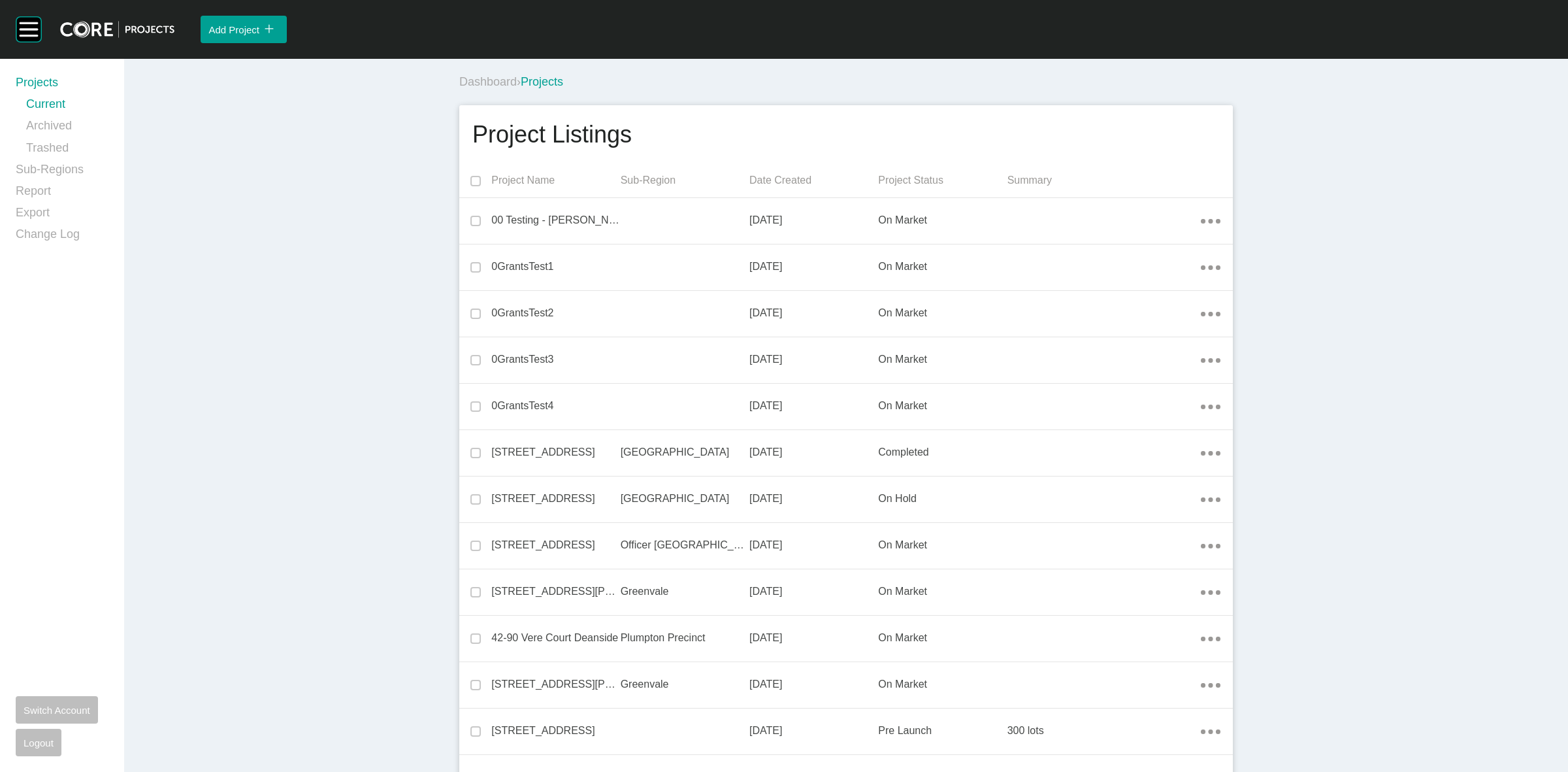
click at [925, 73] on div "Dashboard › Projects" at bounding box center [848, 82] width 779 height 36
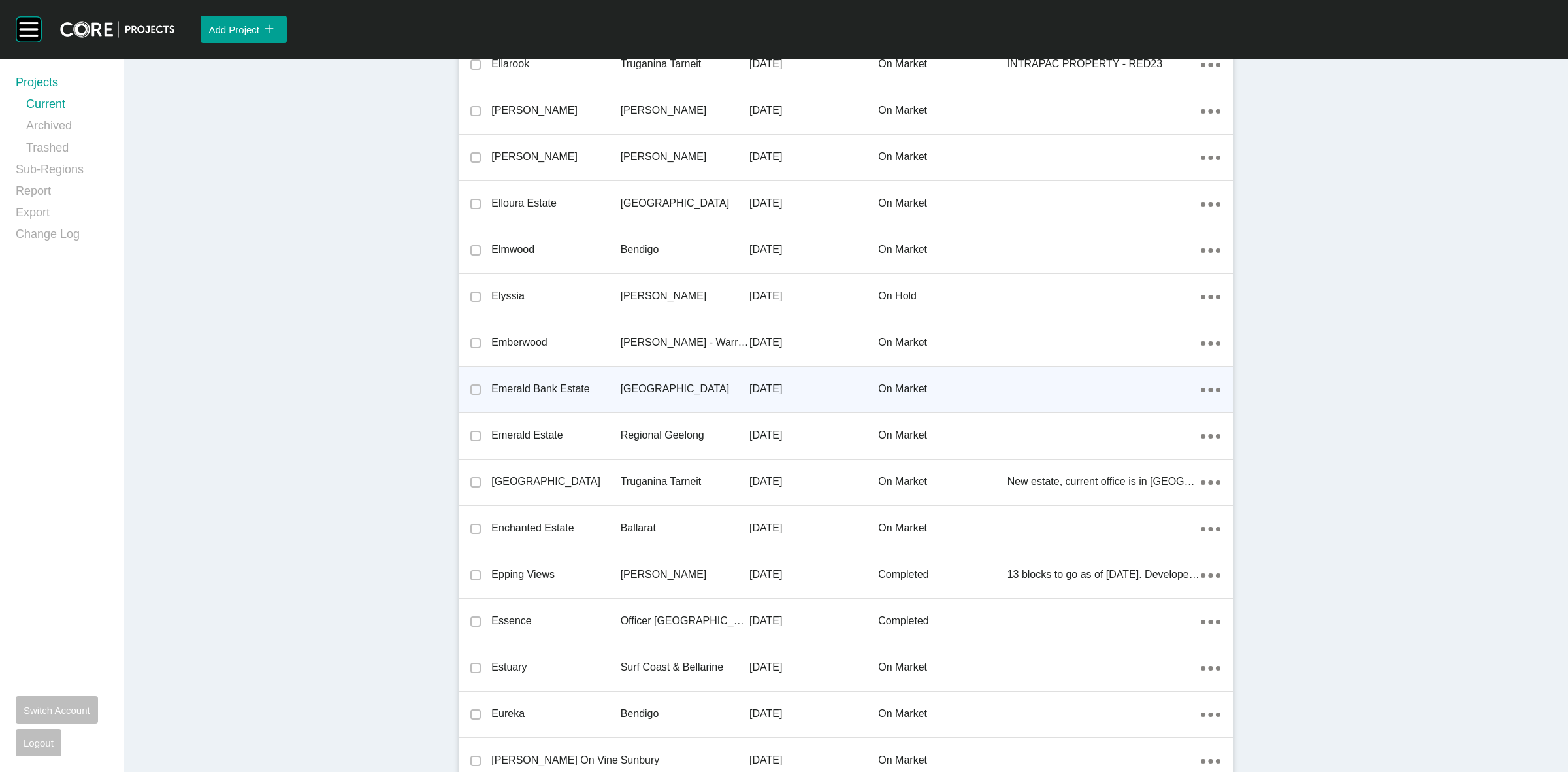
click at [638, 390] on p "[GEOGRAPHIC_DATA]" at bounding box center [684, 388] width 129 height 14
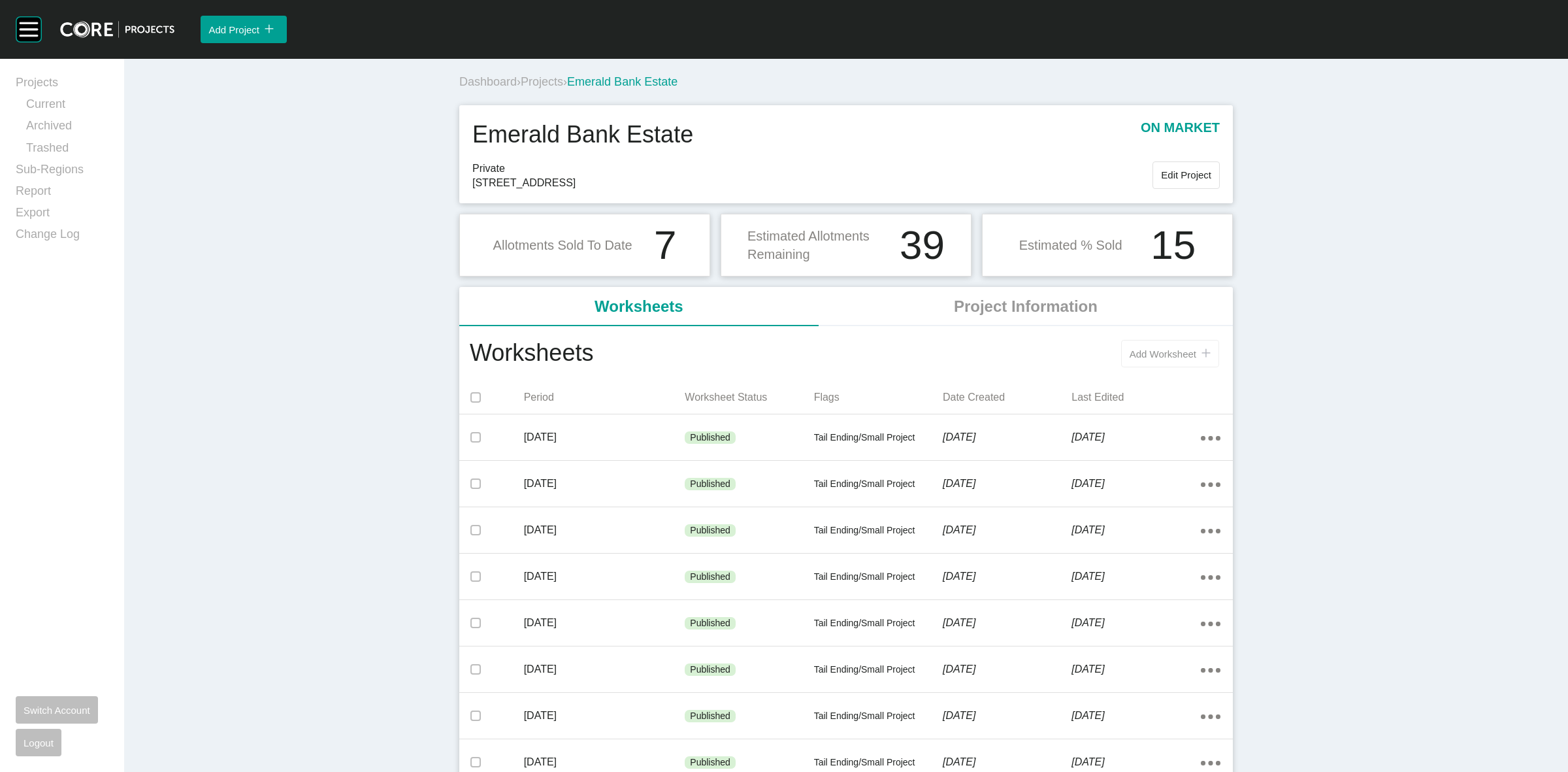
click at [1160, 347] on button "Add Worksheet icon/tick copy 11 Created with Sketch." at bounding box center [1170, 353] width 98 height 28
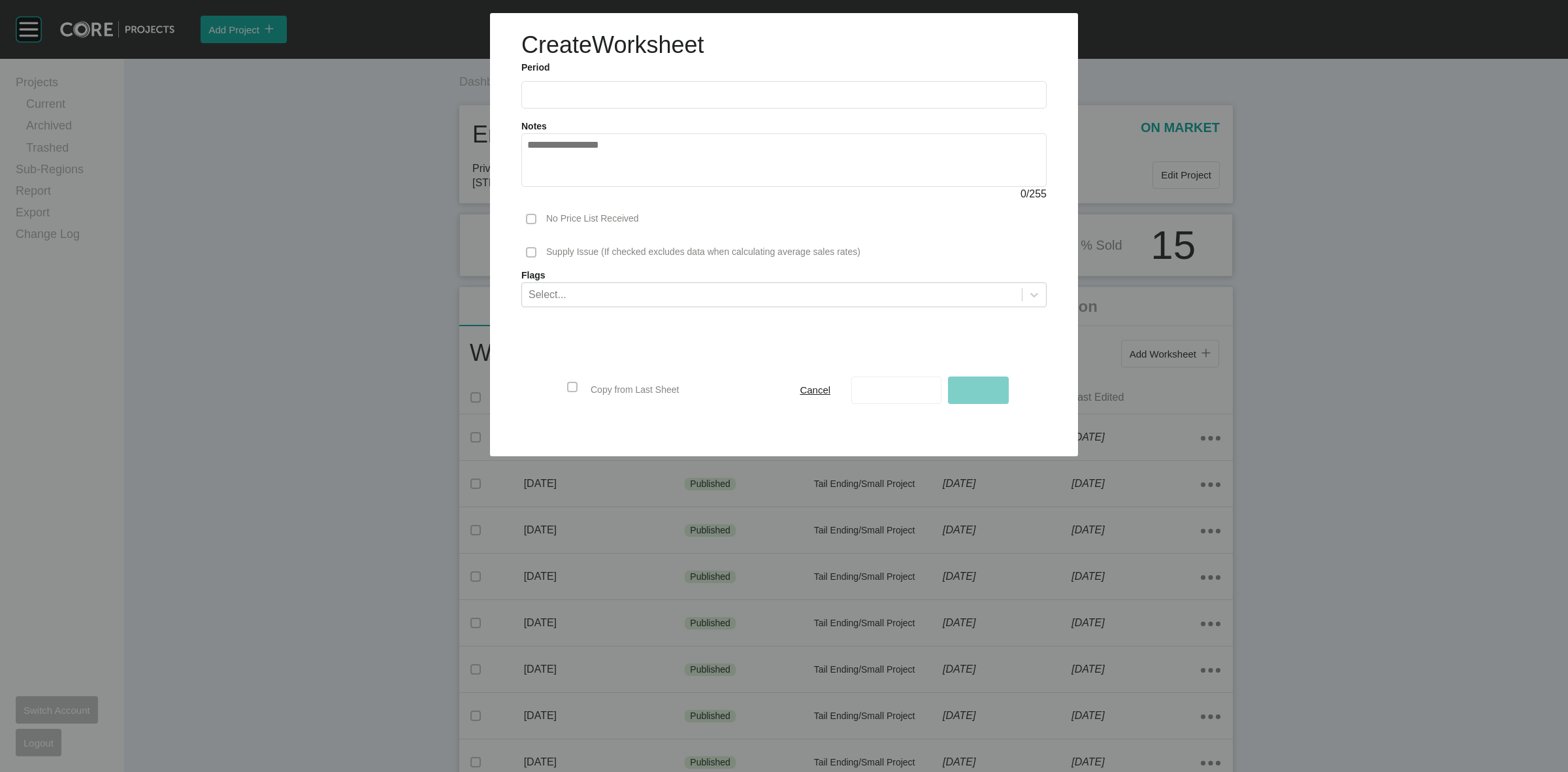
click at [573, 102] on label at bounding box center [784, 94] width 525 height 28
click at [573, 100] on input "text" at bounding box center [784, 94] width 513 height 11
click at [546, 190] on li "[DATE]" at bounding box center [547, 190] width 44 height 22
type input "*********"
click at [900, 386] on span "Save As Draft" at bounding box center [896, 390] width 60 height 11
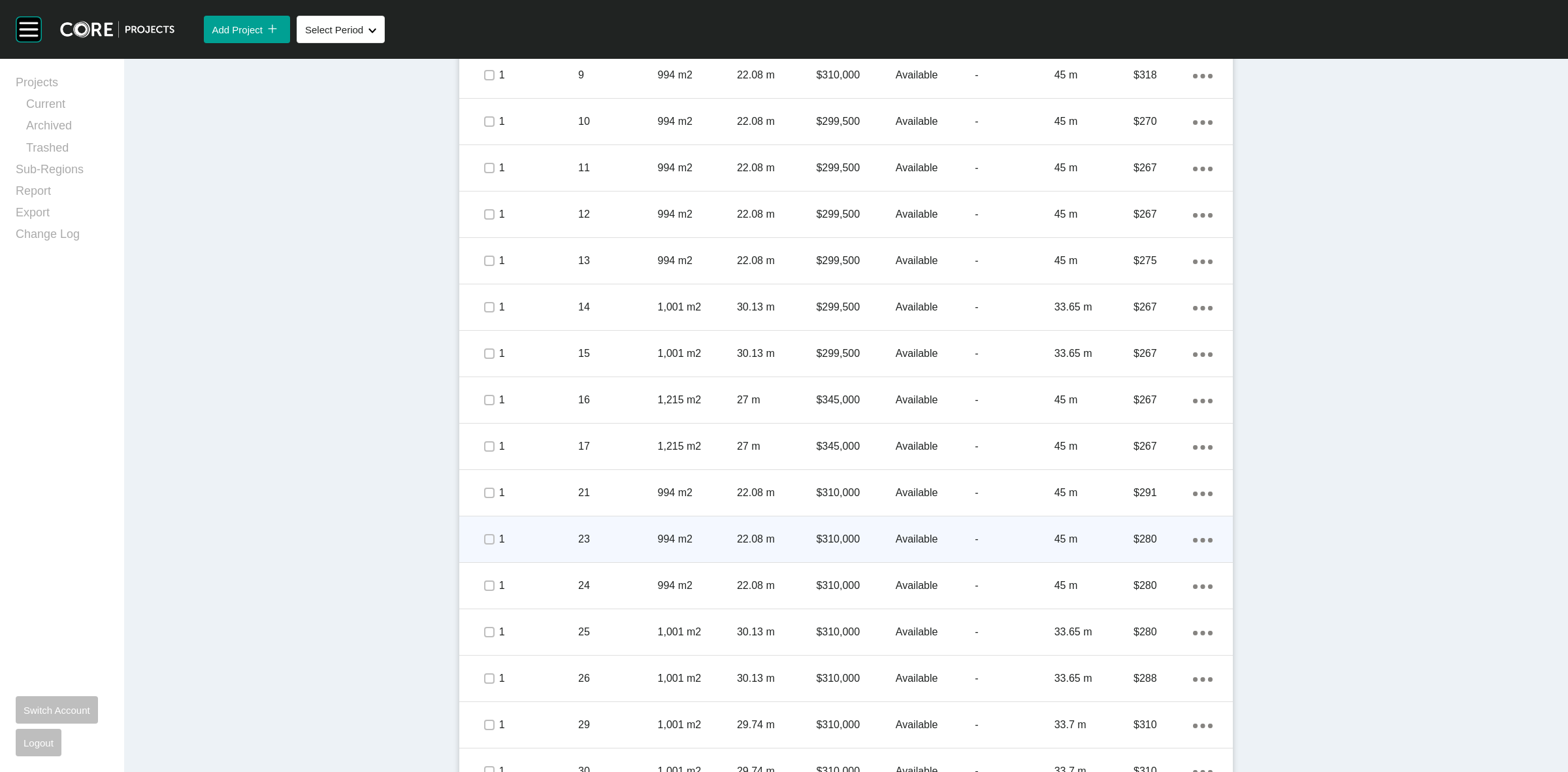
scroll to position [1090, 0]
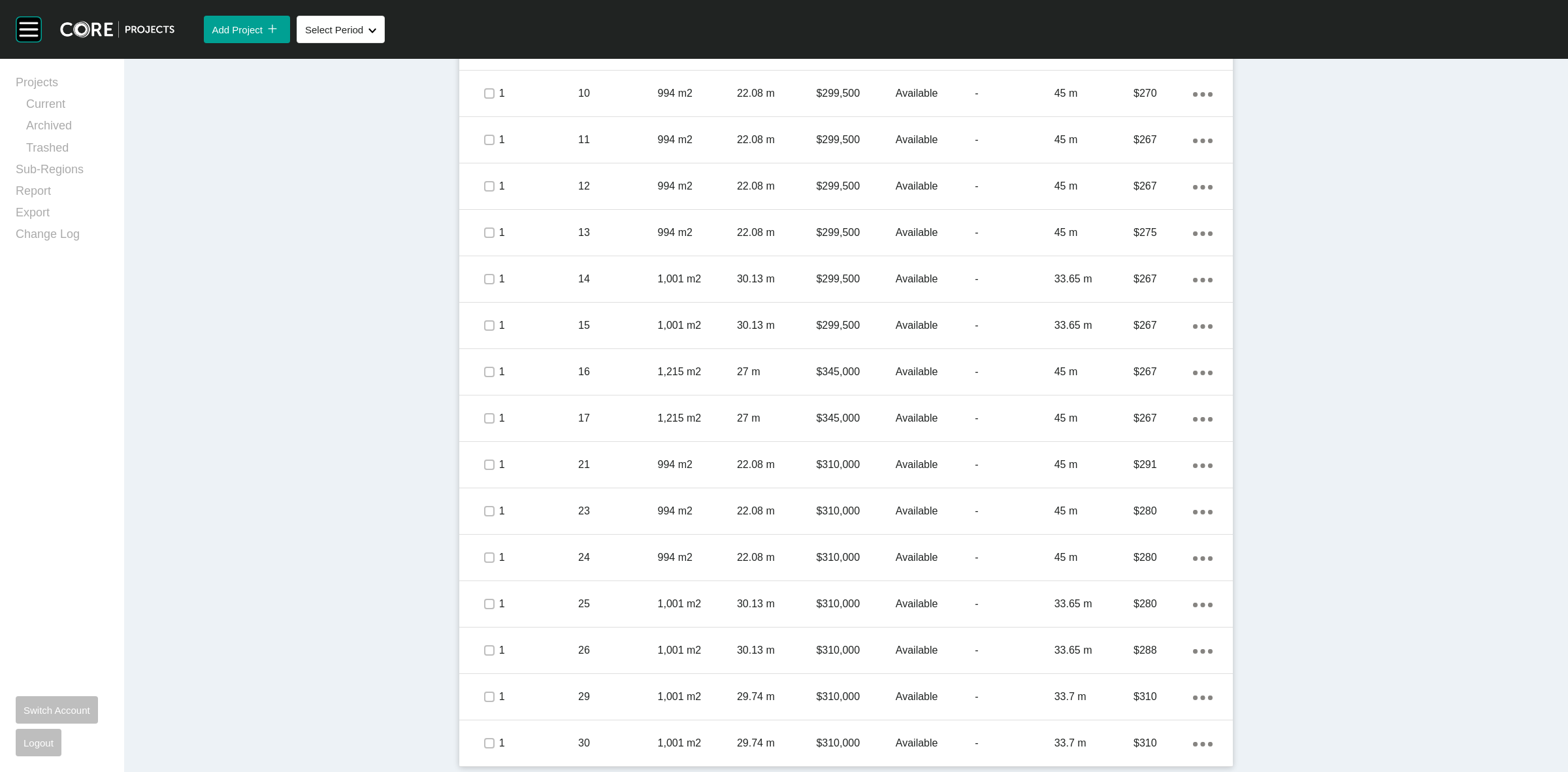
drag, startPoint x: 988, startPoint y: 441, endPoint x: 330, endPoint y: 505, distance: 661.1
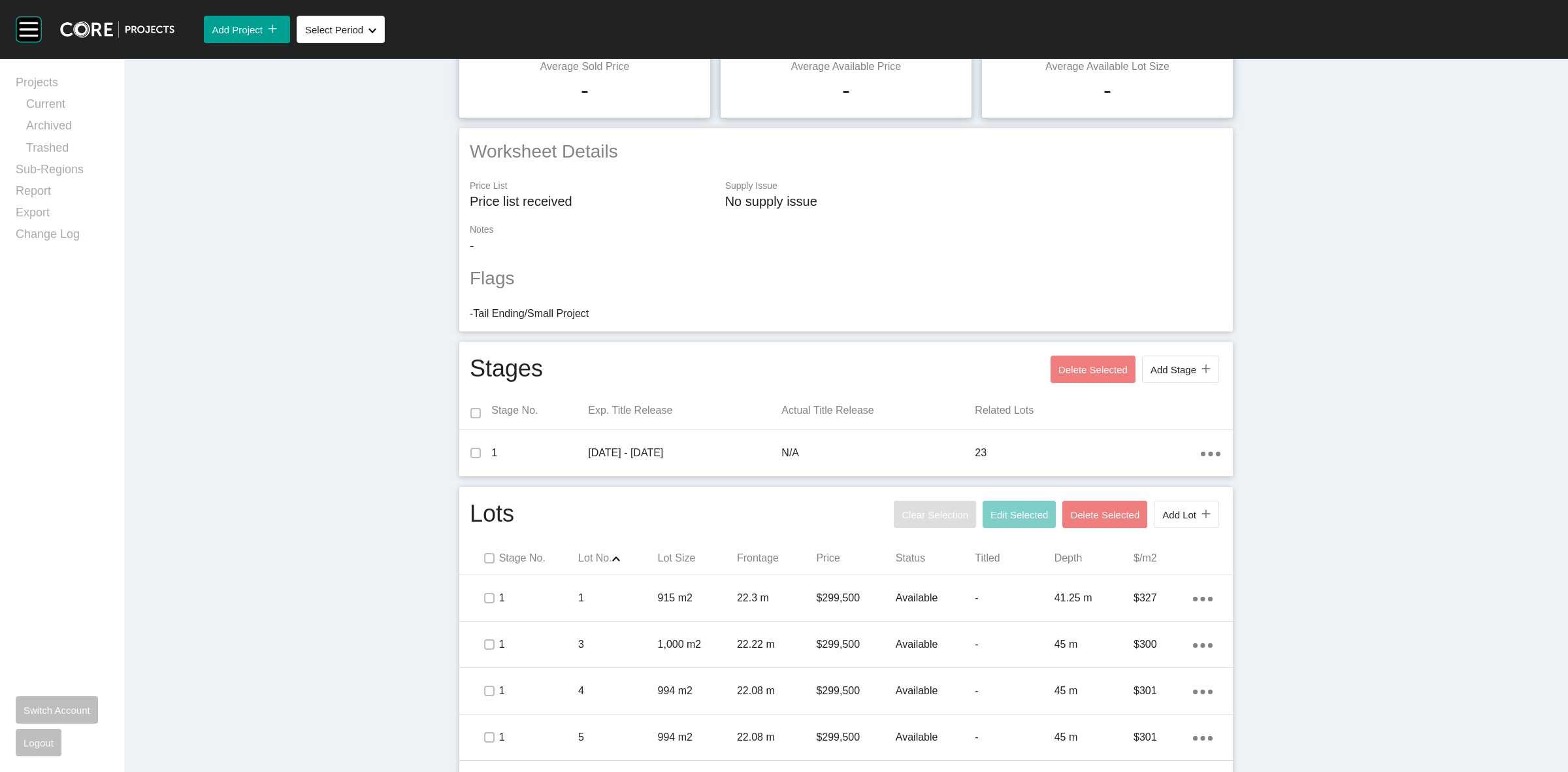
scroll to position [0, 0]
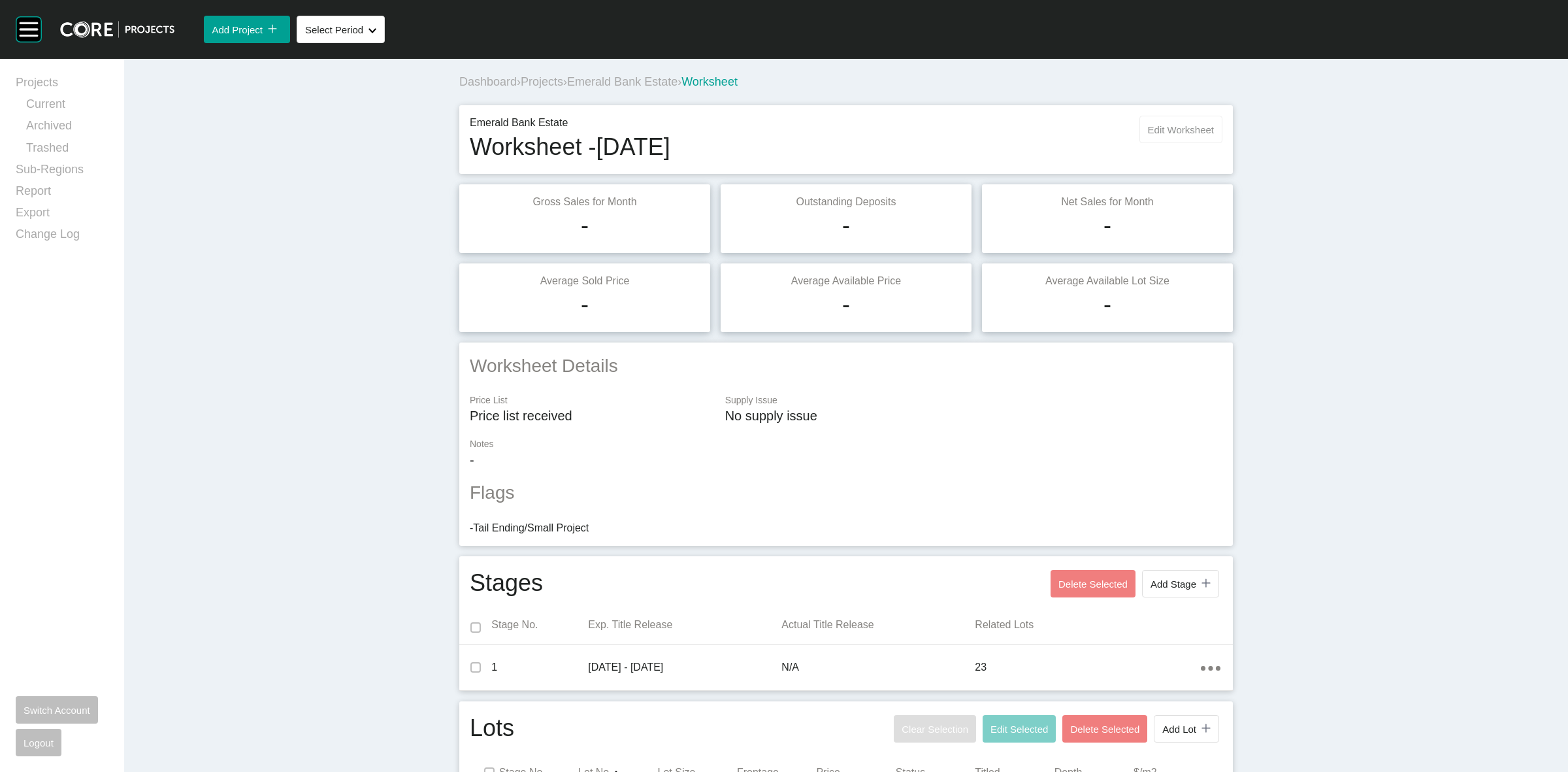
click at [1161, 118] on button "Edit Worksheet" at bounding box center [1181, 129] width 83 height 28
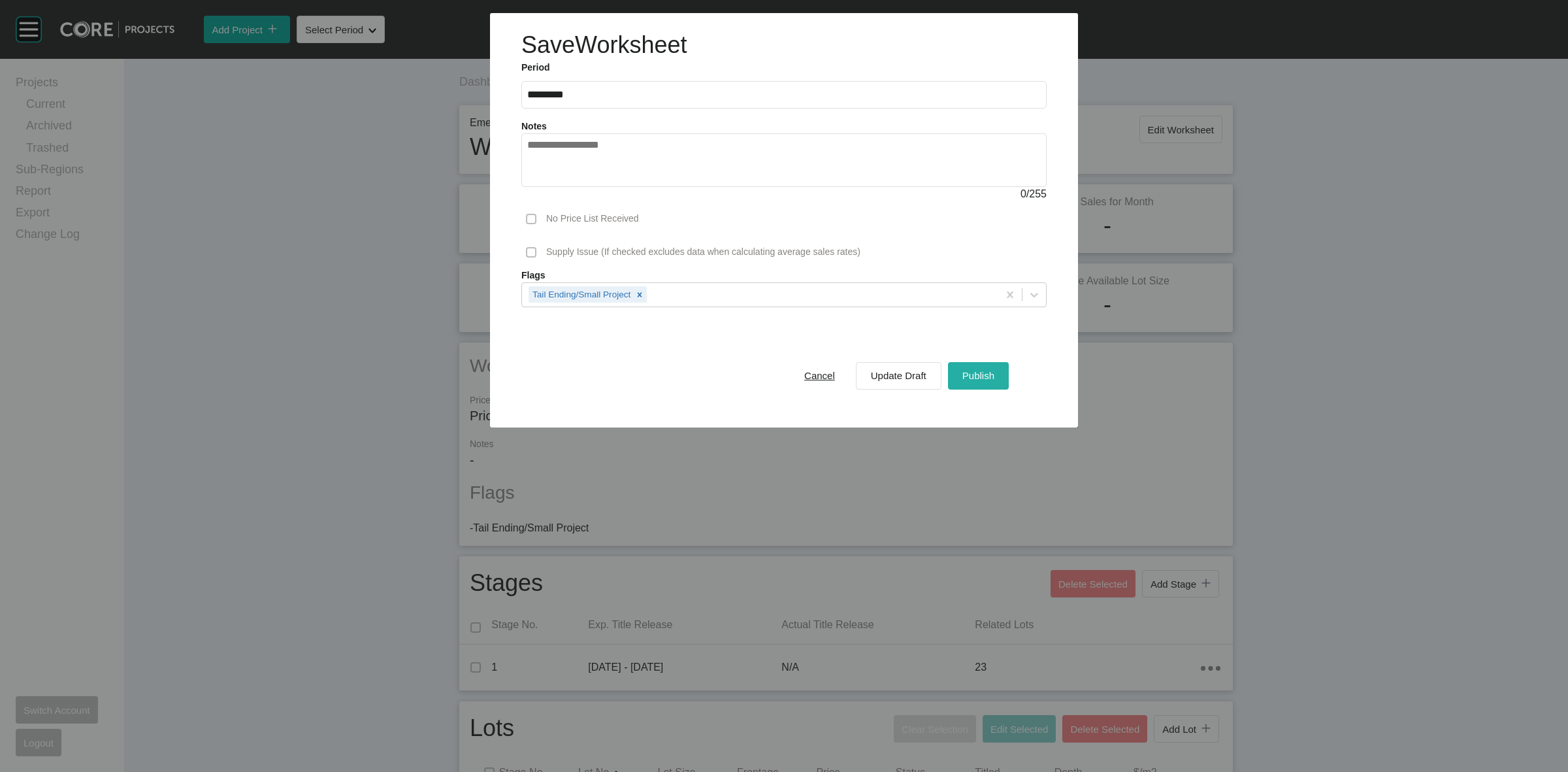
click at [957, 379] on button "Publish" at bounding box center [978, 375] width 61 height 28
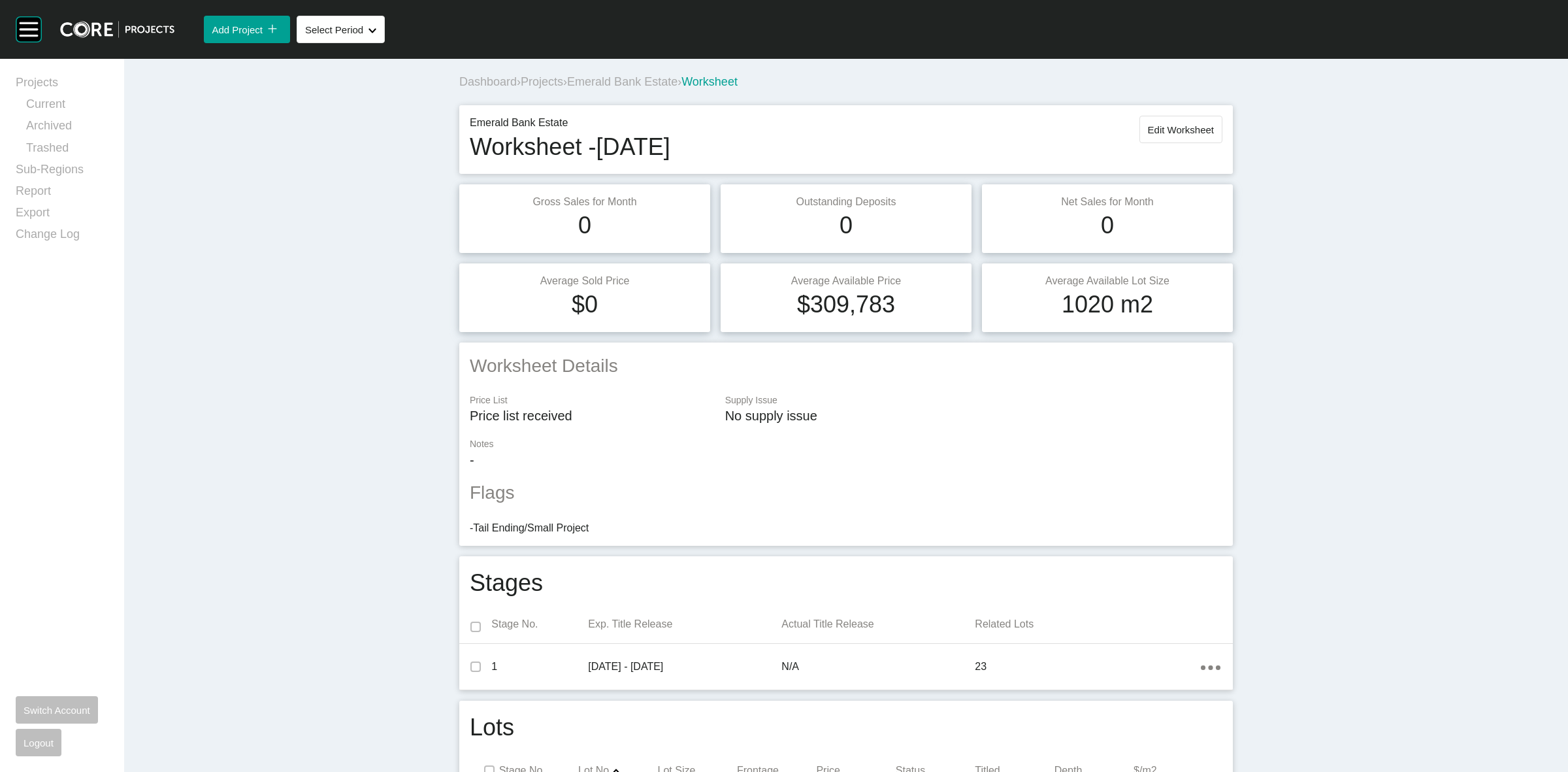
click at [618, 86] on span "Emerald Bank Estate" at bounding box center [622, 82] width 111 height 13
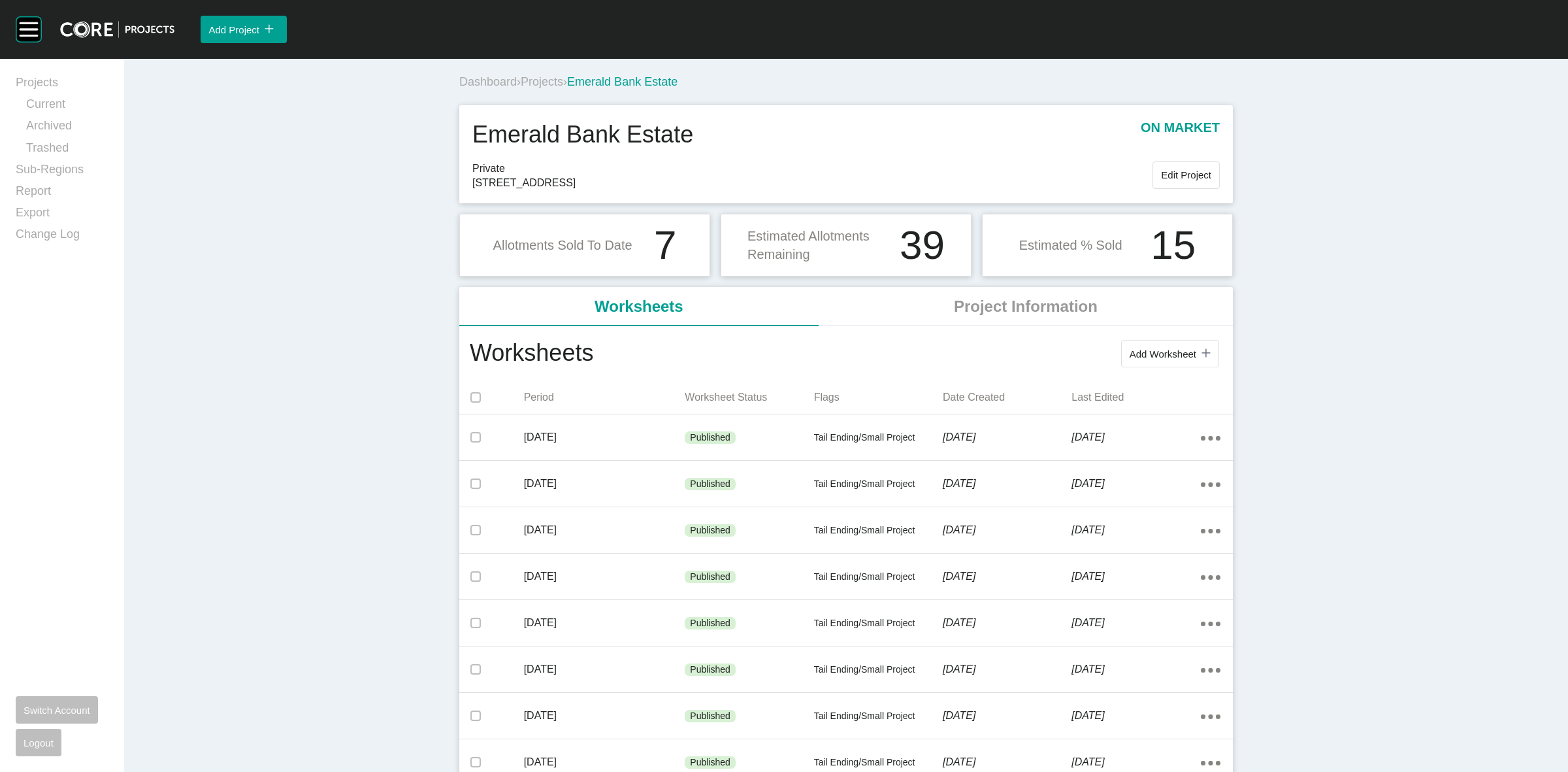
click at [533, 80] on span "Projects" at bounding box center [542, 82] width 43 height 13
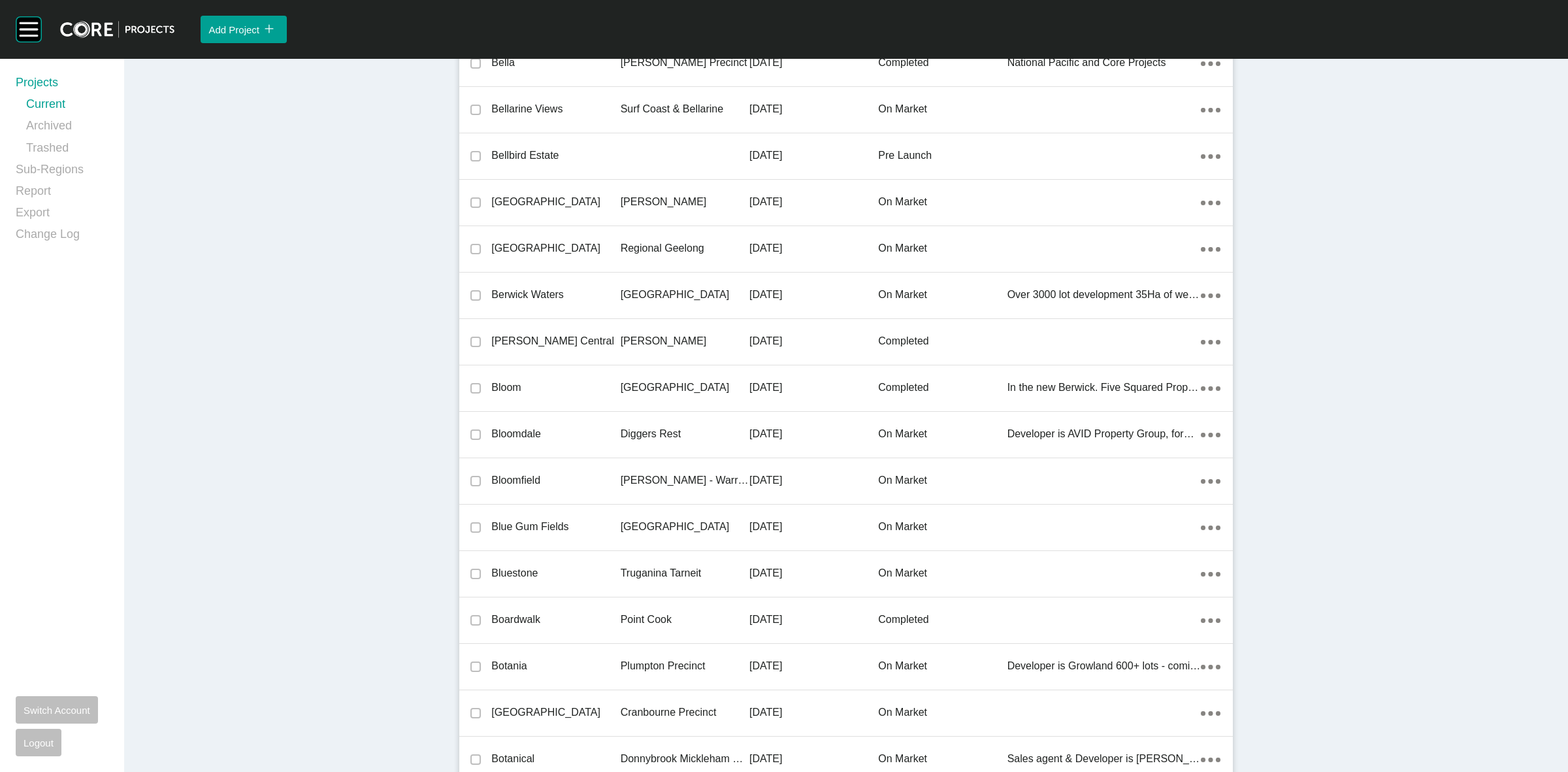
scroll to position [27055, 0]
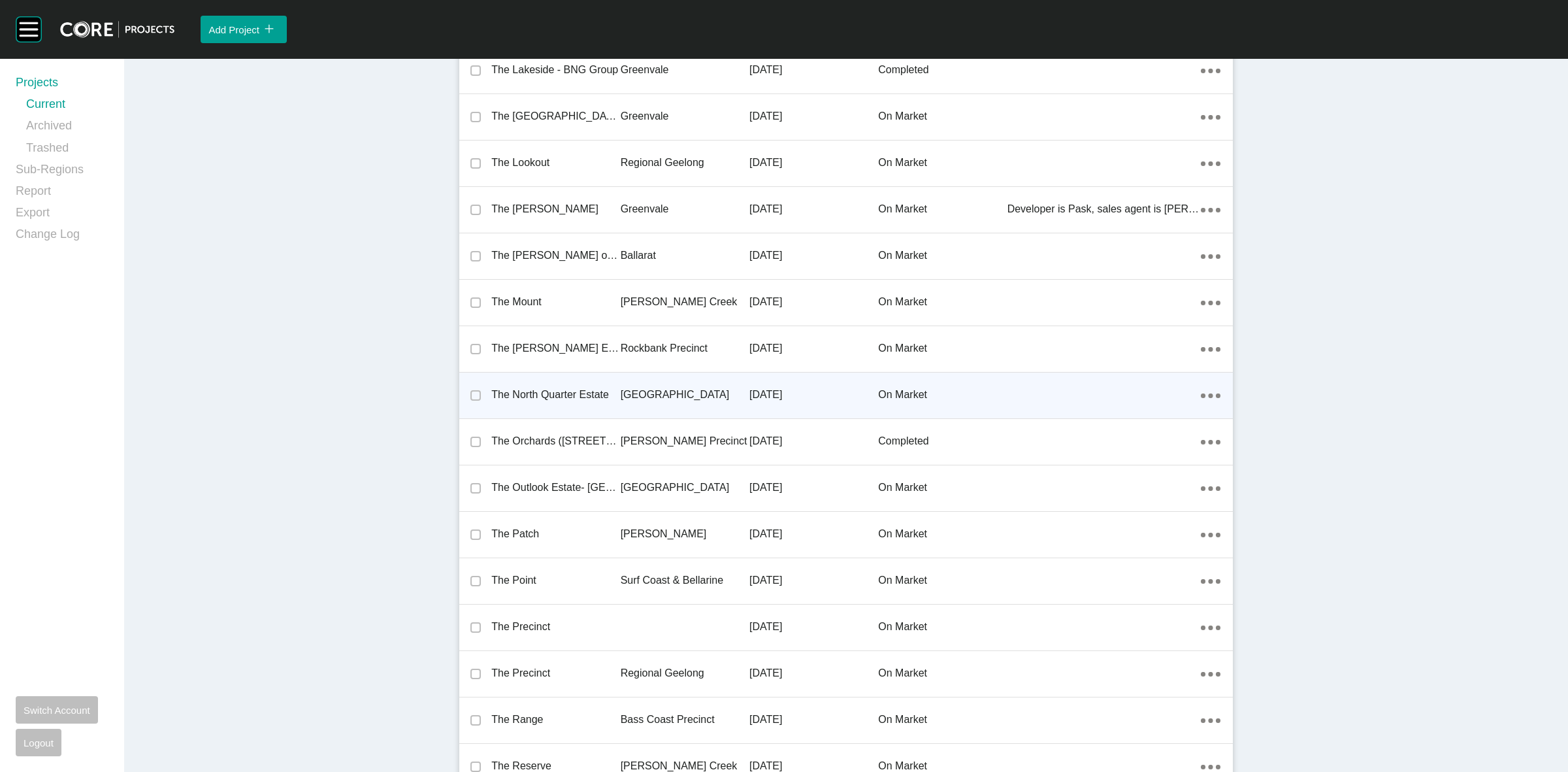
click at [638, 387] on p "[GEOGRAPHIC_DATA]" at bounding box center [684, 394] width 129 height 14
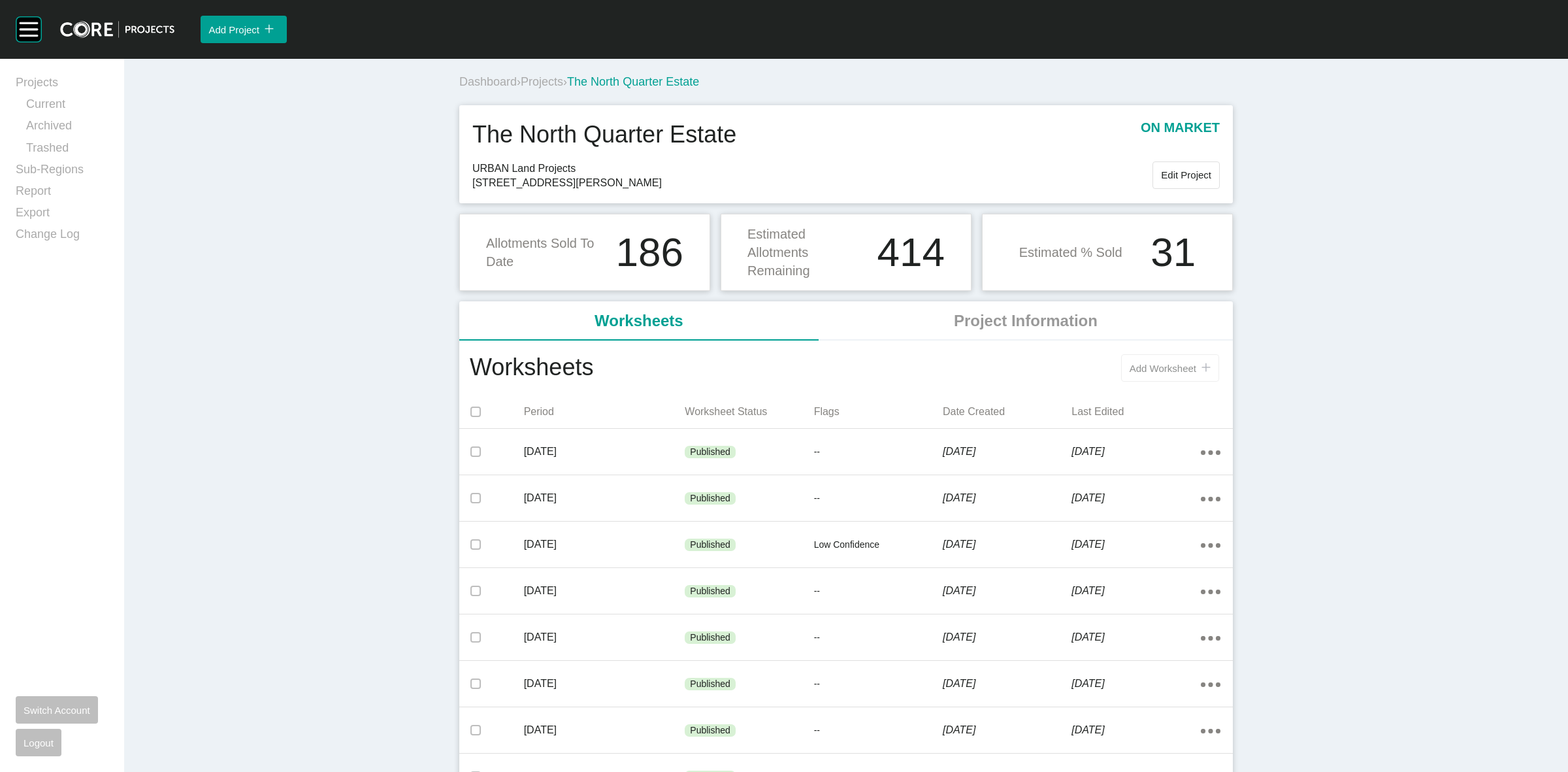
click at [1170, 358] on button "Add Worksheet icon/tick copy 11 Created with Sketch." at bounding box center [1170, 367] width 98 height 28
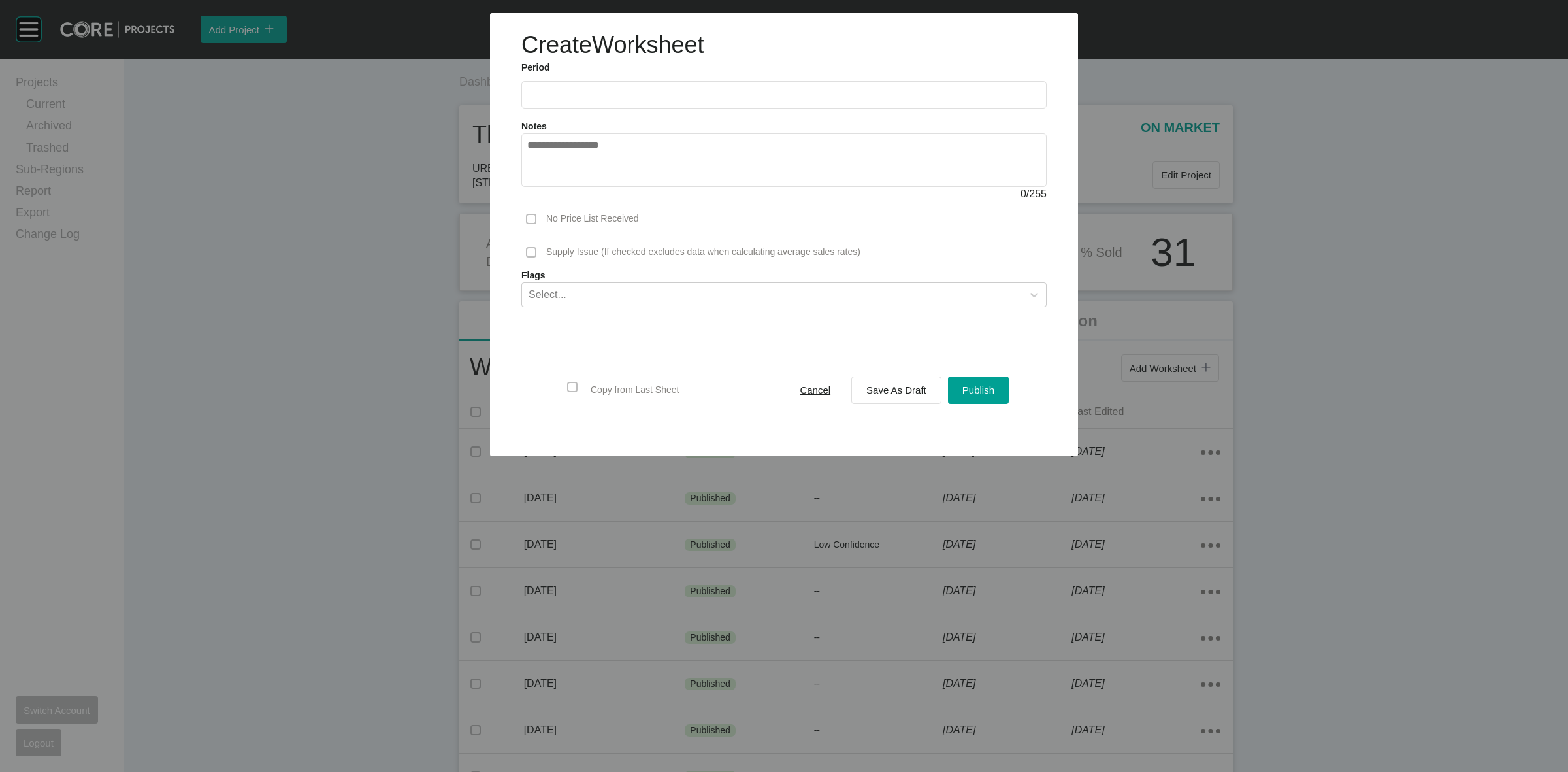
click at [595, 96] on input "text" at bounding box center [784, 94] width 513 height 11
click at [546, 195] on li "[DATE]" at bounding box center [547, 190] width 44 height 22
type input "*********"
click at [926, 392] on span "Save As Draft" at bounding box center [896, 390] width 60 height 11
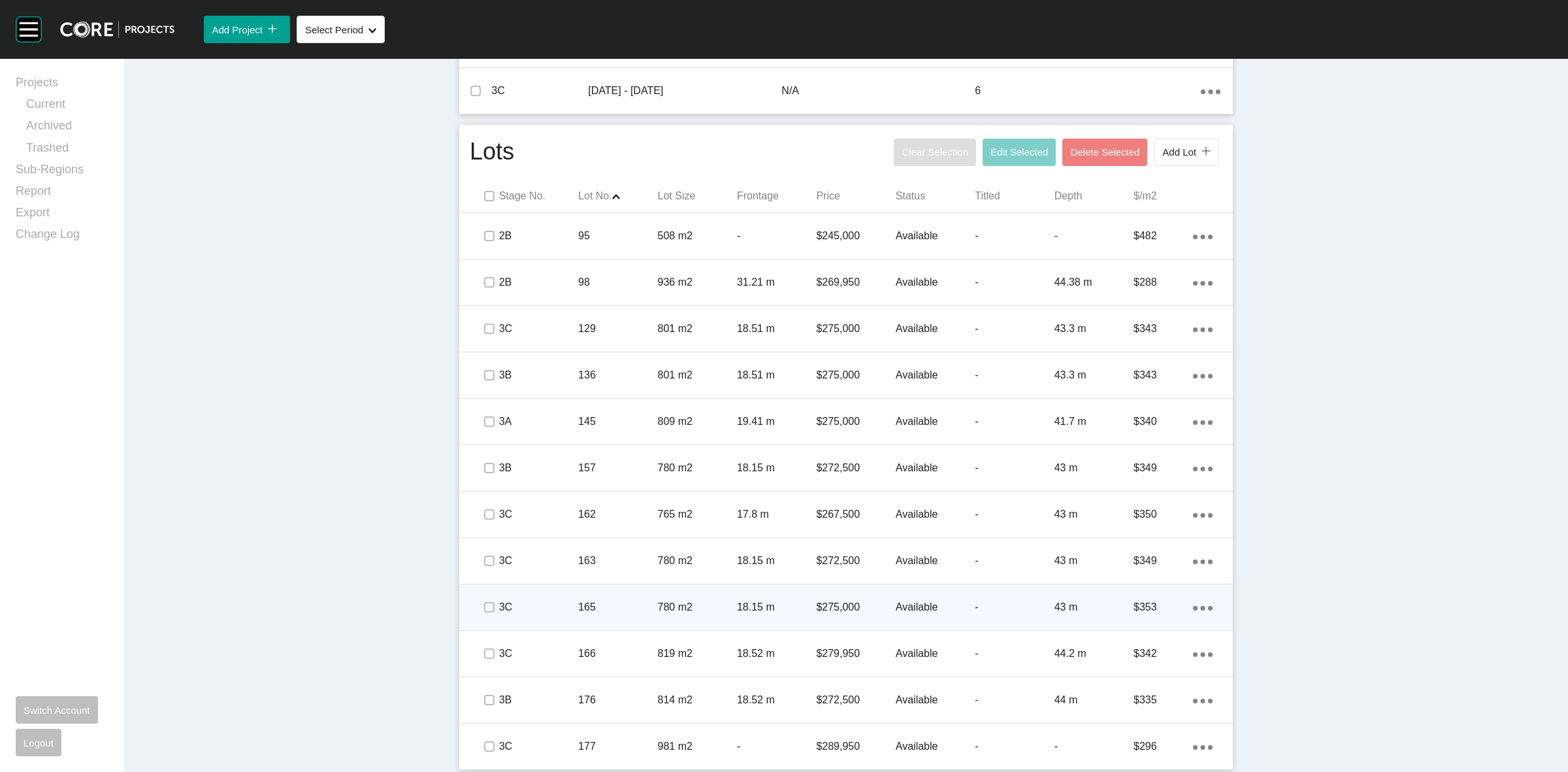
scroll to position [699, 0]
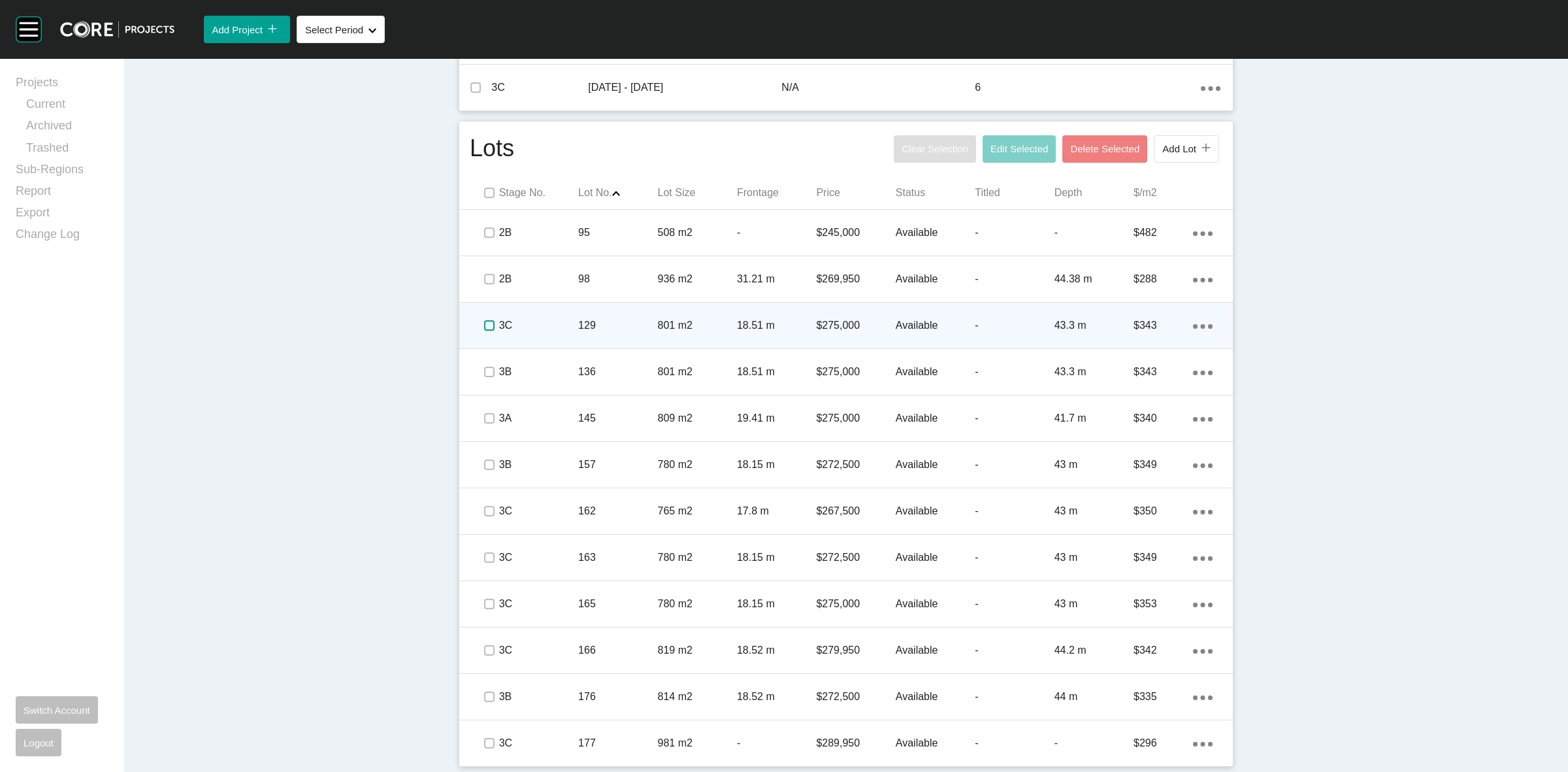
click at [484, 322] on label at bounding box center [489, 324] width 10 height 10
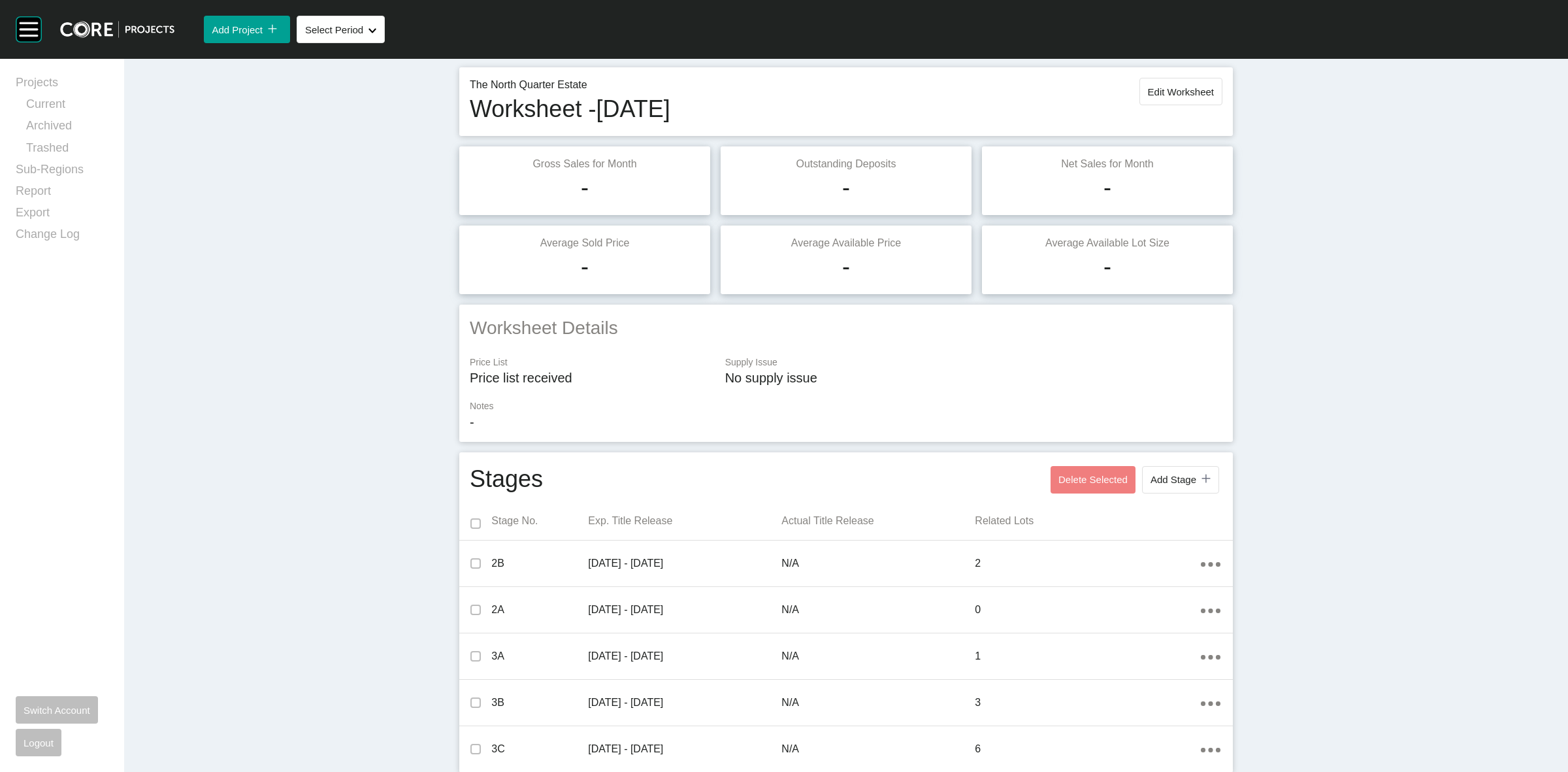
scroll to position [0, 0]
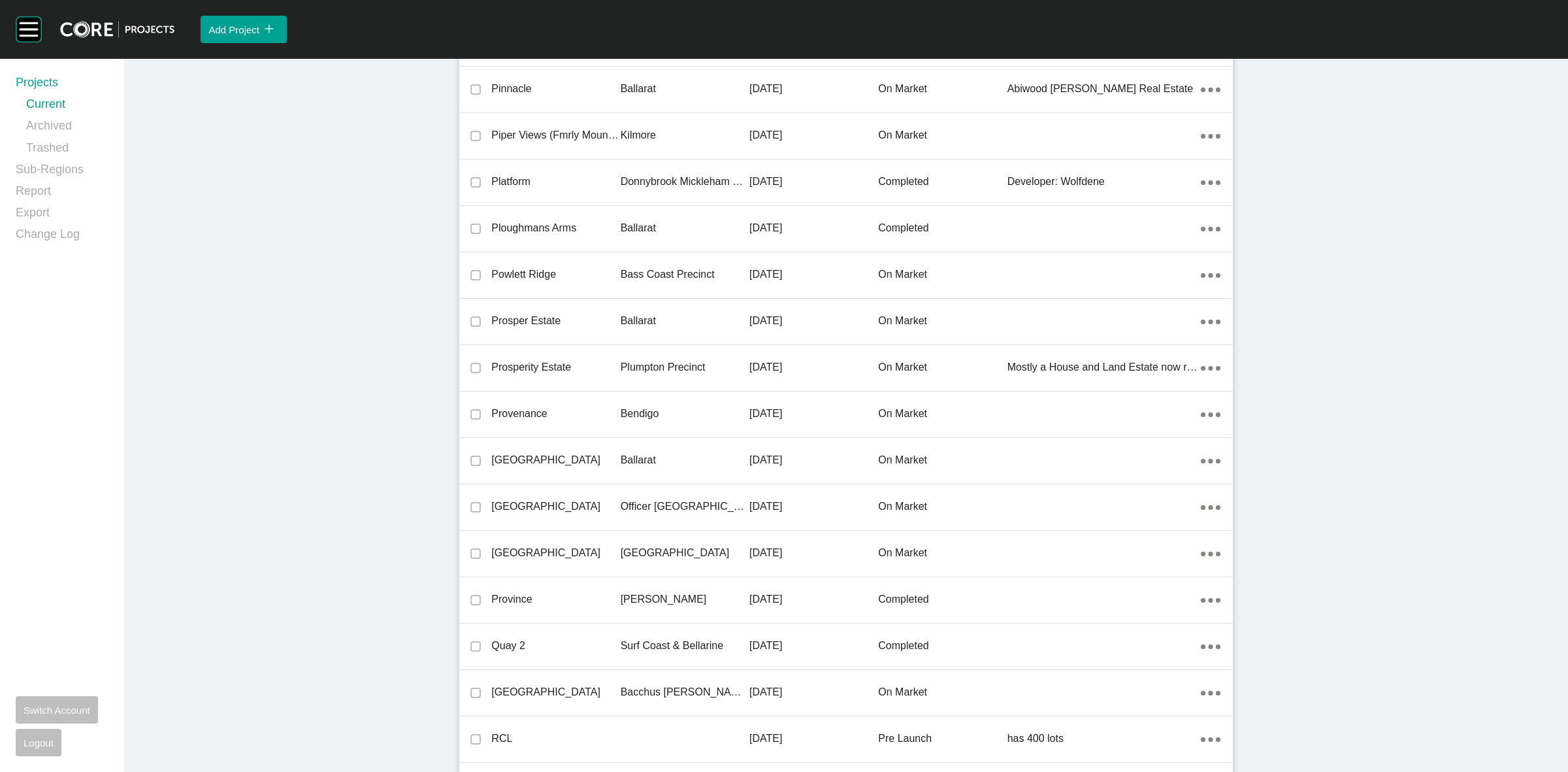
scroll to position [20994, 0]
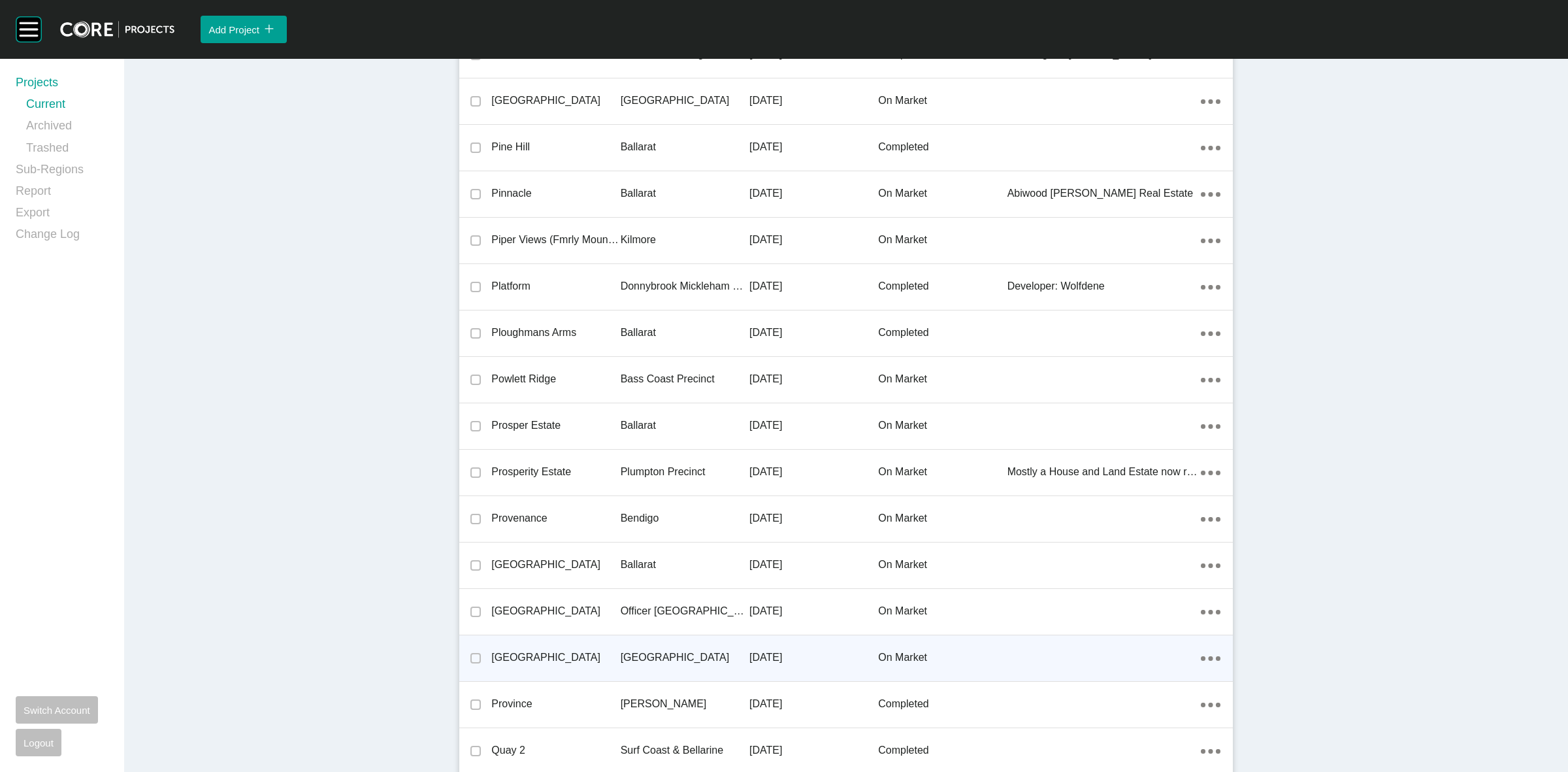
click at [635, 650] on p "[GEOGRAPHIC_DATA]" at bounding box center [684, 657] width 129 height 14
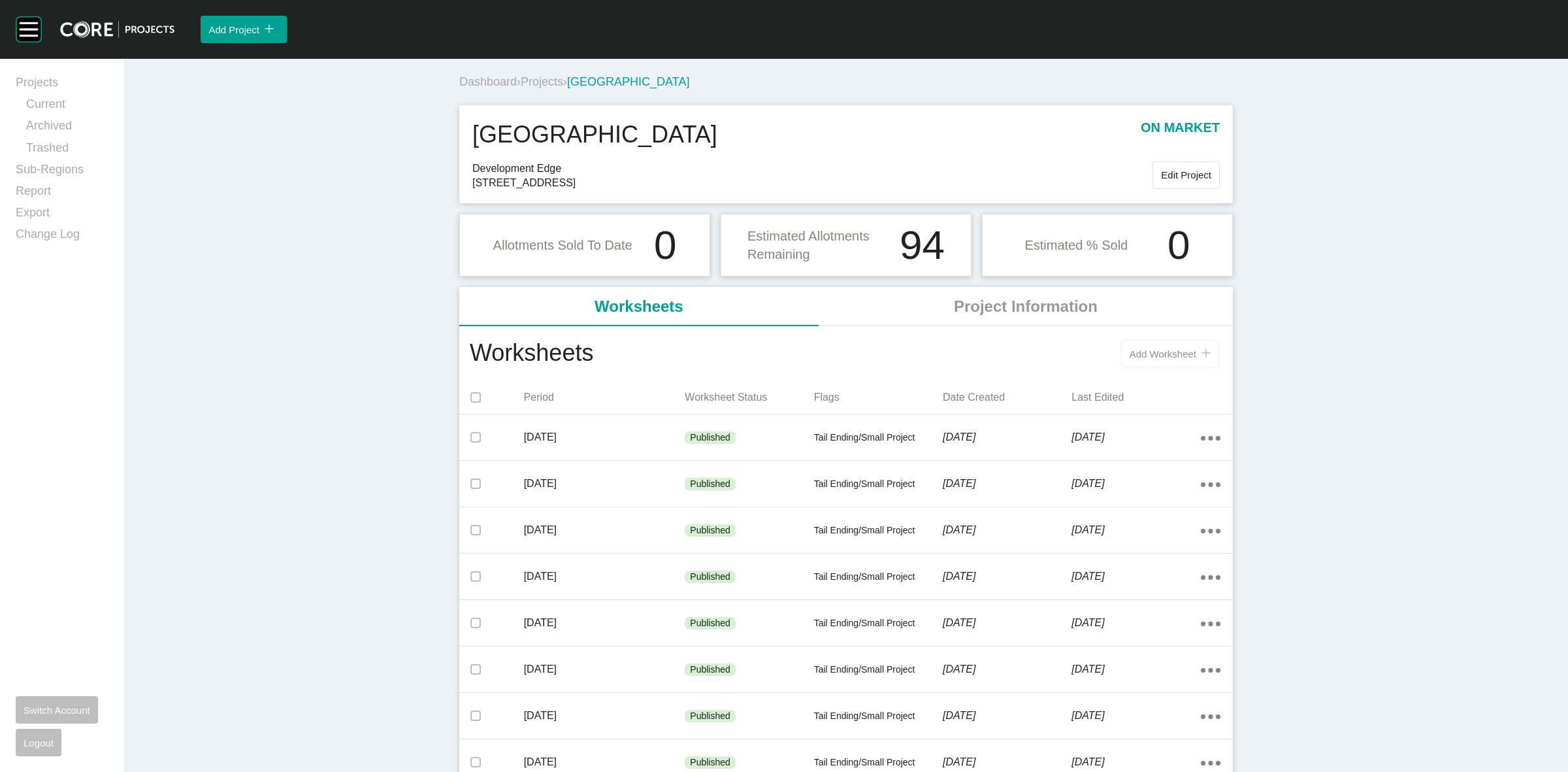
click at [1144, 360] on span "Add Worksheet" at bounding box center [1163, 354] width 67 height 11
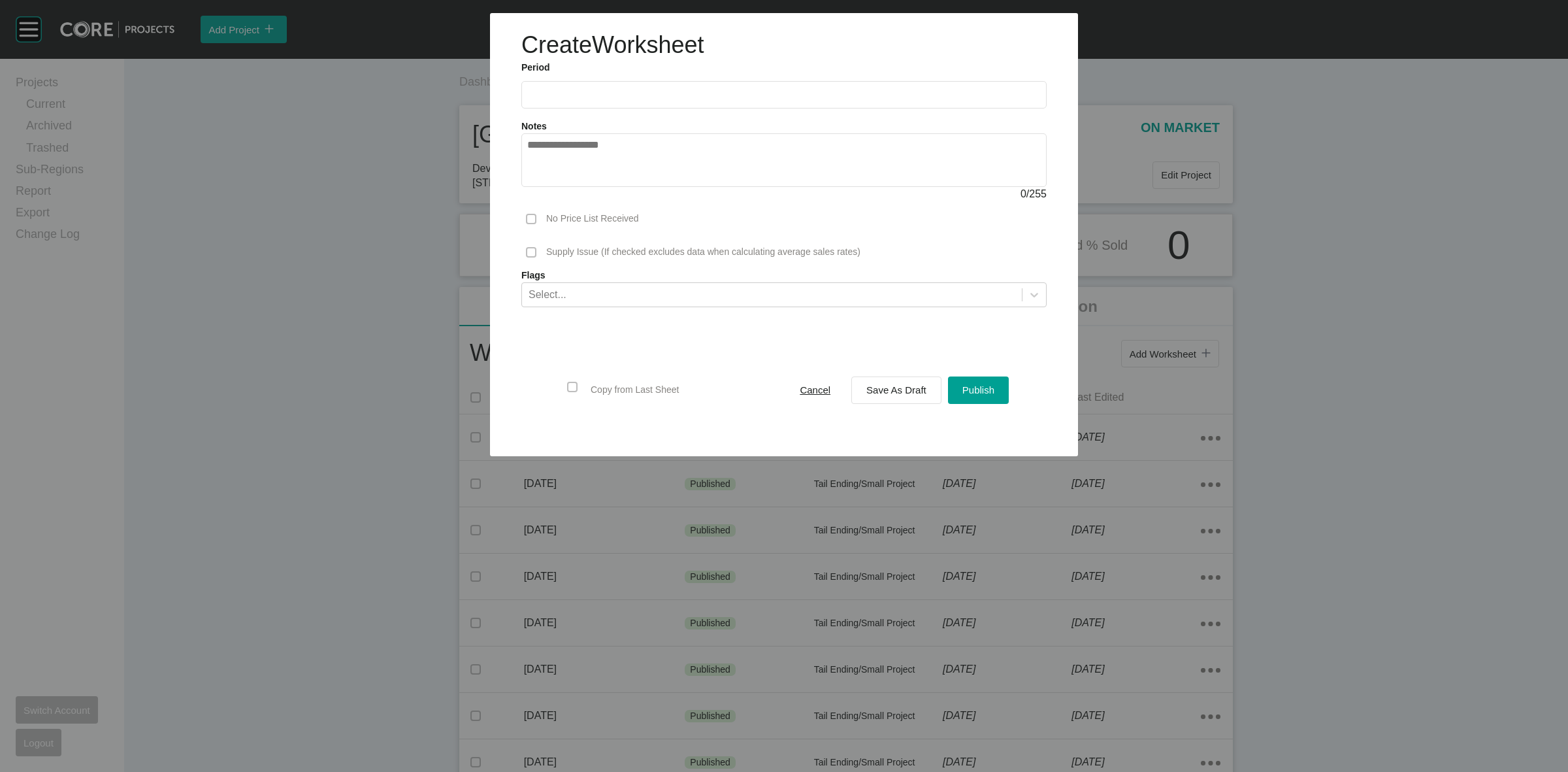
click at [588, 94] on input "text" at bounding box center [784, 94] width 513 height 11
click at [537, 180] on li "[DATE]" at bounding box center [547, 190] width 44 height 22
type input "*********"
click at [872, 389] on span "Save As Draft" at bounding box center [896, 390] width 60 height 11
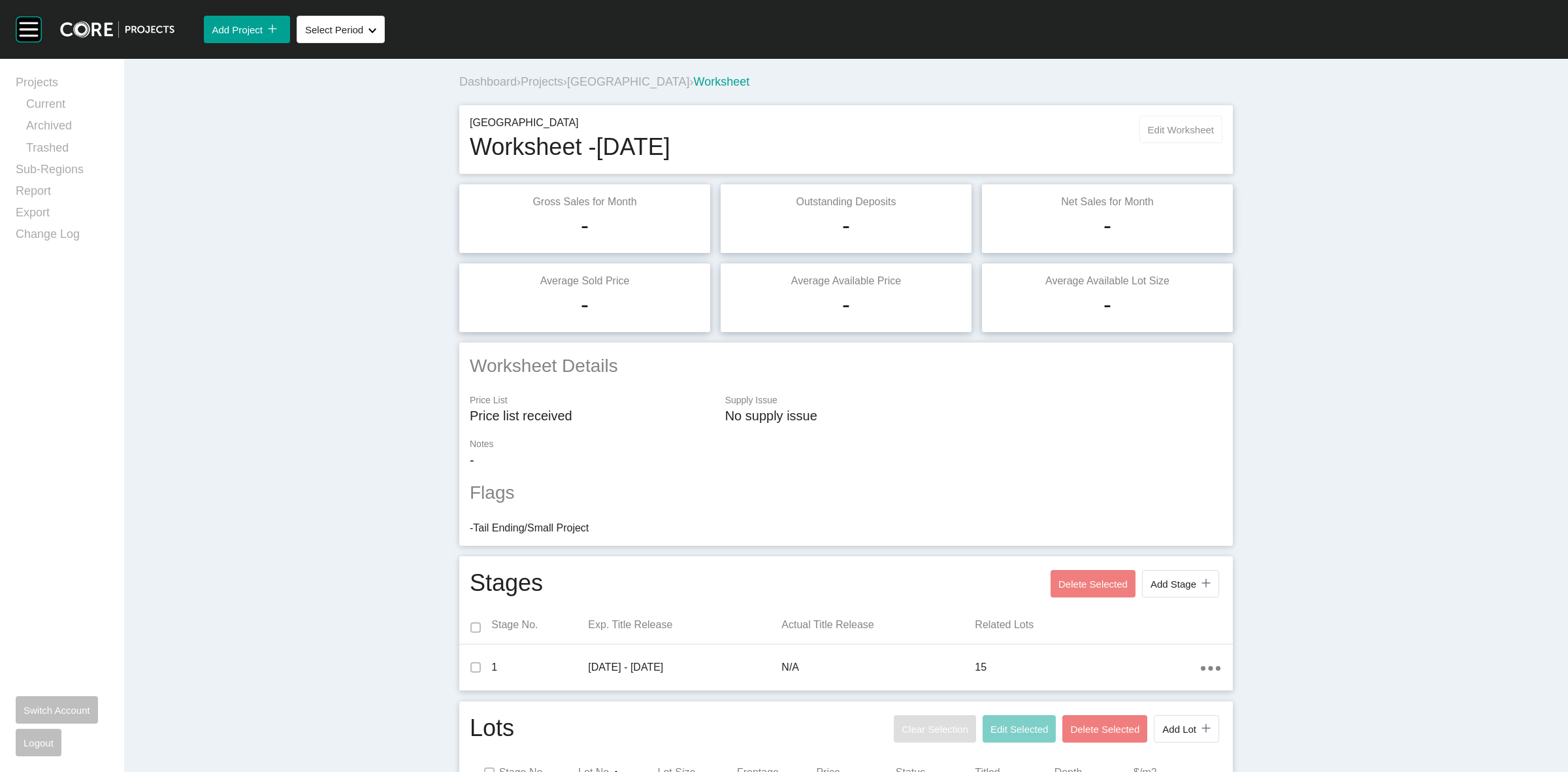
click at [1178, 132] on span "Edit Worksheet" at bounding box center [1181, 130] width 66 height 11
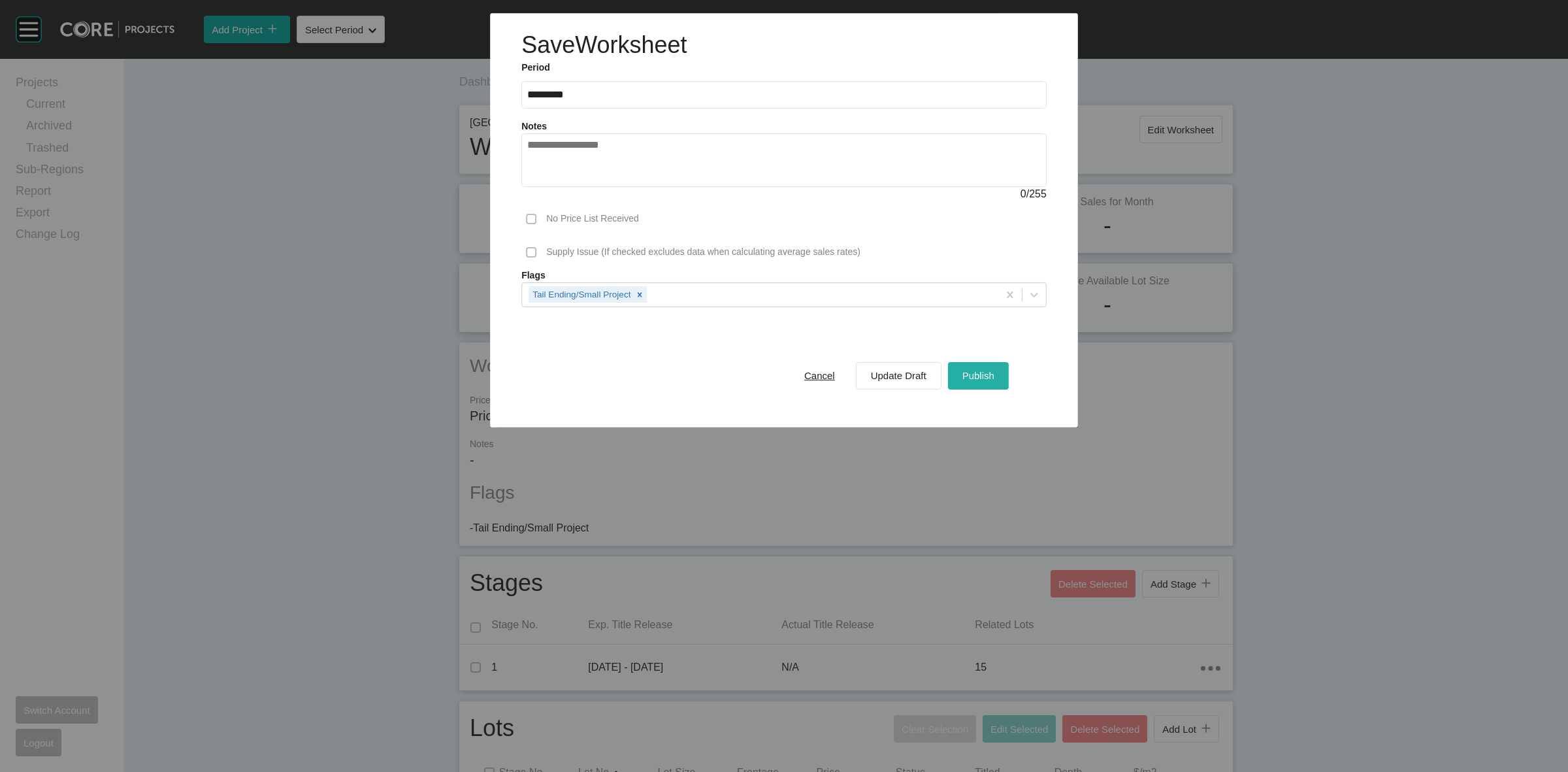
click at [994, 383] on div "Publish" at bounding box center [978, 375] width 38 height 17
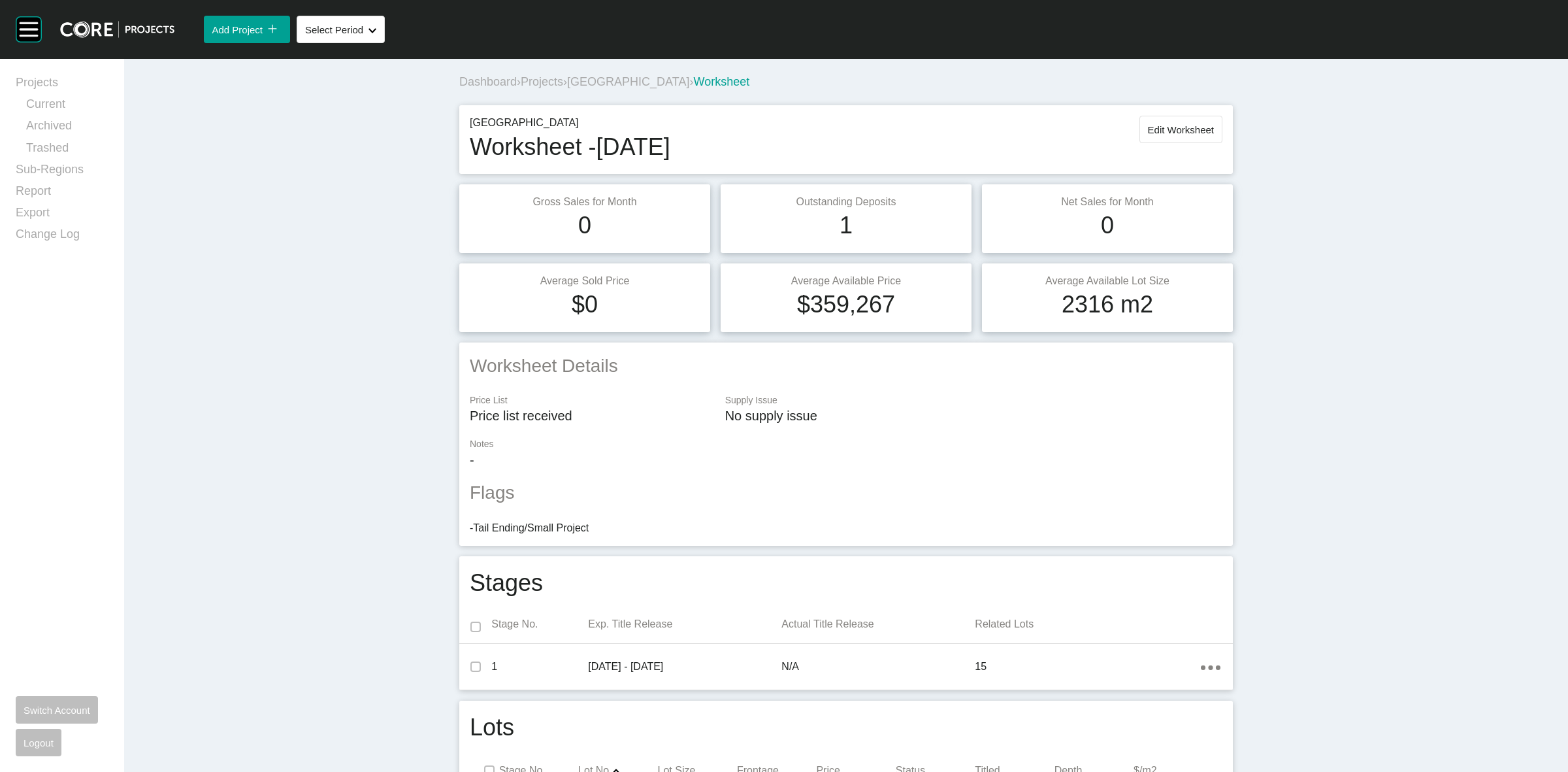
click at [633, 80] on span "[GEOGRAPHIC_DATA]" at bounding box center [628, 82] width 122 height 13
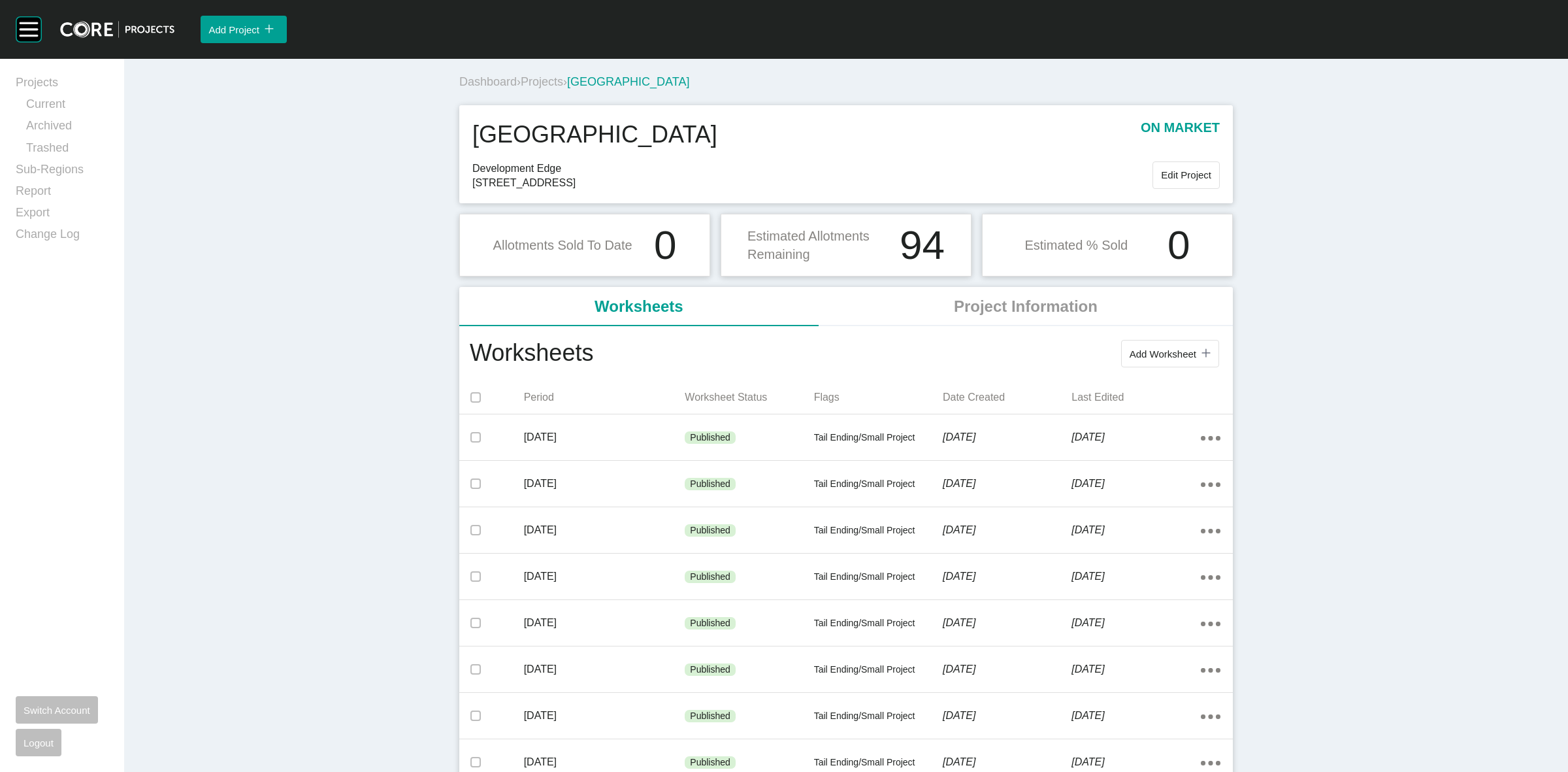
click at [536, 80] on span "Projects" at bounding box center [542, 82] width 43 height 13
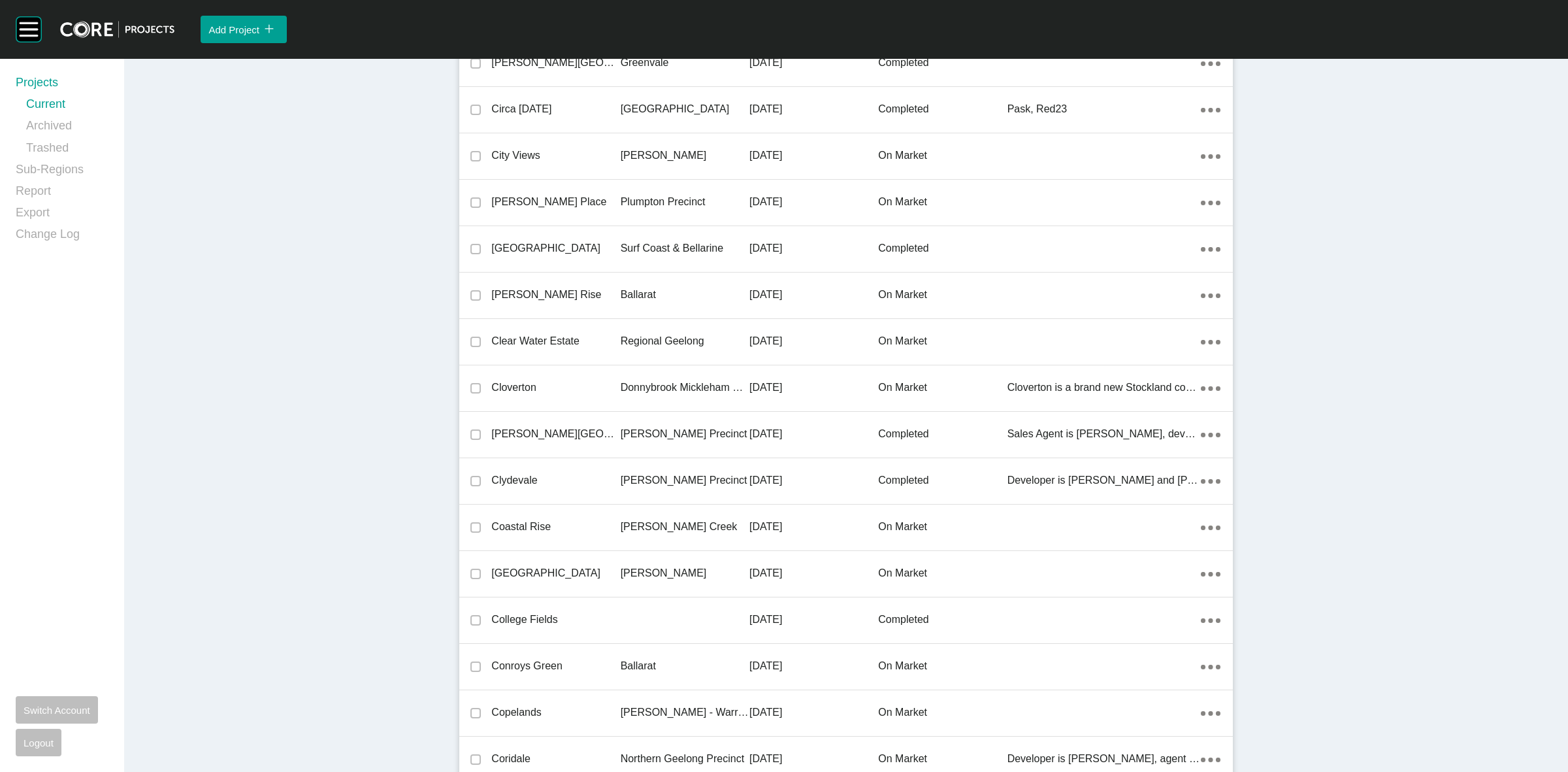
scroll to position [27658, 0]
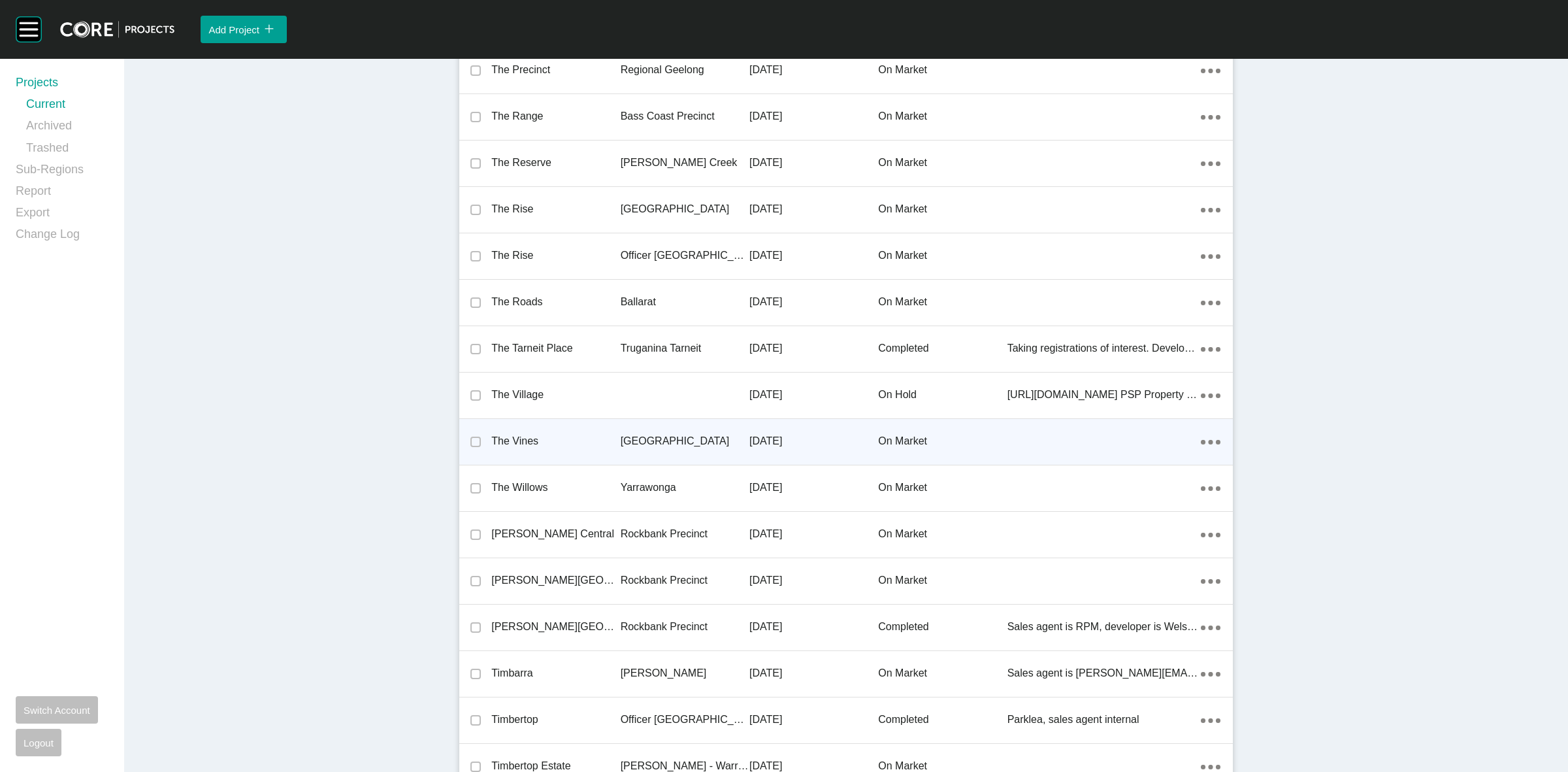
click at [634, 434] on p "[GEOGRAPHIC_DATA]" at bounding box center [684, 441] width 129 height 14
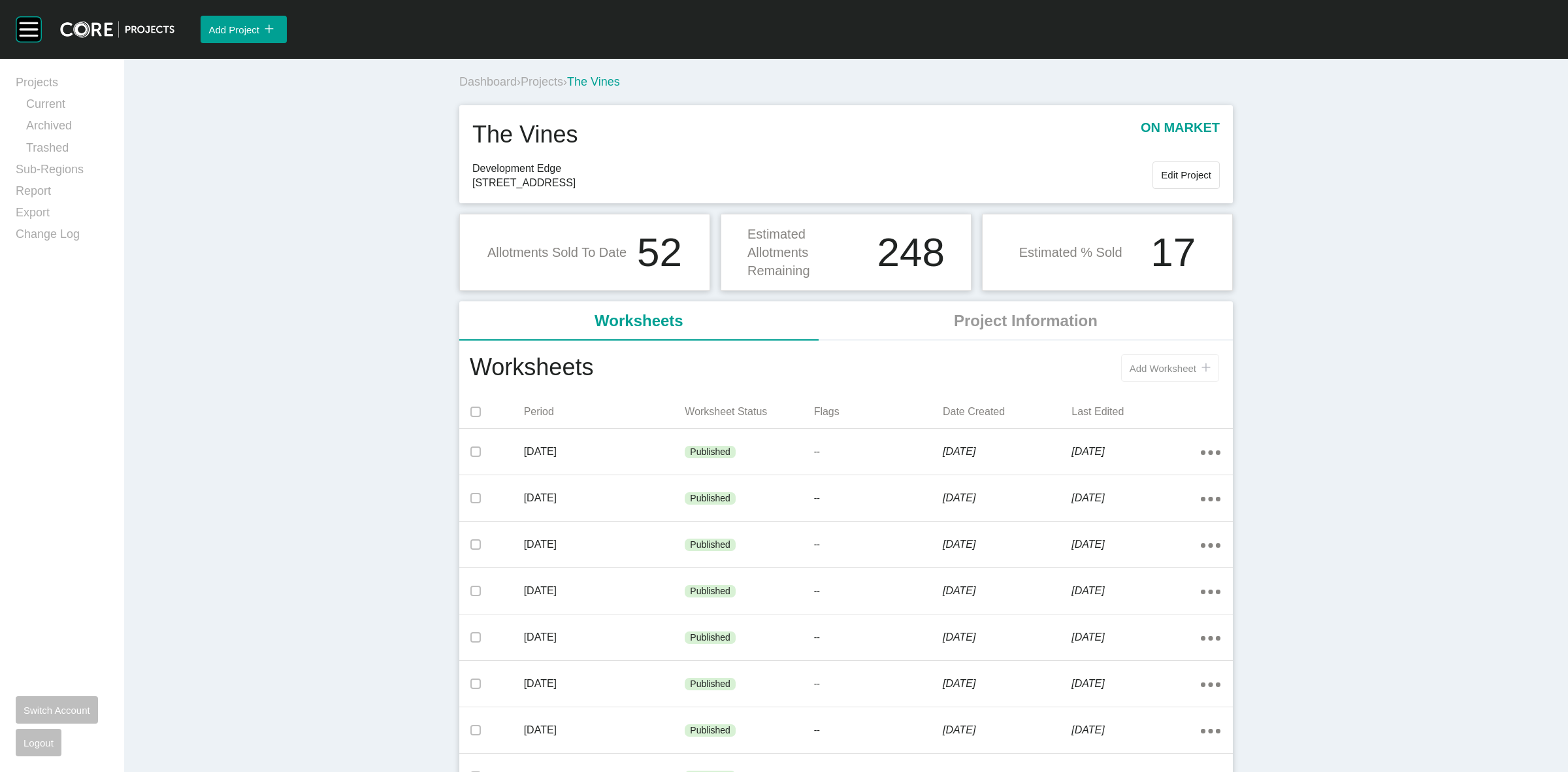
click at [1135, 364] on span "Add Worksheet" at bounding box center [1163, 368] width 67 height 11
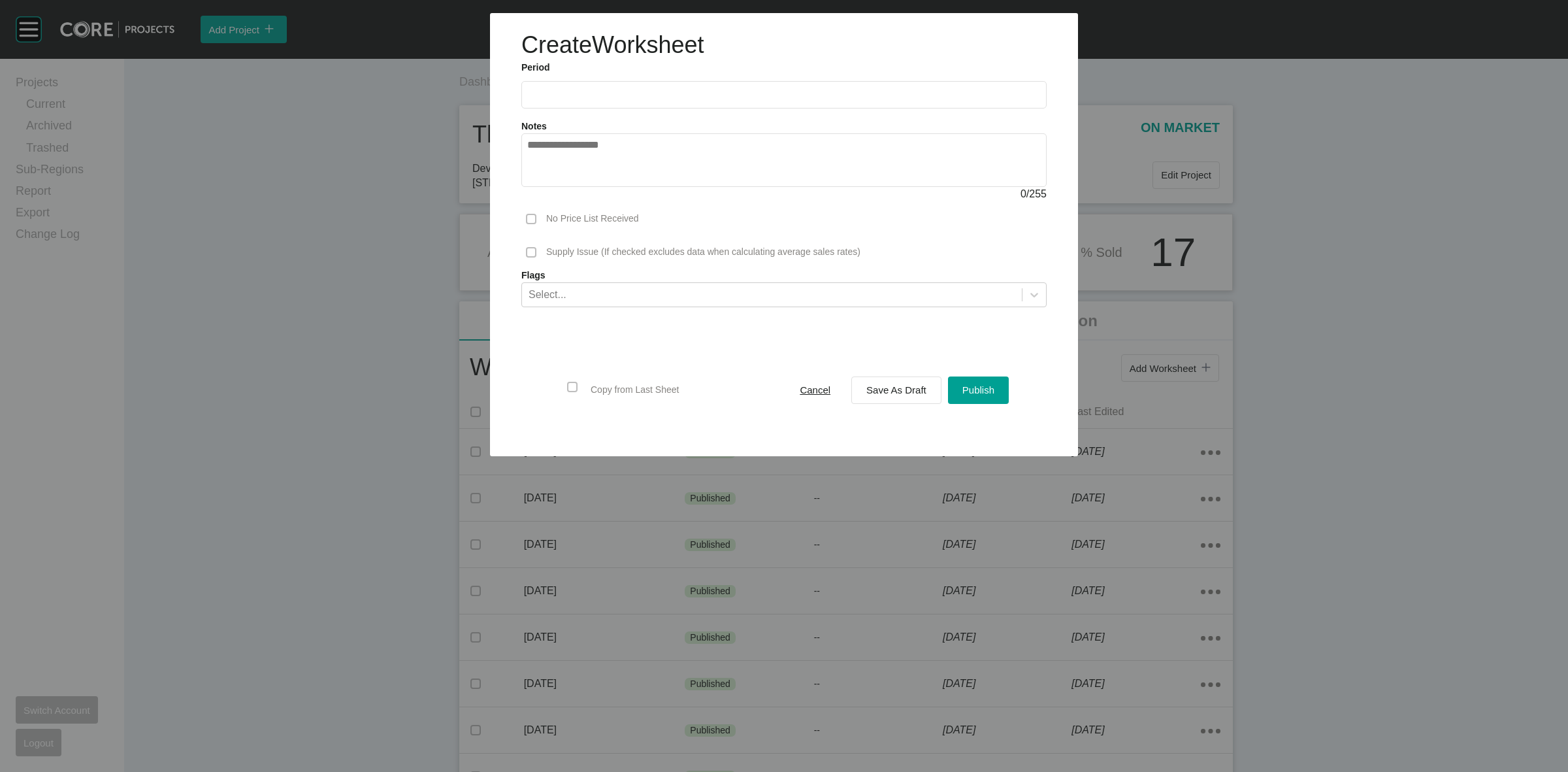
click at [605, 94] on input "text" at bounding box center [784, 94] width 513 height 11
click at [555, 196] on li "[DATE]" at bounding box center [547, 190] width 44 height 22
type input "*********"
drag, startPoint x: 869, startPoint y: 380, endPoint x: 879, endPoint y: 386, distance: 11.7
click at [869, 381] on div "Save As Draft" at bounding box center [896, 389] width 67 height 17
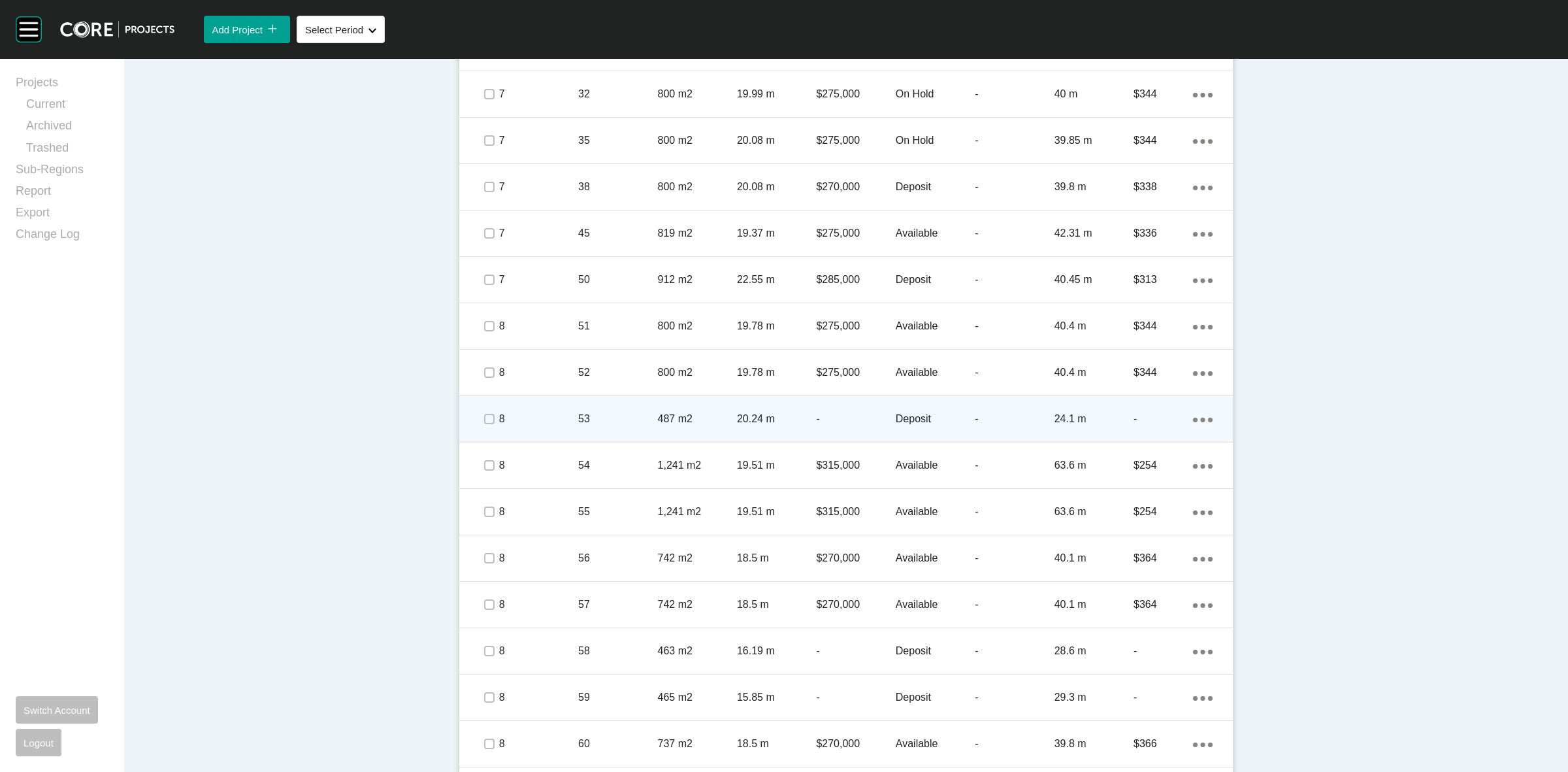
scroll to position [898, 0]
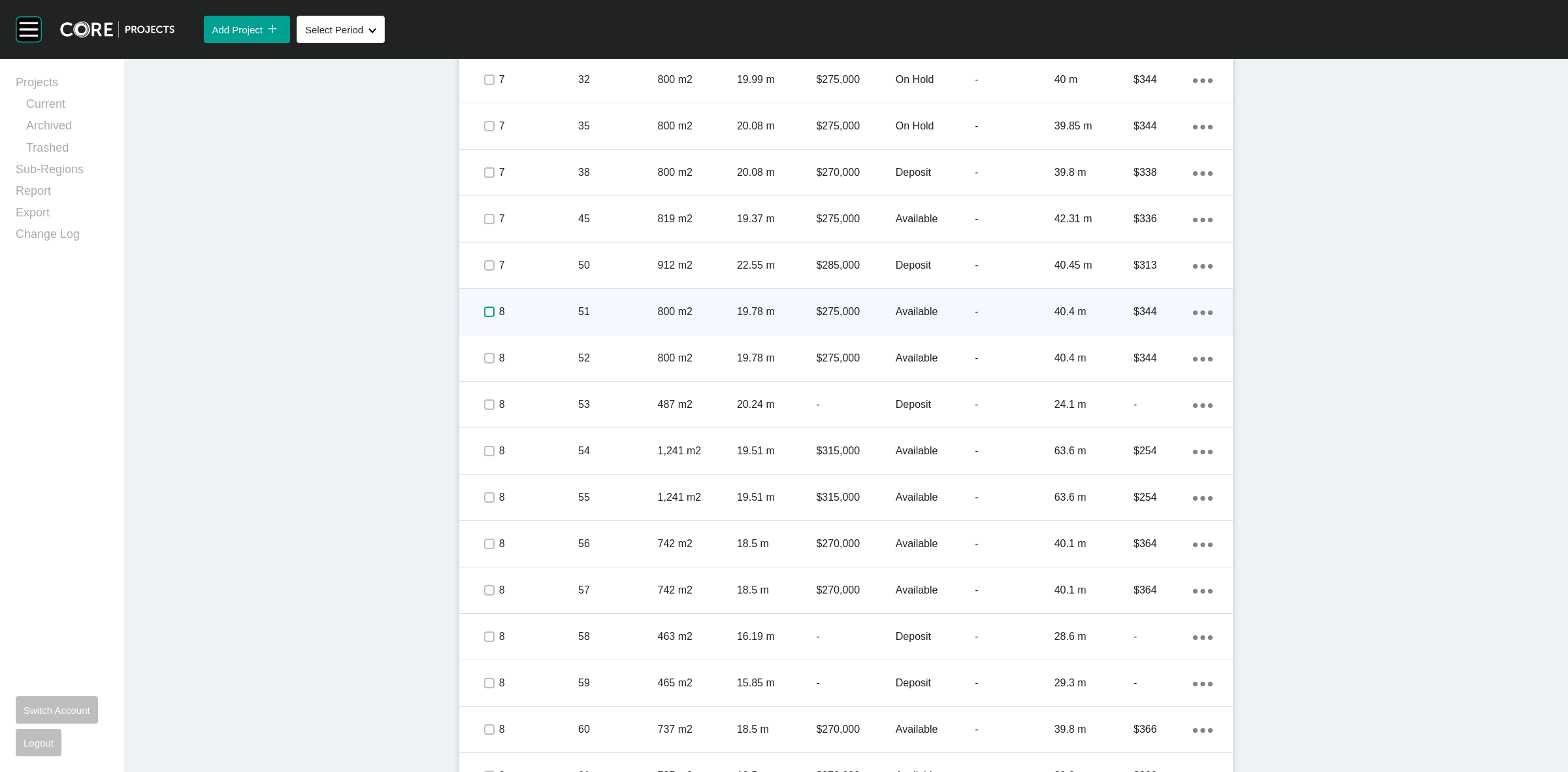
click at [484, 308] on label at bounding box center [489, 311] width 10 height 10
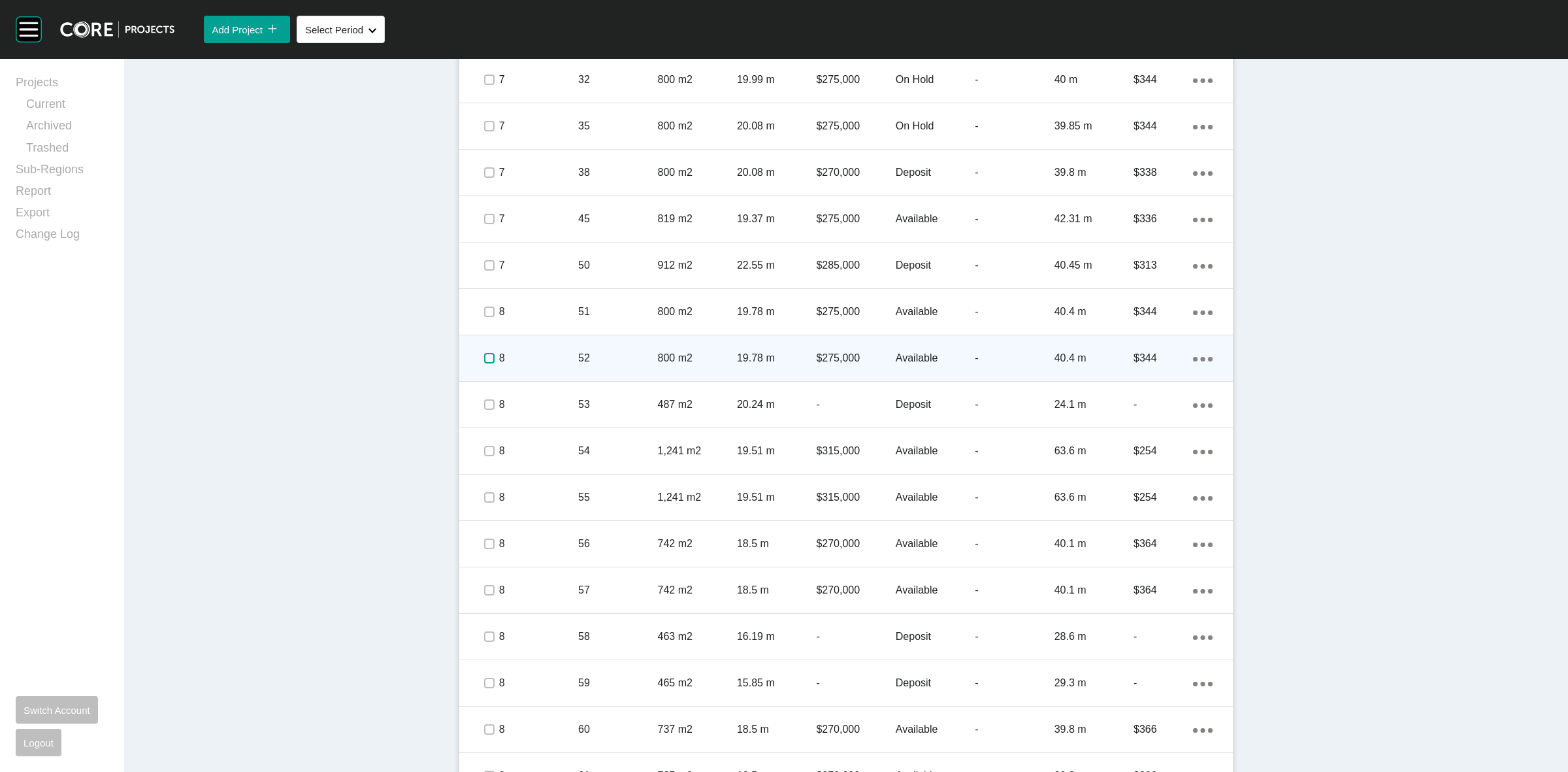
click at [484, 360] on label at bounding box center [489, 358] width 10 height 10
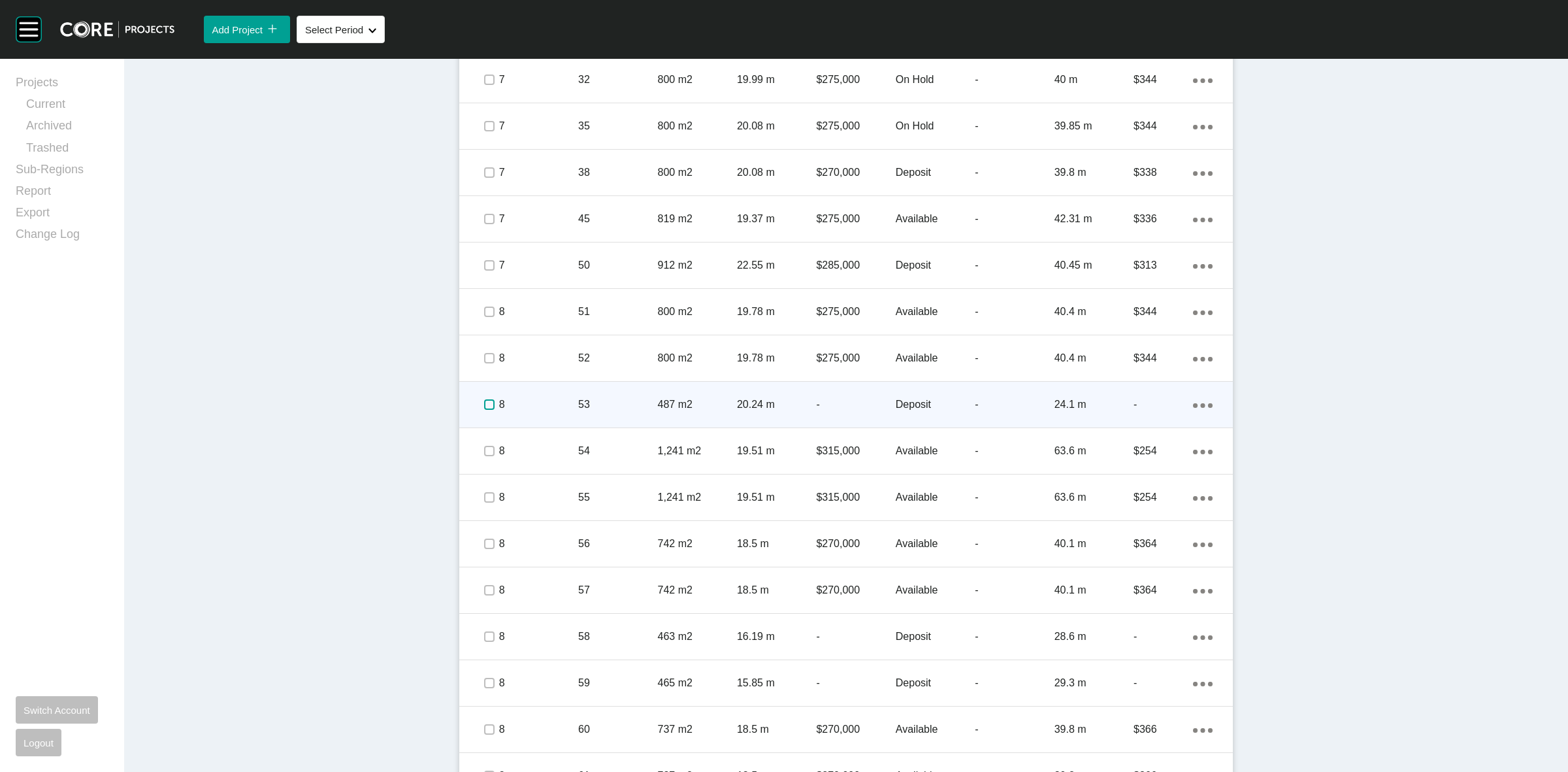
click at [487, 399] on label at bounding box center [489, 404] width 10 height 10
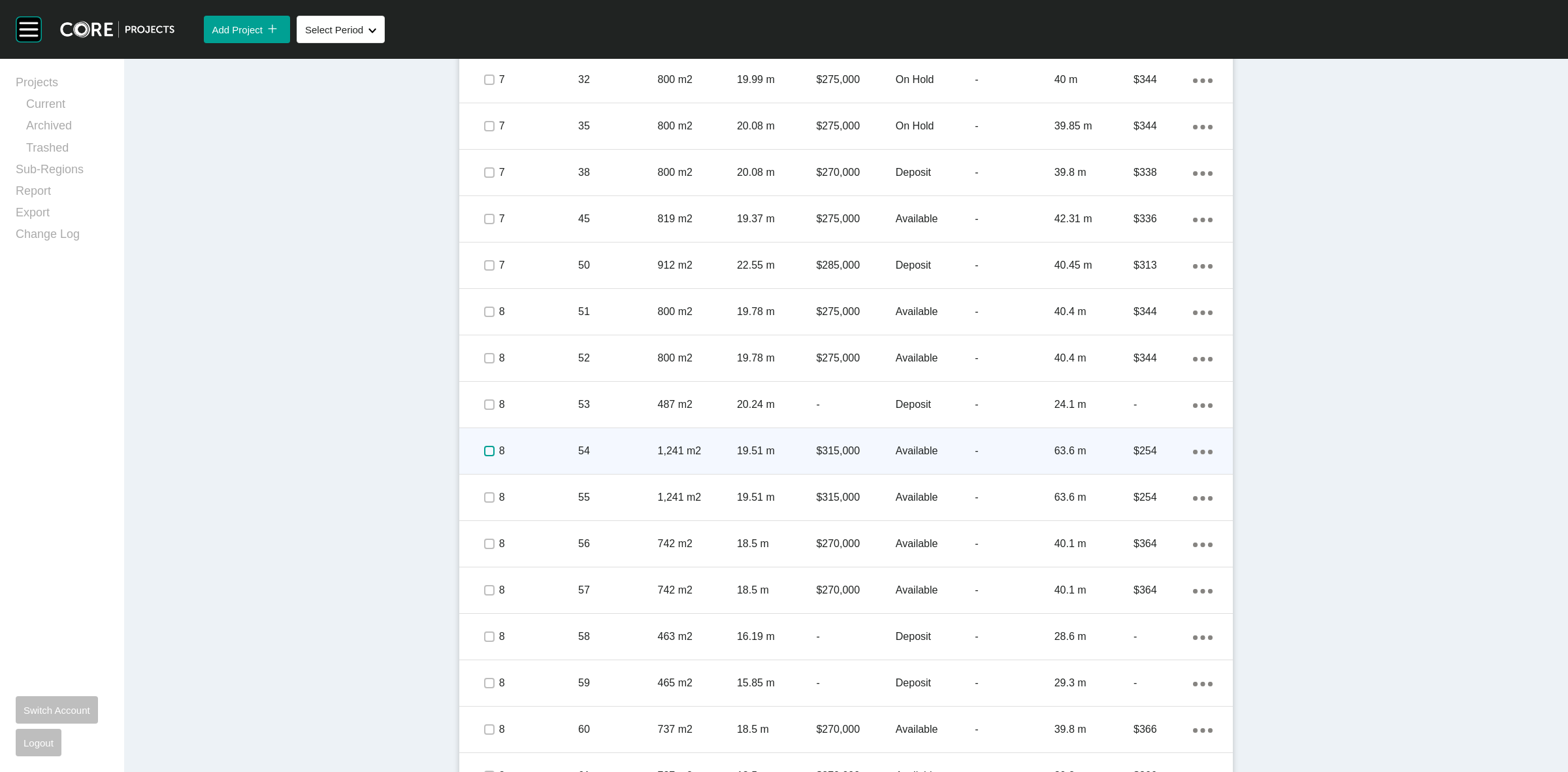
click at [484, 449] on label at bounding box center [489, 450] width 10 height 10
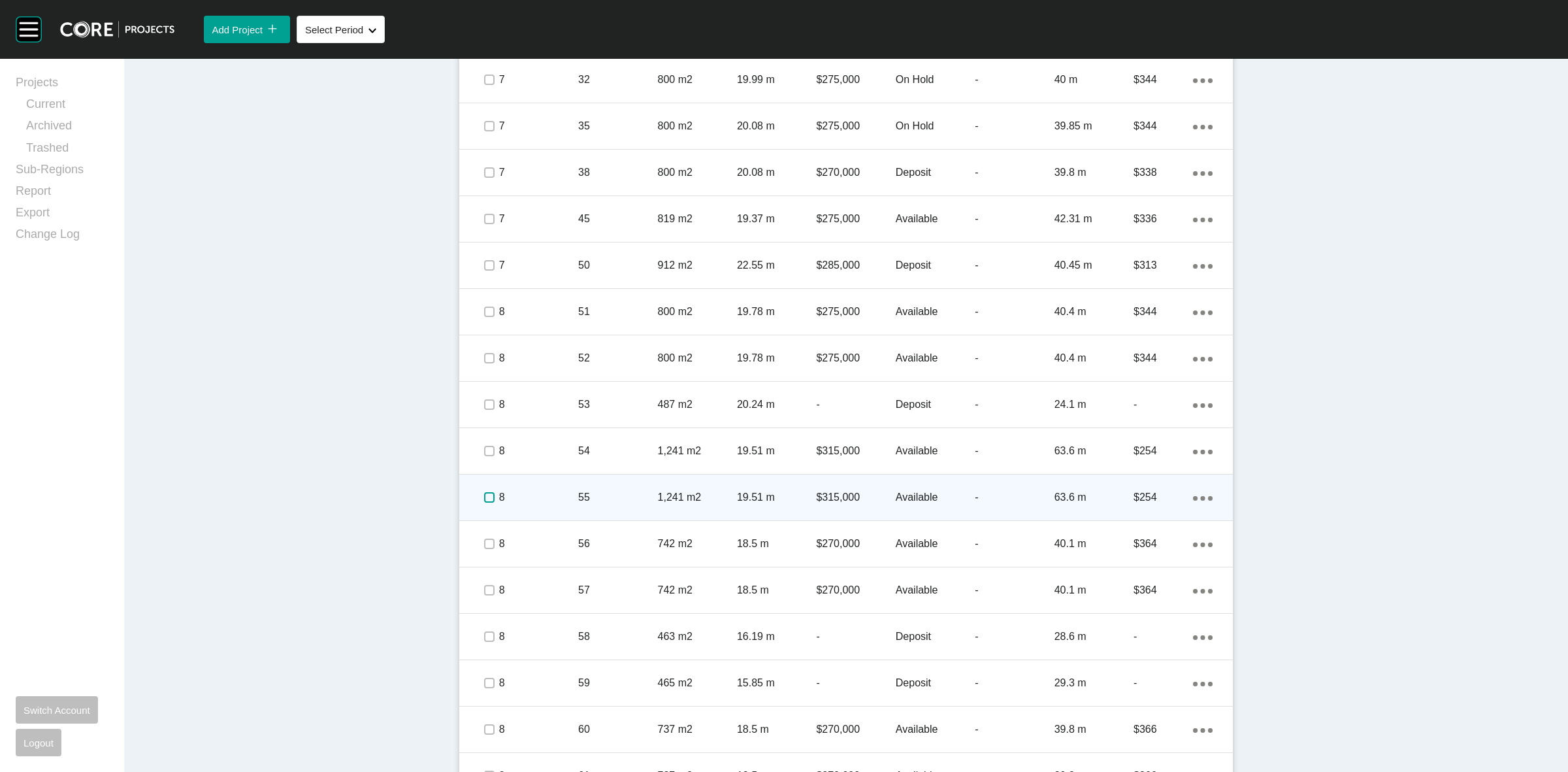
click at [484, 495] on label at bounding box center [489, 497] width 10 height 10
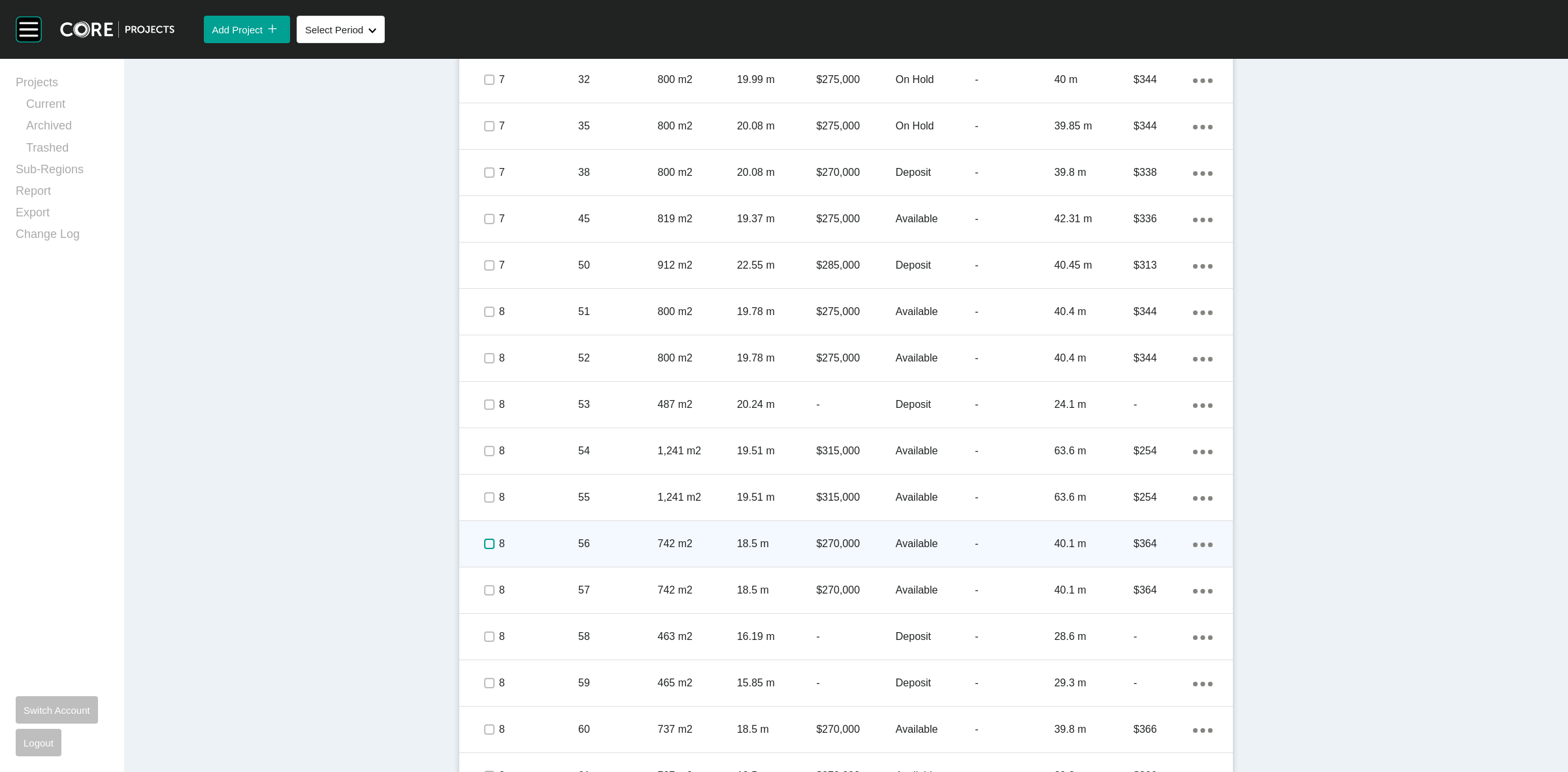
click at [488, 549] on label at bounding box center [489, 543] width 10 height 10
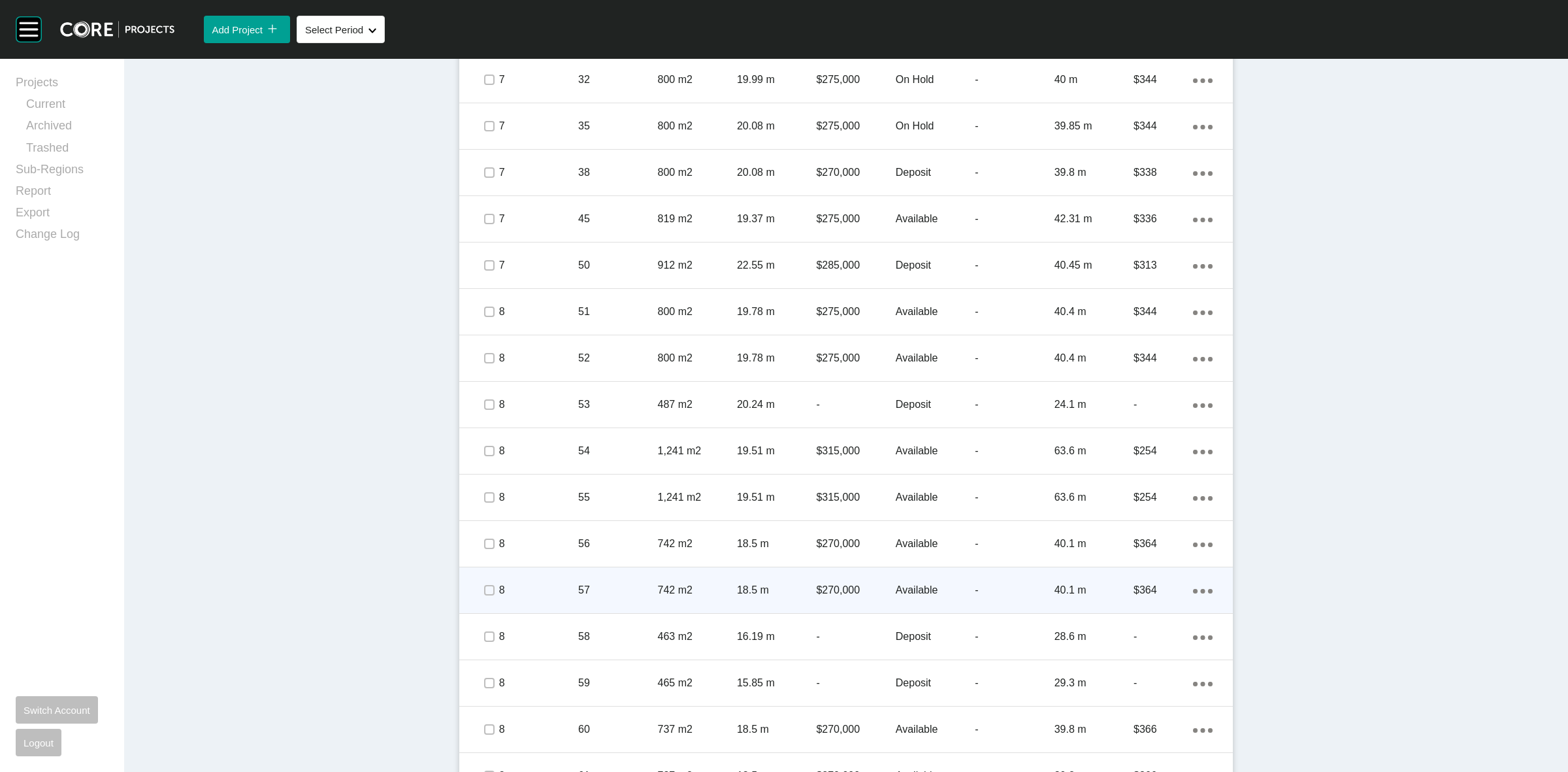
click at [484, 598] on span at bounding box center [489, 590] width 20 height 20
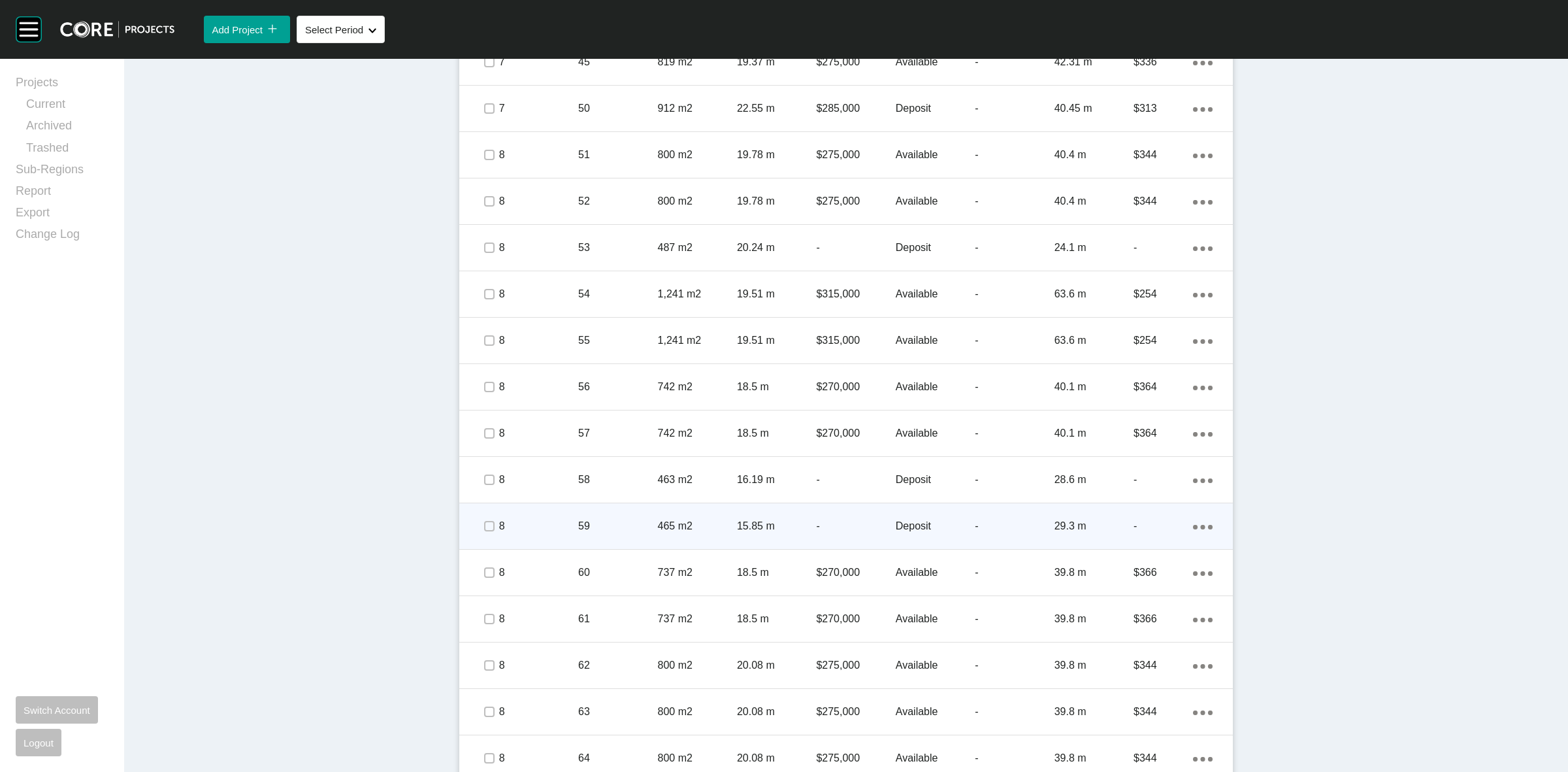
scroll to position [1062, 0]
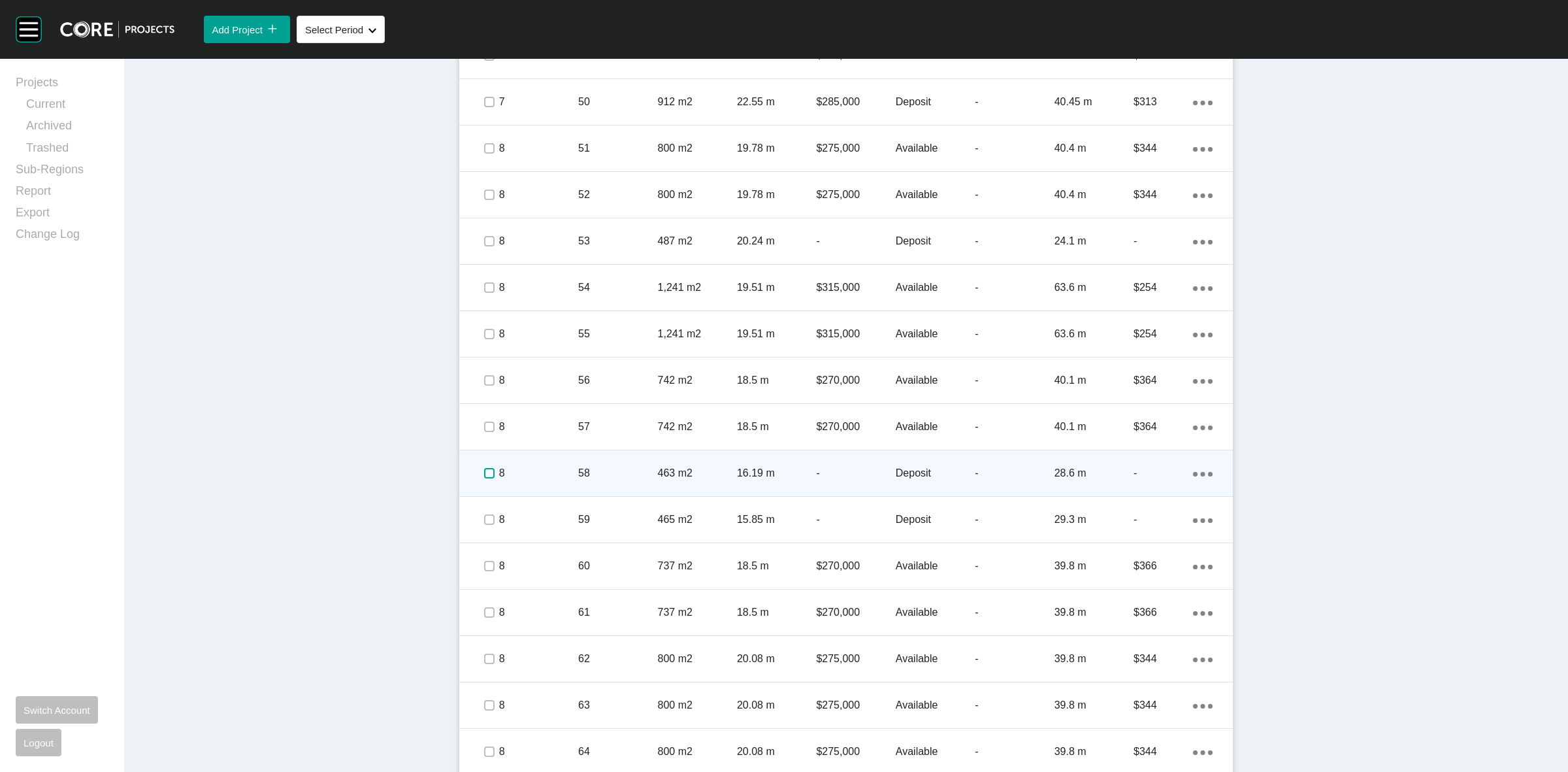
click at [486, 469] on label at bounding box center [489, 472] width 10 height 10
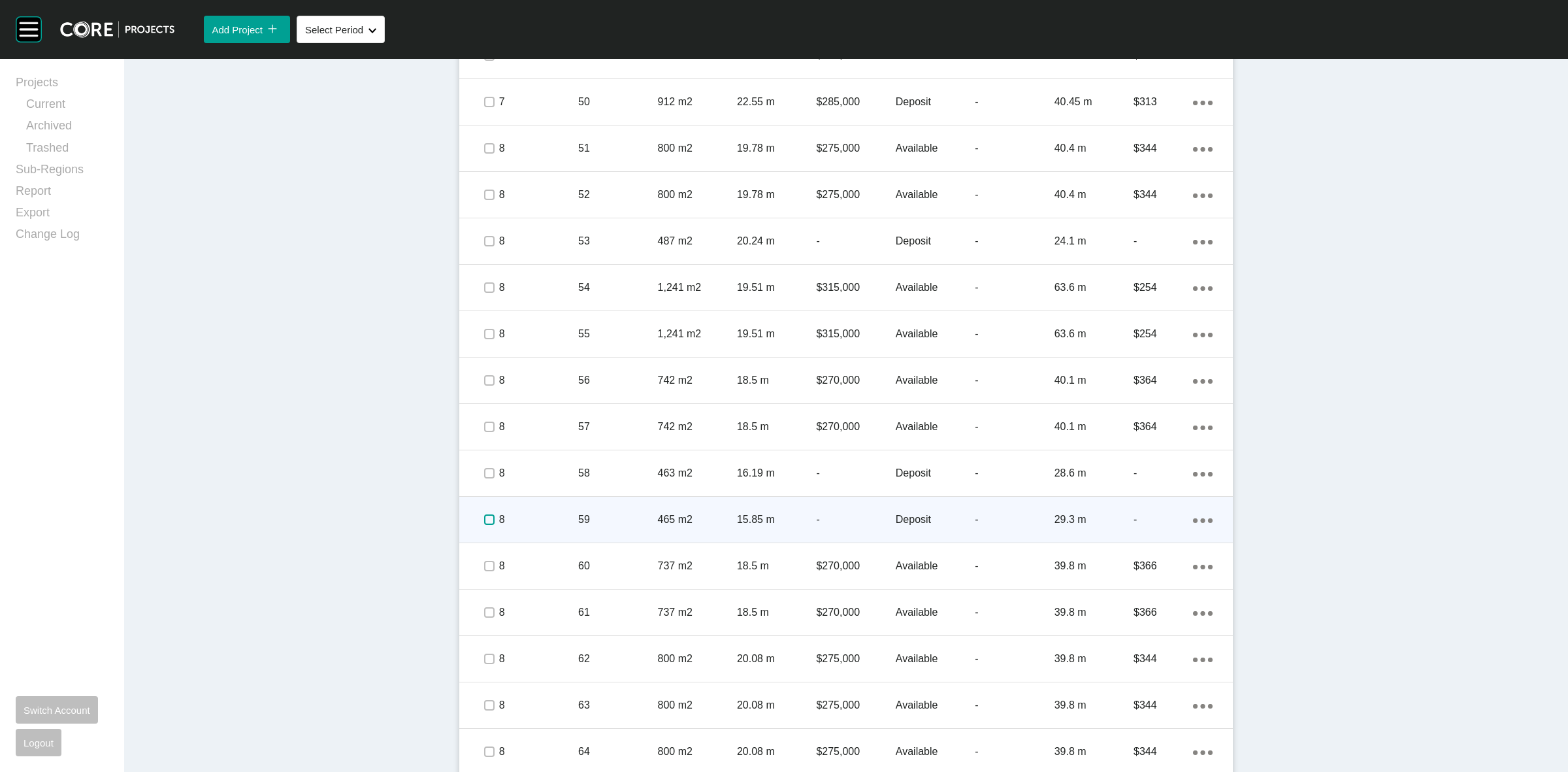
click at [489, 518] on label at bounding box center [489, 519] width 10 height 10
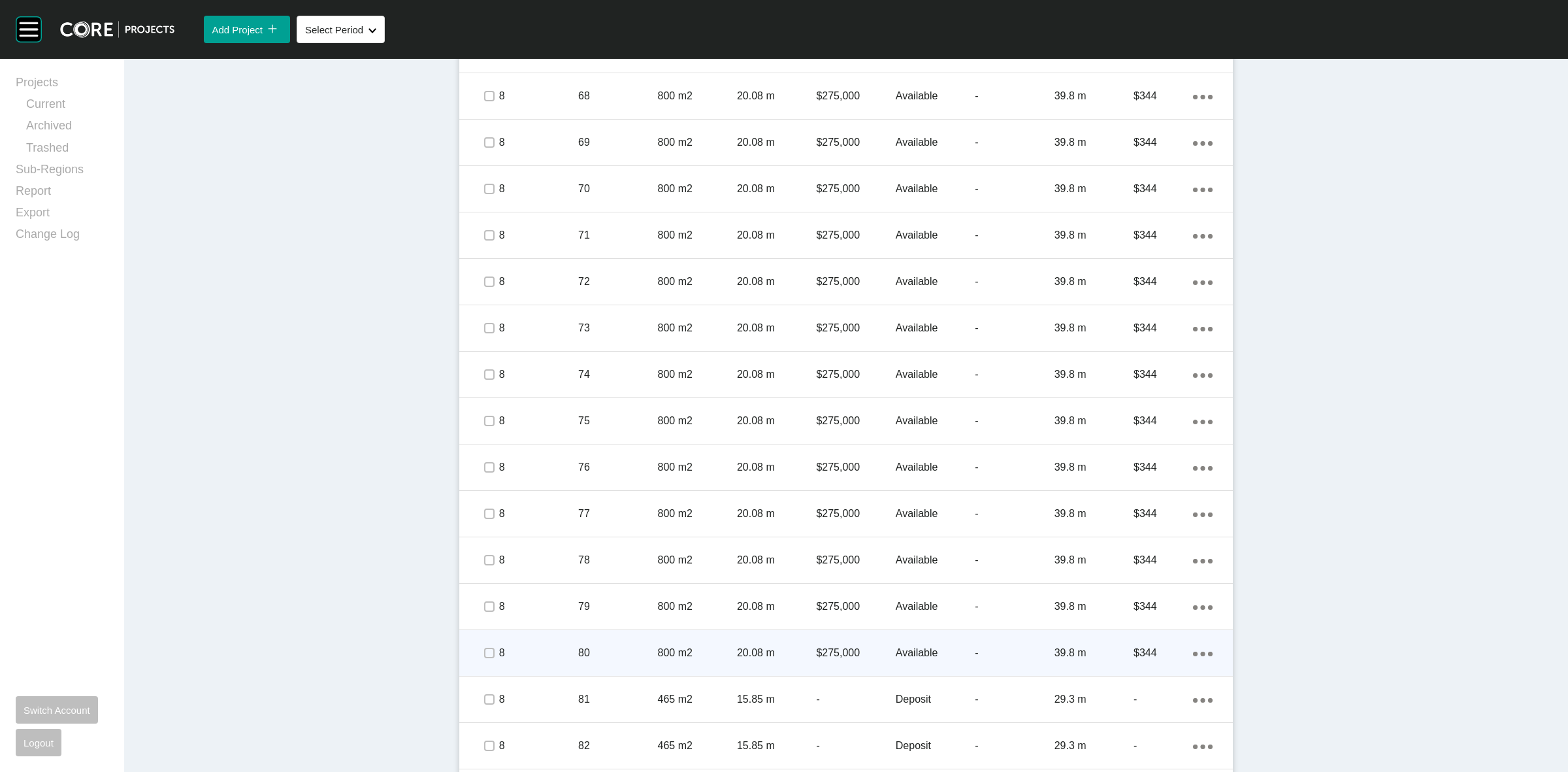
scroll to position [1960, 0]
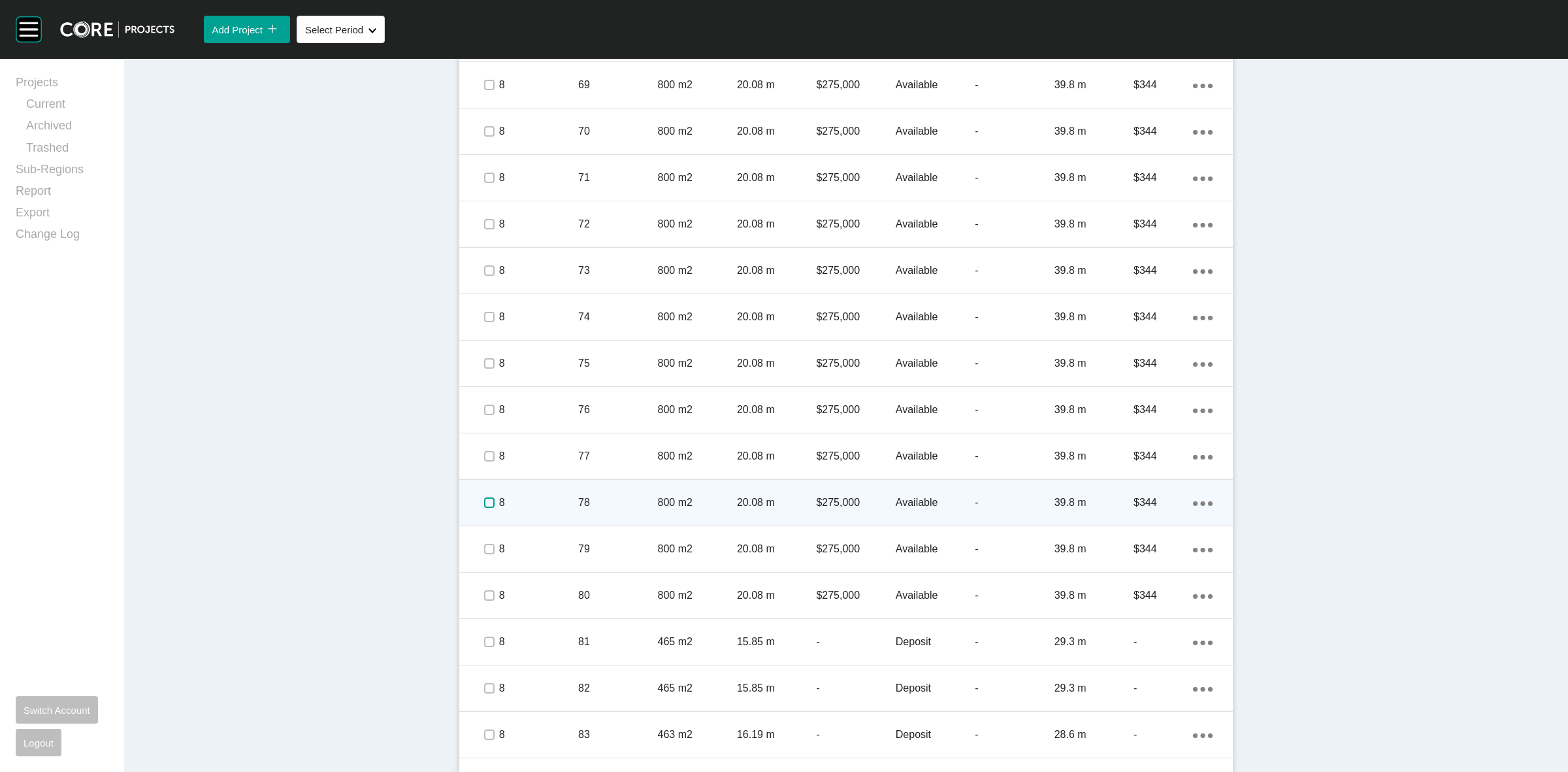
click at [484, 504] on label at bounding box center [489, 502] width 10 height 10
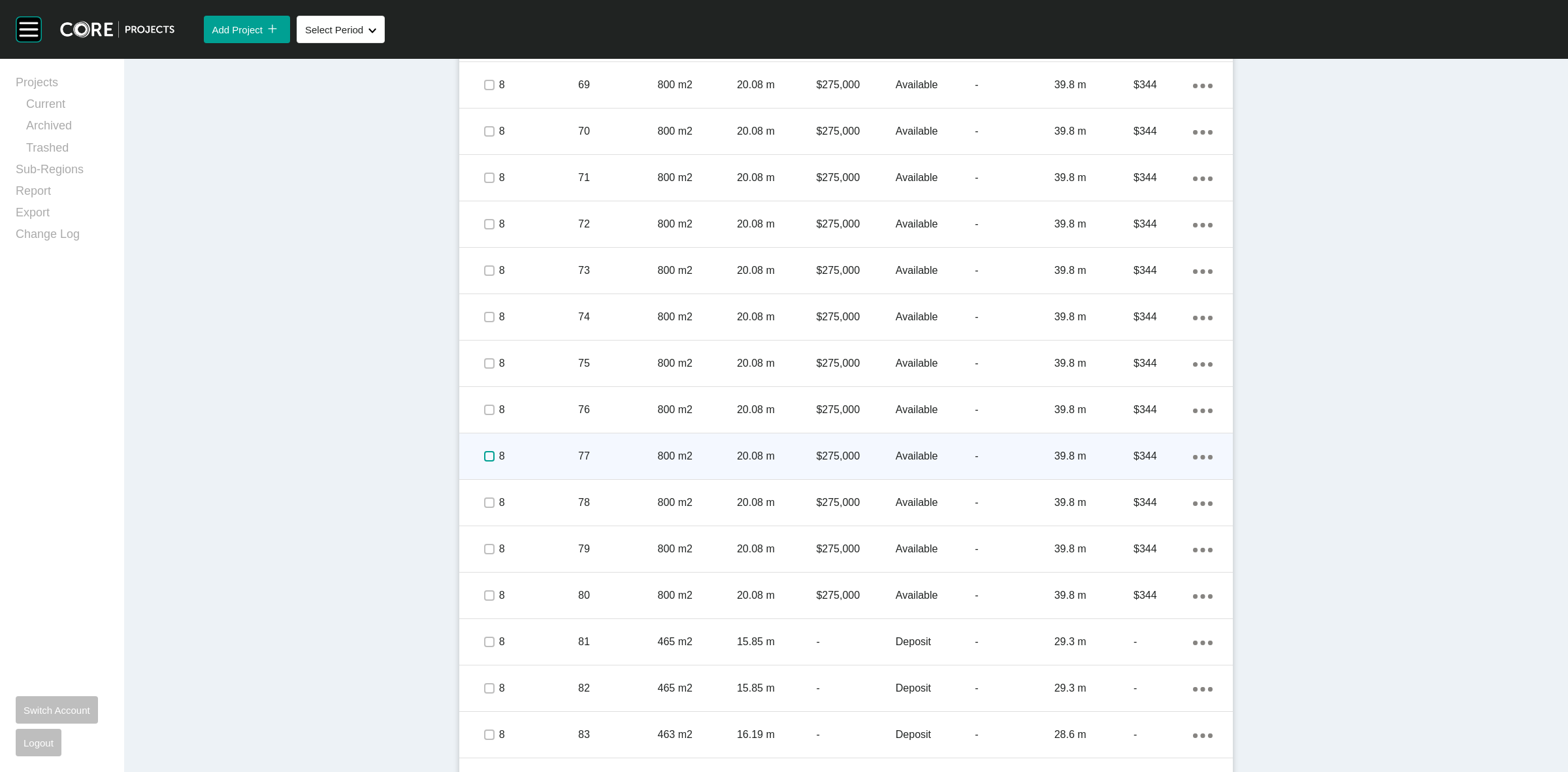
click at [484, 455] on label at bounding box center [489, 455] width 10 height 10
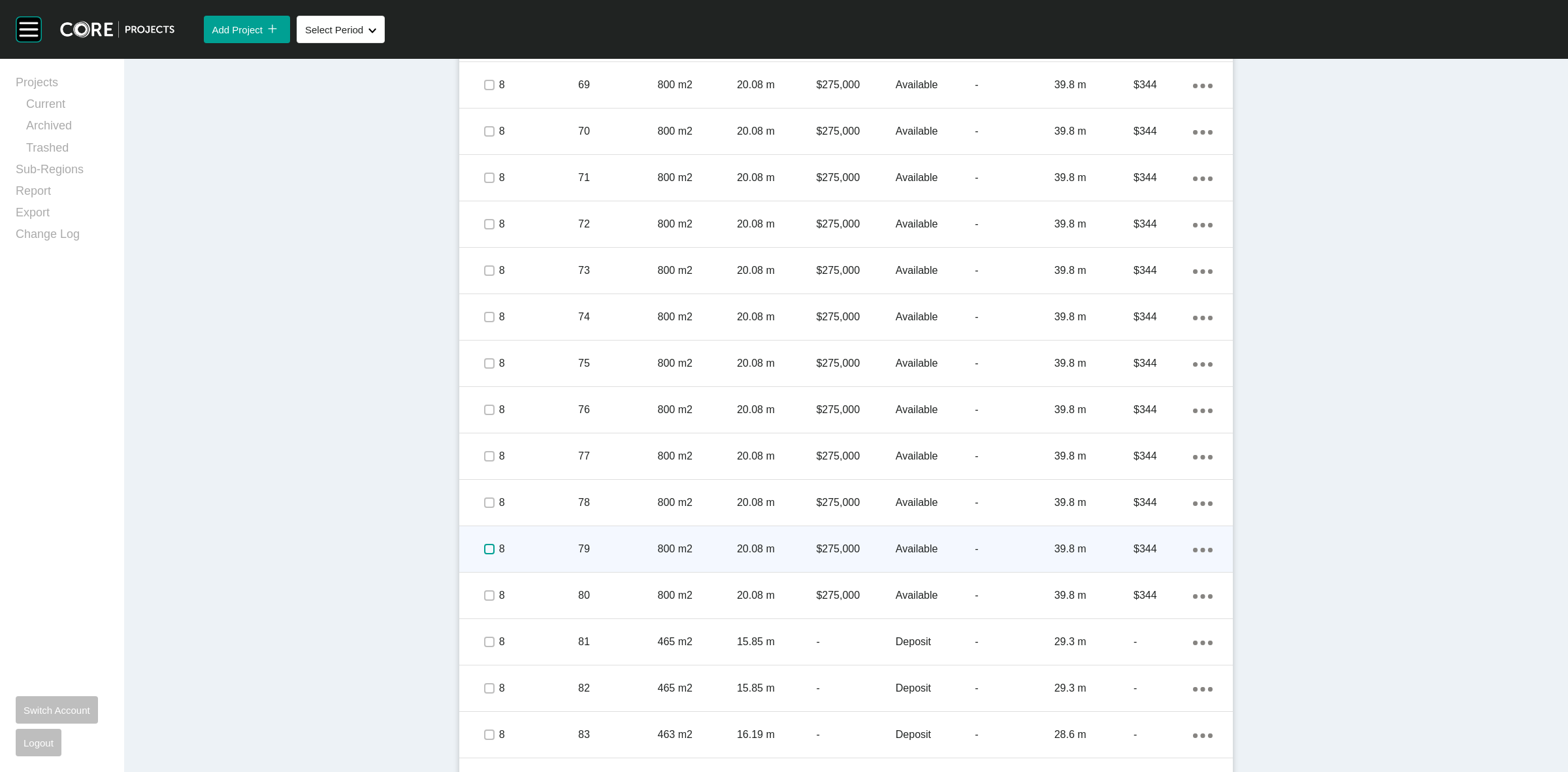
click at [484, 550] on label at bounding box center [489, 549] width 10 height 10
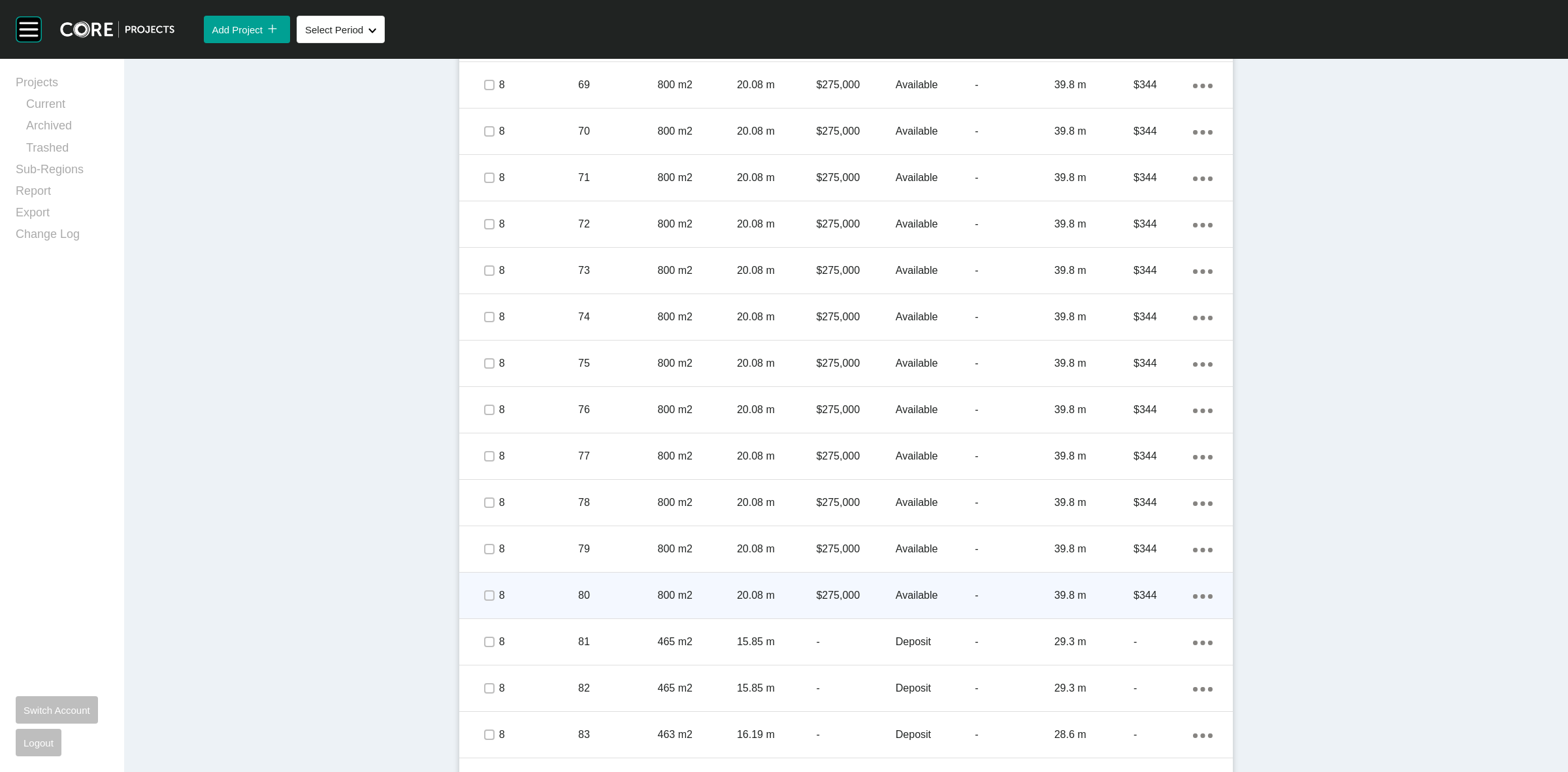
click at [602, 588] on p "80" at bounding box center [617, 595] width 79 height 14
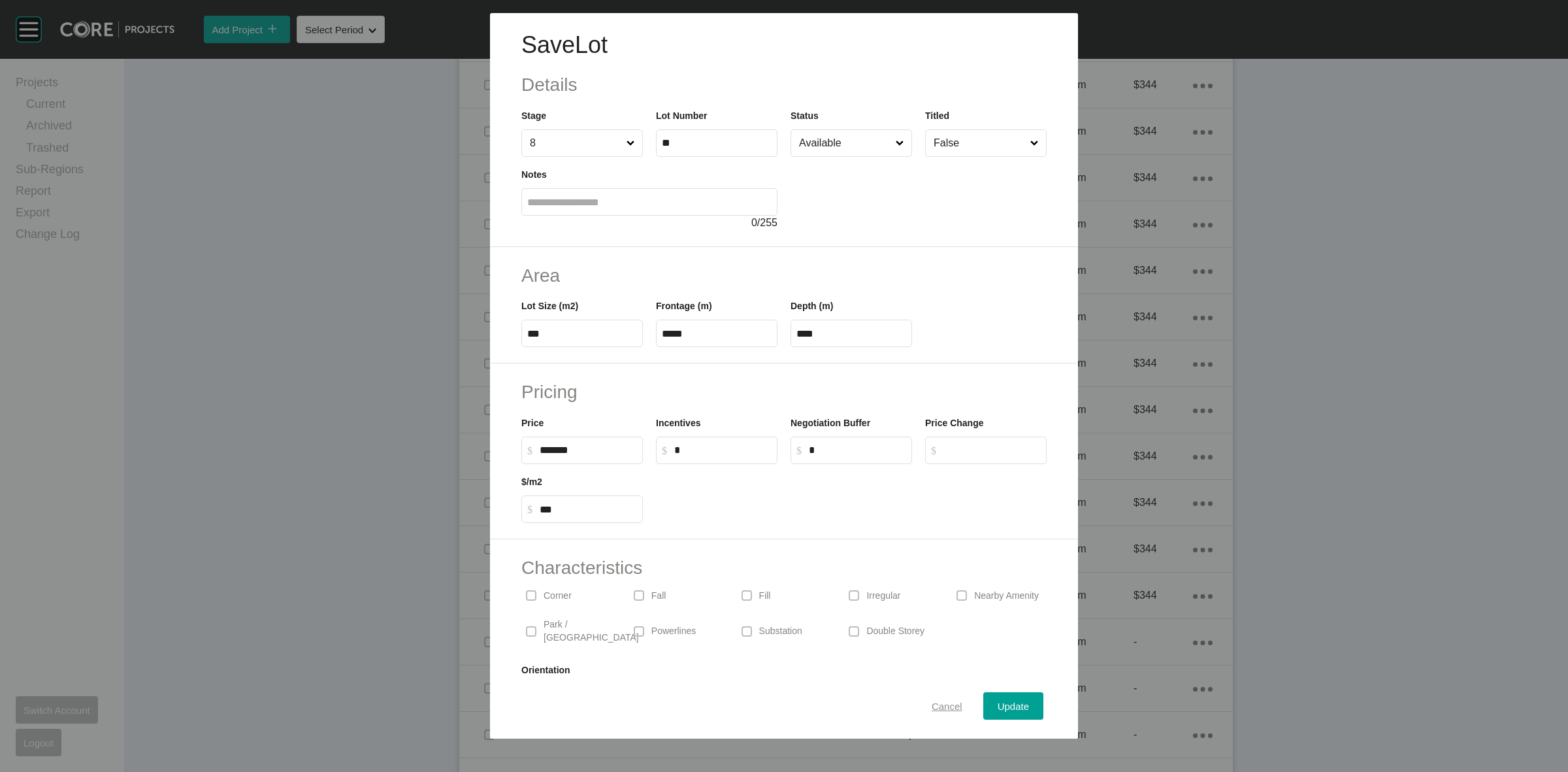
click at [939, 700] on span "Cancel" at bounding box center [947, 706] width 31 height 11
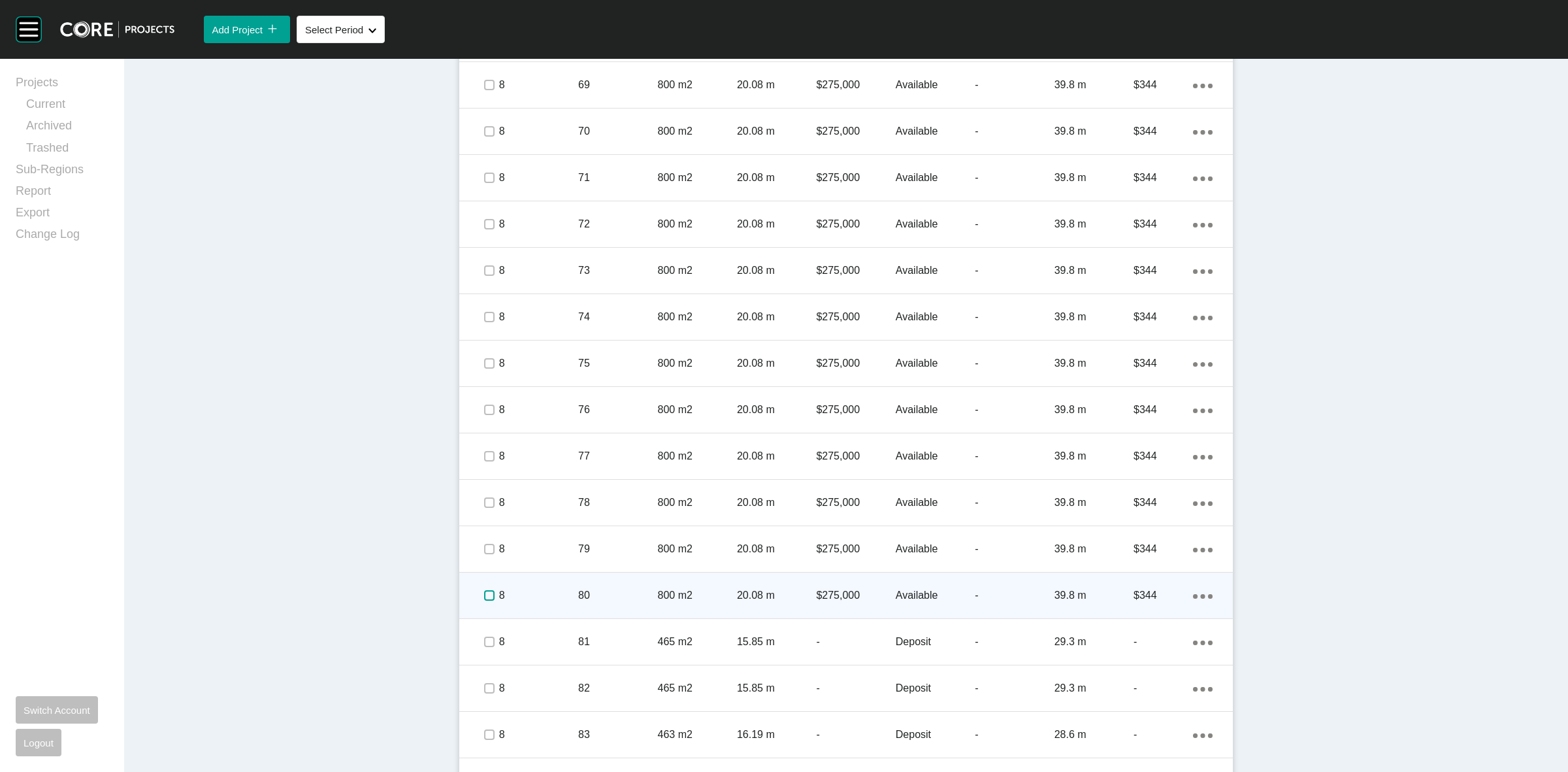
click at [484, 590] on label at bounding box center [489, 595] width 10 height 10
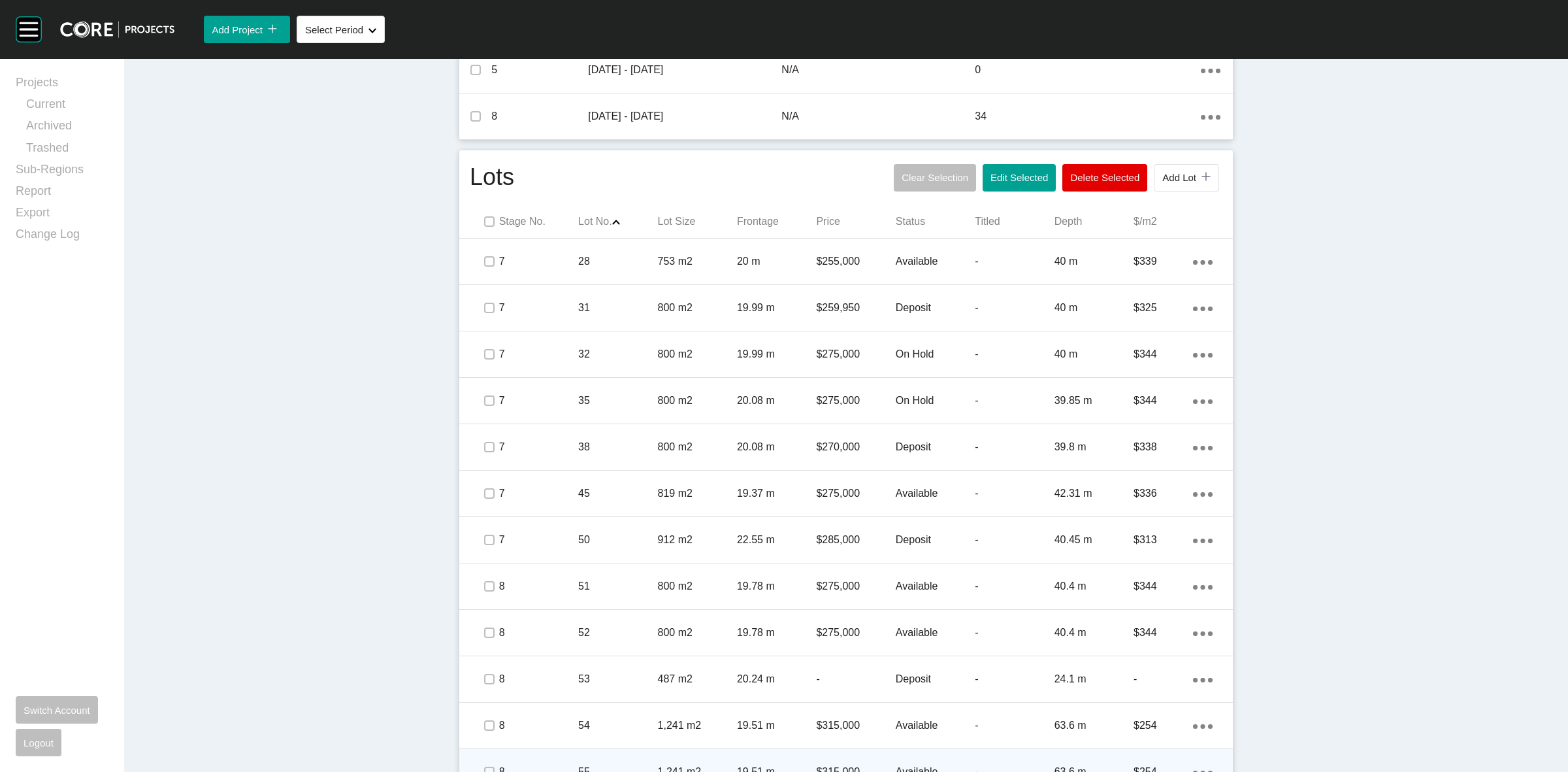
scroll to position [609, 0]
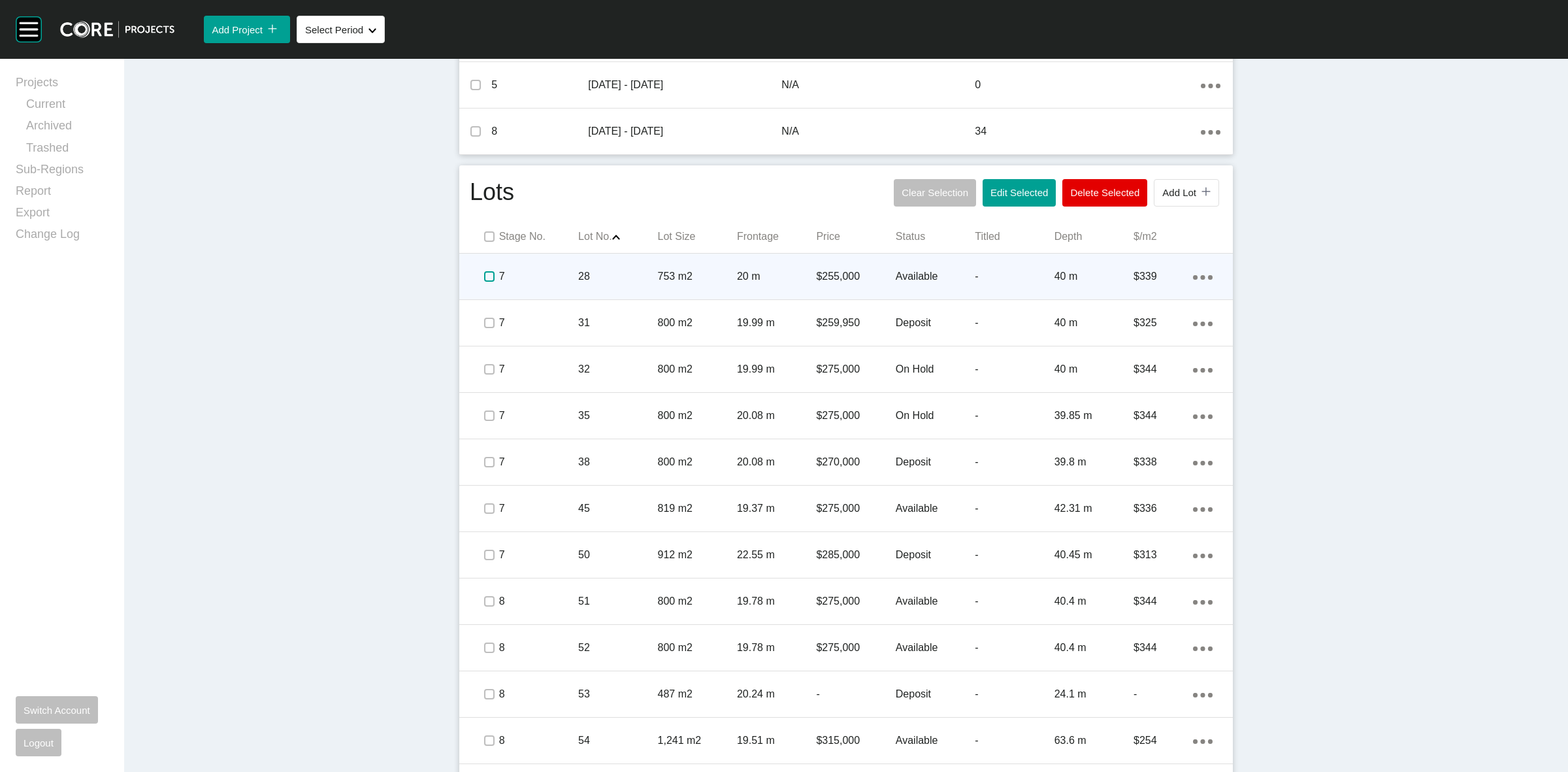
click at [484, 276] on label at bounding box center [489, 276] width 10 height 10
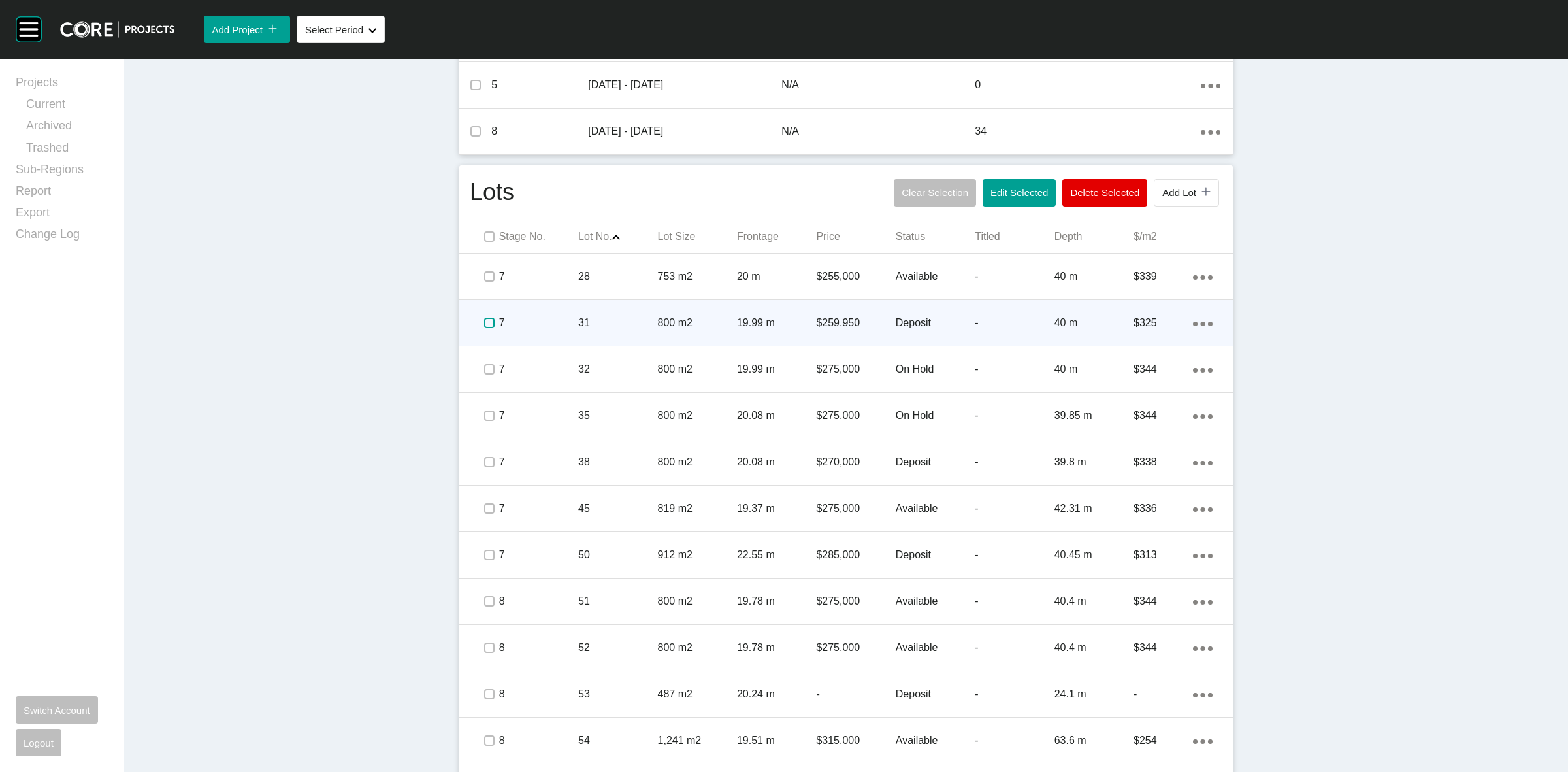
click at [484, 322] on label at bounding box center [489, 323] width 10 height 10
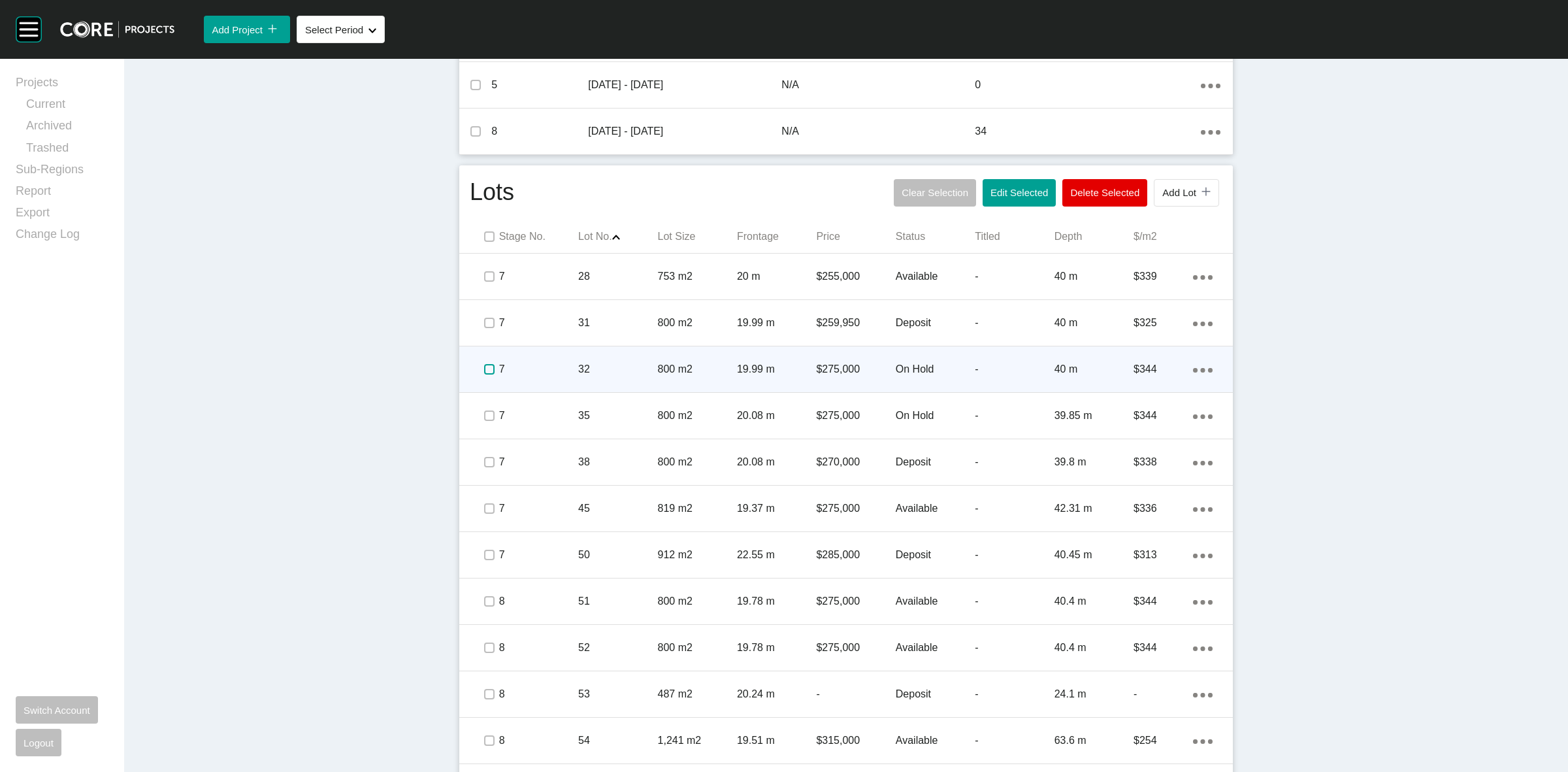
click at [484, 369] on label at bounding box center [489, 368] width 10 height 10
click at [557, 367] on p "7" at bounding box center [538, 368] width 79 height 14
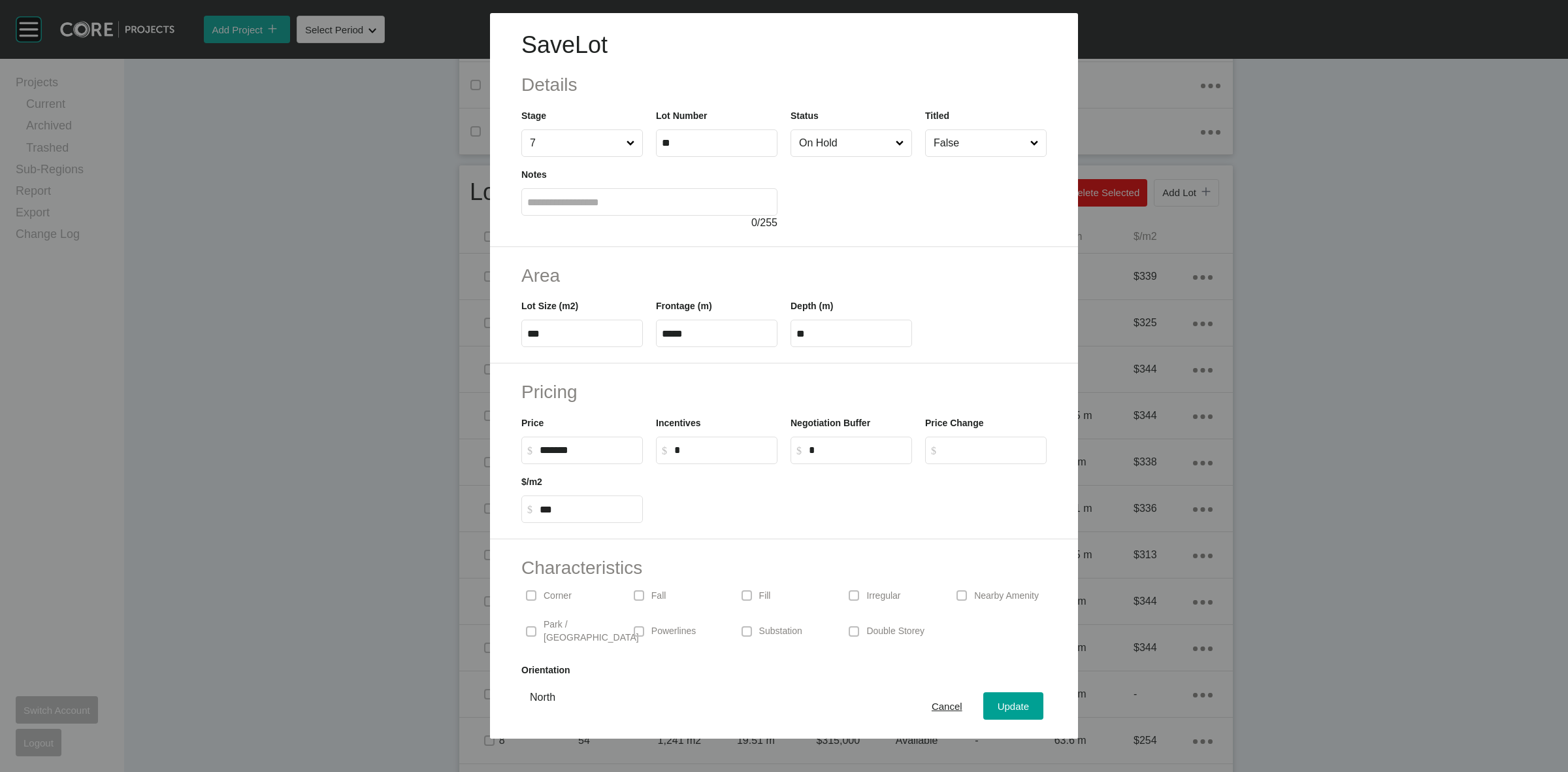
click at [828, 152] on input "On Hold" at bounding box center [845, 142] width 96 height 26
click at [997, 701] on span "Update" at bounding box center [1013, 706] width 31 height 11
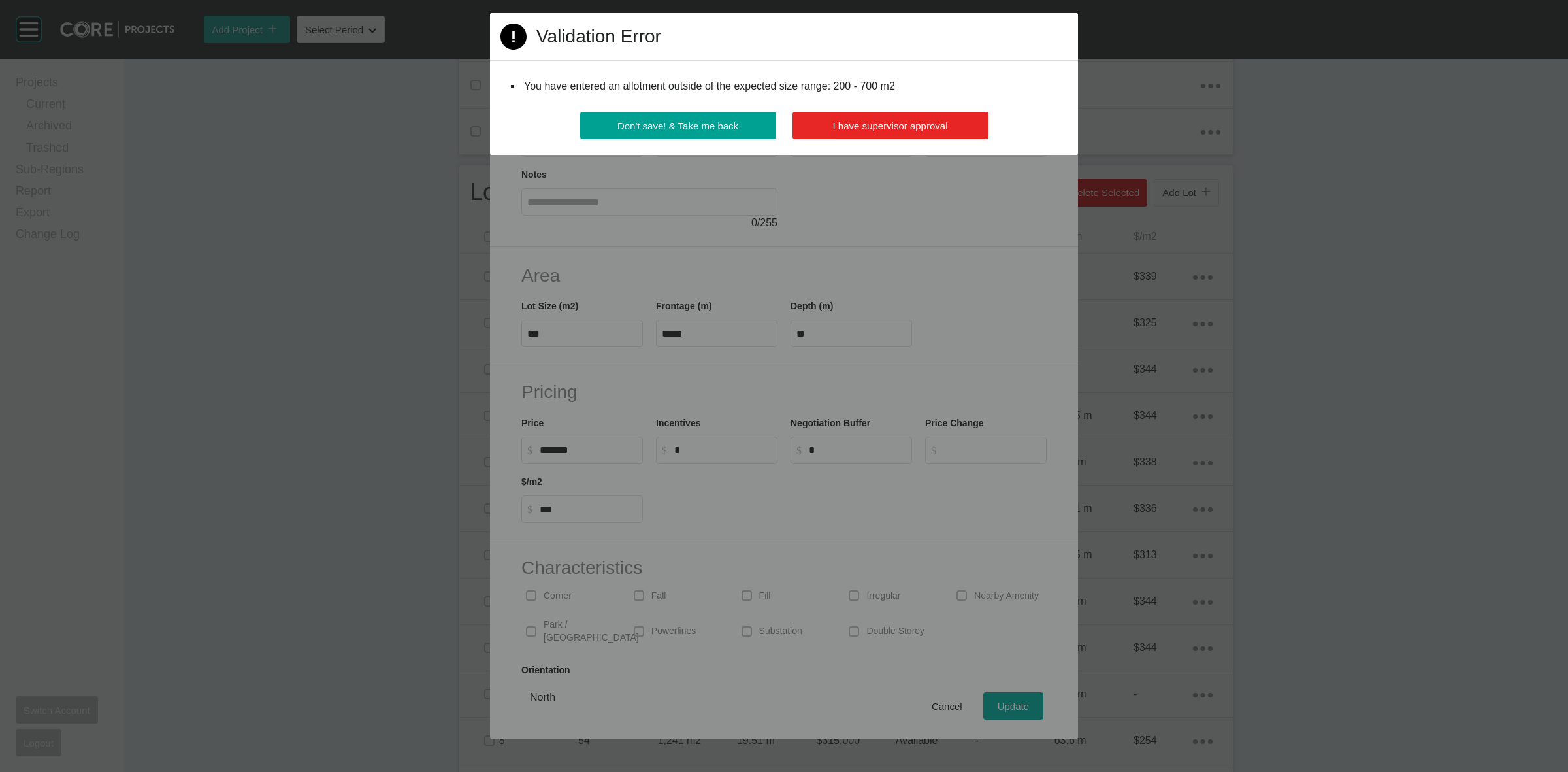
click at [875, 132] on button "I have supervisor approval" at bounding box center [889, 125] width 196 height 28
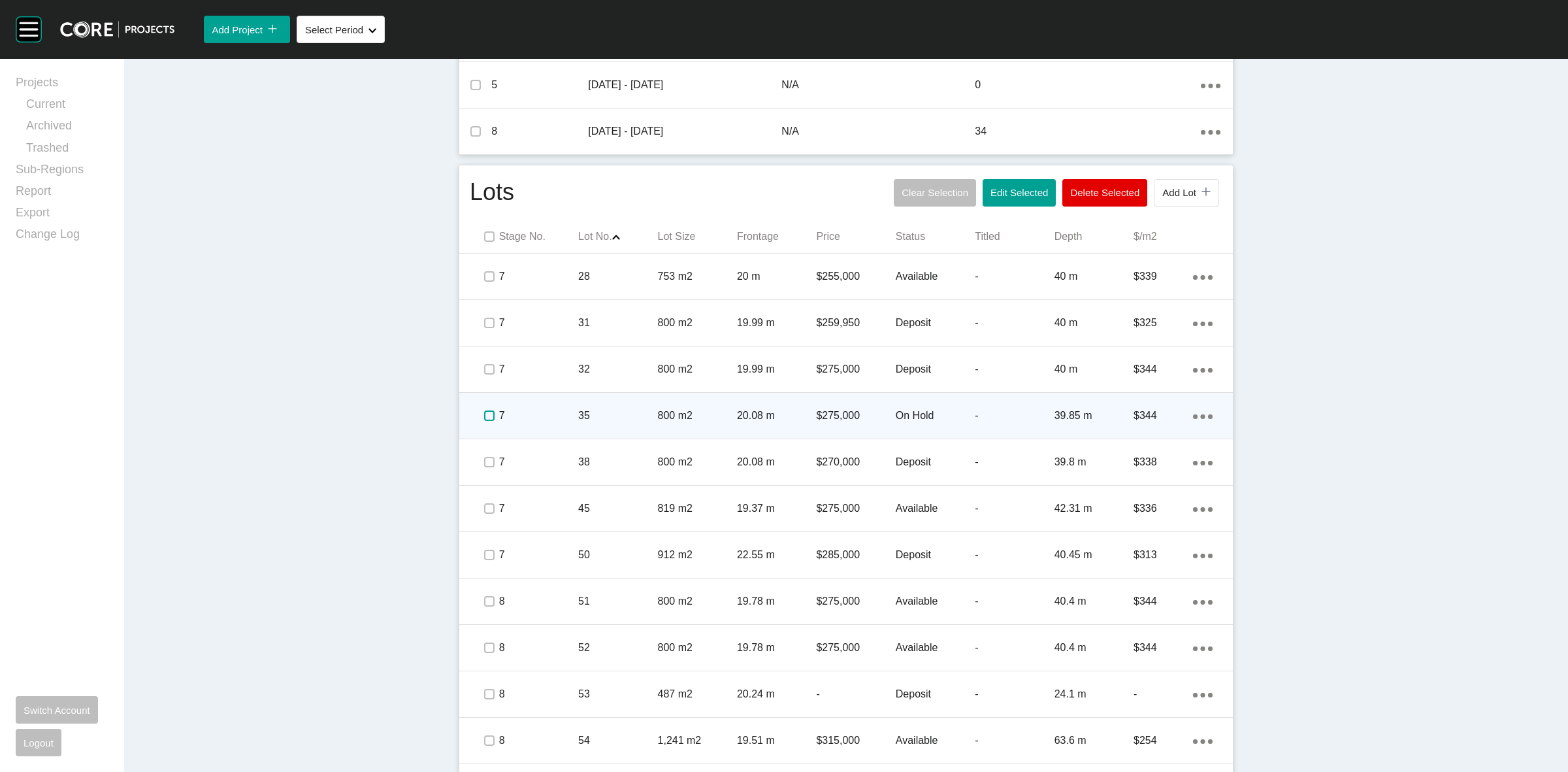
click at [484, 417] on label at bounding box center [489, 415] width 10 height 10
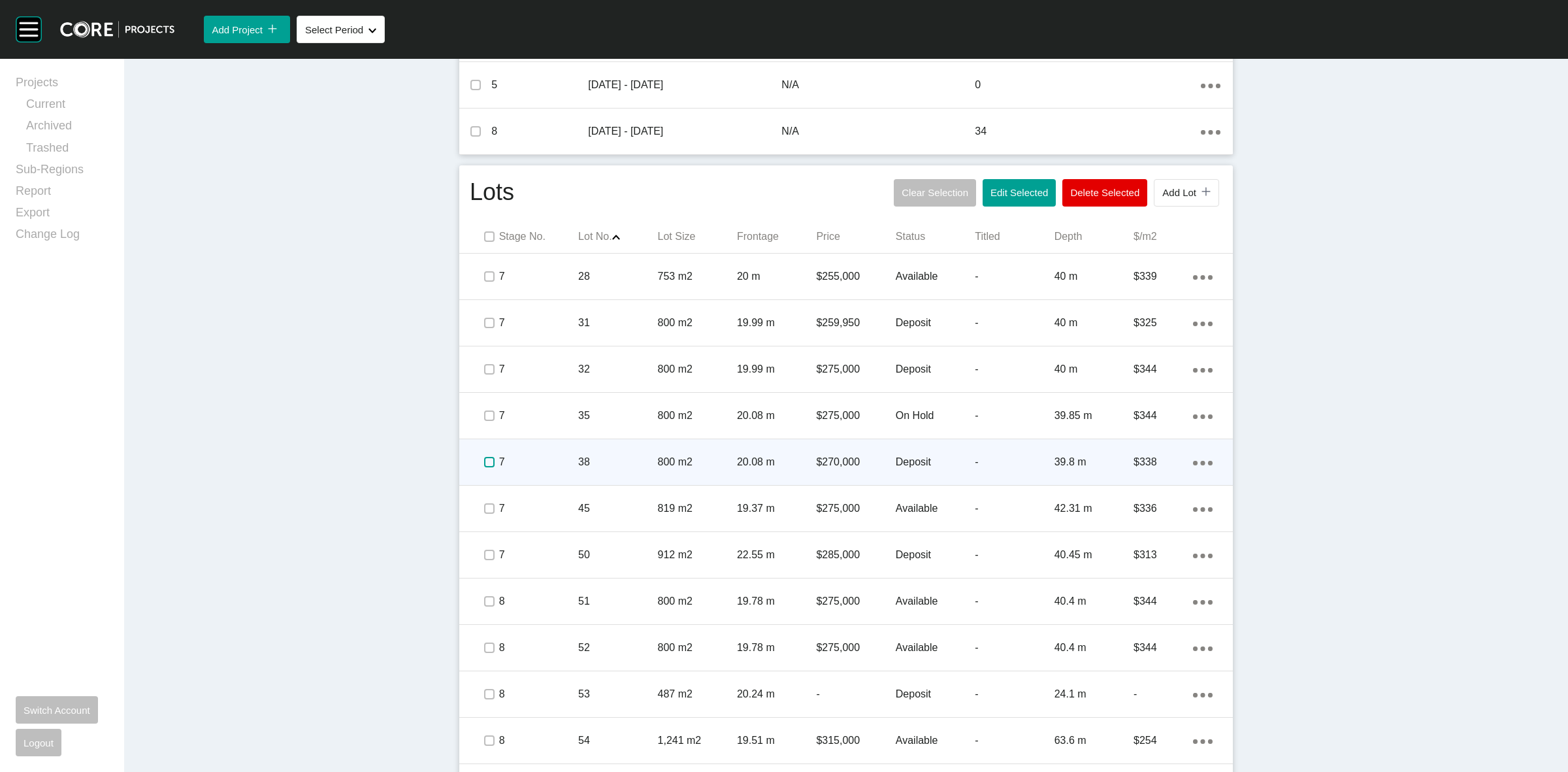
click at [484, 462] on label at bounding box center [489, 462] width 10 height 10
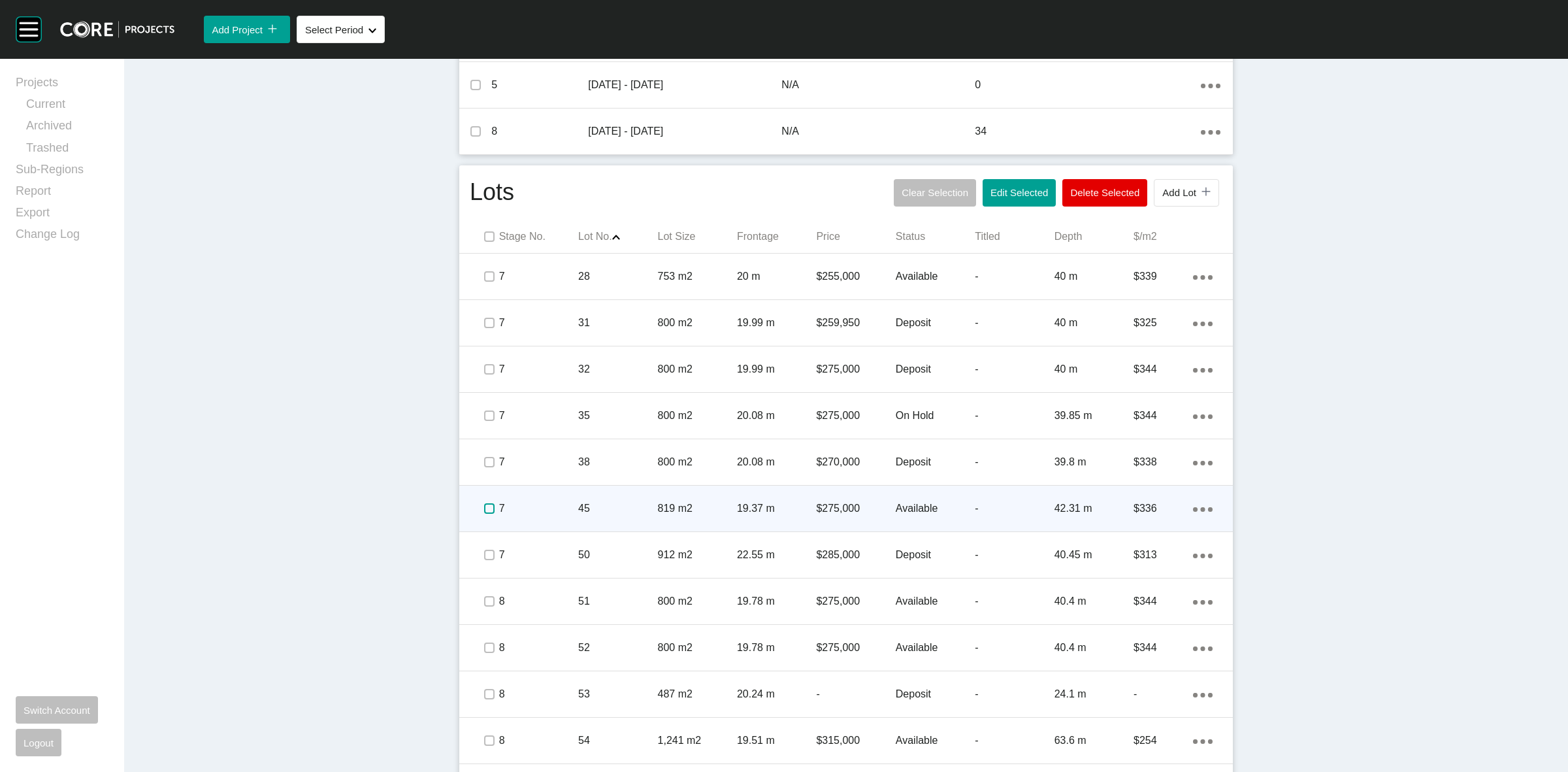
click at [484, 509] on label at bounding box center [489, 508] width 10 height 10
click at [533, 503] on p "7" at bounding box center [538, 508] width 79 height 14
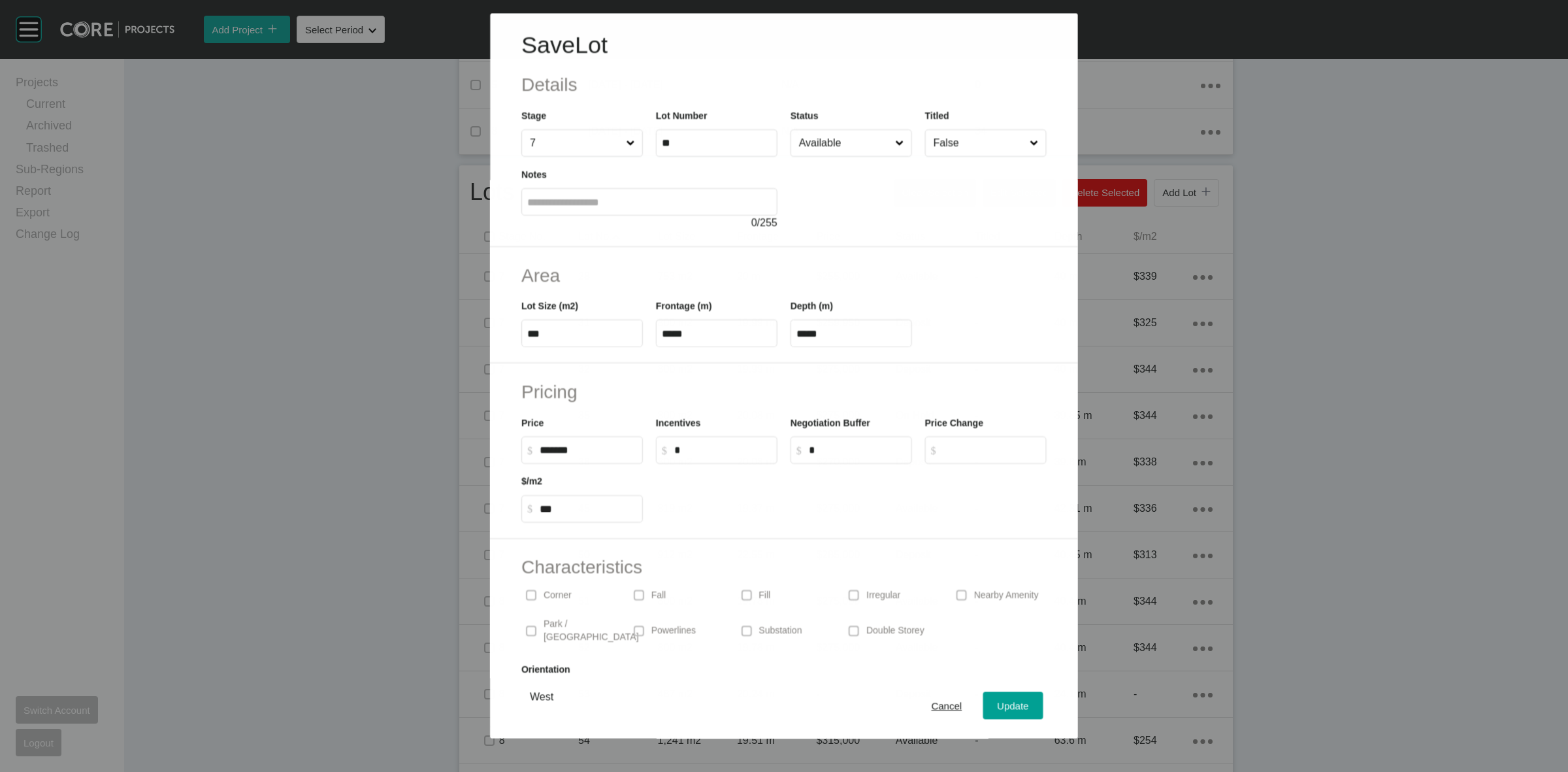
click at [834, 141] on input "Available" at bounding box center [845, 142] width 96 height 26
click at [1003, 706] on span "Update" at bounding box center [1013, 706] width 31 height 11
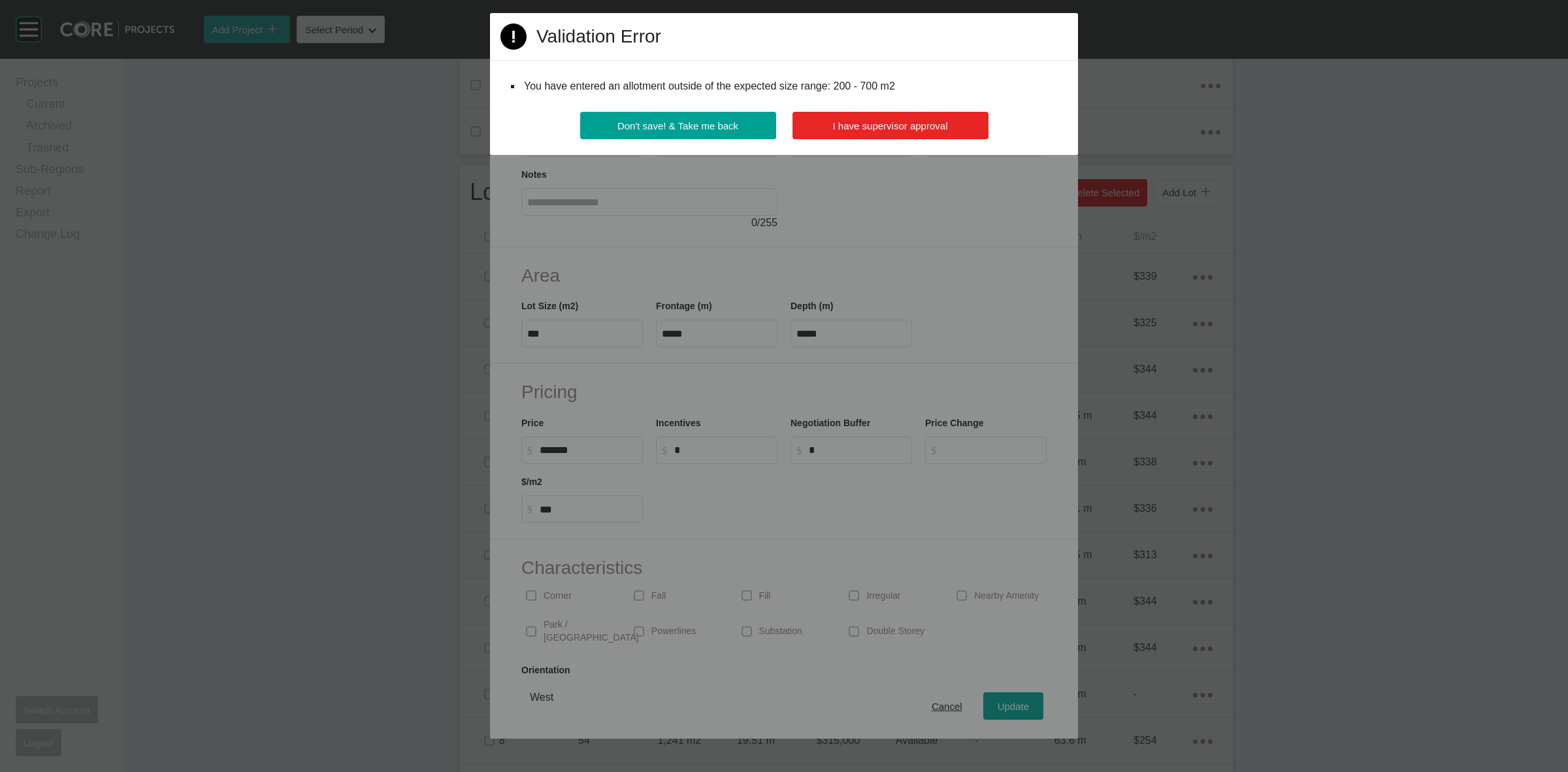
click at [902, 128] on span "I have supervisor approval" at bounding box center [890, 126] width 115 height 11
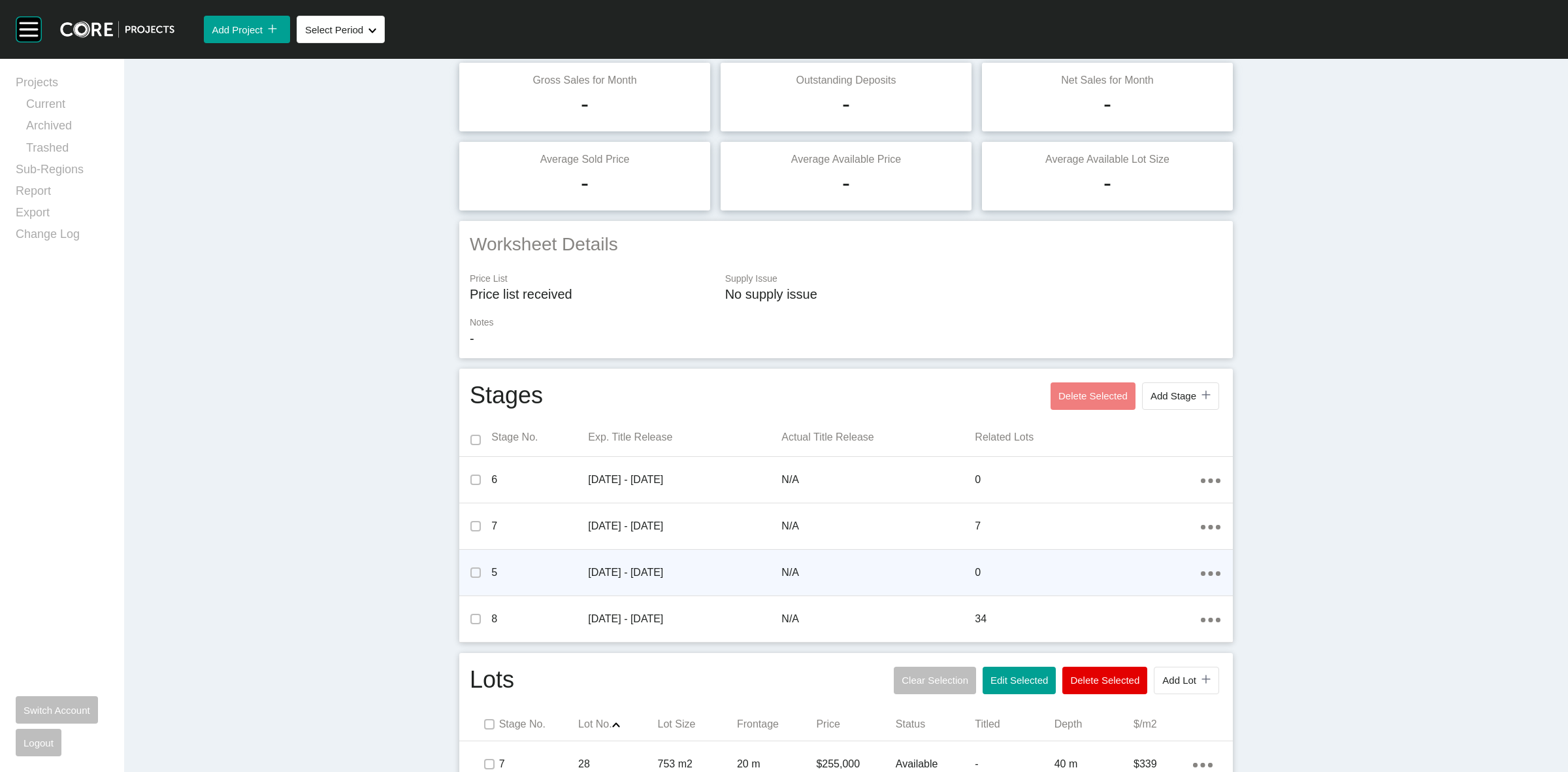
scroll to position [0, 0]
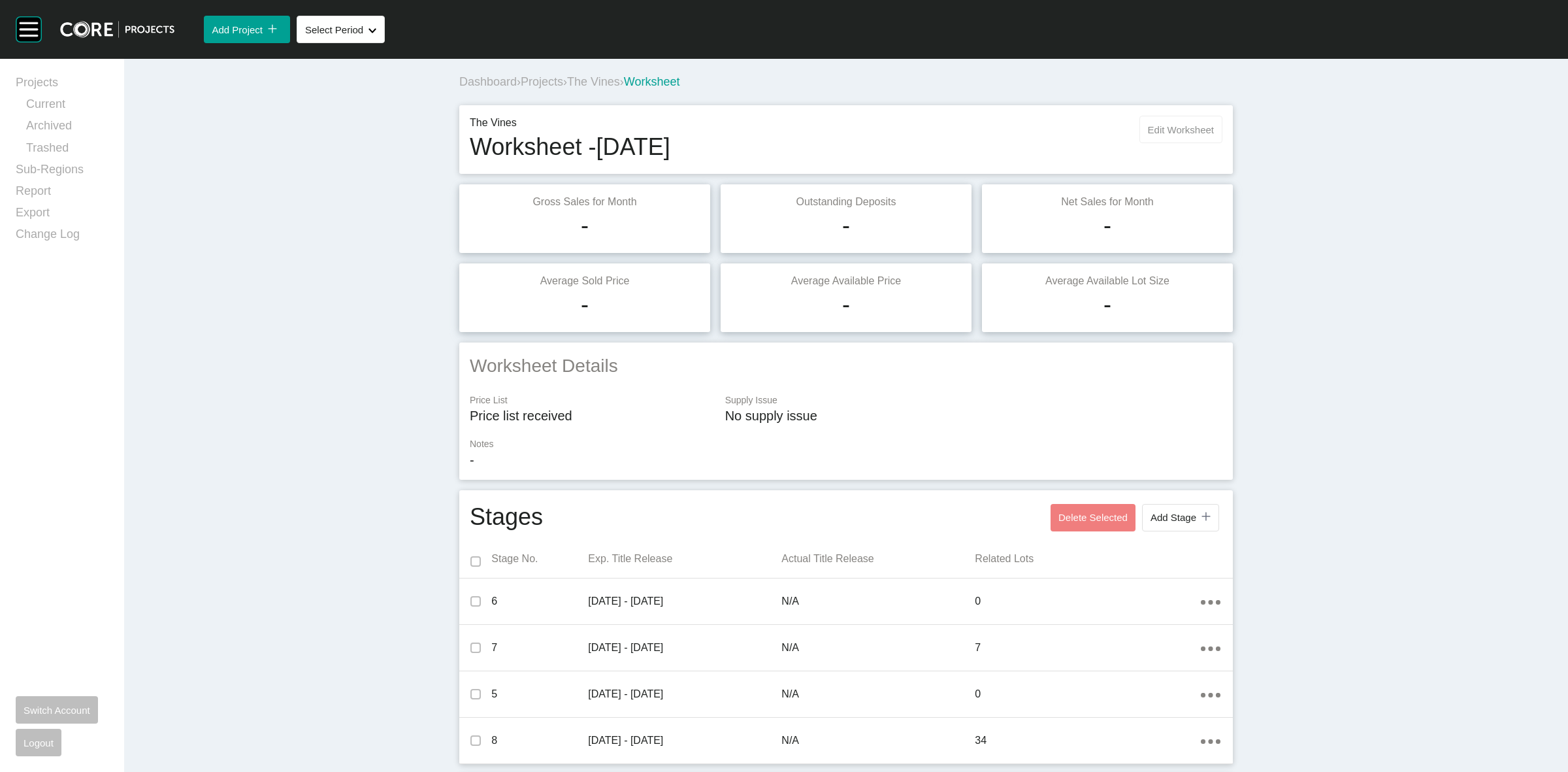
click at [1187, 128] on span "Edit Worksheet" at bounding box center [1181, 130] width 66 height 11
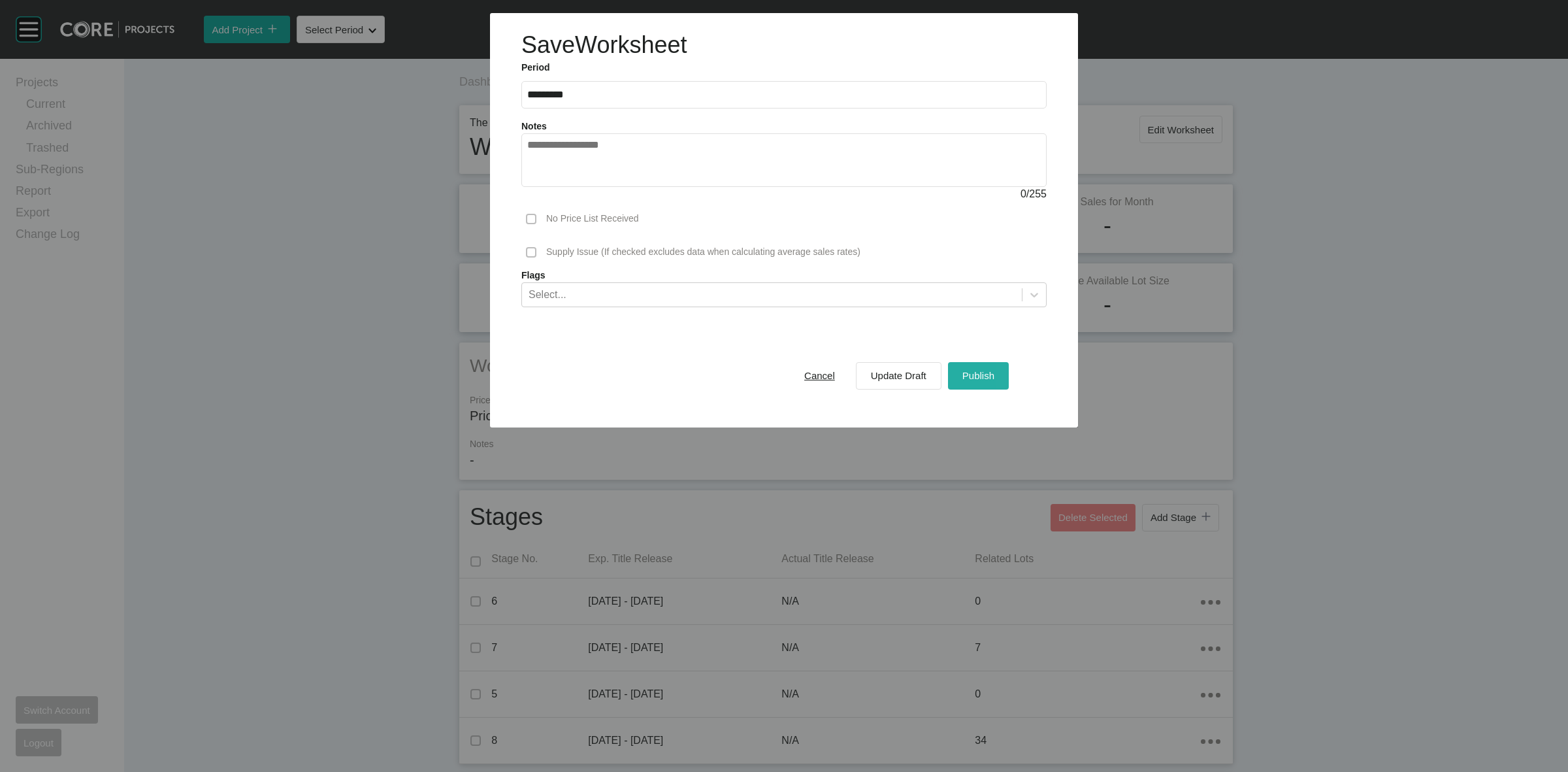
click at [969, 374] on span "Publish" at bounding box center [979, 376] width 32 height 11
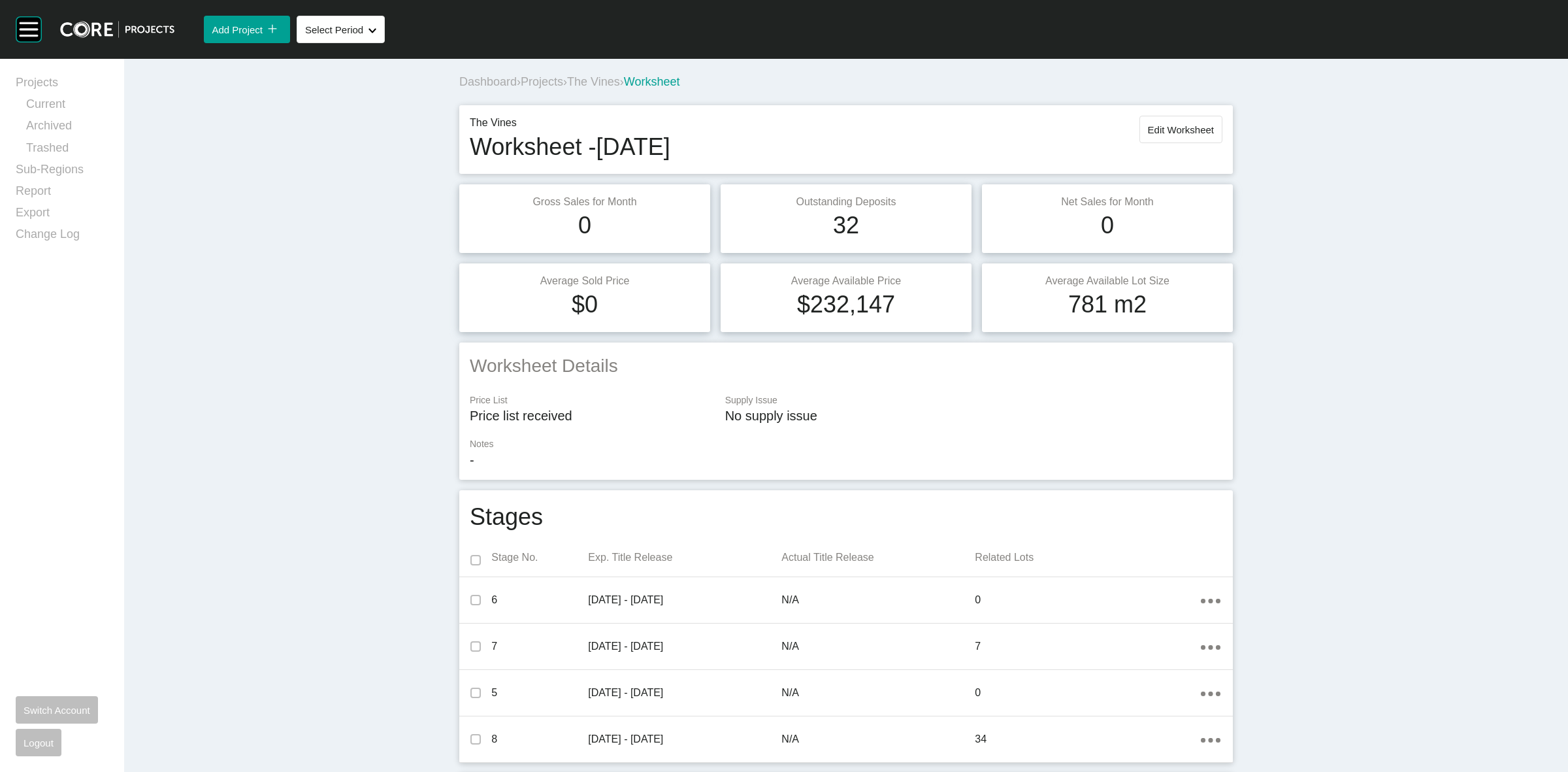
click at [597, 83] on span "The Vines" at bounding box center [593, 82] width 52 height 13
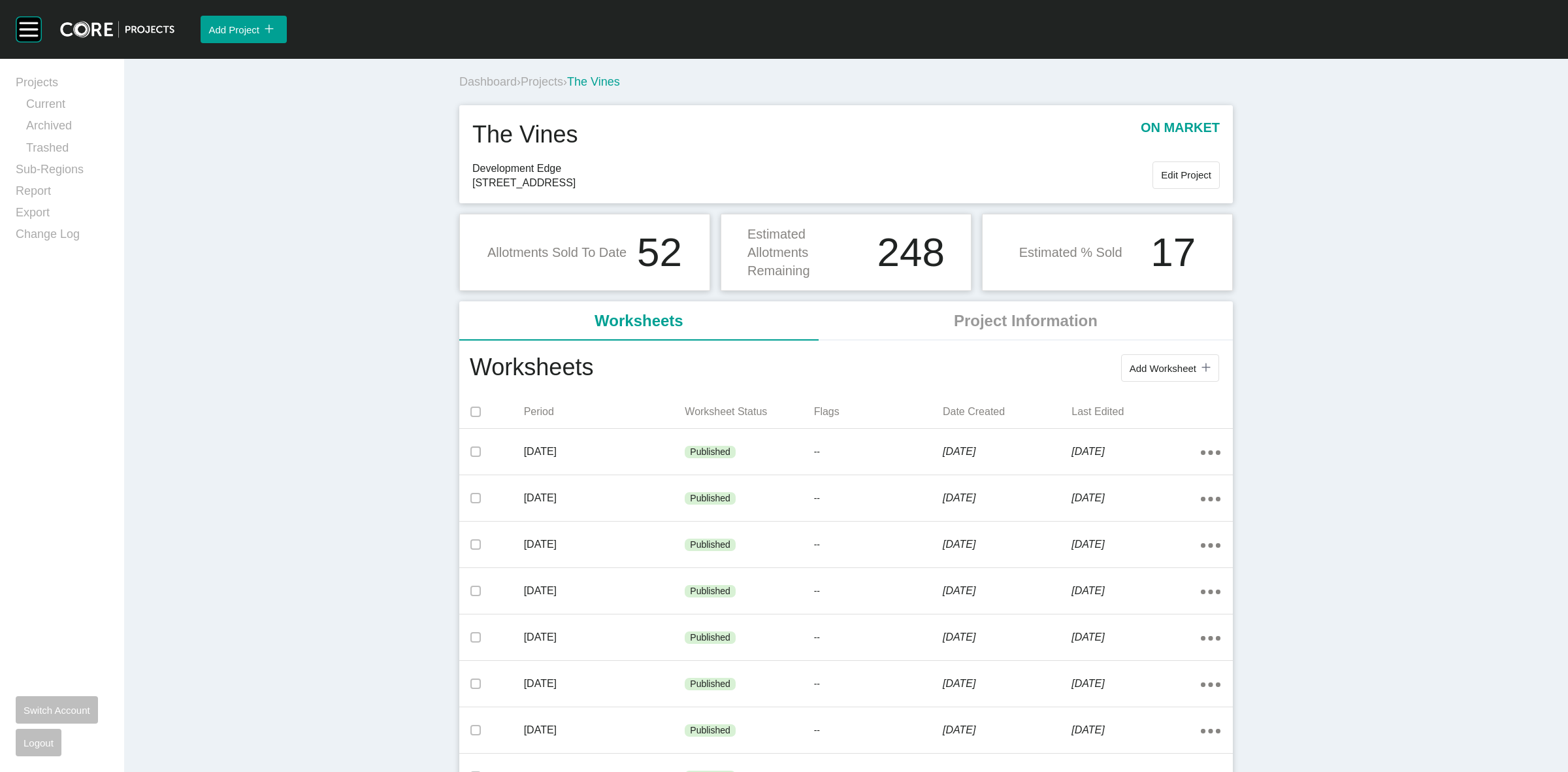
click at [533, 82] on span "Projects" at bounding box center [542, 82] width 43 height 13
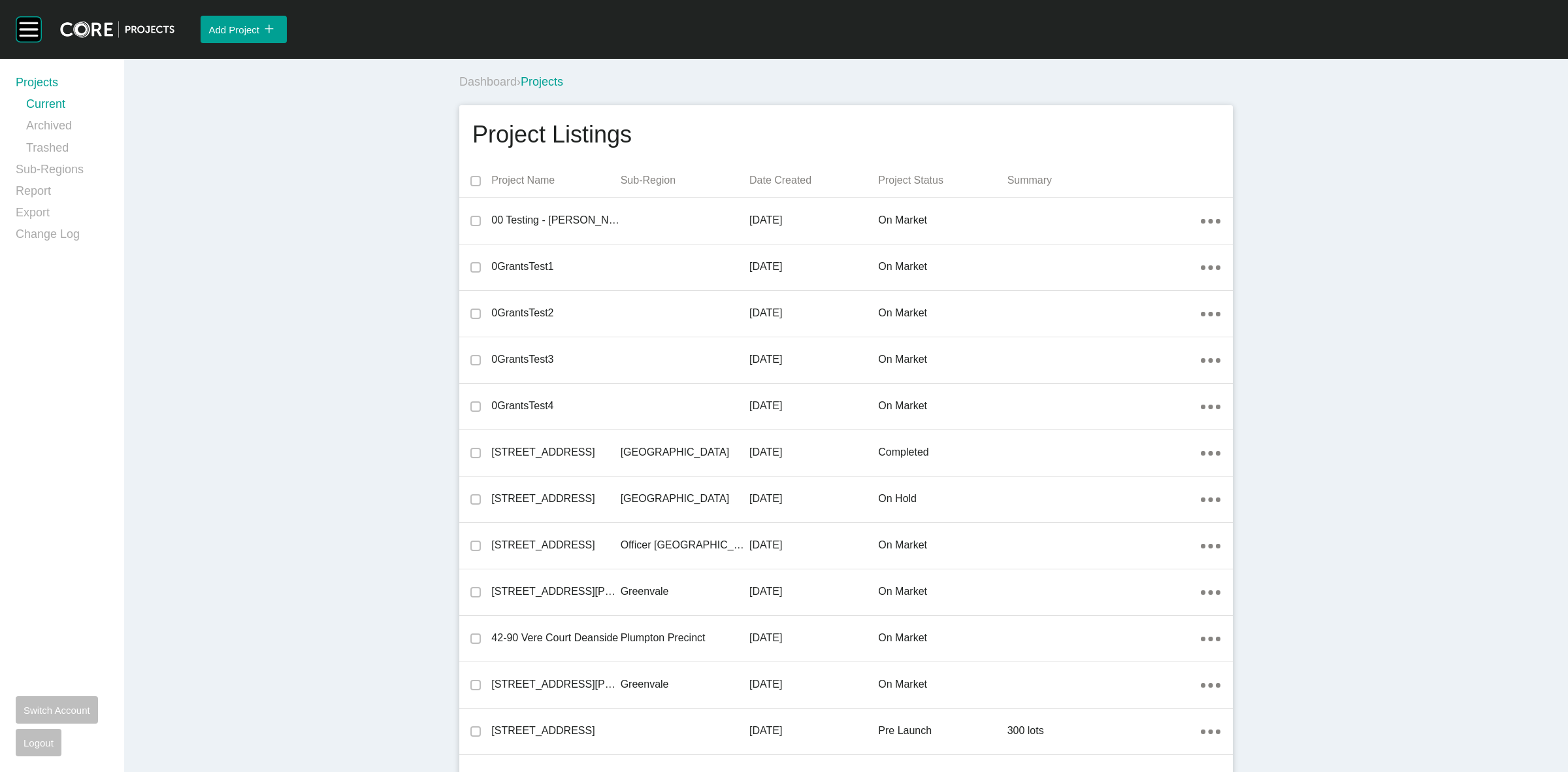
scroll to position [23021, 0]
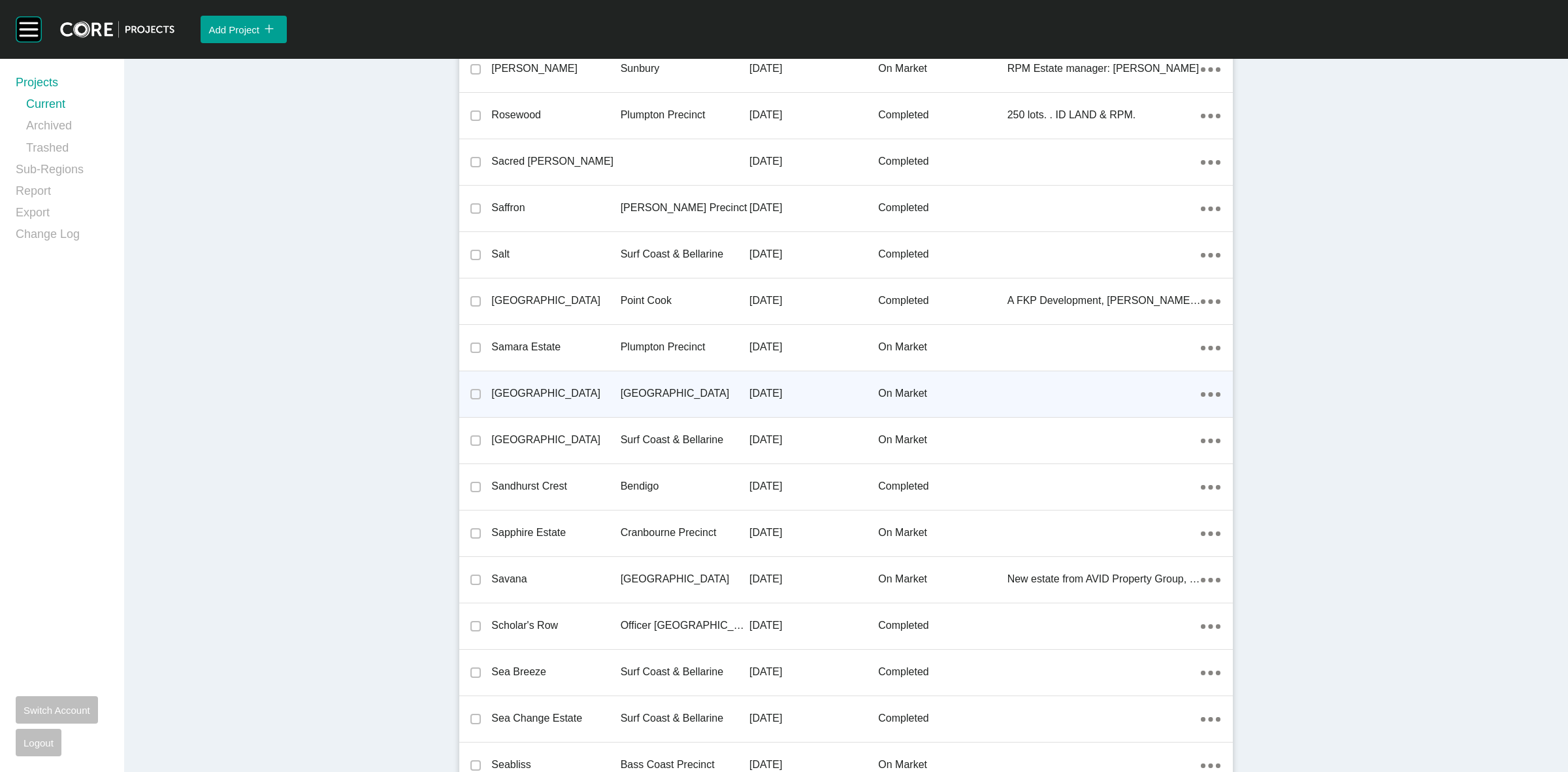
click at [645, 386] on p "[GEOGRAPHIC_DATA]" at bounding box center [684, 393] width 129 height 14
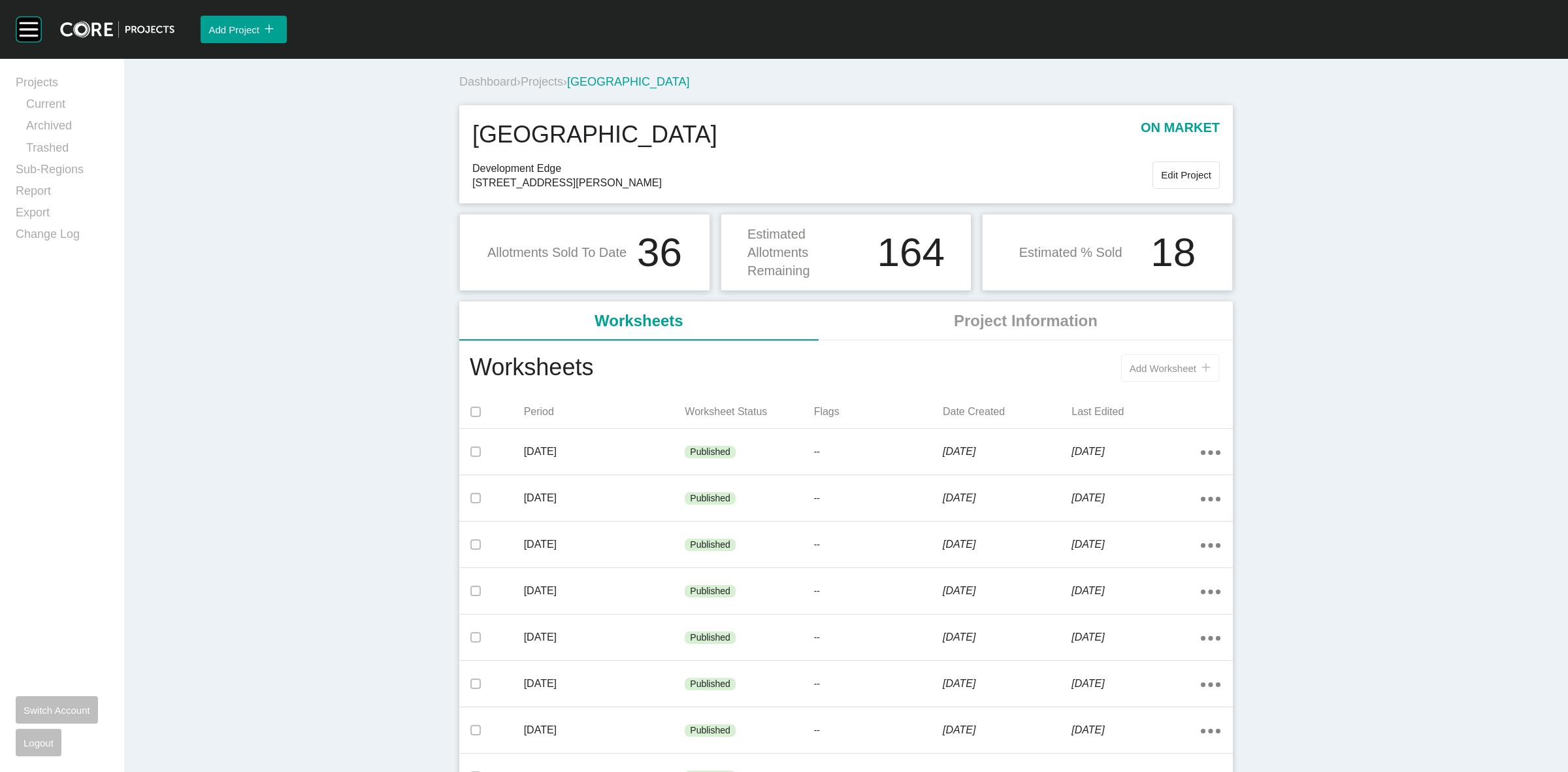
click at [1151, 372] on span "Add Worksheet" at bounding box center [1163, 368] width 67 height 11
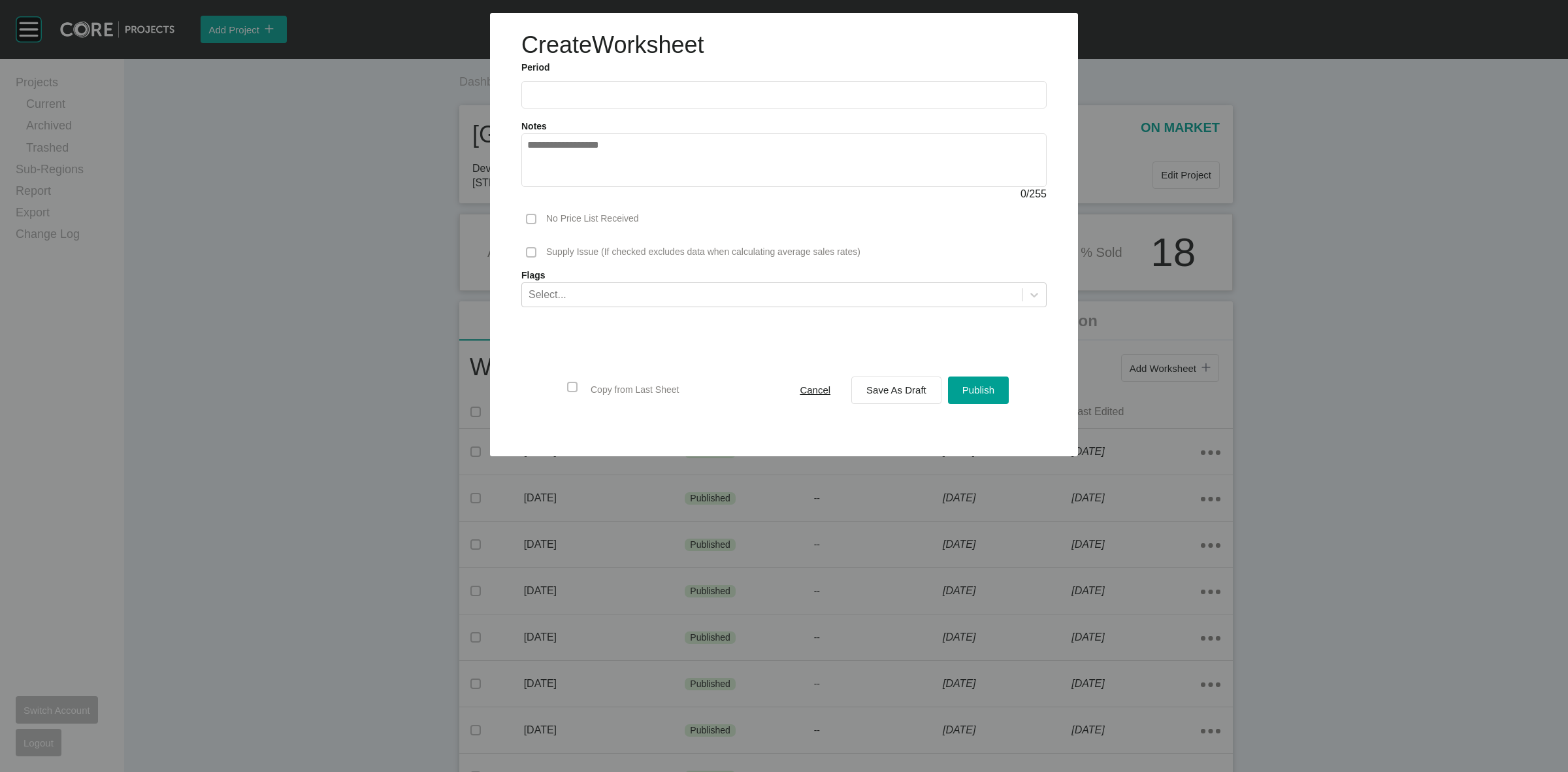
click at [596, 96] on input "text" at bounding box center [784, 94] width 513 height 11
click at [550, 185] on li "[DATE]" at bounding box center [547, 190] width 44 height 22
type input "*********"
click at [909, 389] on span "Save As Draft" at bounding box center [896, 390] width 60 height 11
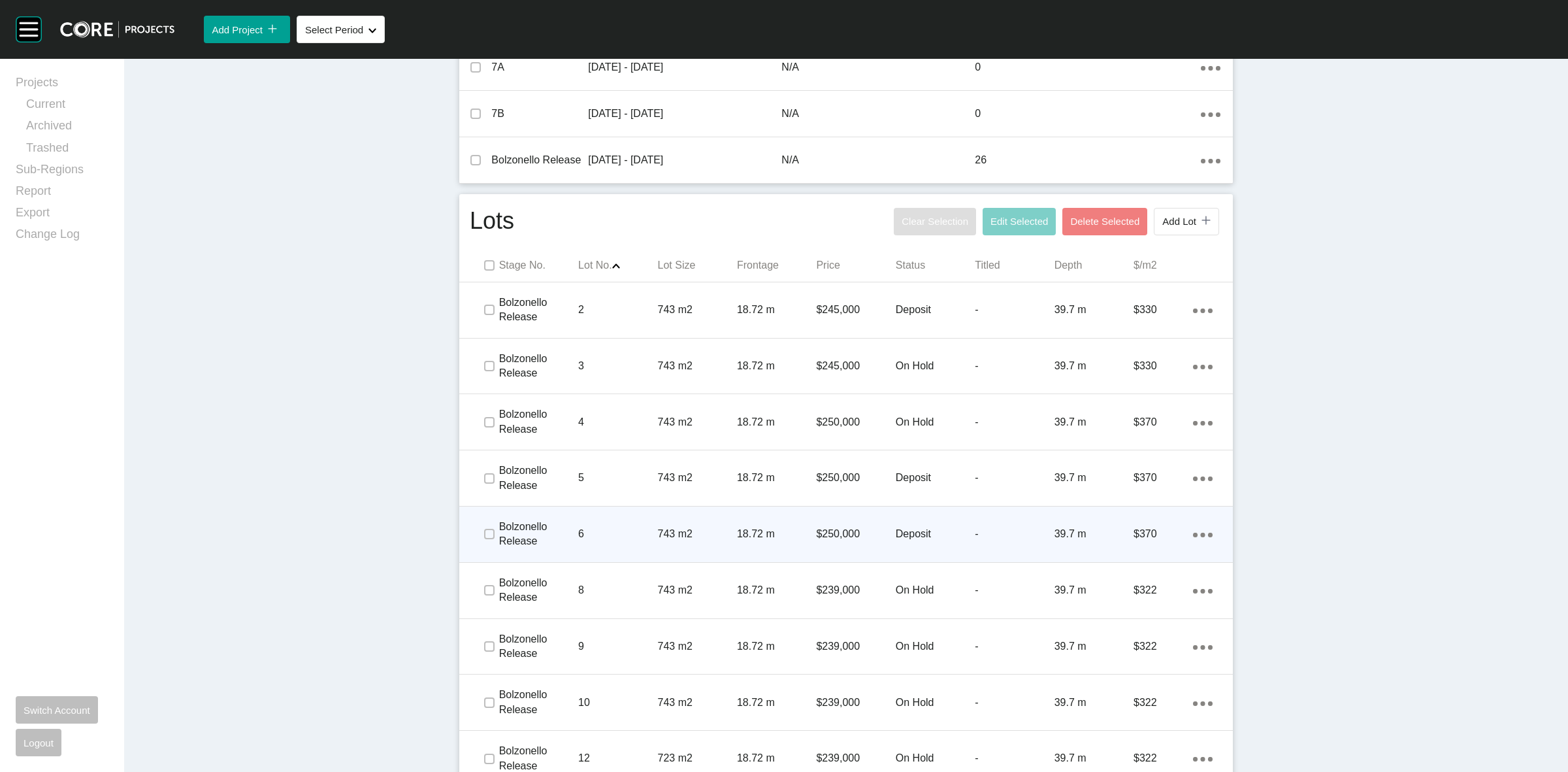
scroll to position [572, 0]
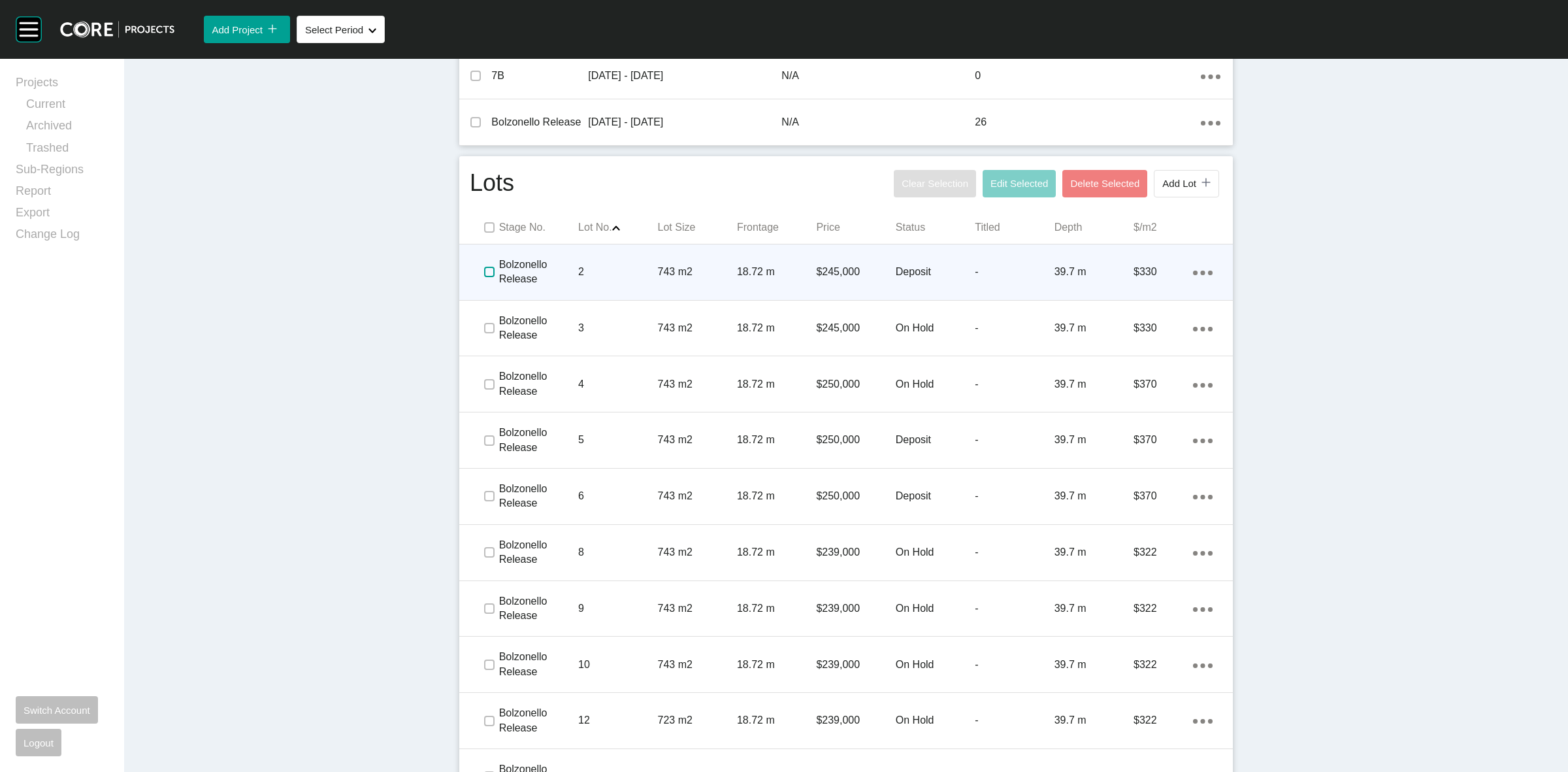
click at [484, 269] on label at bounding box center [489, 271] width 10 height 10
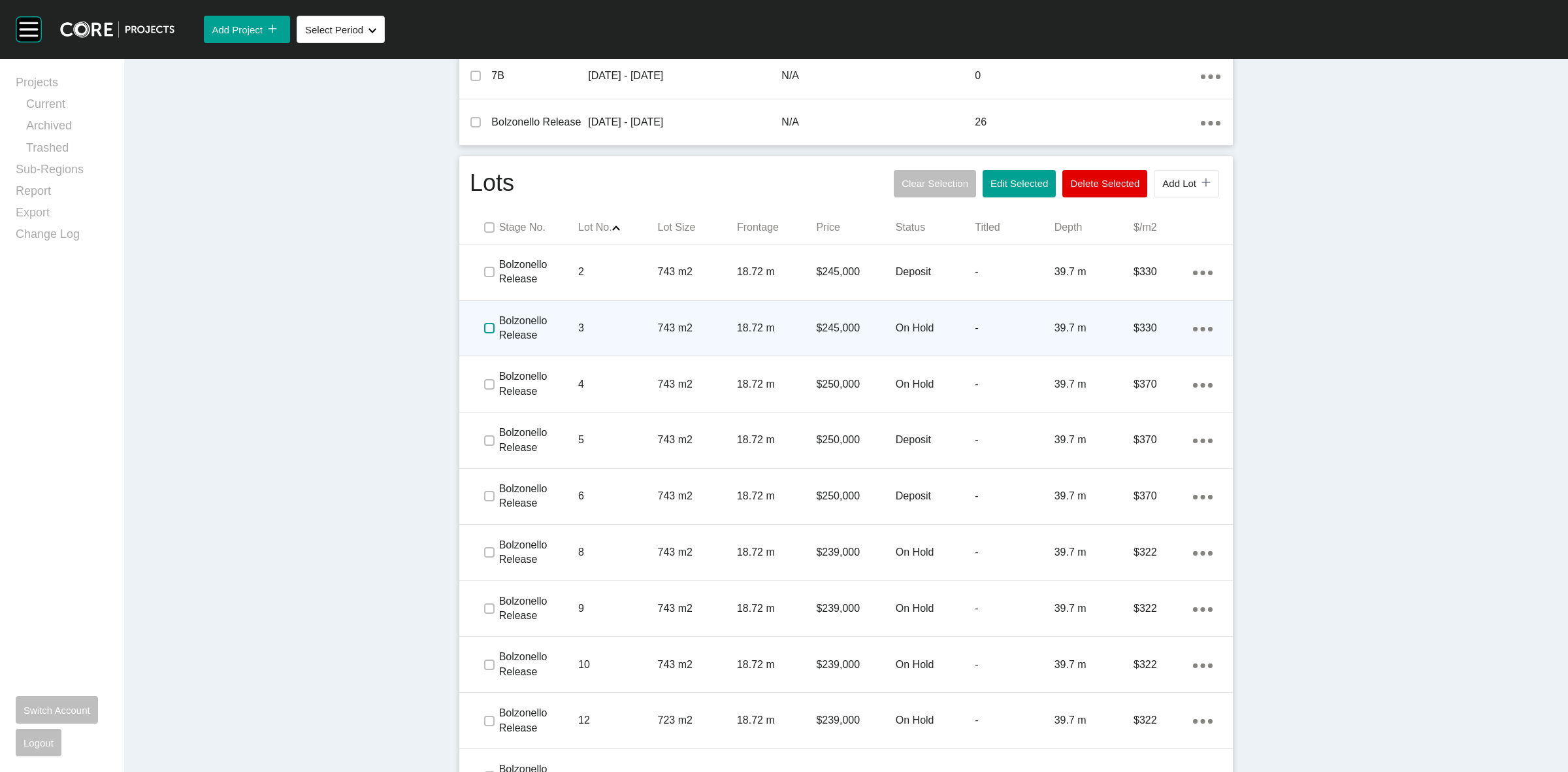
click at [484, 325] on label at bounding box center [489, 327] width 10 height 10
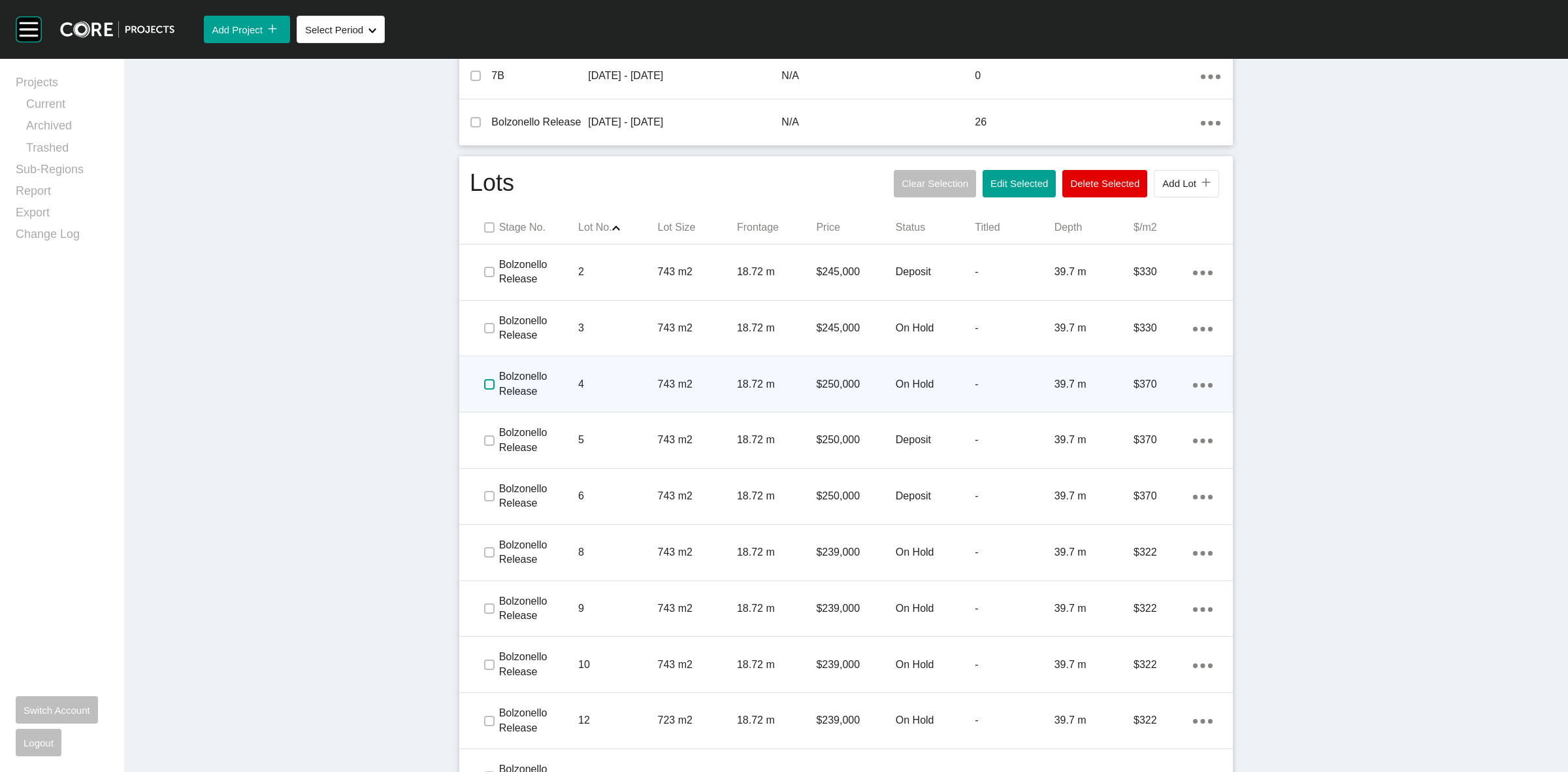
click at [484, 383] on label at bounding box center [489, 384] width 10 height 10
click at [597, 361] on div "Bolzonello Release 4 743 m2 18.72 m $250,000 On Hold - 39.7 m $370 Action Menu …" at bounding box center [846, 384] width 774 height 55
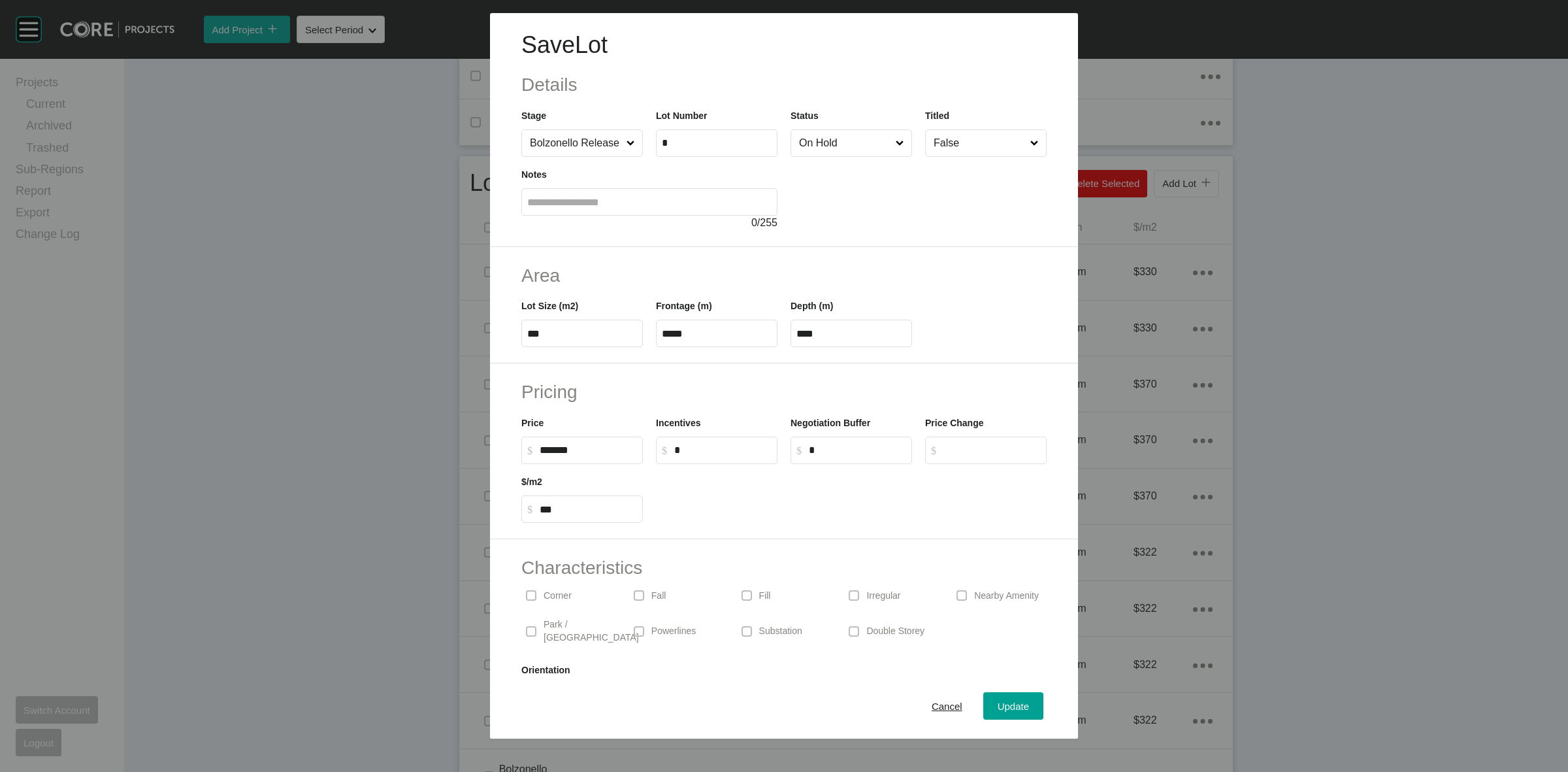
click at [819, 144] on input "On Hold" at bounding box center [845, 142] width 96 height 26
drag, startPoint x: 819, startPoint y: 174, endPoint x: 902, endPoint y: 367, distance: 210.1
click at [997, 710] on span "Update" at bounding box center [1013, 706] width 31 height 11
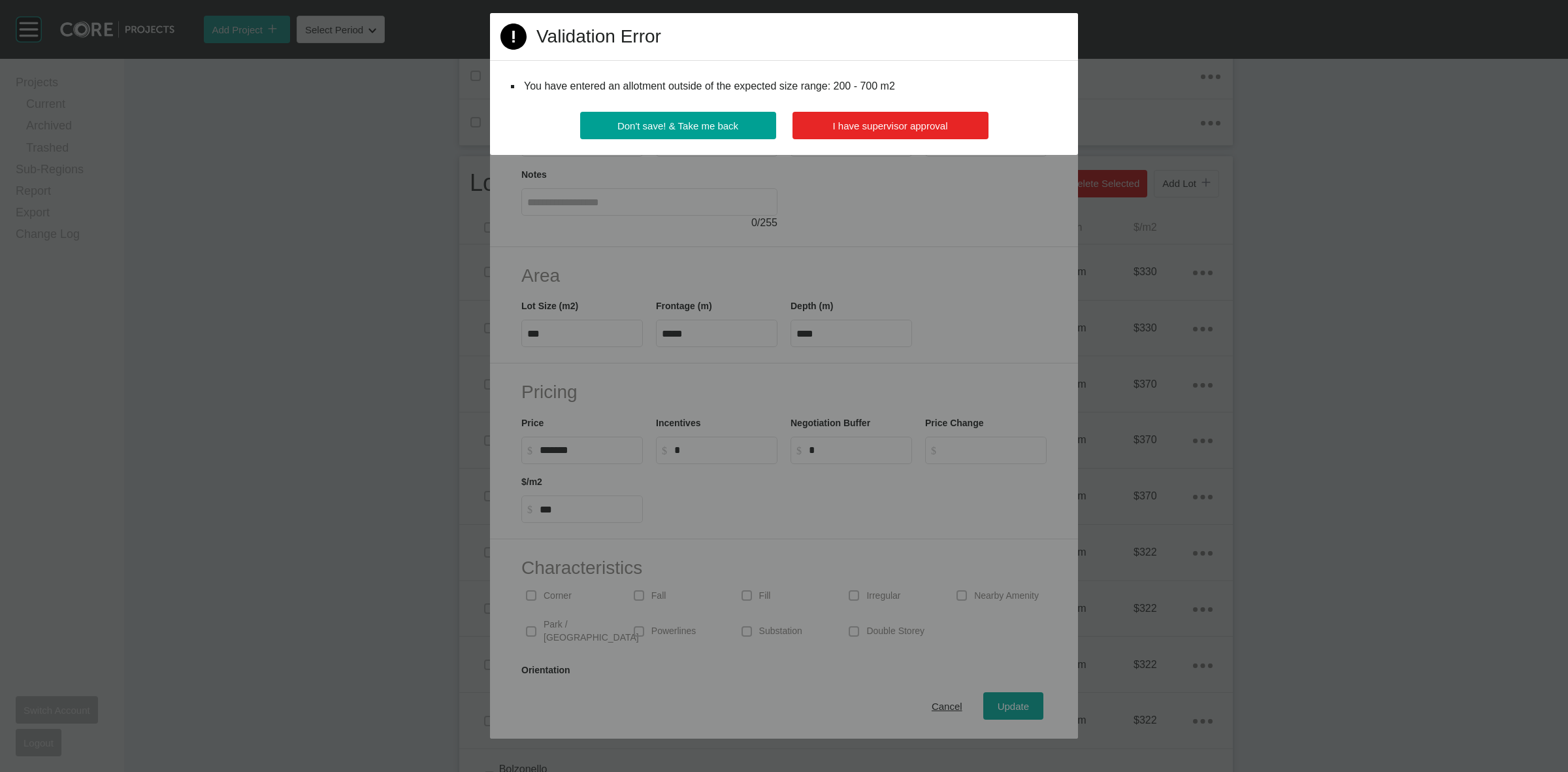
click at [859, 119] on button "I have supervisor approval" at bounding box center [889, 125] width 196 height 28
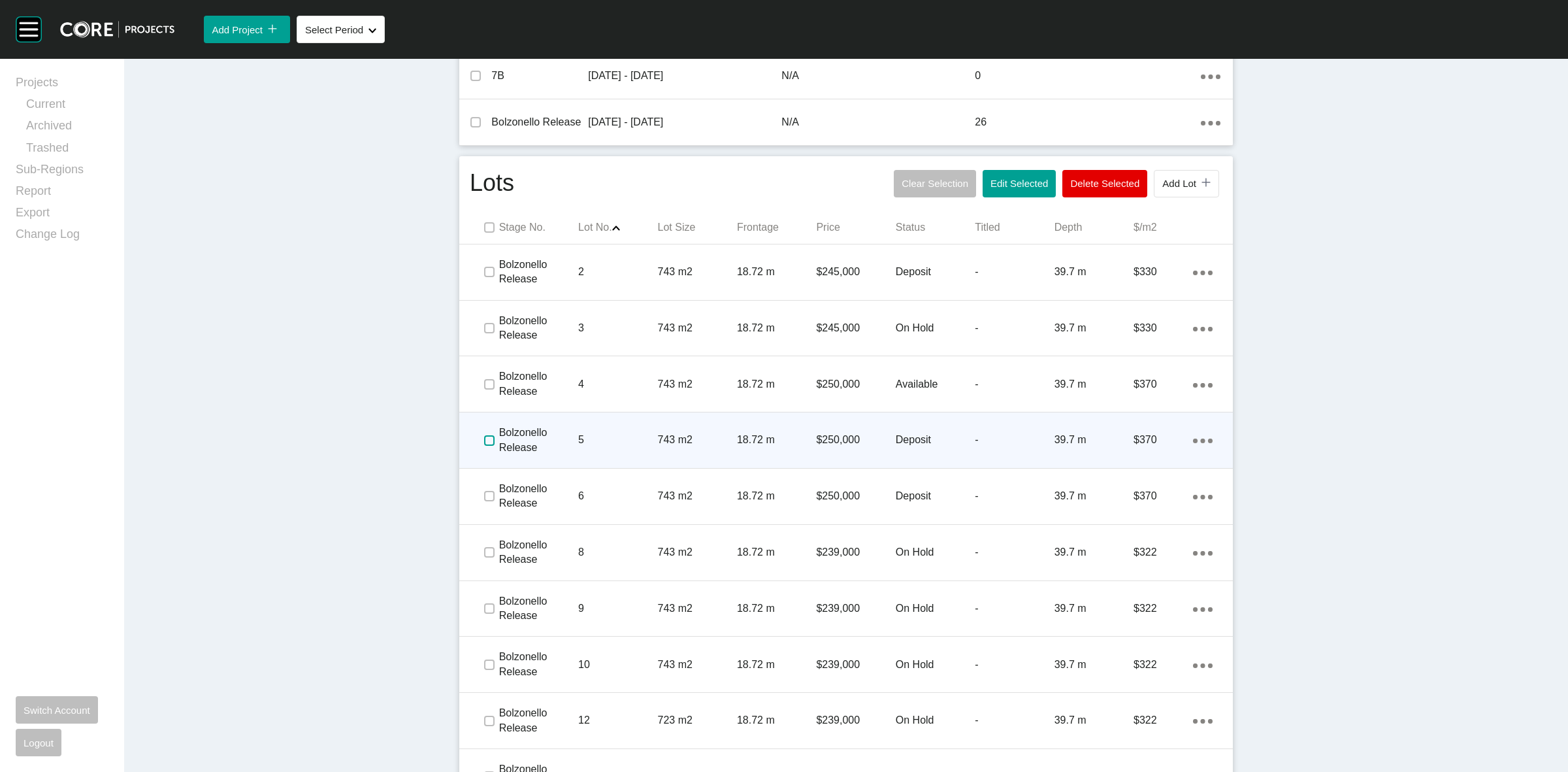
click at [484, 443] on label at bounding box center [489, 440] width 10 height 10
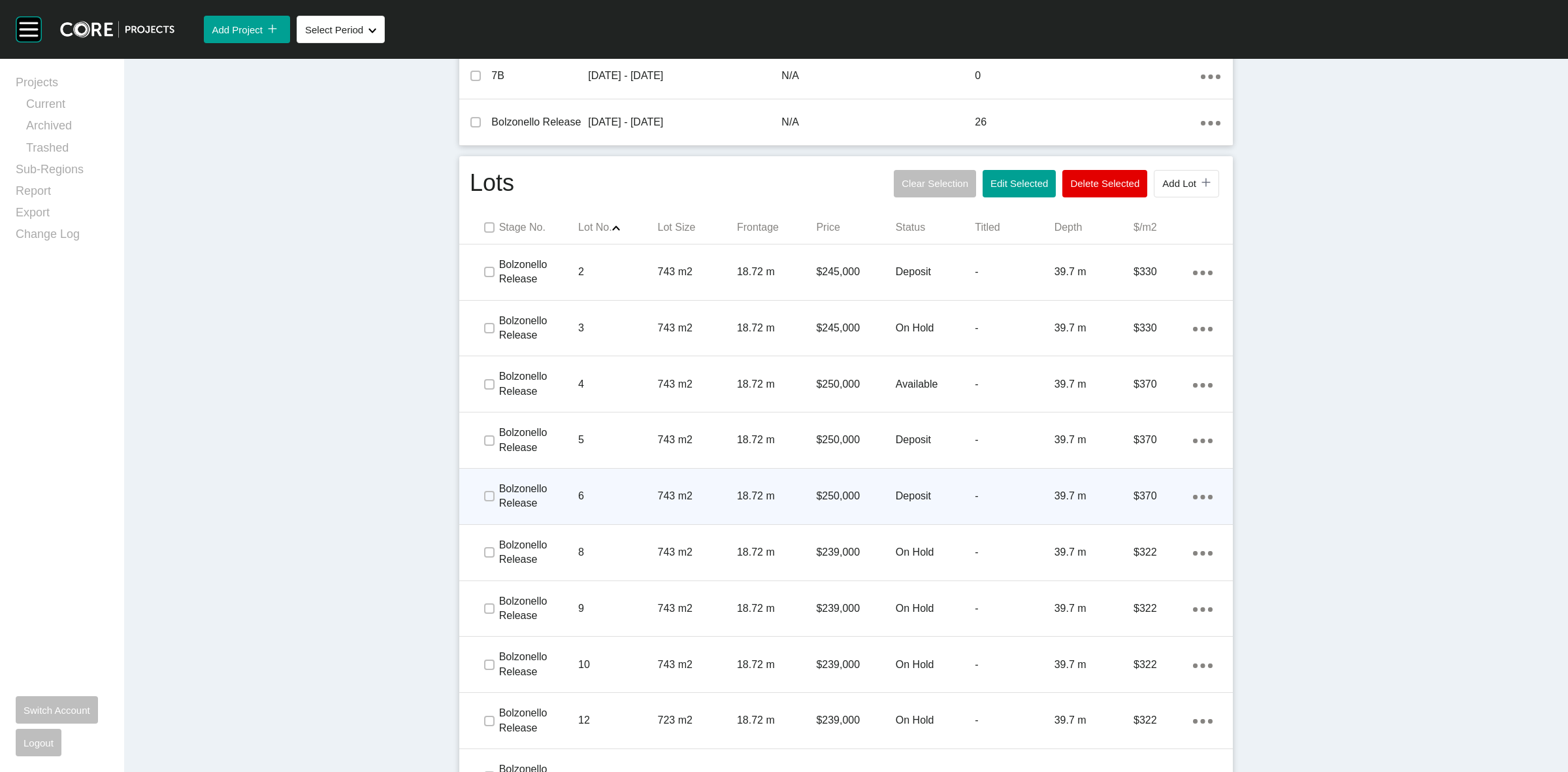
click at [471, 495] on div at bounding box center [469, 495] width 20 height 26
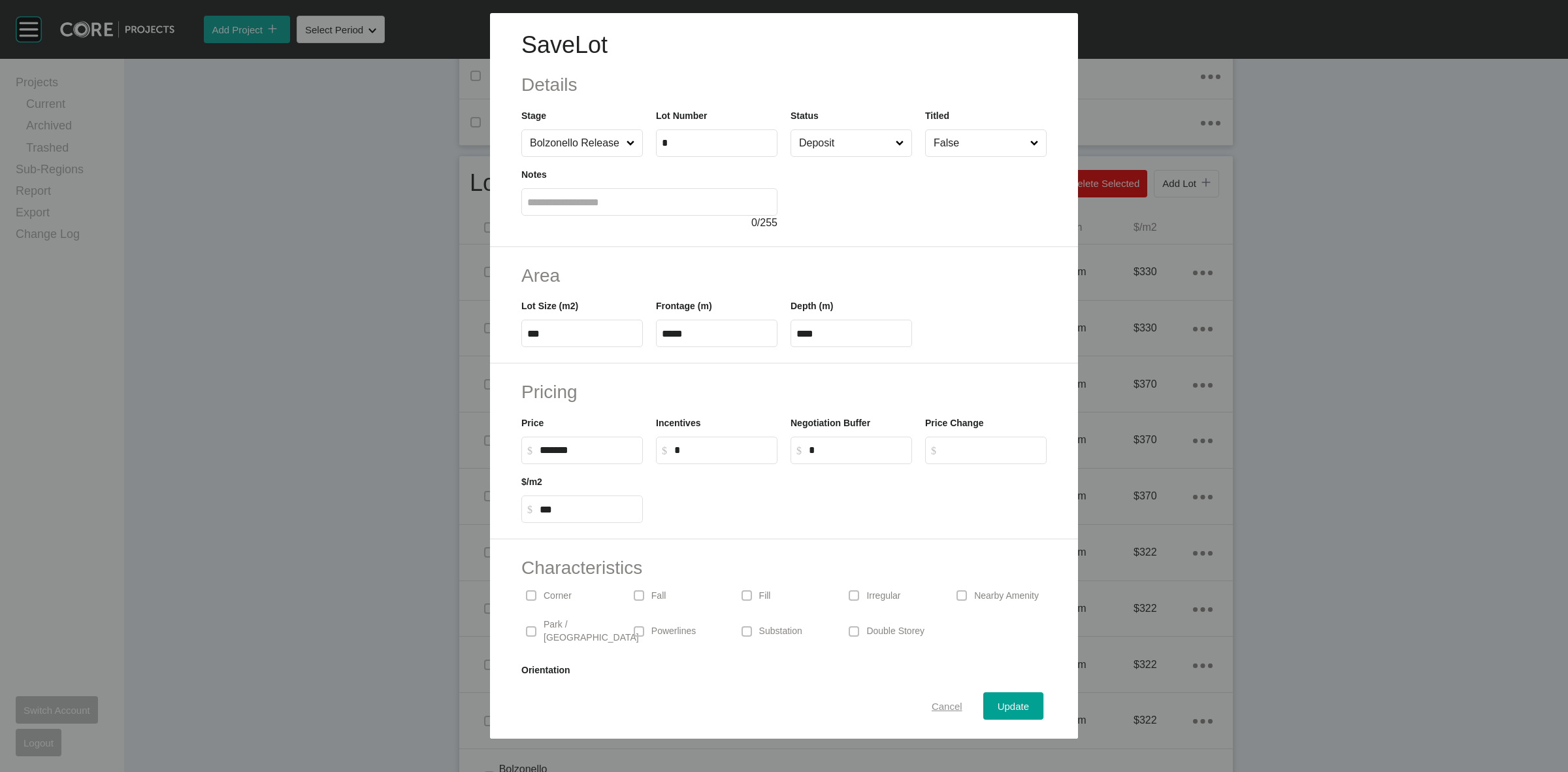
drag, startPoint x: 954, startPoint y: 700, endPoint x: 805, endPoint y: 675, distance: 151.1
click at [951, 703] on button "Cancel" at bounding box center [947, 705] width 59 height 28
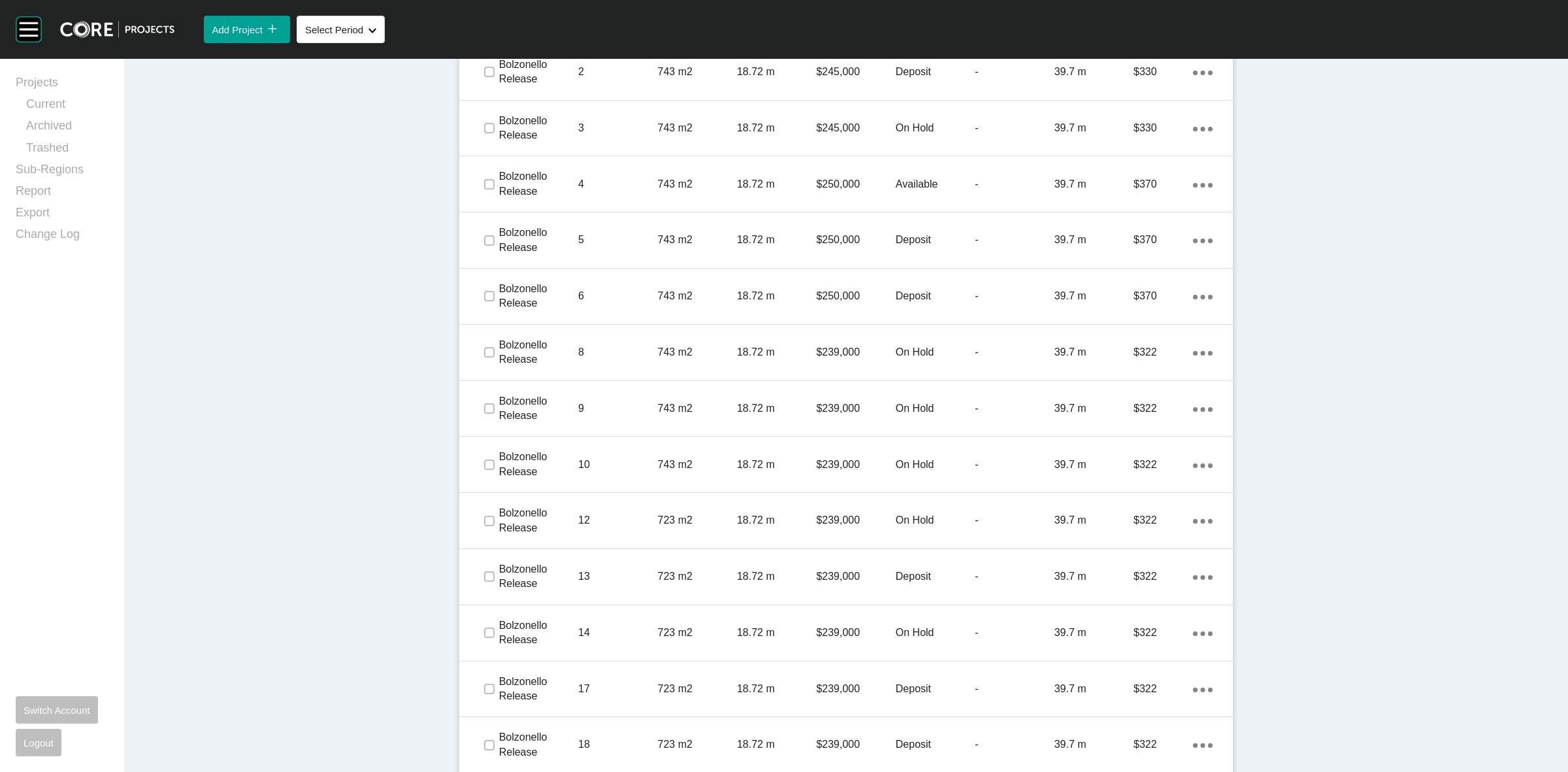
scroll to position [817, 0]
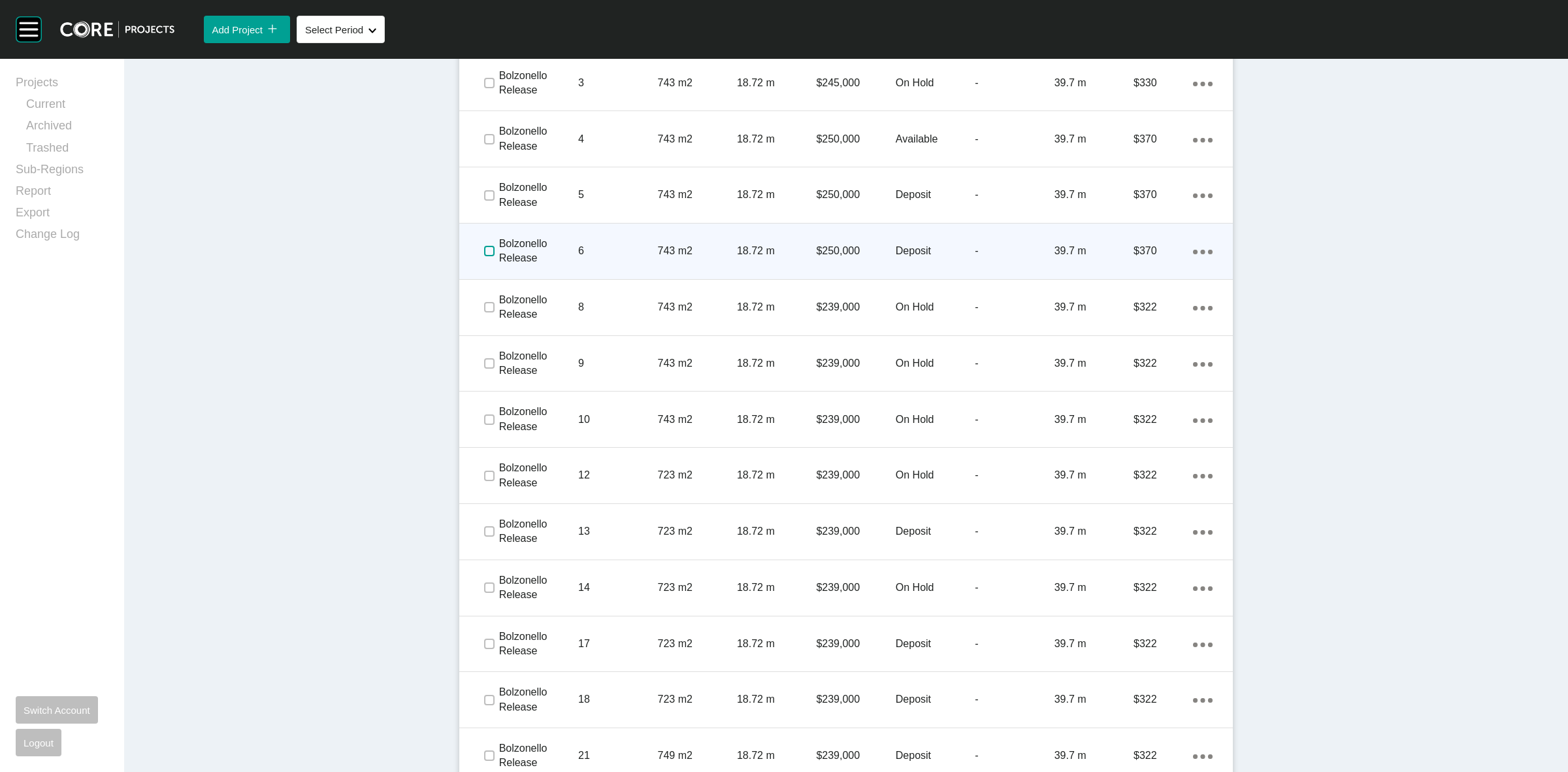
click at [484, 245] on label at bounding box center [489, 250] width 10 height 10
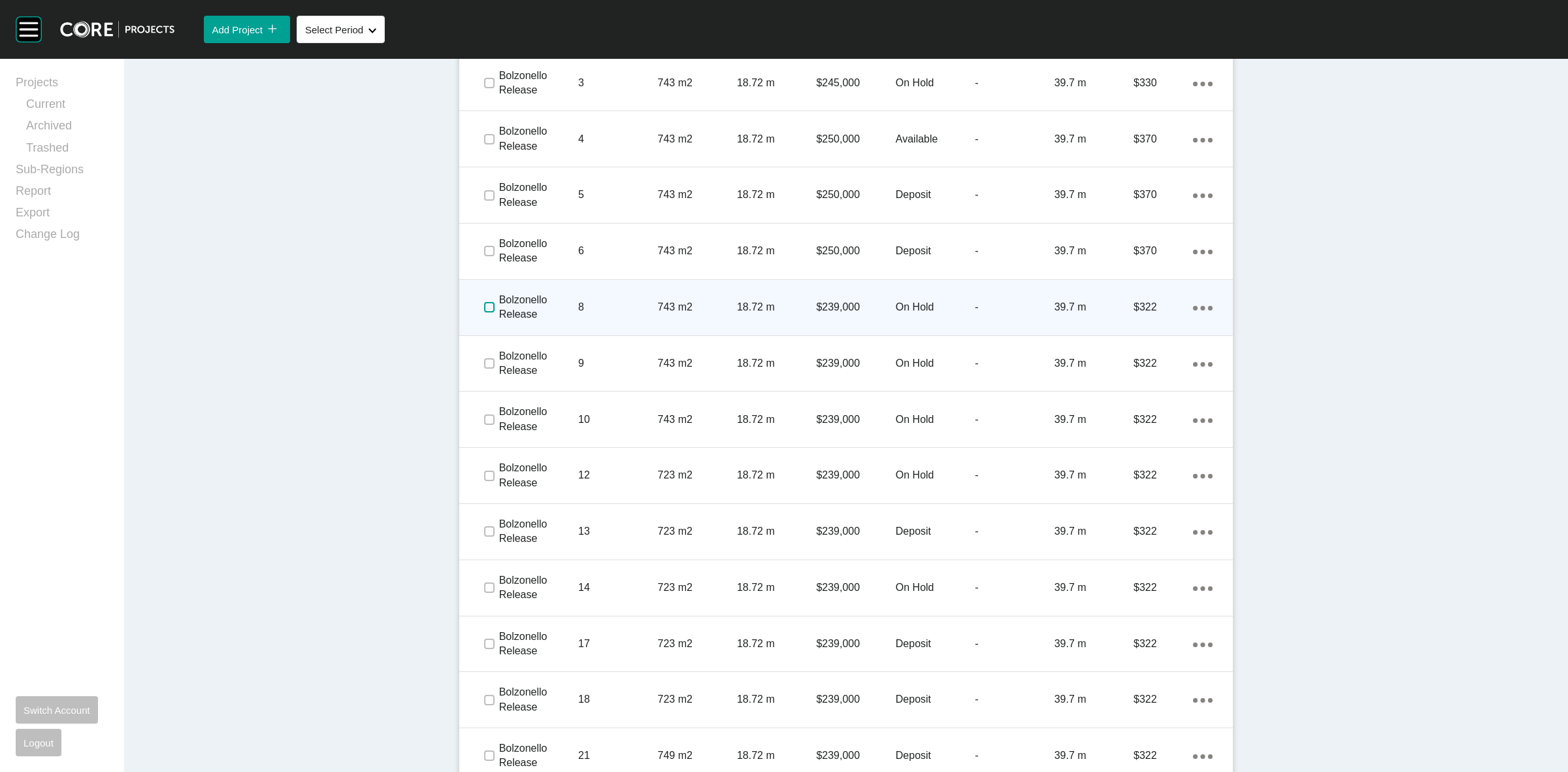
click at [484, 309] on label at bounding box center [489, 306] width 10 height 10
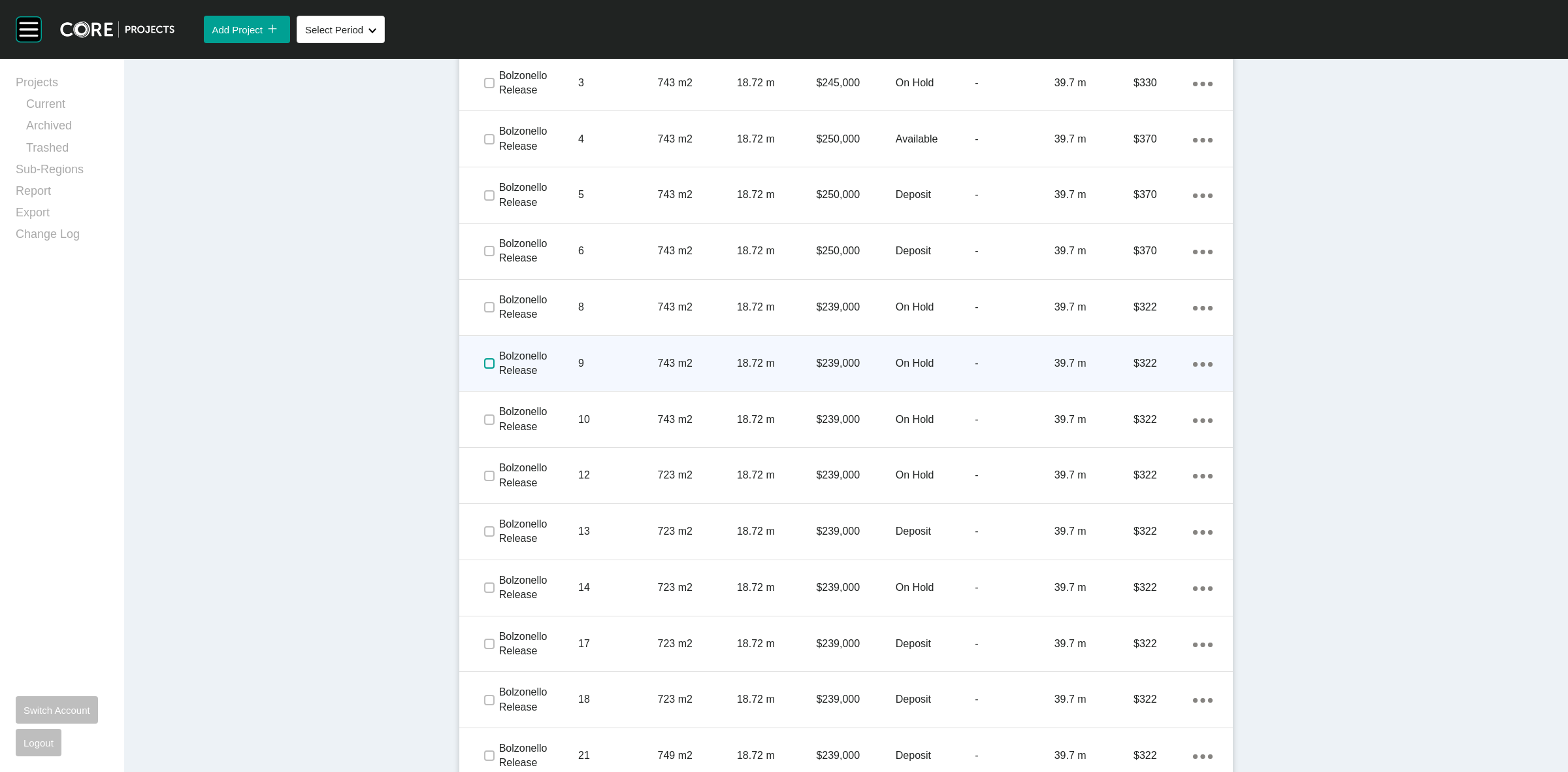
drag, startPoint x: 478, startPoint y: 366, endPoint x: 526, endPoint y: 358, distance: 48.7
click at [484, 365] on label at bounding box center [489, 363] width 10 height 10
click at [580, 358] on p "9" at bounding box center [617, 363] width 79 height 14
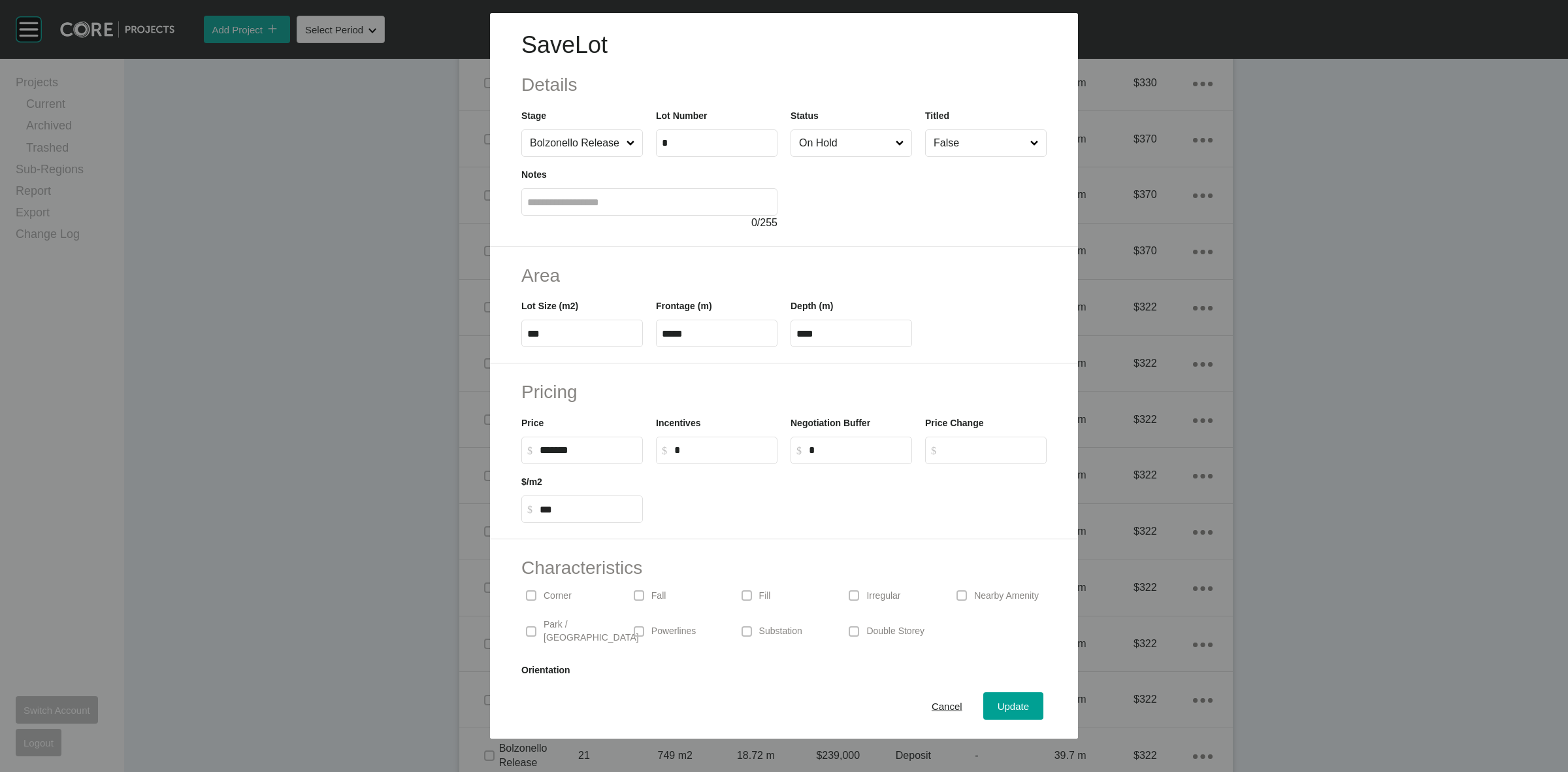
click at [813, 145] on input "On Hold" at bounding box center [845, 142] width 96 height 26
click at [602, 447] on input "******" at bounding box center [589, 450] width 97 height 11
type input "*******"
type input "******"
type input "***"
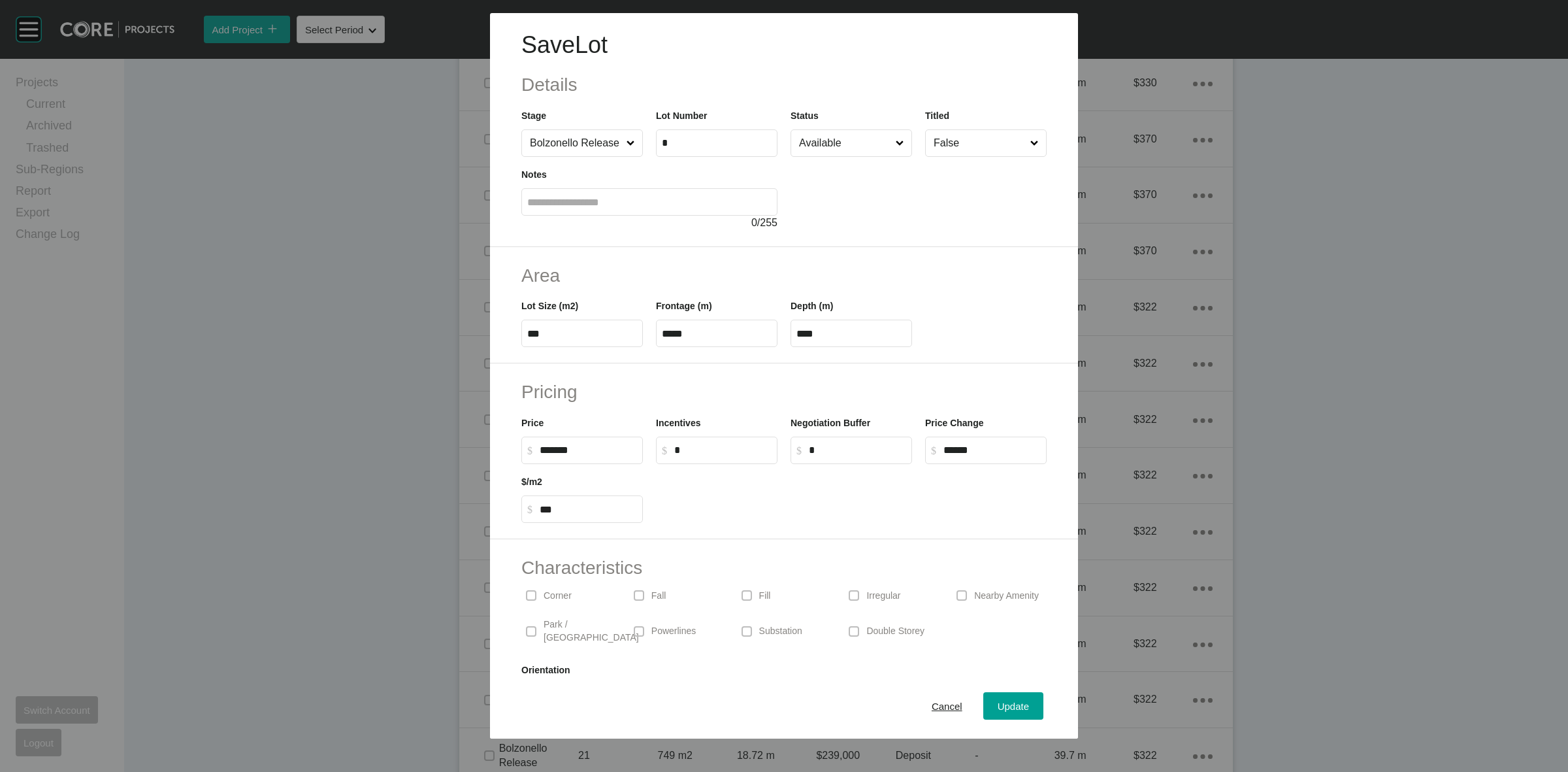
click at [749, 365] on div "Pricing Price $ Created with Sketch. $ ******* Incentives $ Created with Sketch…" at bounding box center [784, 451] width 588 height 176
click at [997, 706] on span "Update" at bounding box center [1013, 706] width 31 height 11
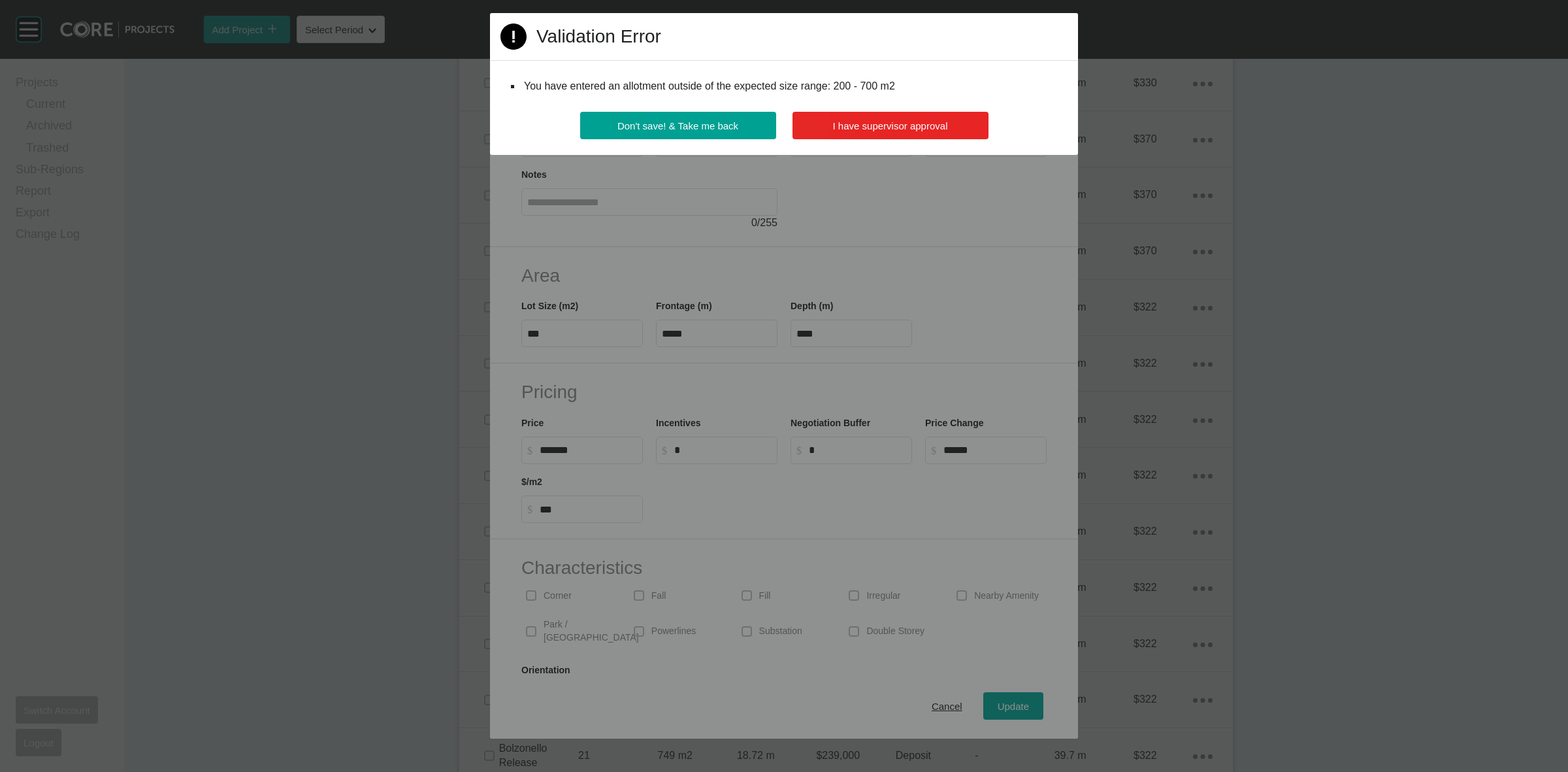
click at [868, 125] on span "I have supervisor approval" at bounding box center [890, 126] width 115 height 11
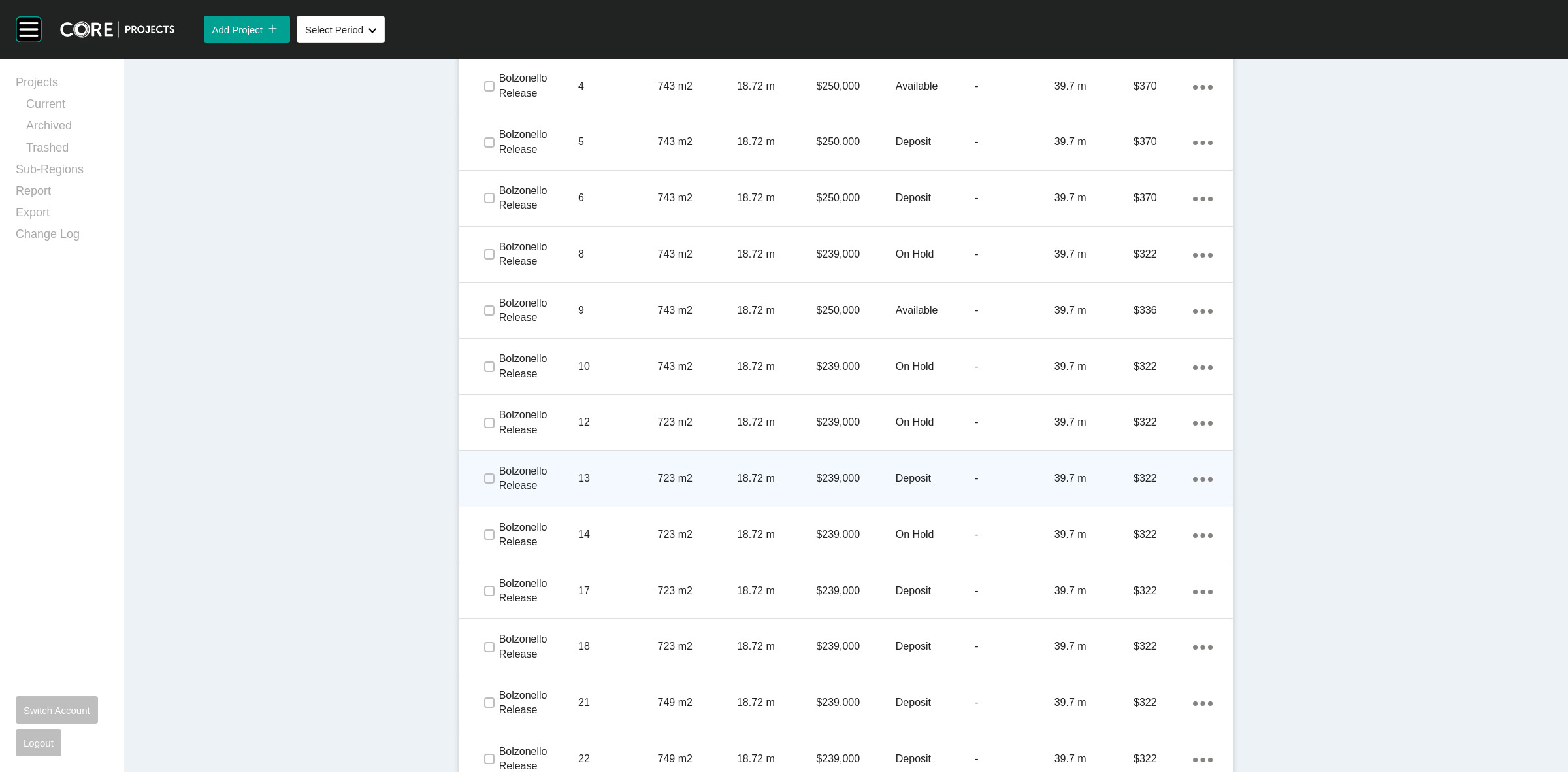
scroll to position [898, 0]
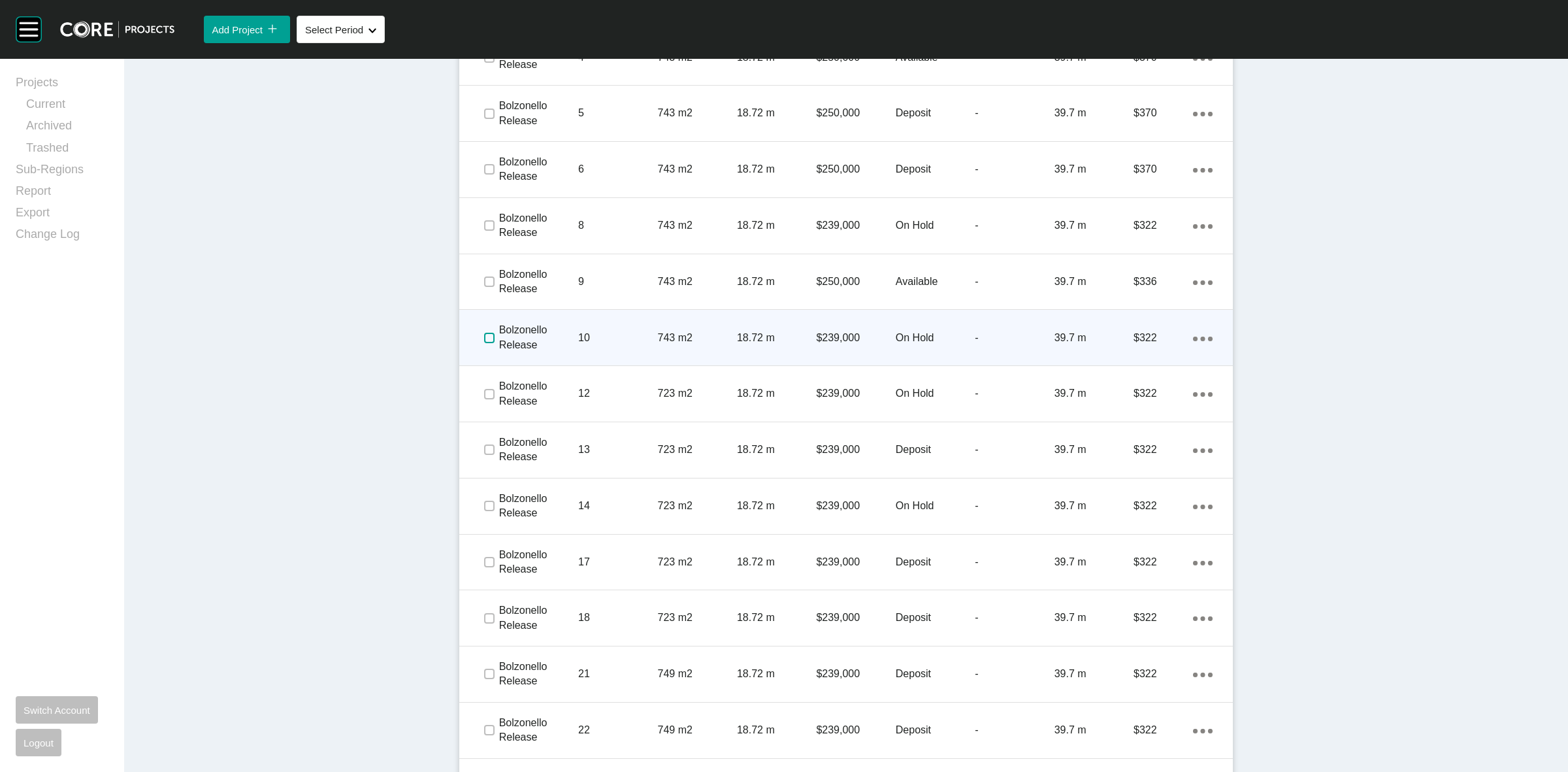
click at [484, 342] on label at bounding box center [489, 337] width 10 height 10
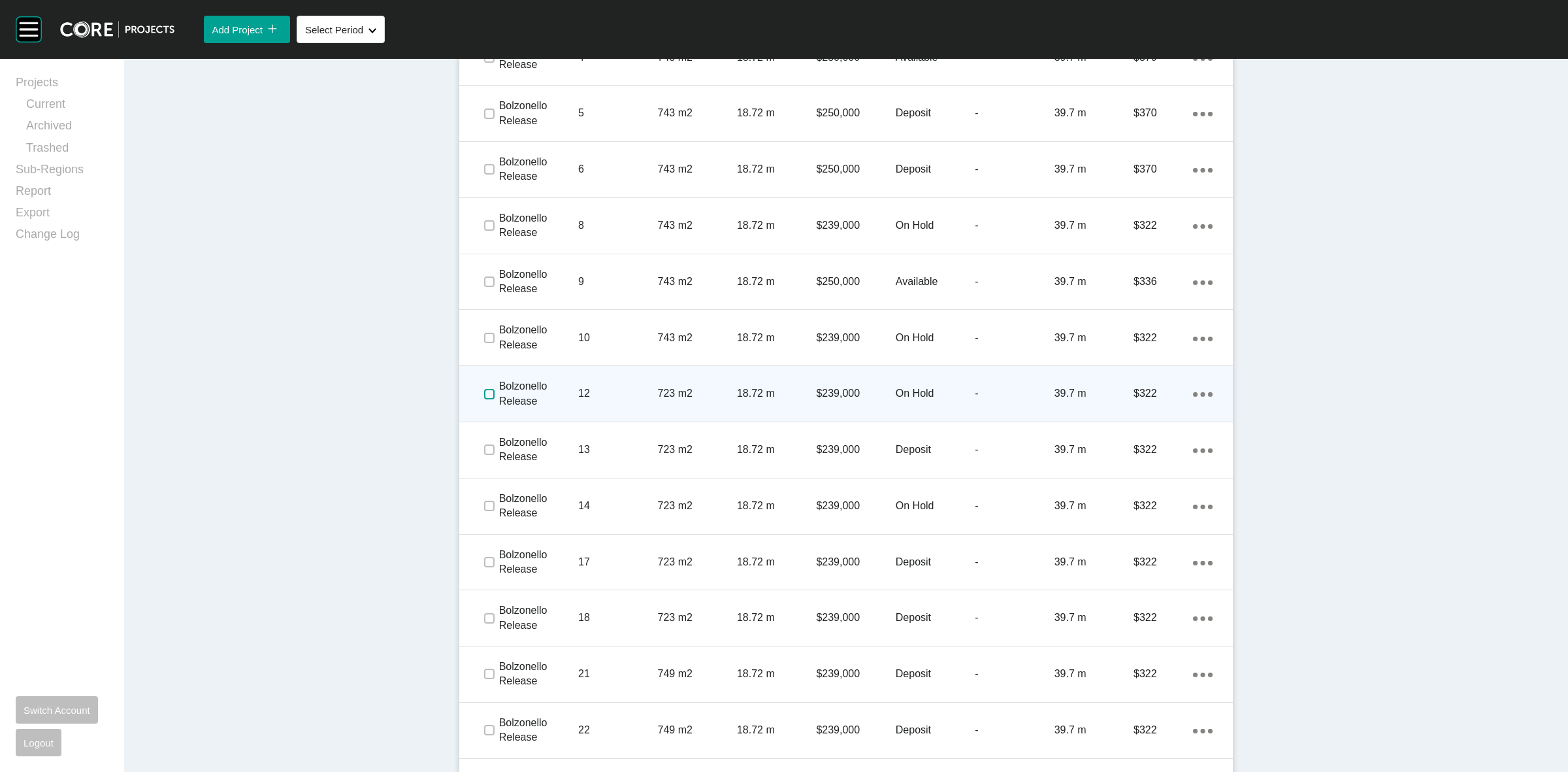
click at [484, 395] on label at bounding box center [489, 393] width 10 height 10
click at [566, 389] on p "Bolzonello Release" at bounding box center [538, 393] width 79 height 30
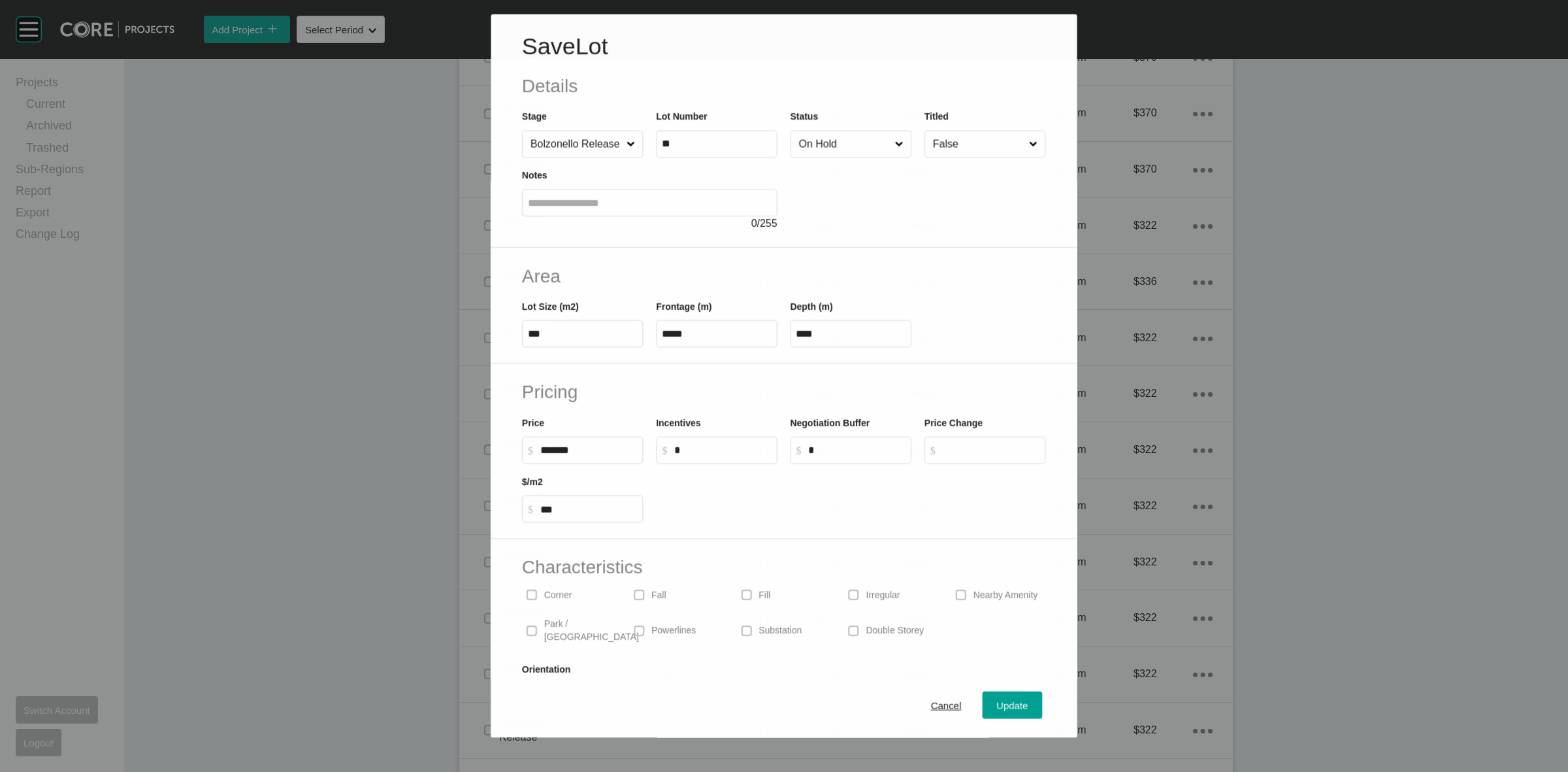
click at [834, 147] on input "On Hold" at bounding box center [845, 143] width 96 height 26
click at [997, 705] on span "Update" at bounding box center [1013, 706] width 31 height 11
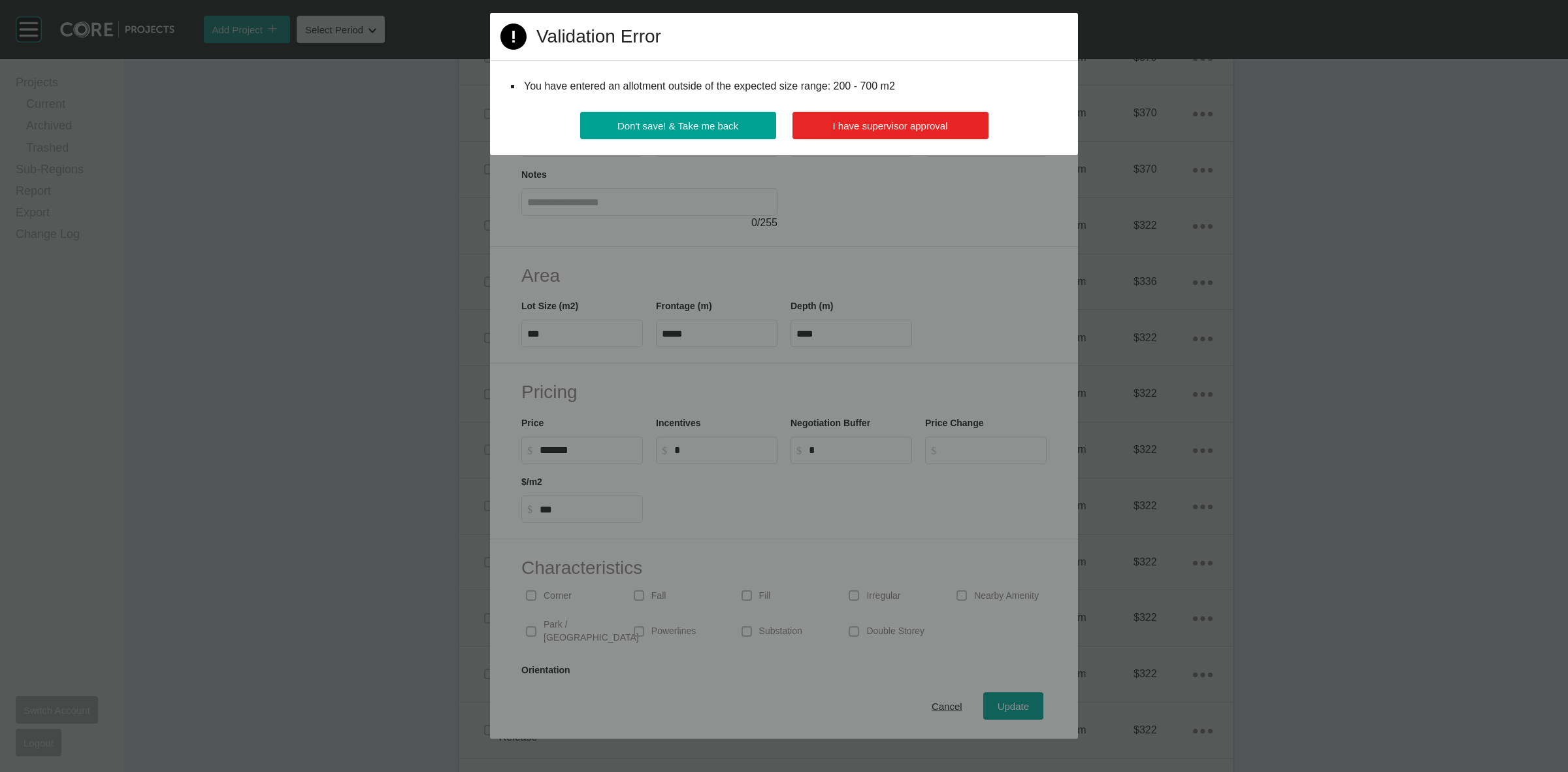
click at [852, 131] on span "I have supervisor approval" at bounding box center [890, 126] width 115 height 11
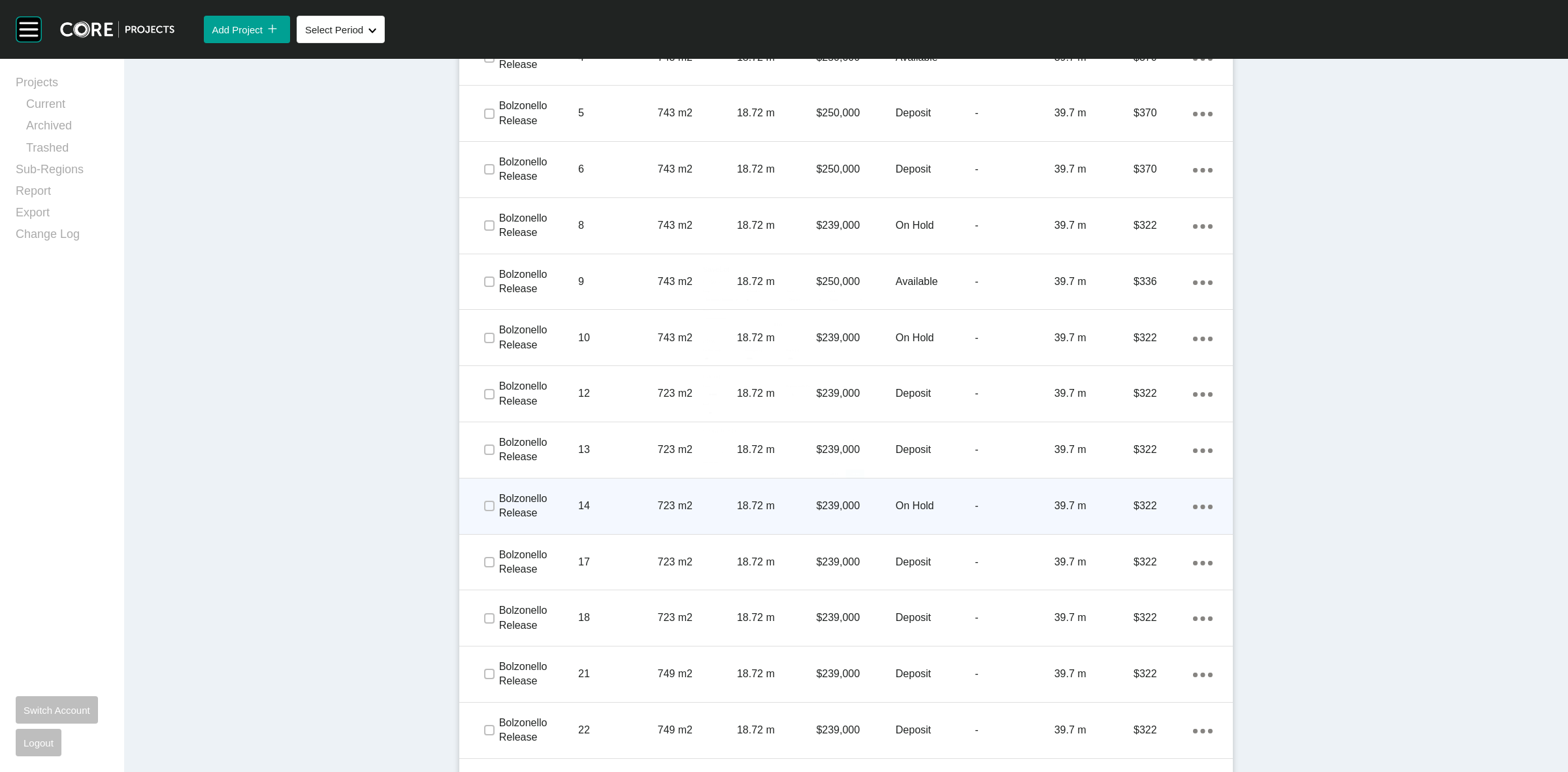
scroll to position [980, 0]
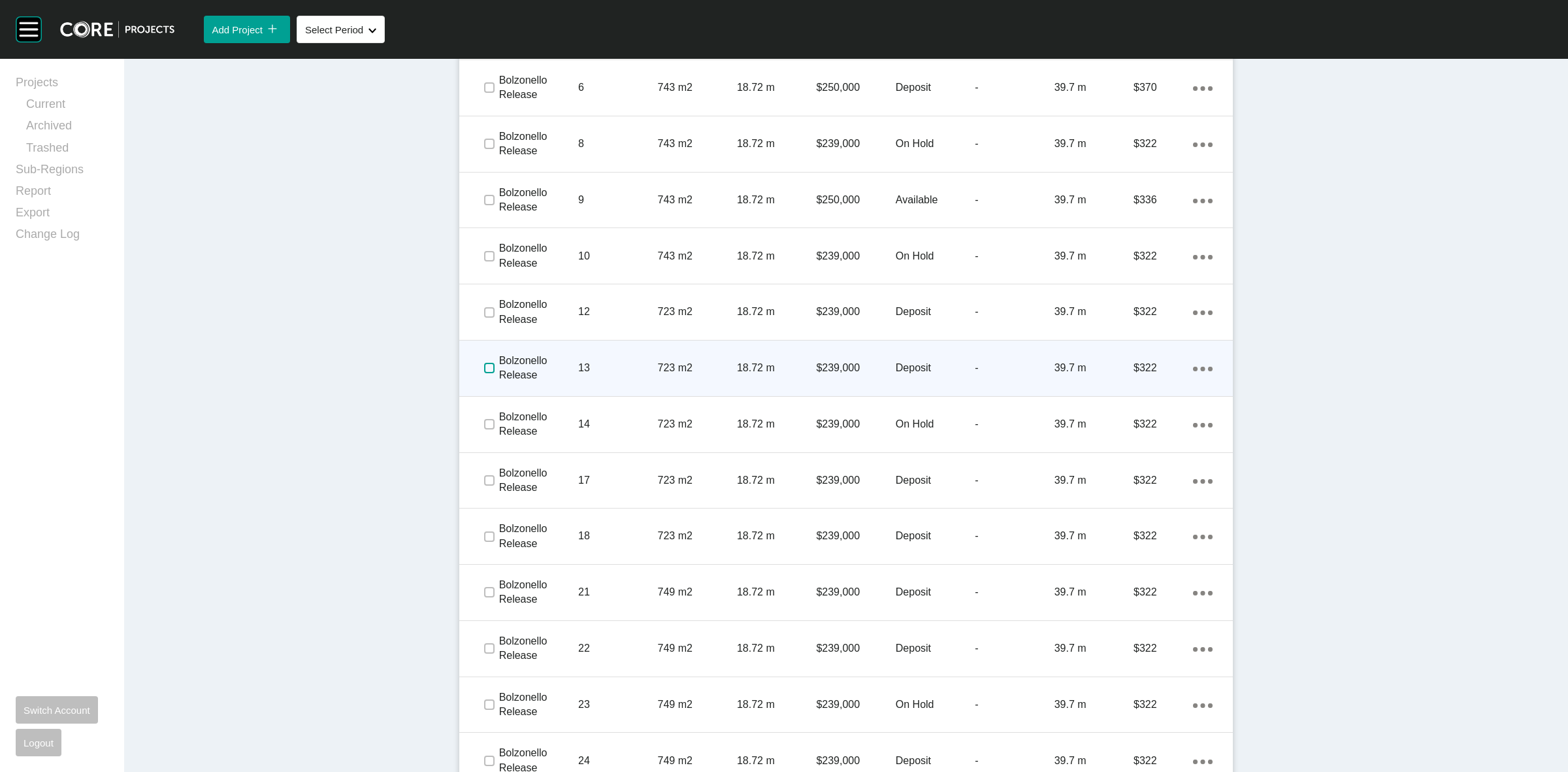
click at [484, 367] on label at bounding box center [489, 367] width 10 height 10
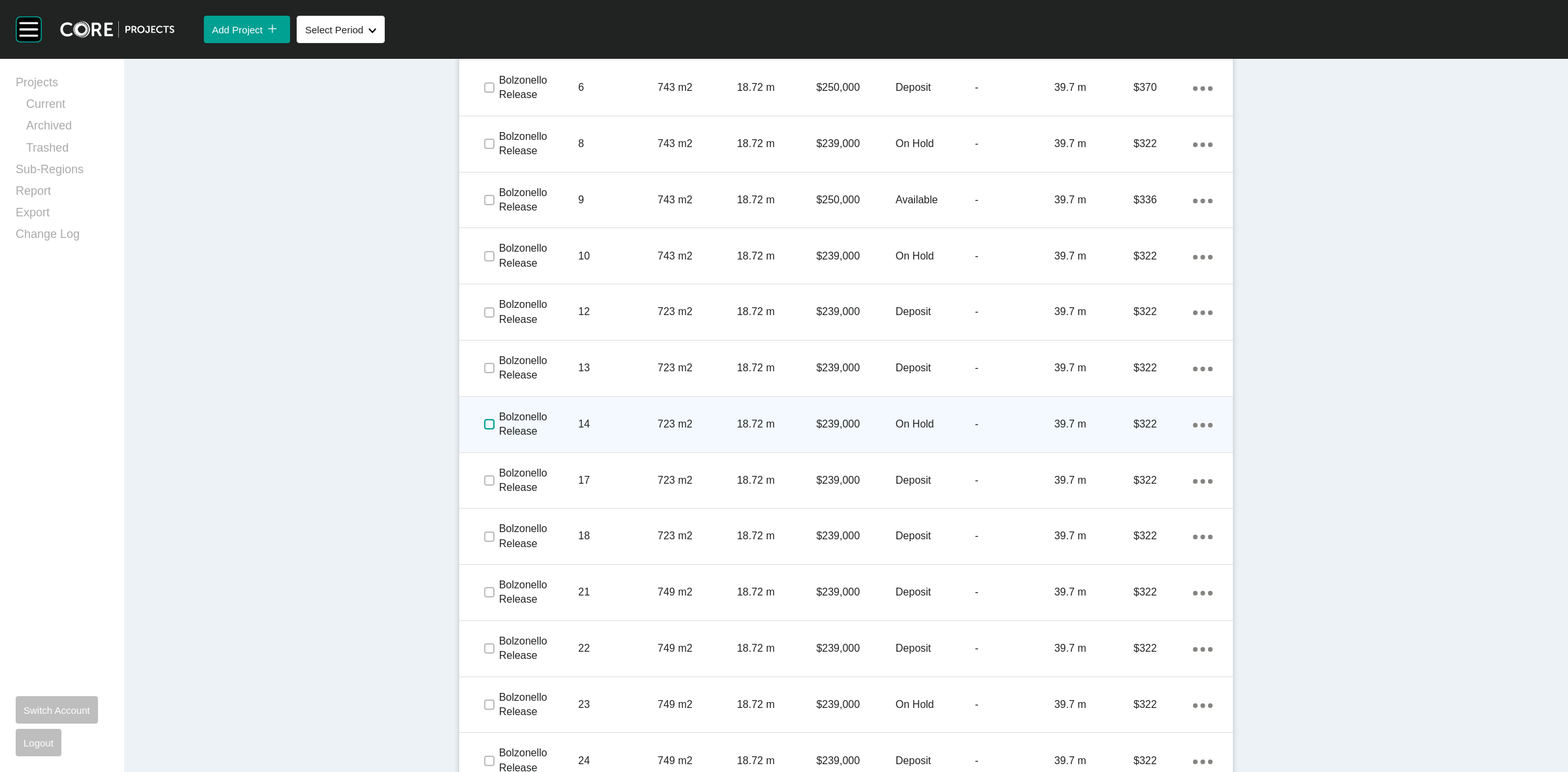
click at [484, 425] on label at bounding box center [489, 424] width 10 height 10
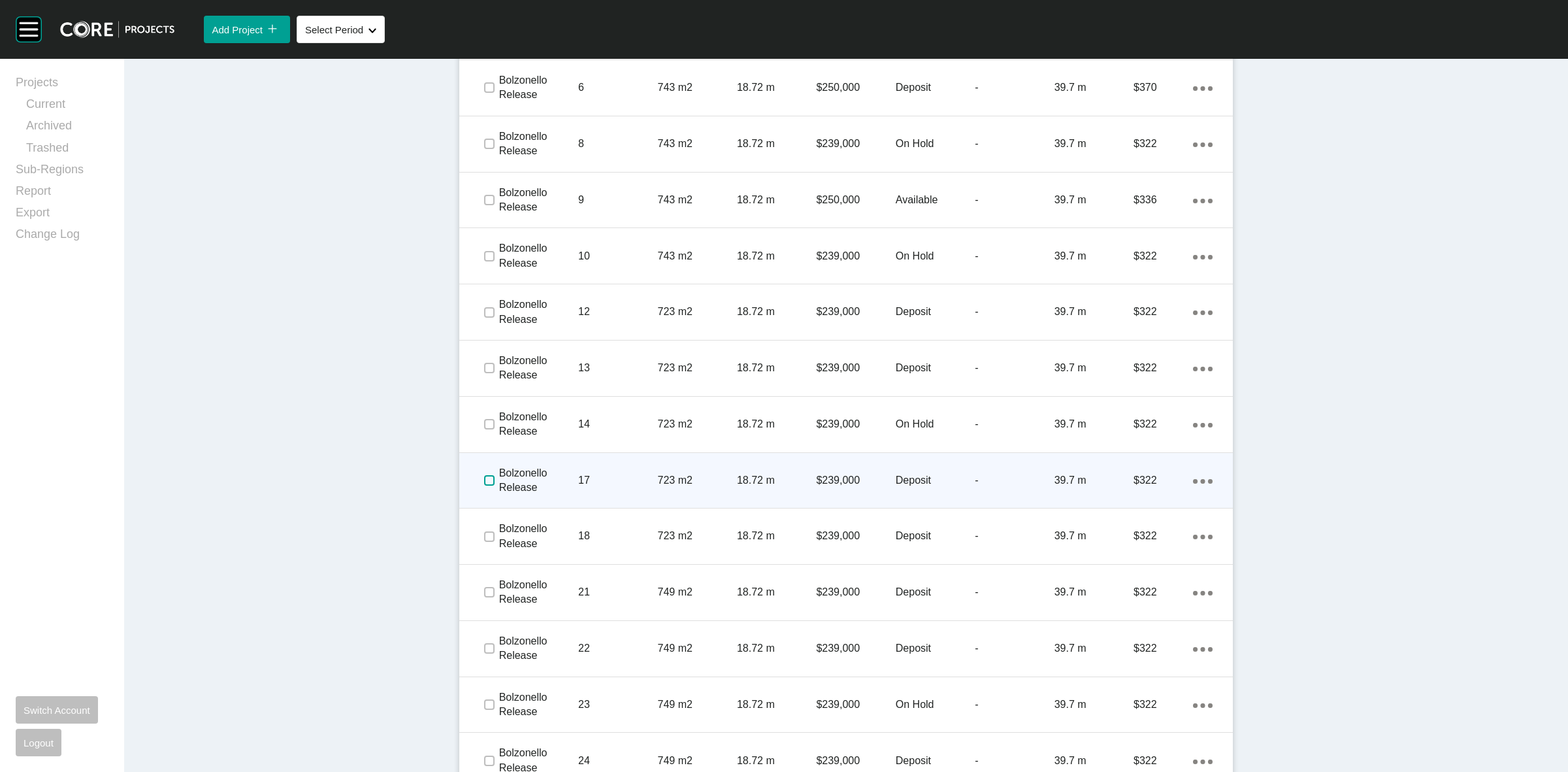
click at [484, 482] on label at bounding box center [489, 480] width 10 height 10
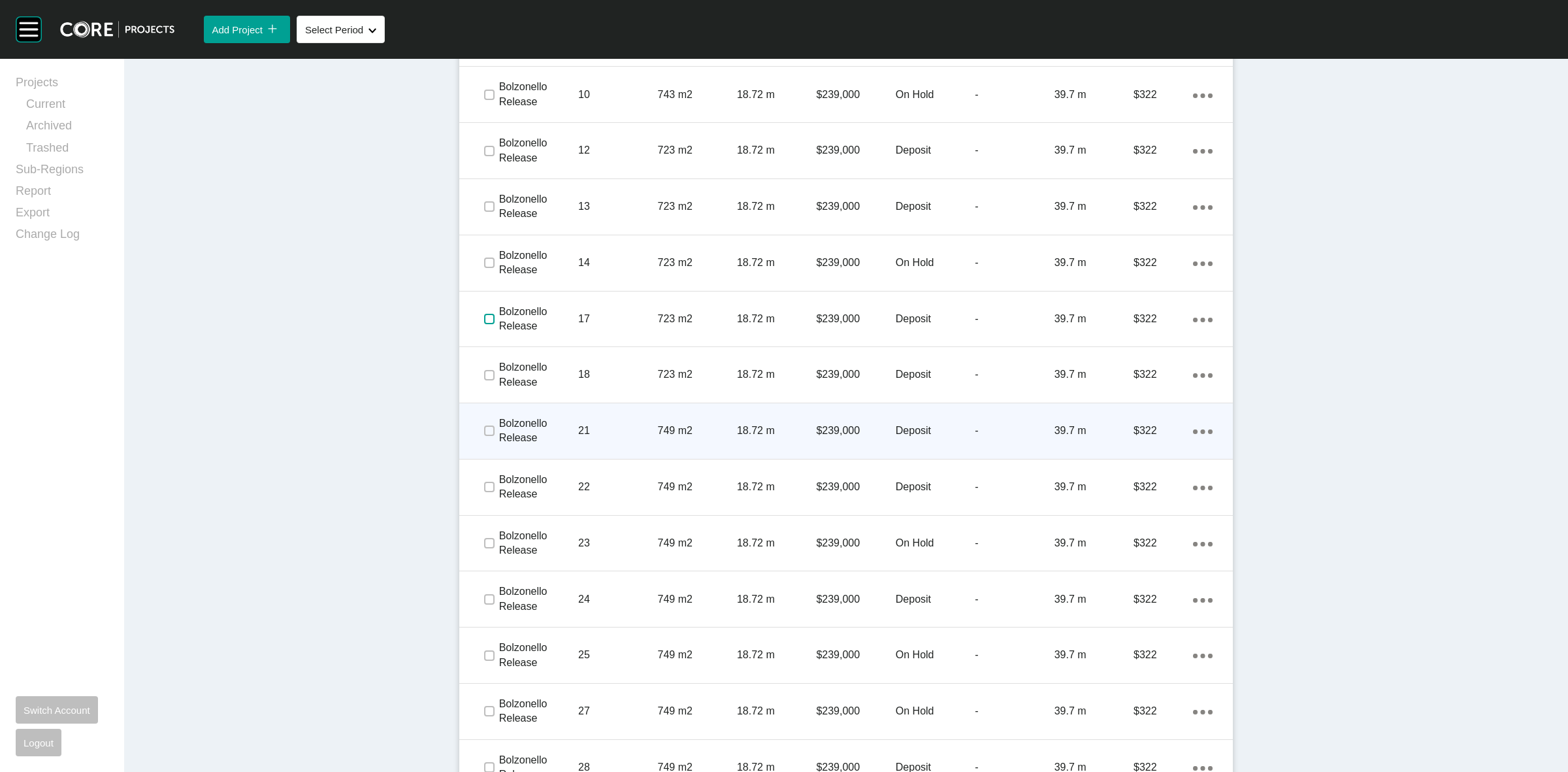
scroll to position [1143, 0]
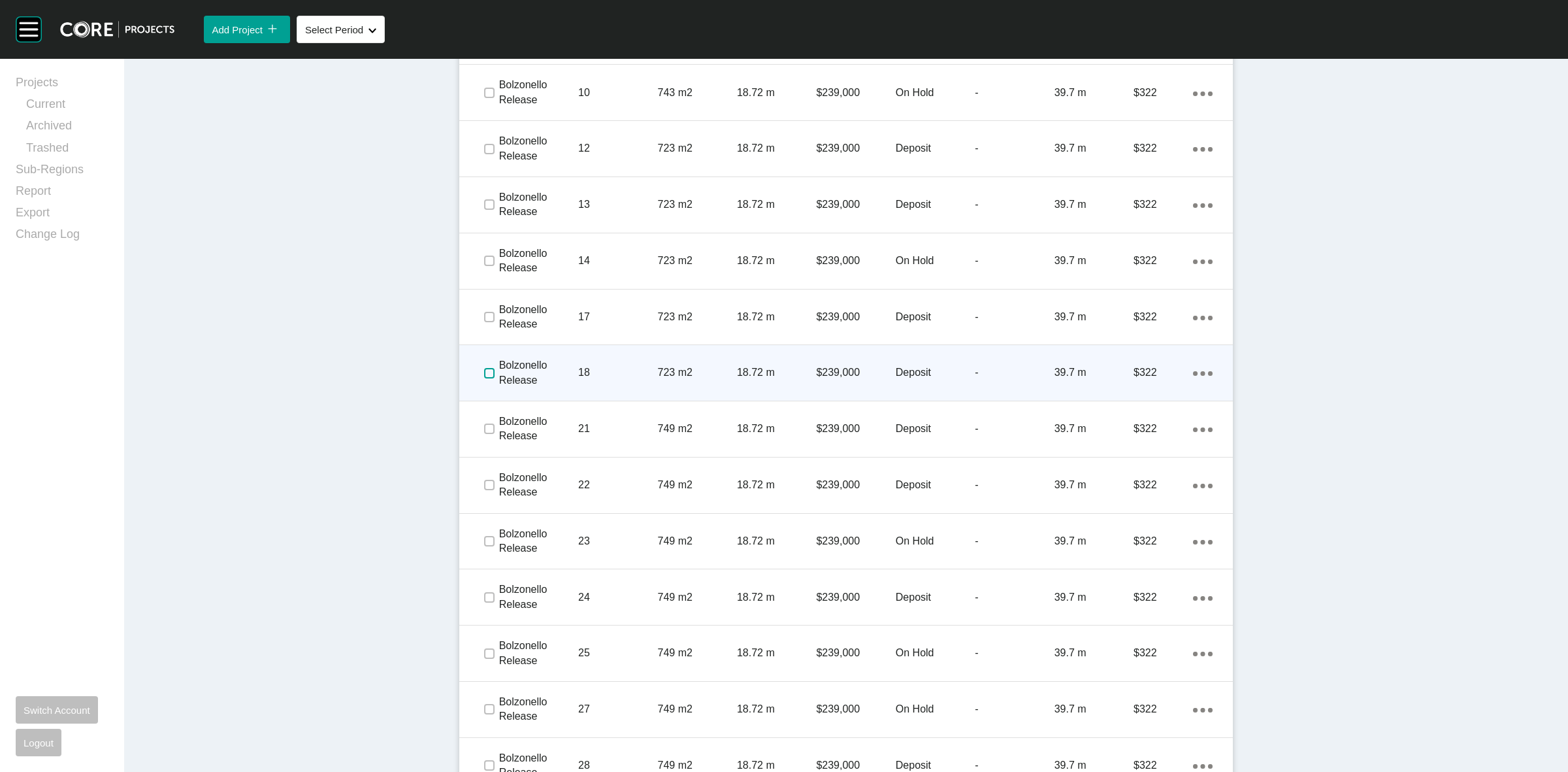
click at [484, 374] on label at bounding box center [489, 372] width 10 height 10
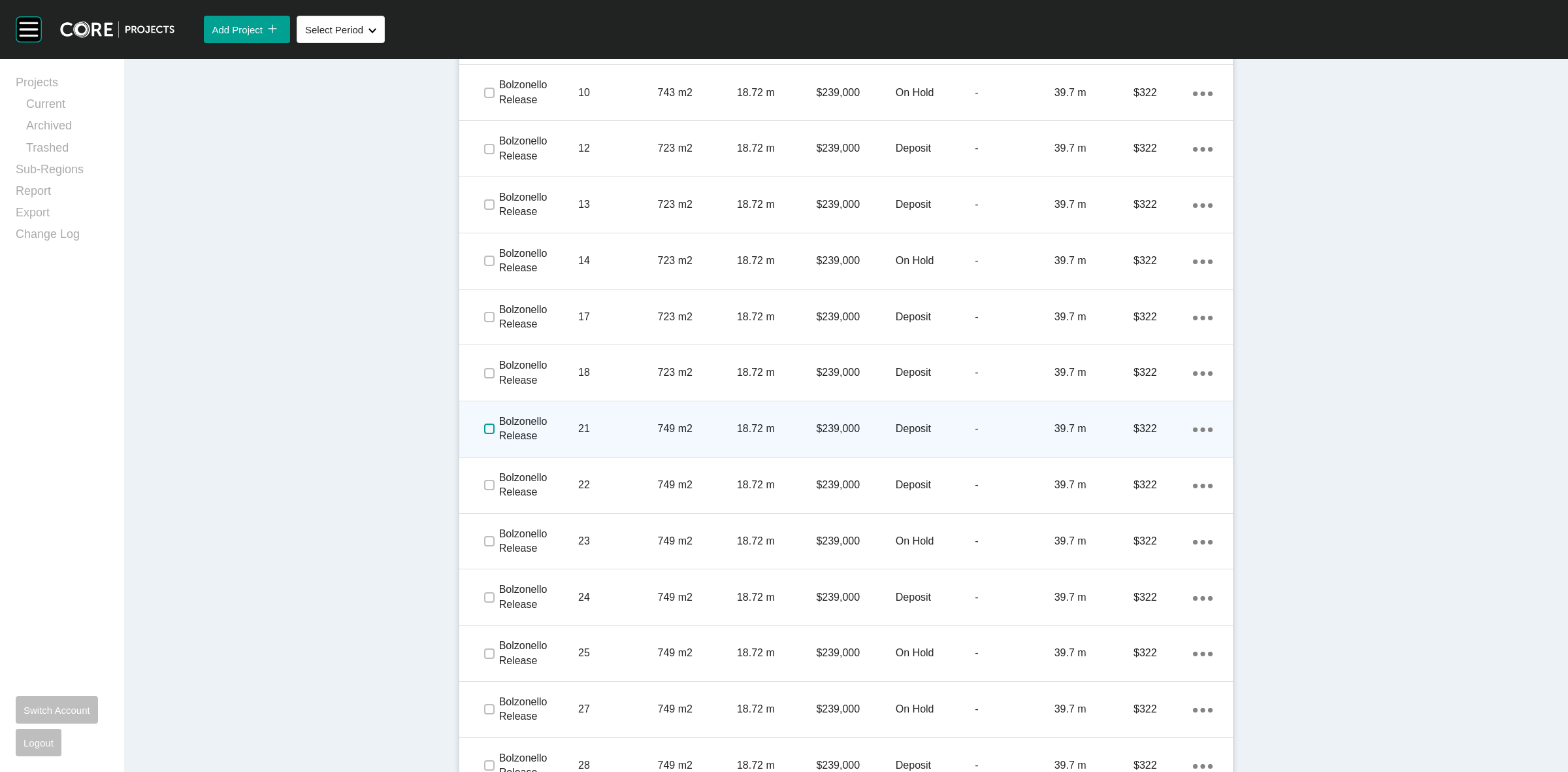
click at [484, 431] on label at bounding box center [489, 428] width 10 height 10
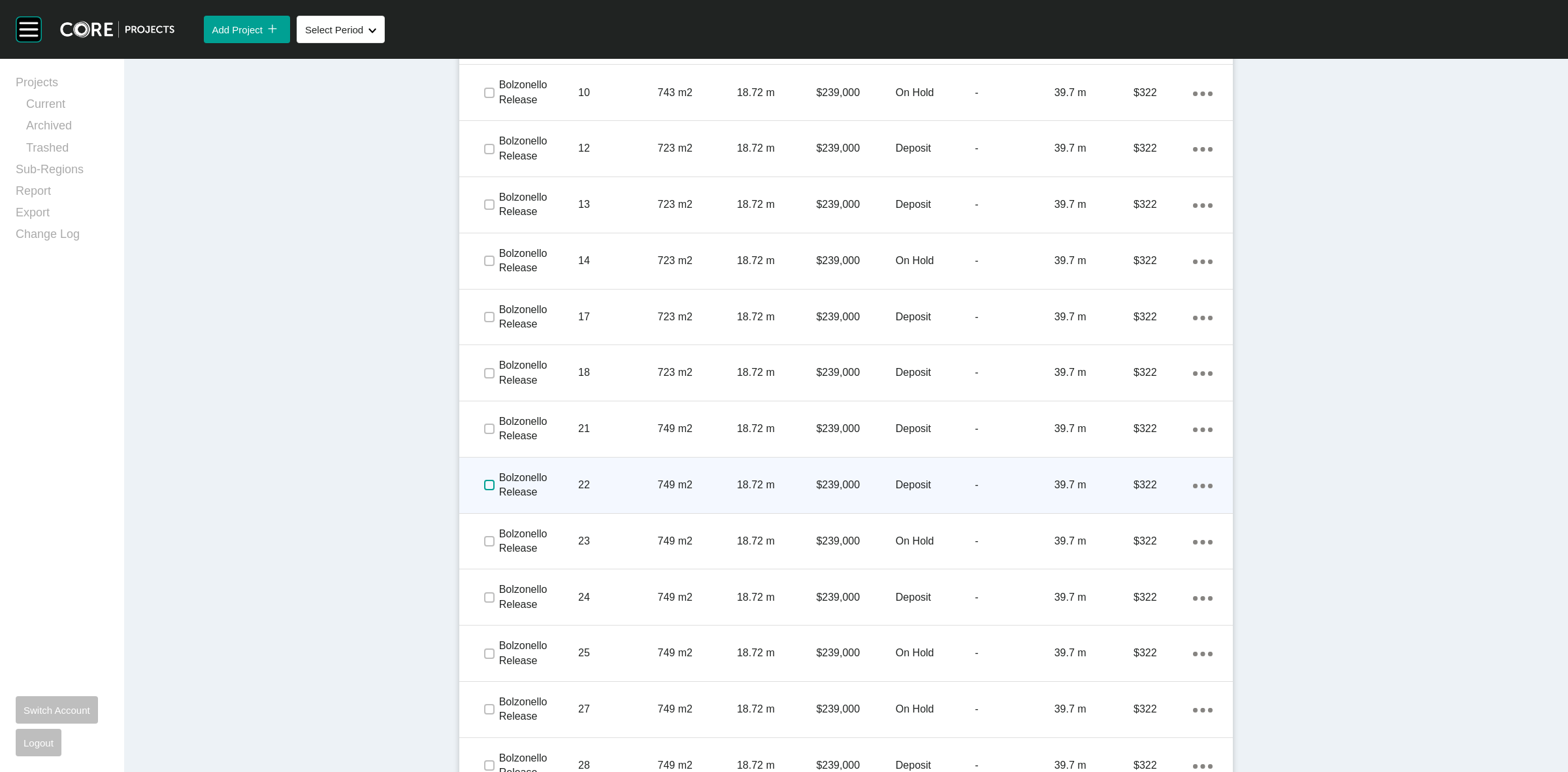
click at [484, 482] on label at bounding box center [489, 485] width 10 height 10
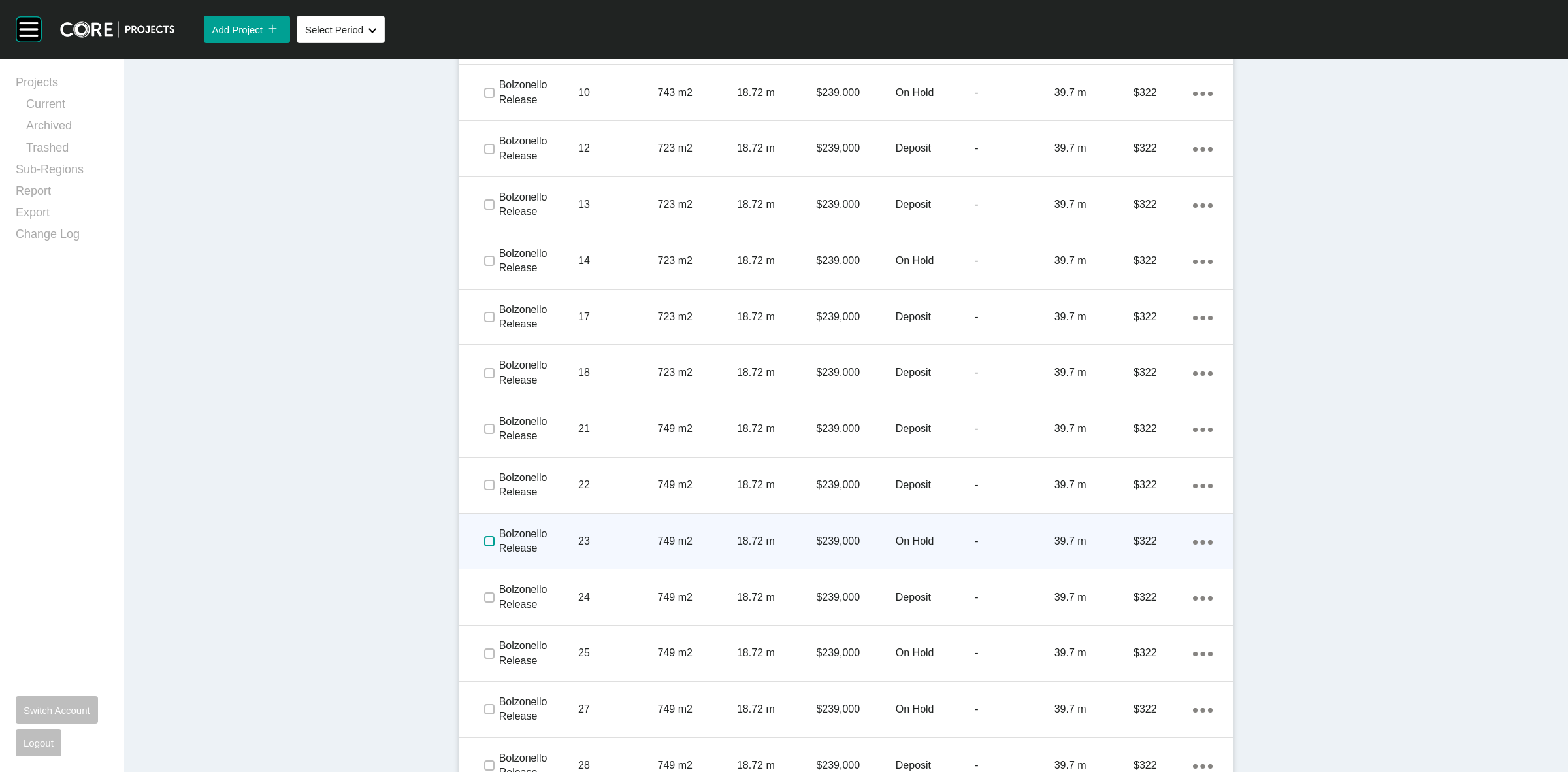
click at [484, 540] on label at bounding box center [489, 540] width 10 height 10
click at [606, 528] on div "23" at bounding box center [617, 541] width 79 height 40
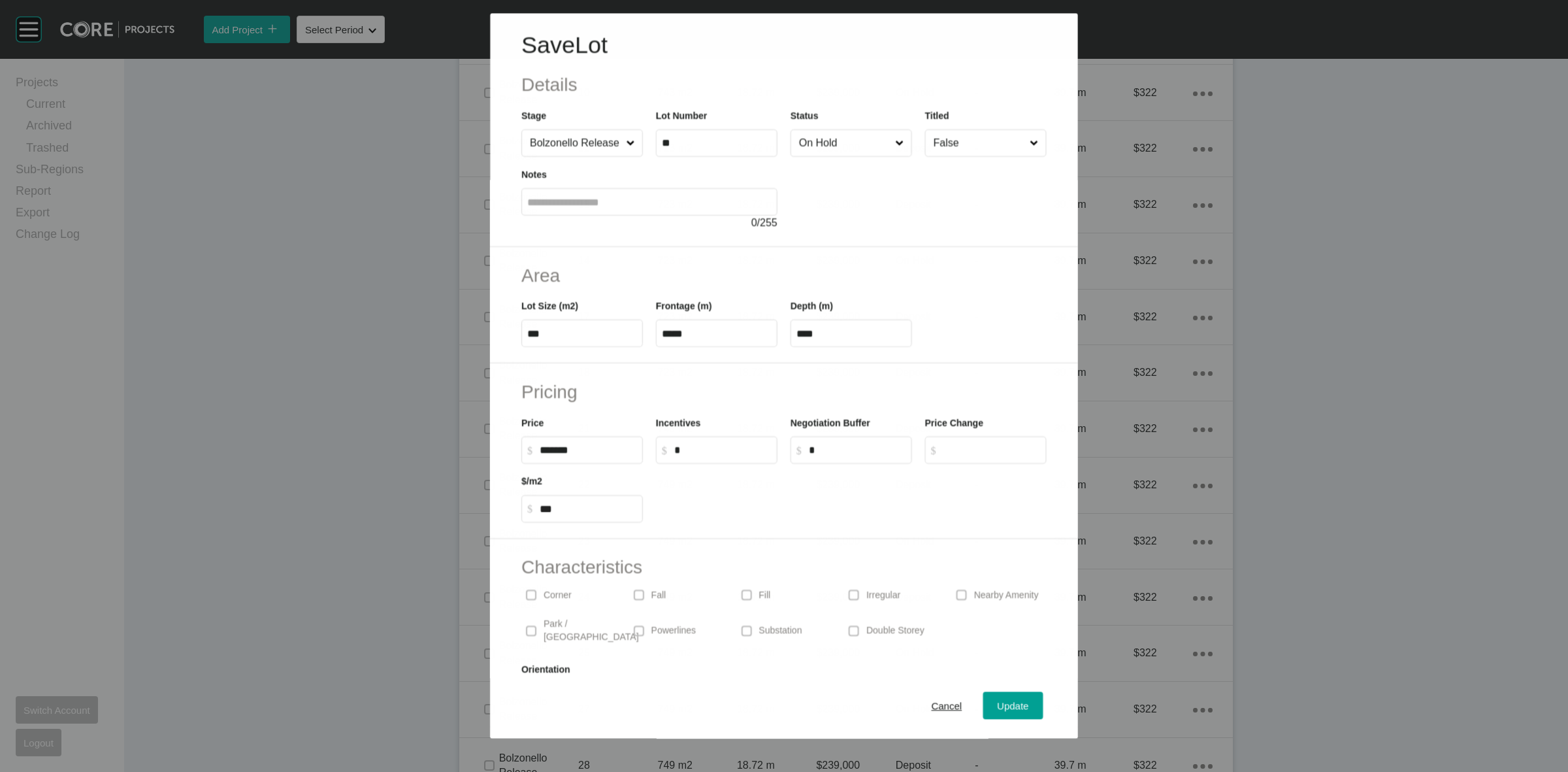
click at [841, 140] on input "On Hold" at bounding box center [845, 142] width 96 height 26
click at [1008, 704] on span "Update" at bounding box center [1013, 706] width 31 height 11
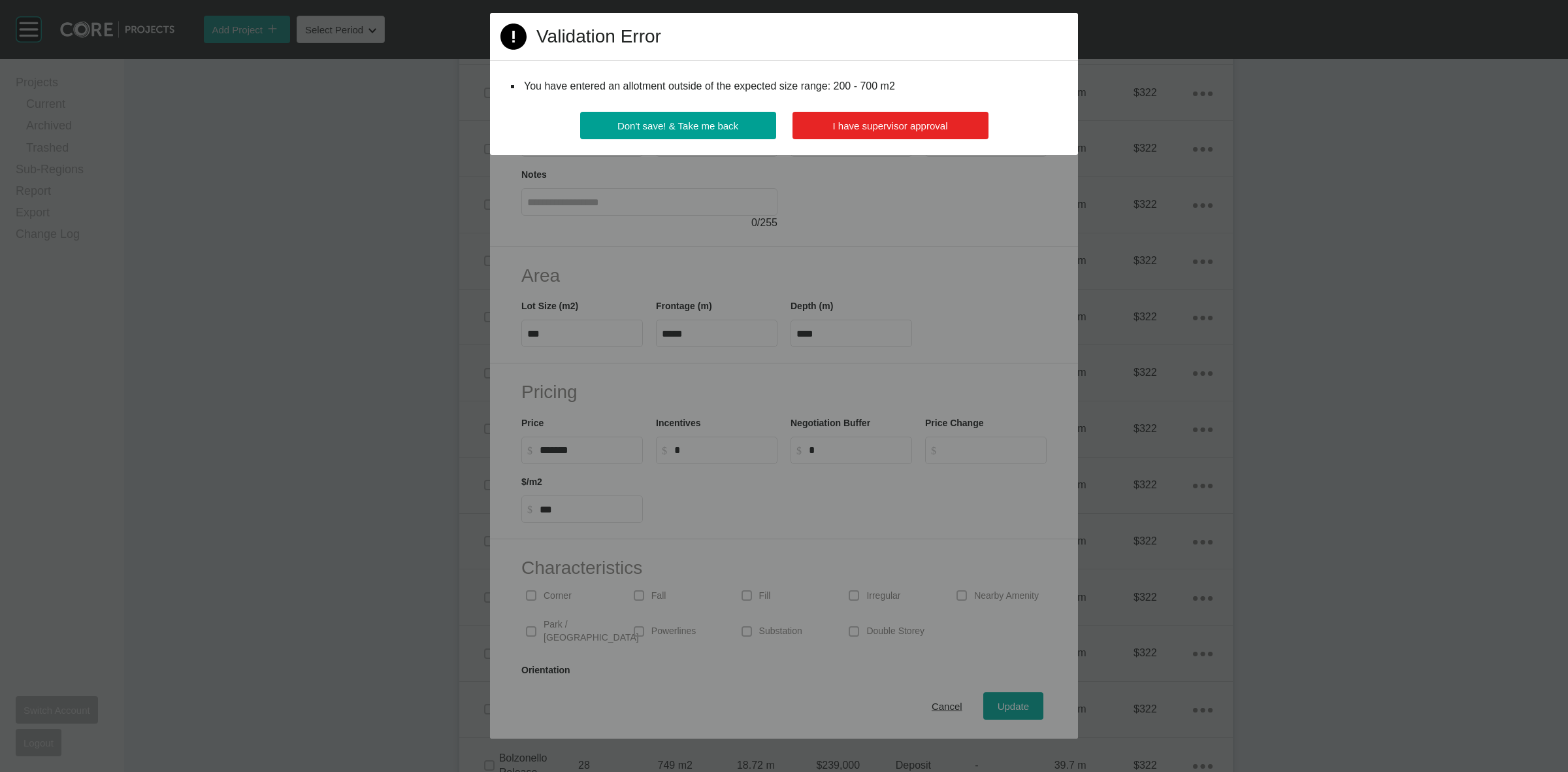
click at [861, 113] on button "I have supervisor approval" at bounding box center [889, 125] width 196 height 28
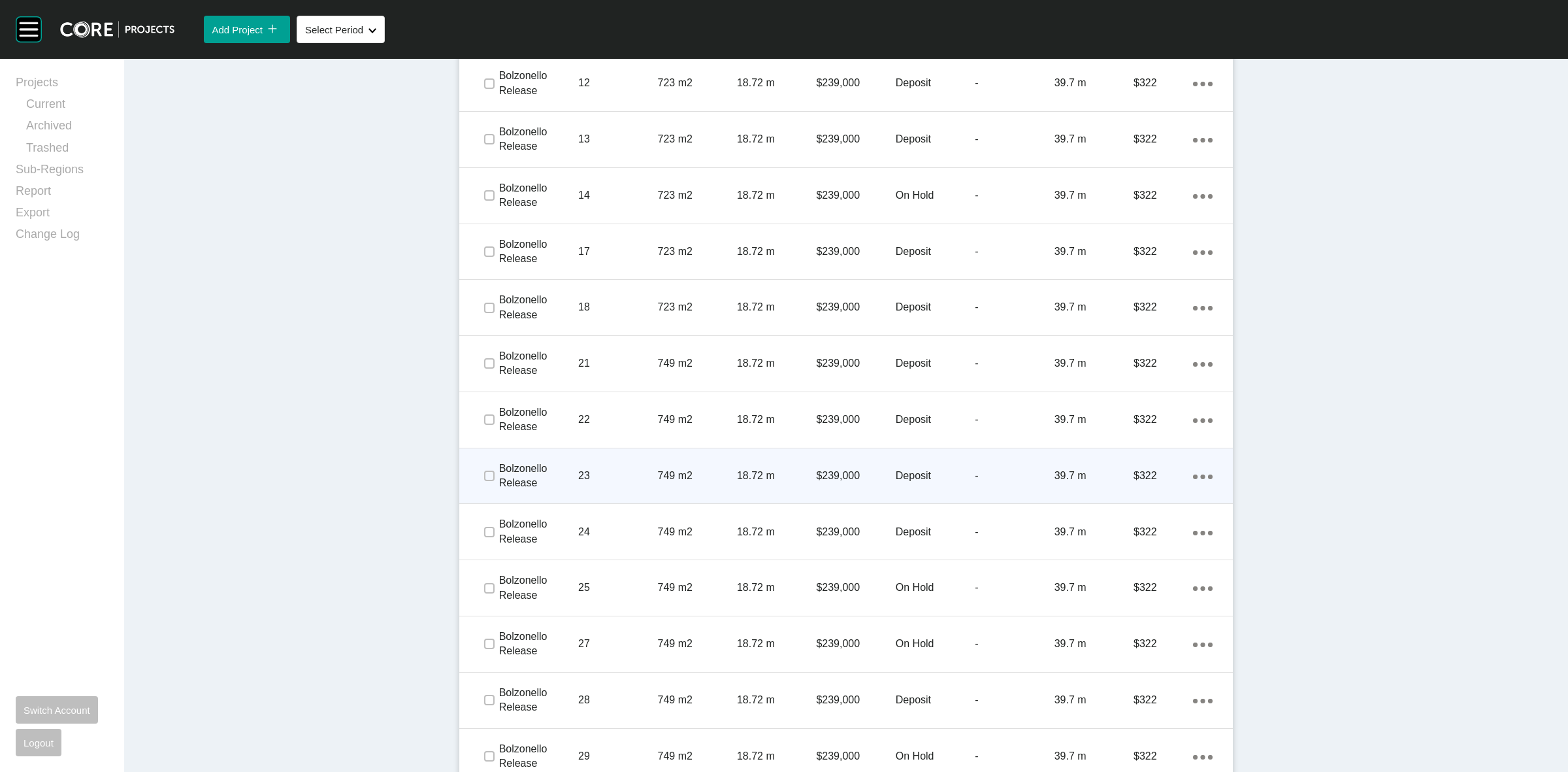
scroll to position [1306, 0]
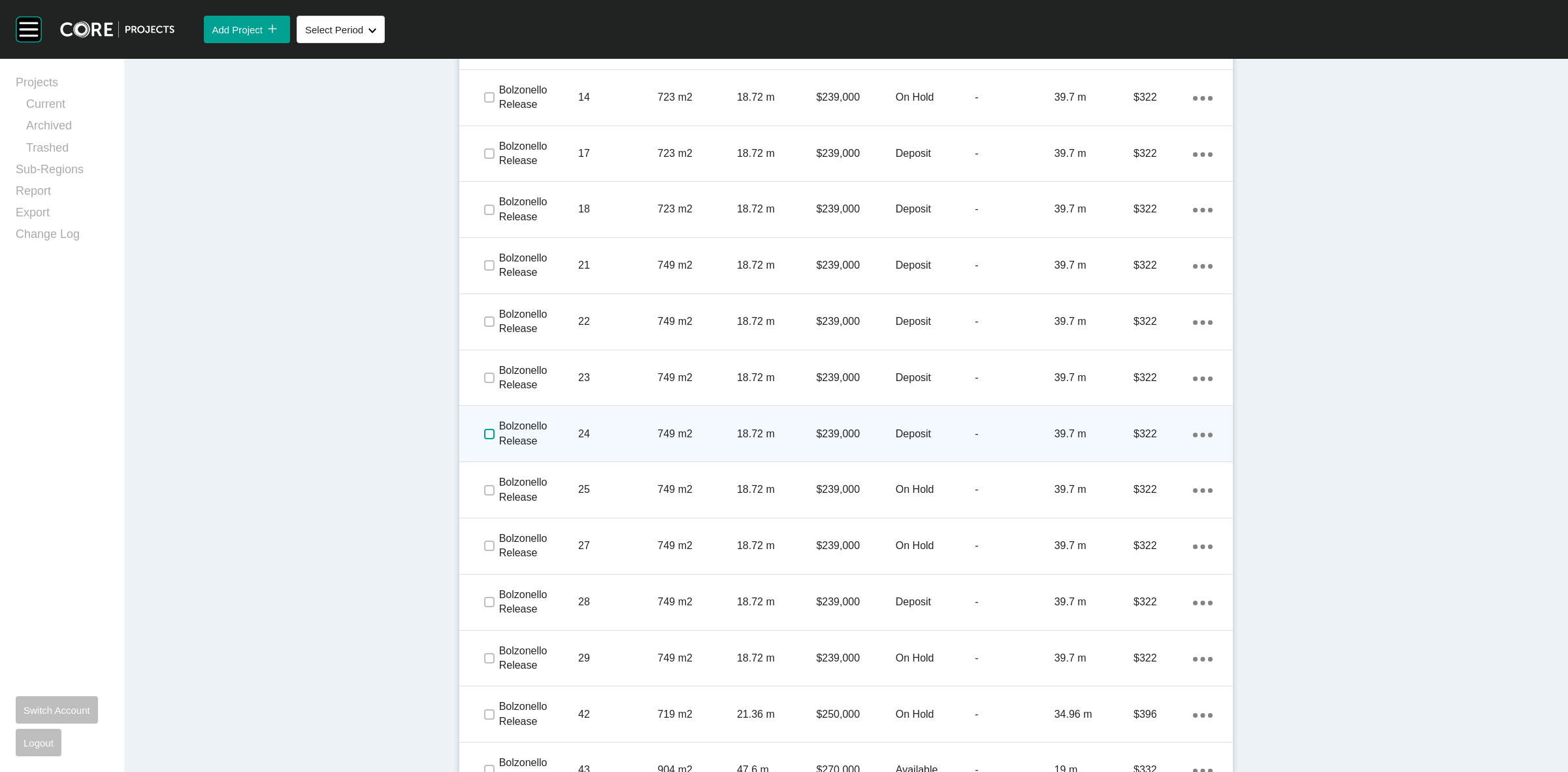
click at [484, 432] on label at bounding box center [489, 433] width 10 height 10
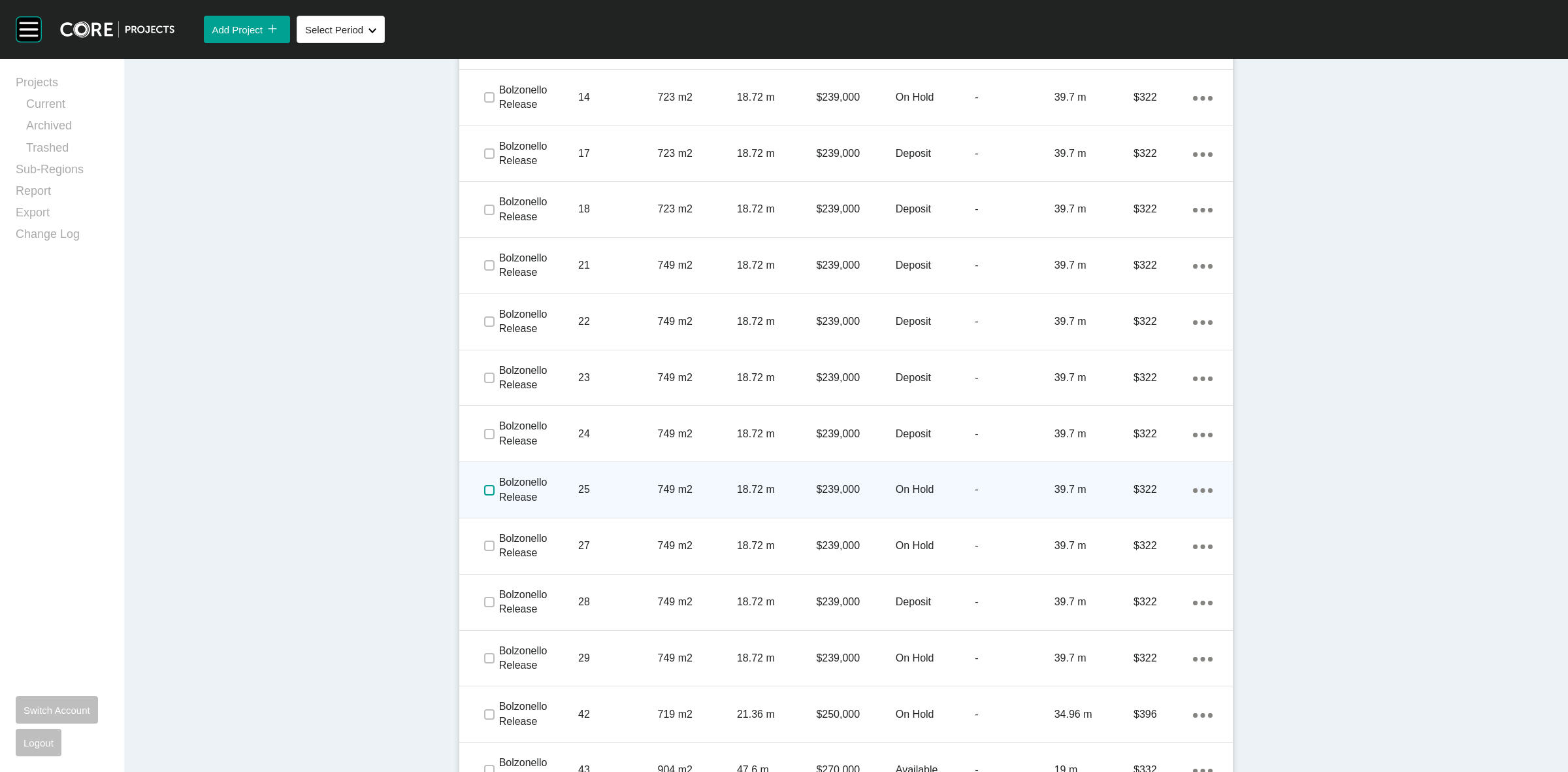
click at [484, 492] on label at bounding box center [489, 490] width 10 height 10
click at [587, 486] on p "25" at bounding box center [617, 489] width 79 height 14
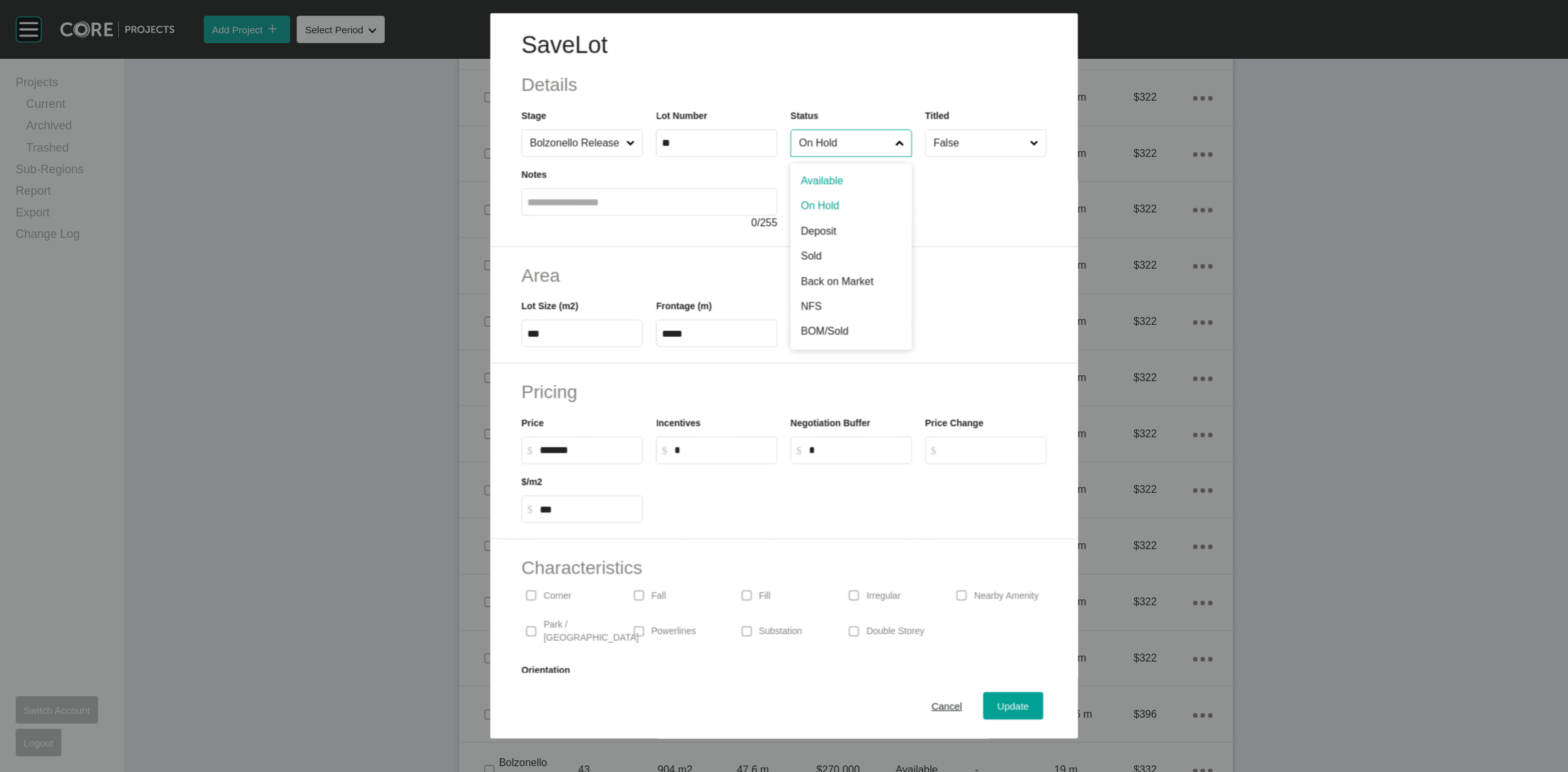
click at [835, 132] on input "On Hold" at bounding box center [845, 142] width 96 height 26
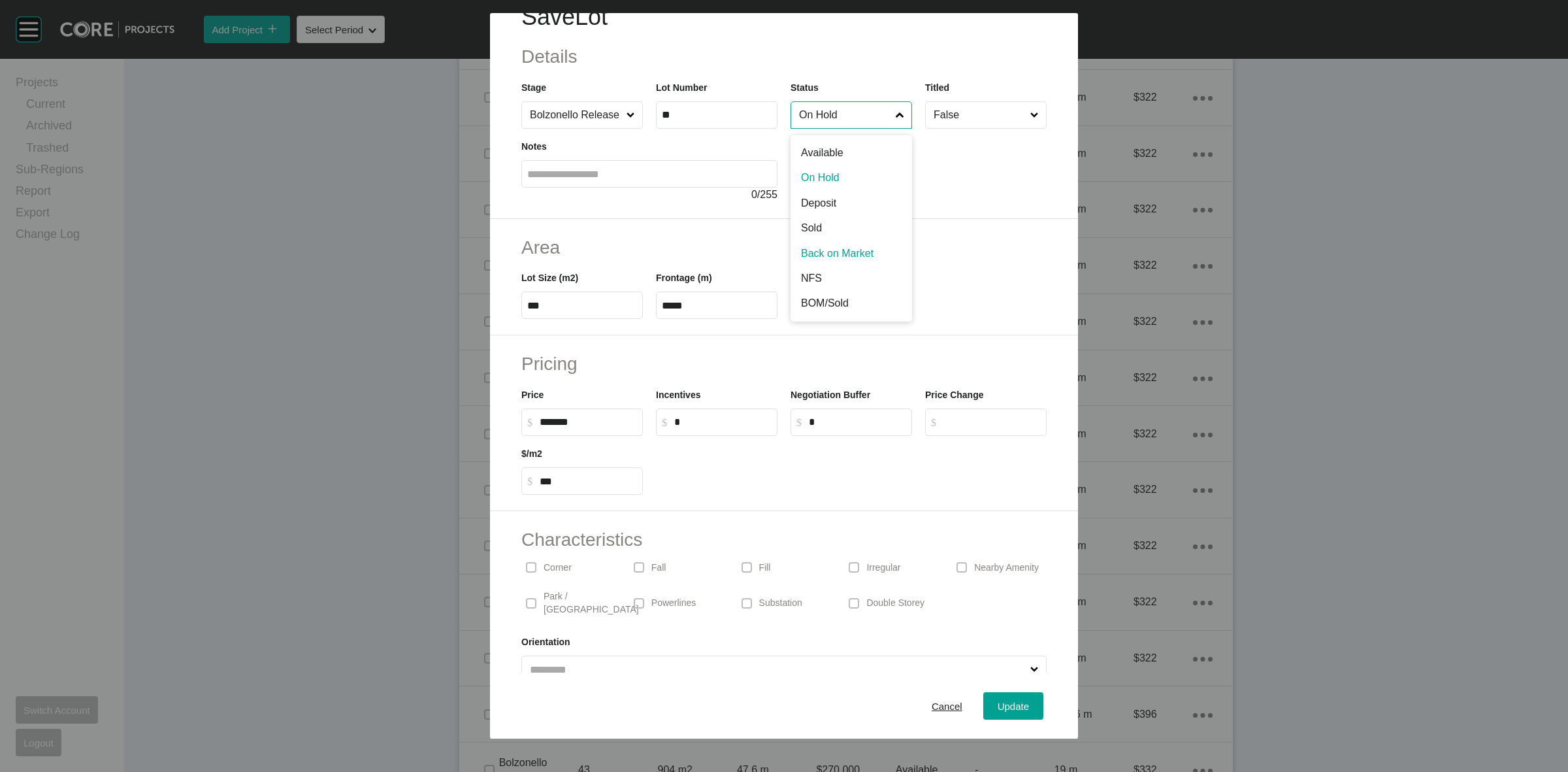
scroll to position [43, 0]
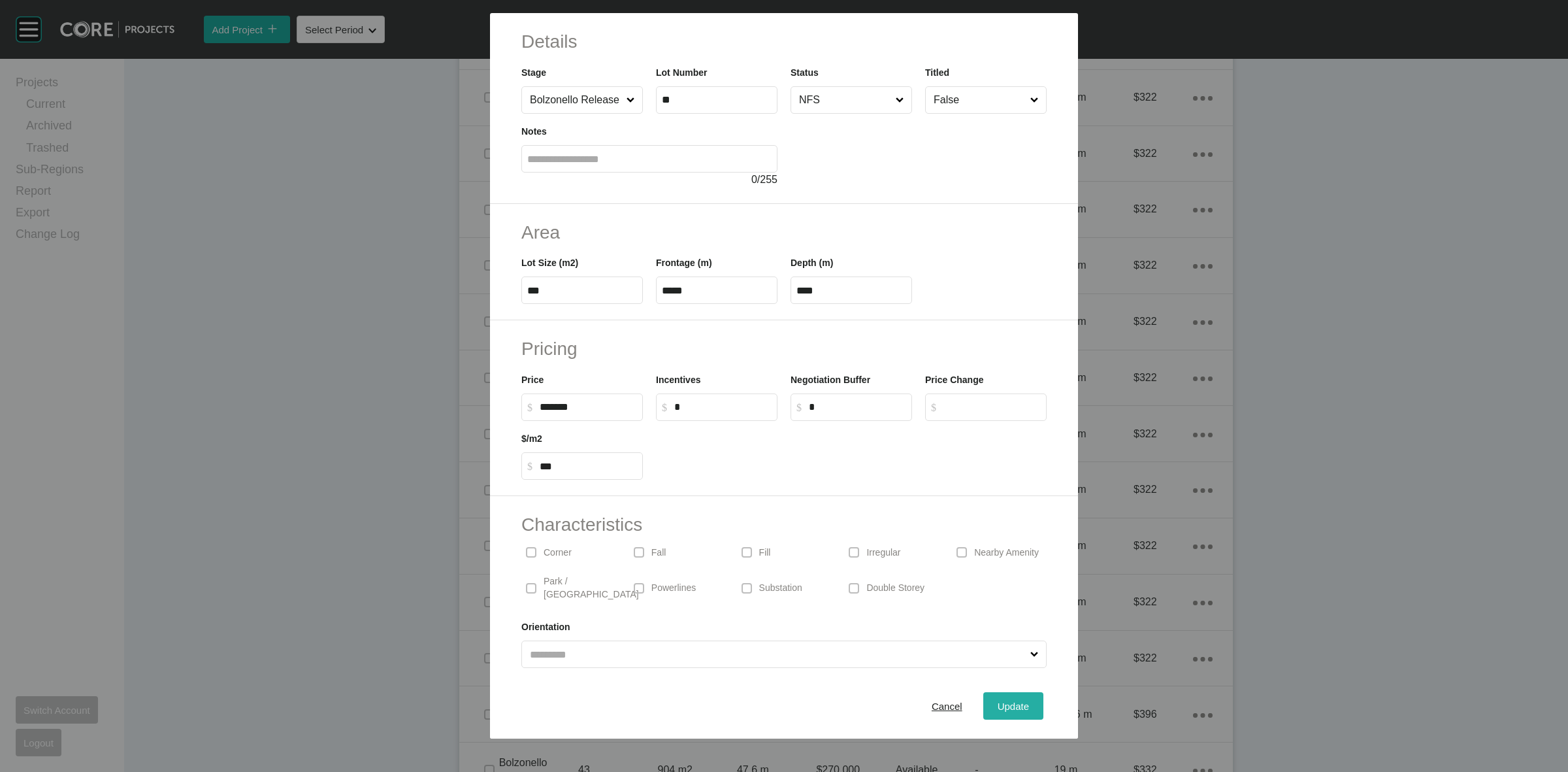
click at [997, 701] on span "Update" at bounding box center [1013, 706] width 31 height 11
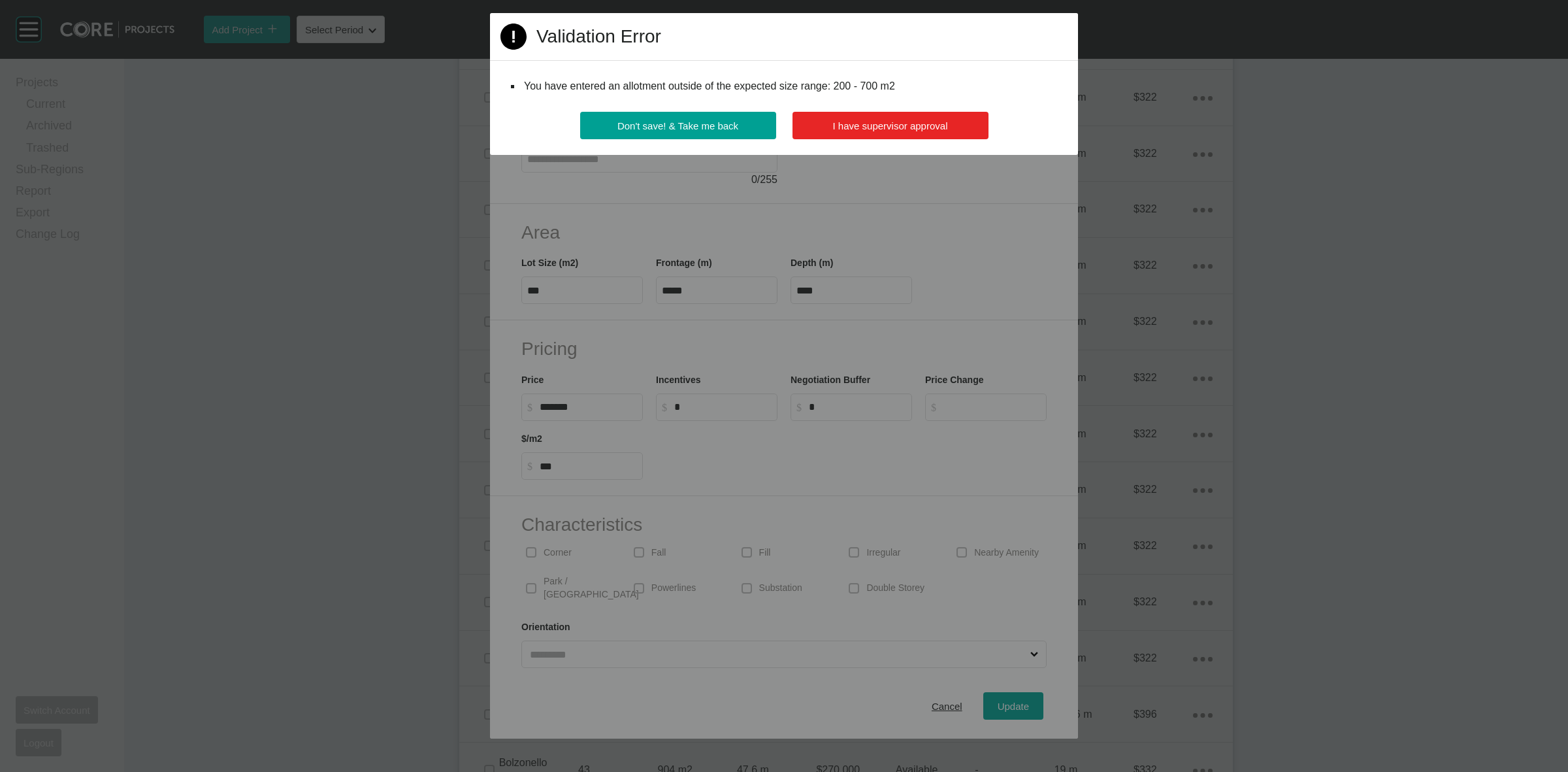
click at [848, 132] on span "I have supervisor approval" at bounding box center [890, 126] width 115 height 11
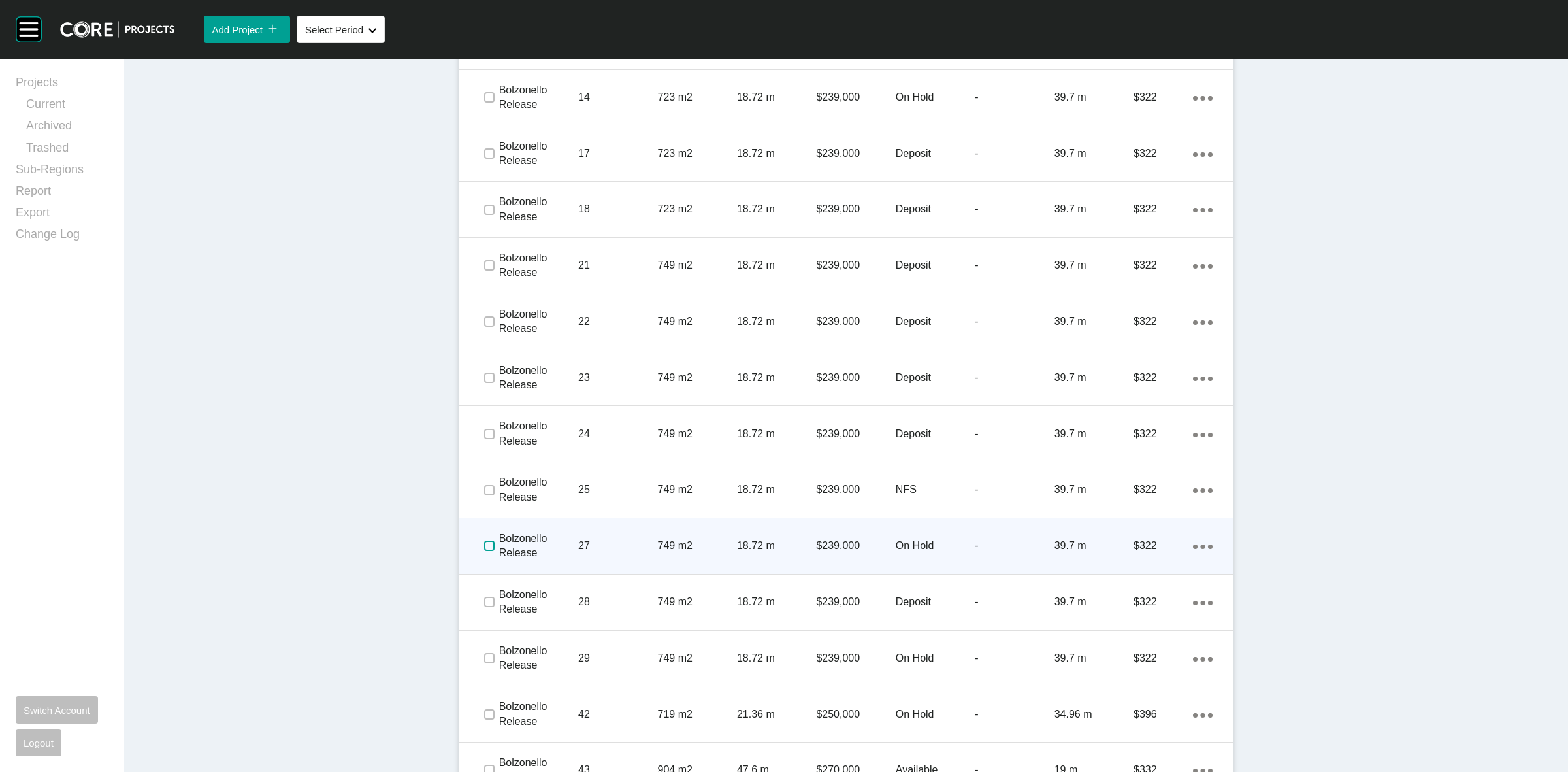
click at [484, 543] on label at bounding box center [489, 545] width 10 height 10
click at [563, 532] on p "Bolzonello Release" at bounding box center [538, 546] width 79 height 30
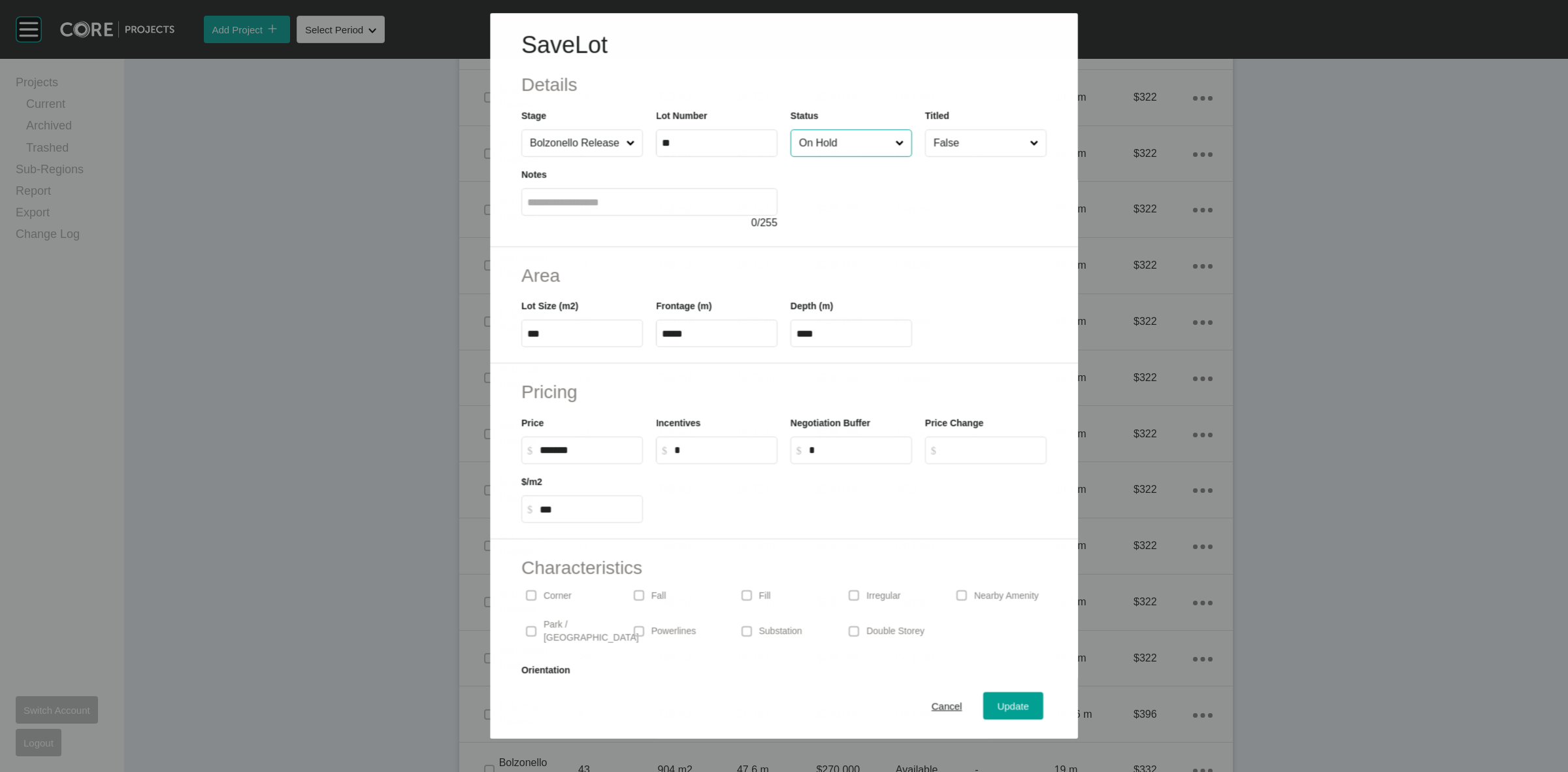
click at [826, 137] on input "On Hold" at bounding box center [845, 142] width 96 height 26
click at [997, 704] on span "Update" at bounding box center [1013, 706] width 31 height 11
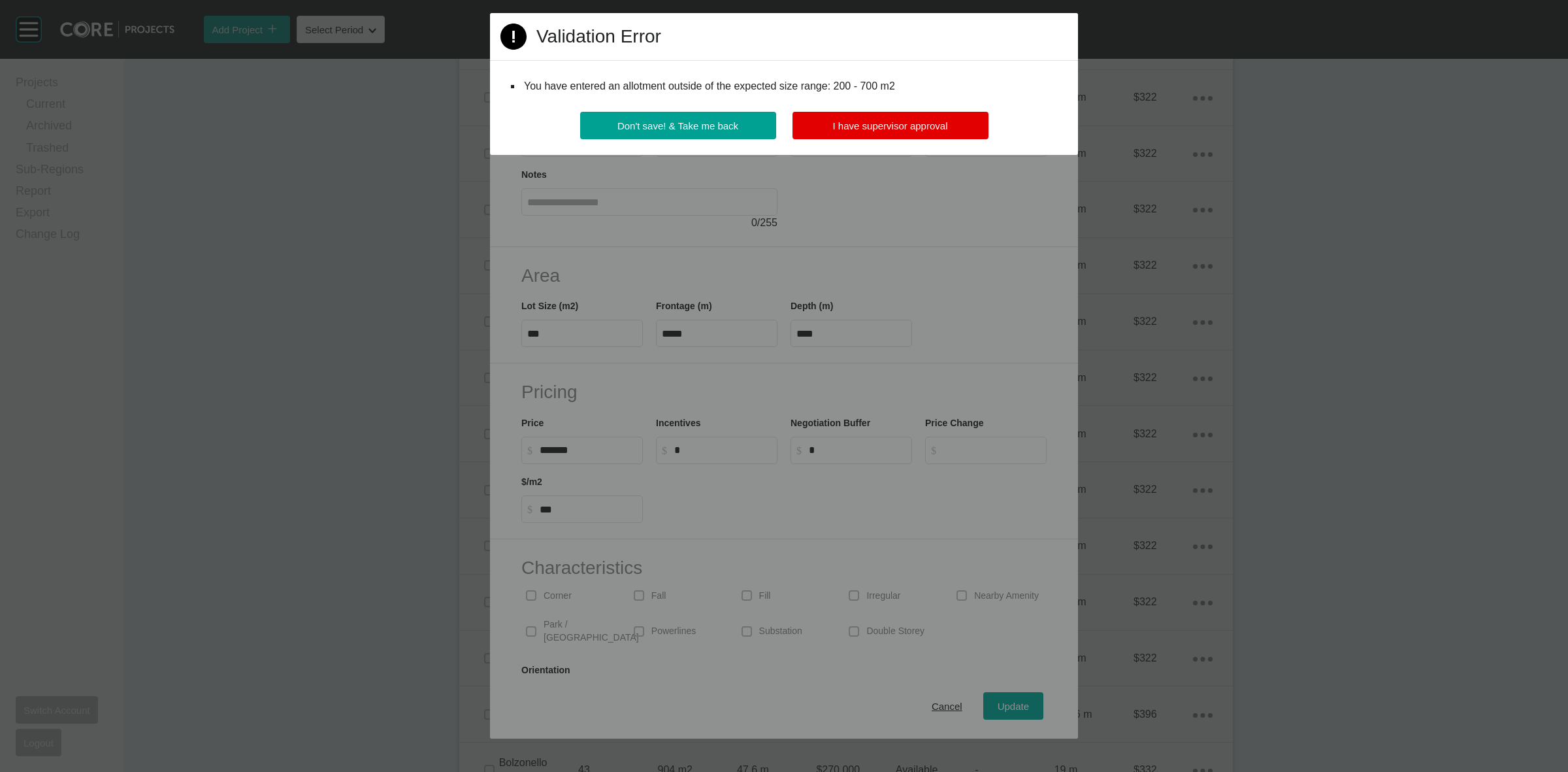
drag, startPoint x: 866, startPoint y: 124, endPoint x: 815, endPoint y: 179, distance: 75.0
click at [867, 124] on span "I have supervisor approval" at bounding box center [890, 126] width 115 height 11
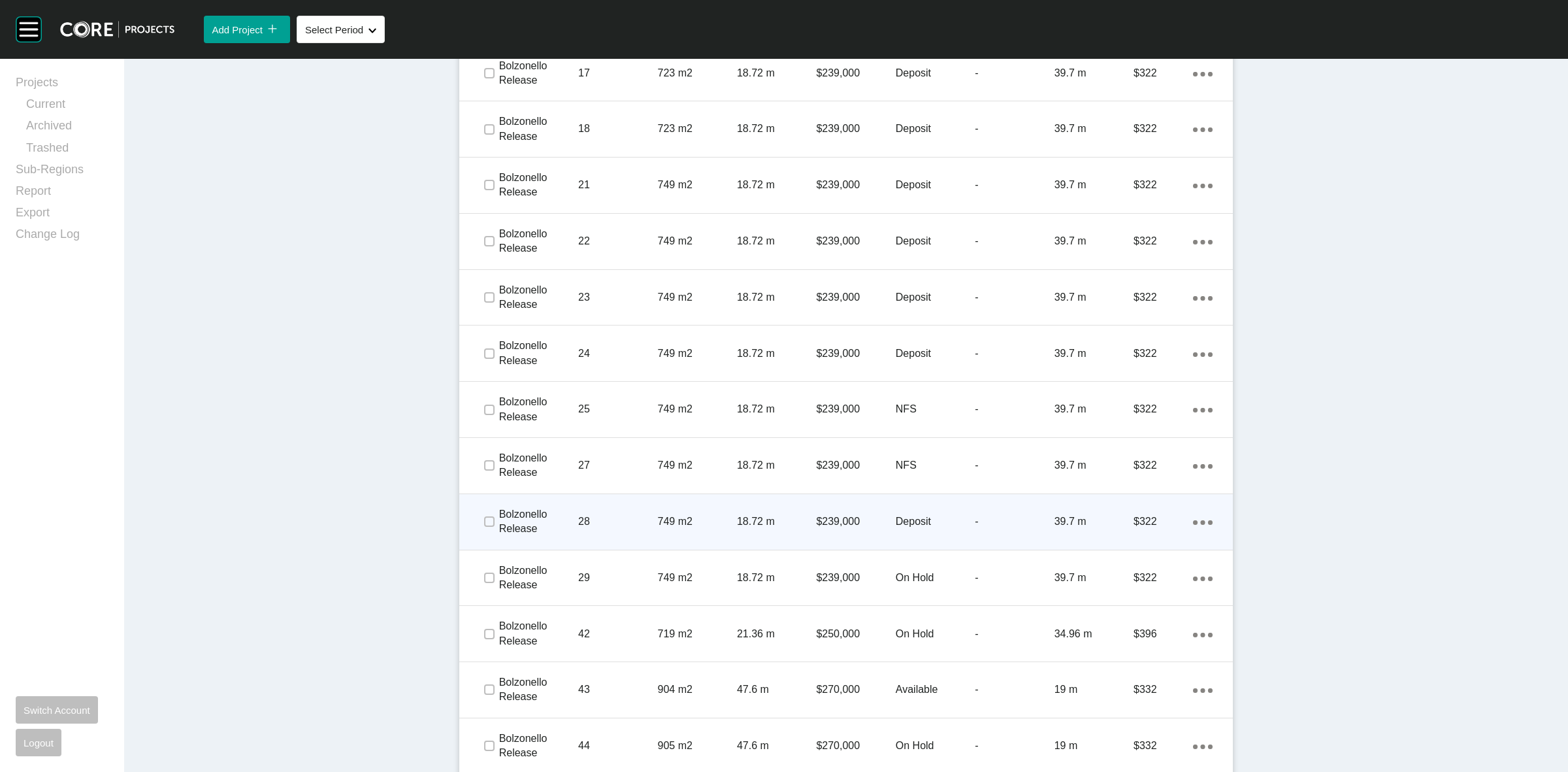
scroll to position [1388, 0]
drag, startPoint x: 478, startPoint y: 518, endPoint x: 571, endPoint y: 517, distance: 93.0
click at [484, 518] on label at bounding box center [489, 520] width 10 height 10
click at [585, 505] on div "28" at bounding box center [617, 520] width 79 height 40
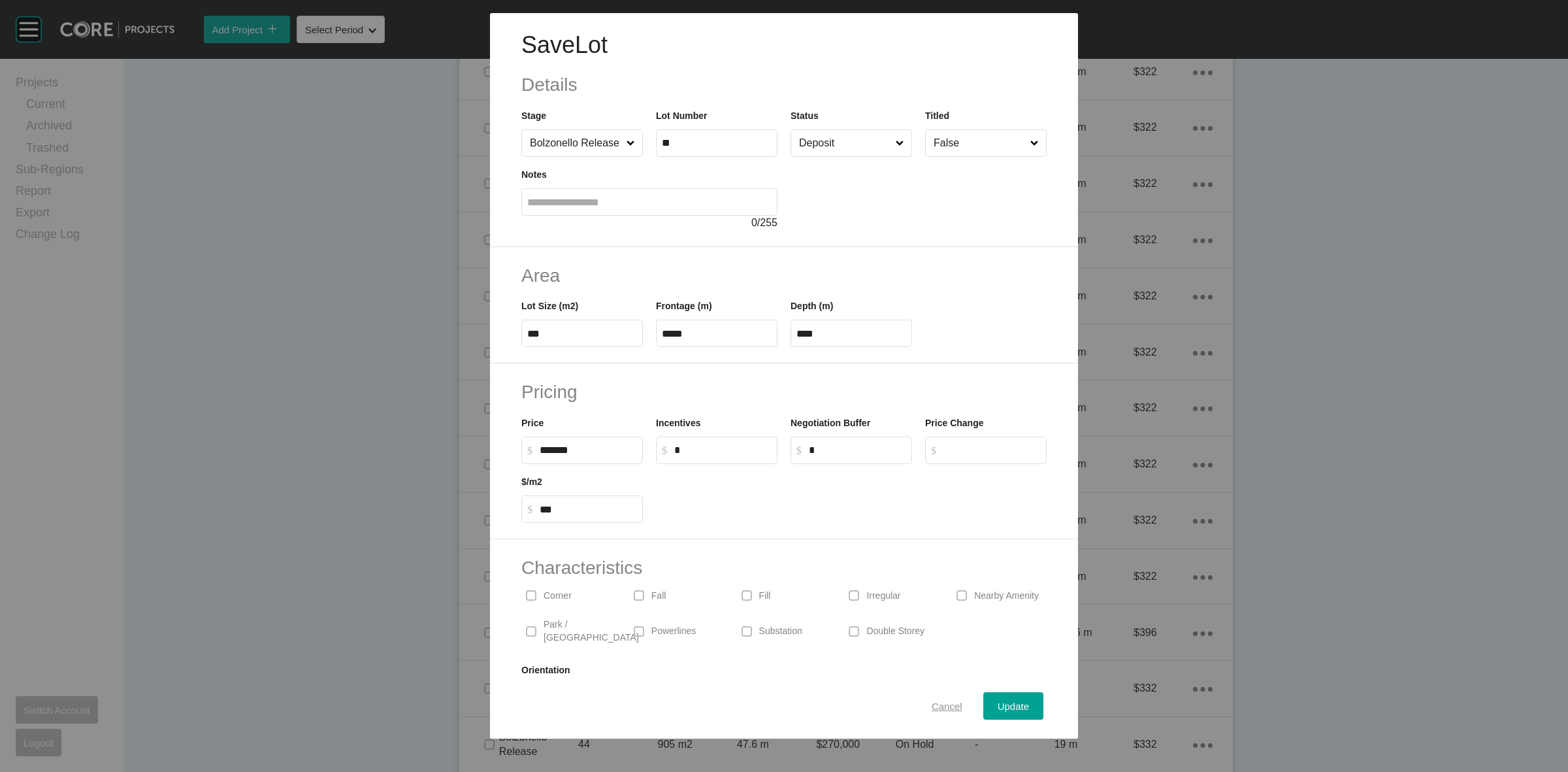
click at [945, 712] on div "Cancel" at bounding box center [947, 706] width 37 height 17
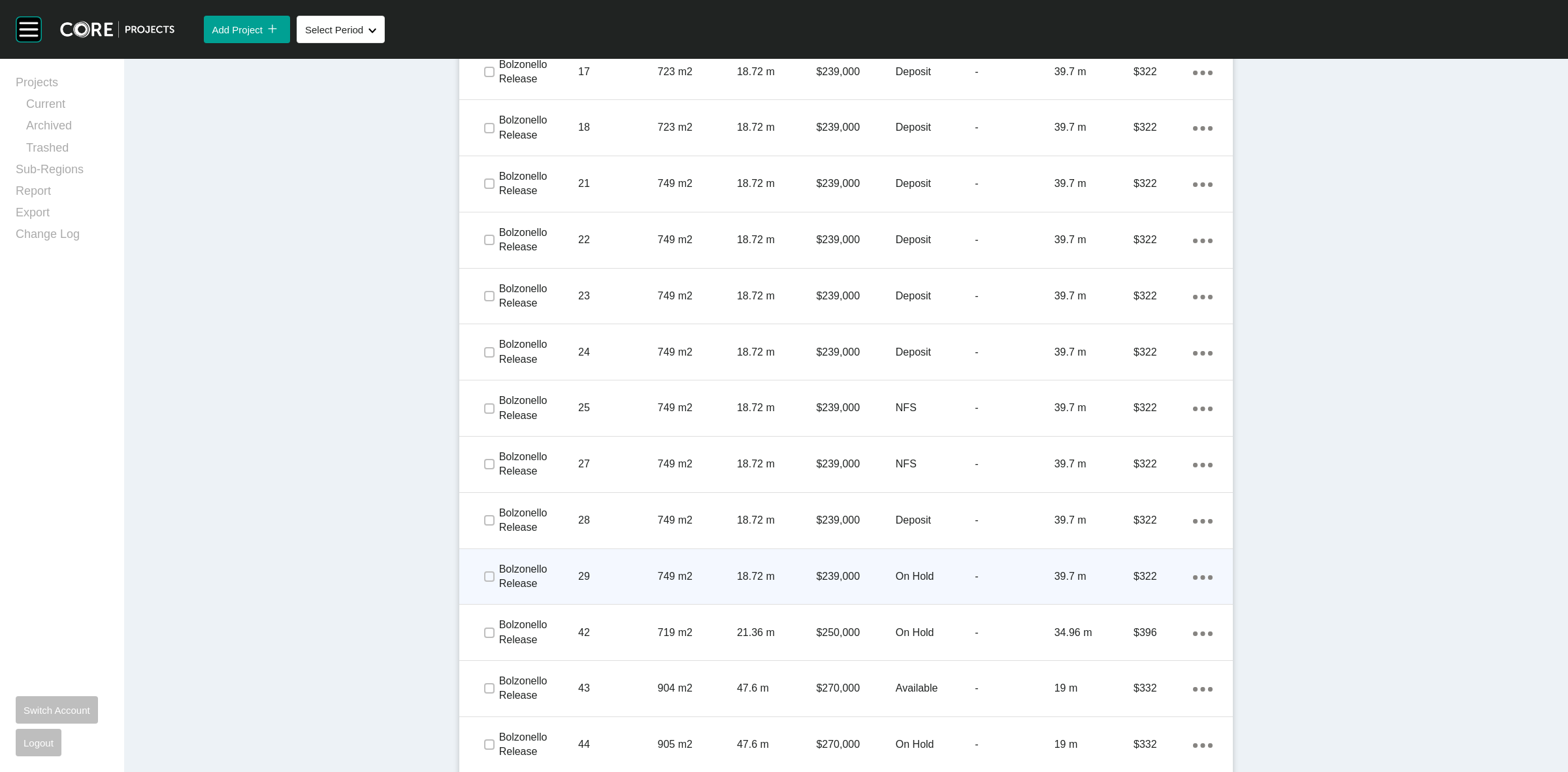
scroll to position [1470, 0]
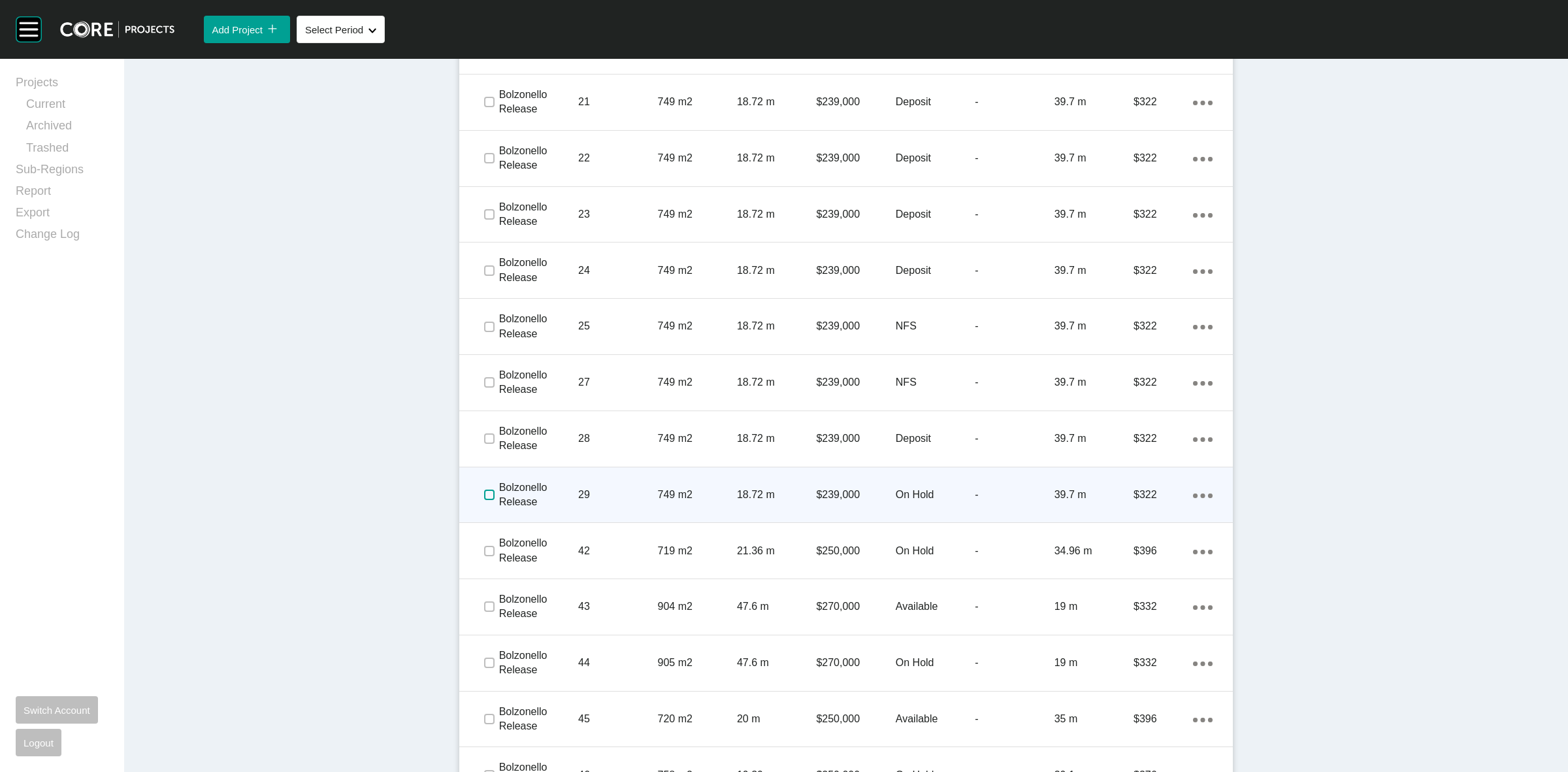
drag, startPoint x: 487, startPoint y: 495, endPoint x: 553, endPoint y: 504, distance: 66.6
click at [490, 495] on span at bounding box center [489, 494] width 20 height 20
click at [603, 490] on p "29" at bounding box center [617, 494] width 79 height 14
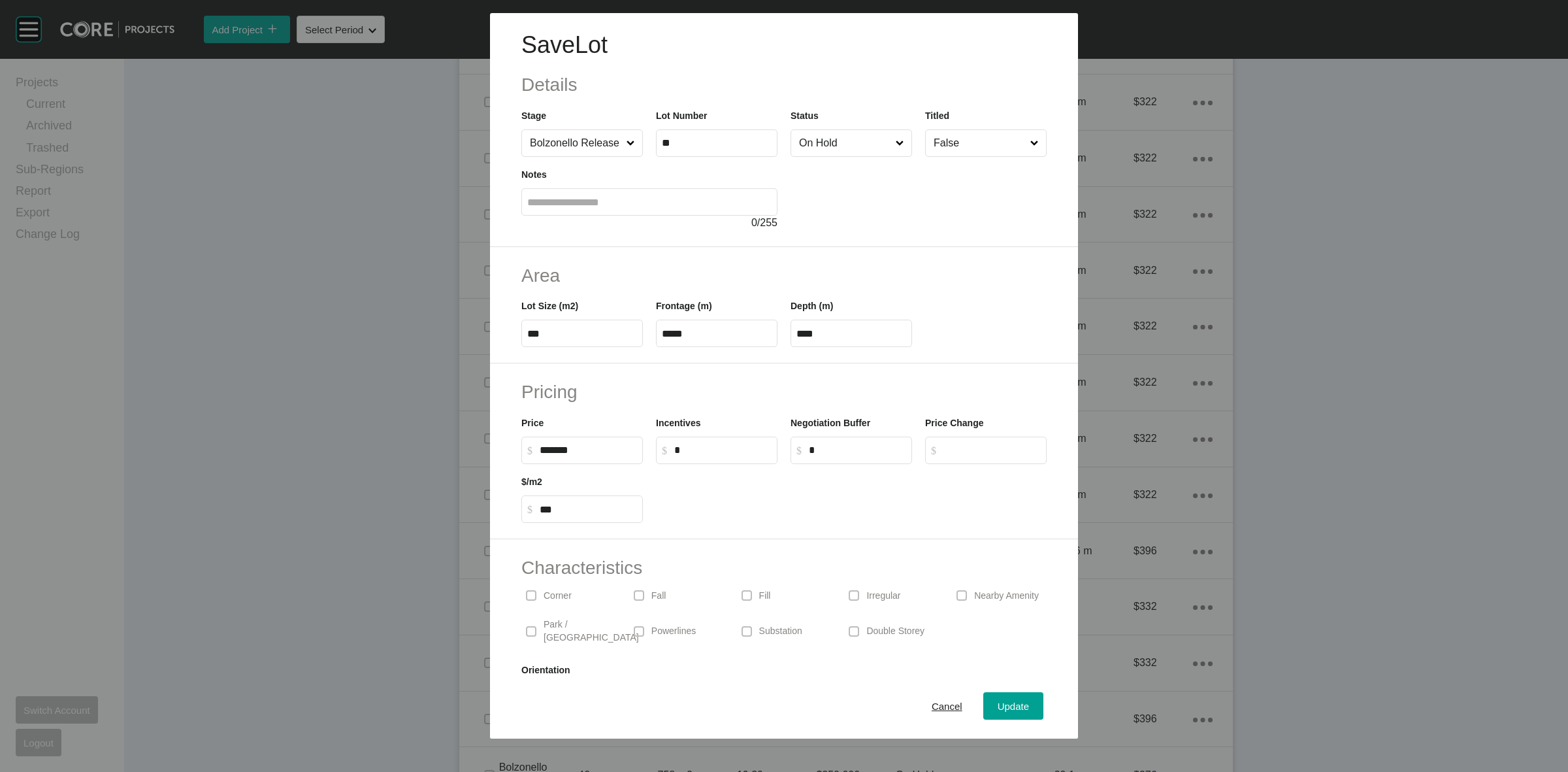
click at [824, 148] on input "On Hold" at bounding box center [845, 142] width 96 height 26
click at [1004, 709] on span "Update" at bounding box center [1013, 706] width 31 height 11
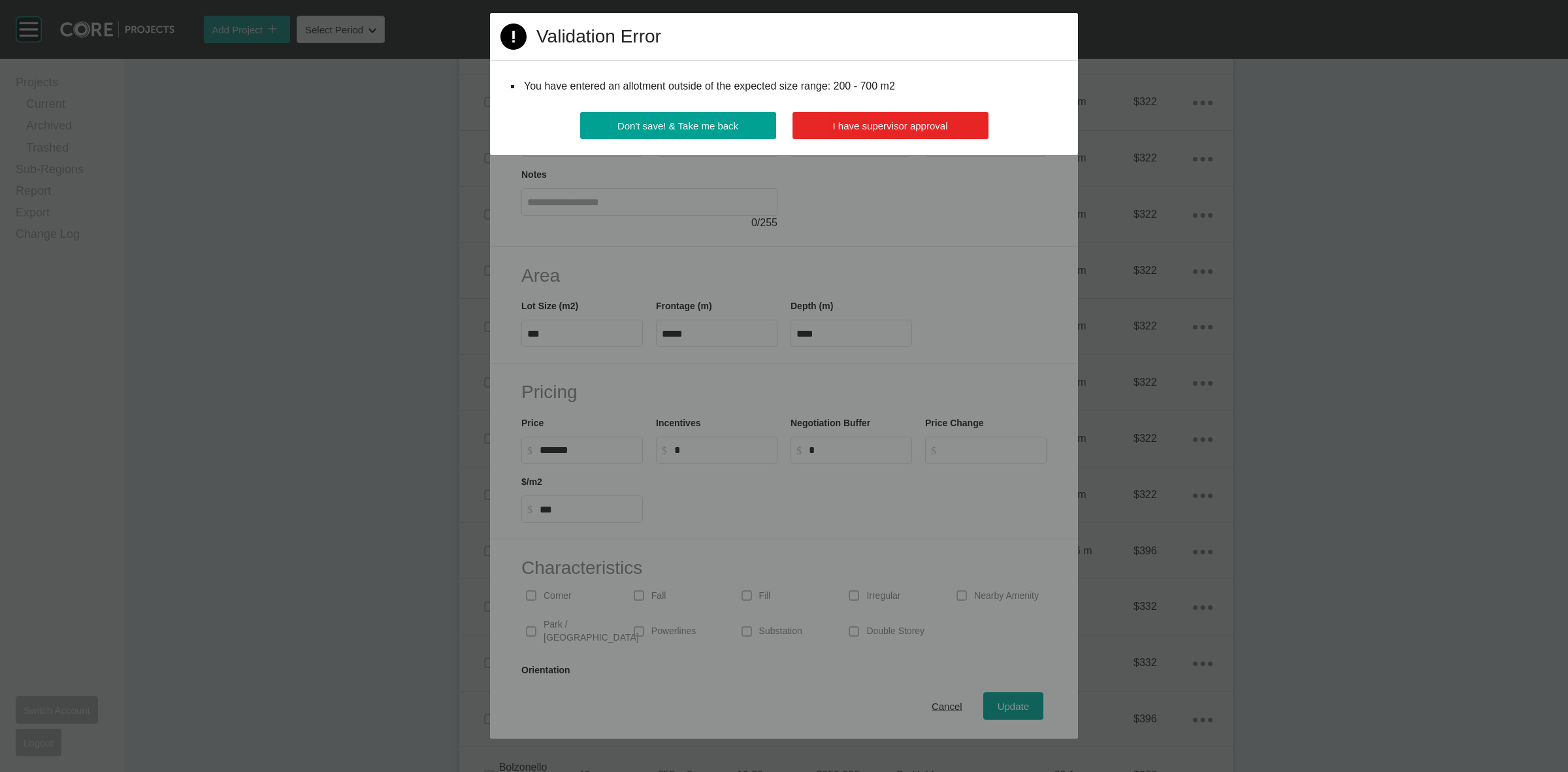
click at [878, 137] on button "I have supervisor approval" at bounding box center [889, 125] width 196 height 28
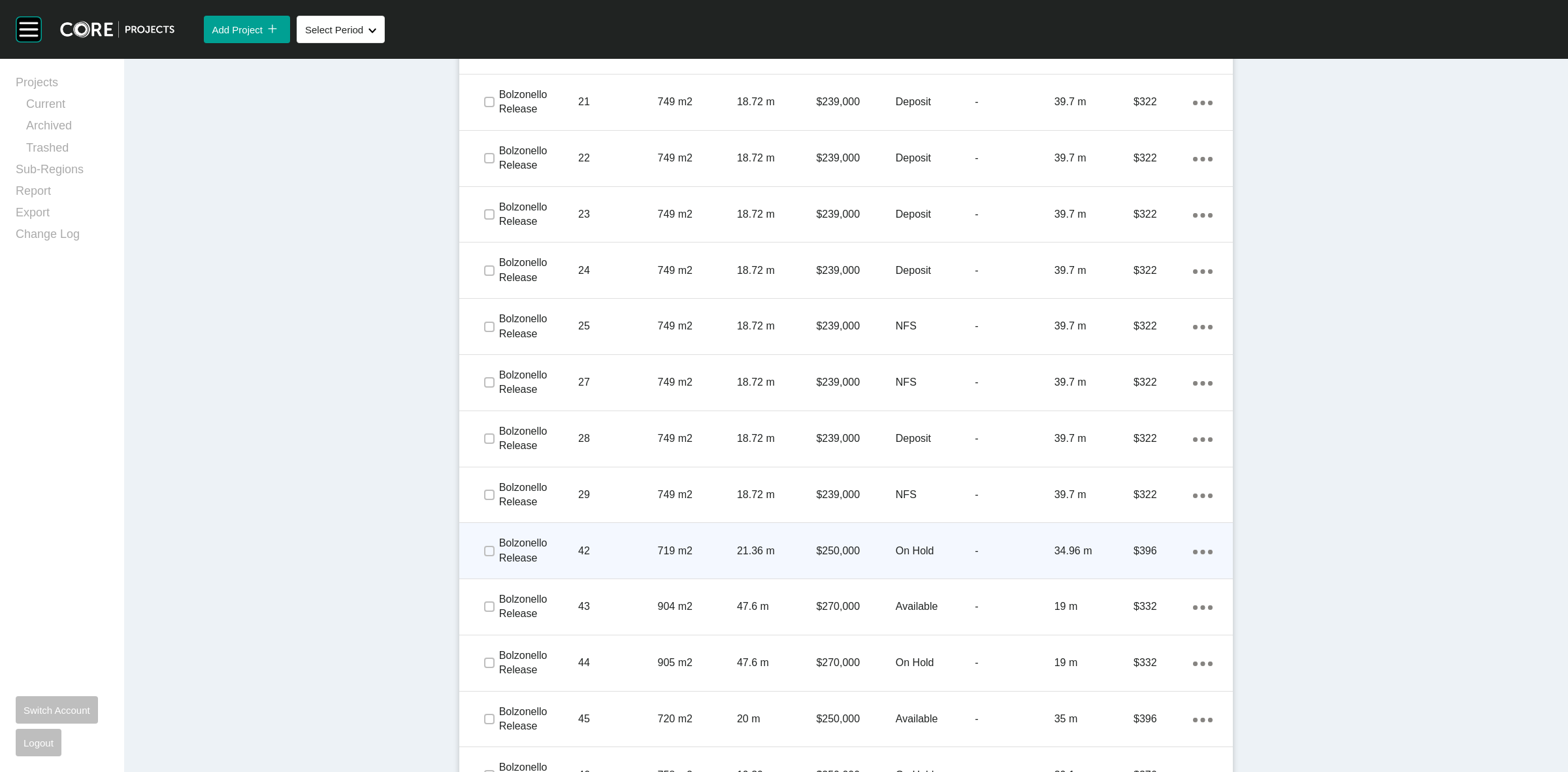
scroll to position [1507, 0]
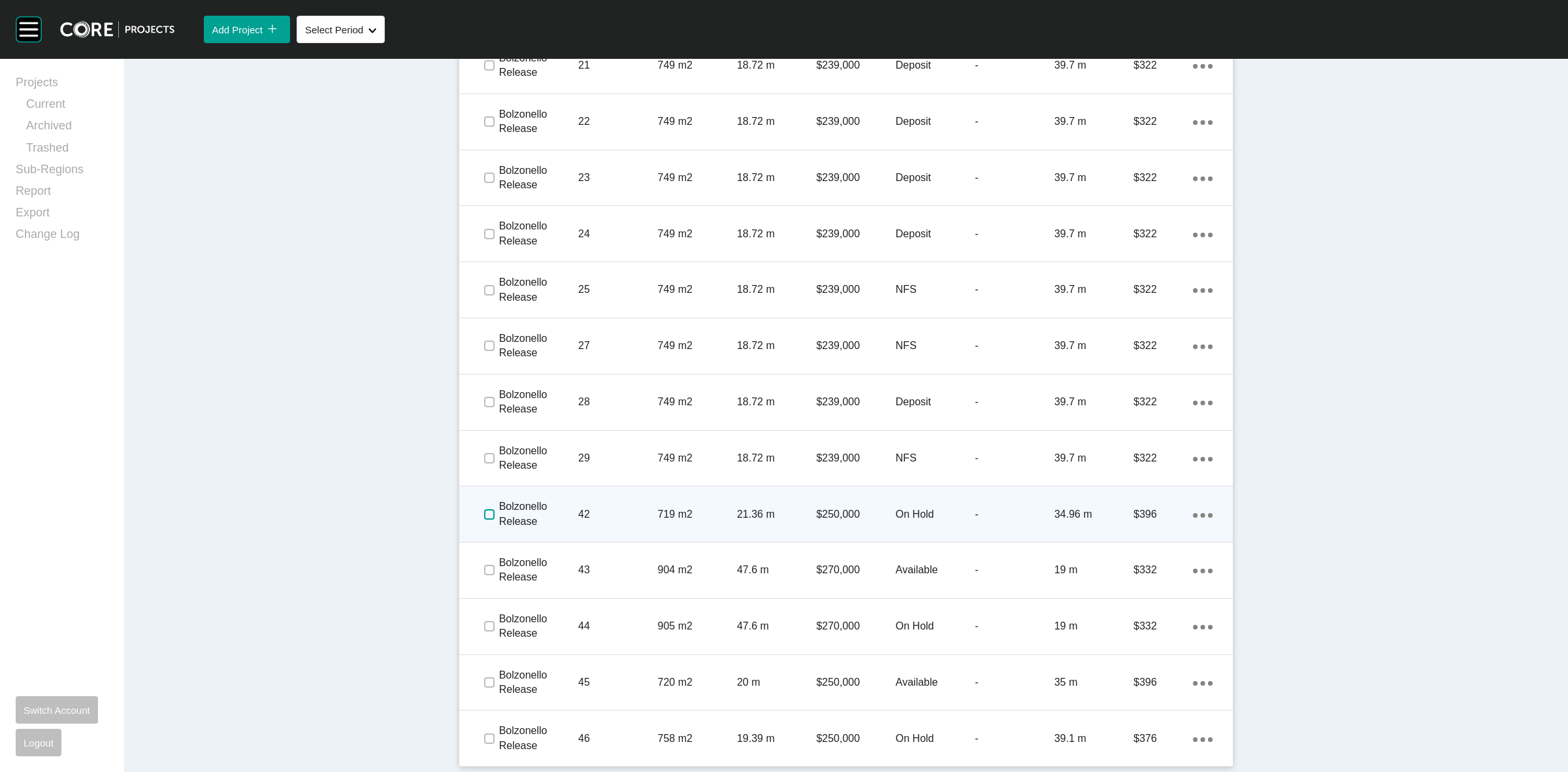
click at [484, 517] on label at bounding box center [489, 513] width 10 height 10
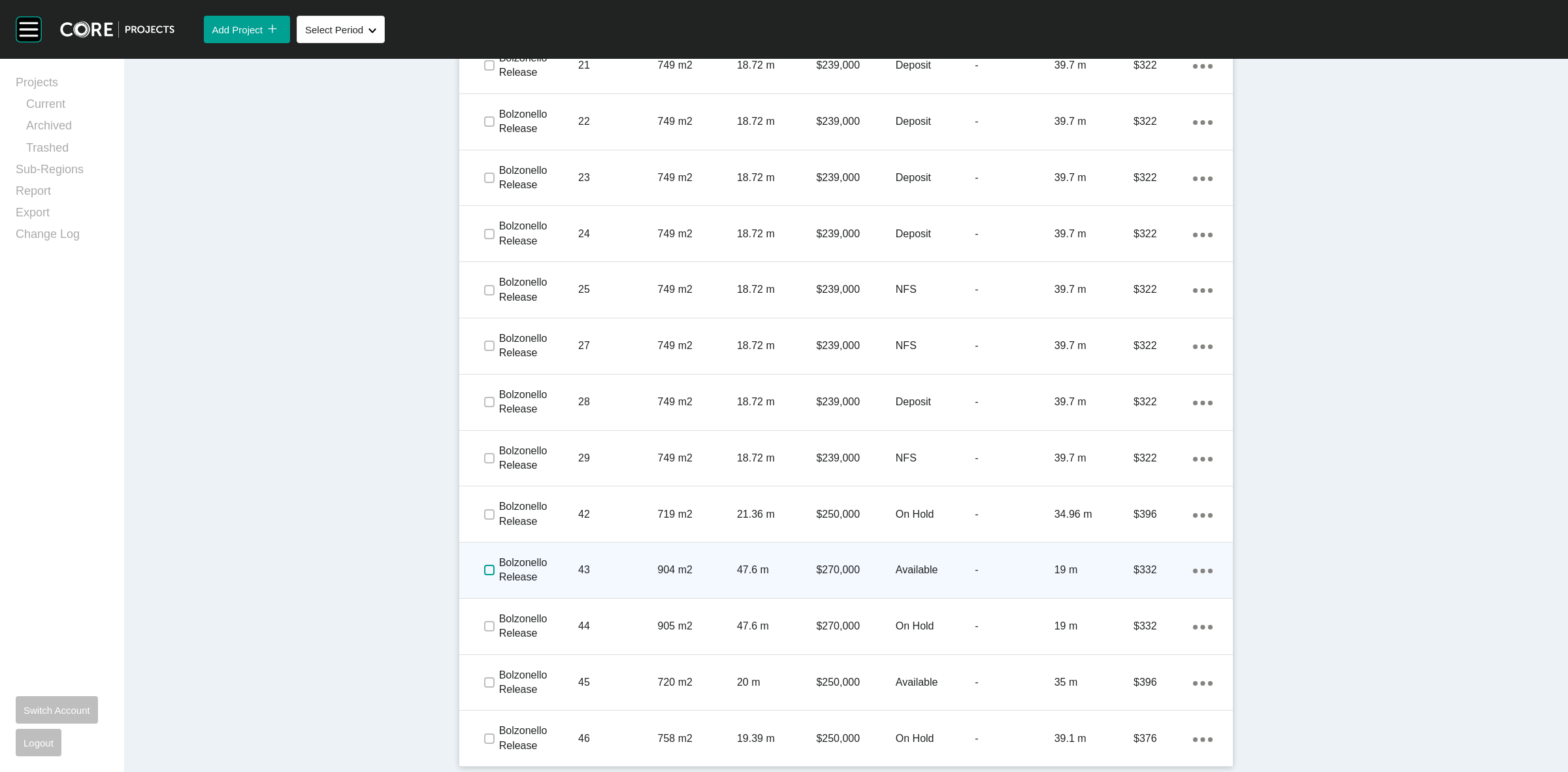
click at [484, 569] on label at bounding box center [489, 570] width 10 height 10
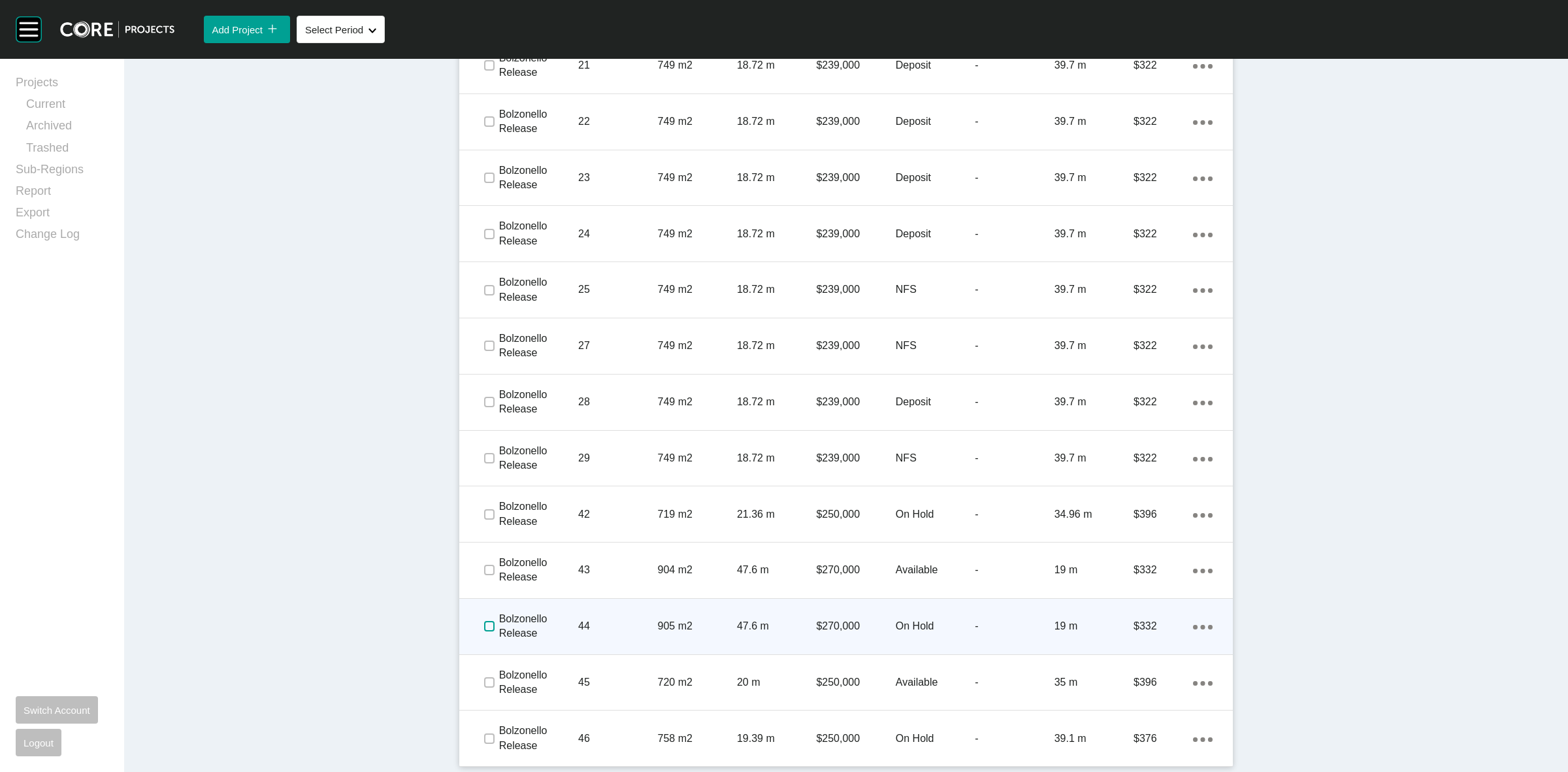
click at [484, 627] on label at bounding box center [489, 625] width 10 height 10
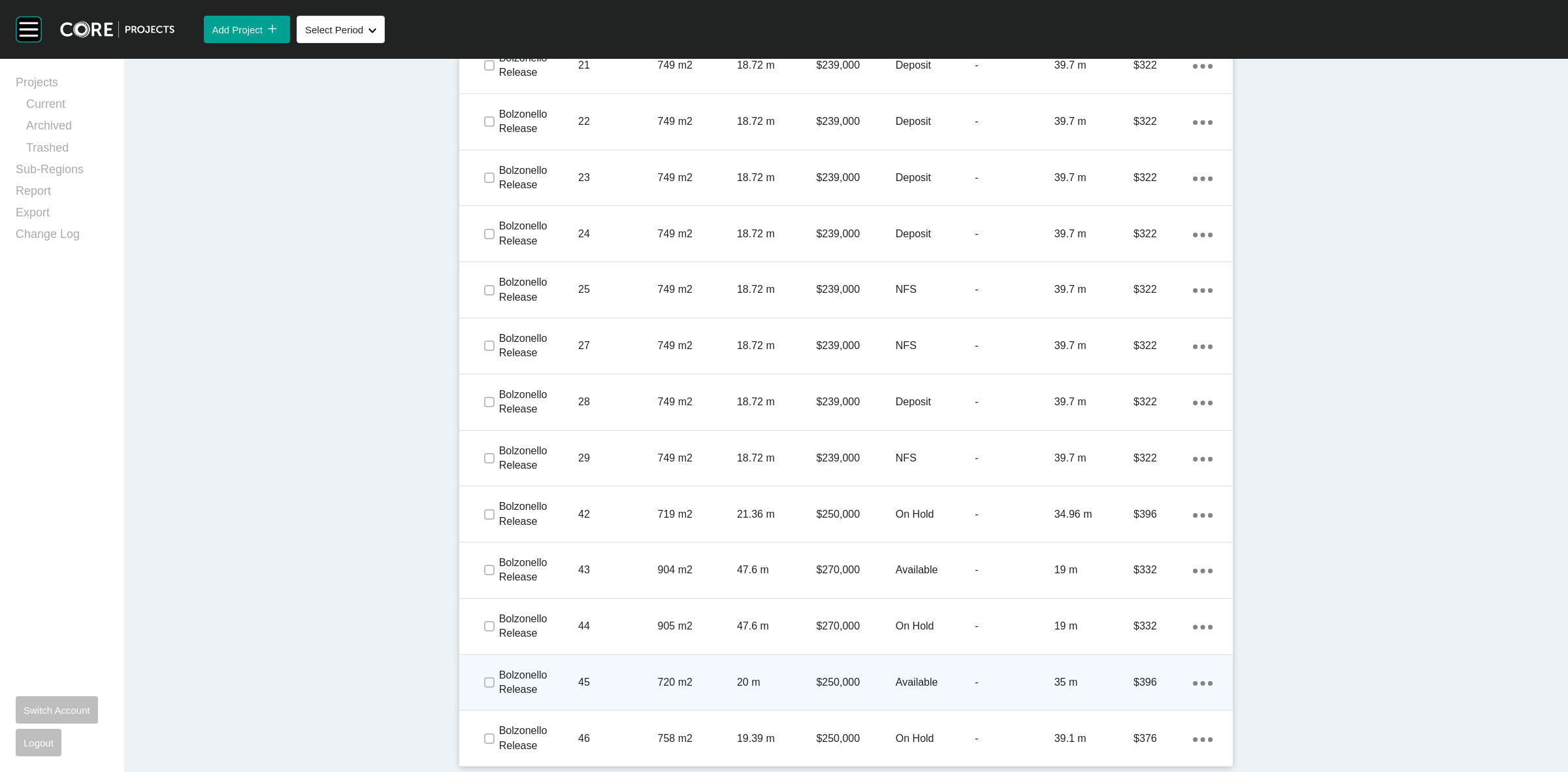
click at [479, 680] on span at bounding box center [489, 682] width 20 height 20
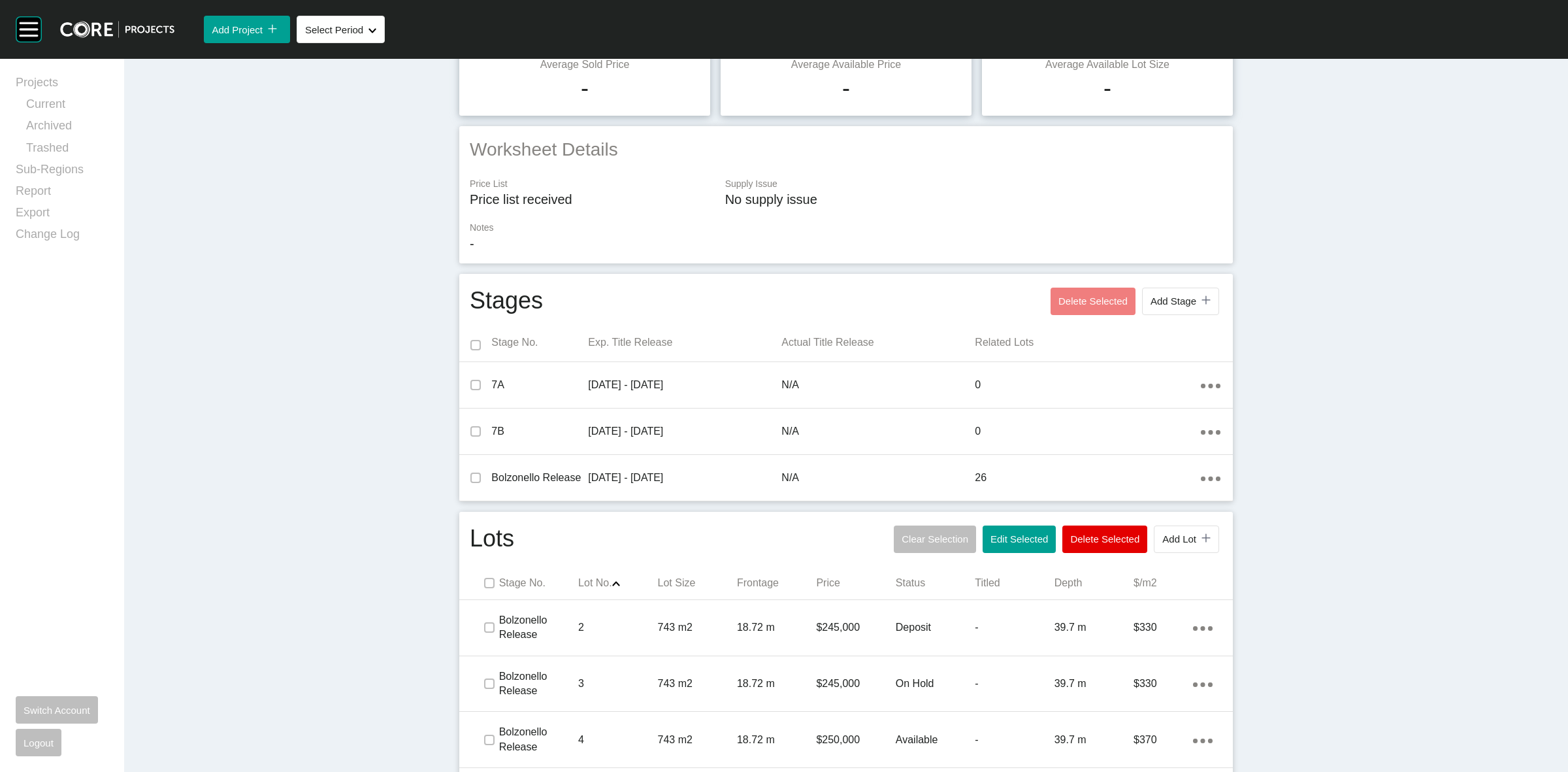
scroll to position [0, 0]
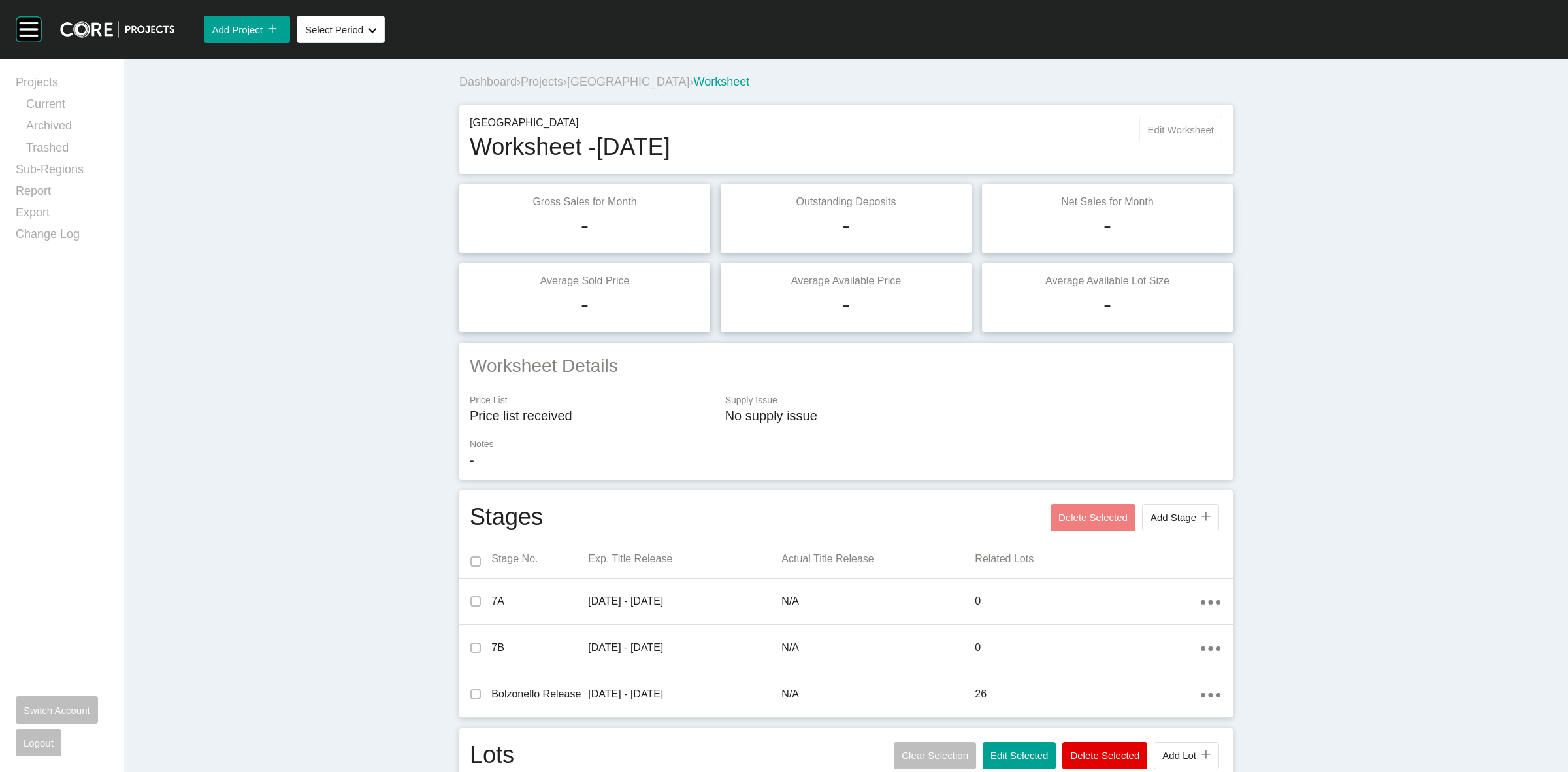
click at [1176, 128] on span "Edit Worksheet" at bounding box center [1181, 130] width 66 height 11
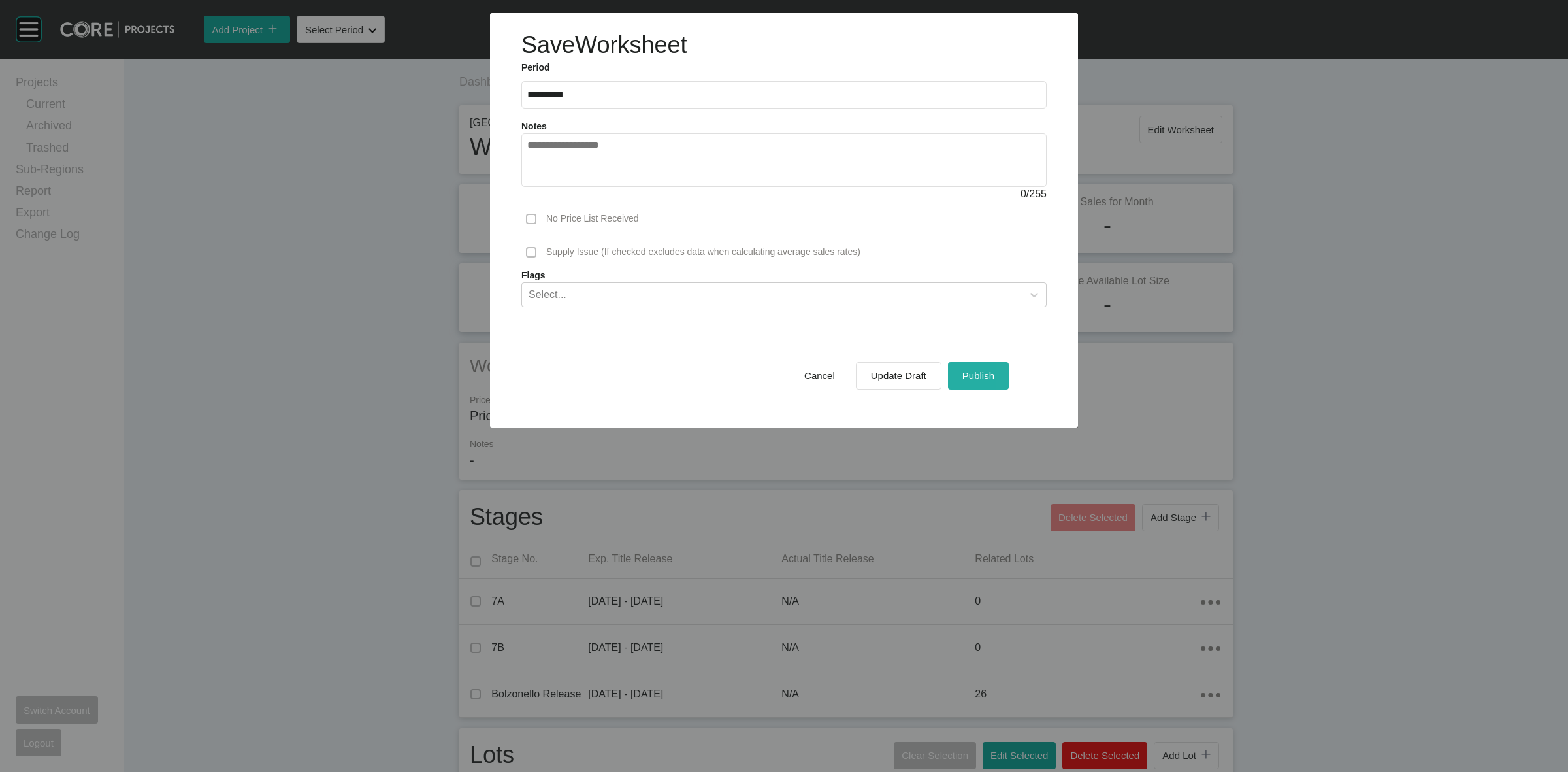
click at [980, 367] on div "Publish" at bounding box center [978, 375] width 38 height 17
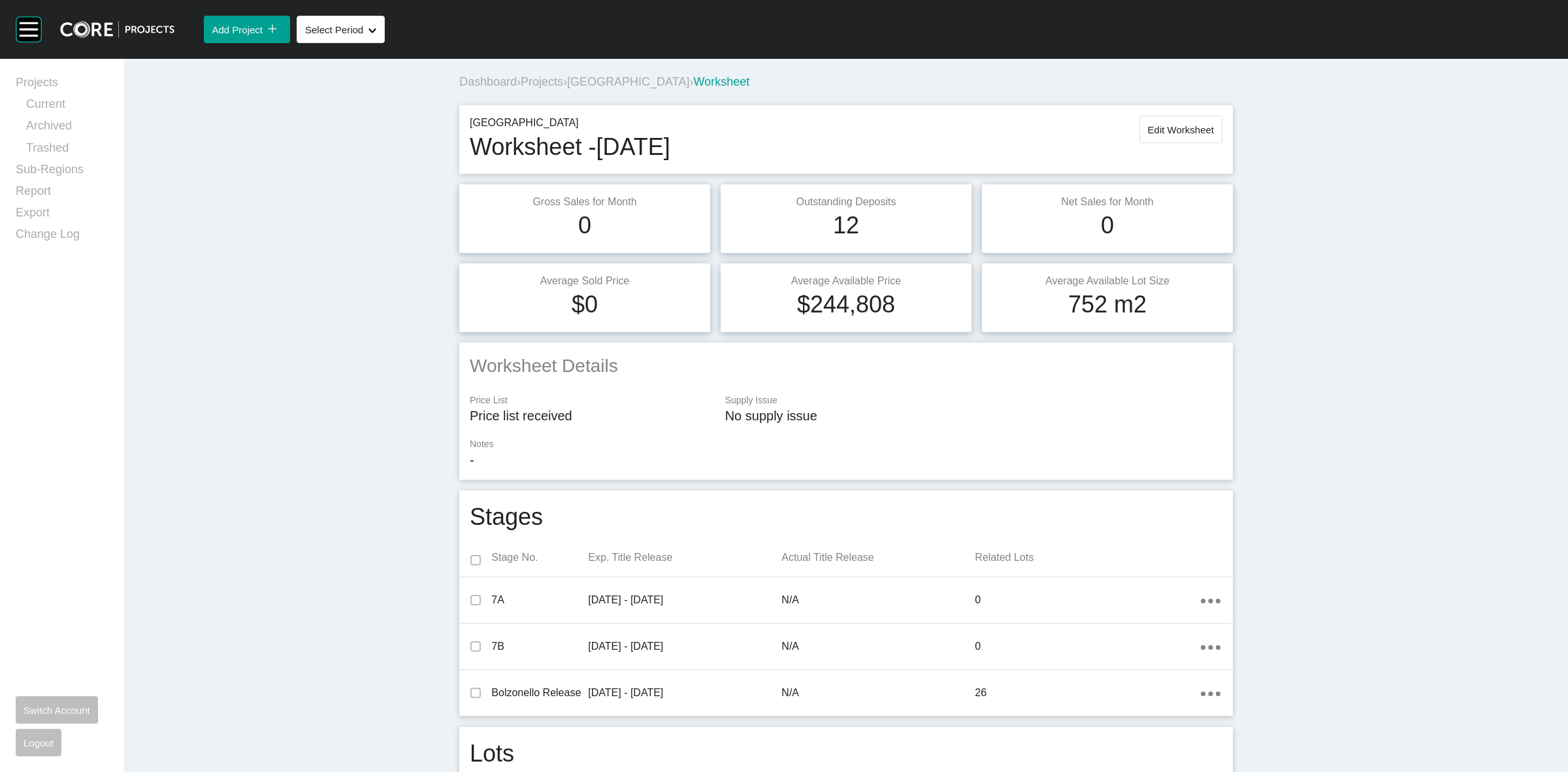
click at [631, 78] on span "[GEOGRAPHIC_DATA]" at bounding box center [628, 82] width 122 height 13
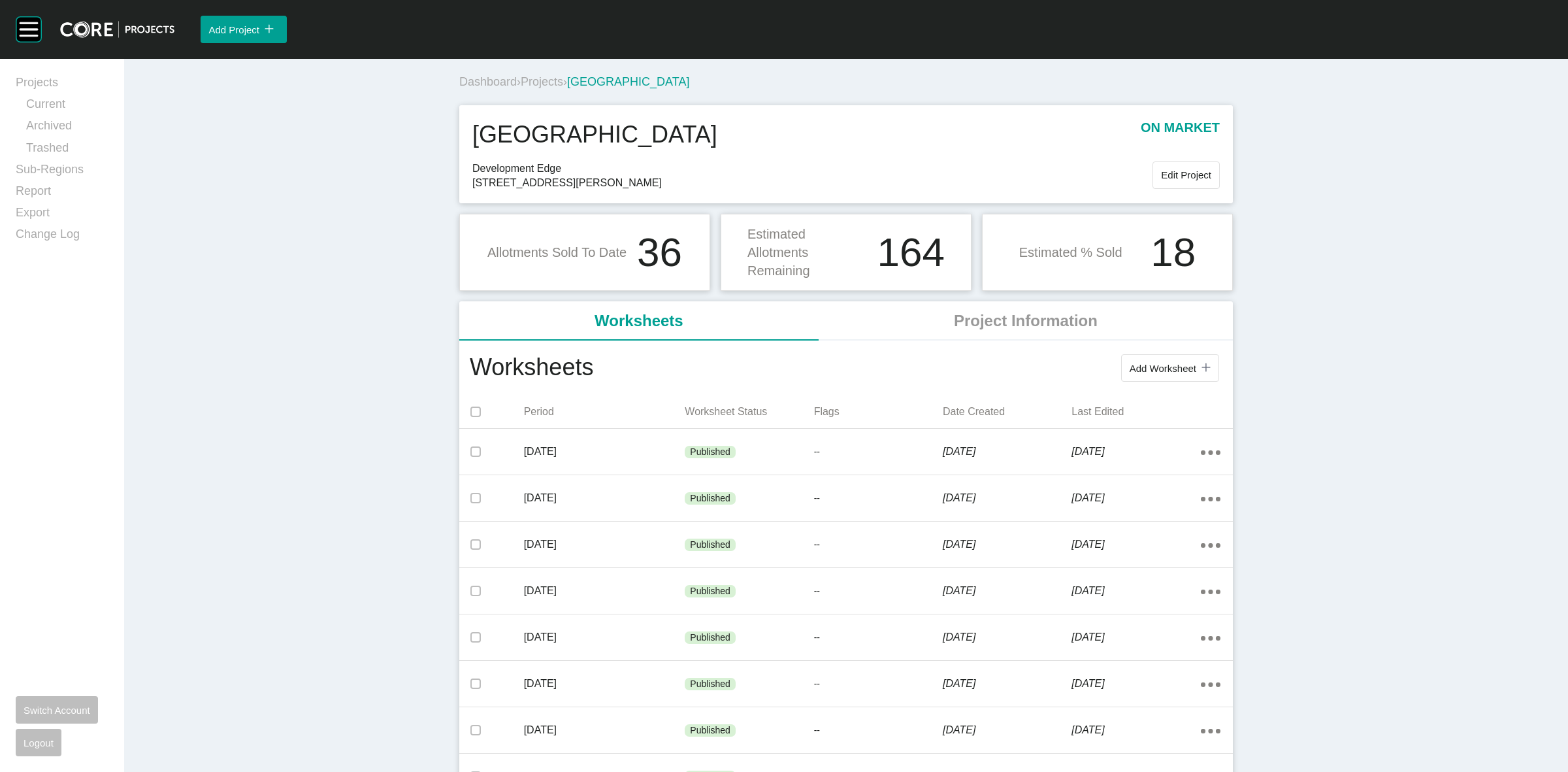
click at [553, 80] on span "Projects" at bounding box center [542, 82] width 43 height 13
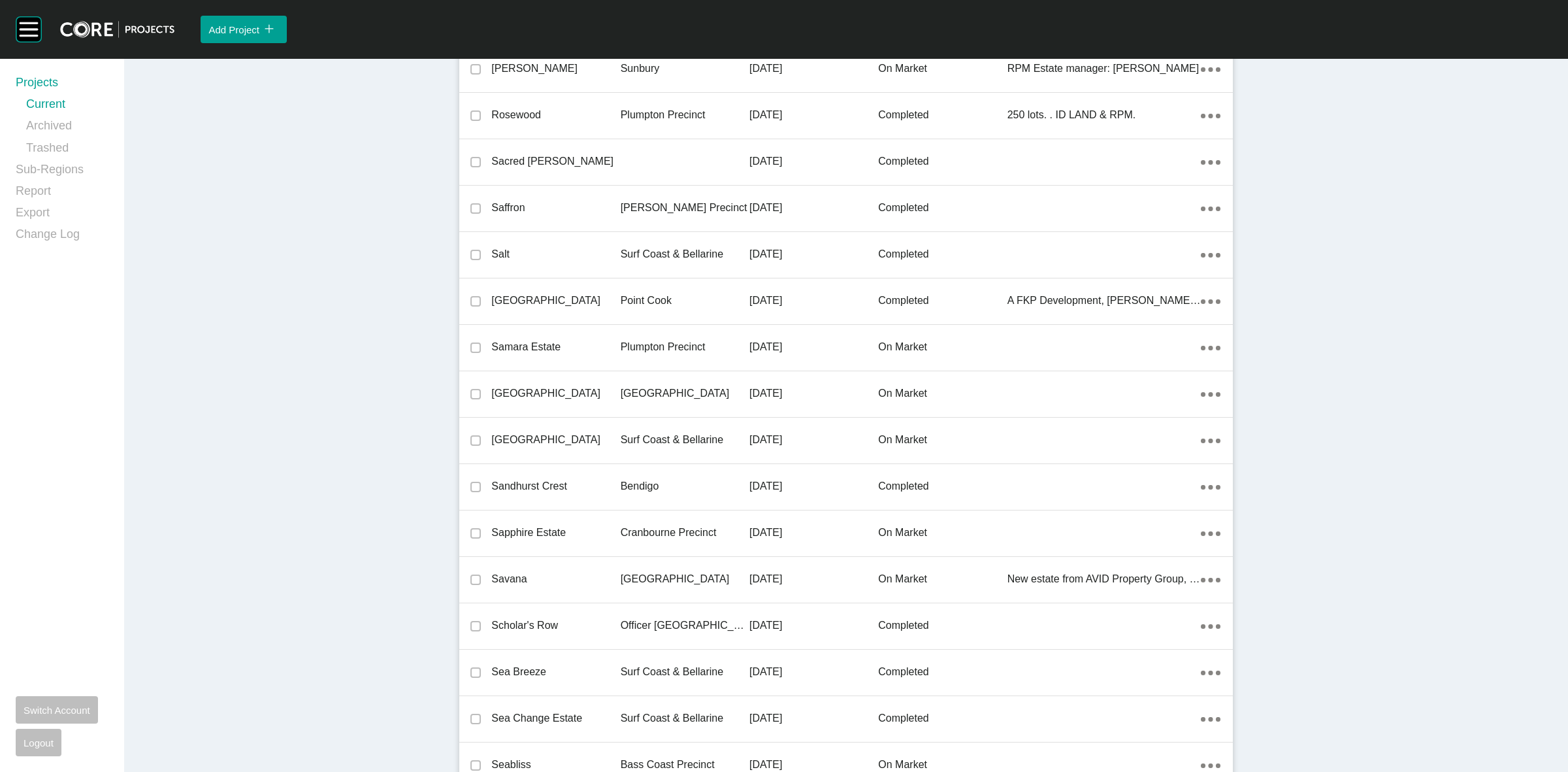
scroll to position [23531, 0]
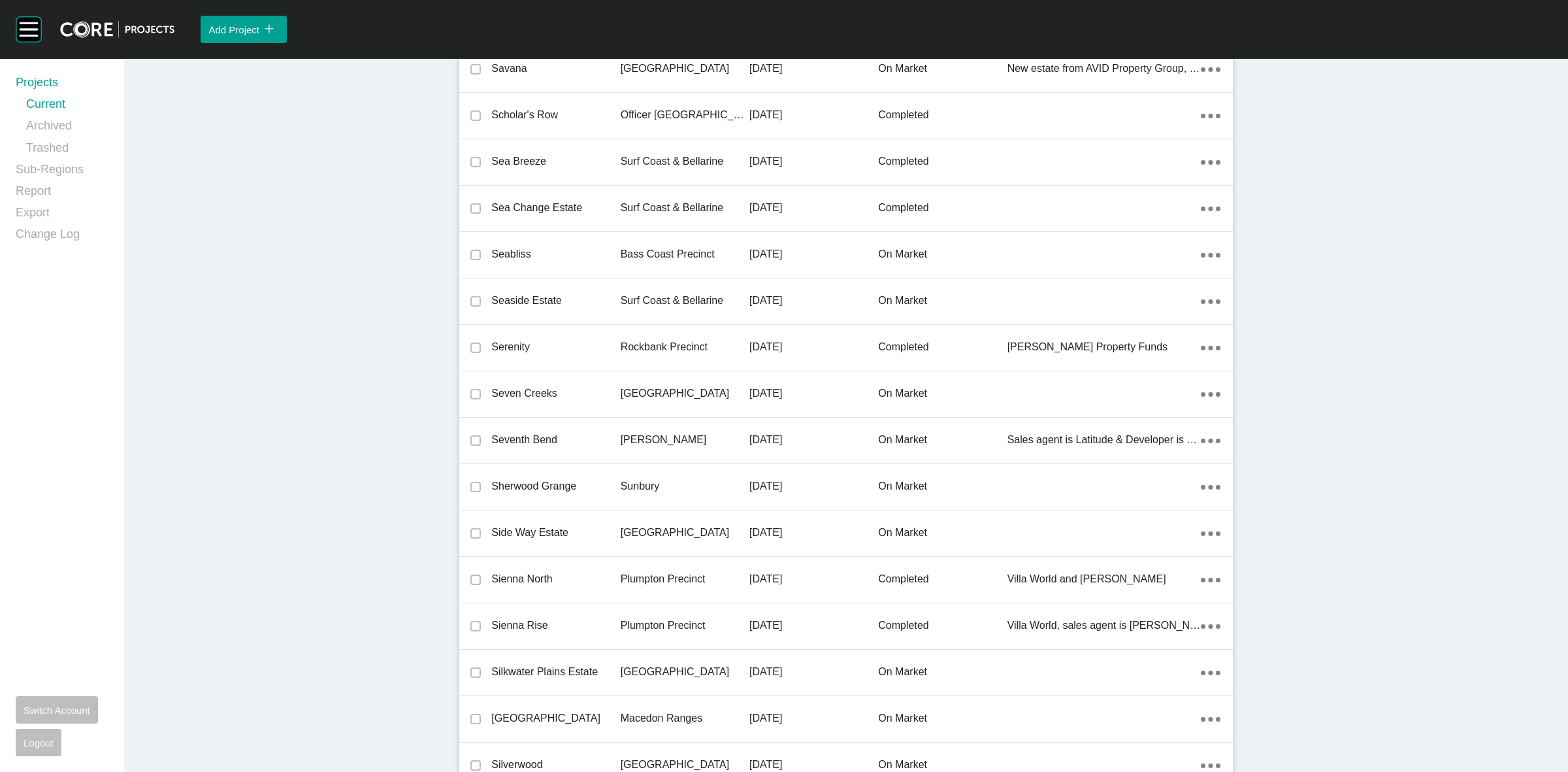
click at [638, 386] on p "[GEOGRAPHIC_DATA]" at bounding box center [684, 393] width 129 height 14
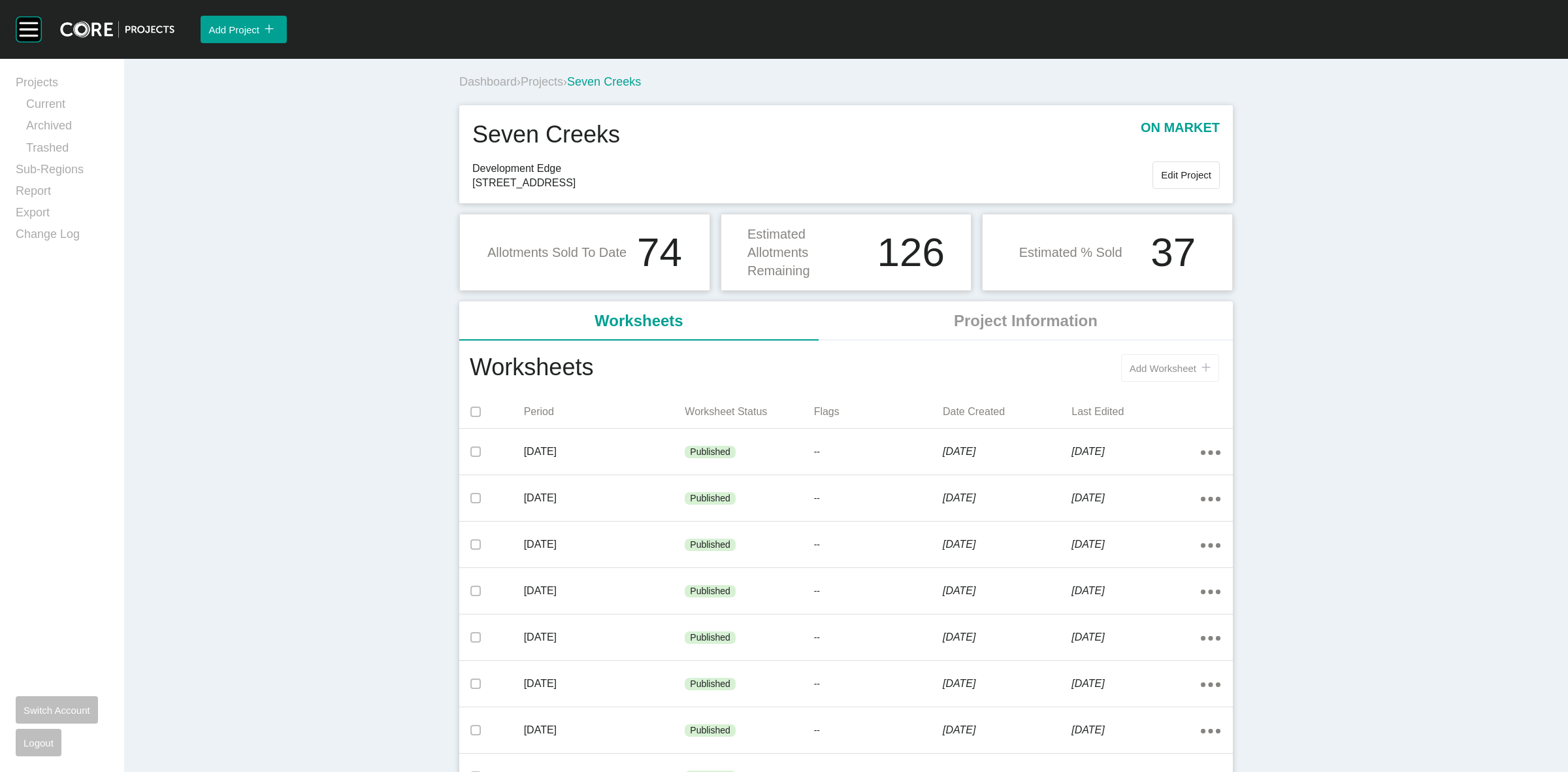
click at [1140, 363] on span "Add Worksheet" at bounding box center [1163, 368] width 67 height 11
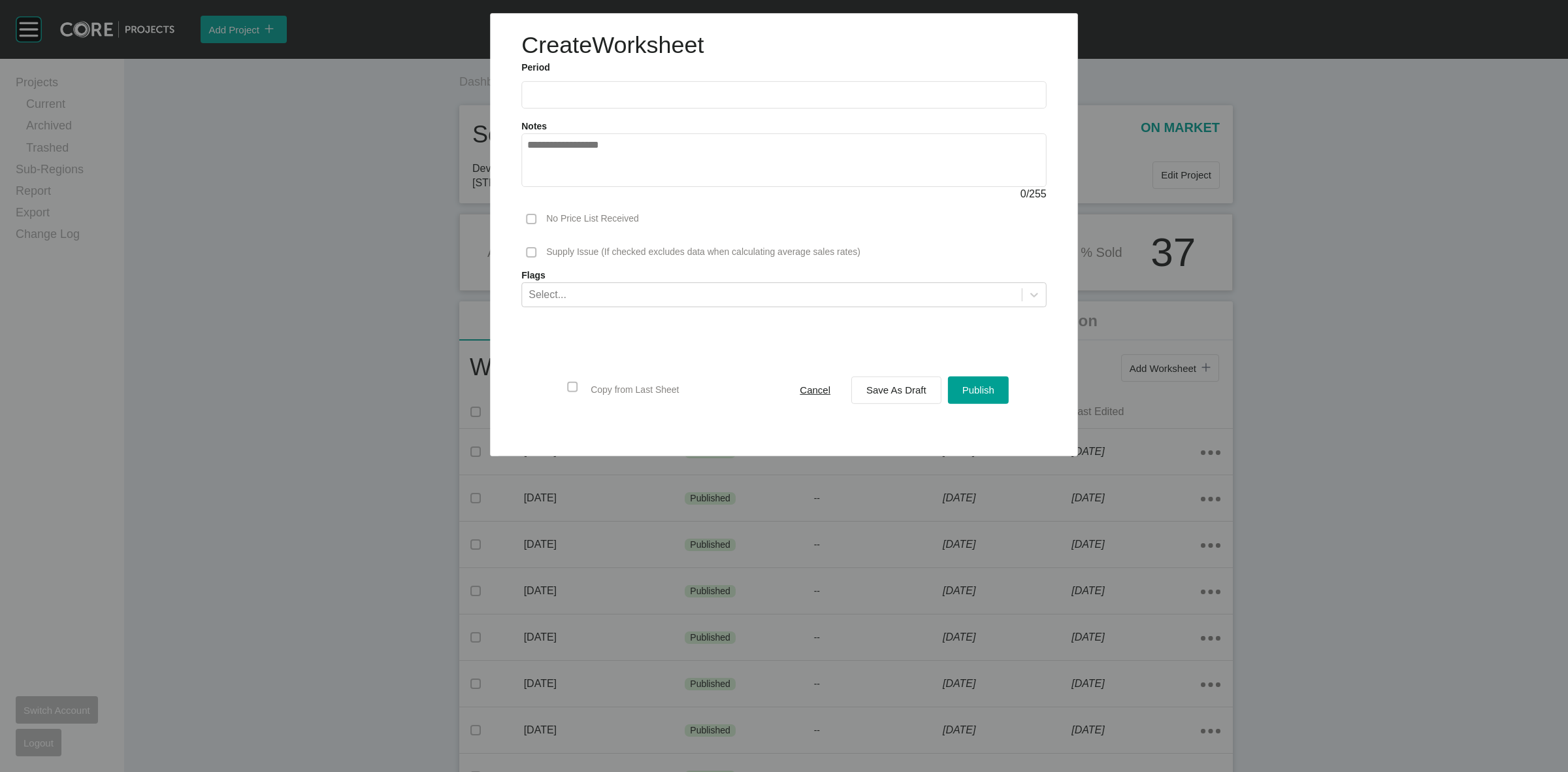
click at [643, 98] on input "text" at bounding box center [784, 95] width 513 height 11
click at [550, 184] on li "[DATE]" at bounding box center [547, 190] width 44 height 22
type input "*********"
click at [886, 383] on div "Save As Draft" at bounding box center [896, 389] width 67 height 17
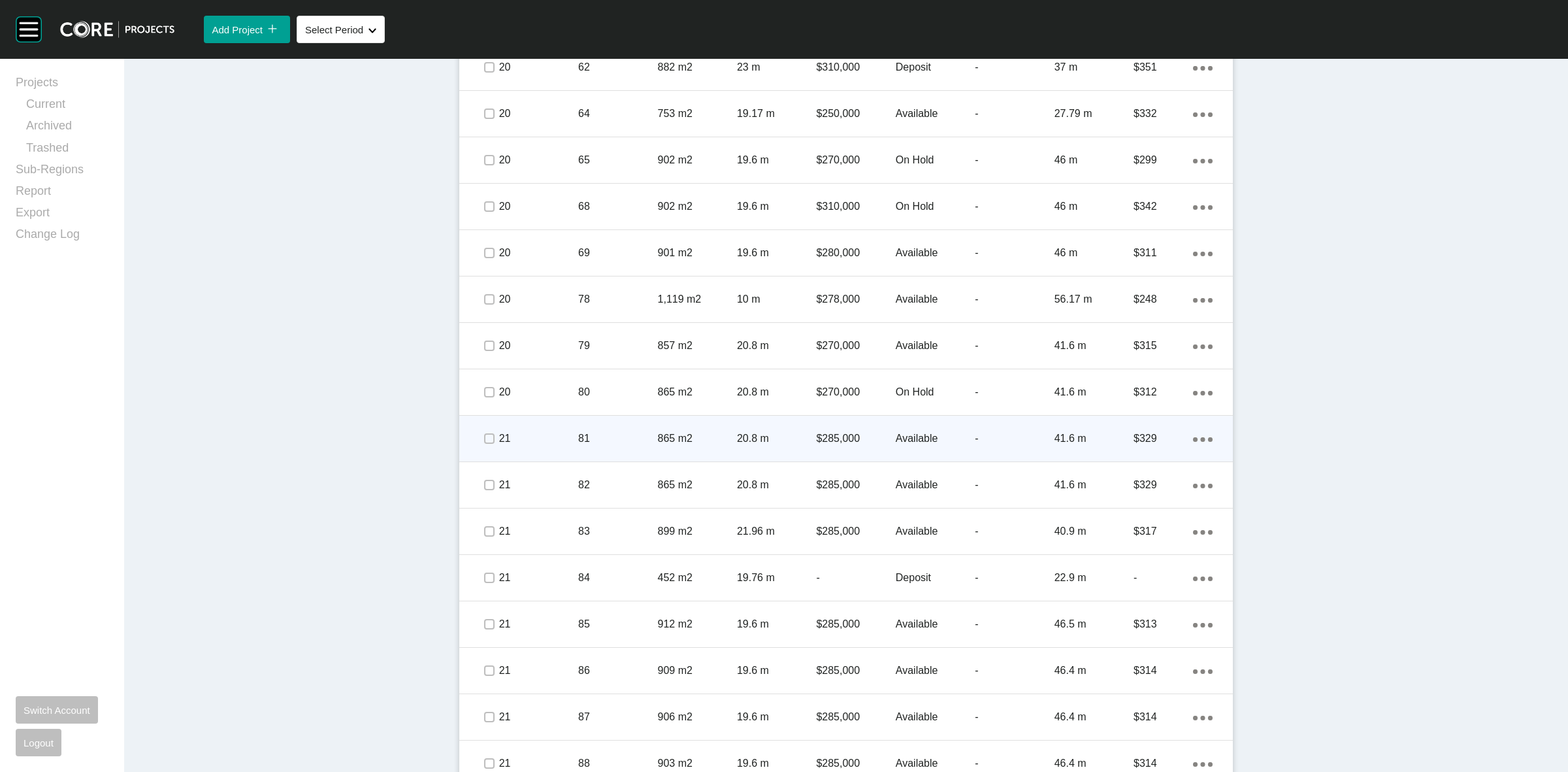
scroll to position [735, 0]
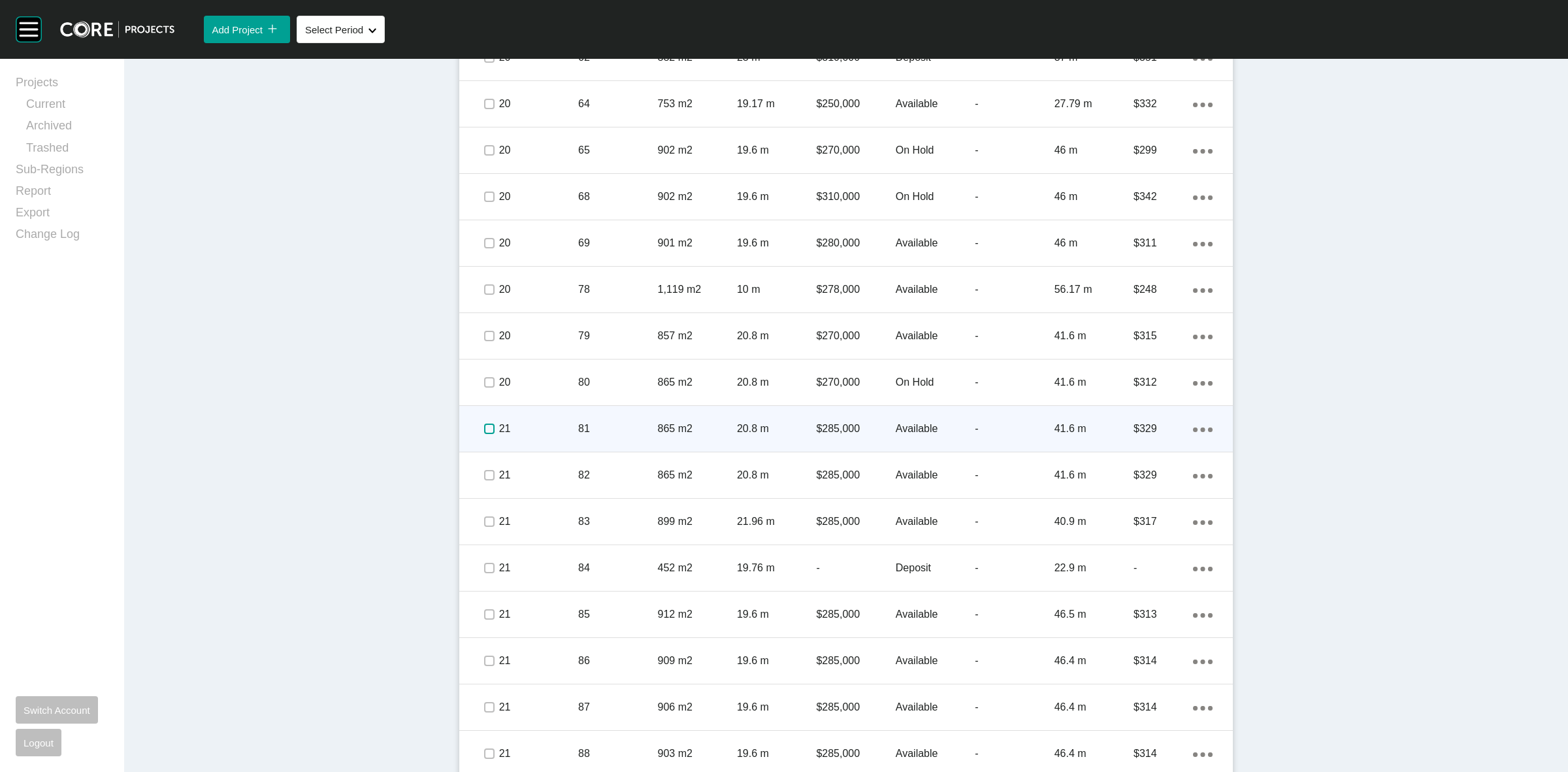
click at [484, 430] on label at bounding box center [489, 428] width 10 height 10
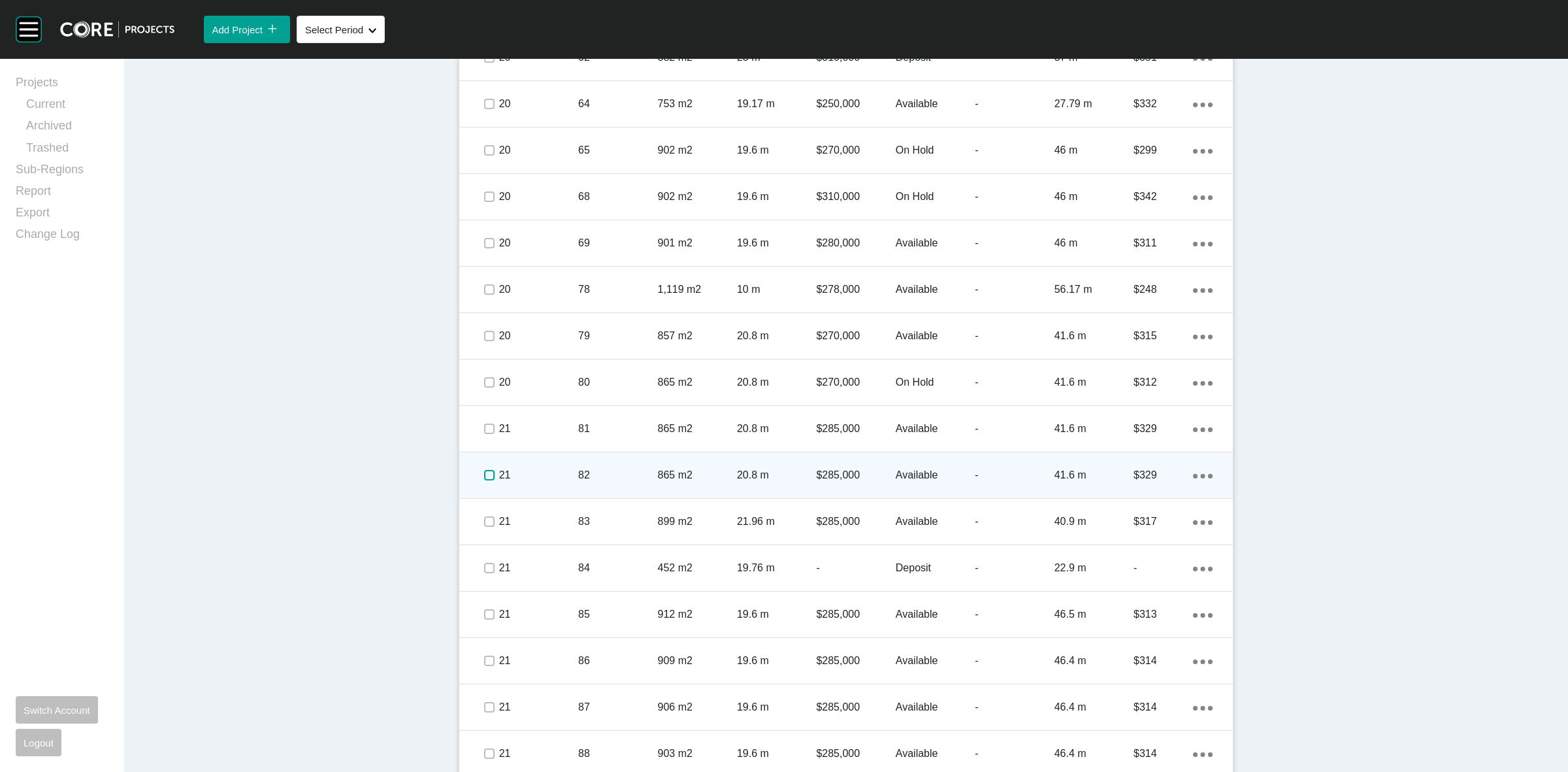
click at [484, 474] on label at bounding box center [489, 474] width 10 height 10
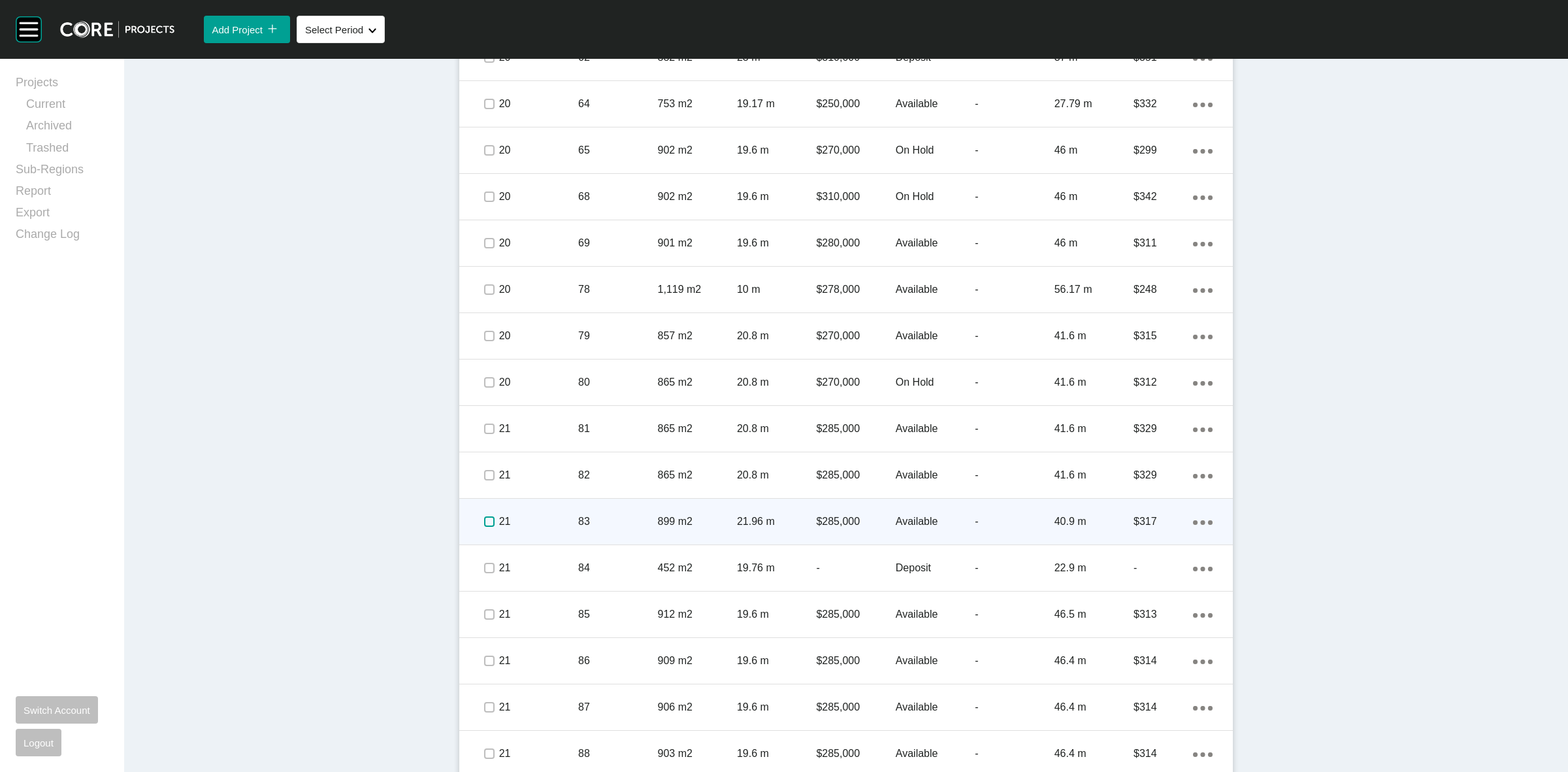
click at [489, 525] on label at bounding box center [489, 521] width 10 height 10
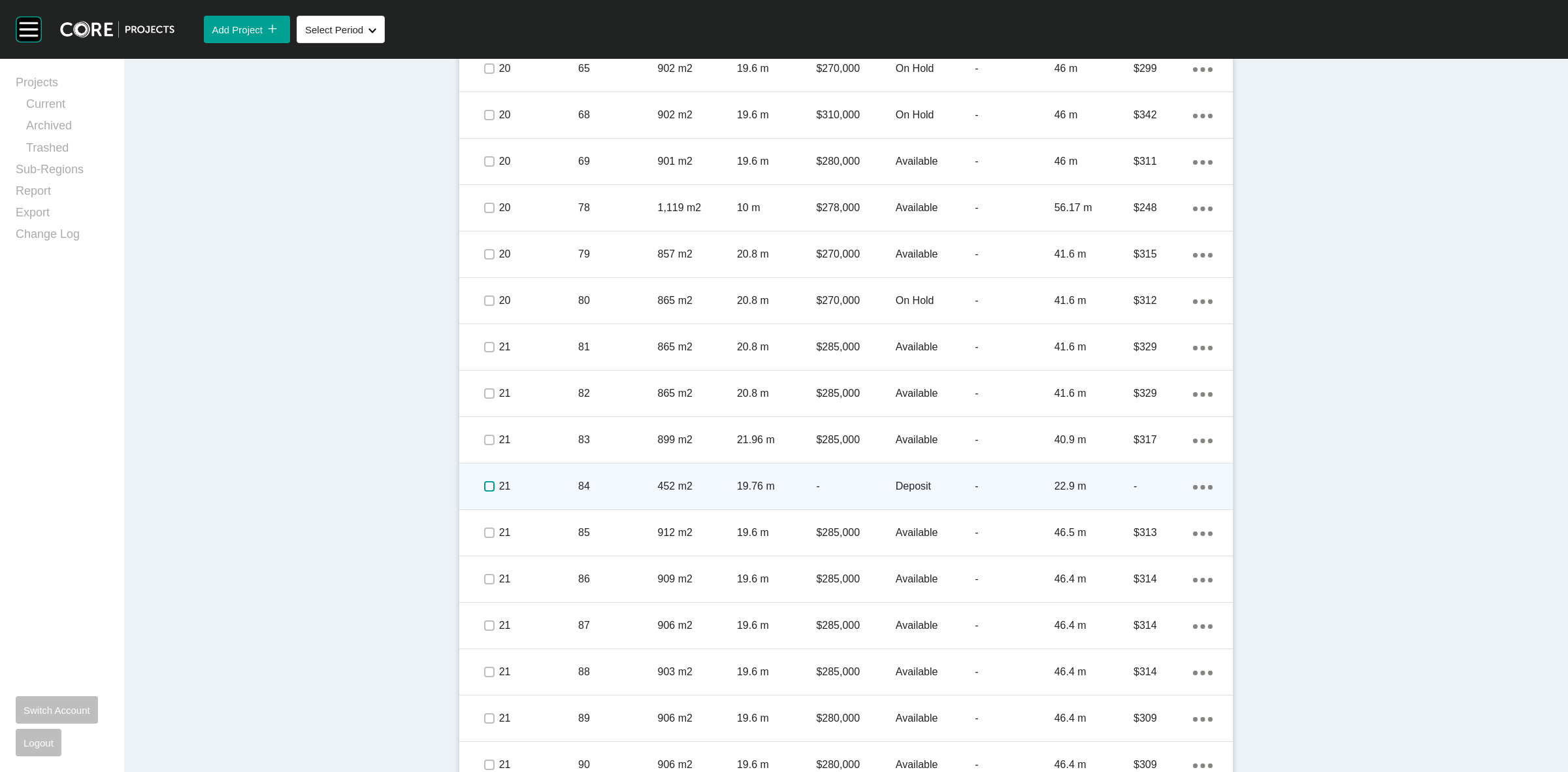
click at [484, 488] on label at bounding box center [489, 486] width 10 height 10
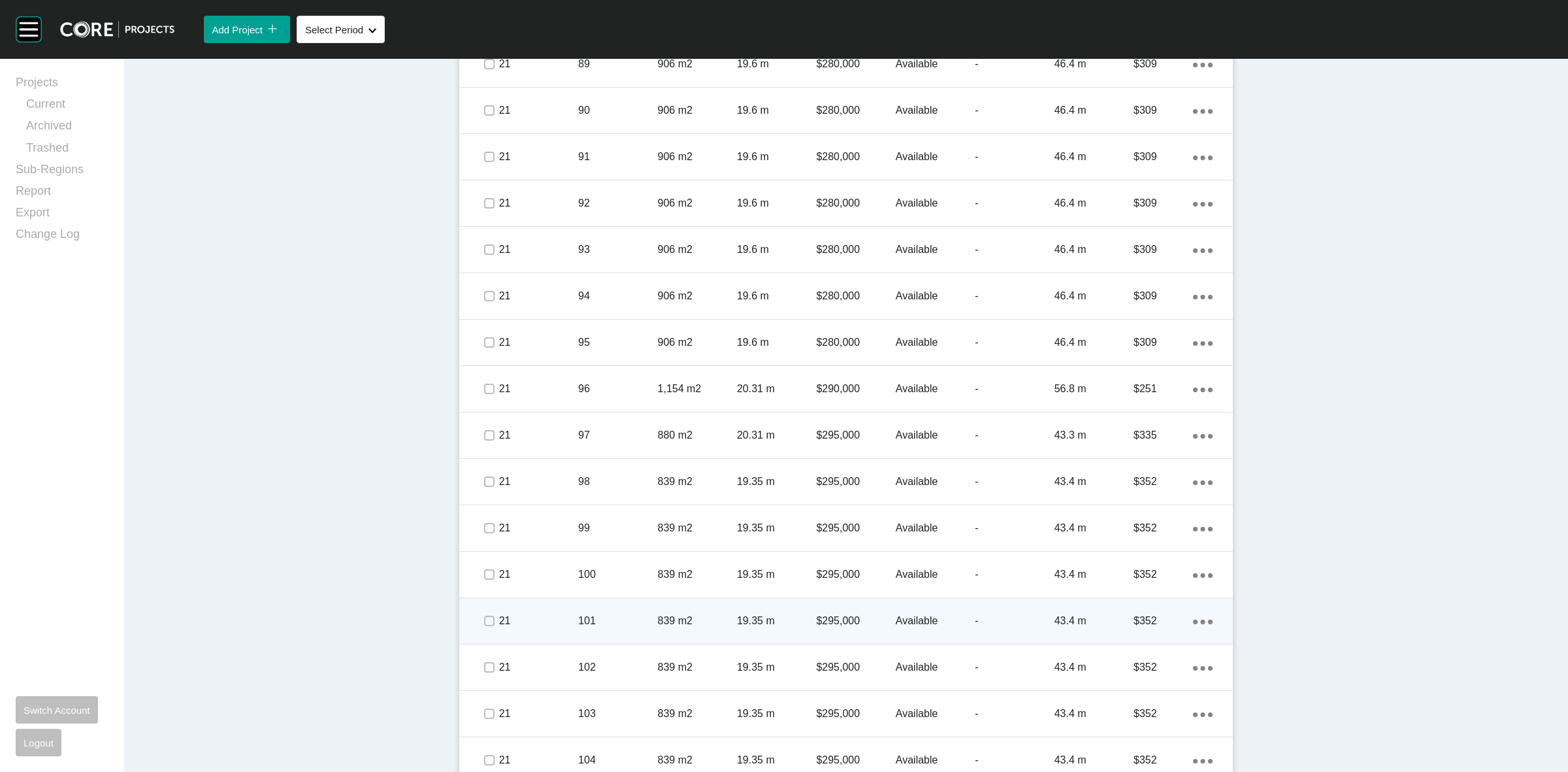
scroll to position [1487, 0]
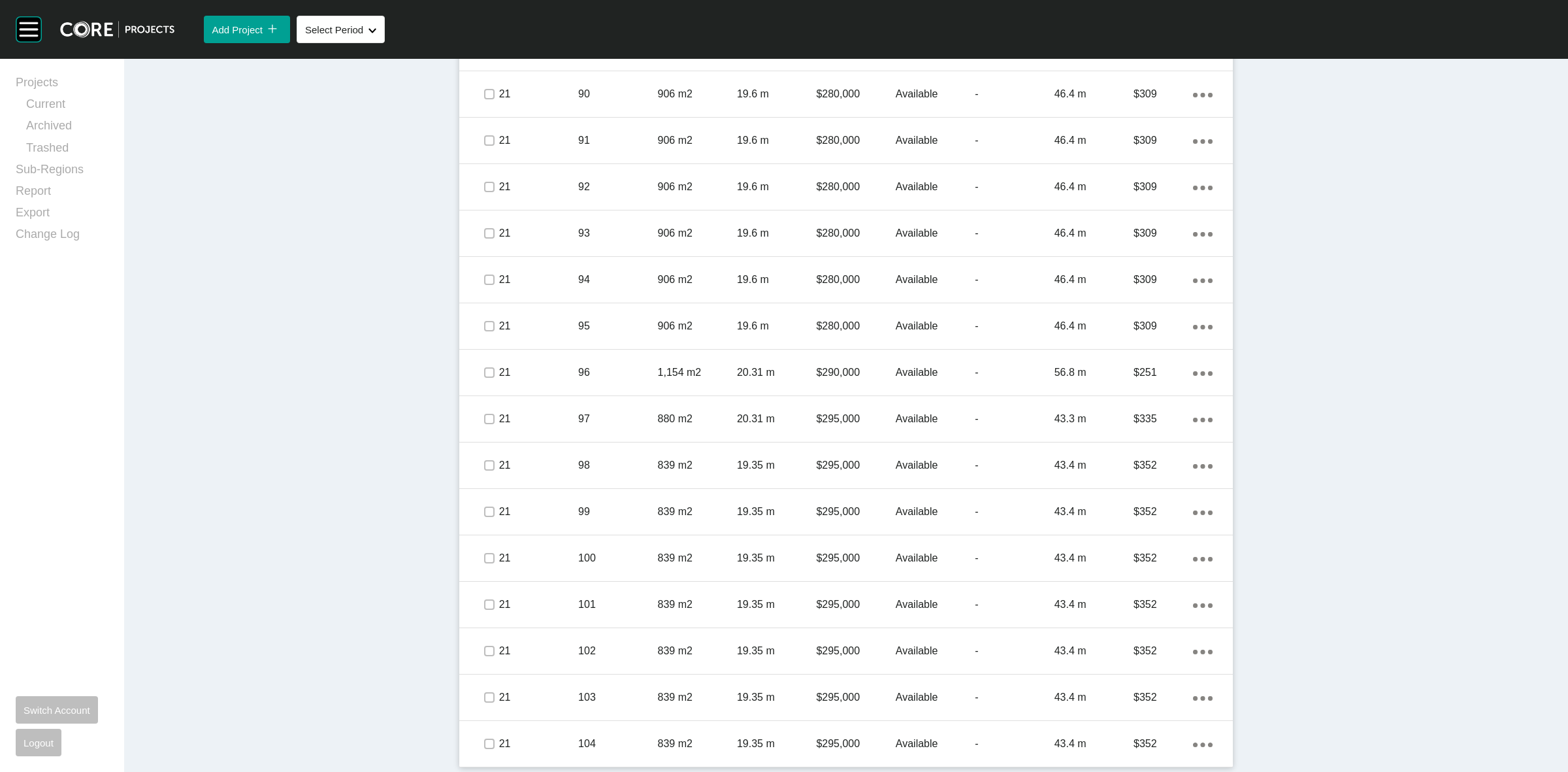
drag, startPoint x: 537, startPoint y: 733, endPoint x: 550, endPoint y: 711, distance: 25.6
click at [537, 733] on div "21" at bounding box center [538, 743] width 79 height 40
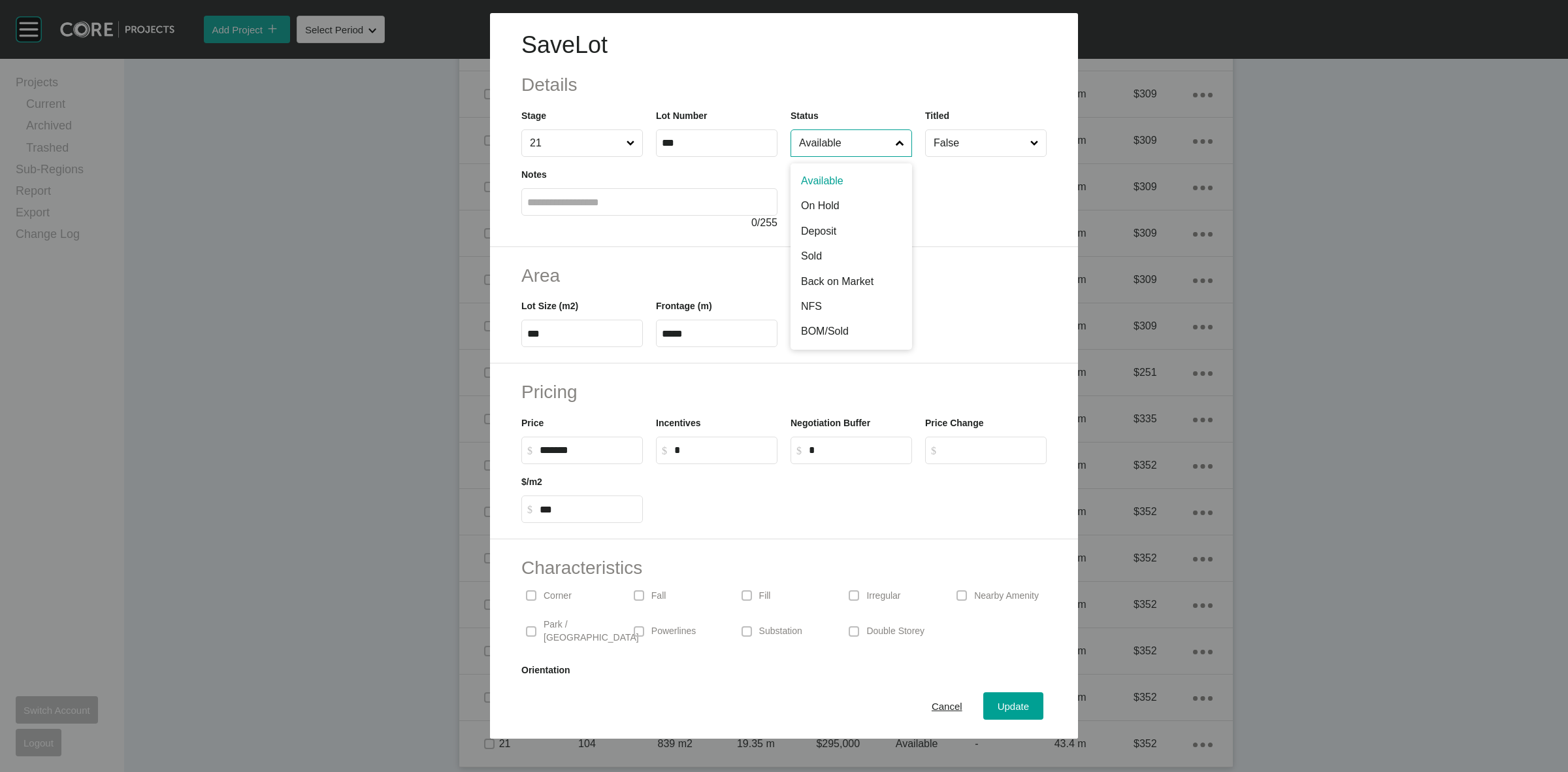
click at [827, 142] on input "Available" at bounding box center [845, 142] width 96 height 26
click at [994, 714] on div "Update" at bounding box center [1014, 706] width 38 height 17
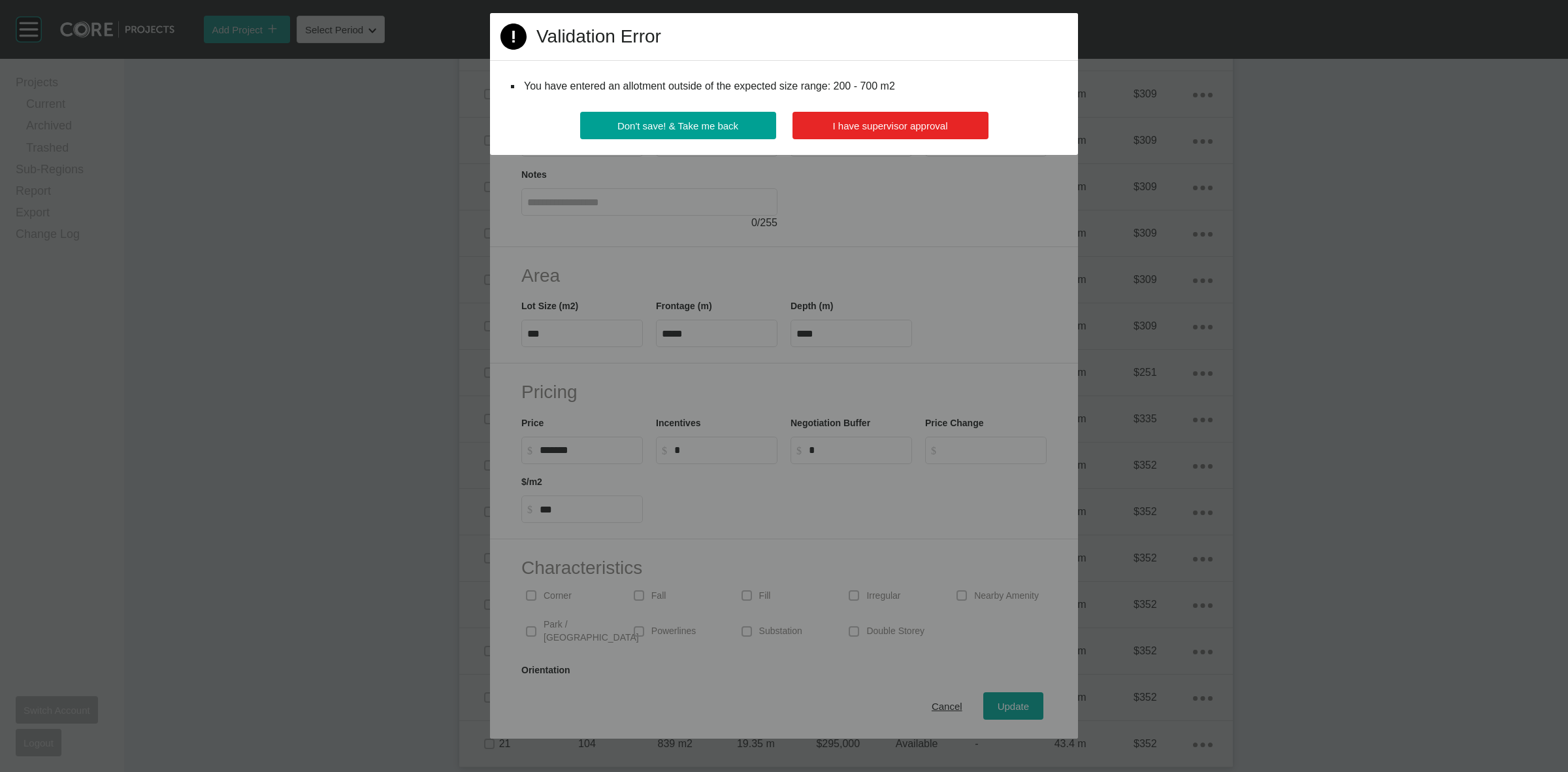
click at [919, 125] on span "I have supervisor approval" at bounding box center [890, 126] width 115 height 11
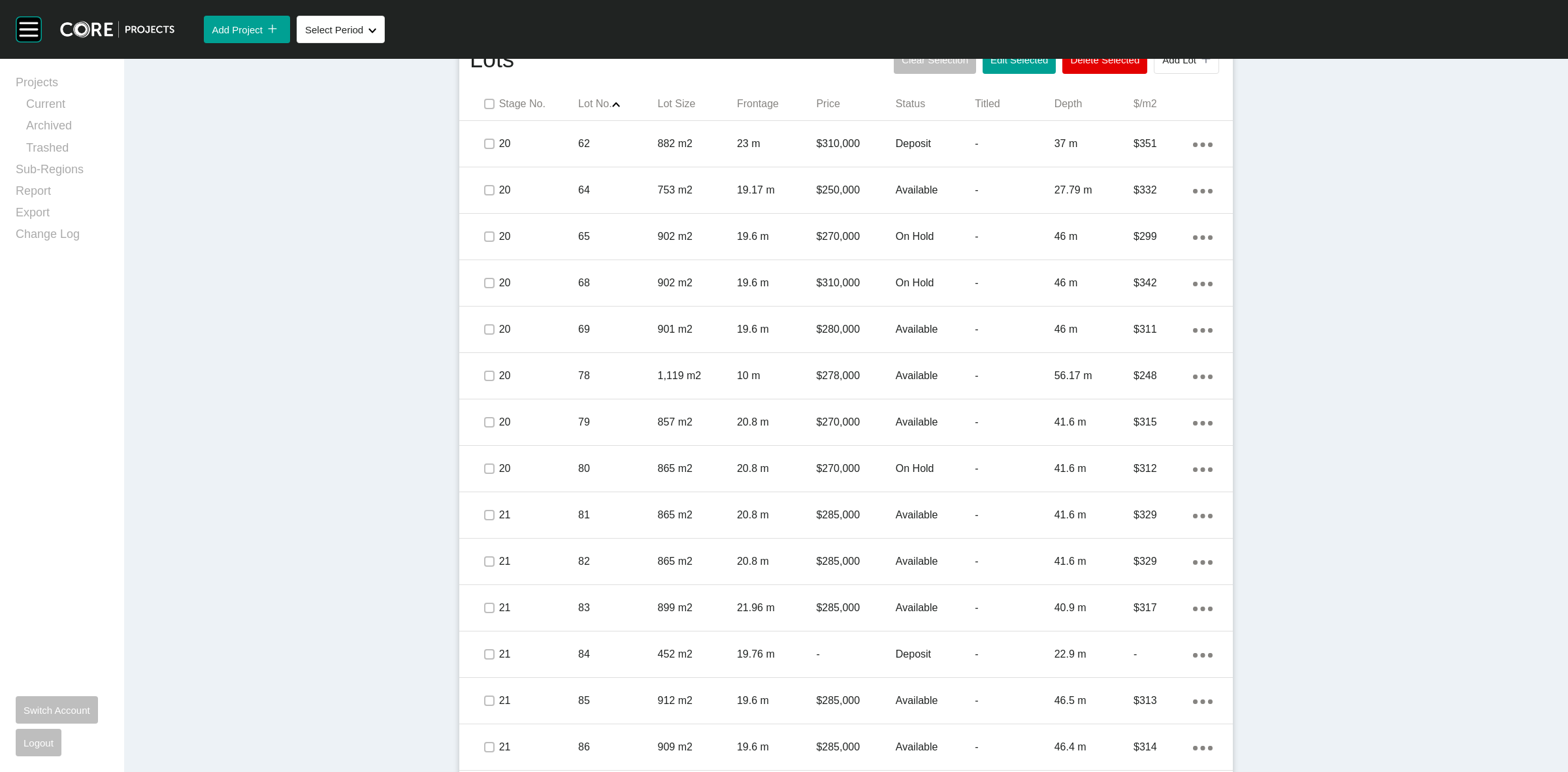
scroll to position [589, 0]
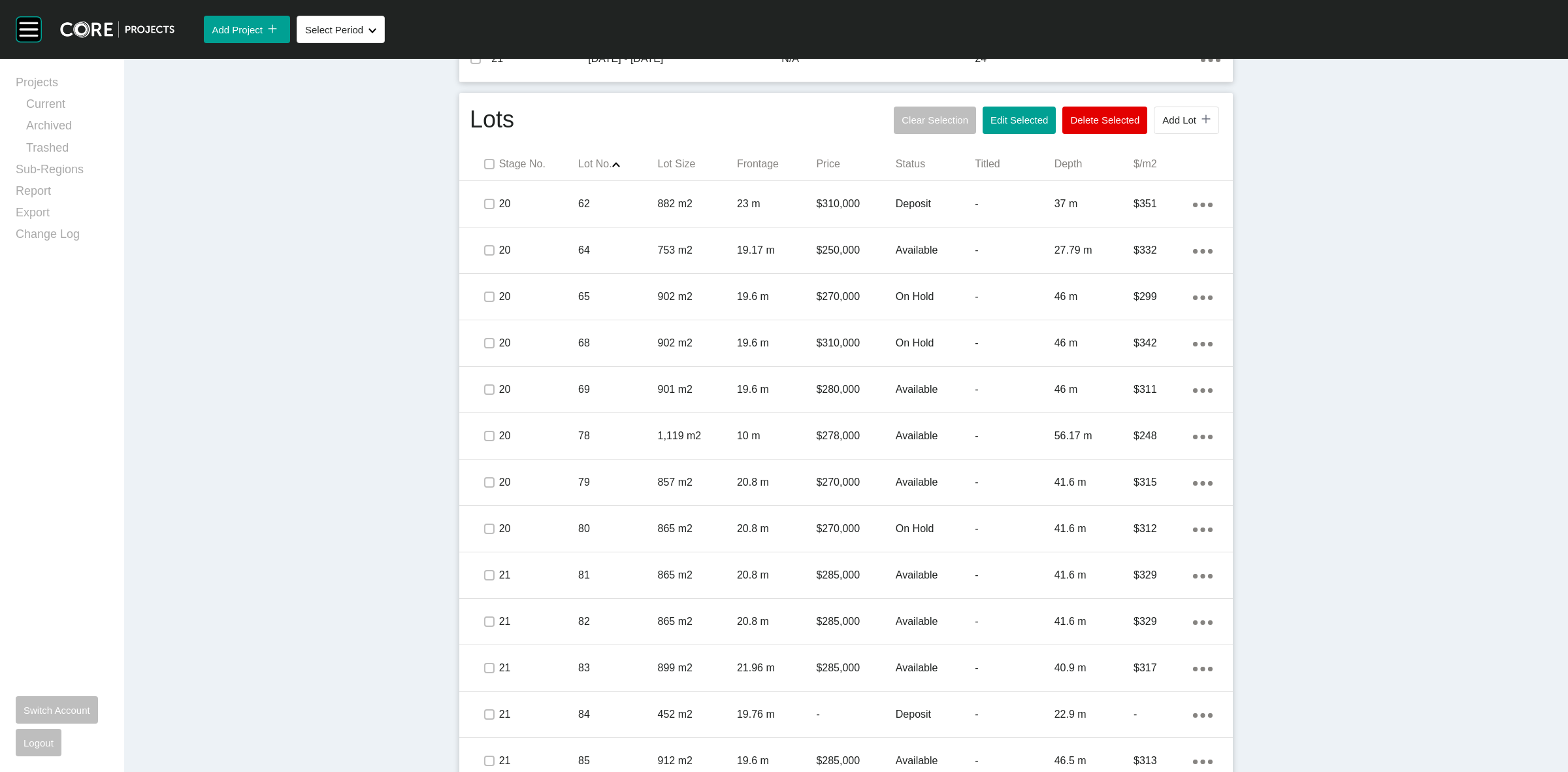
drag, startPoint x: 532, startPoint y: 204, endPoint x: 383, endPoint y: 253, distance: 156.9
click at [318, 263] on div "Dashboard › Projects › Seven Creeks › Worksheet Seven Creeks Worksheet - [DATE]…" at bounding box center [846, 571] width 1444 height 2201
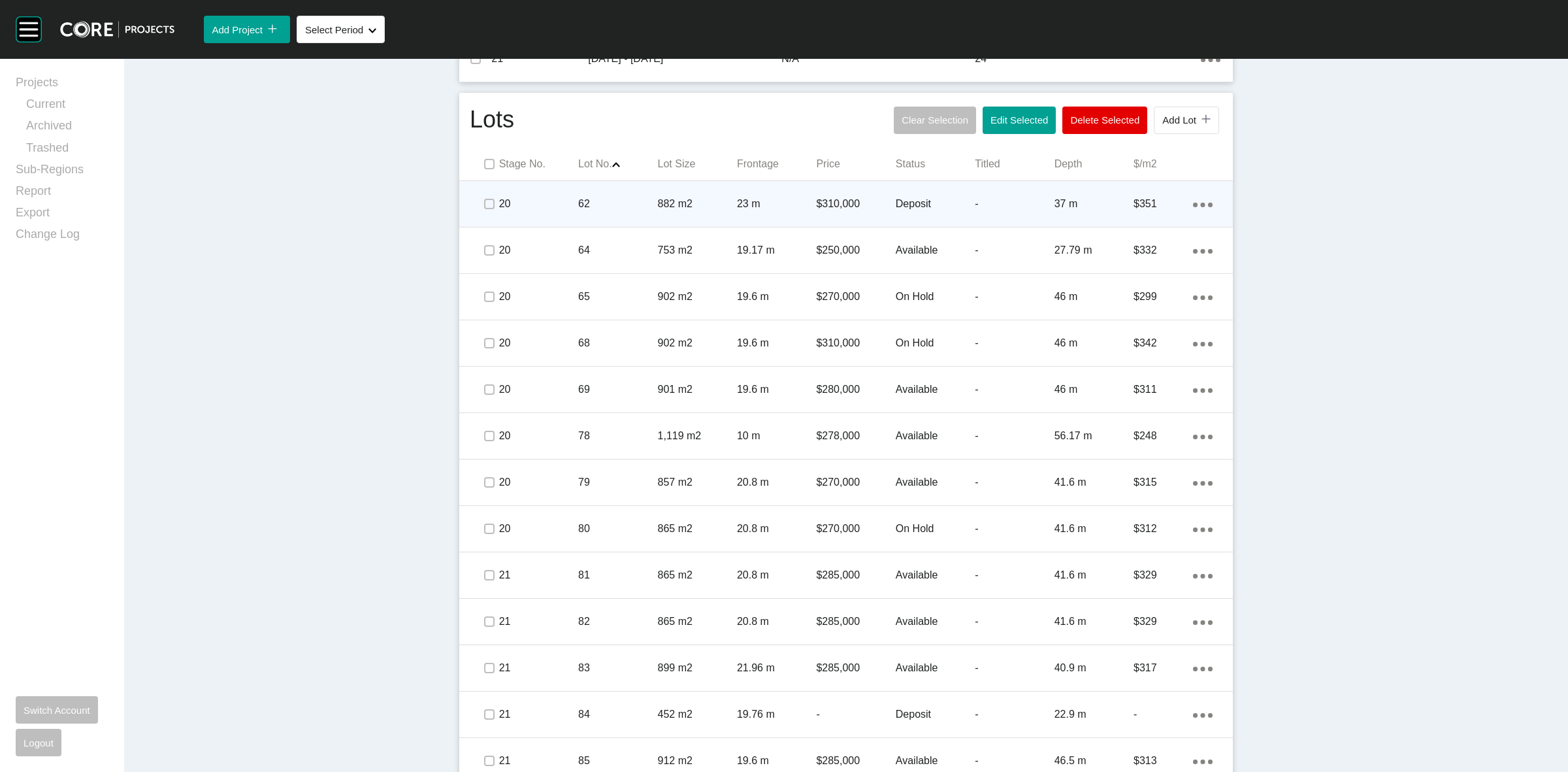
click at [596, 206] on p "62" at bounding box center [617, 203] width 79 height 14
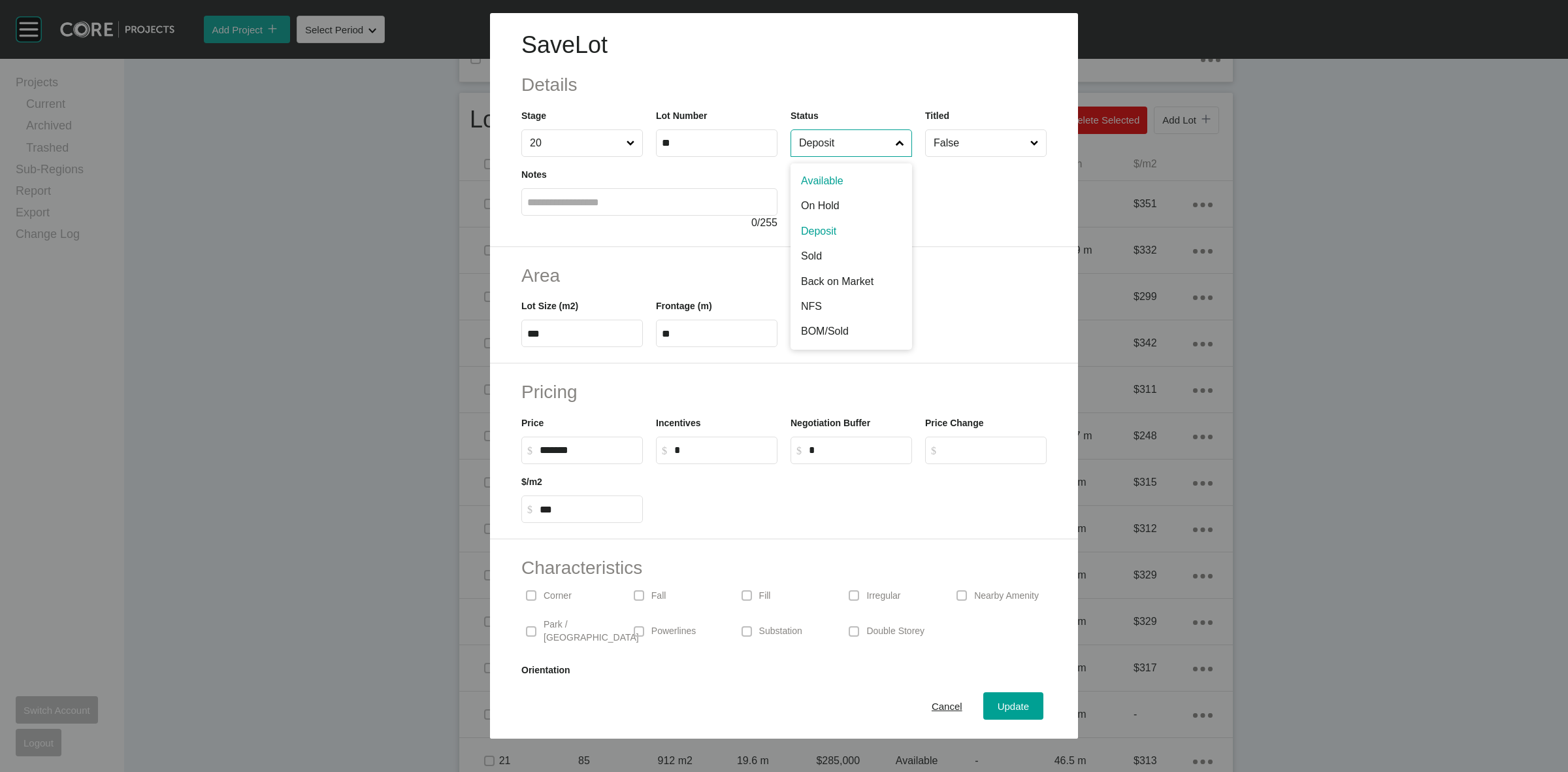
click at [842, 142] on input "Deposit" at bounding box center [845, 142] width 96 height 26
click at [997, 705] on span "Update" at bounding box center [1013, 706] width 31 height 11
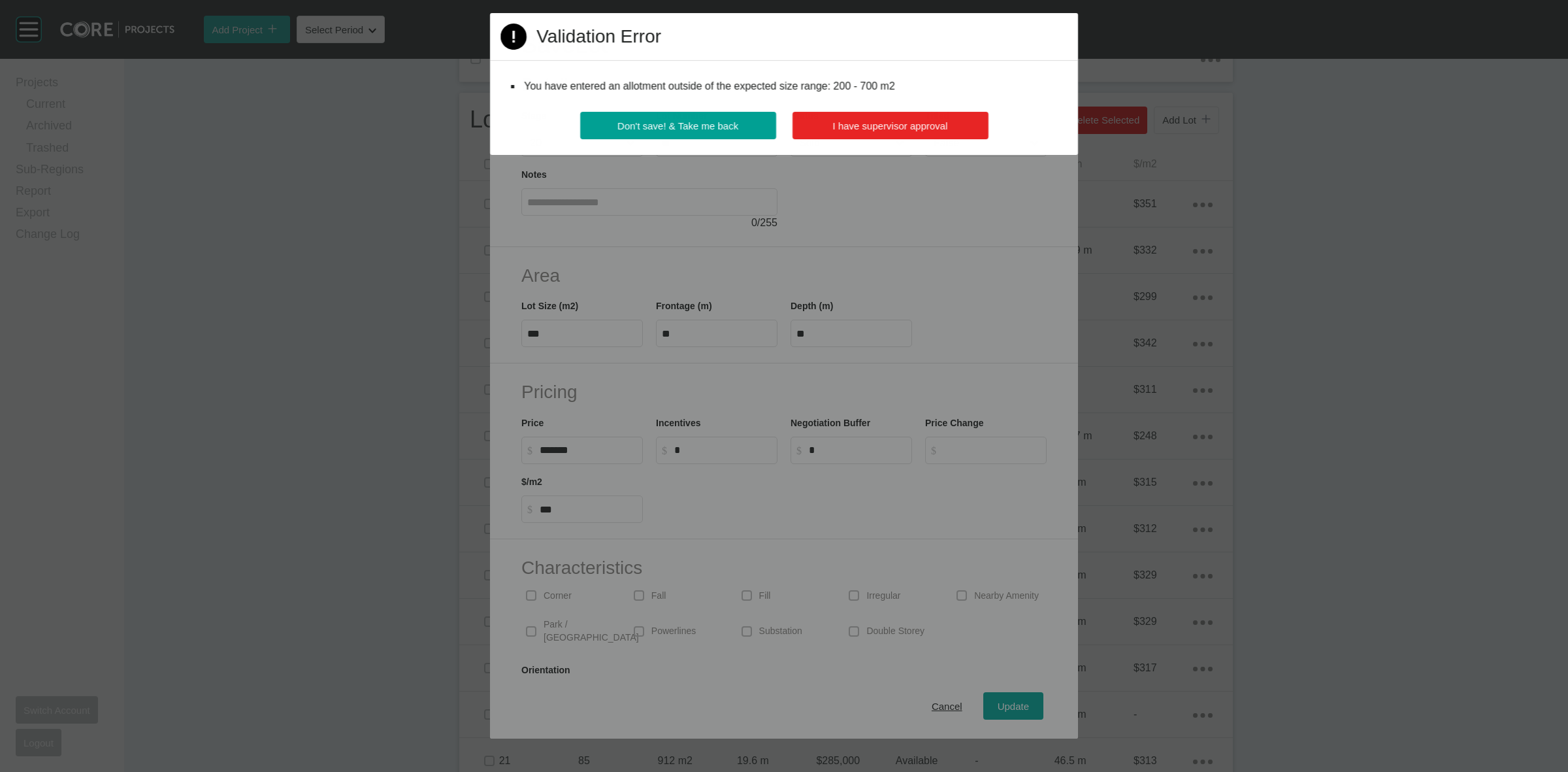
click at [881, 128] on span "I have supervisor approval" at bounding box center [890, 126] width 115 height 11
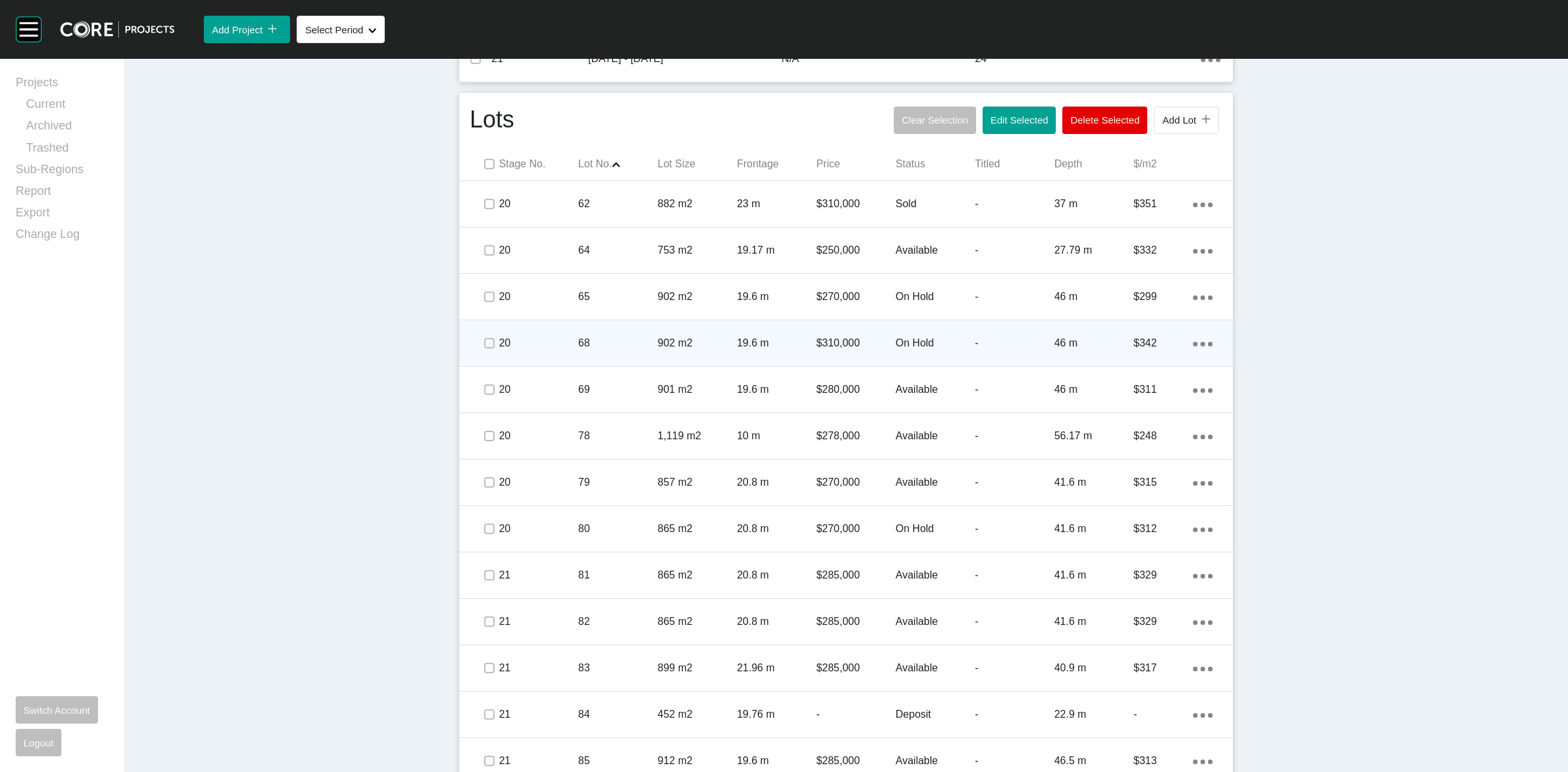
click at [612, 336] on p "68" at bounding box center [617, 343] width 79 height 14
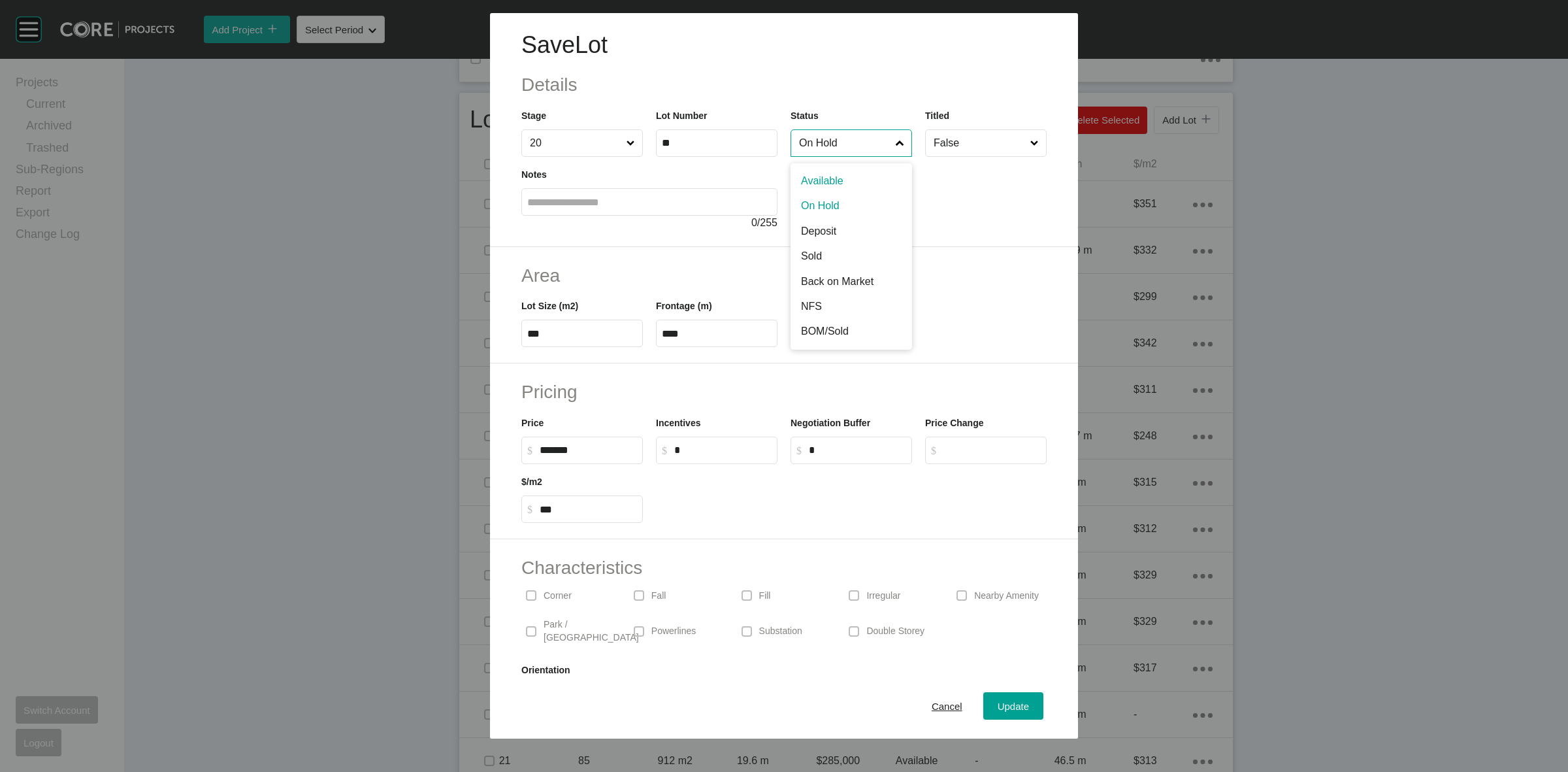
click at [831, 147] on input "On Hold" at bounding box center [845, 142] width 96 height 26
click at [997, 702] on span "Update" at bounding box center [1013, 706] width 31 height 11
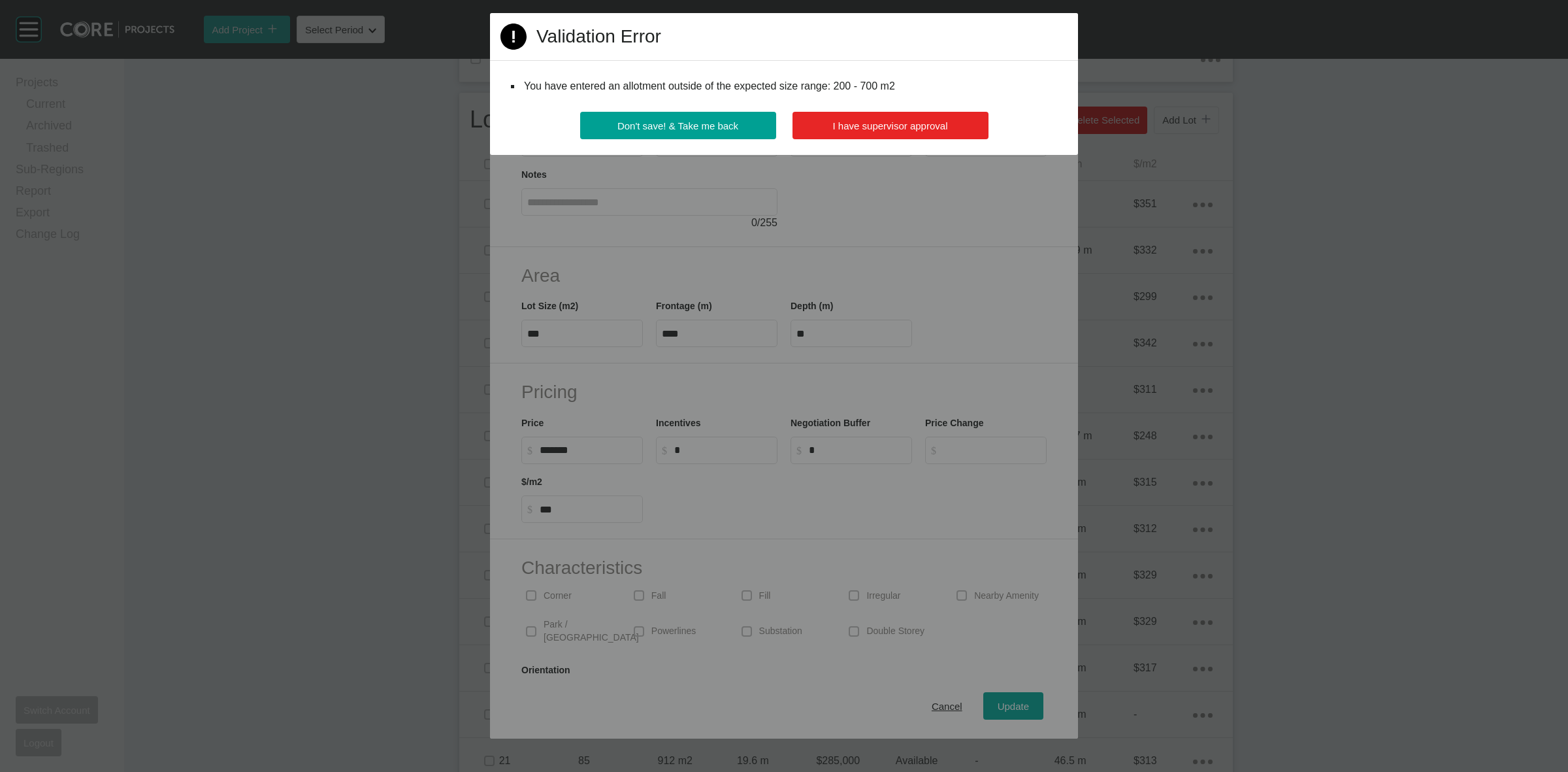
click at [826, 130] on button "I have supervisor approval" at bounding box center [889, 125] width 196 height 28
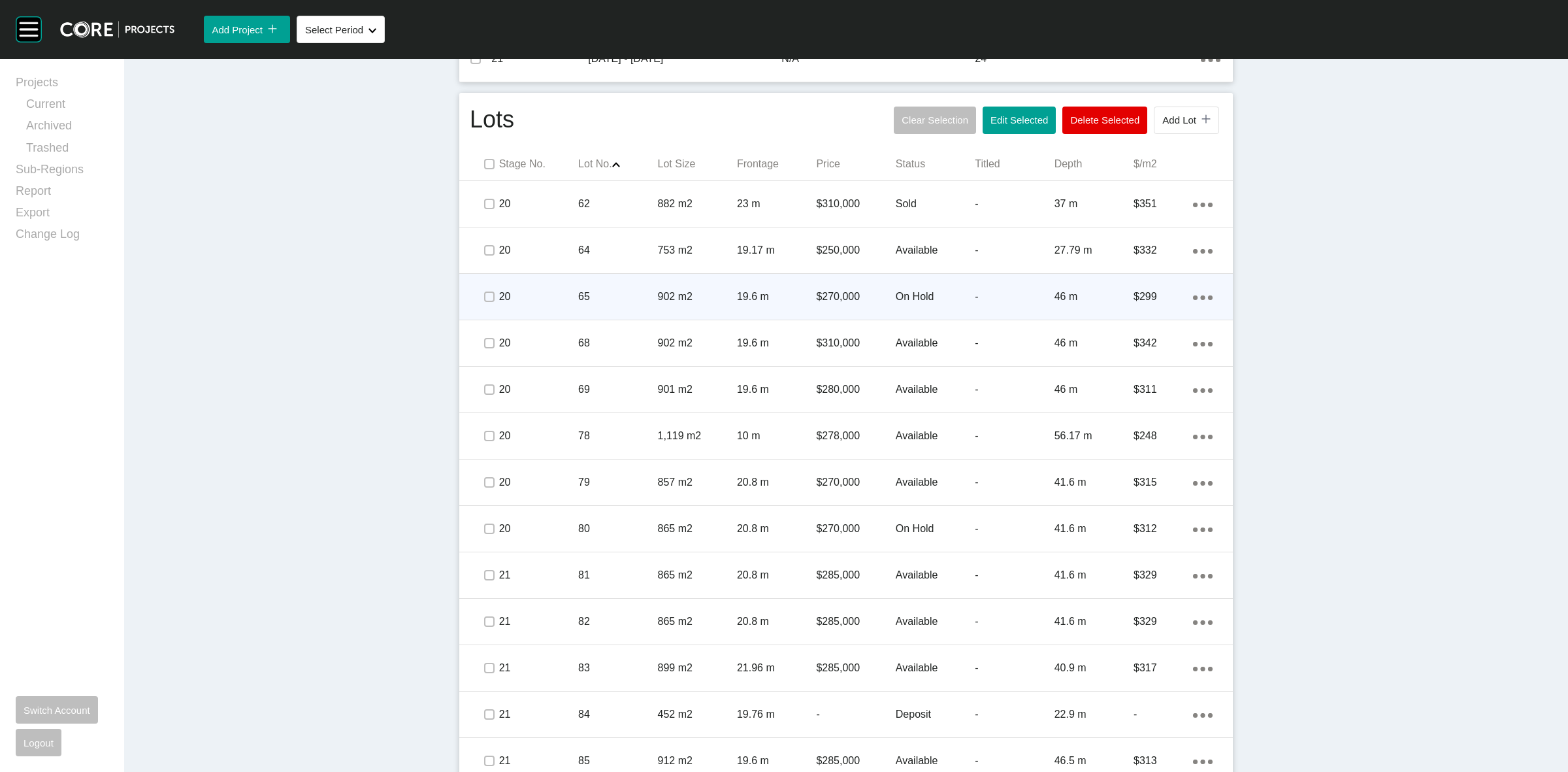
click at [621, 289] on p "65" at bounding box center [617, 296] width 79 height 14
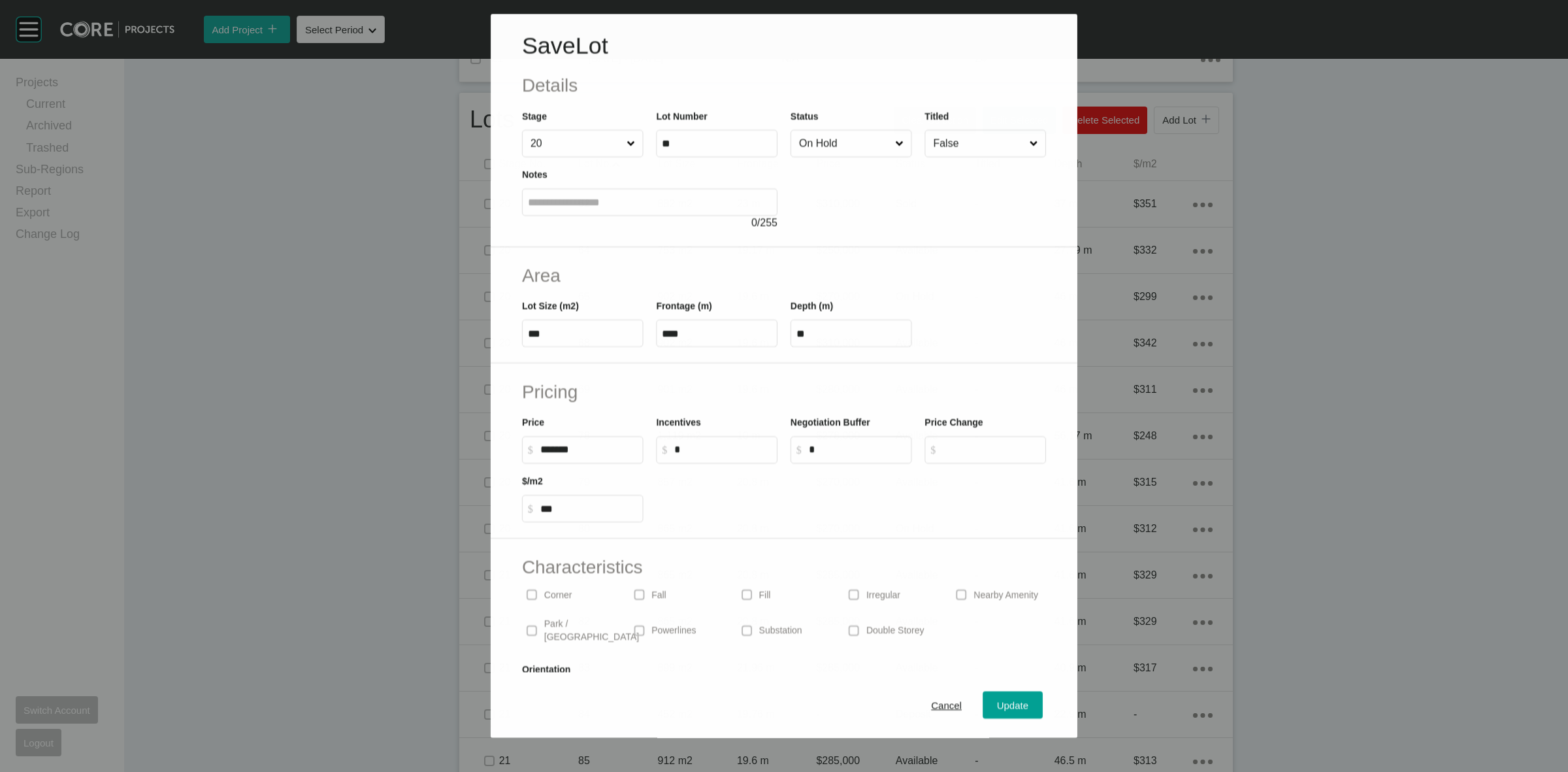
click at [827, 136] on input "On Hold" at bounding box center [845, 143] width 96 height 26
click at [1002, 705] on span "Update" at bounding box center [1013, 706] width 31 height 11
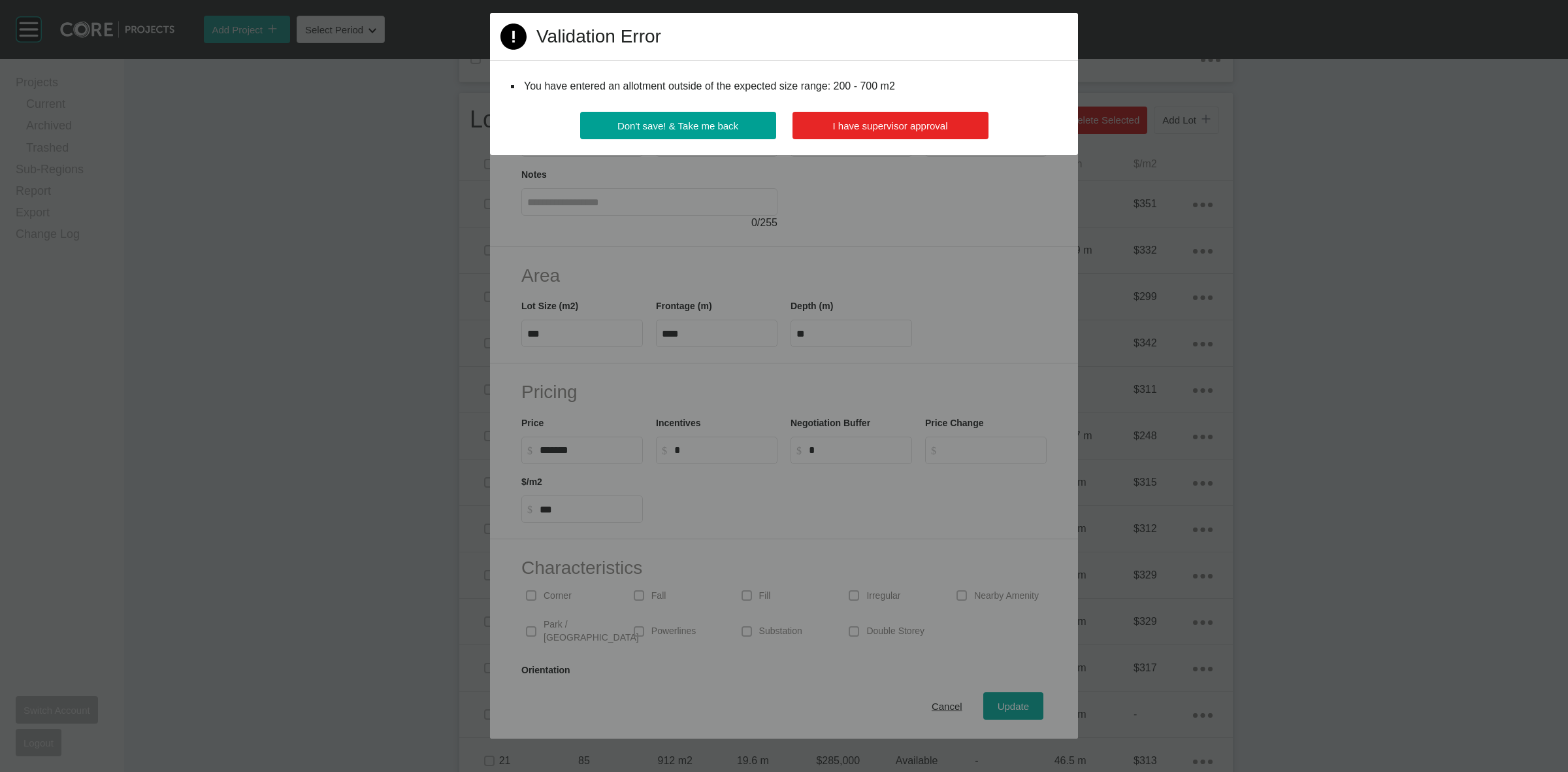
click at [847, 136] on button "I have supervisor approval" at bounding box center [889, 125] width 196 height 28
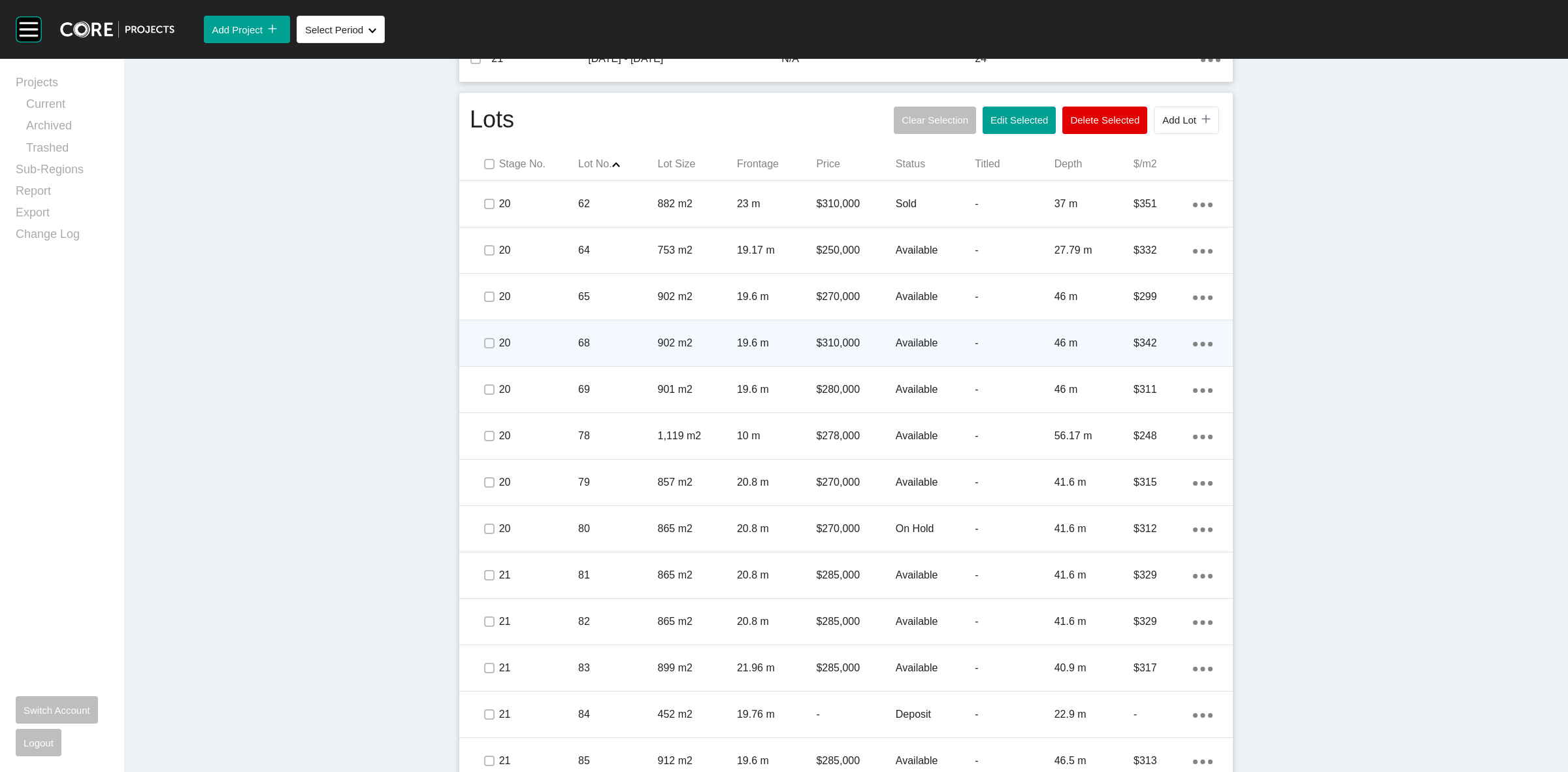
click at [615, 340] on p "68" at bounding box center [617, 343] width 79 height 14
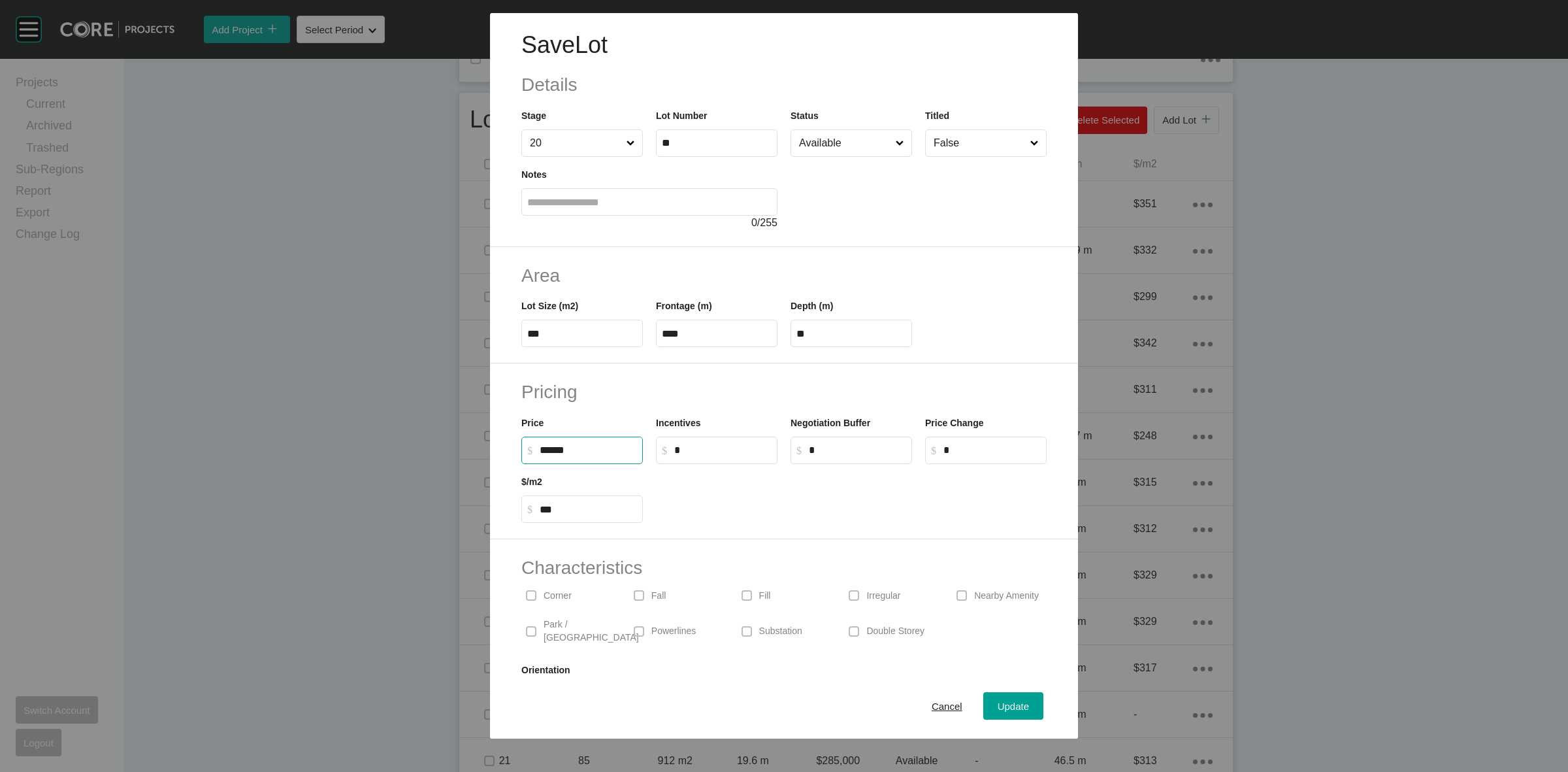
click at [555, 455] on input "******" at bounding box center [589, 450] width 97 height 11
type input "*******"
type input "***"
click at [780, 488] on div at bounding box center [851, 493] width 404 height 59
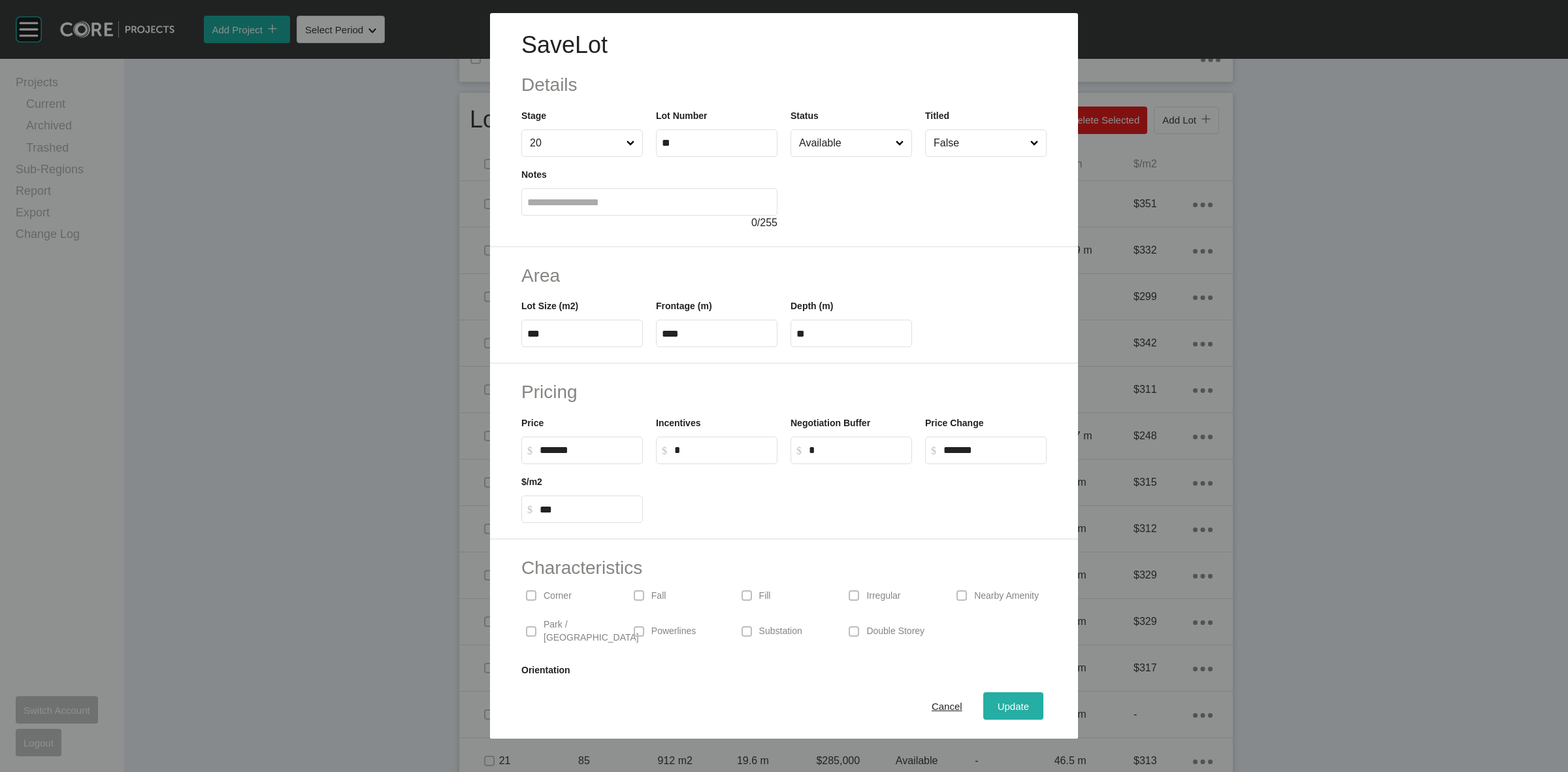
click at [997, 710] on span "Update" at bounding box center [1013, 706] width 31 height 11
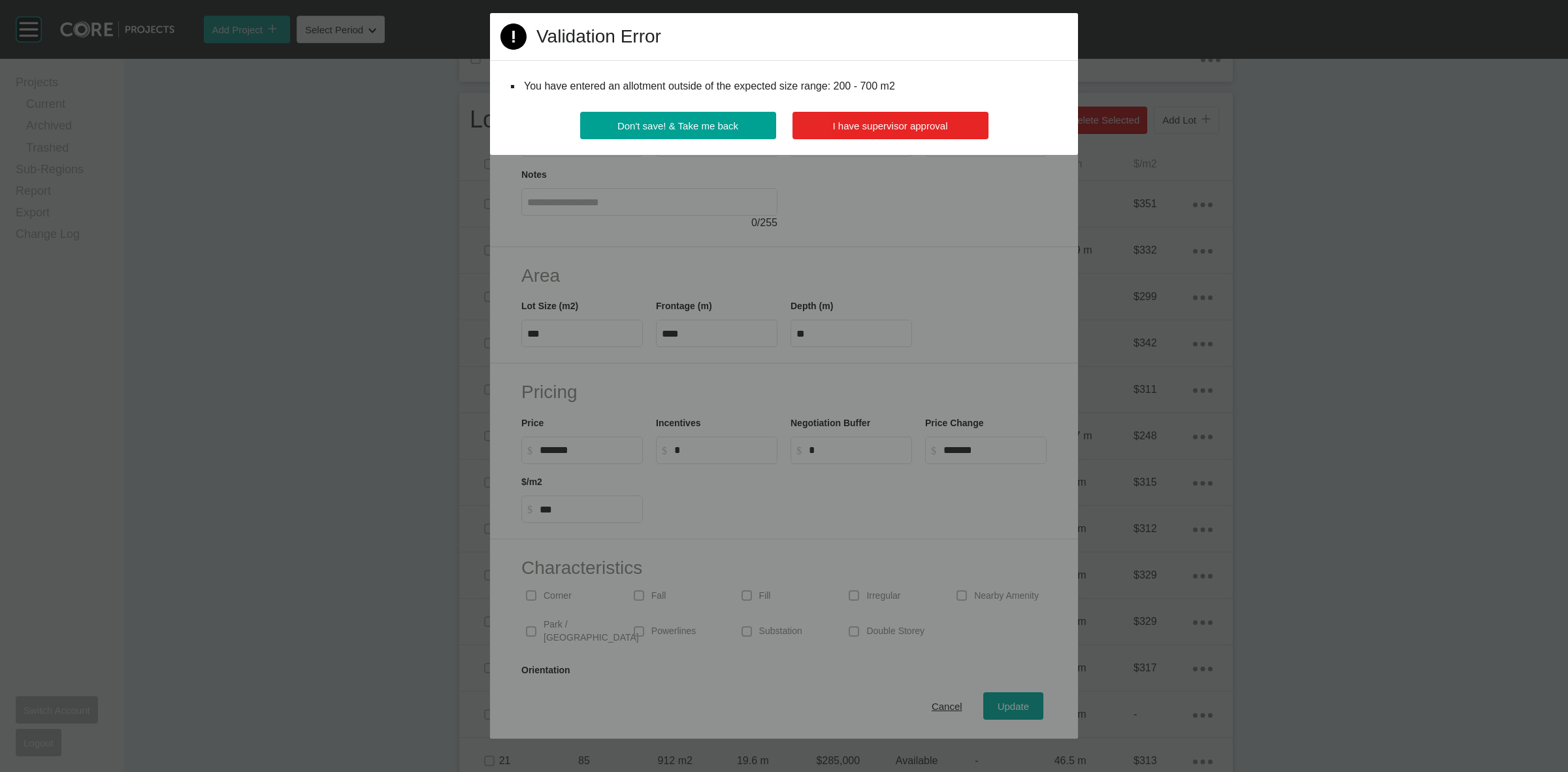
click at [916, 136] on button "I have supervisor approval" at bounding box center [889, 125] width 196 height 28
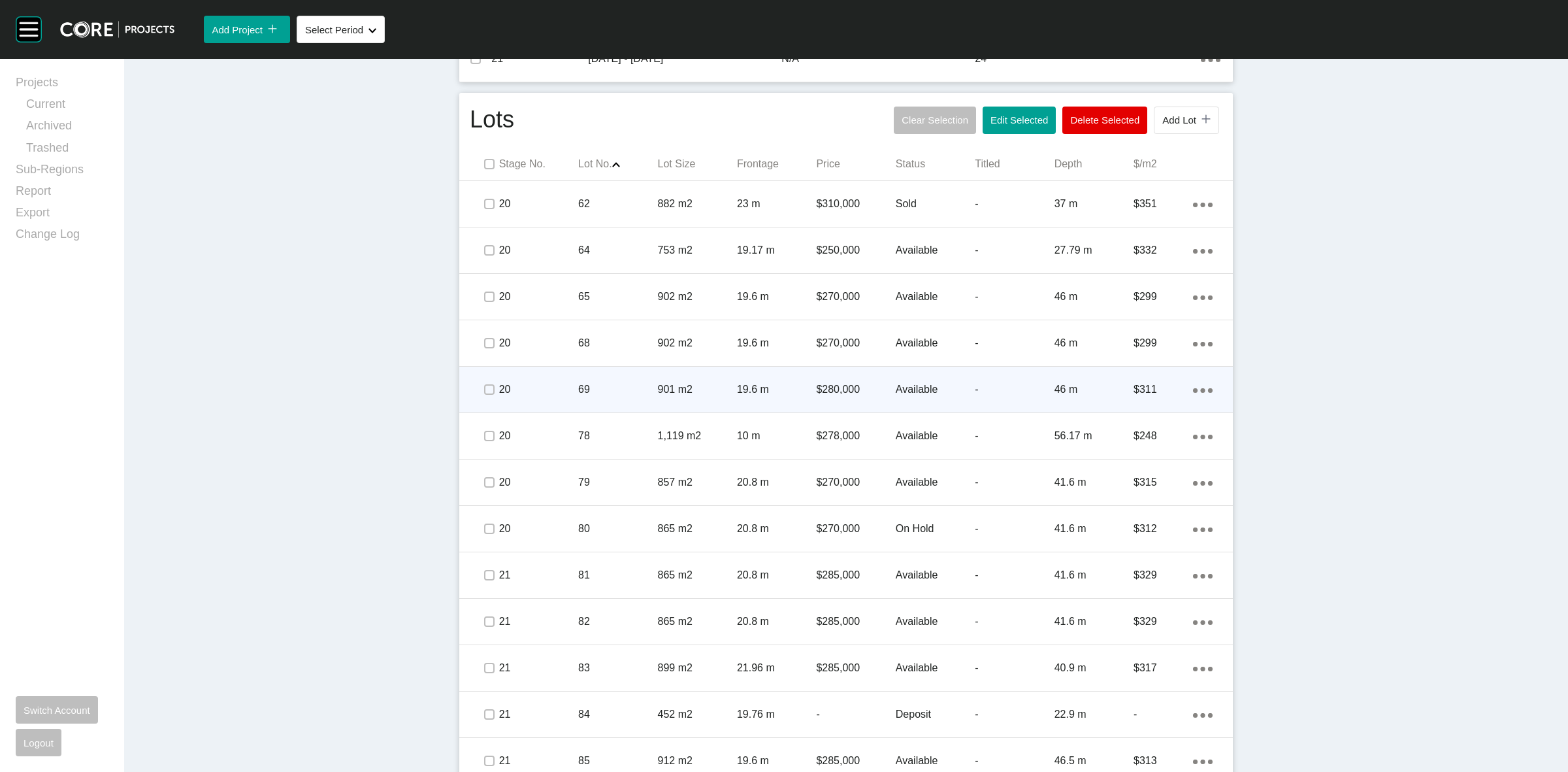
click at [541, 392] on p "20" at bounding box center [538, 389] width 79 height 14
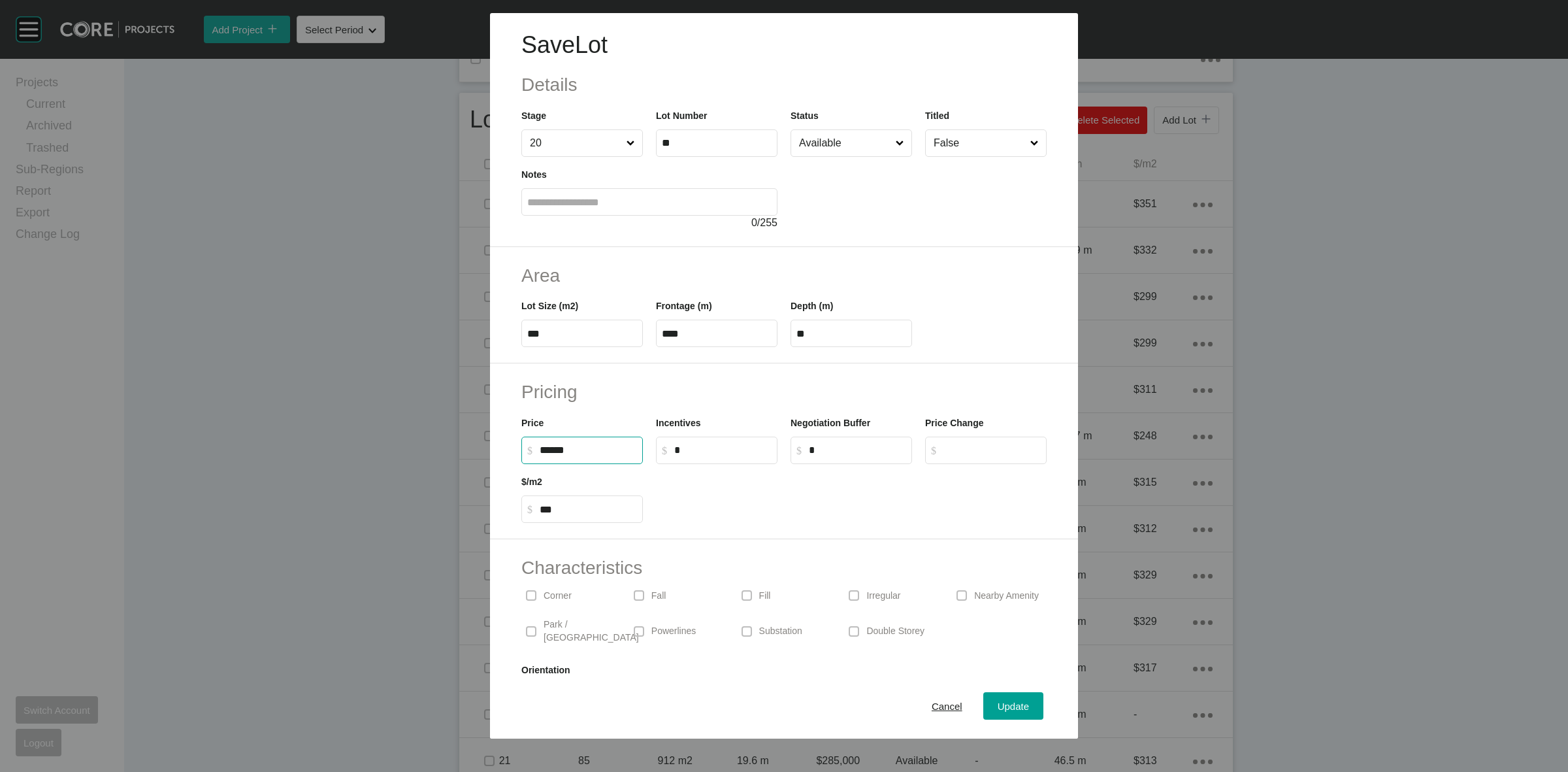
click at [556, 449] on input "******" at bounding box center [589, 450] width 97 height 11
type input "*******"
type input "***"
click at [687, 389] on h2 "Pricing" at bounding box center [784, 391] width 525 height 26
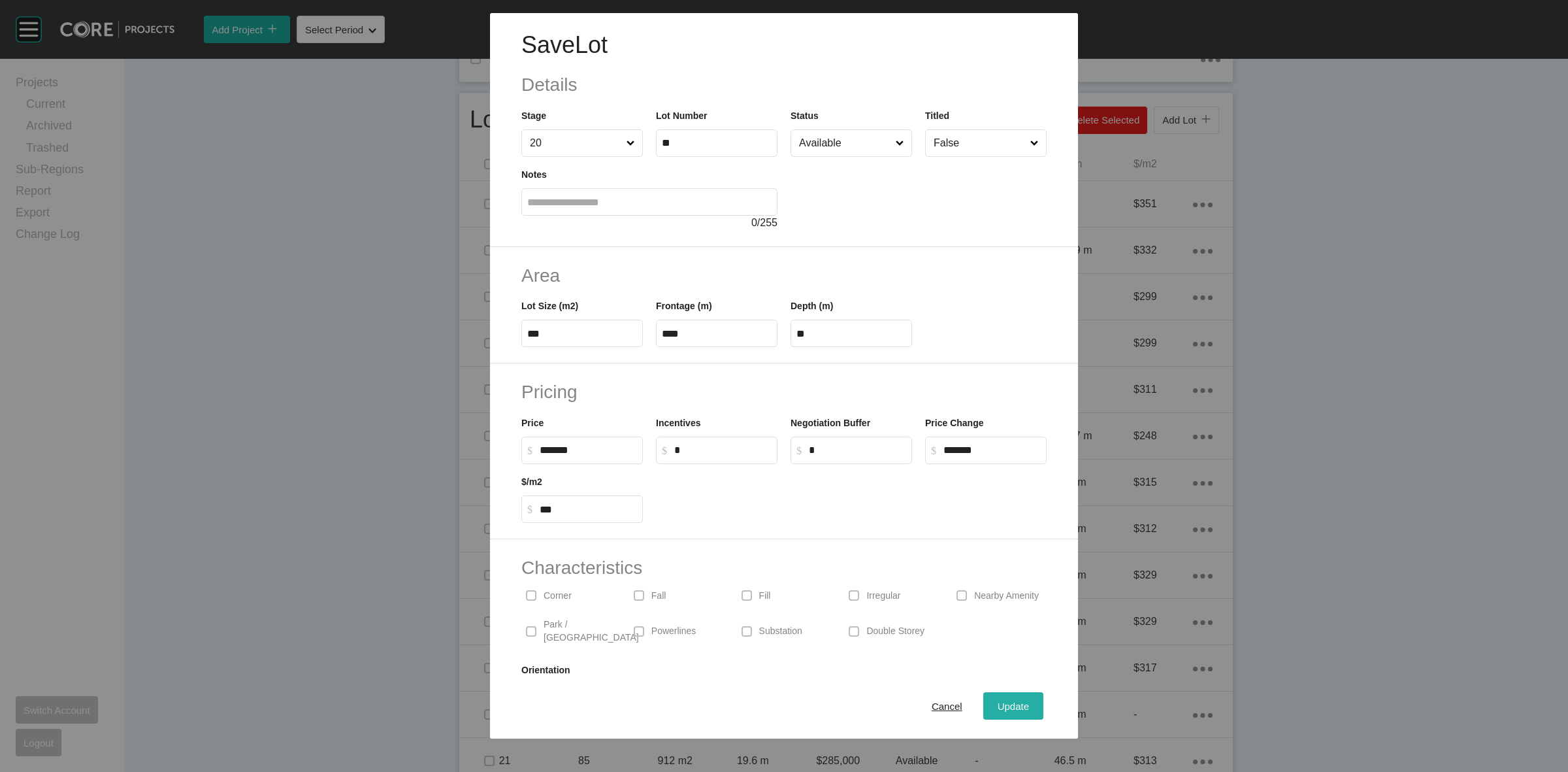
click at [1016, 704] on span "Update" at bounding box center [1013, 706] width 31 height 11
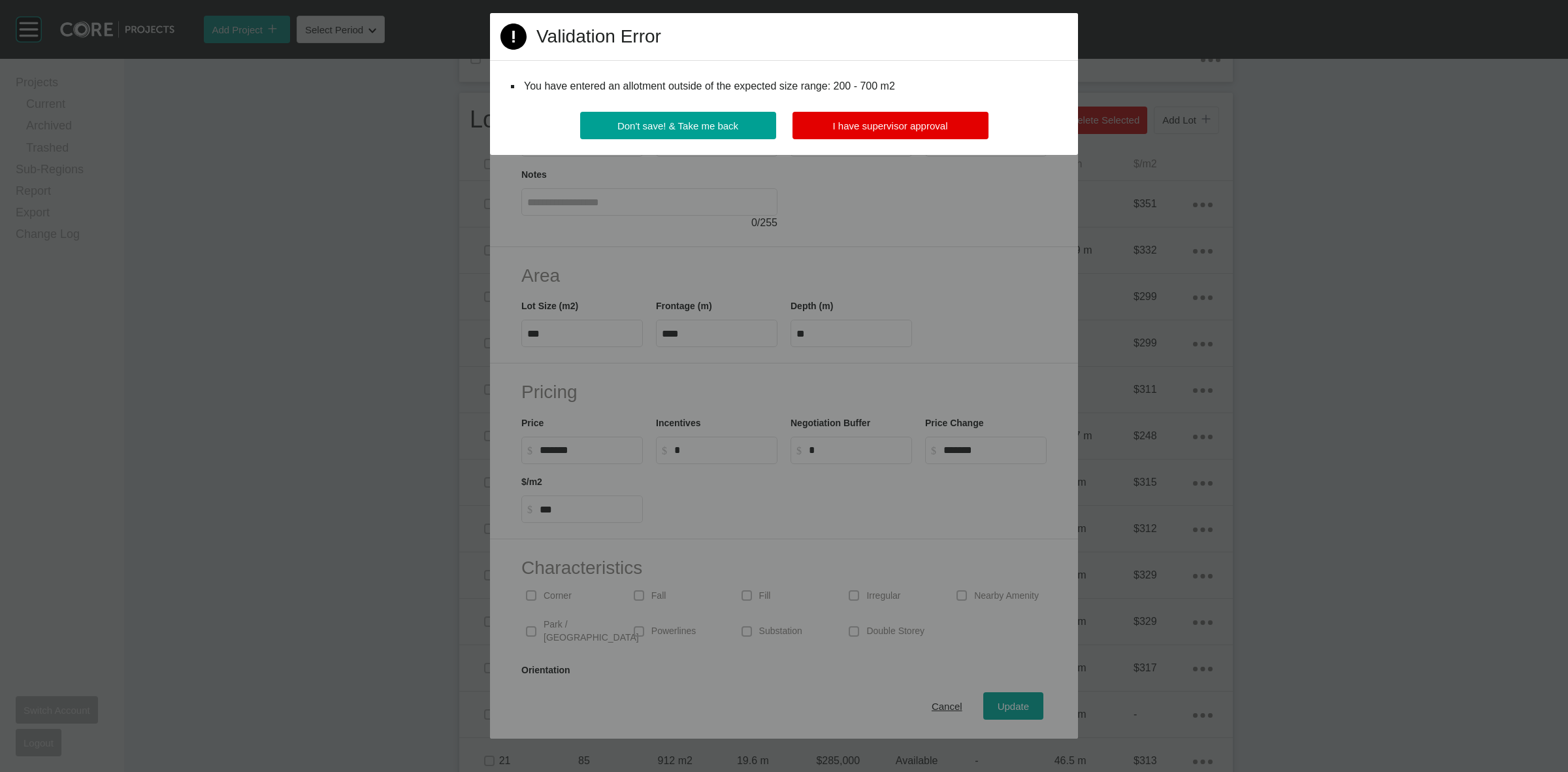
click at [853, 109] on div "Page 1 Created with Sketch. Validation Error You have entered an allotment outs…" at bounding box center [784, 84] width 588 height 142
click at [868, 126] on span "I have supervisor approval" at bounding box center [890, 126] width 115 height 11
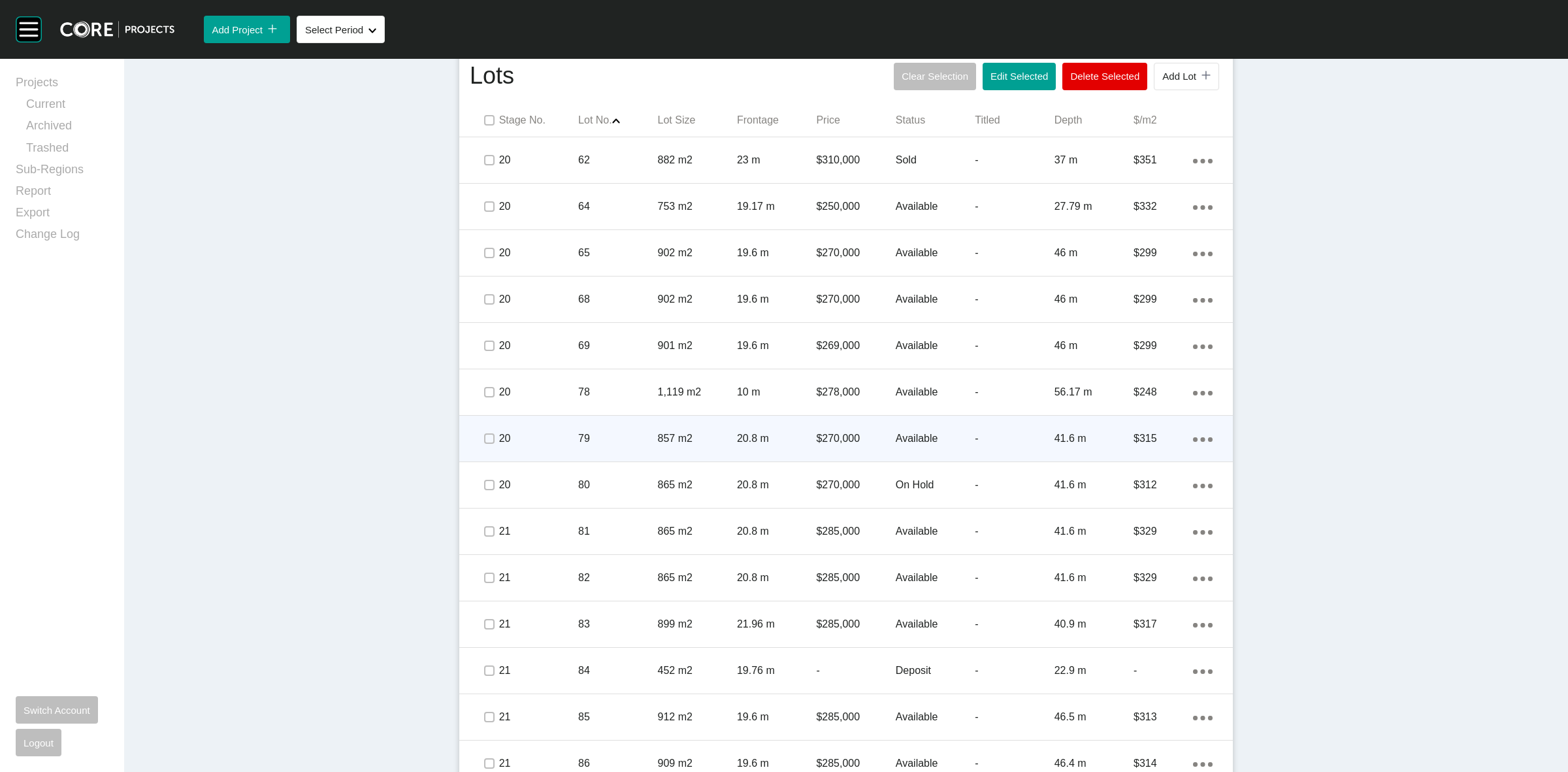
scroll to position [670, 0]
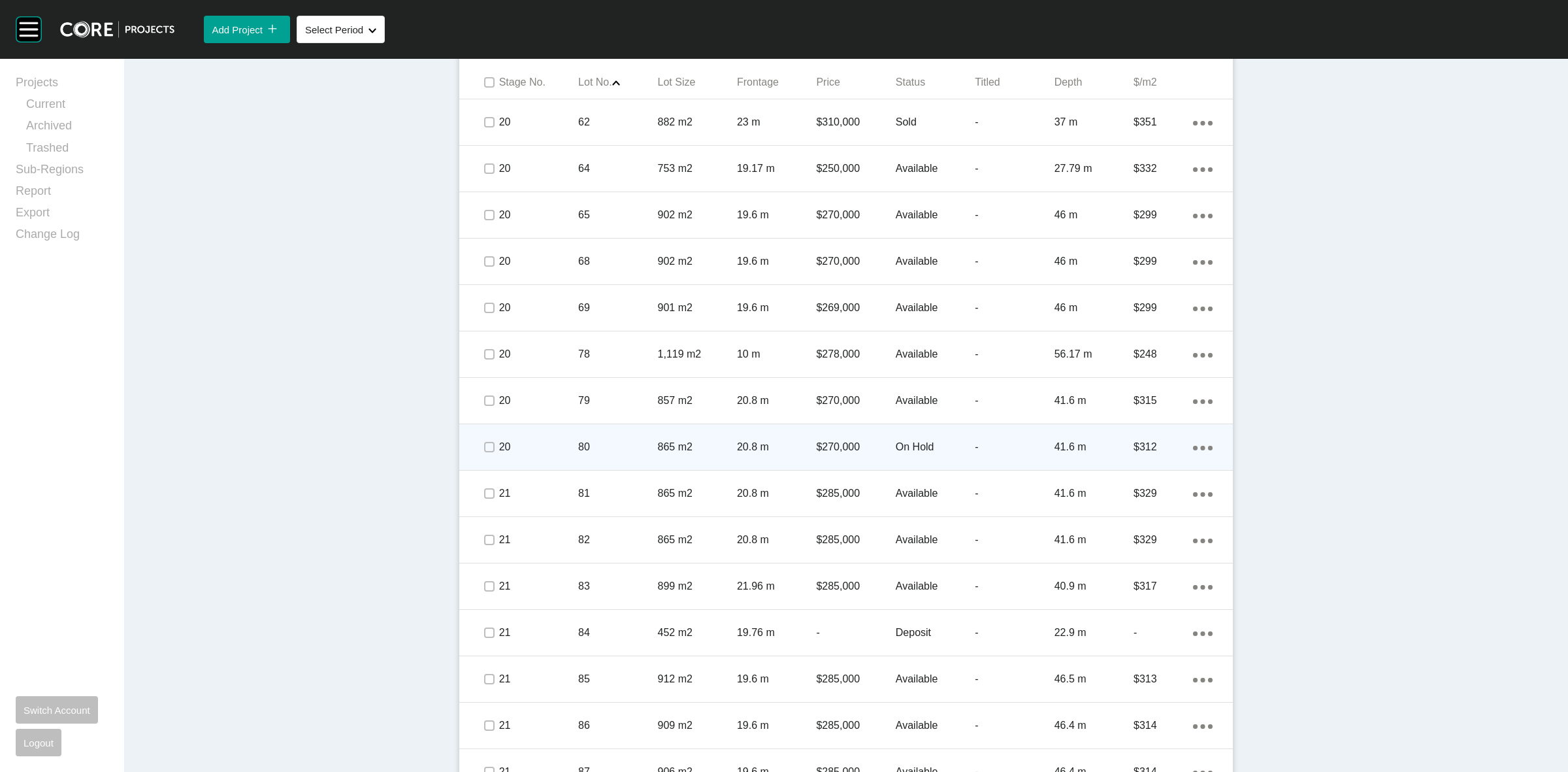
click at [599, 443] on p "80" at bounding box center [617, 447] width 79 height 14
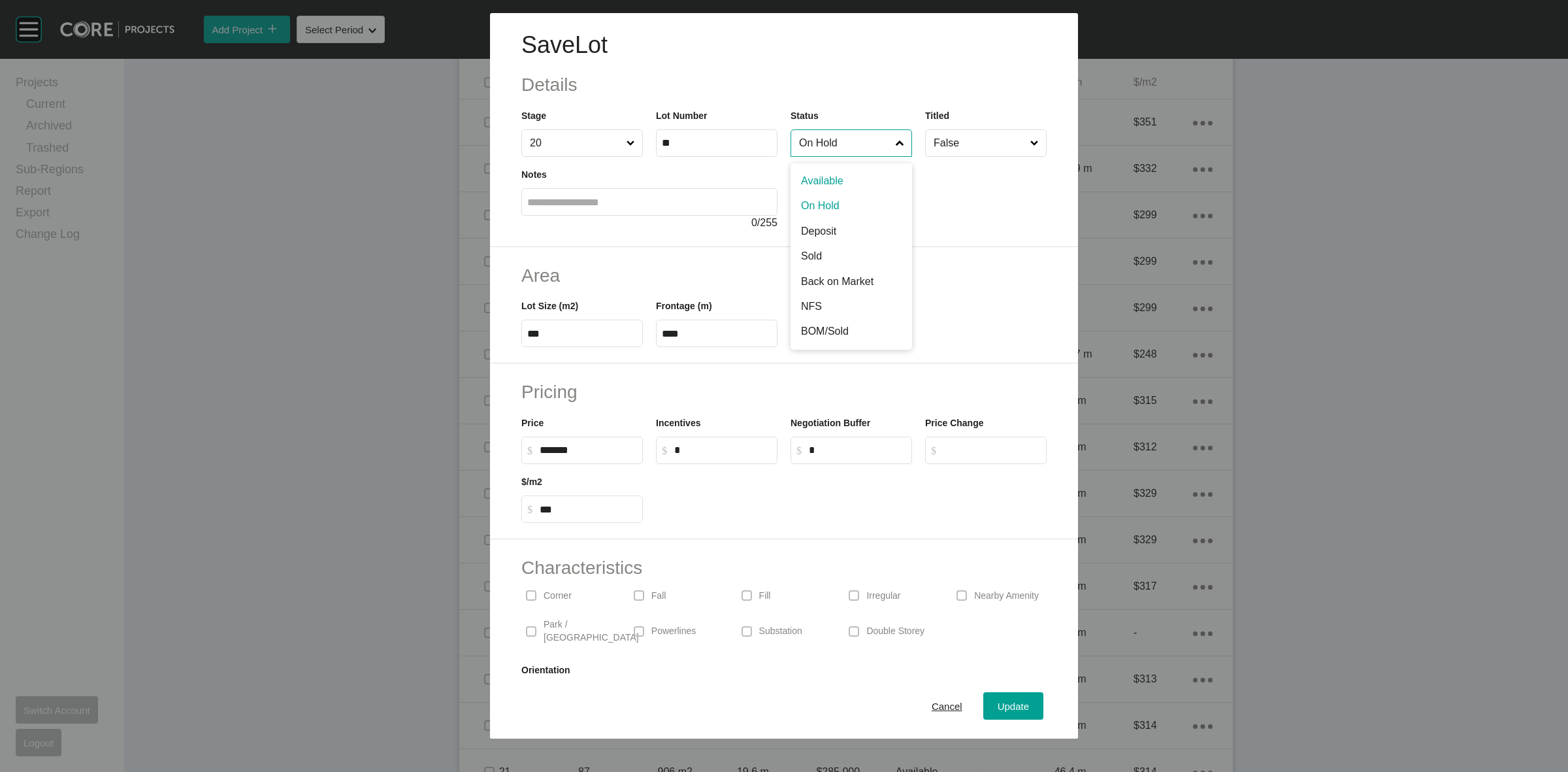
click at [815, 150] on input "On Hold" at bounding box center [845, 142] width 96 height 26
drag, startPoint x: 997, startPoint y: 710, endPoint x: 997, endPoint y: 683, distance: 27.0
click at [997, 709] on span "Update" at bounding box center [1013, 706] width 31 height 11
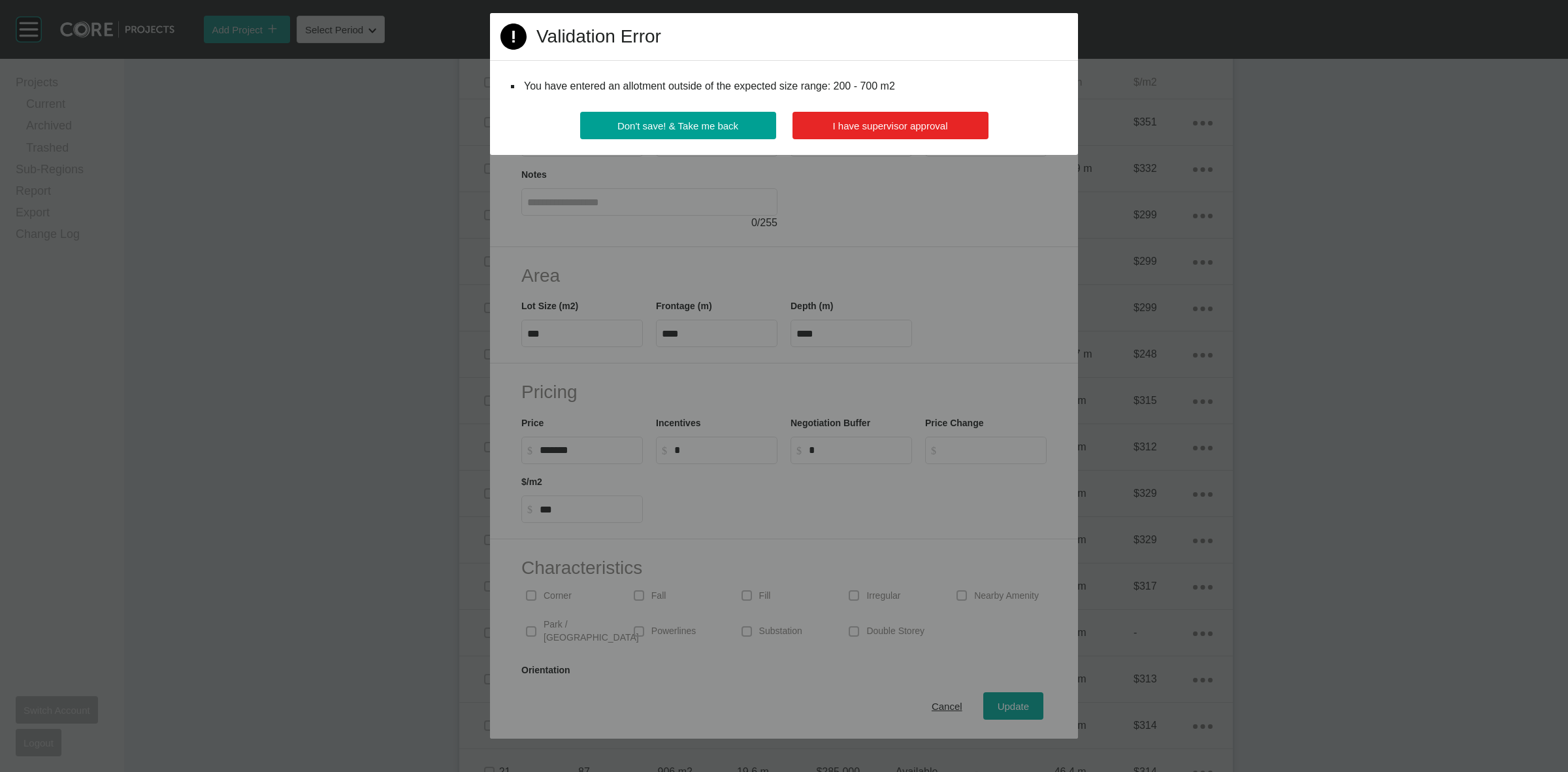
click at [897, 135] on button "I have supervisor approval" at bounding box center [889, 125] width 196 height 28
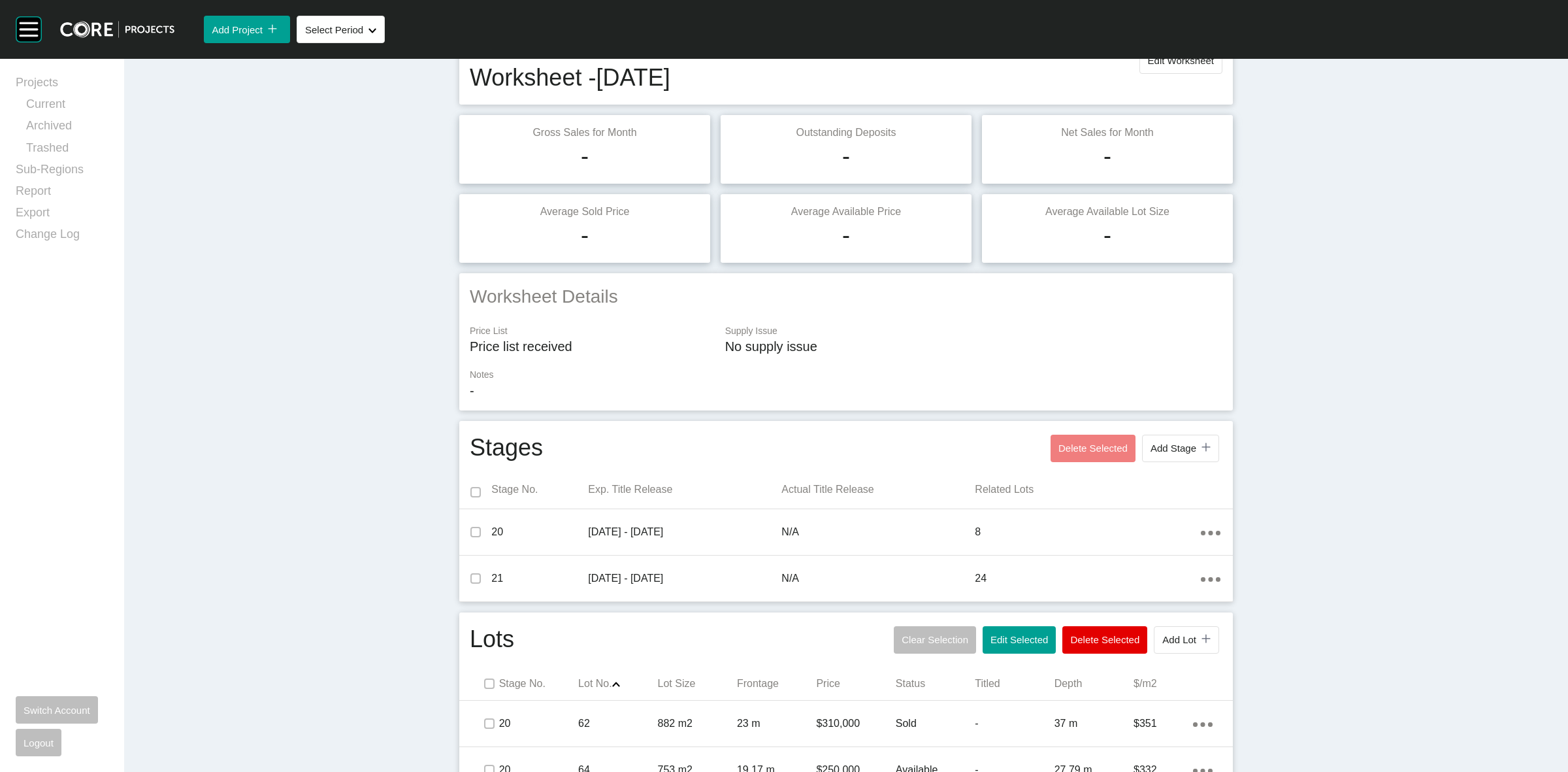
scroll to position [0, 0]
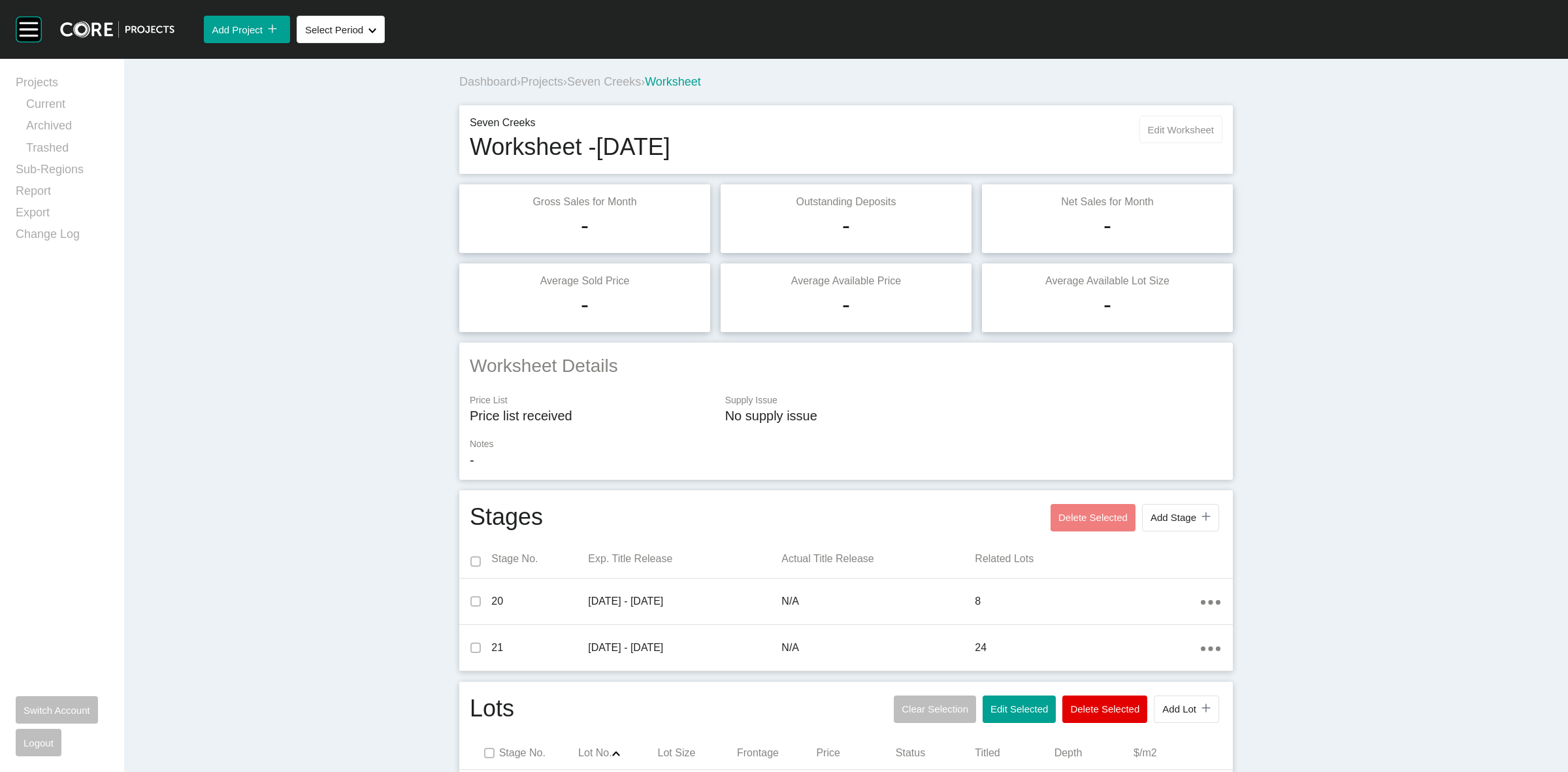
click at [1155, 131] on span "Edit Worksheet" at bounding box center [1181, 130] width 66 height 11
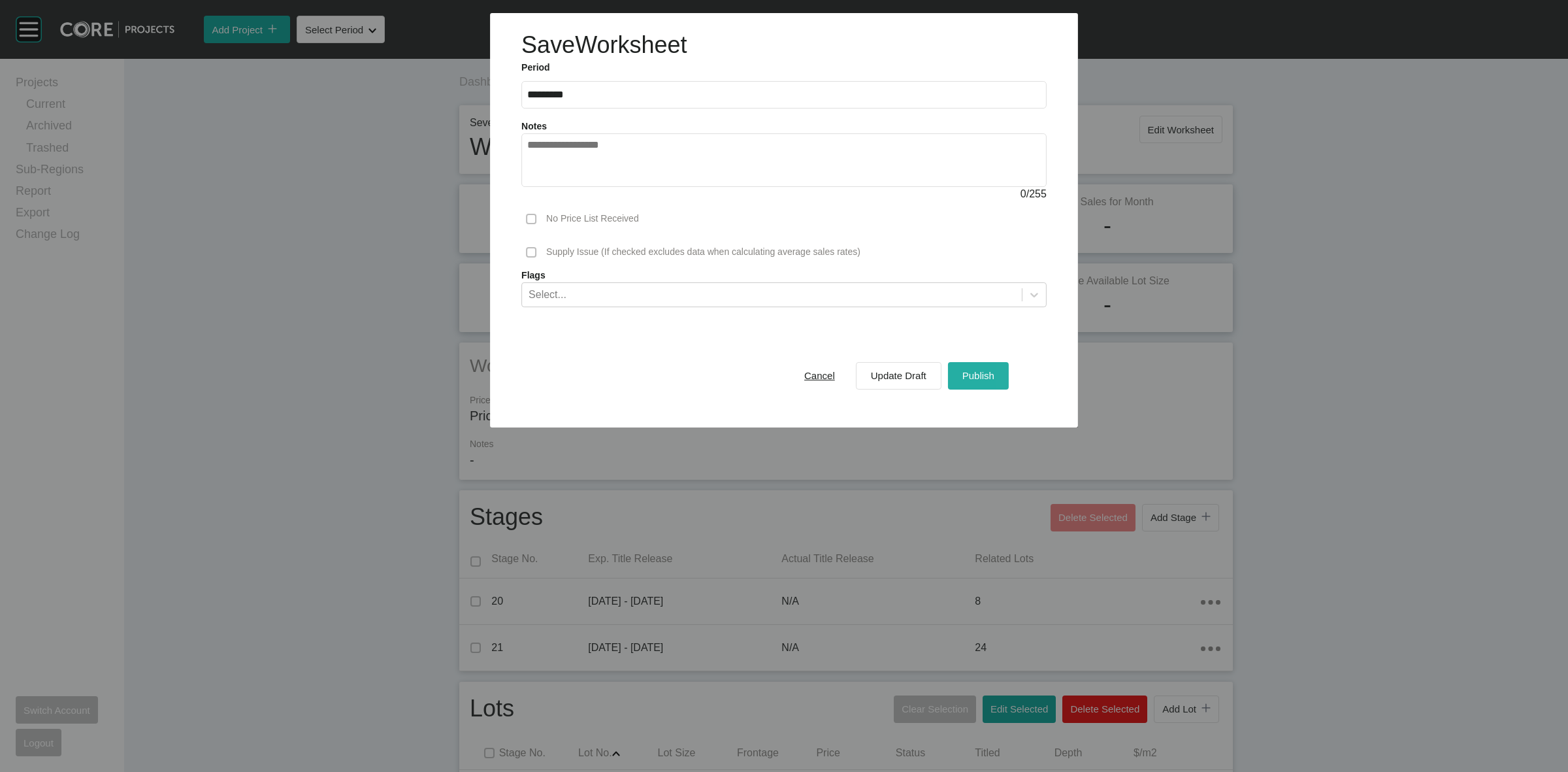
click at [971, 374] on span "Publish" at bounding box center [979, 376] width 32 height 11
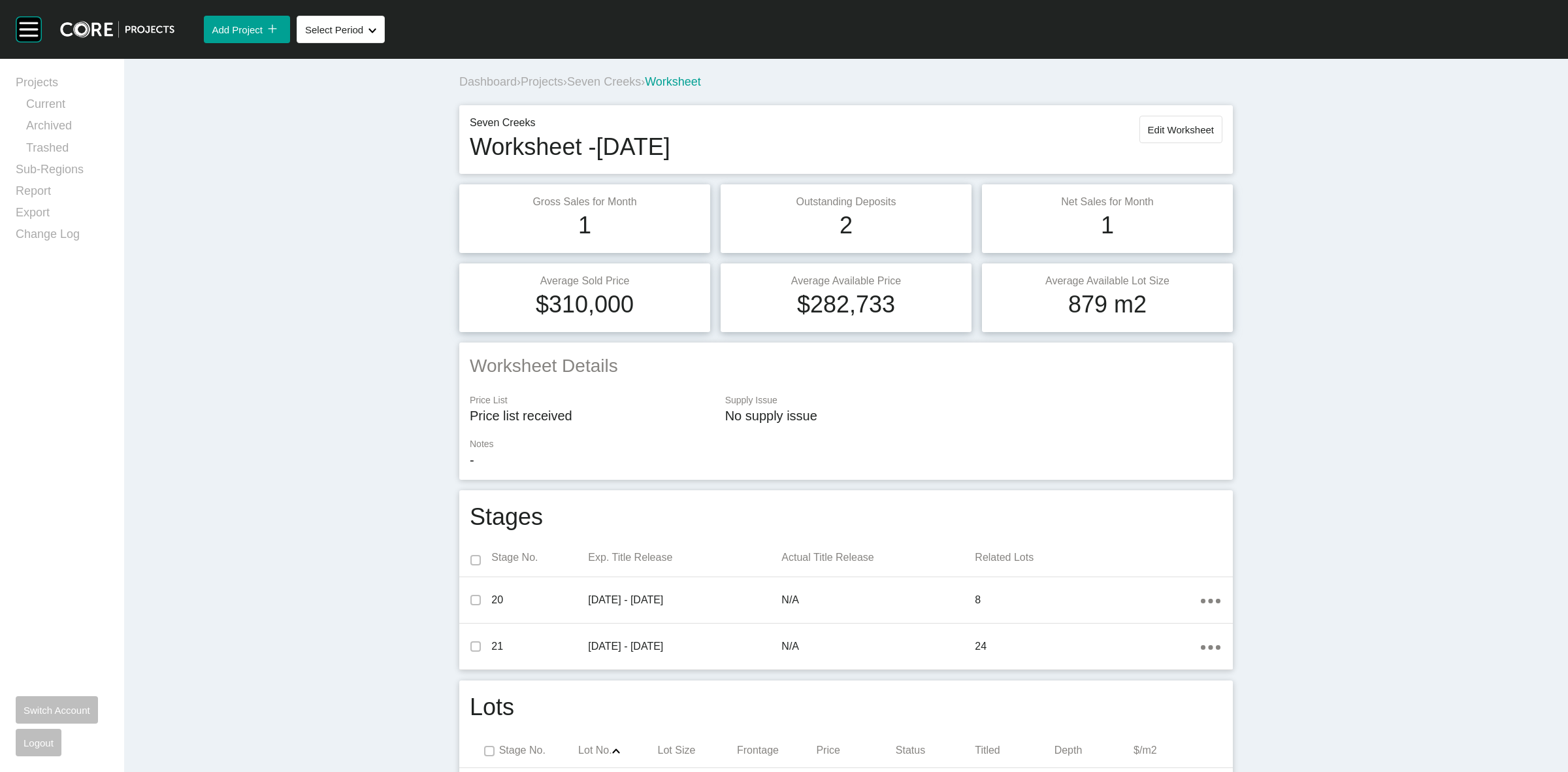
click at [590, 78] on span "Seven Creeks" at bounding box center [603, 82] width 73 height 13
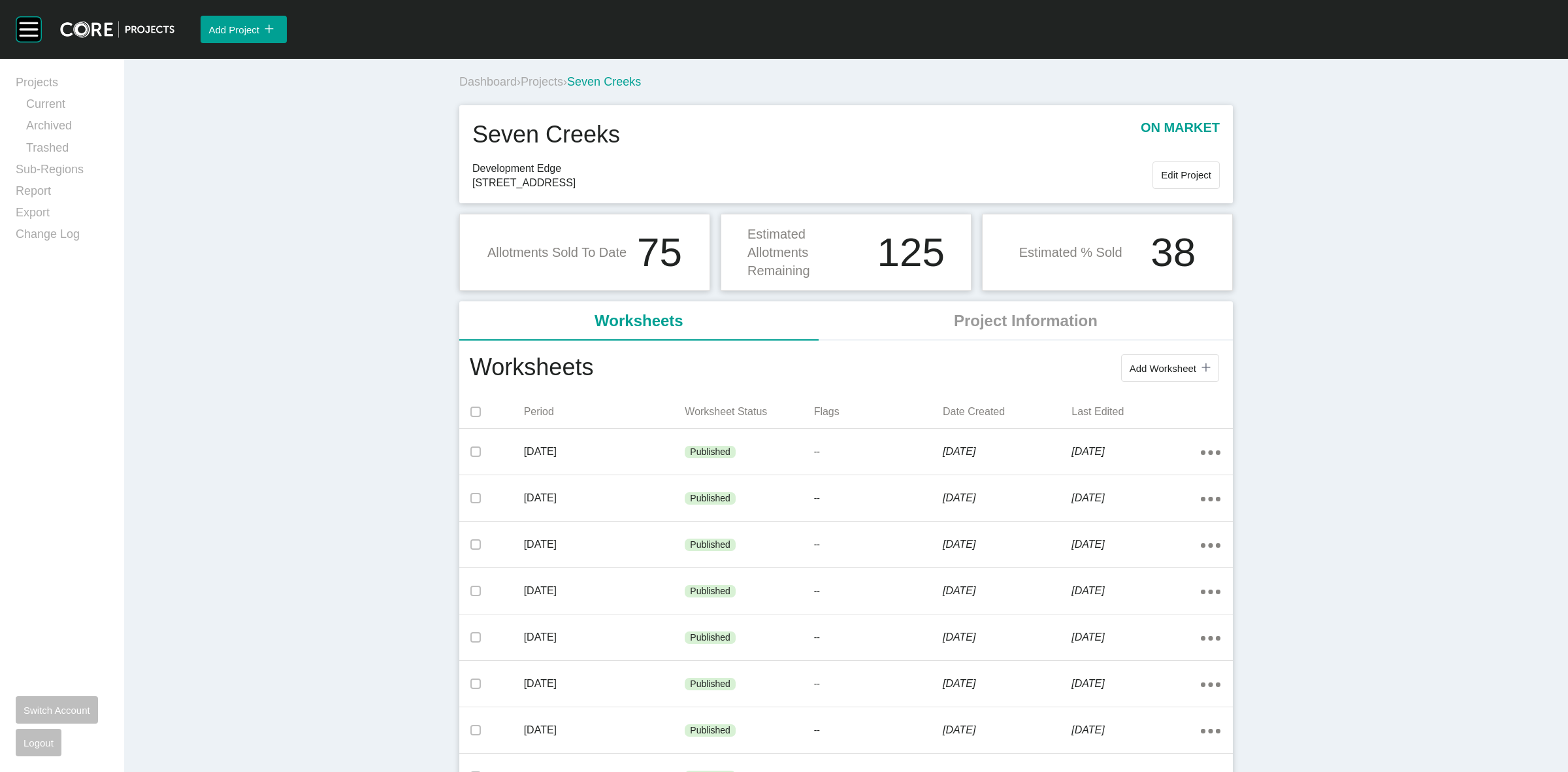
click at [533, 71] on div "Dashboard › Projects › [GEOGRAPHIC_DATA]" at bounding box center [848, 82] width 779 height 36
click at [534, 79] on span "Projects" at bounding box center [542, 82] width 43 height 13
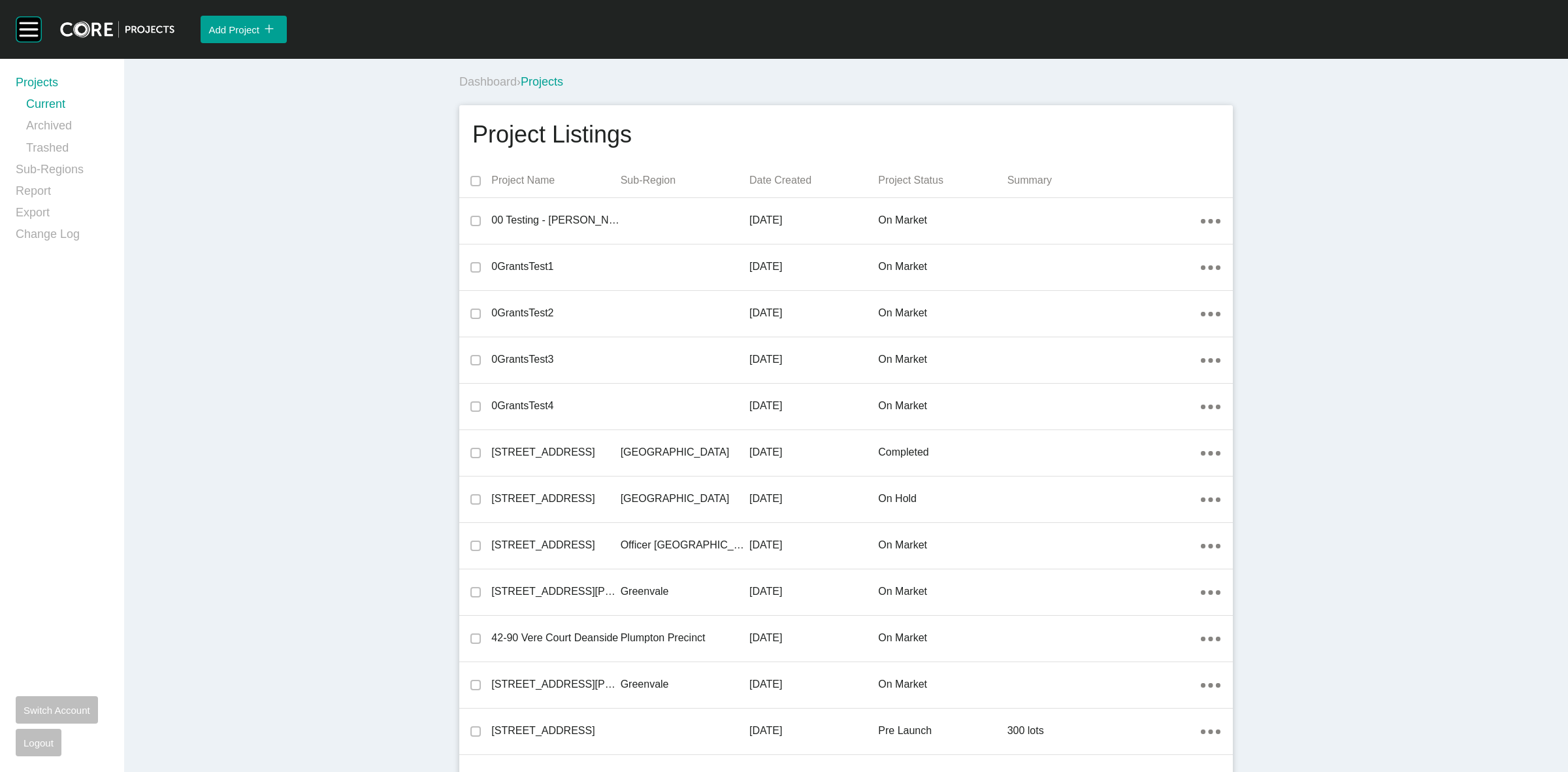
scroll to position [8089, 0]
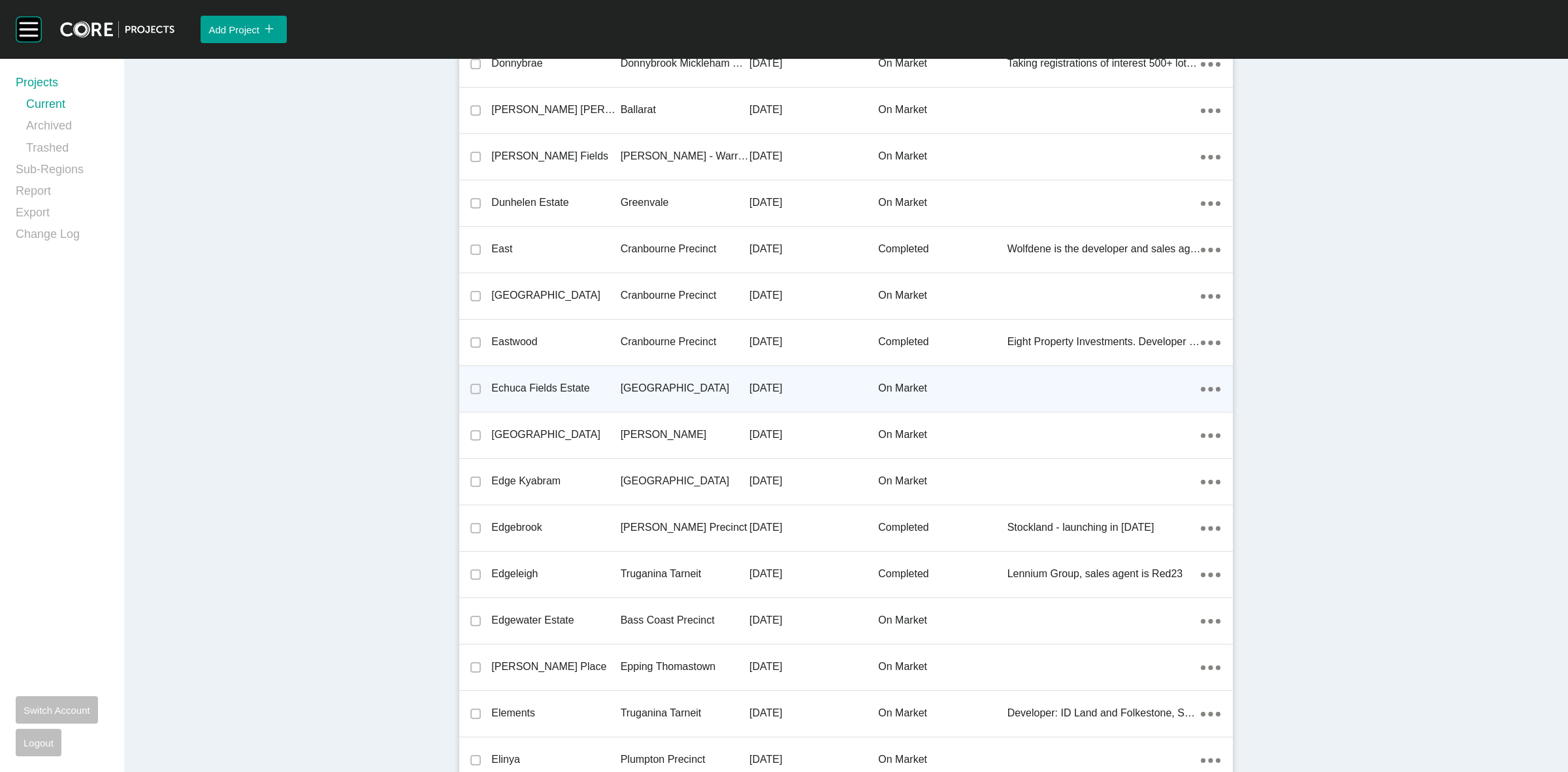
click at [629, 381] on p "[GEOGRAPHIC_DATA]" at bounding box center [684, 387] width 129 height 14
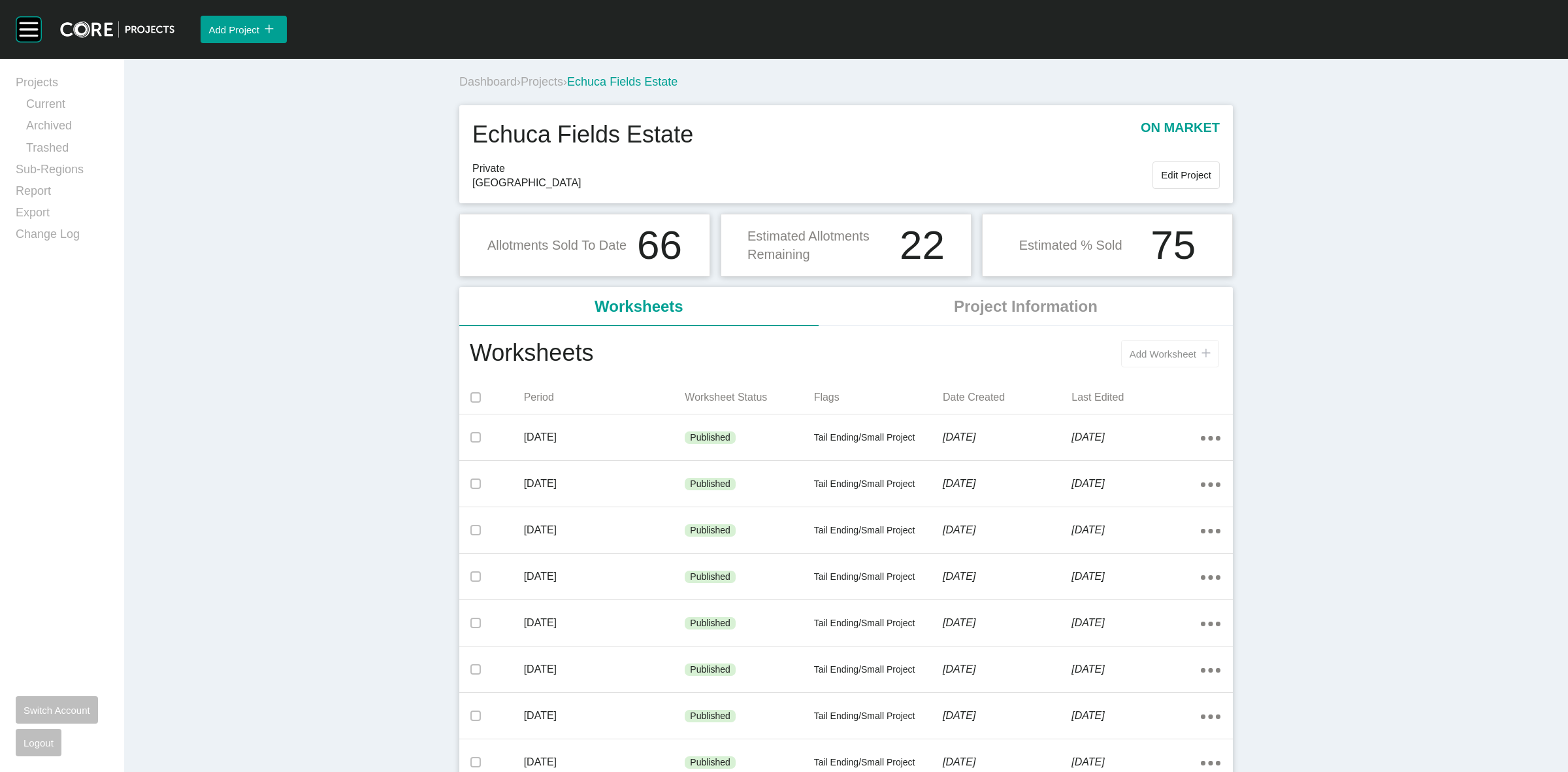
click at [1131, 357] on span "Add Worksheet" at bounding box center [1163, 354] width 67 height 11
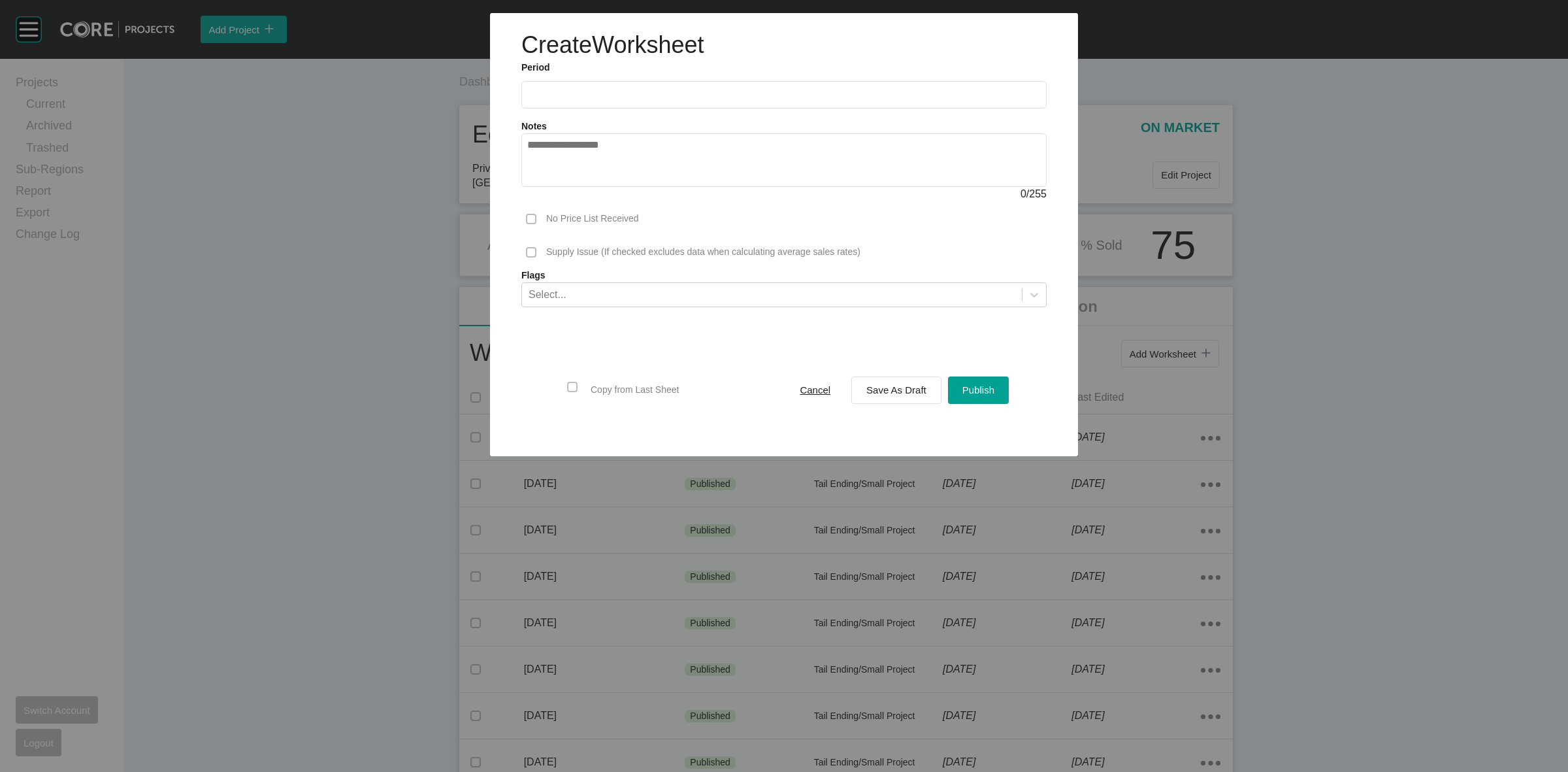
click at [600, 96] on input "text" at bounding box center [784, 94] width 513 height 11
click at [554, 186] on li "[DATE]" at bounding box center [547, 190] width 44 height 22
type input "*********"
click at [889, 387] on span "Save As Draft" at bounding box center [896, 390] width 60 height 11
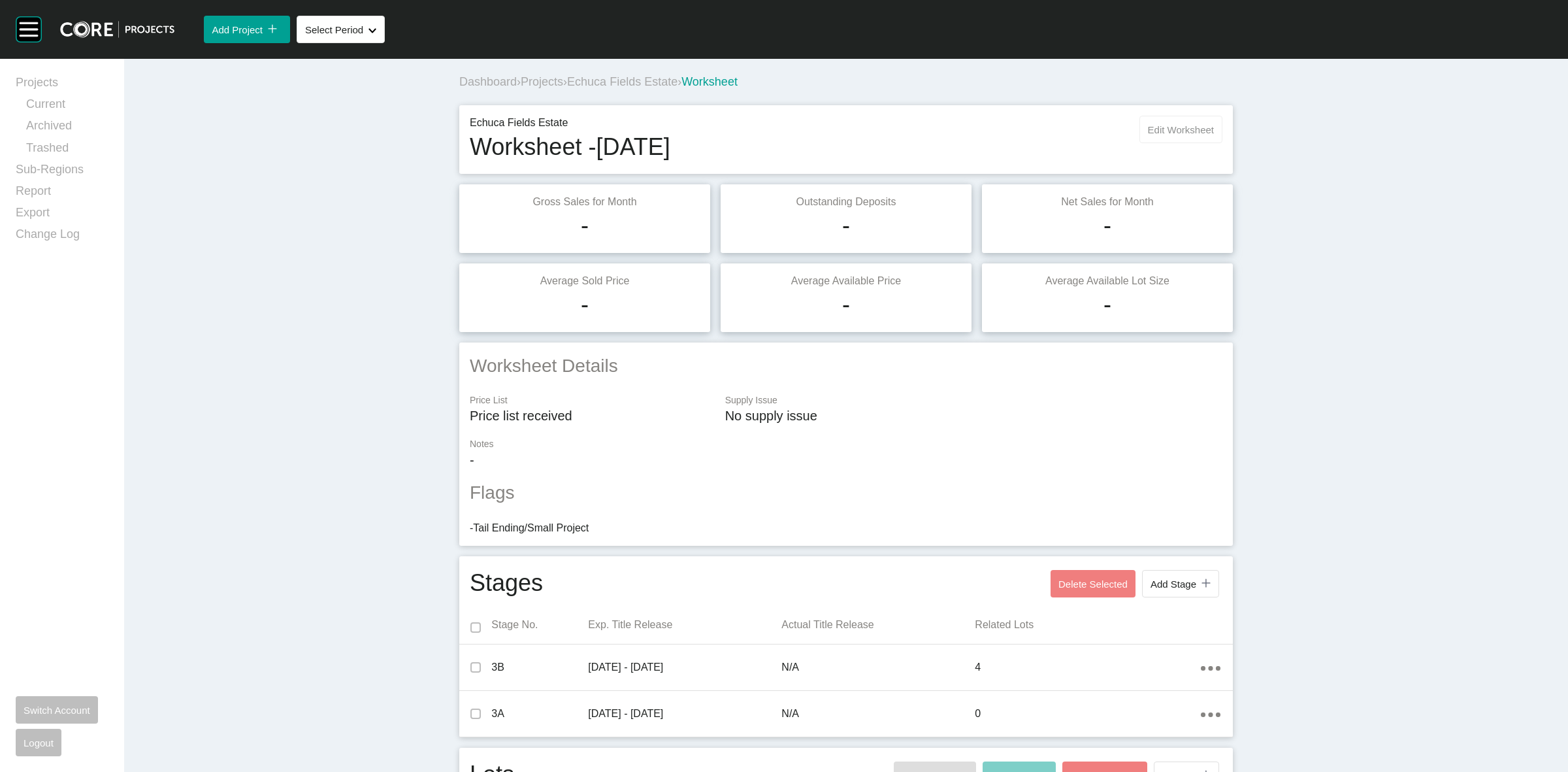
click at [1174, 129] on span "Edit Worksheet" at bounding box center [1181, 130] width 66 height 11
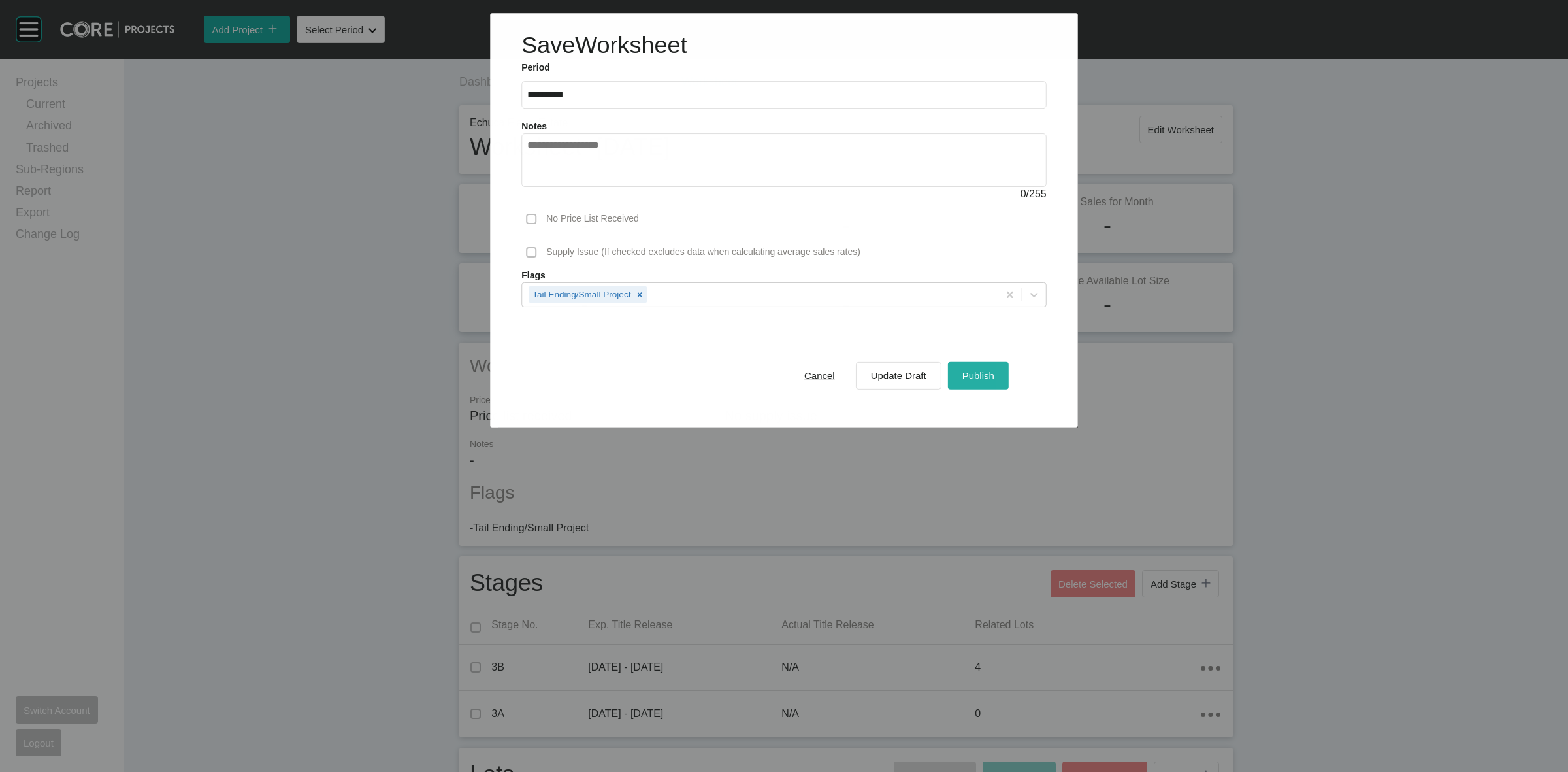
click at [972, 374] on span "Publish" at bounding box center [979, 376] width 32 height 11
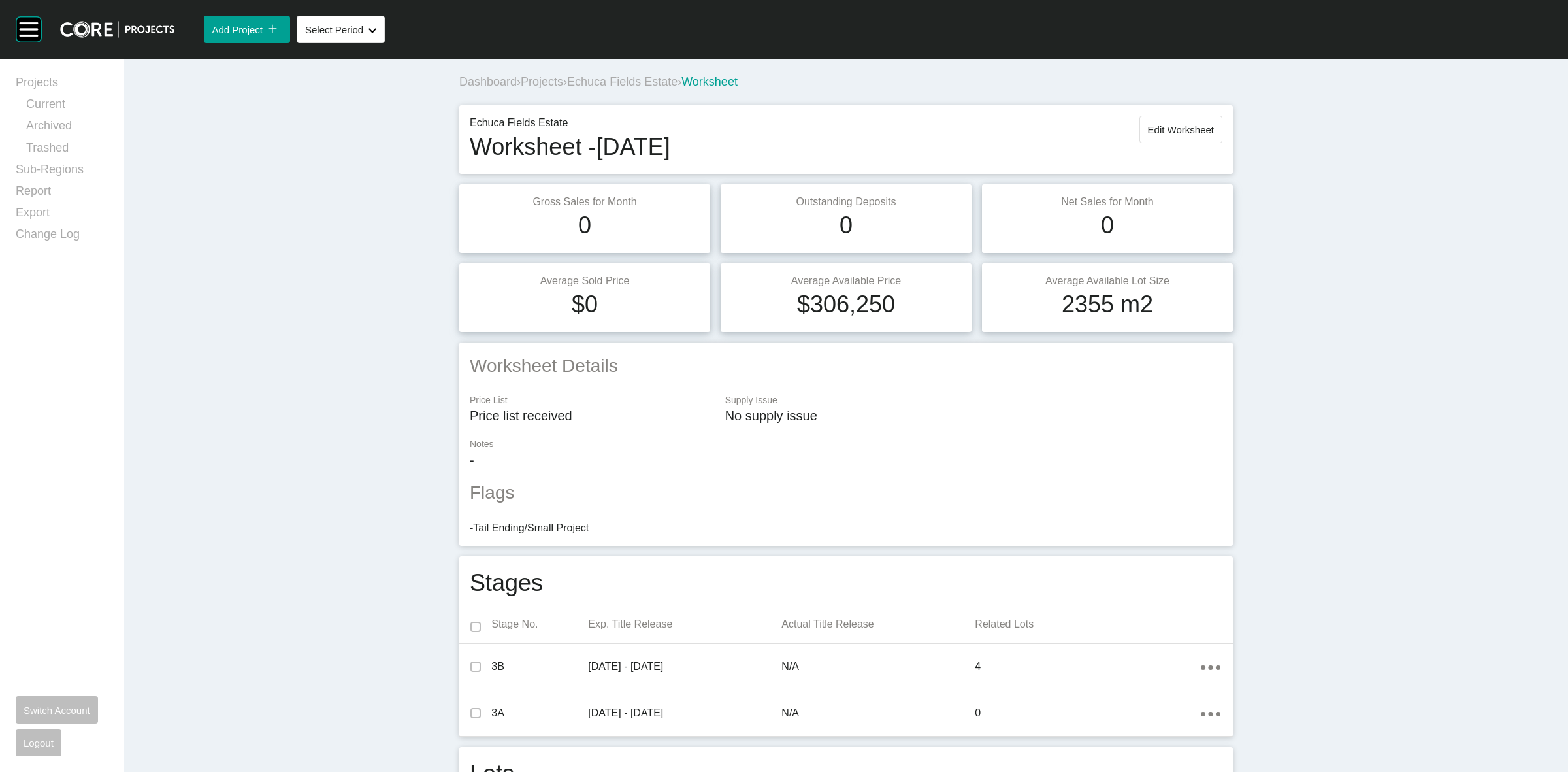
click at [615, 77] on span "Echuca Fields Estate" at bounding box center [622, 82] width 111 height 13
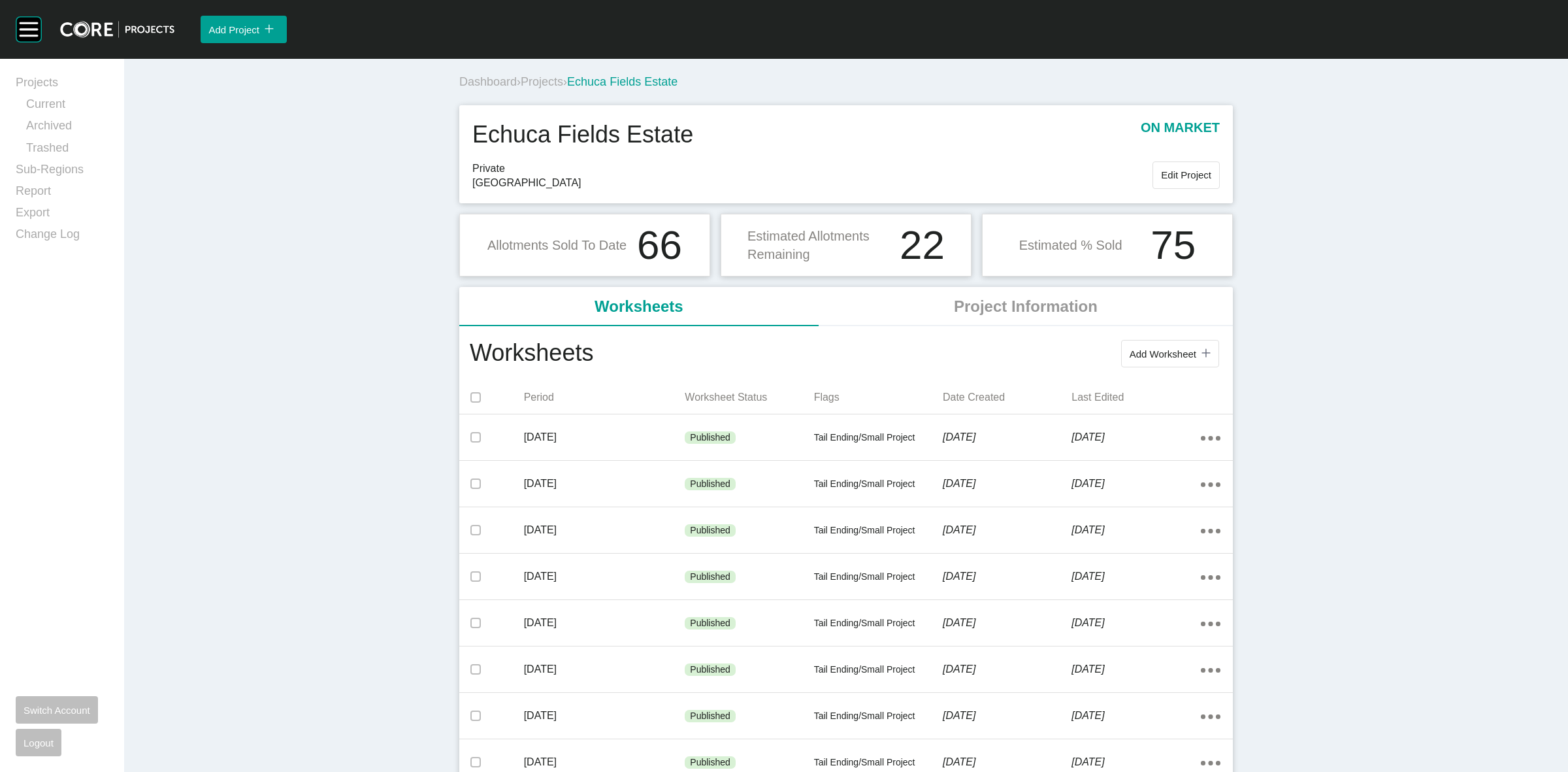
click at [539, 84] on span "Projects" at bounding box center [542, 82] width 43 height 13
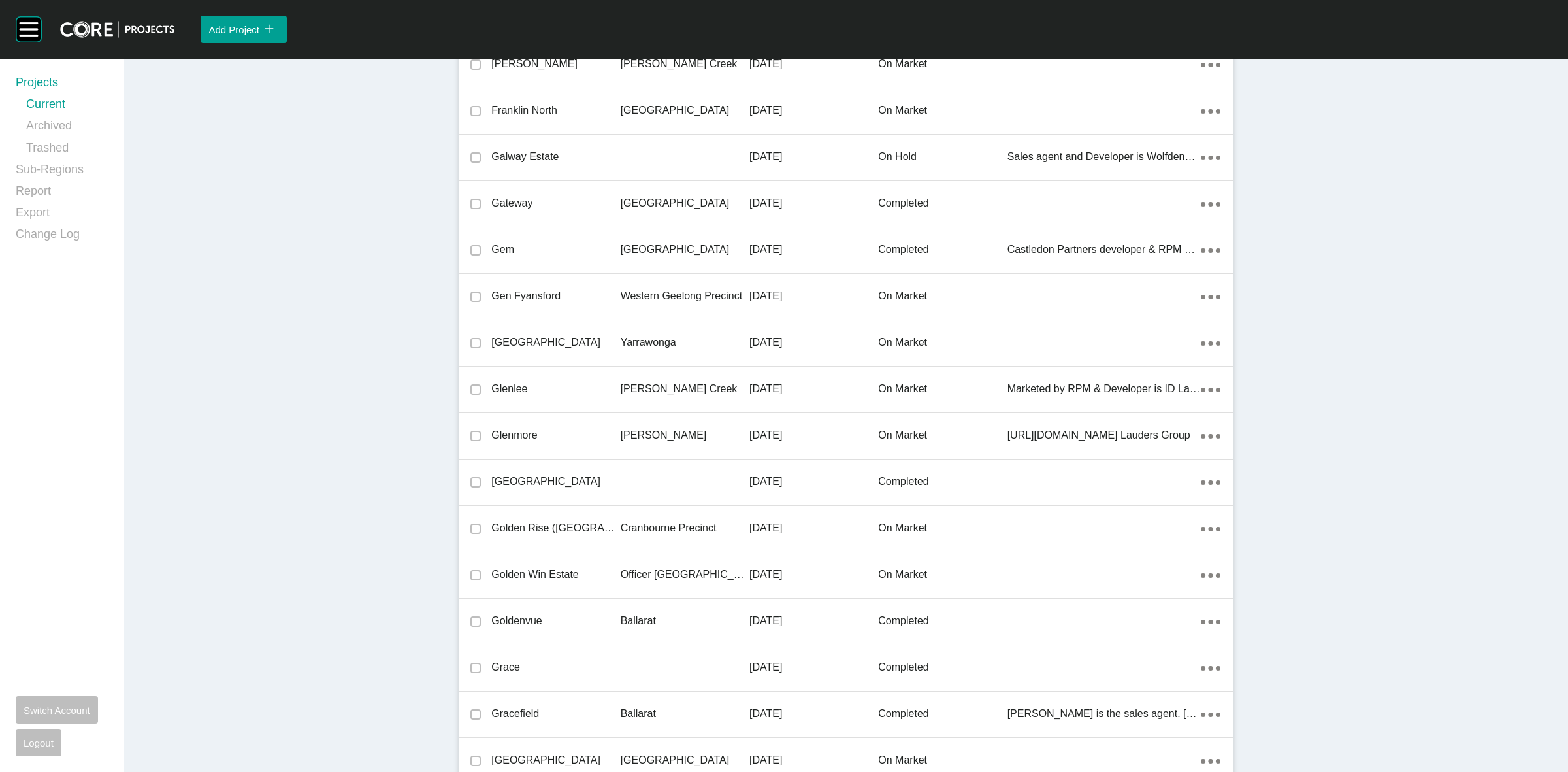
scroll to position [27148, 0]
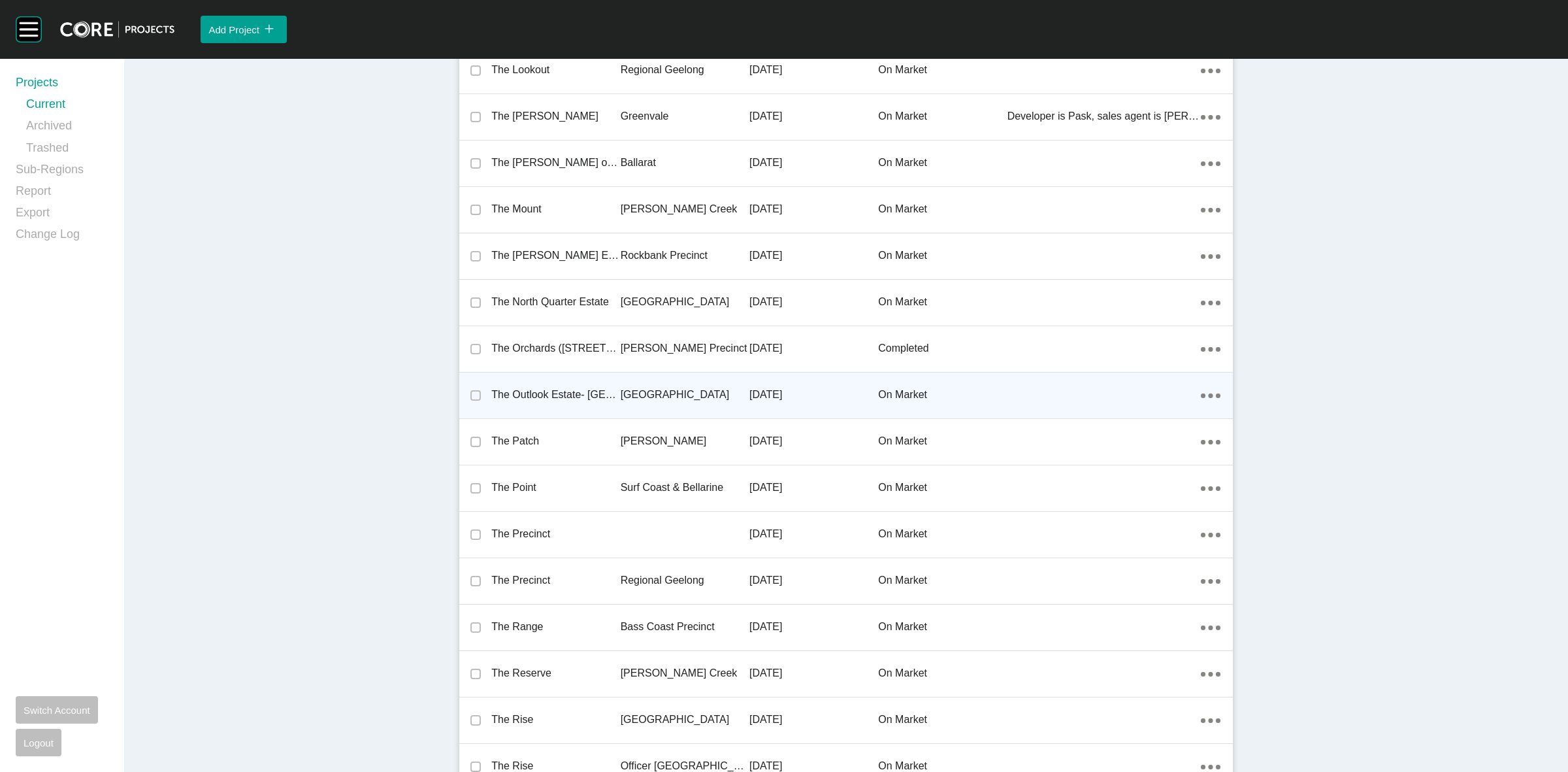
click at [656, 387] on p "[GEOGRAPHIC_DATA]" at bounding box center [684, 394] width 129 height 14
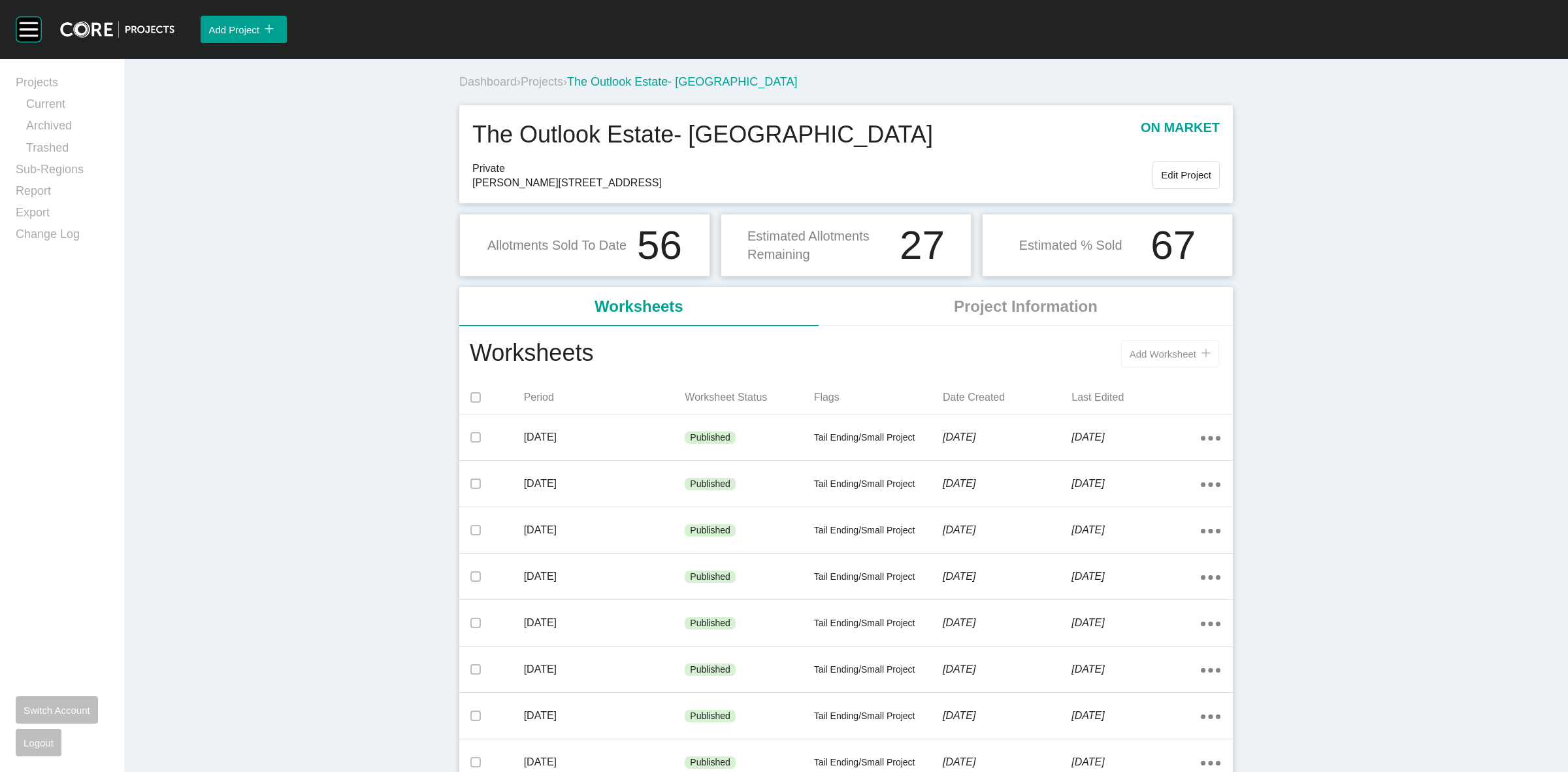
click at [1140, 354] on span "Add Worksheet" at bounding box center [1163, 354] width 67 height 11
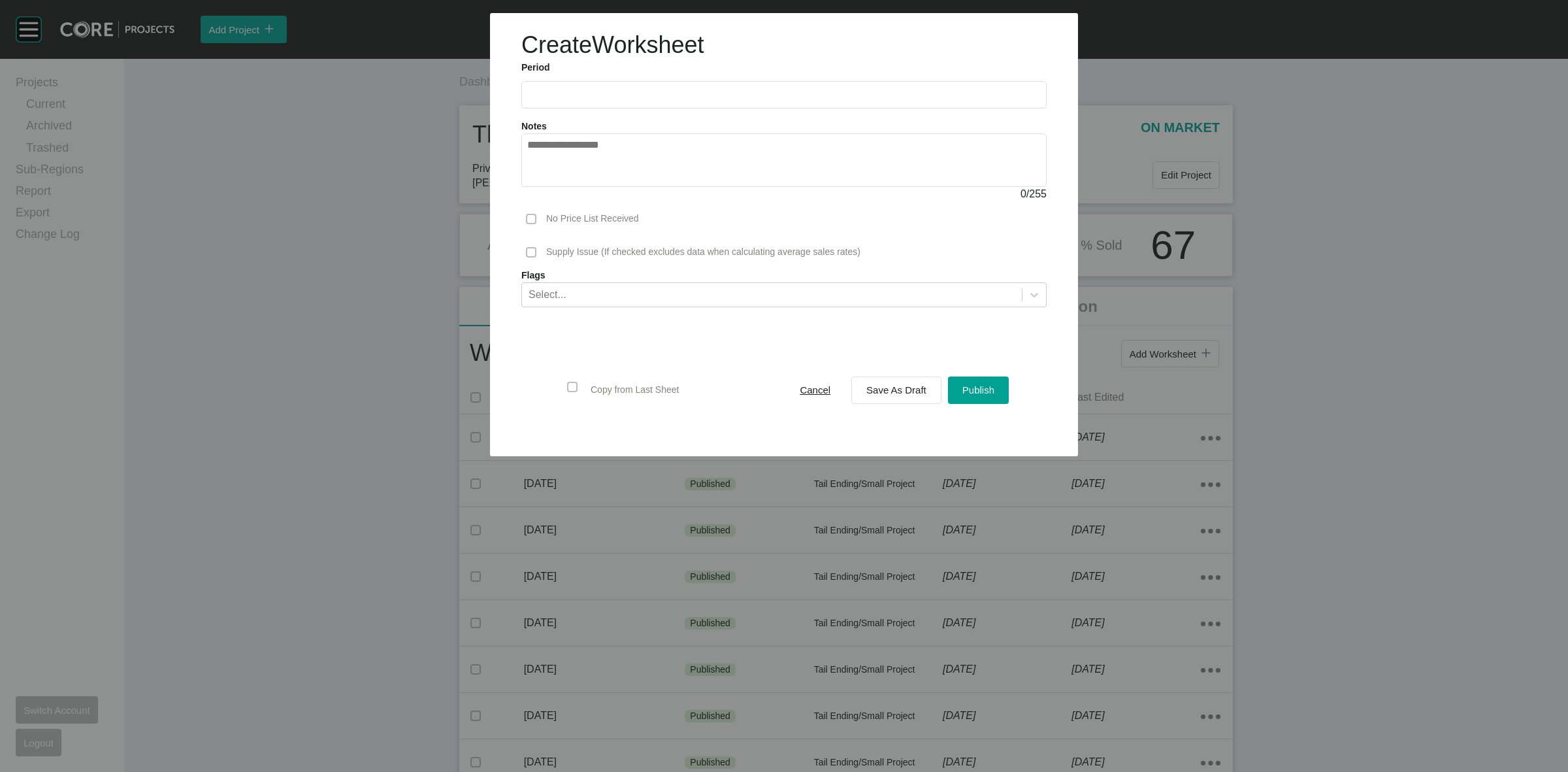
click at [599, 86] on label at bounding box center [784, 94] width 525 height 28
click at [599, 89] on input "text" at bounding box center [784, 94] width 513 height 11
click at [535, 186] on li "[DATE]" at bounding box center [547, 190] width 44 height 22
type input "*********"
click at [906, 388] on span "Save As Draft" at bounding box center [896, 390] width 60 height 11
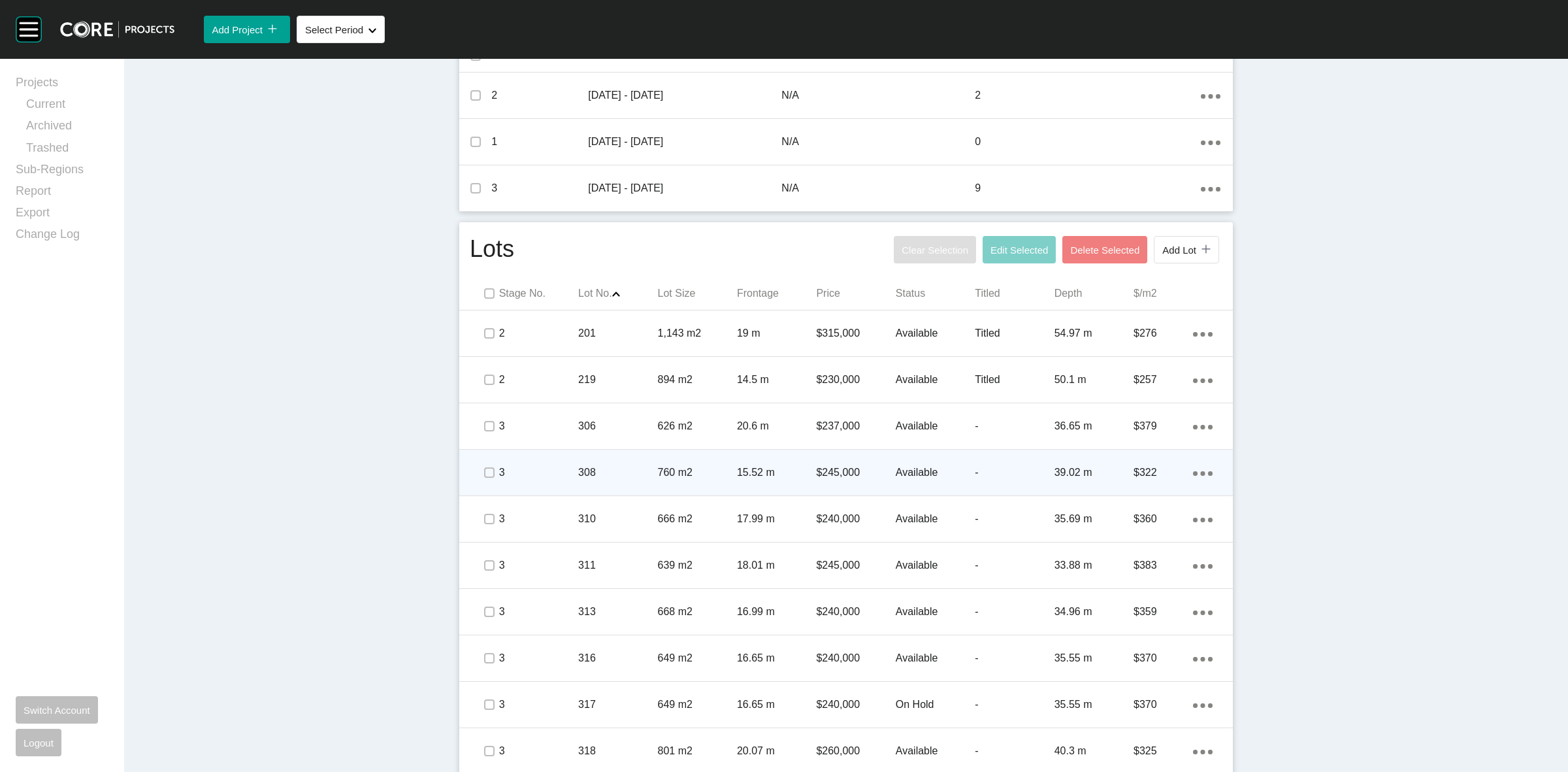
scroll to position [626, 0]
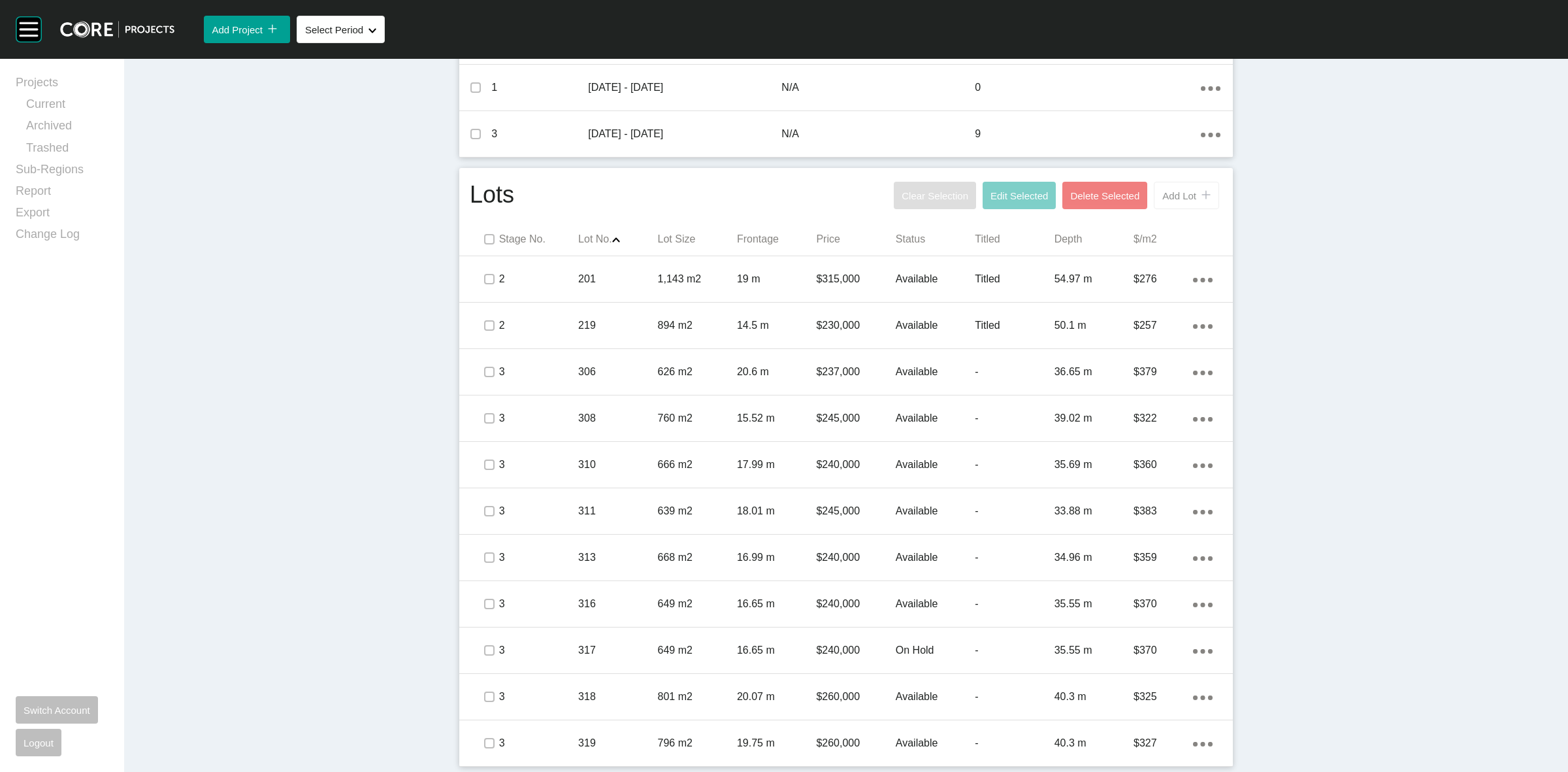
click at [1174, 199] on span "Add Lot" at bounding box center [1180, 196] width 34 height 11
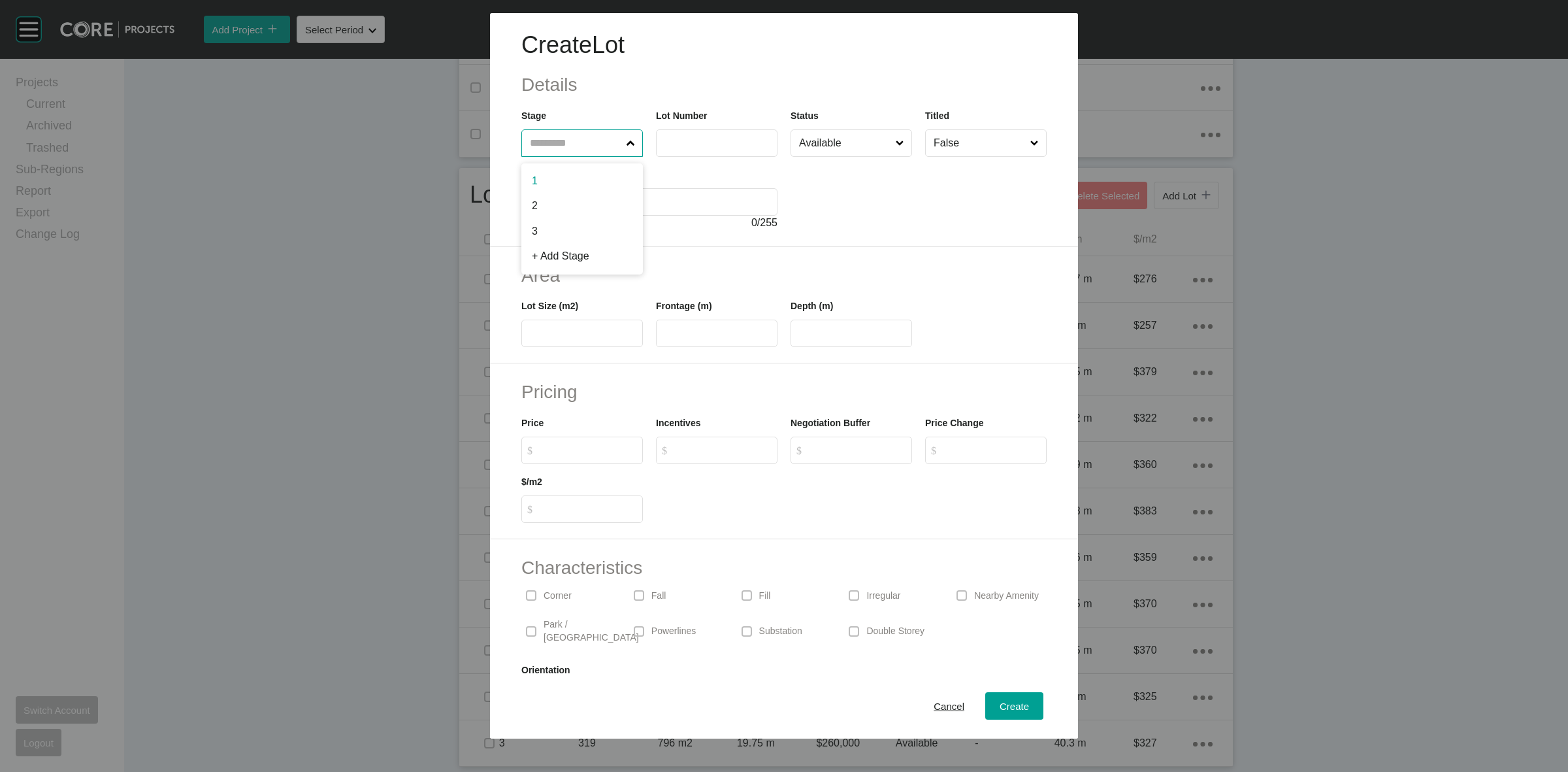
click at [560, 144] on input "text" at bounding box center [575, 142] width 96 height 26
type input "*"
type input "***"
type input "*****"
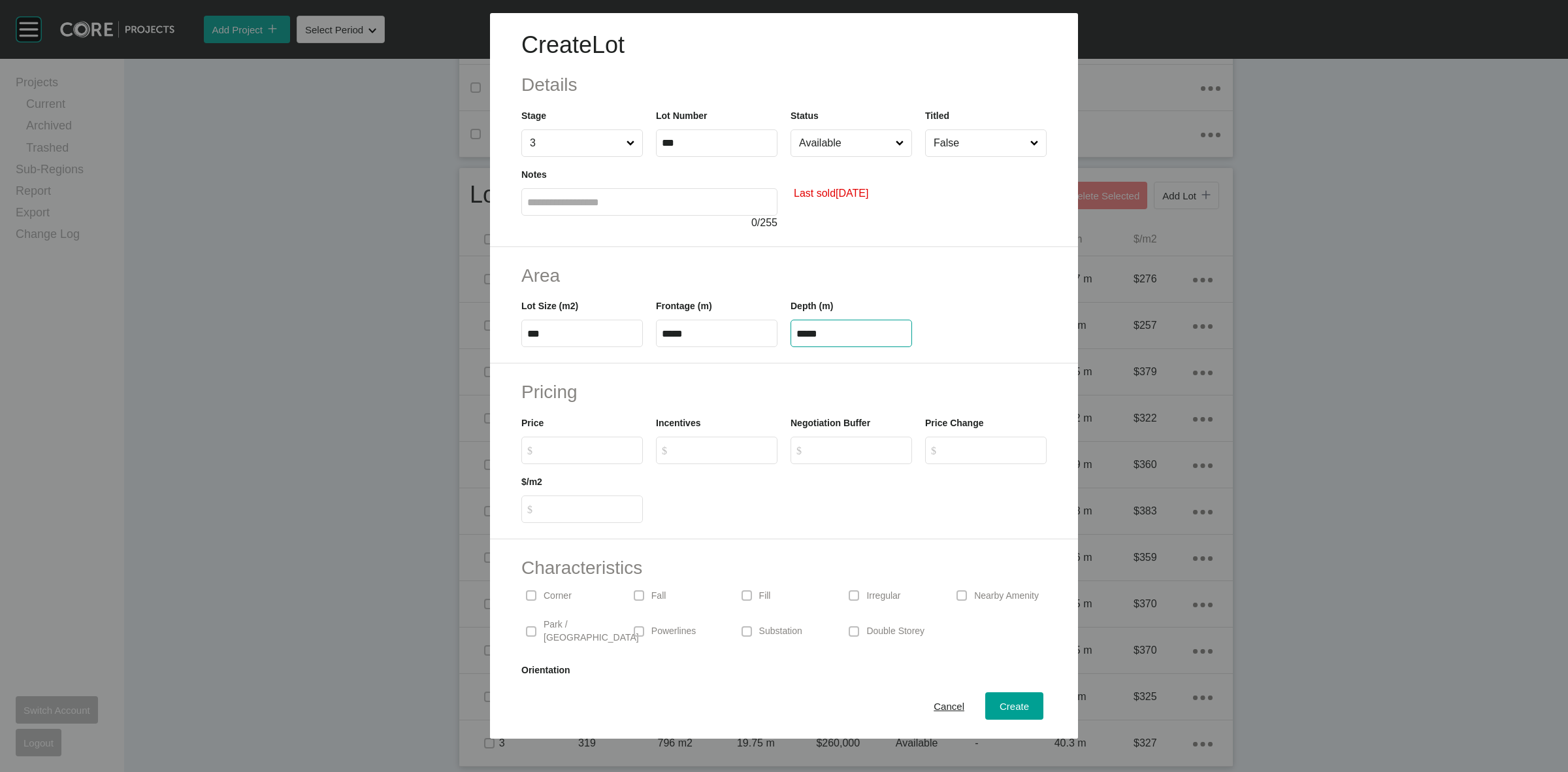
type input "*****"
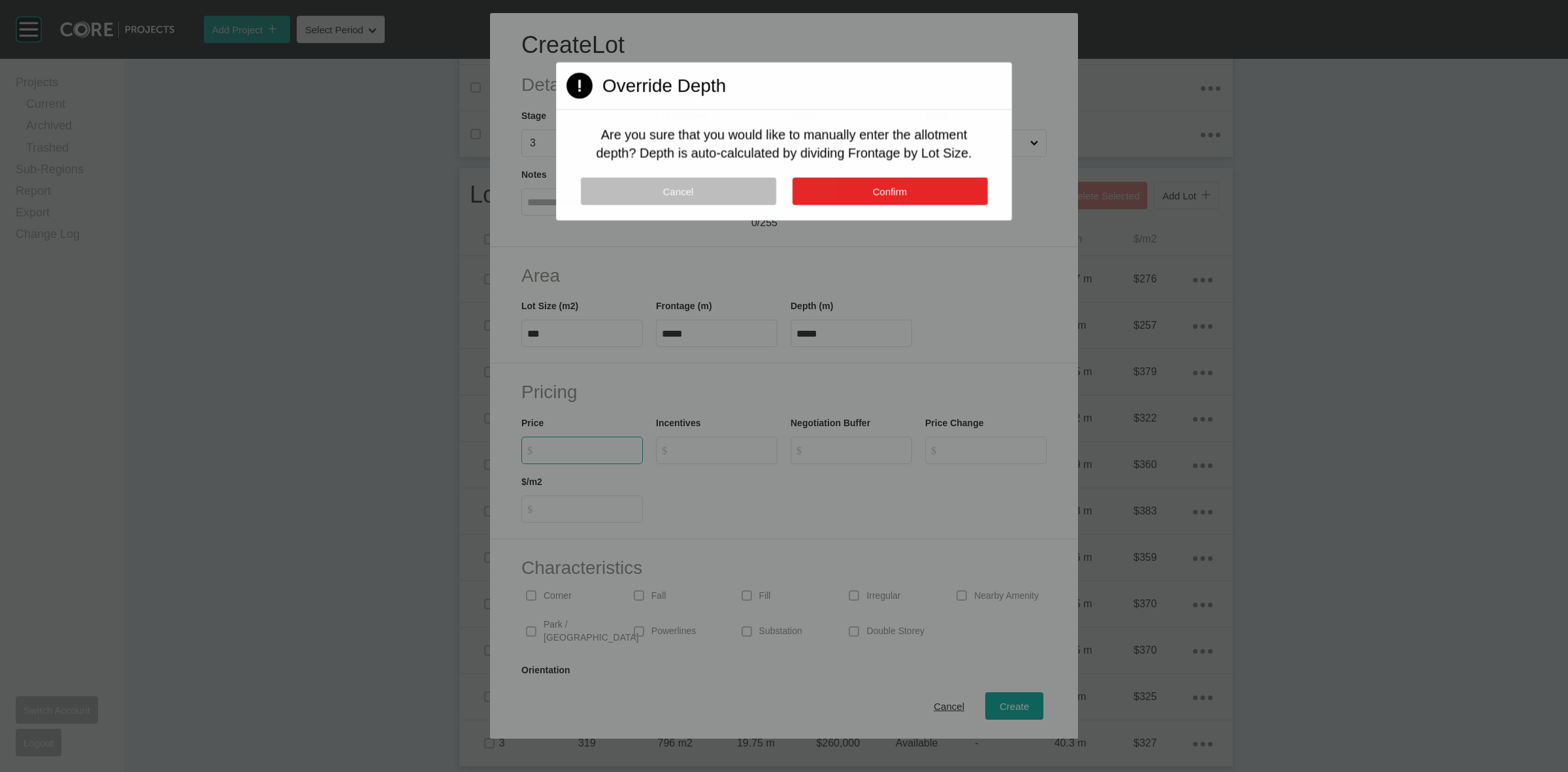
click at [838, 177] on button "Confirm" at bounding box center [889, 191] width 196 height 28
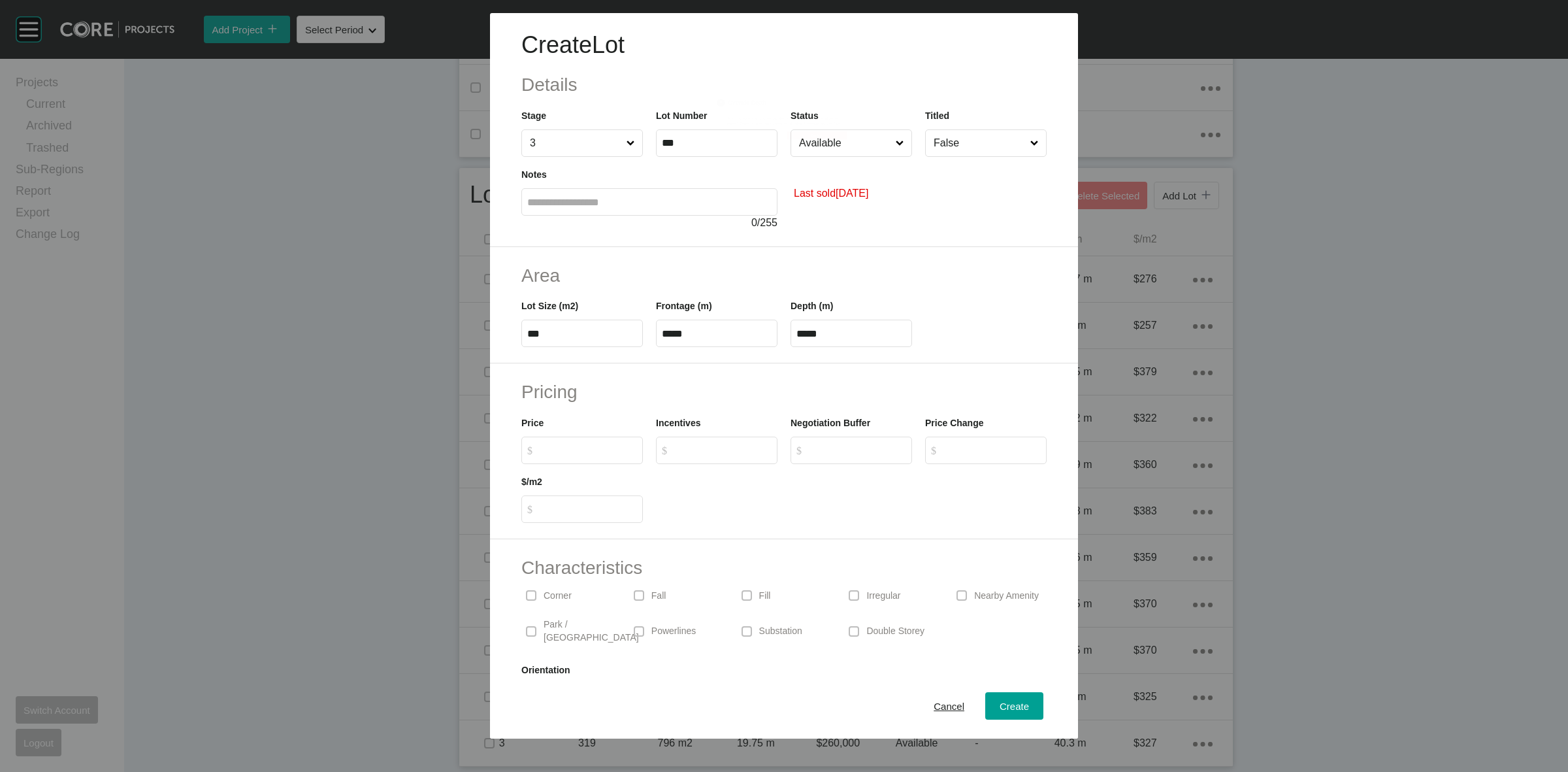
click at [825, 132] on button "Confirm" at bounding box center [816, 136] width 60 height 9
click at [825, 132] on input "Available" at bounding box center [845, 142] width 96 height 26
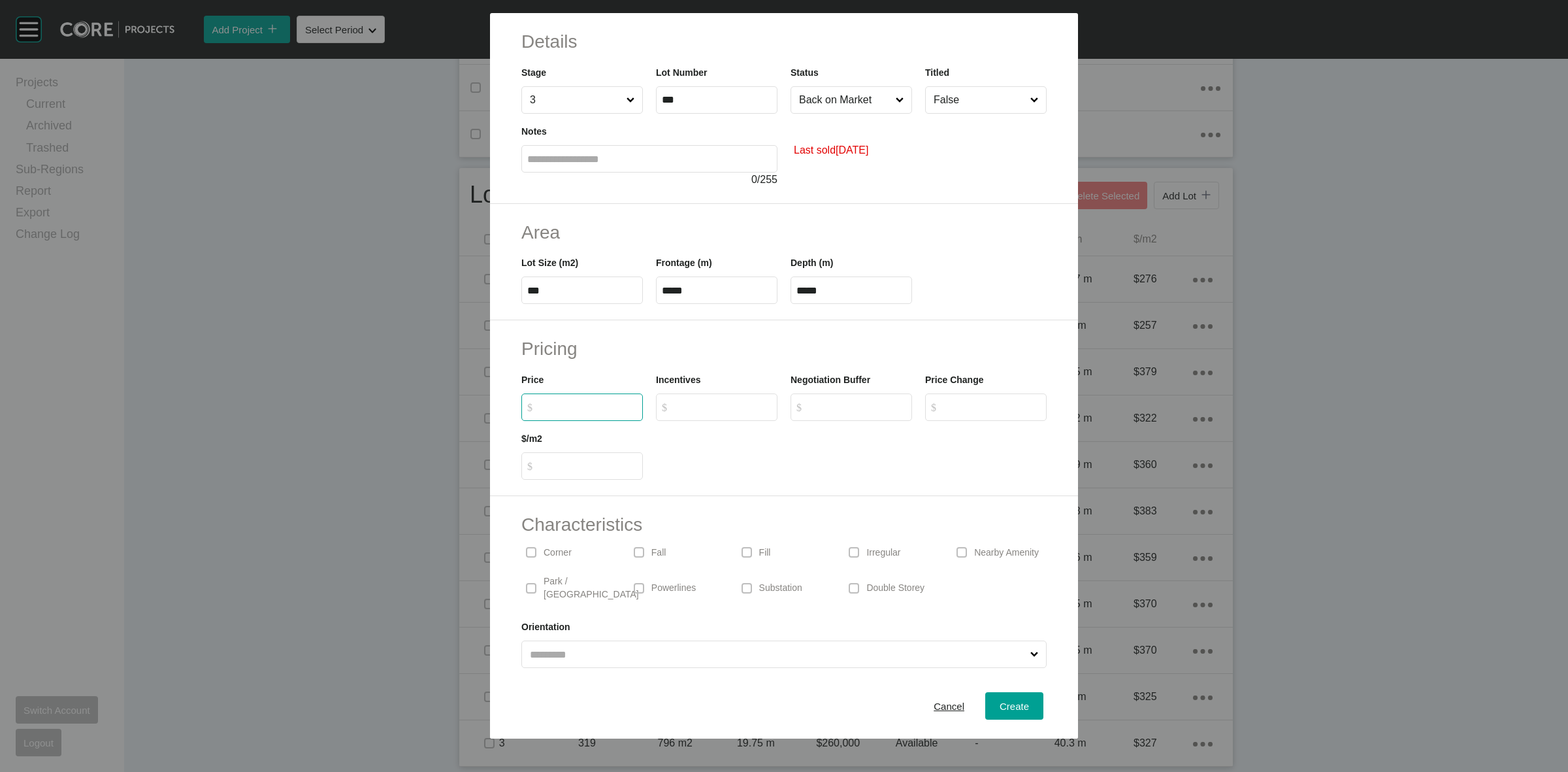
click at [596, 407] on input "$ Created with Sketch. $" at bounding box center [589, 407] width 97 height 11
type input "*******"
type input "******"
type input "***"
type input "*"
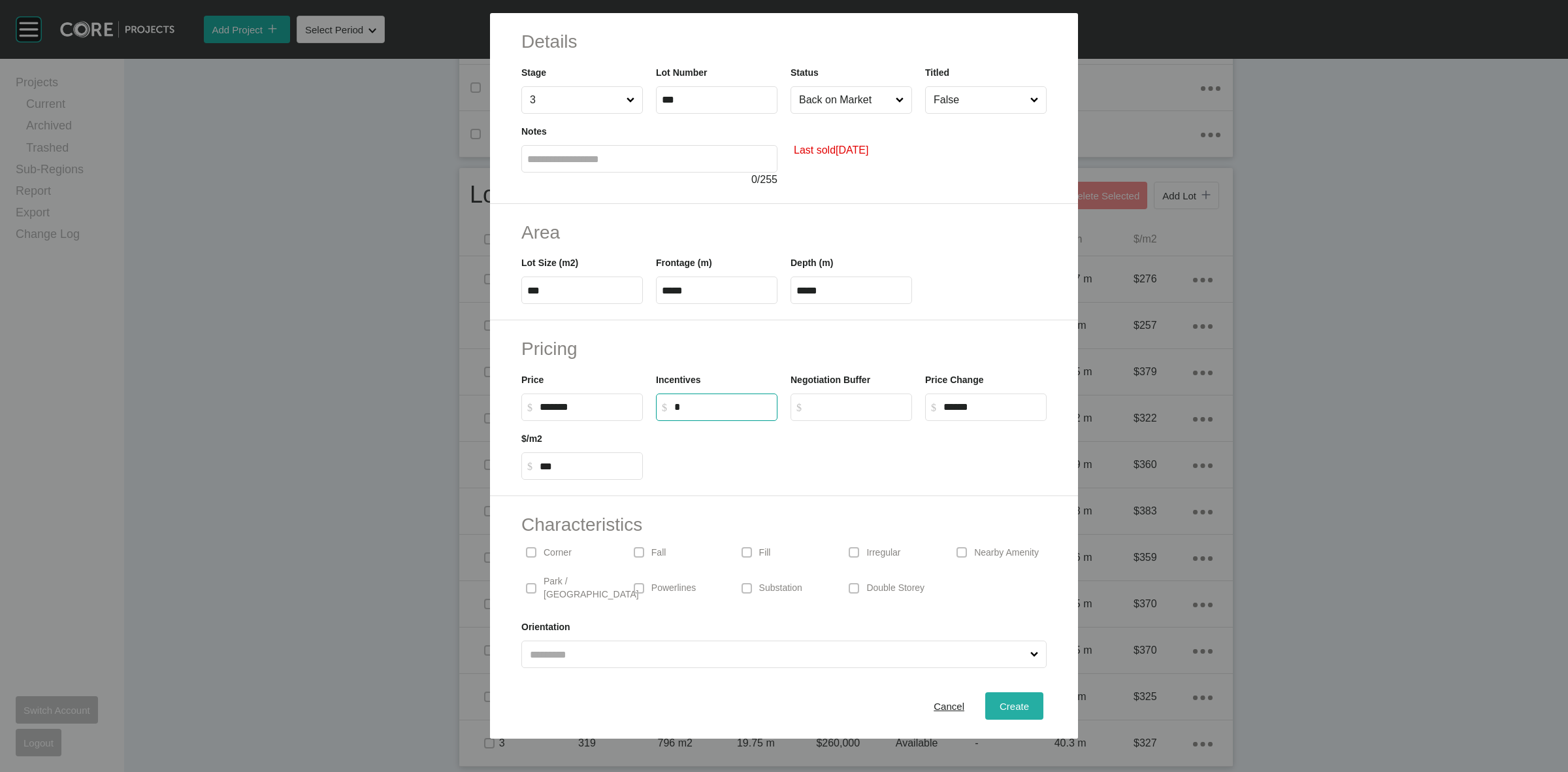
click at [1000, 704] on span "Create" at bounding box center [1014, 706] width 30 height 11
type input "*"
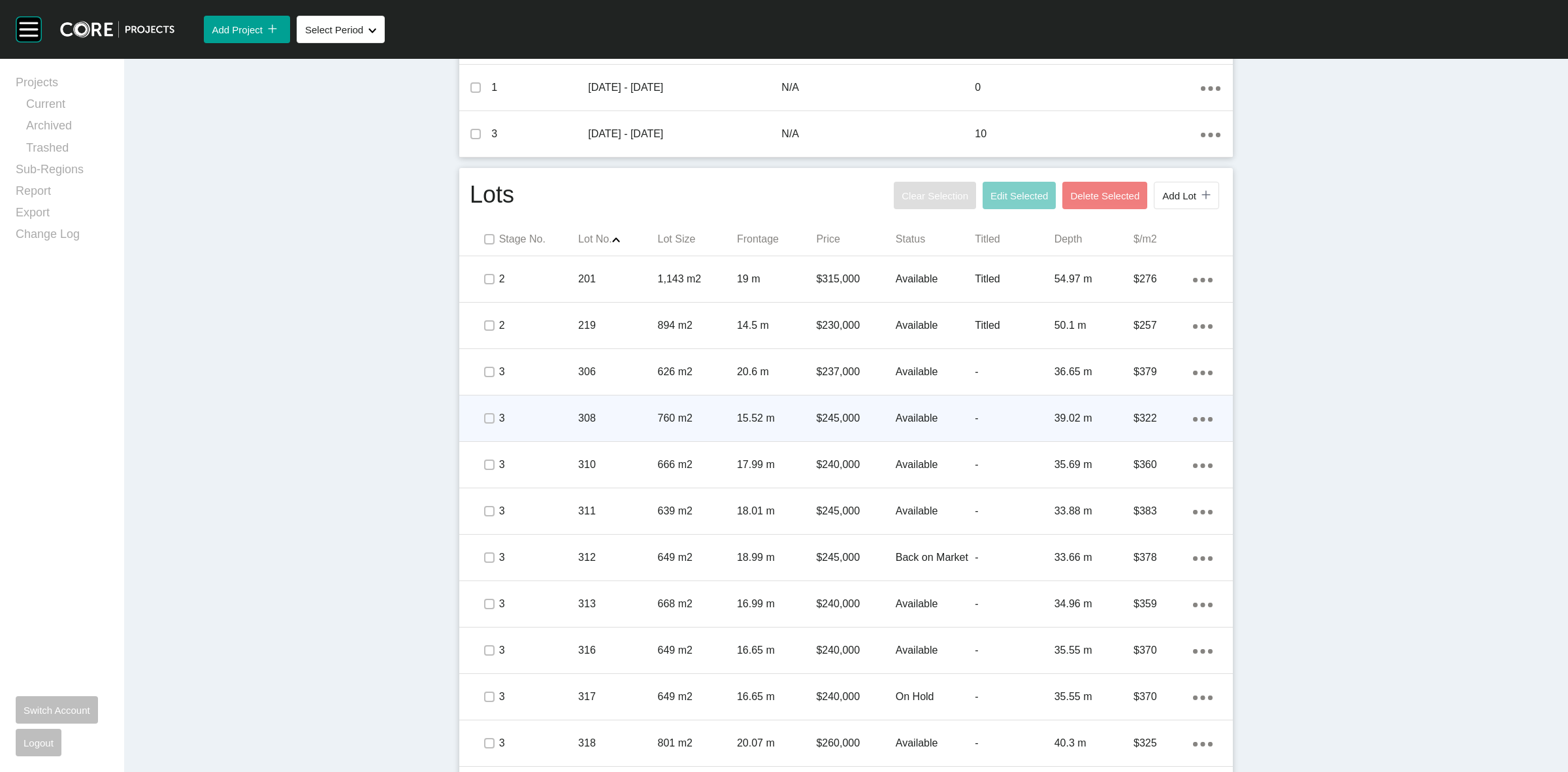
scroll to position [673, 0]
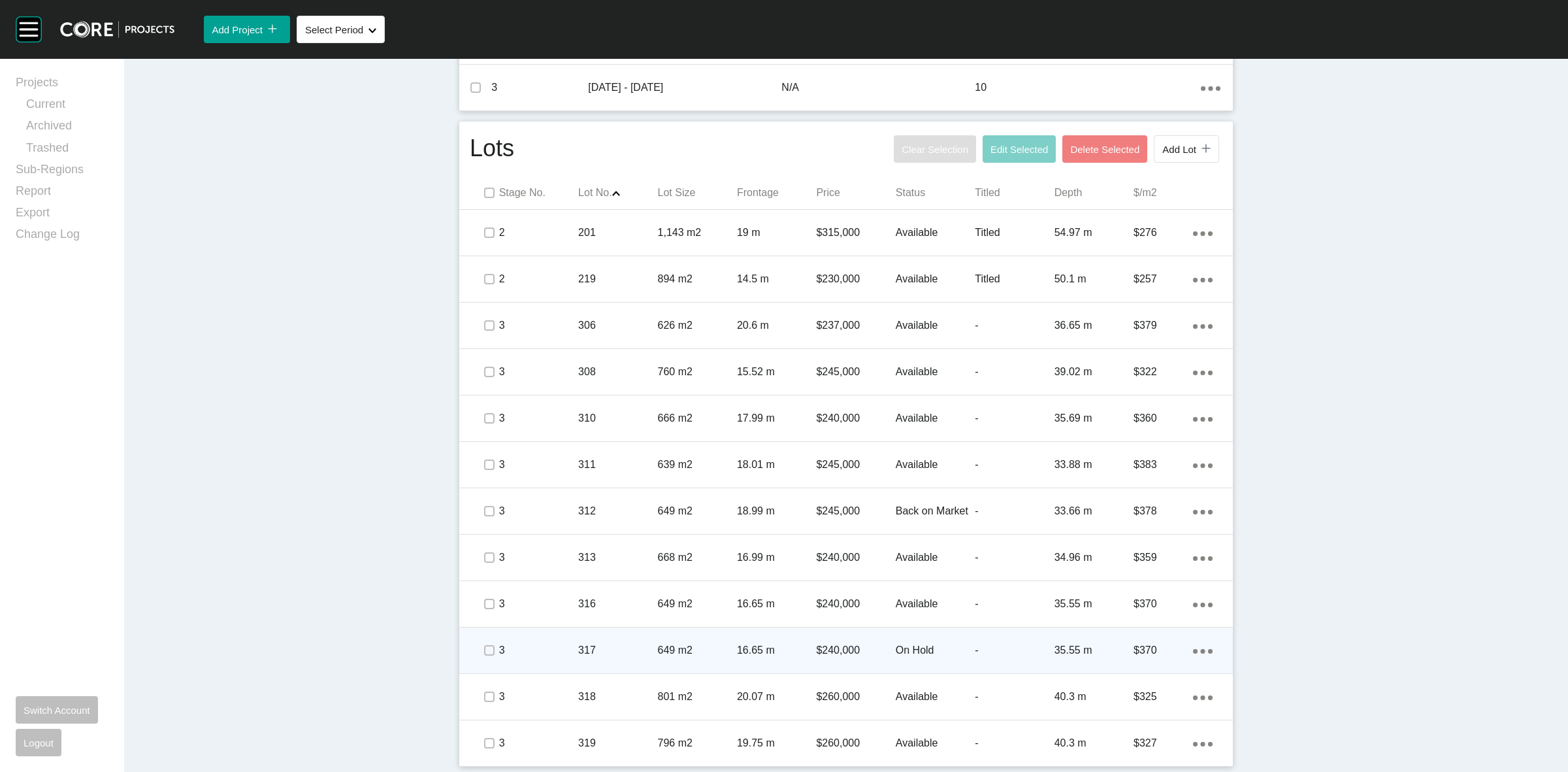
click at [611, 648] on p "317" at bounding box center [617, 650] width 79 height 14
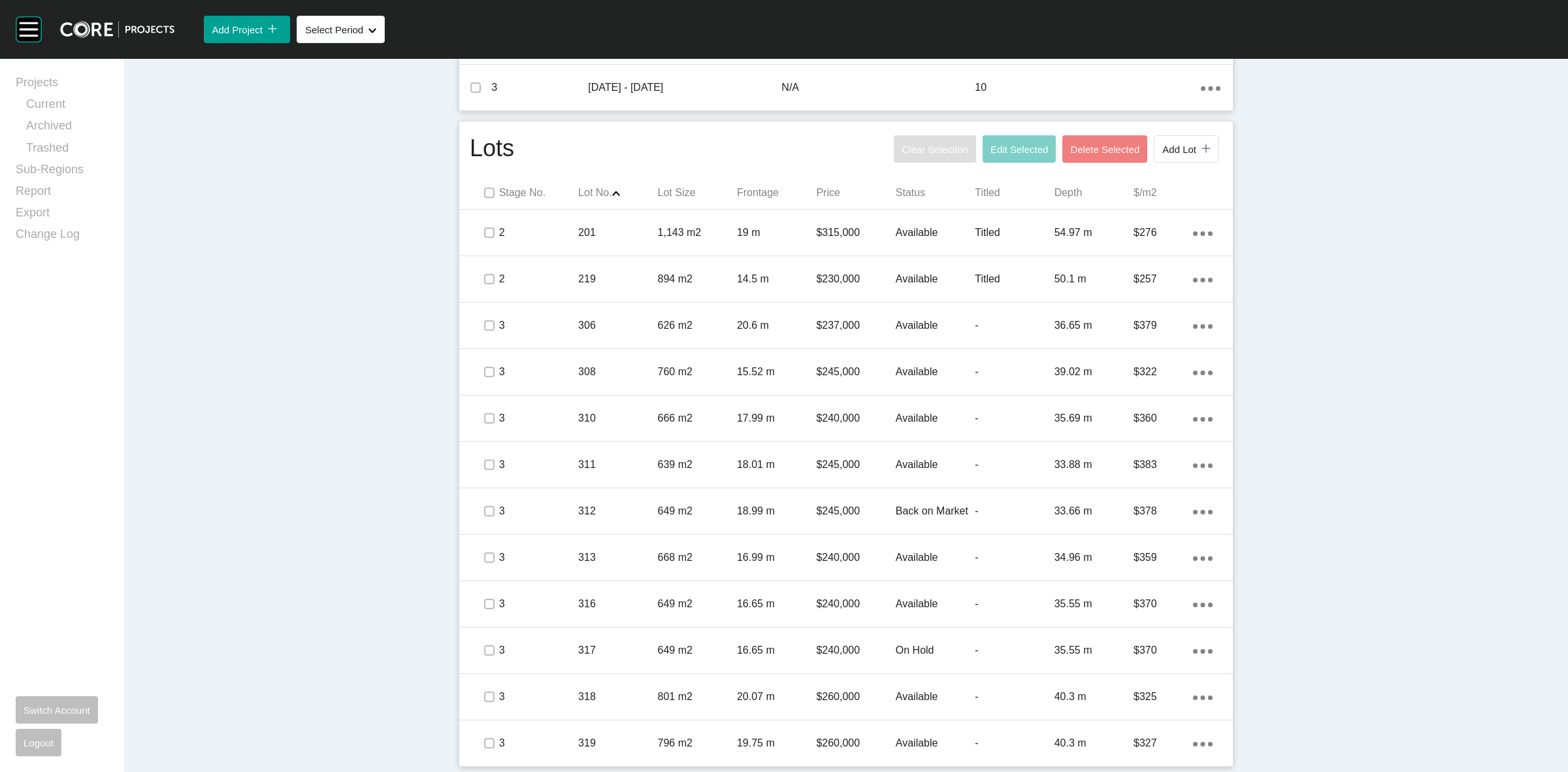
scroll to position [672, 0]
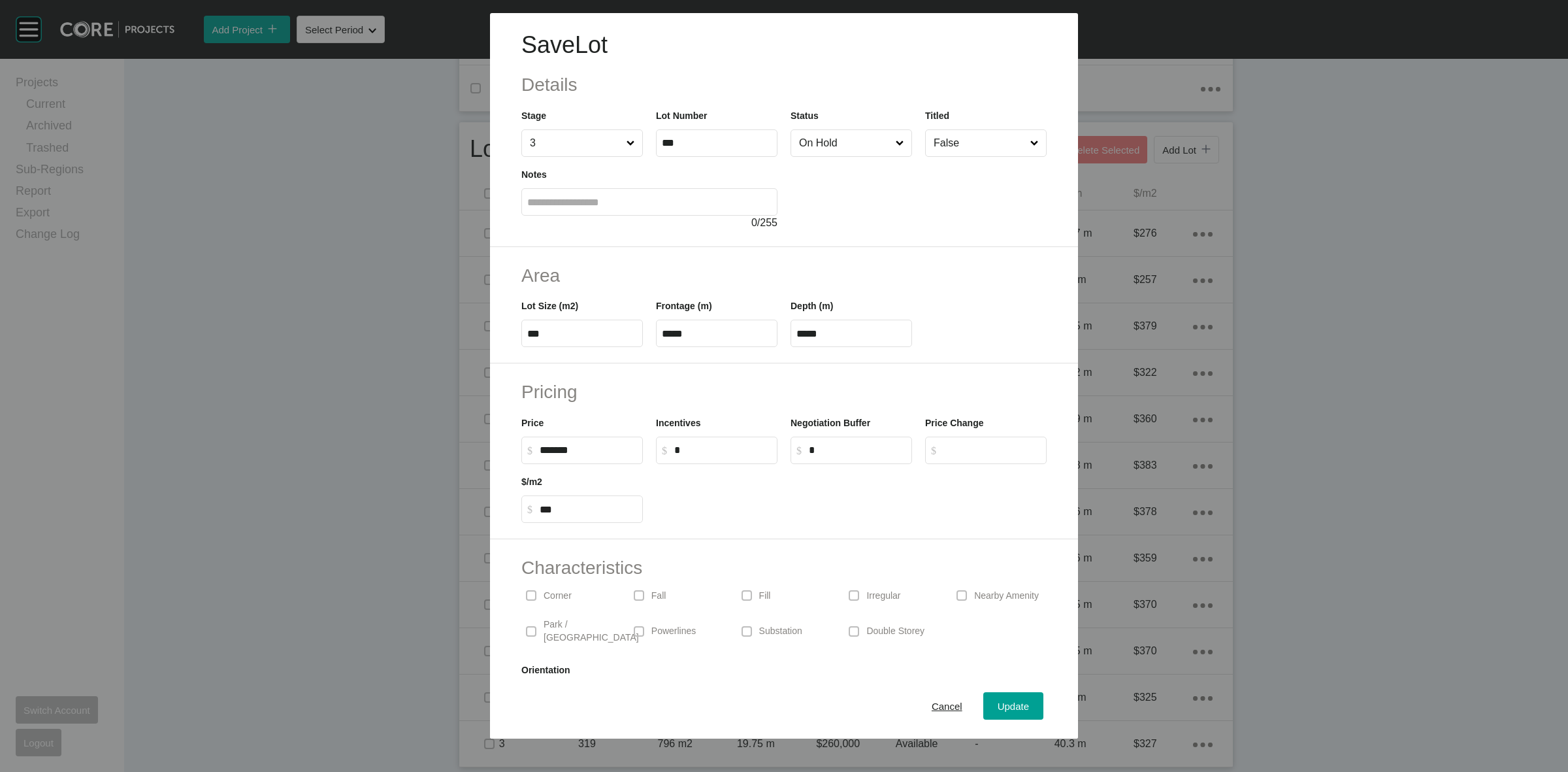
click at [840, 144] on input "On Hold" at bounding box center [845, 142] width 96 height 26
click at [997, 709] on span "Update" at bounding box center [1013, 706] width 31 height 11
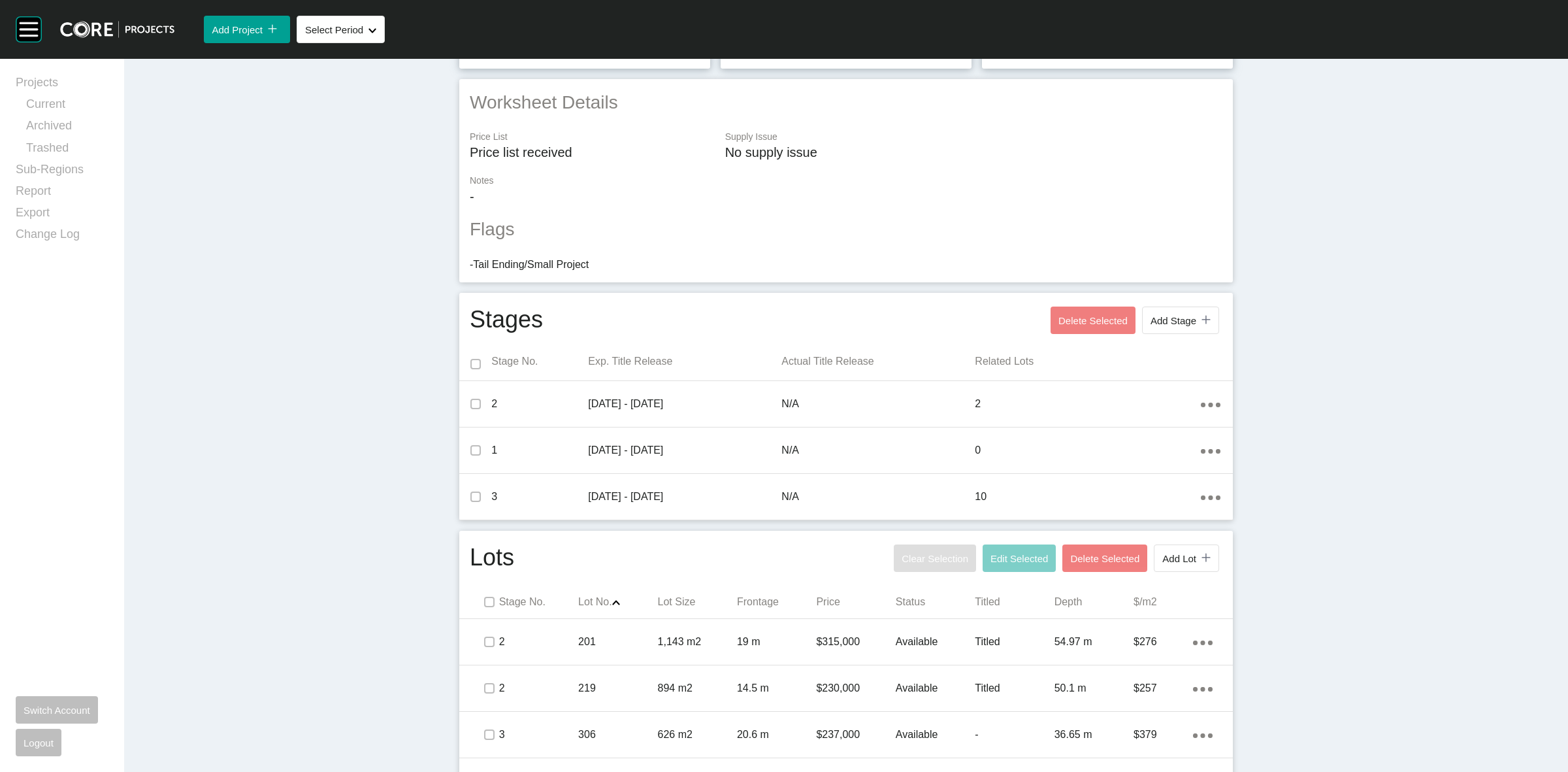
scroll to position [0, 0]
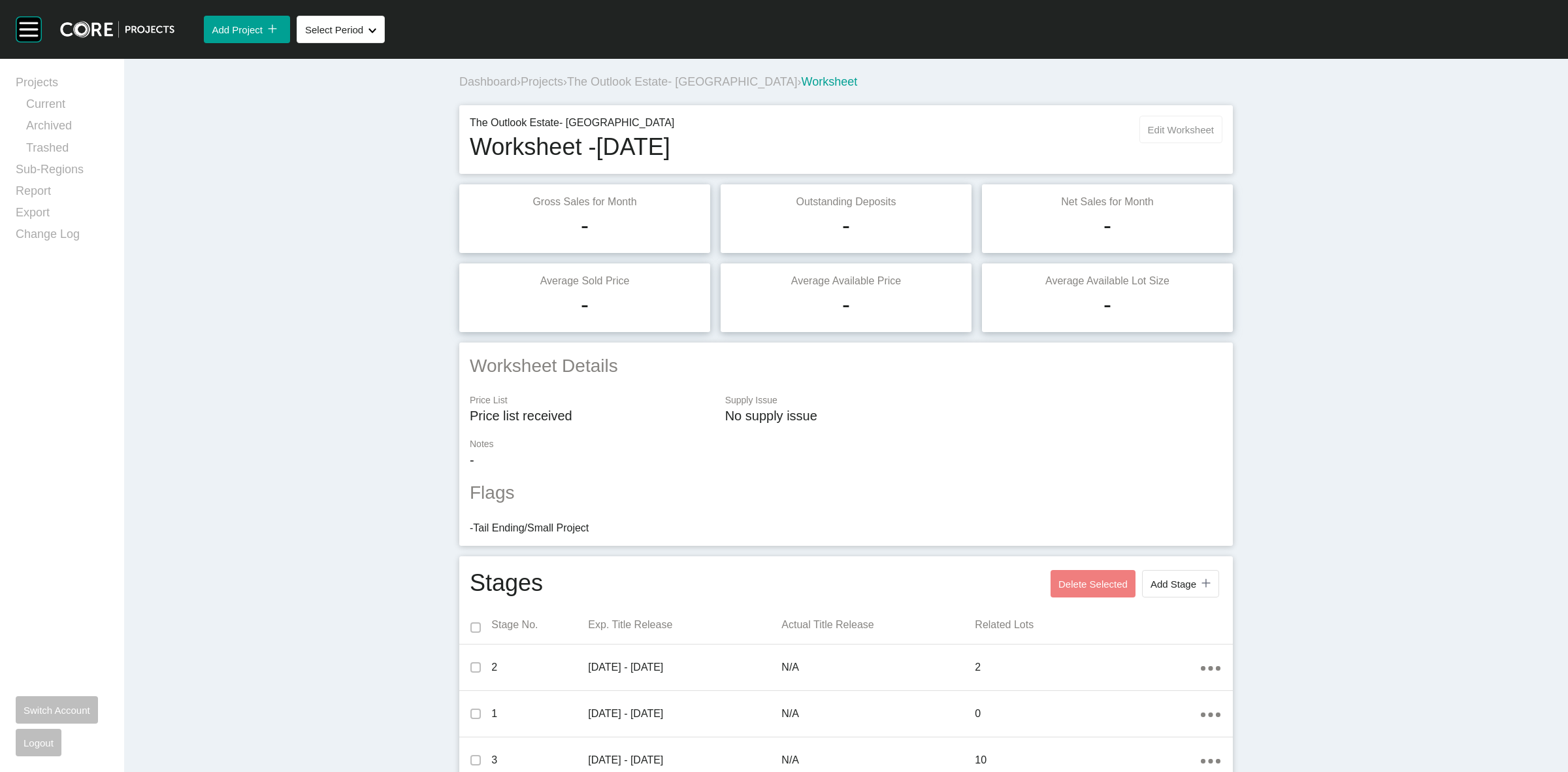
click at [1160, 134] on span "Edit Worksheet" at bounding box center [1181, 130] width 66 height 11
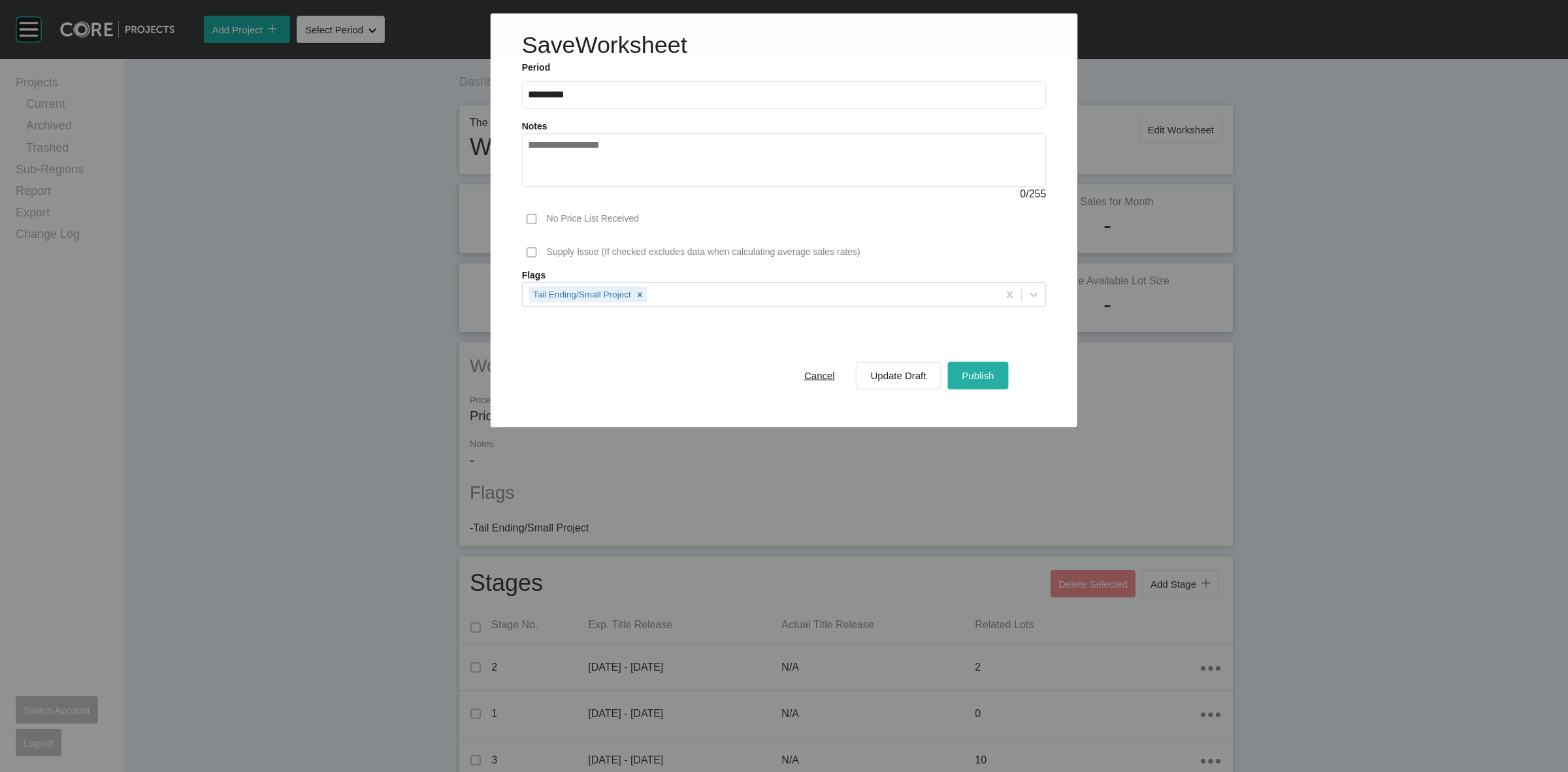
click at [968, 364] on button "Publish" at bounding box center [978, 375] width 61 height 28
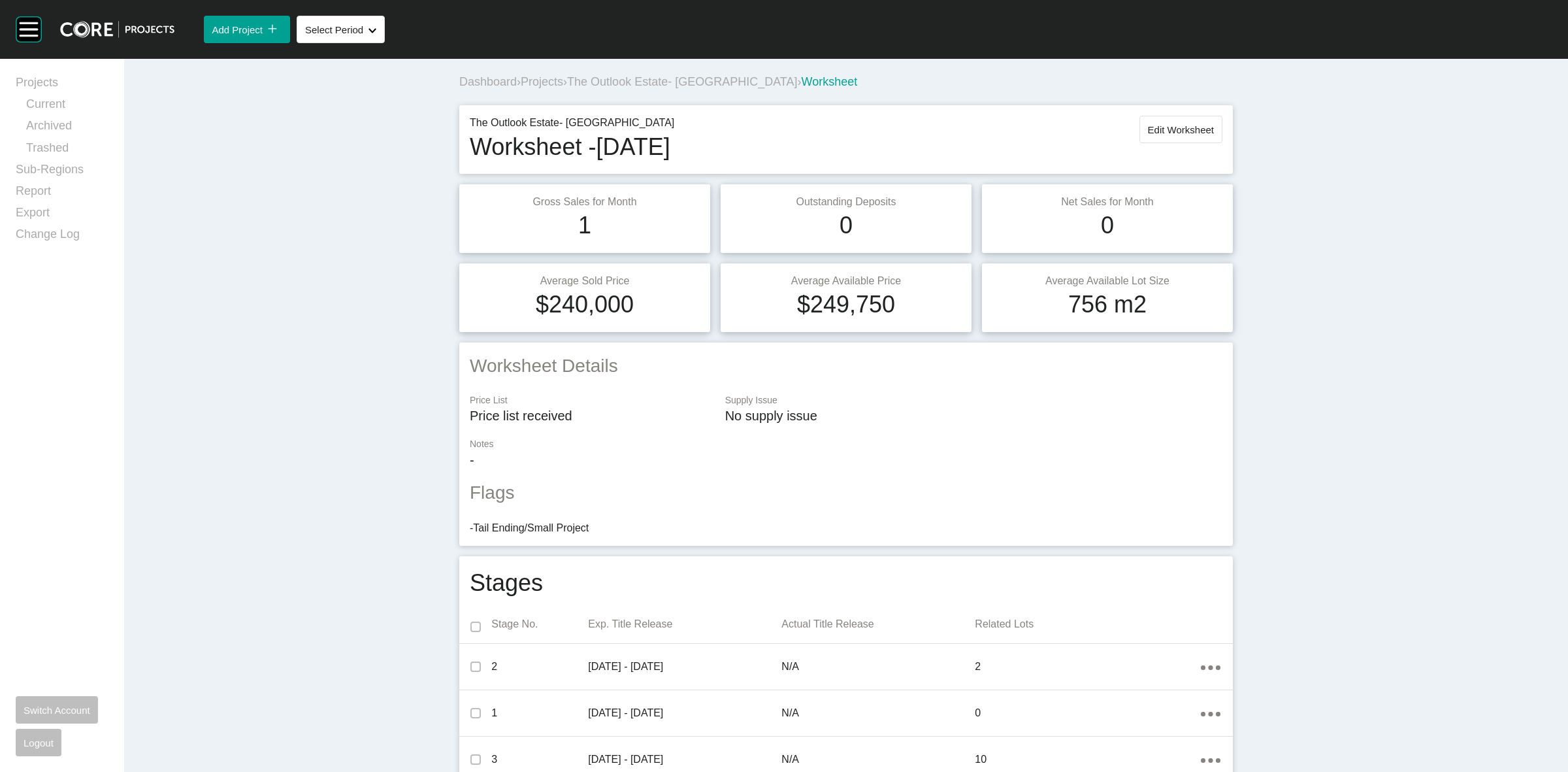
click at [703, 75] on span "The Outlook Estate- [GEOGRAPHIC_DATA]" at bounding box center [681, 82] width 230 height 13
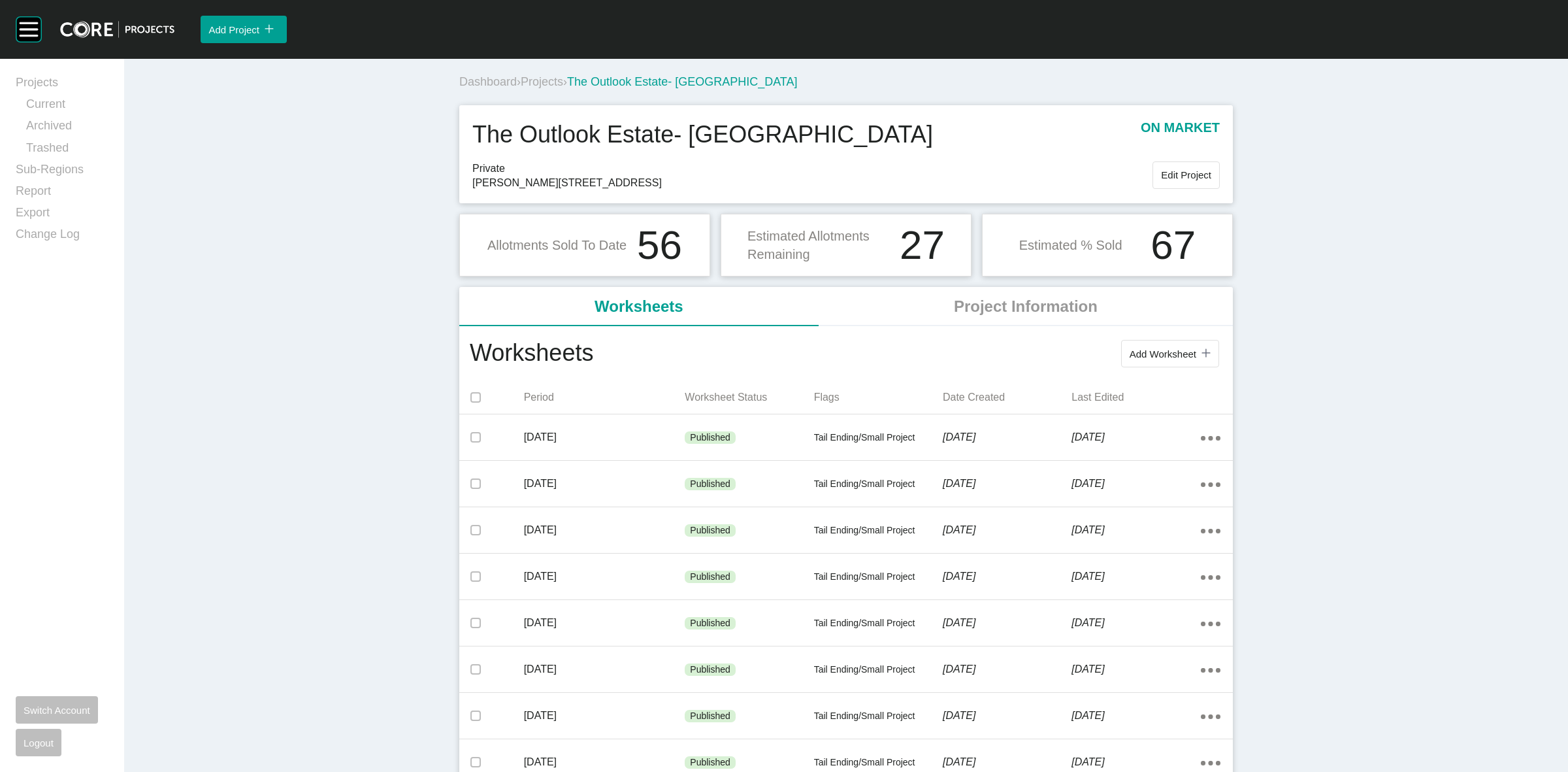
click at [542, 77] on span "Projects" at bounding box center [542, 82] width 43 height 13
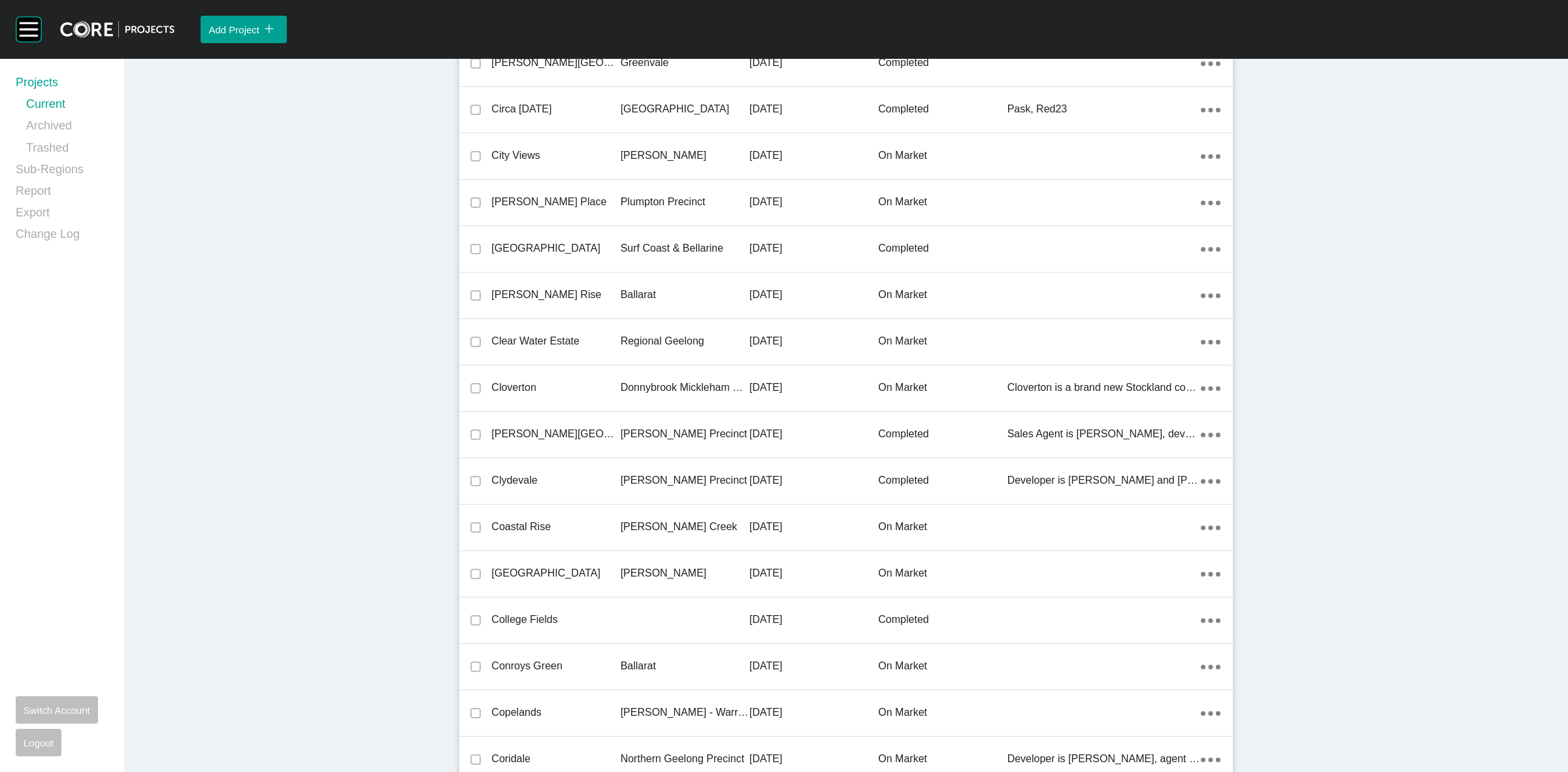
scroll to position [12170, 0]
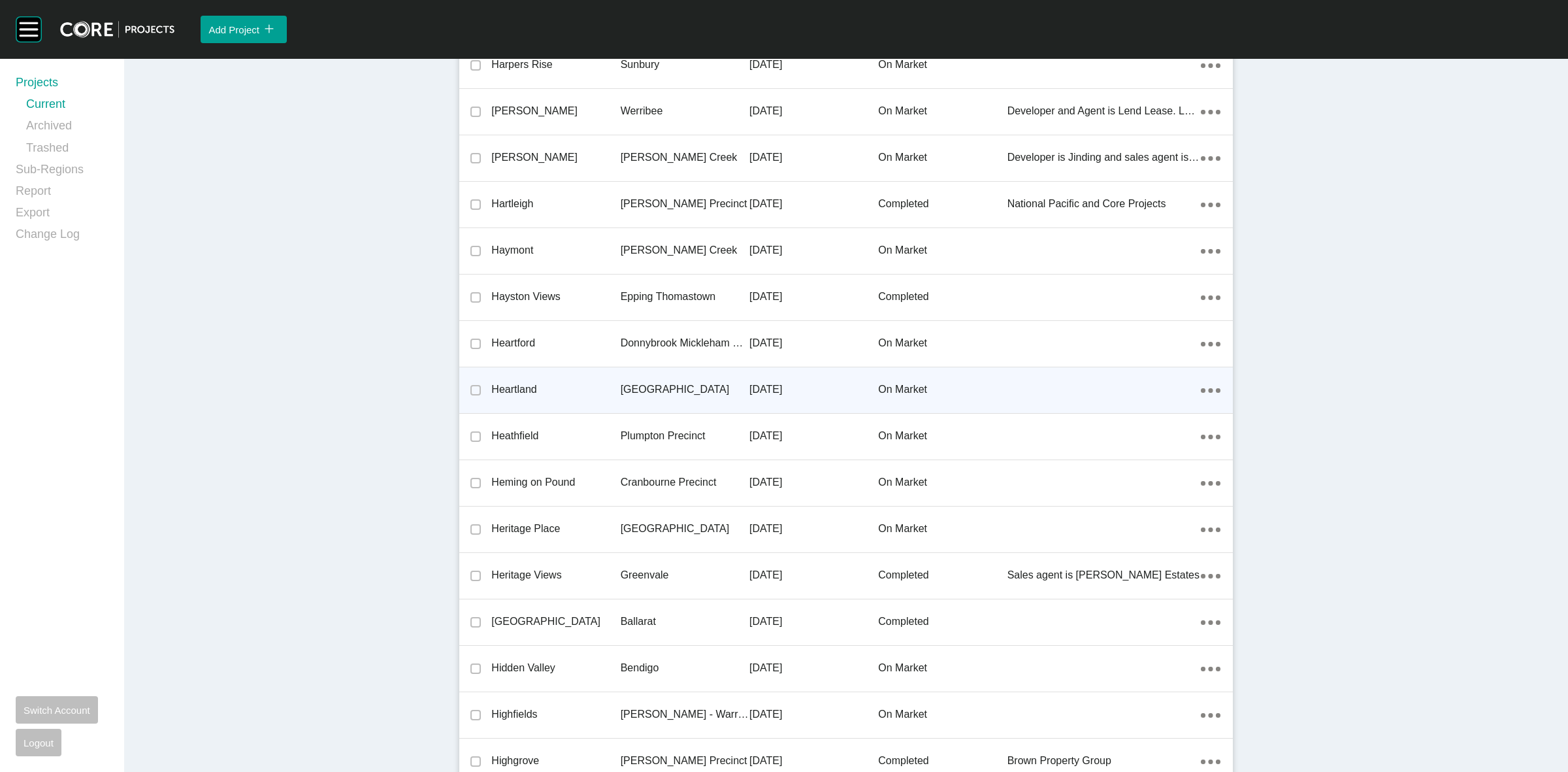
click at [634, 384] on p "[GEOGRAPHIC_DATA]" at bounding box center [684, 389] width 129 height 14
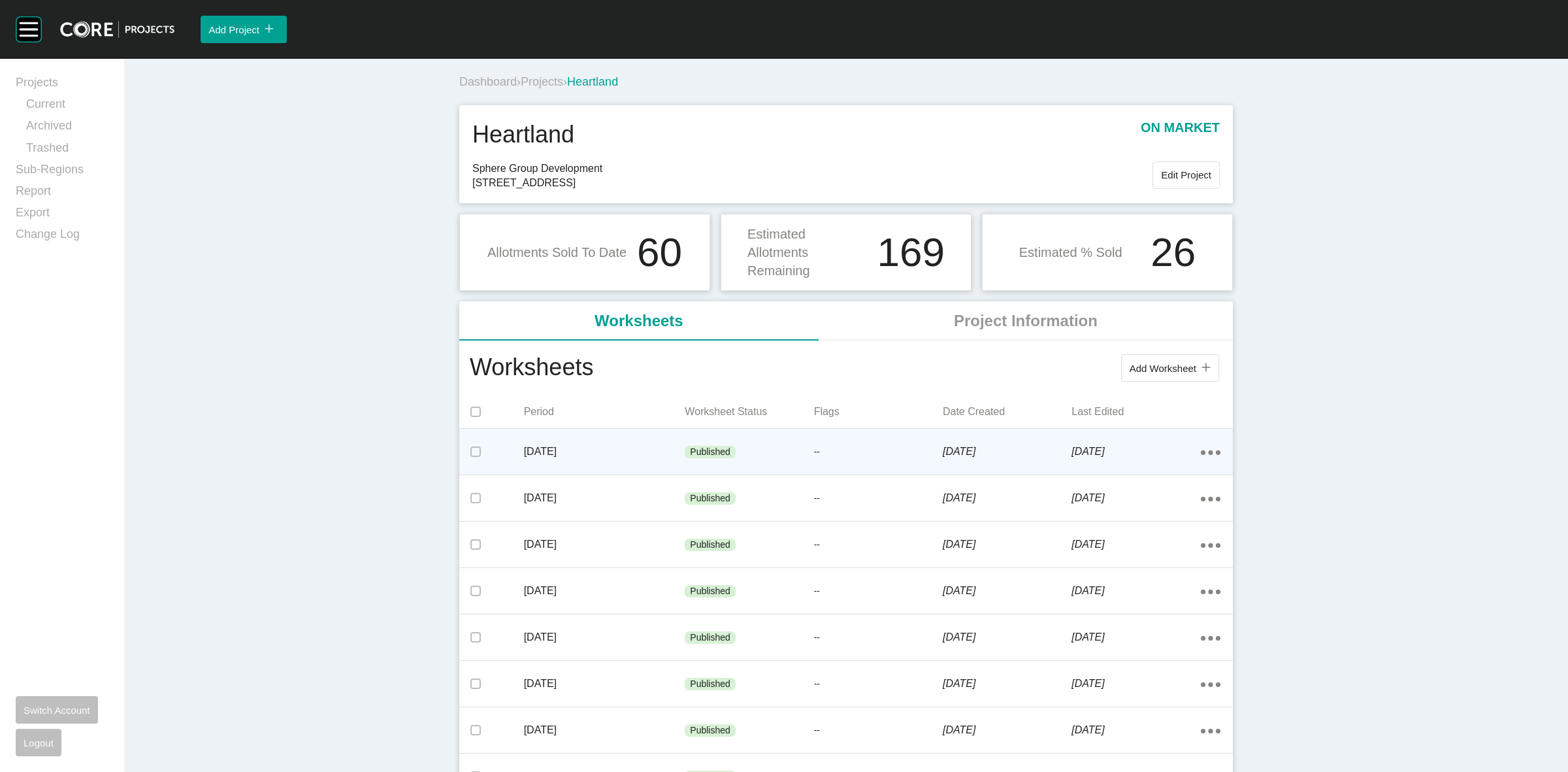
click at [838, 452] on p "--" at bounding box center [878, 452] width 129 height 13
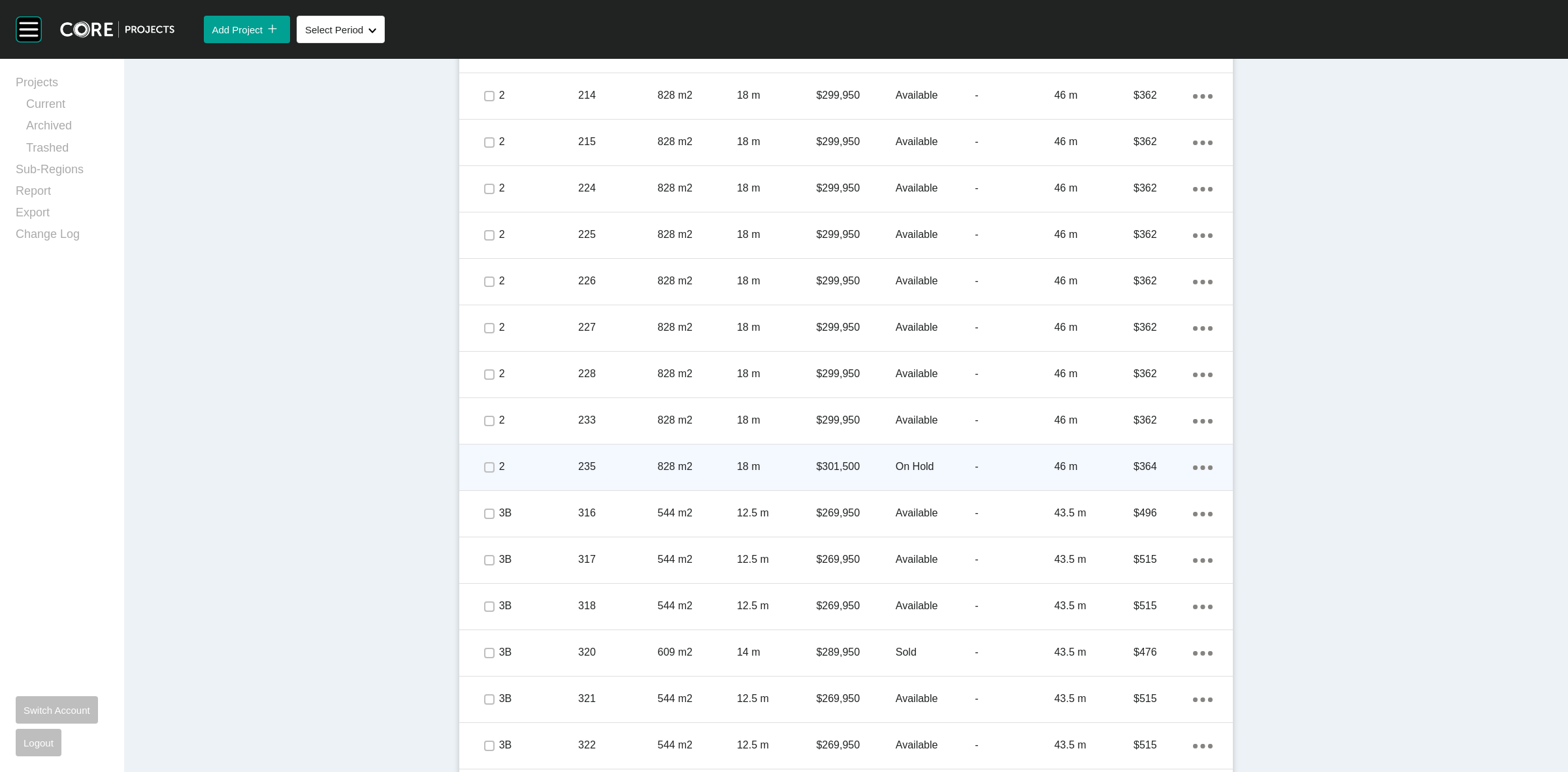
scroll to position [817, 0]
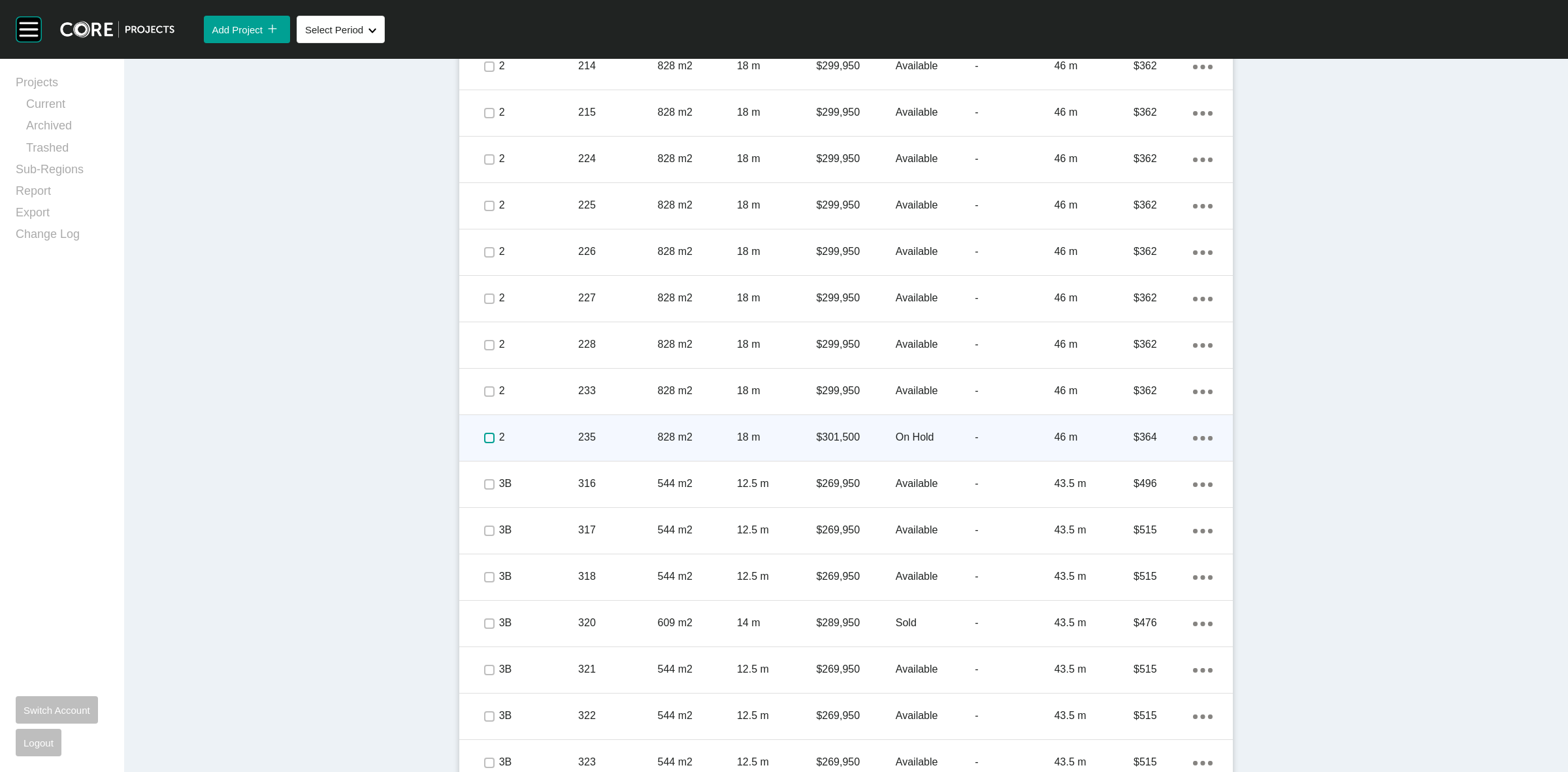
click at [484, 440] on label at bounding box center [489, 437] width 10 height 10
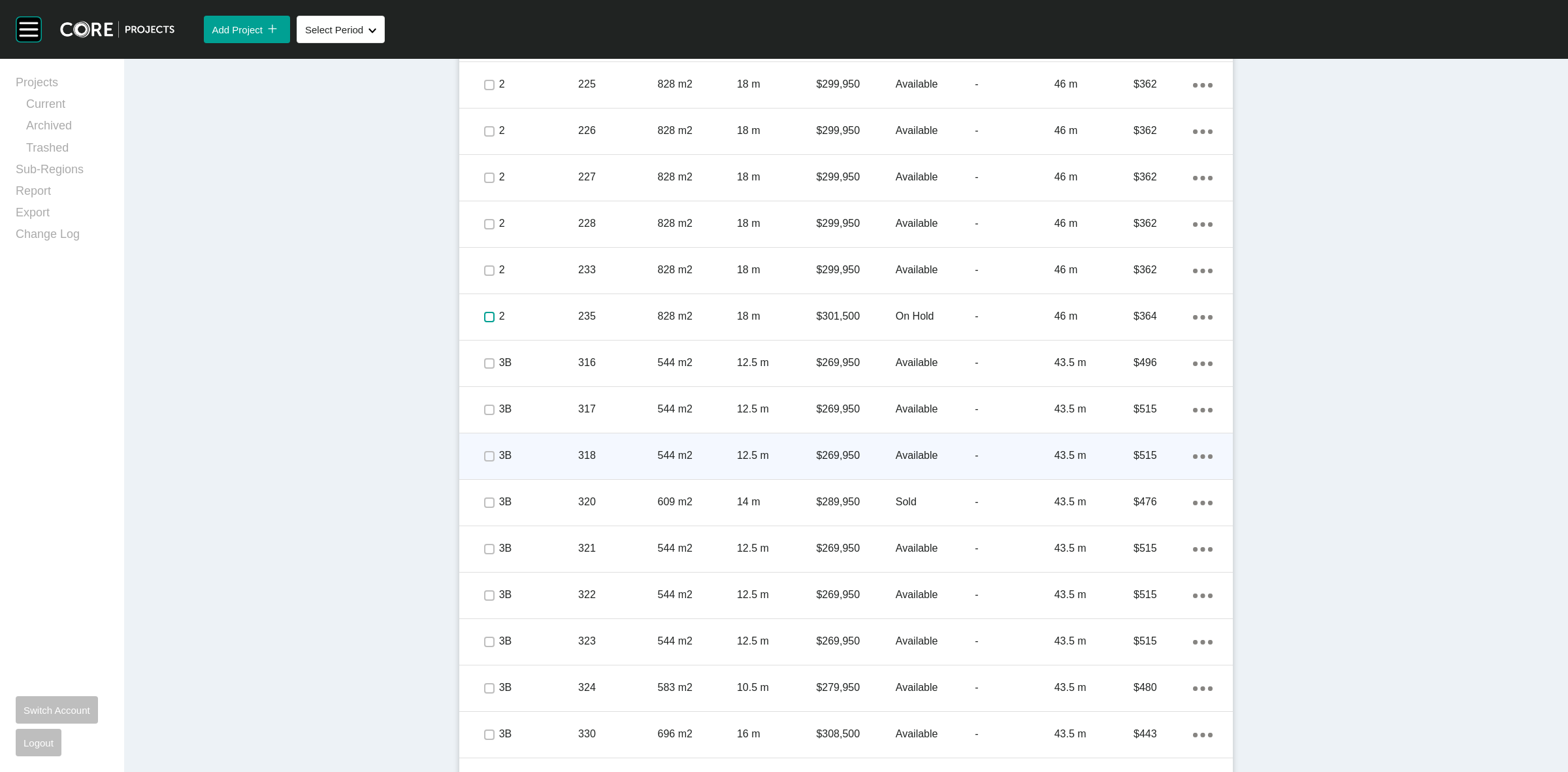
scroll to position [980, 0]
click at [484, 461] on label at bounding box center [489, 460] width 10 height 10
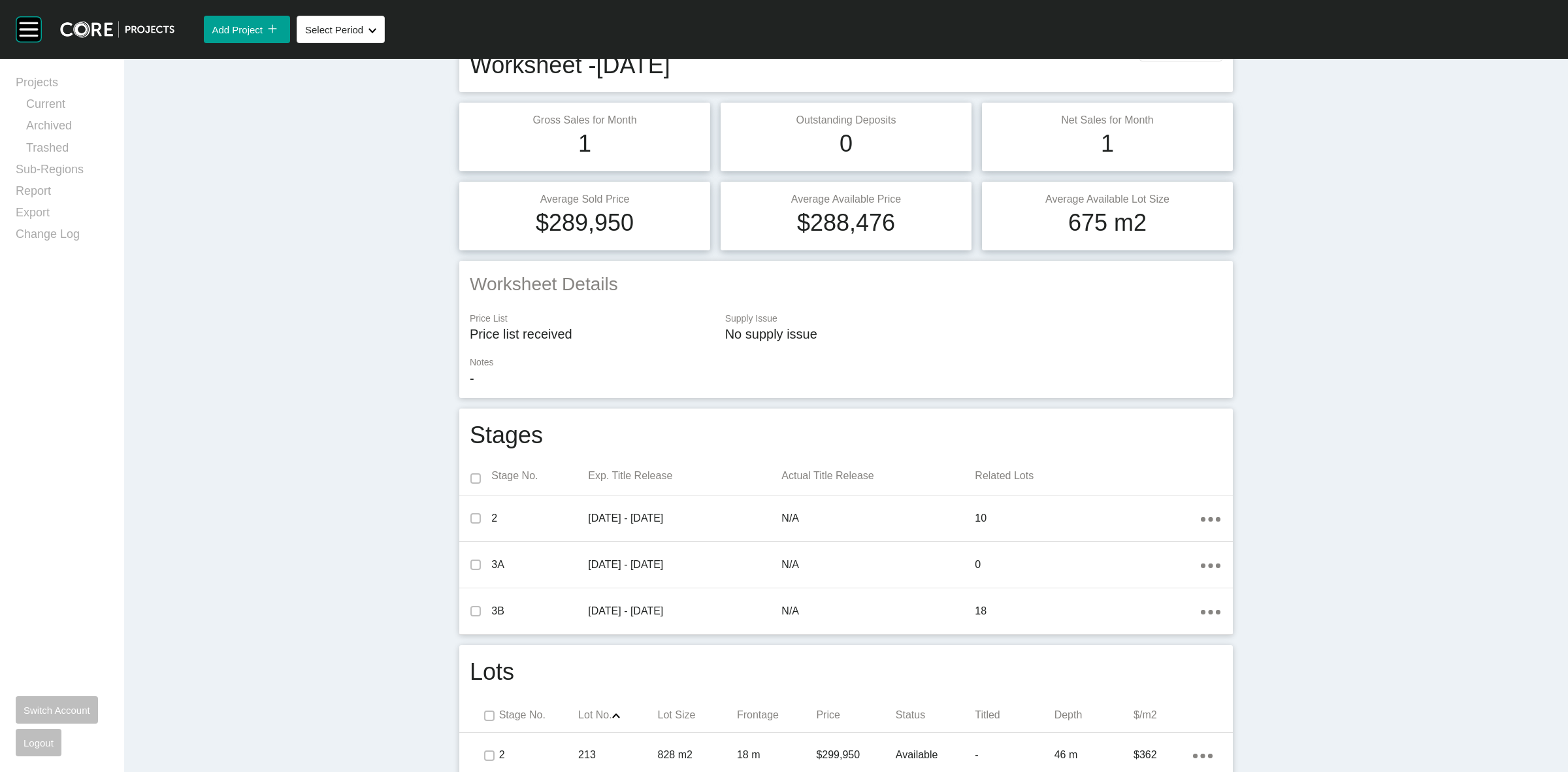
scroll to position [0, 0]
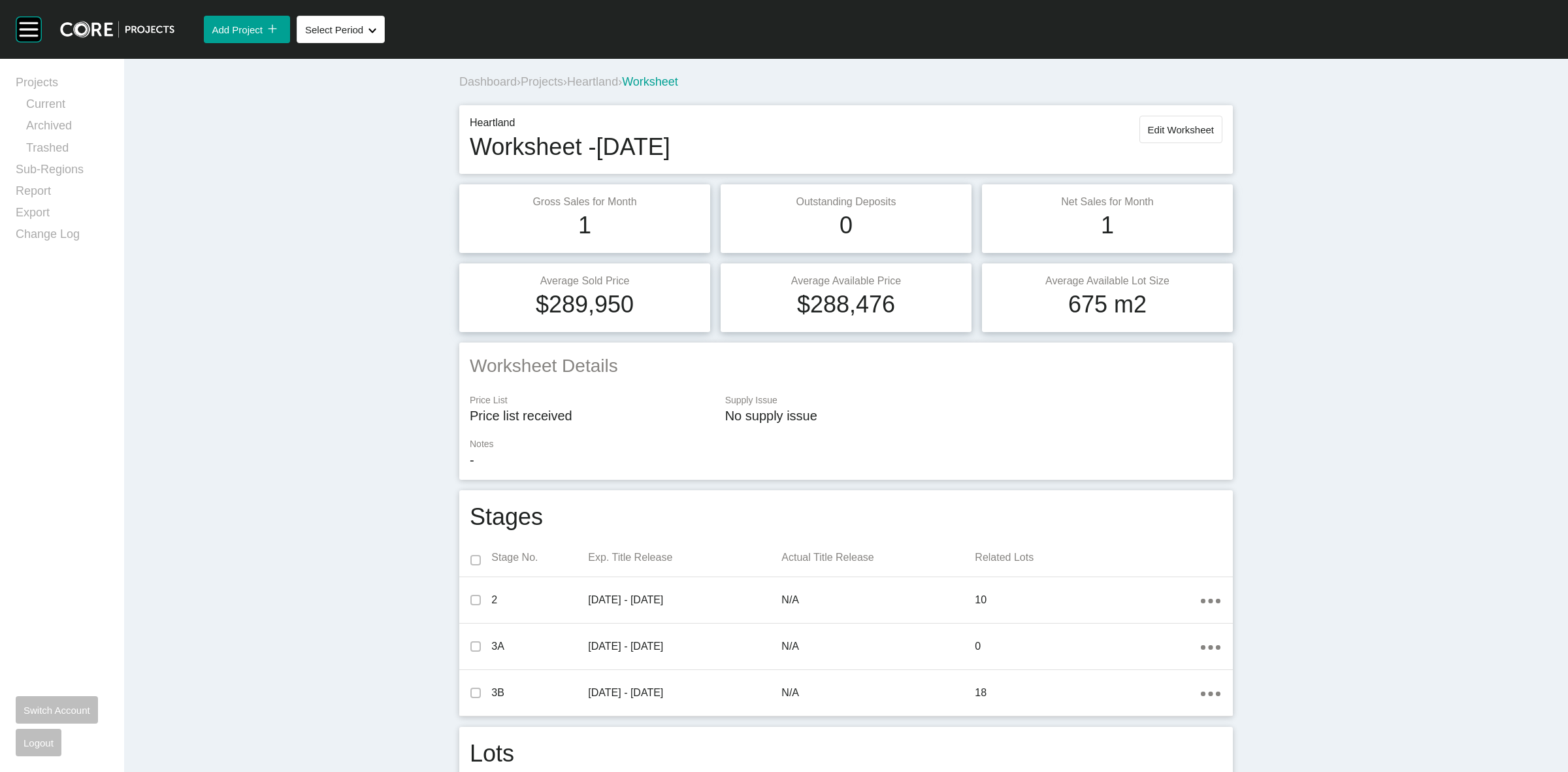
click at [537, 83] on span "Projects" at bounding box center [542, 82] width 43 height 13
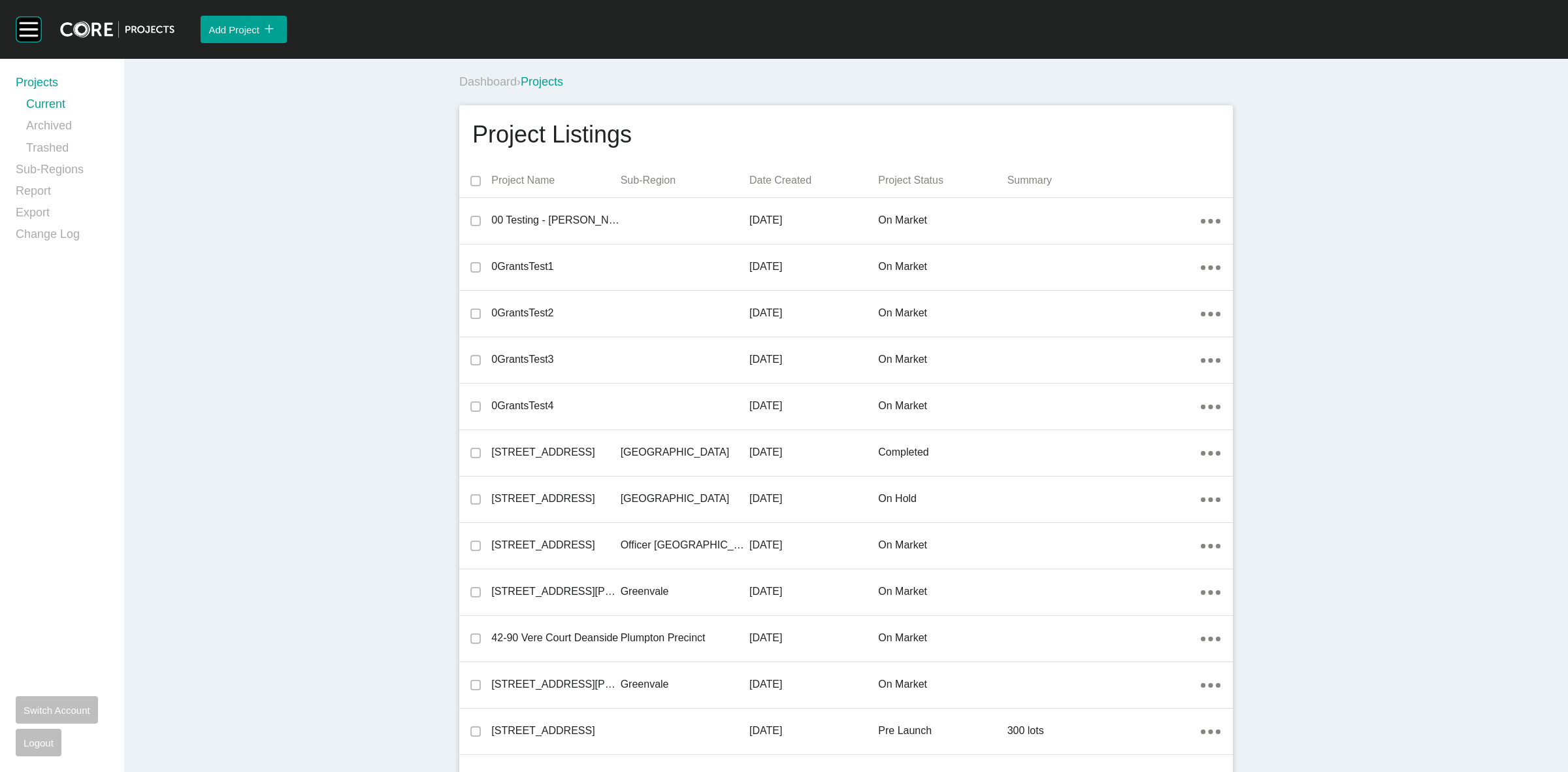
scroll to position [12170, 0]
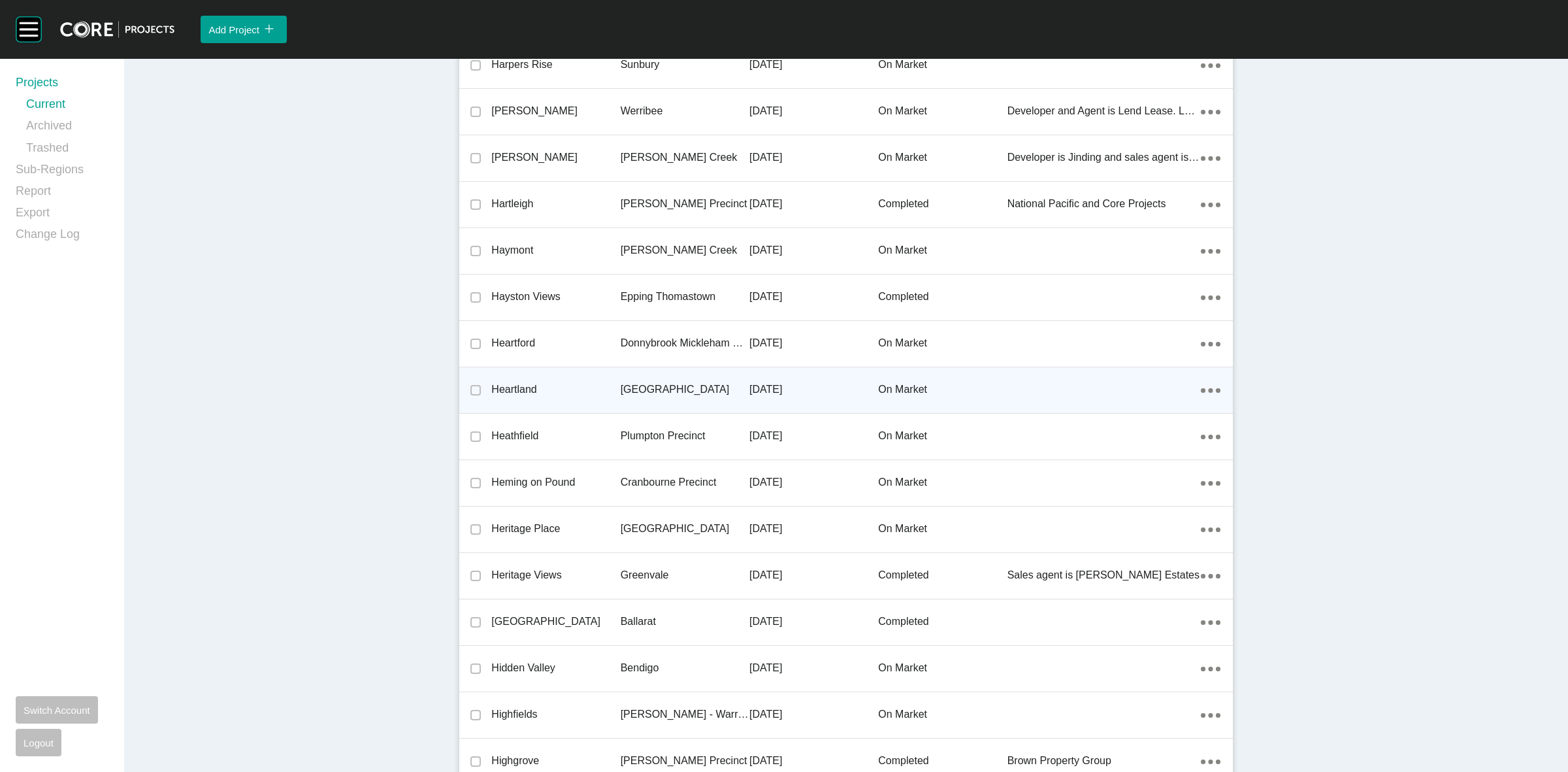
click at [647, 386] on p "[GEOGRAPHIC_DATA]" at bounding box center [684, 389] width 129 height 14
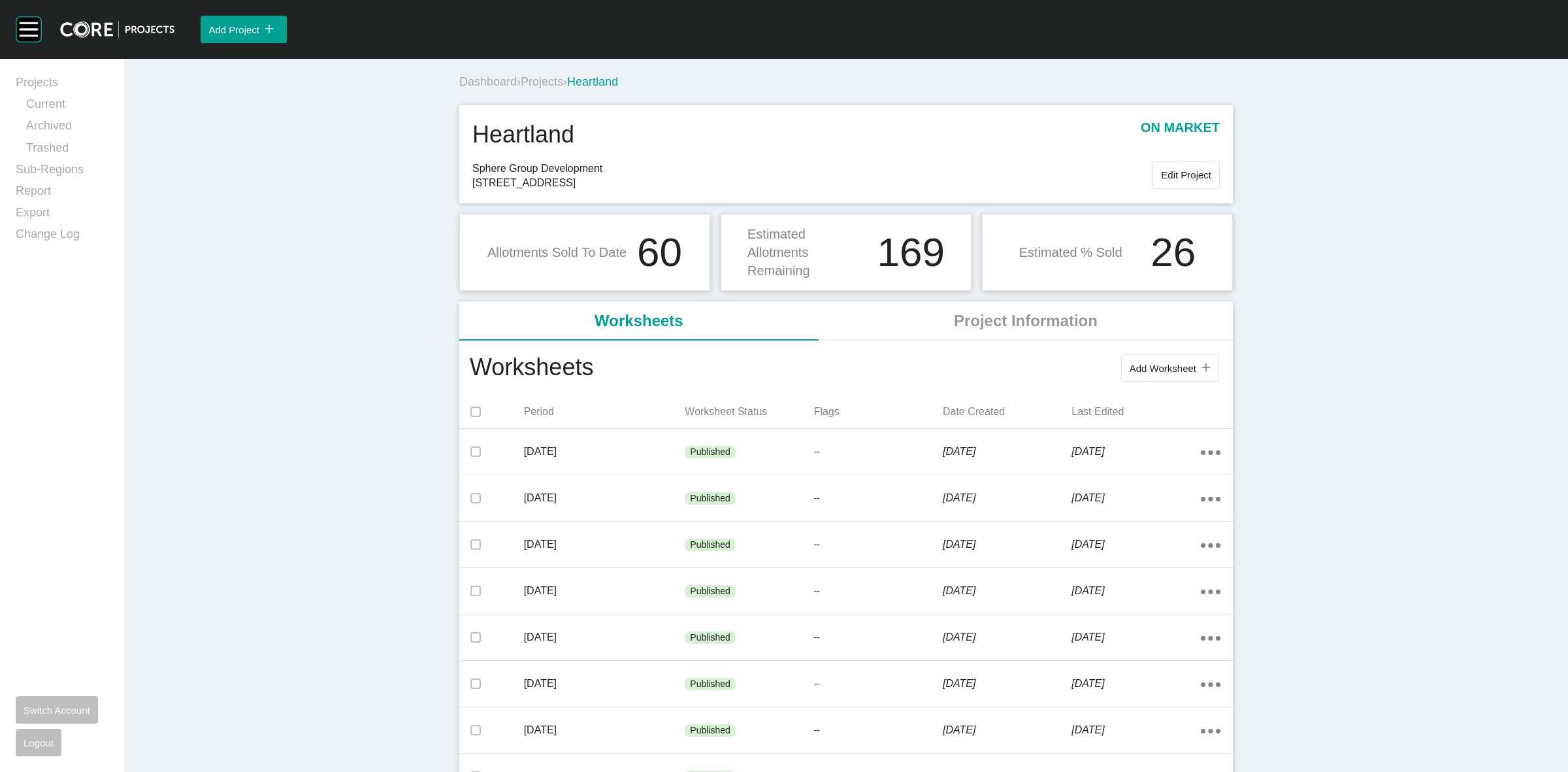
click at [548, 80] on span "Projects" at bounding box center [542, 82] width 43 height 13
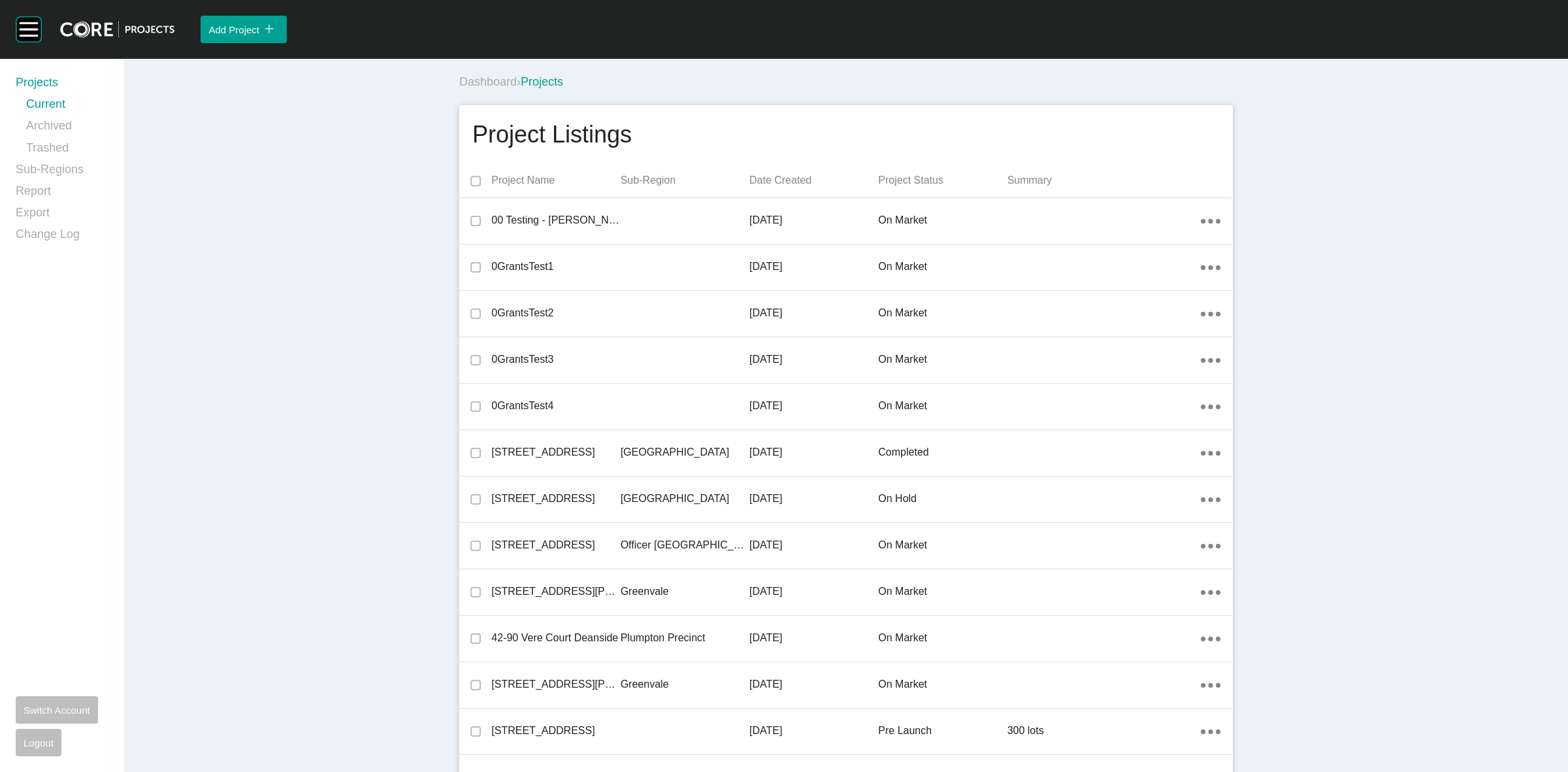
scroll to position [4518, 0]
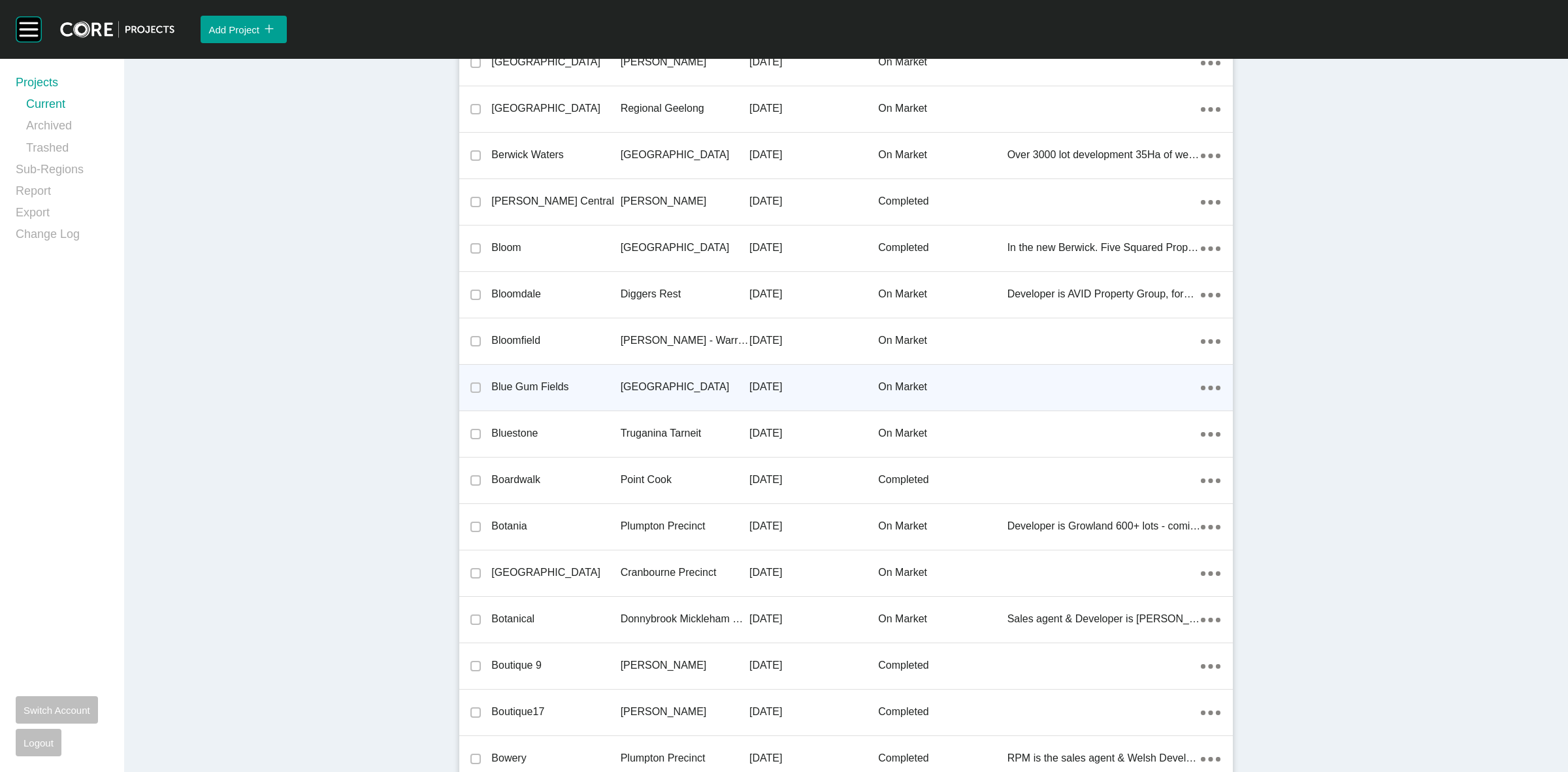
click at [627, 380] on p "[GEOGRAPHIC_DATA]" at bounding box center [684, 386] width 129 height 14
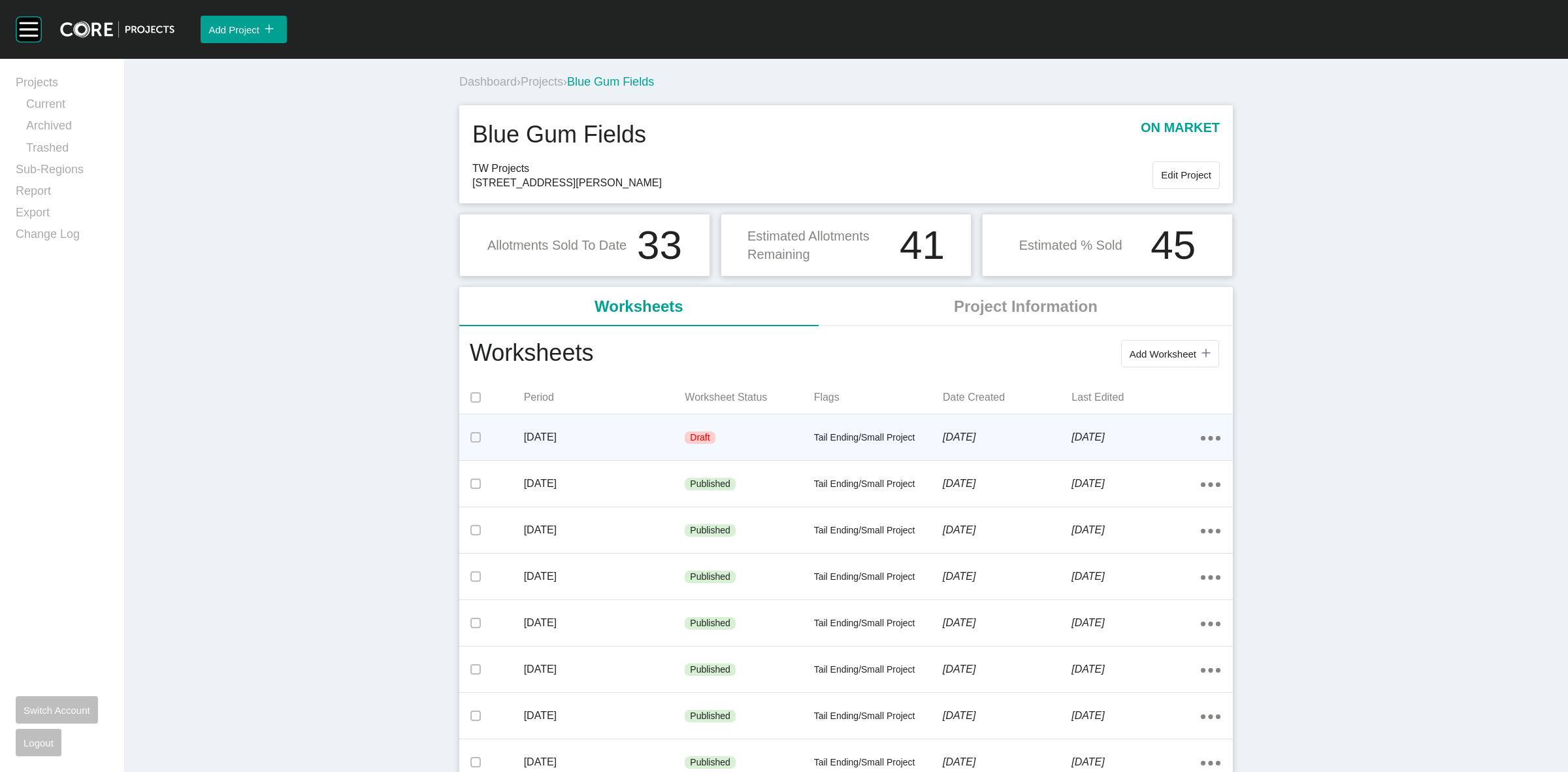
click at [778, 435] on div "Draft" at bounding box center [749, 437] width 129 height 39
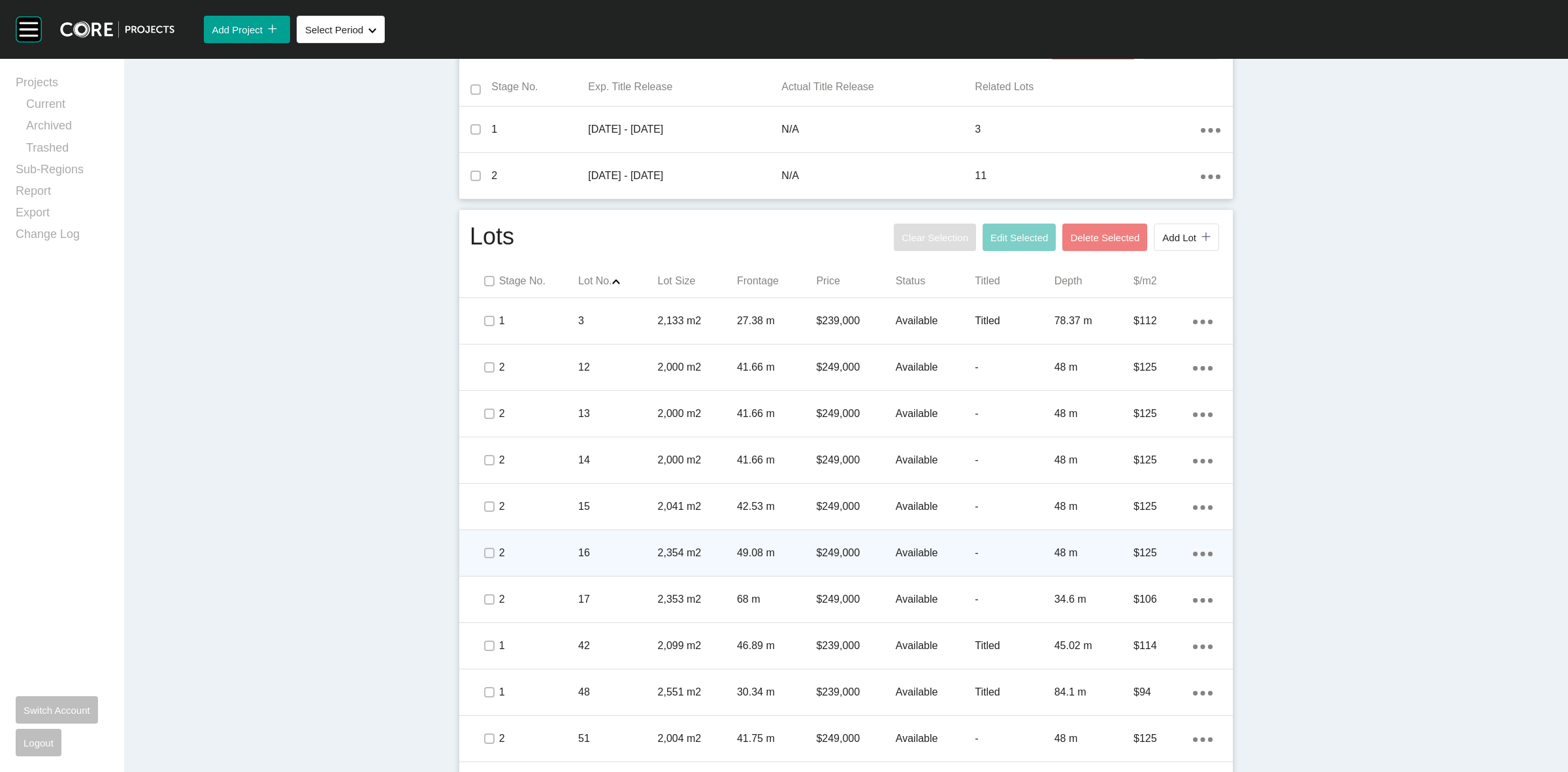
scroll to position [572, 0]
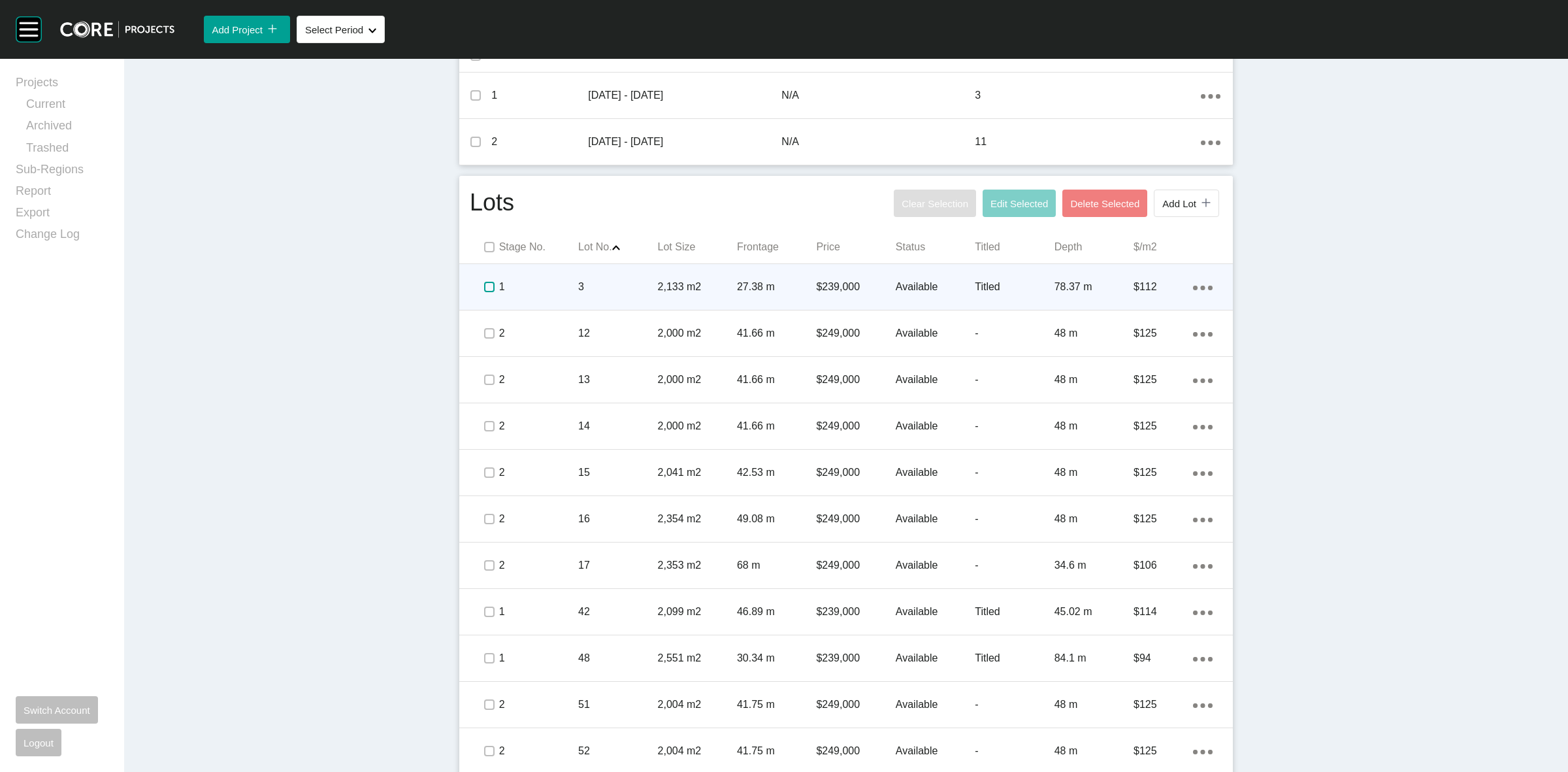
click at [484, 289] on label at bounding box center [489, 286] width 10 height 10
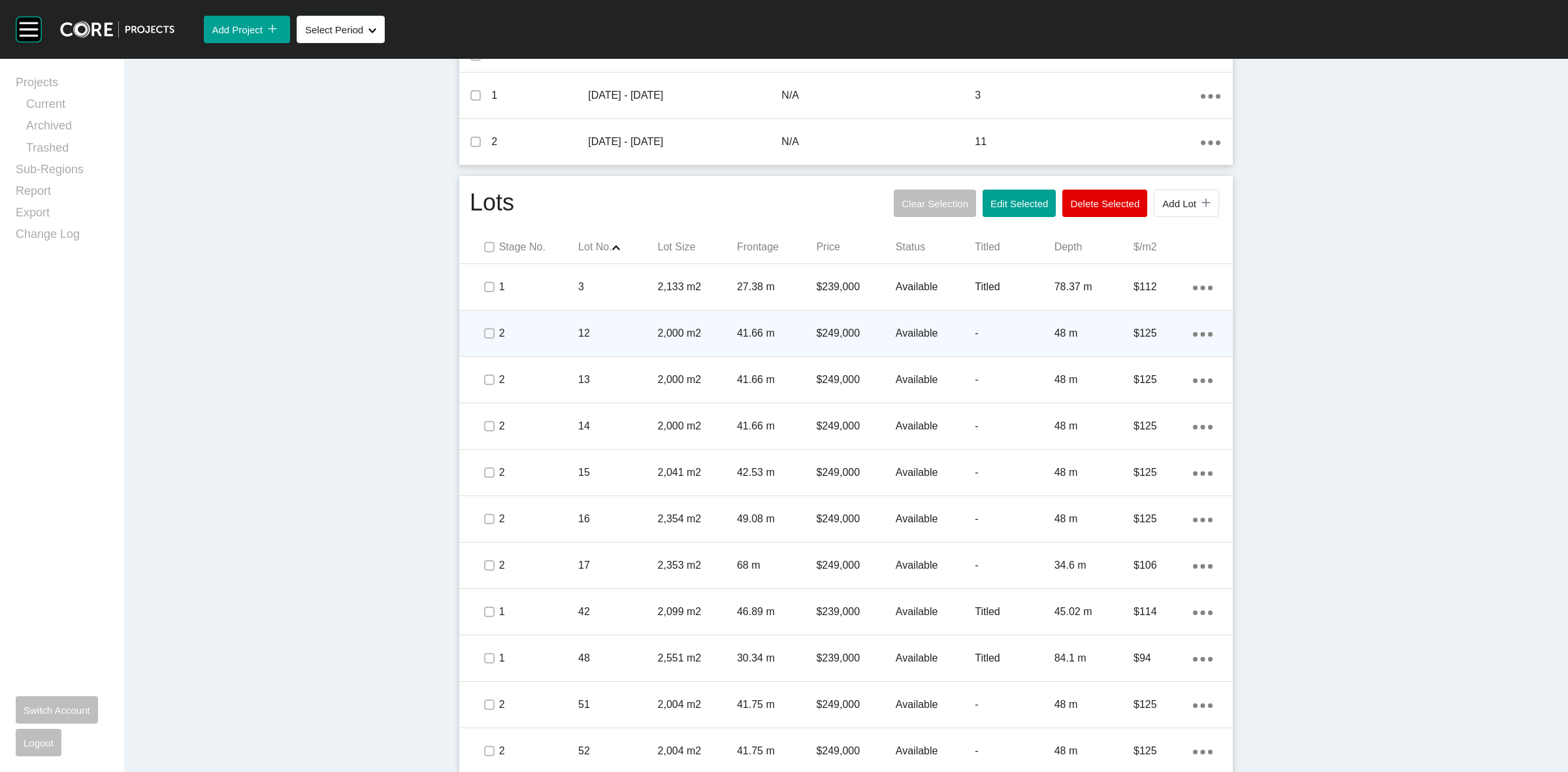
click at [490, 337] on span at bounding box center [489, 333] width 20 height 20
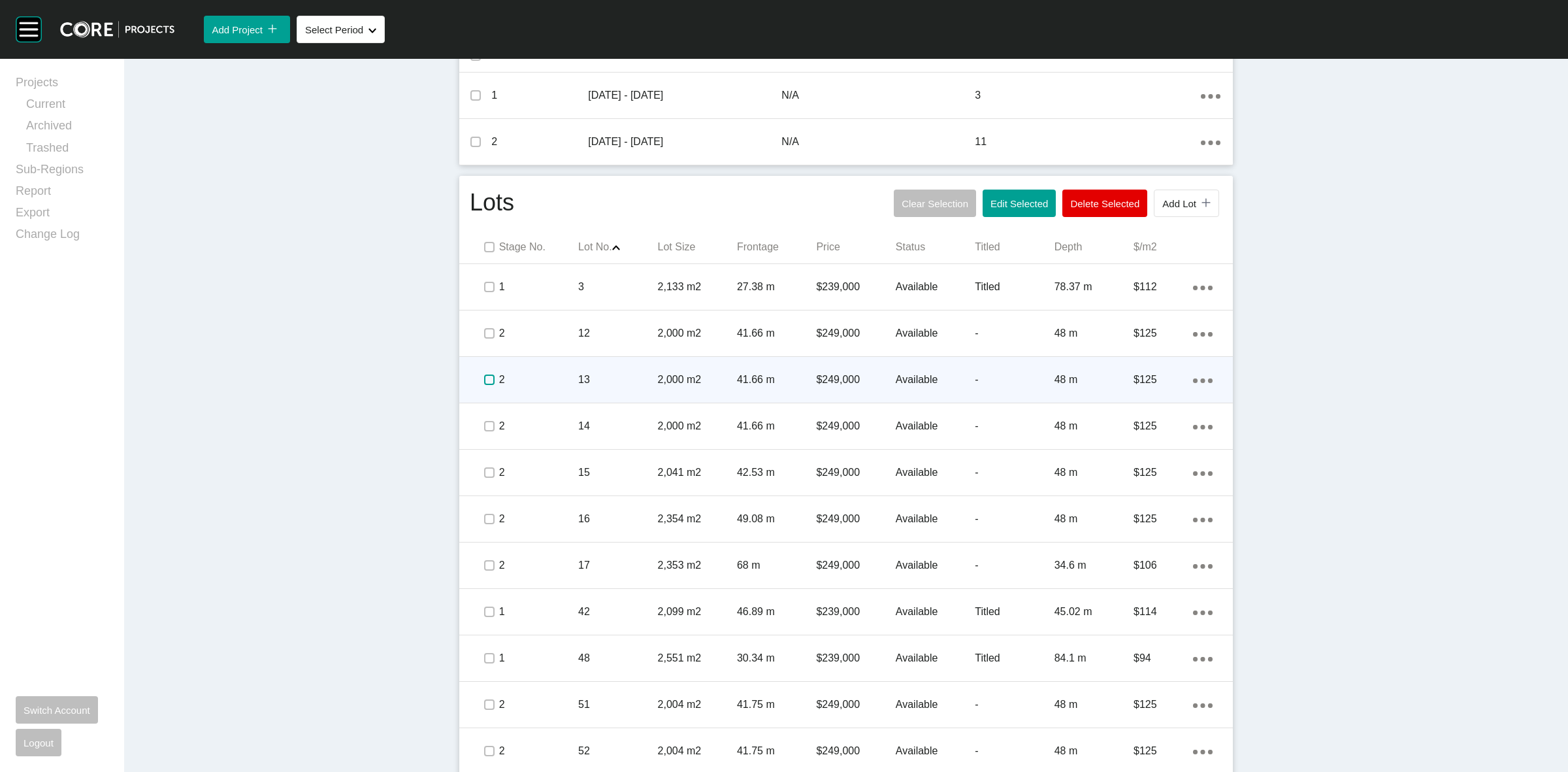
click at [484, 379] on label at bounding box center [489, 379] width 10 height 10
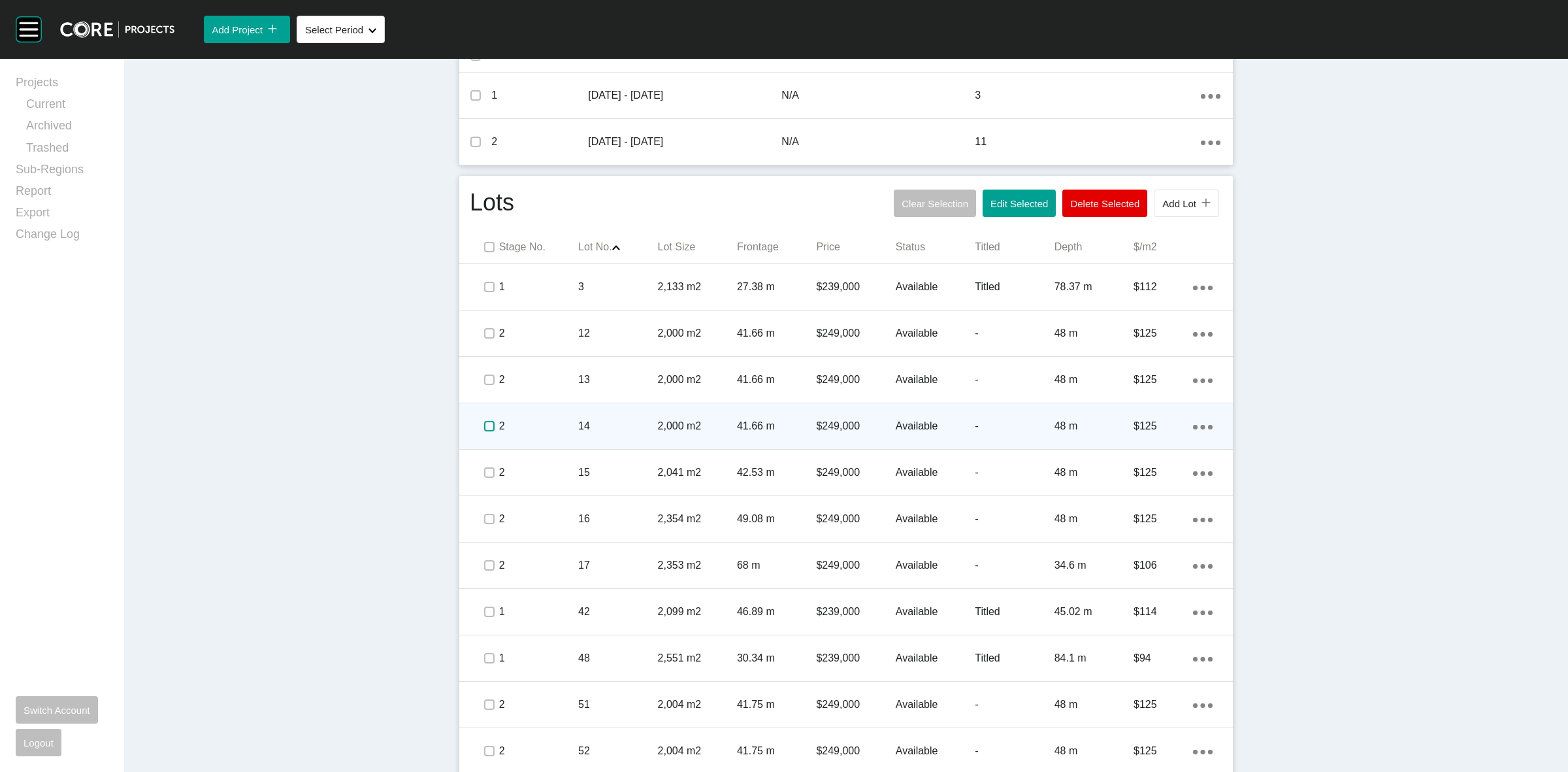
click at [484, 429] on label at bounding box center [489, 426] width 10 height 10
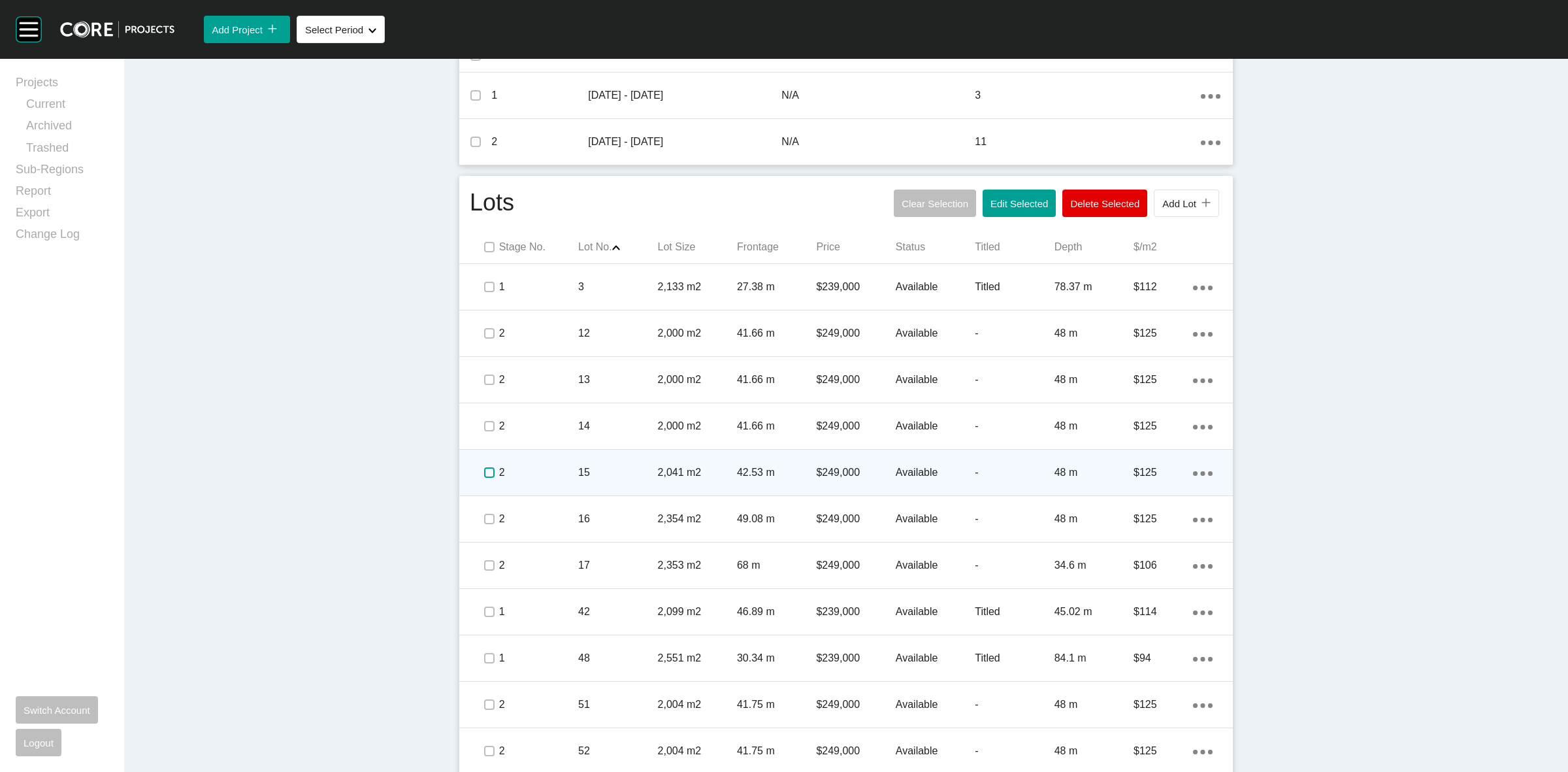
drag, startPoint x: 489, startPoint y: 472, endPoint x: 488, endPoint y: 480, distance: 8.1
click at [488, 472] on label at bounding box center [489, 472] width 10 height 10
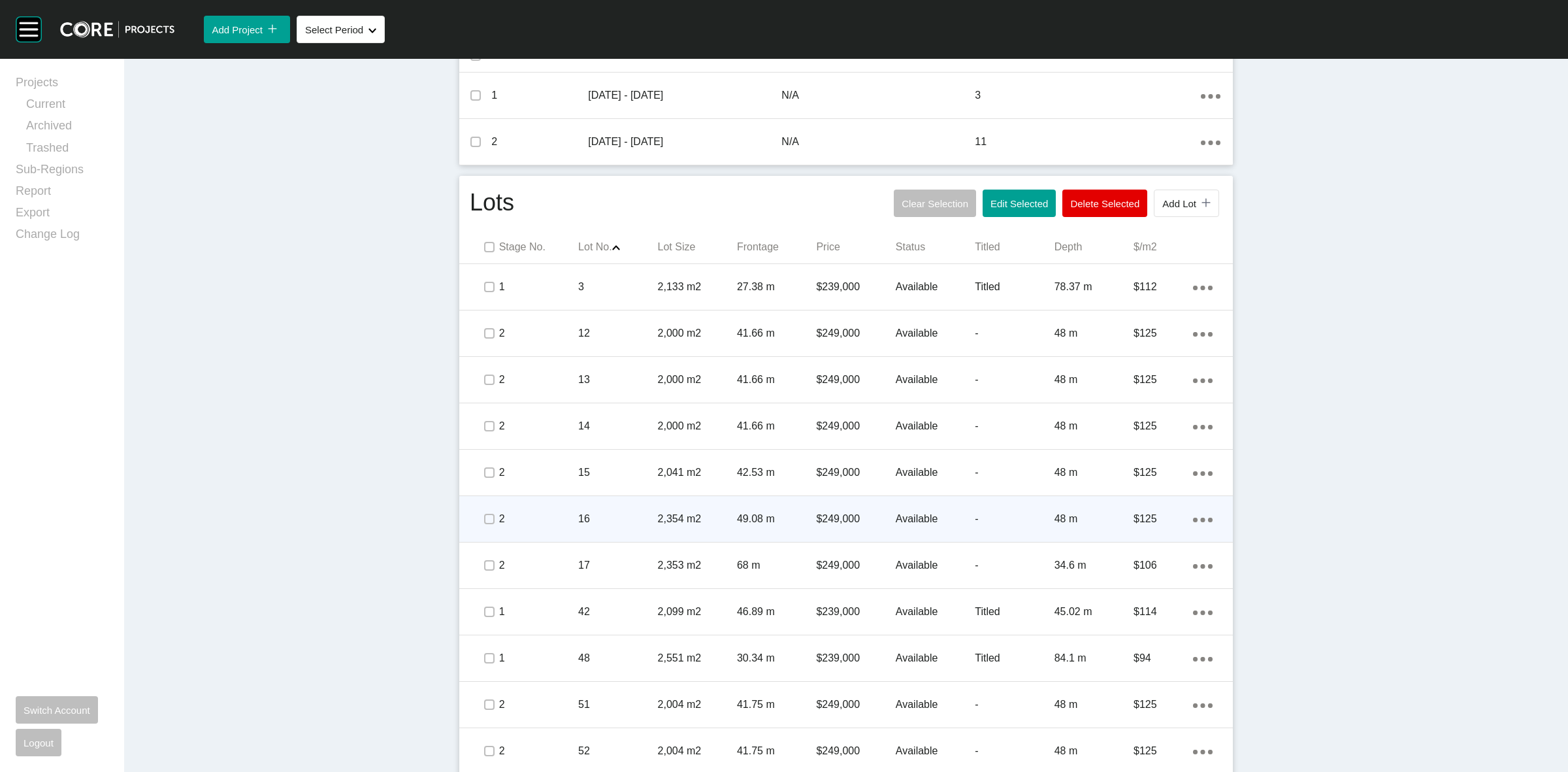
click at [482, 526] on span at bounding box center [489, 518] width 20 height 20
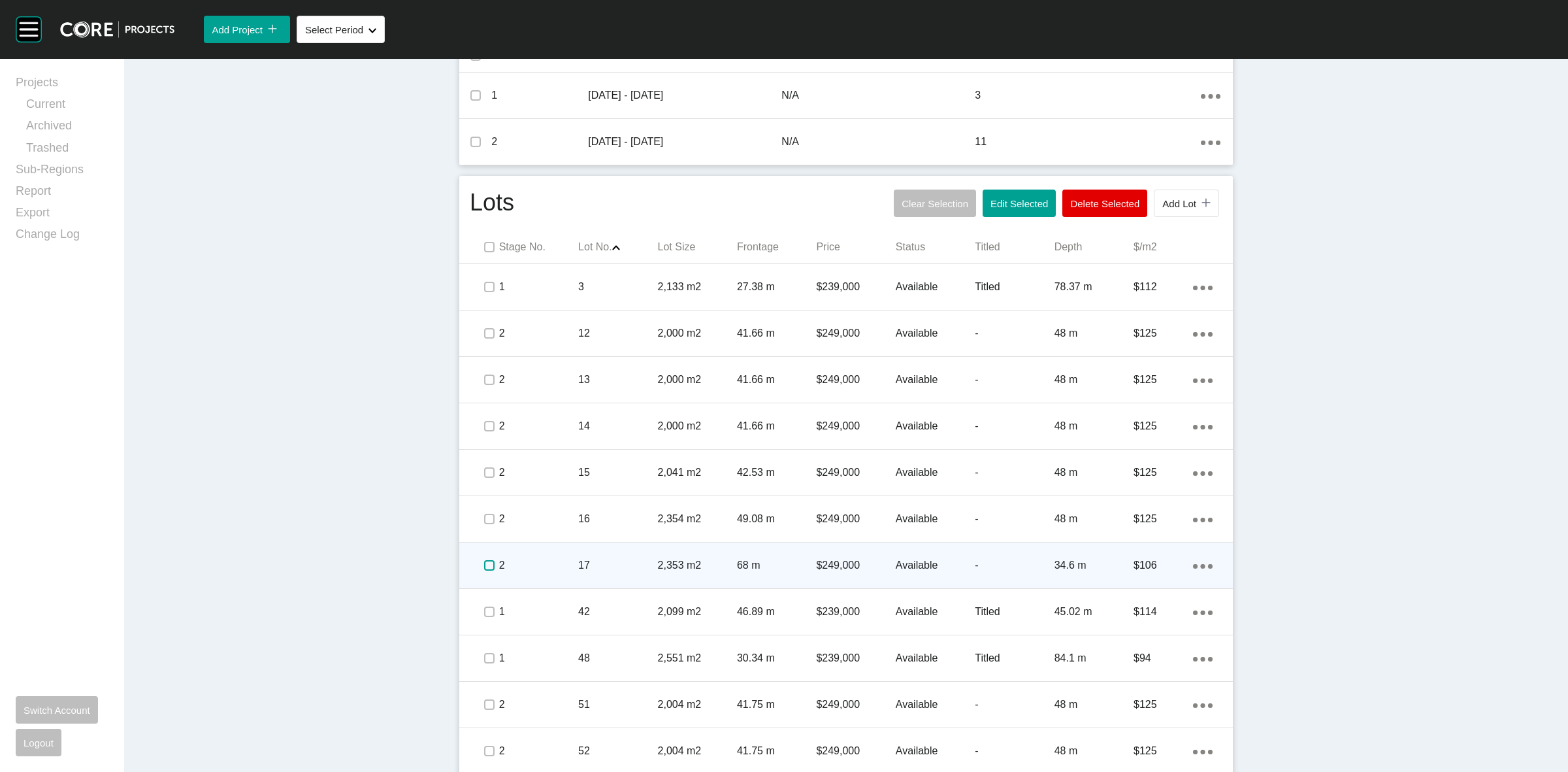
click at [484, 567] on label at bounding box center [489, 565] width 10 height 10
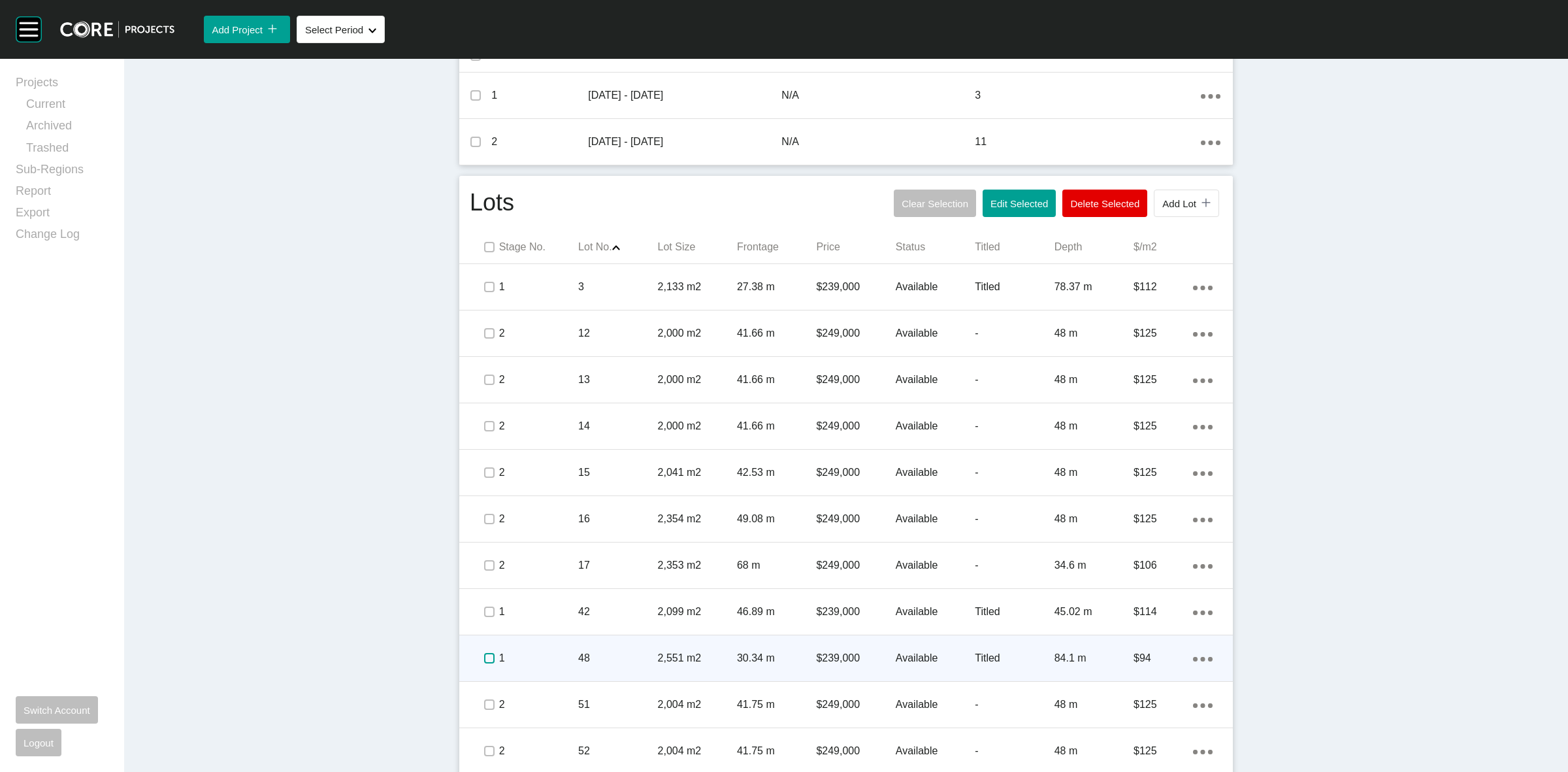
click at [484, 655] on label at bounding box center [489, 657] width 10 height 10
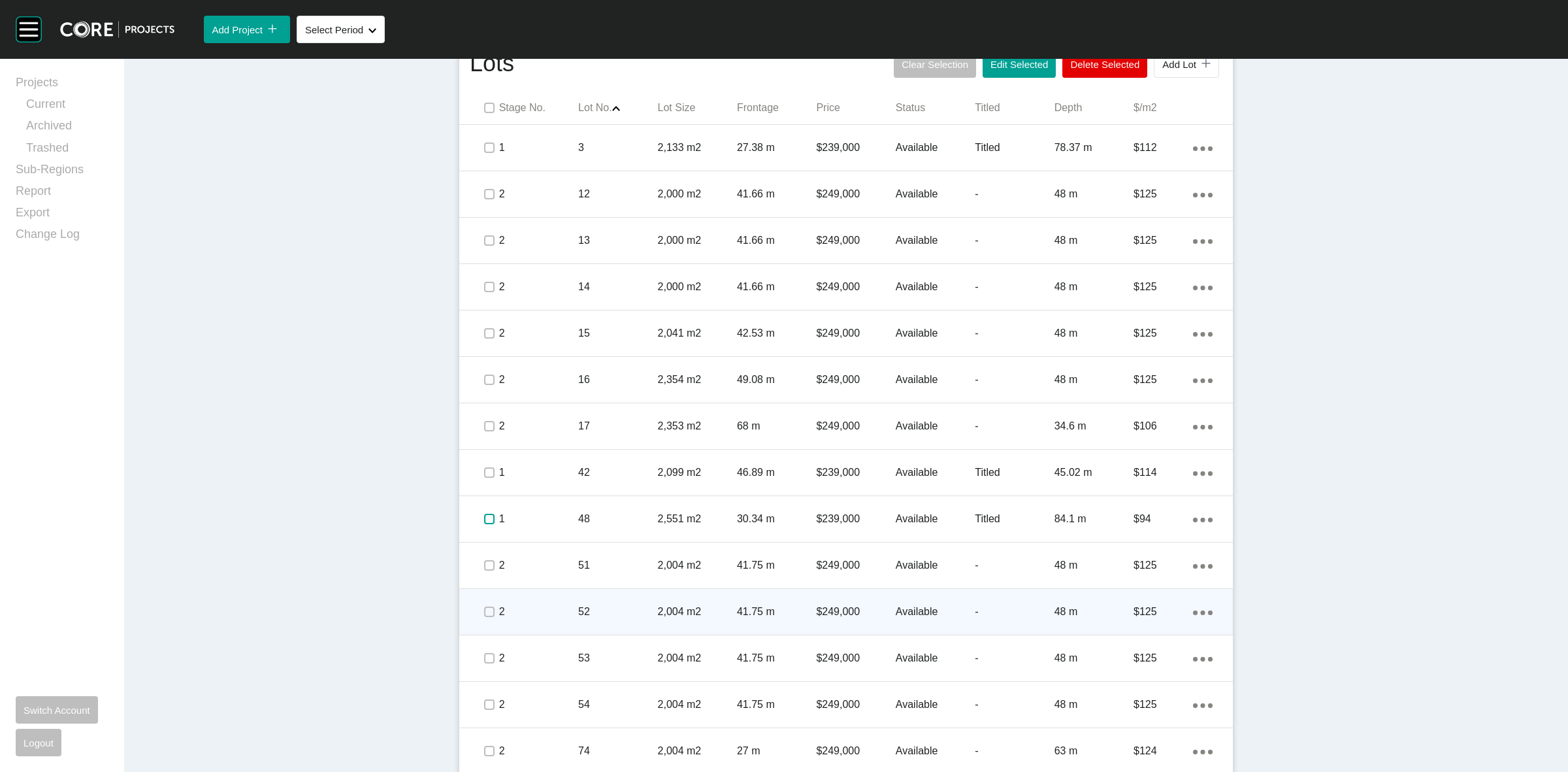
scroll to position [719, 0]
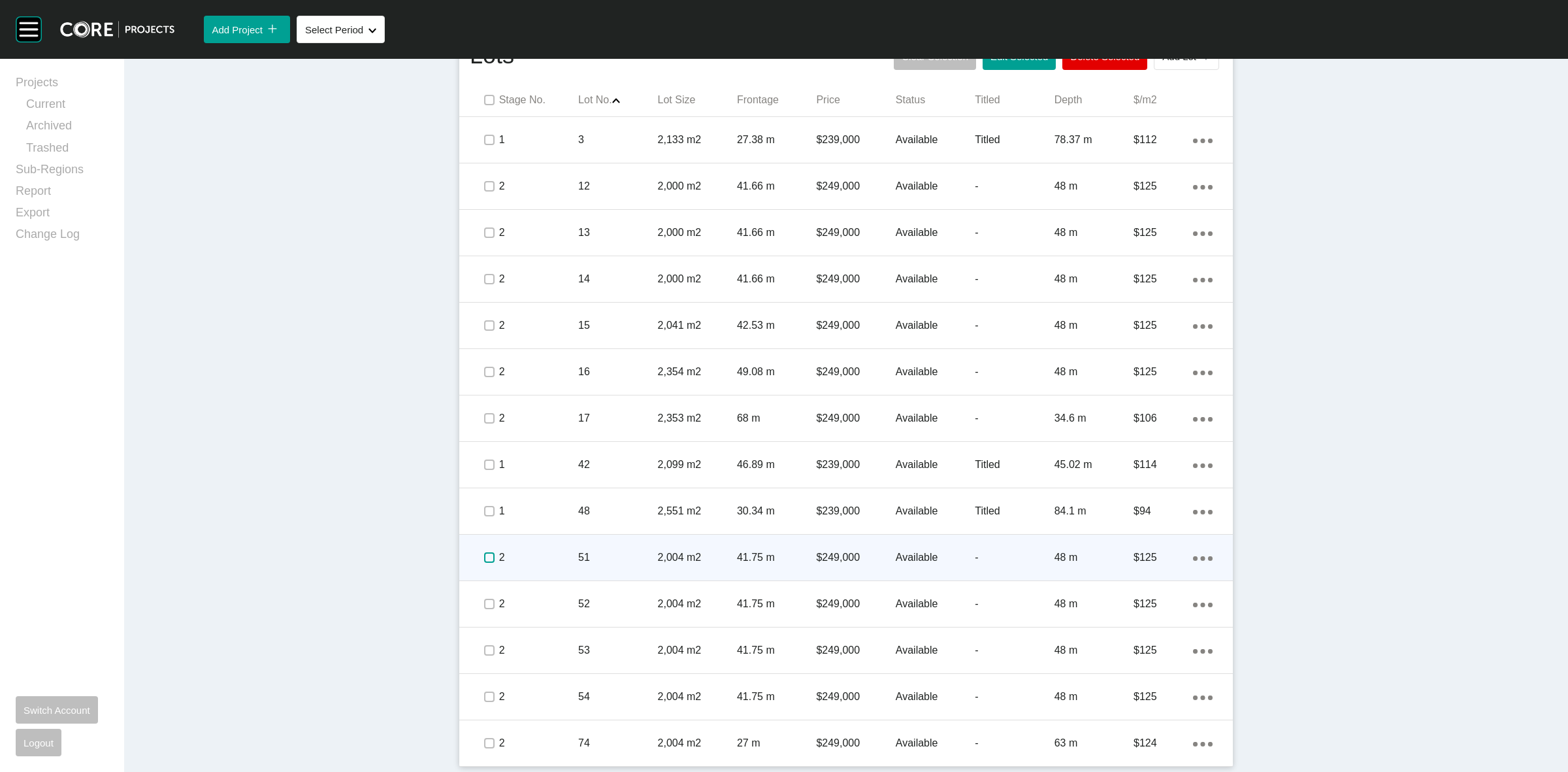
click at [484, 562] on label at bounding box center [489, 557] width 10 height 10
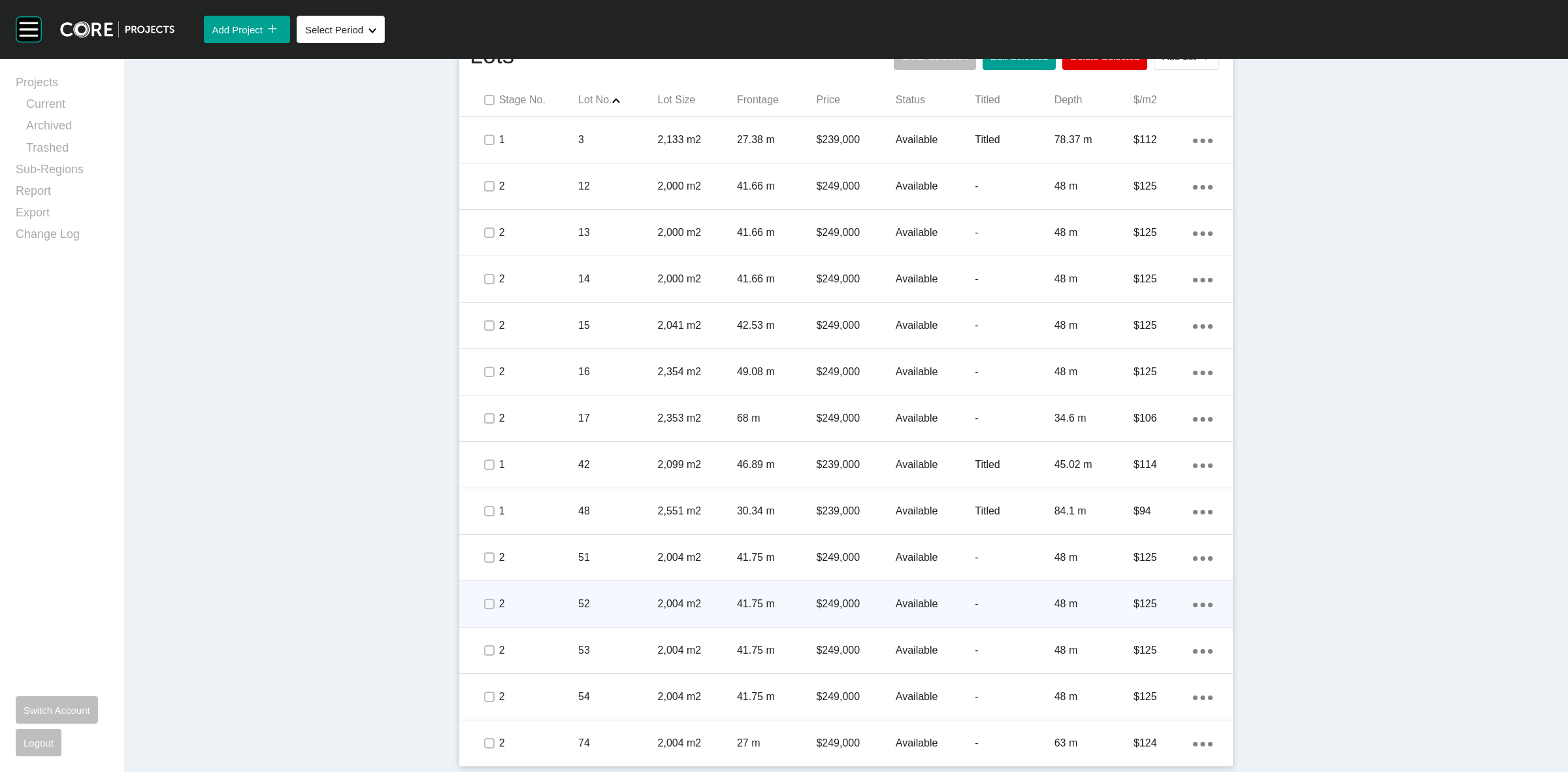
drag, startPoint x: 472, startPoint y: 608, endPoint x: 479, endPoint y: 622, distance: 15.7
click at [479, 612] on span at bounding box center [489, 603] width 20 height 20
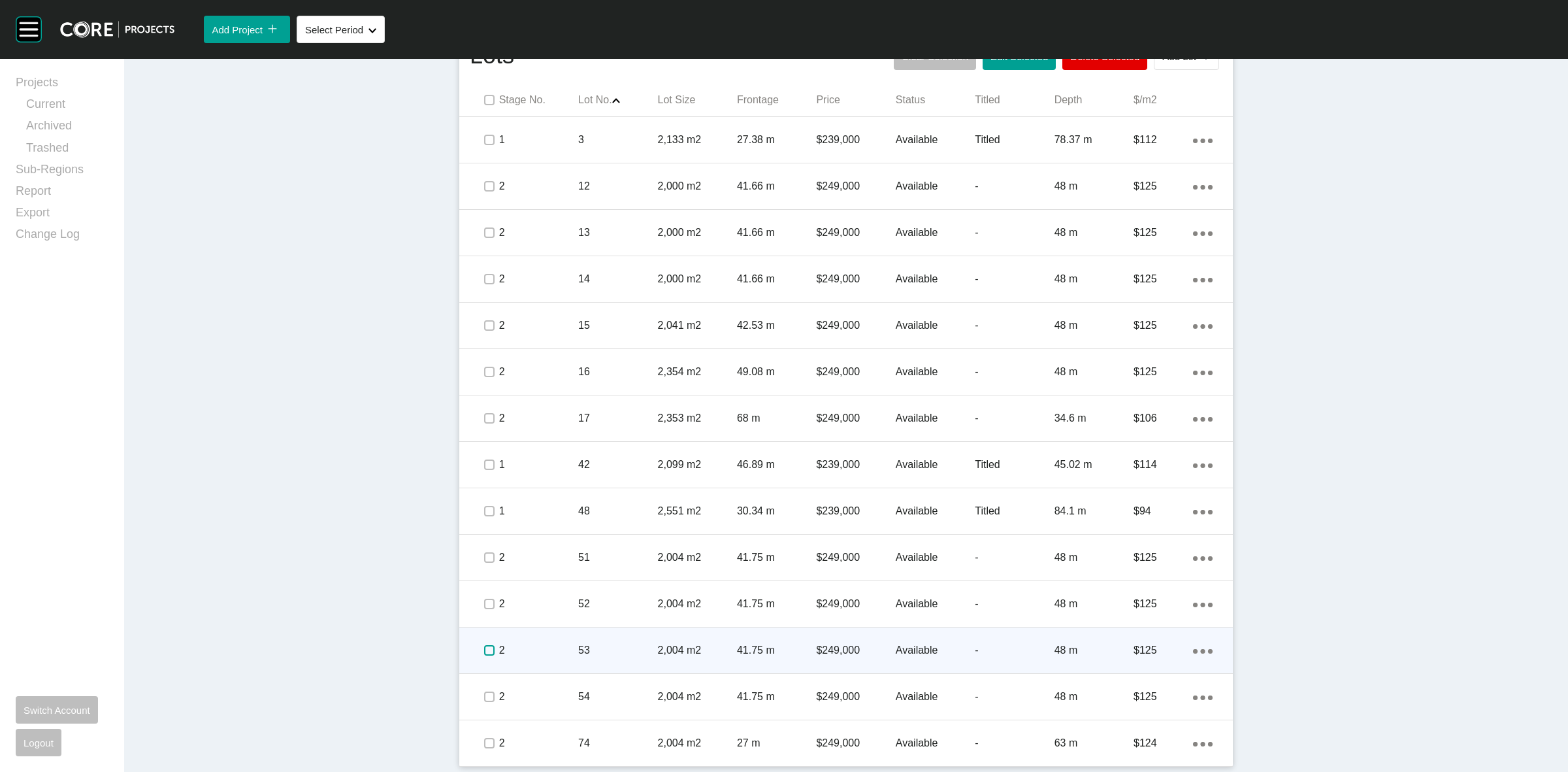
click at [488, 649] on label at bounding box center [489, 650] width 10 height 10
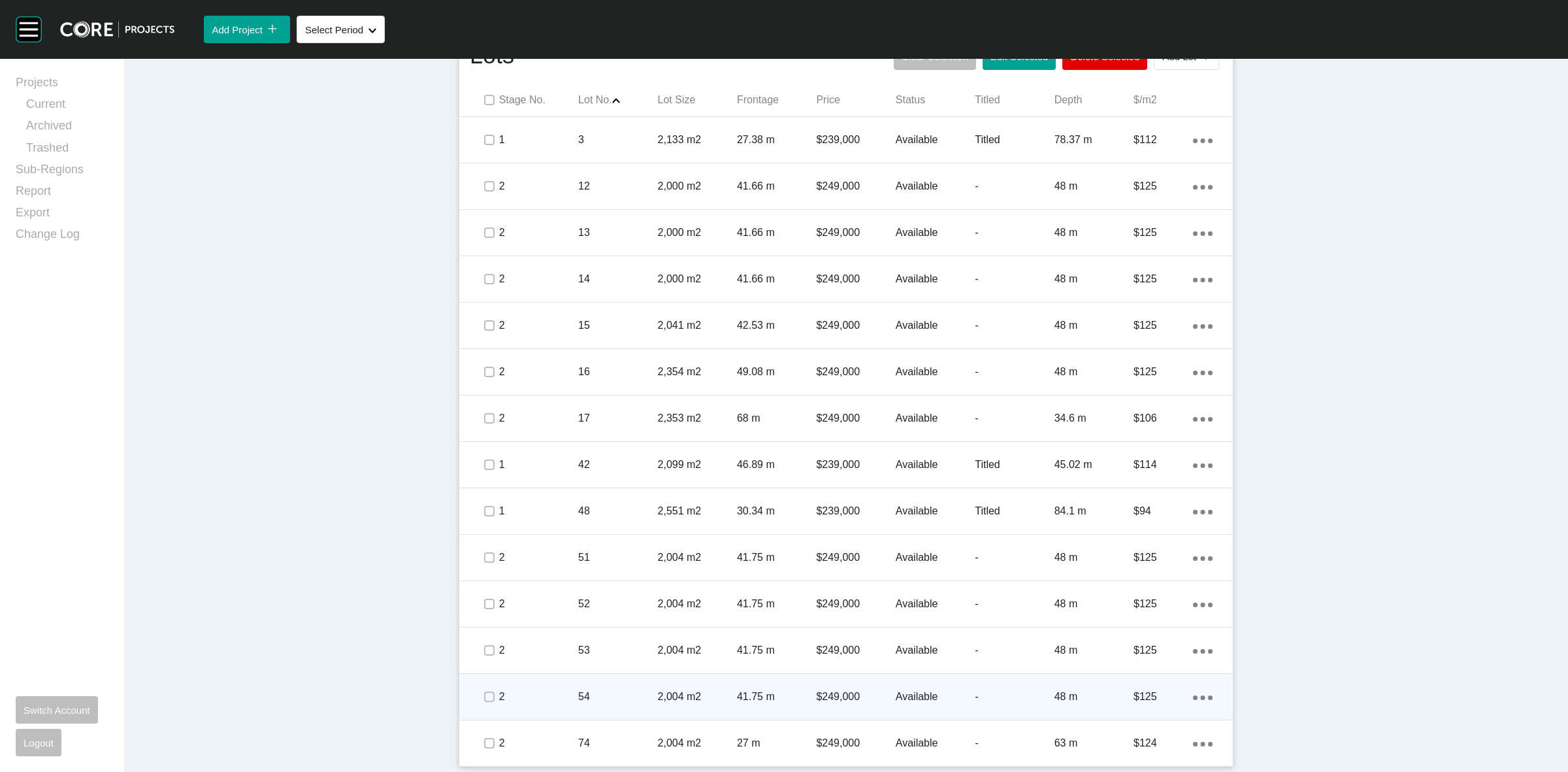
drag, startPoint x: 492, startPoint y: 696, endPoint x: 489, endPoint y: 723, distance: 27.2
click at [499, 698] on p "2" at bounding box center [538, 696] width 79 height 14
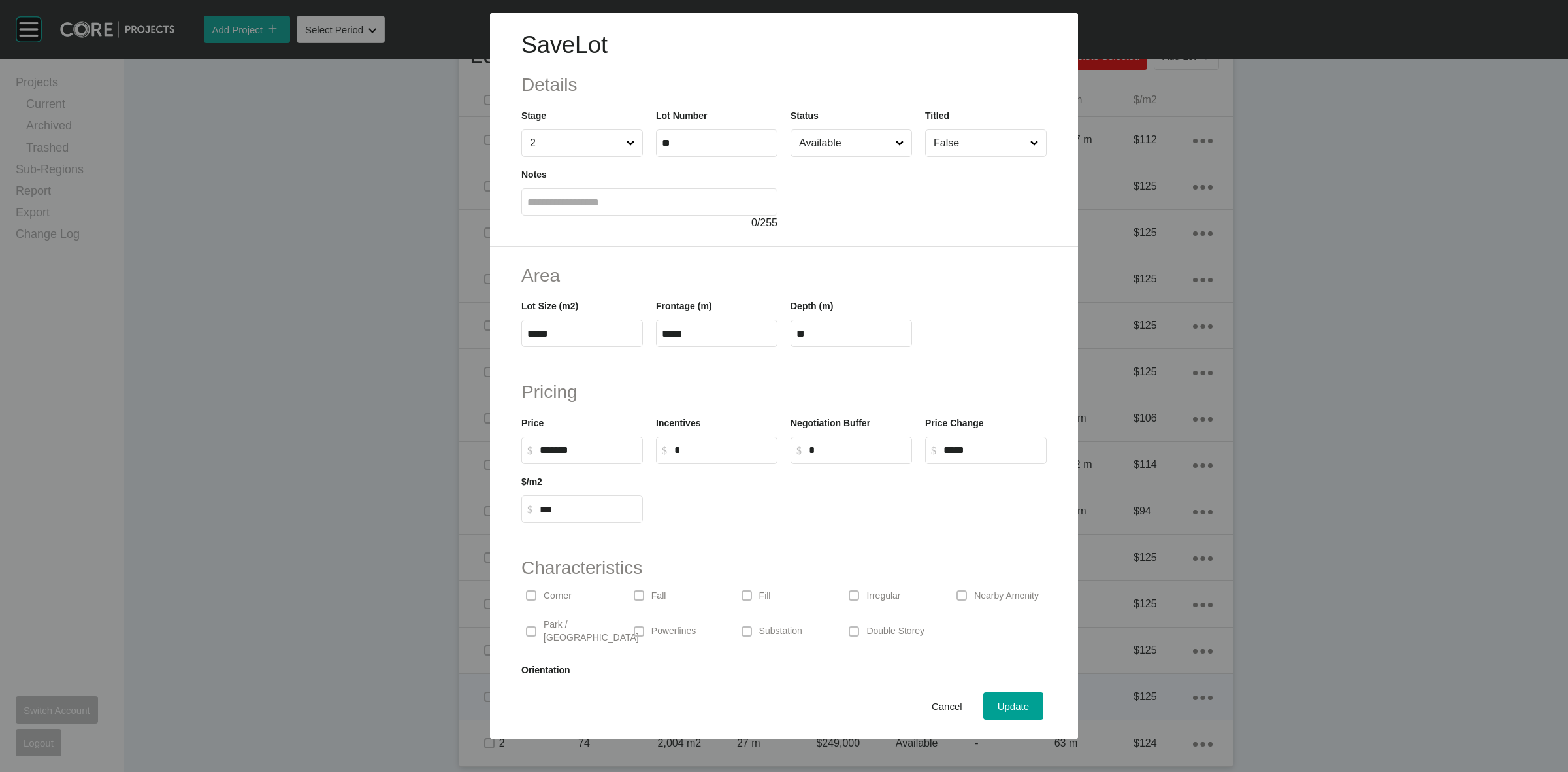
click at [931, 701] on span "Cancel" at bounding box center [947, 706] width 31 height 11
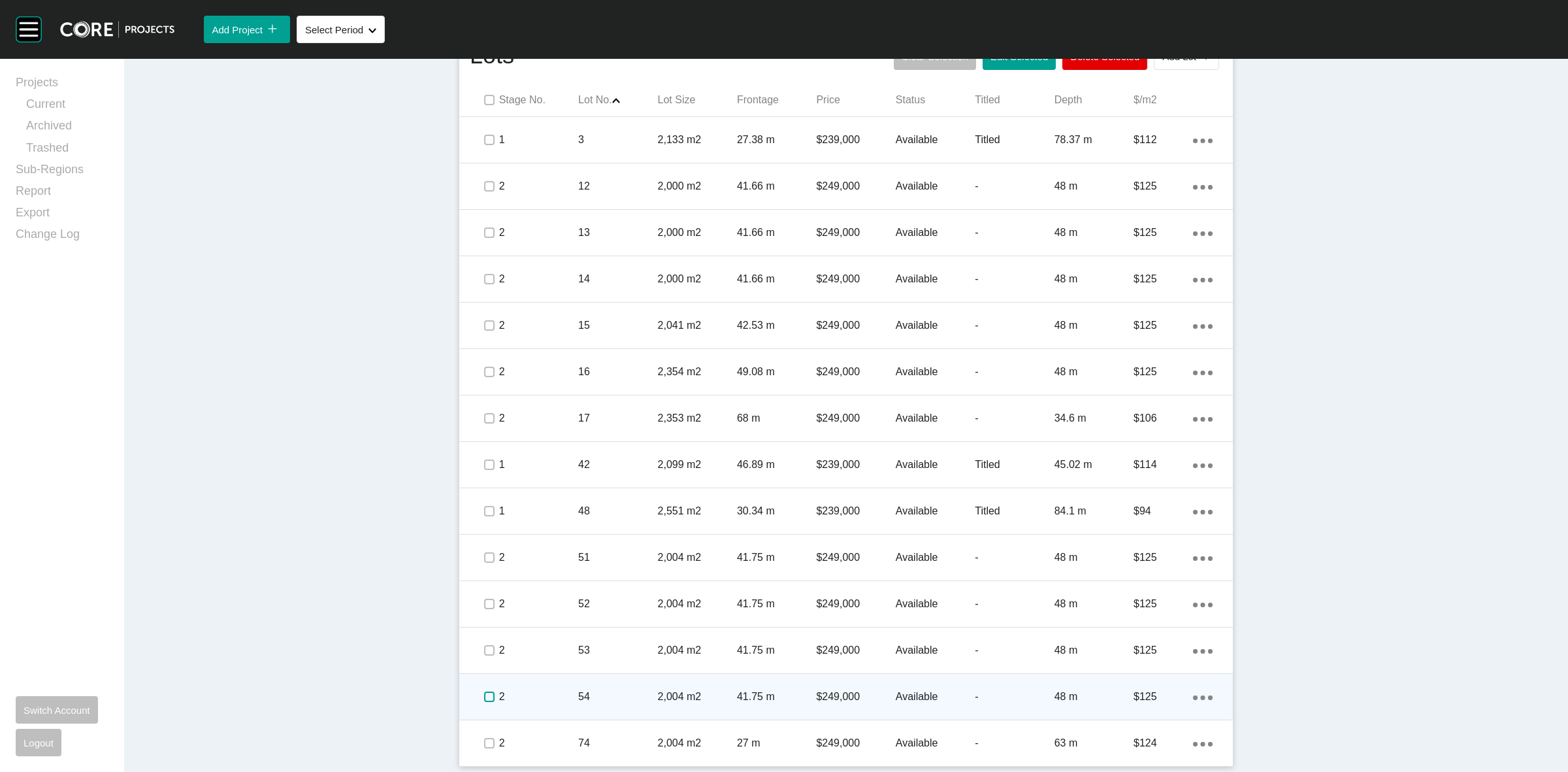
click at [484, 700] on label at bounding box center [489, 696] width 10 height 10
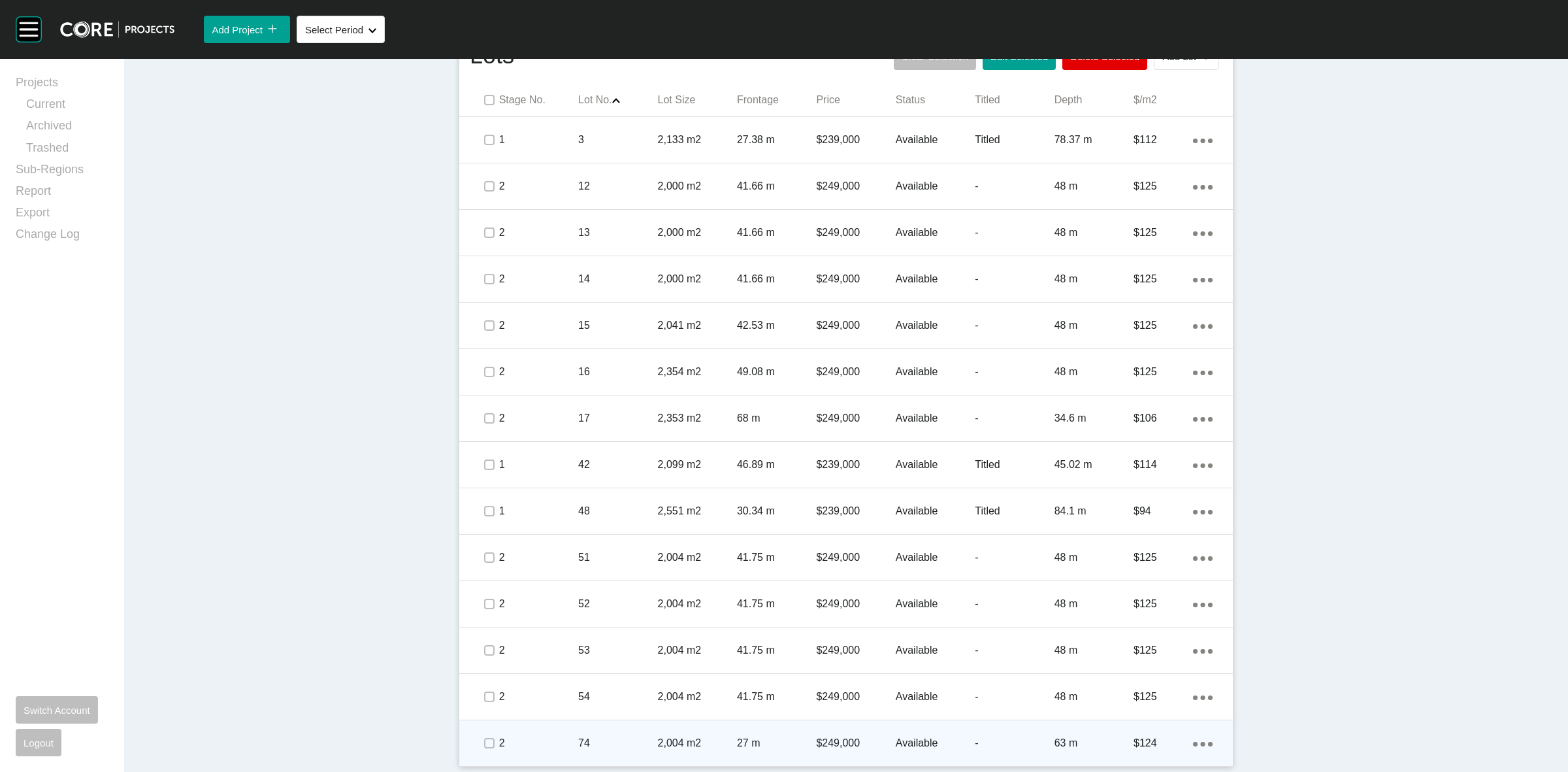
click at [479, 746] on span at bounding box center [489, 742] width 20 height 20
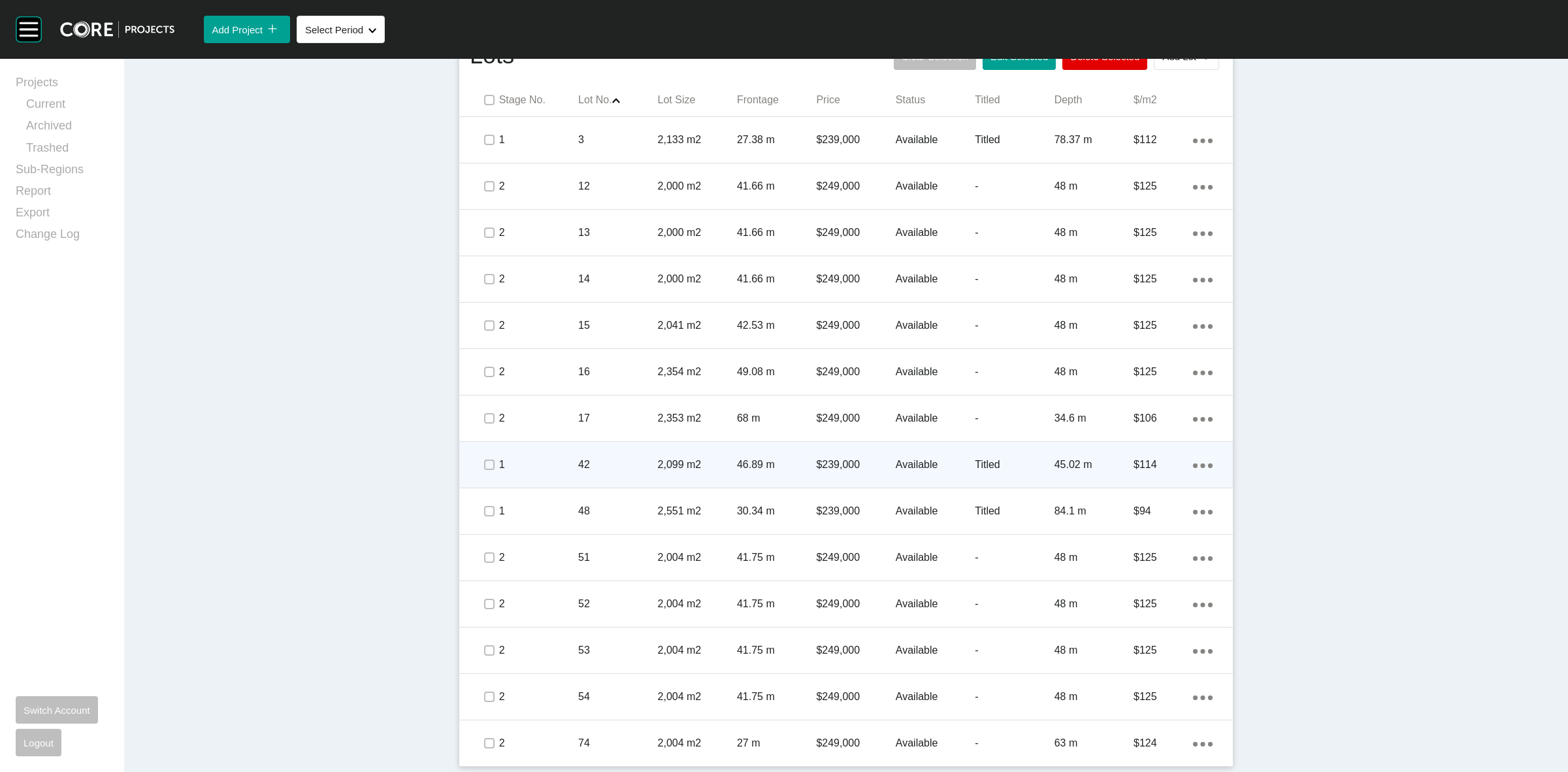
click at [650, 465] on p "42" at bounding box center [617, 464] width 79 height 14
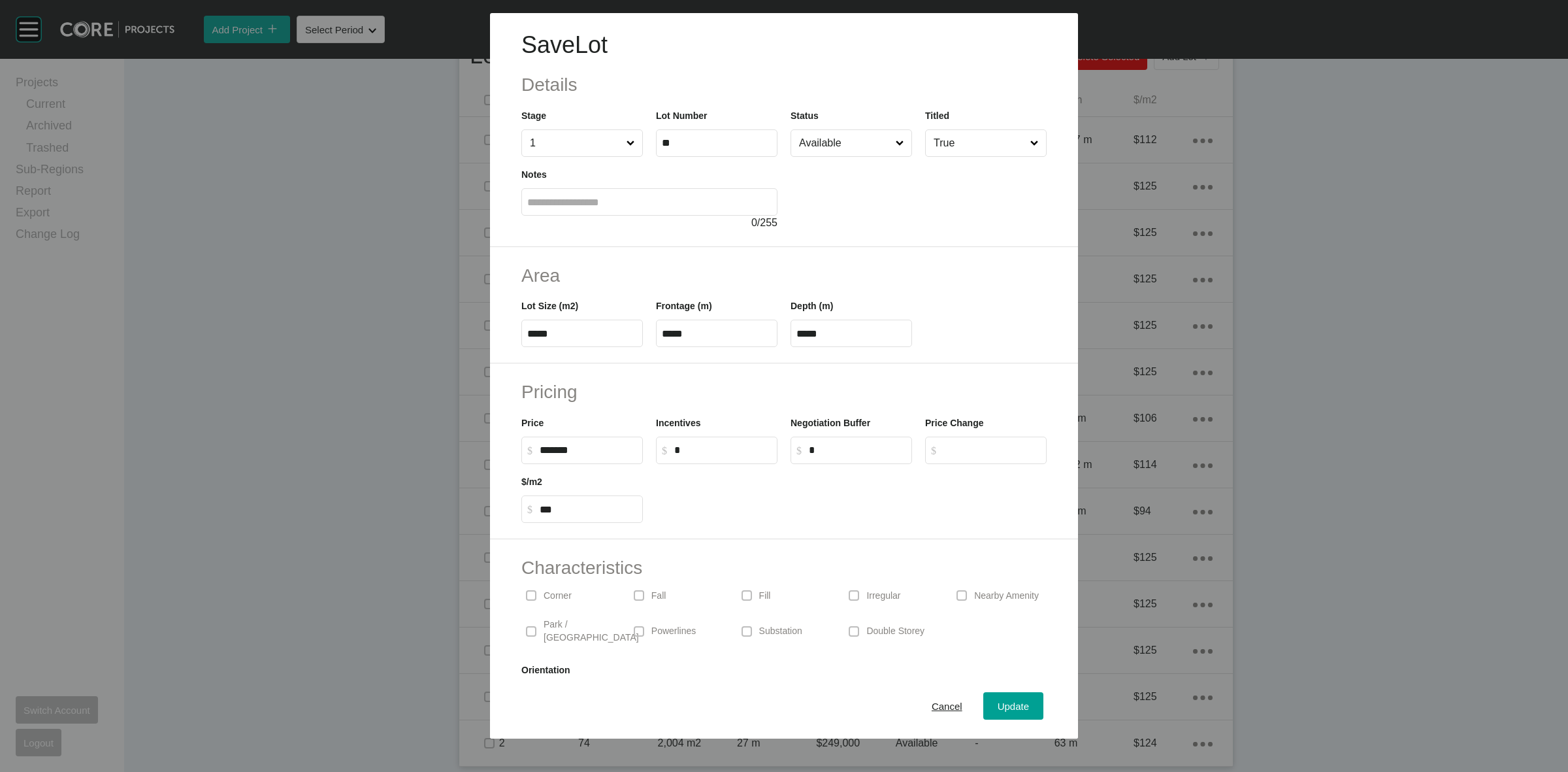
click at [834, 448] on input "*" at bounding box center [858, 450] width 97 height 11
type input "*****"
click at [818, 490] on div at bounding box center [851, 493] width 404 height 59
click at [811, 147] on input "Available" at bounding box center [845, 142] width 96 height 26
click at [1006, 710] on span "Update" at bounding box center [1013, 706] width 31 height 11
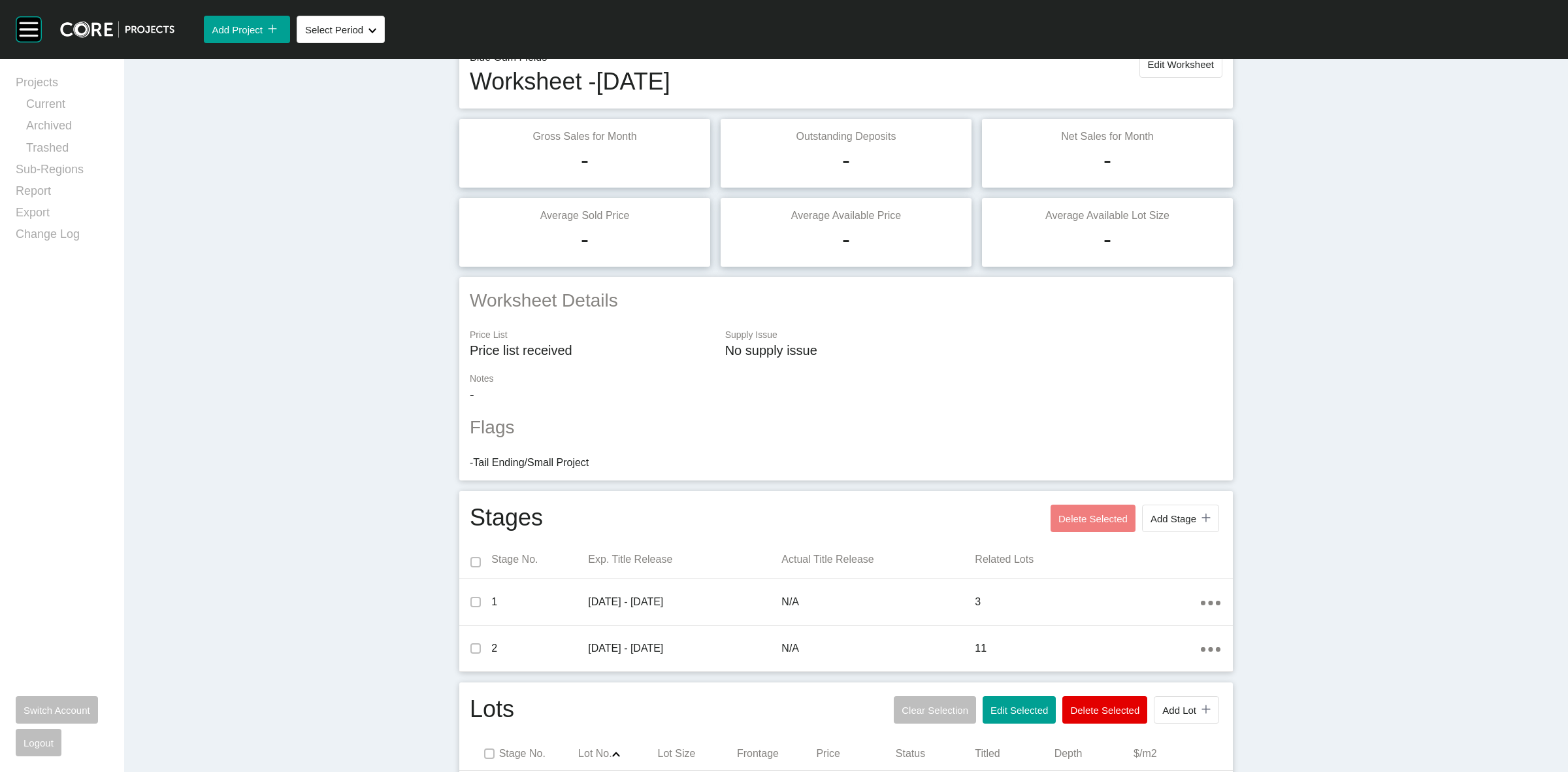
scroll to position [0, 0]
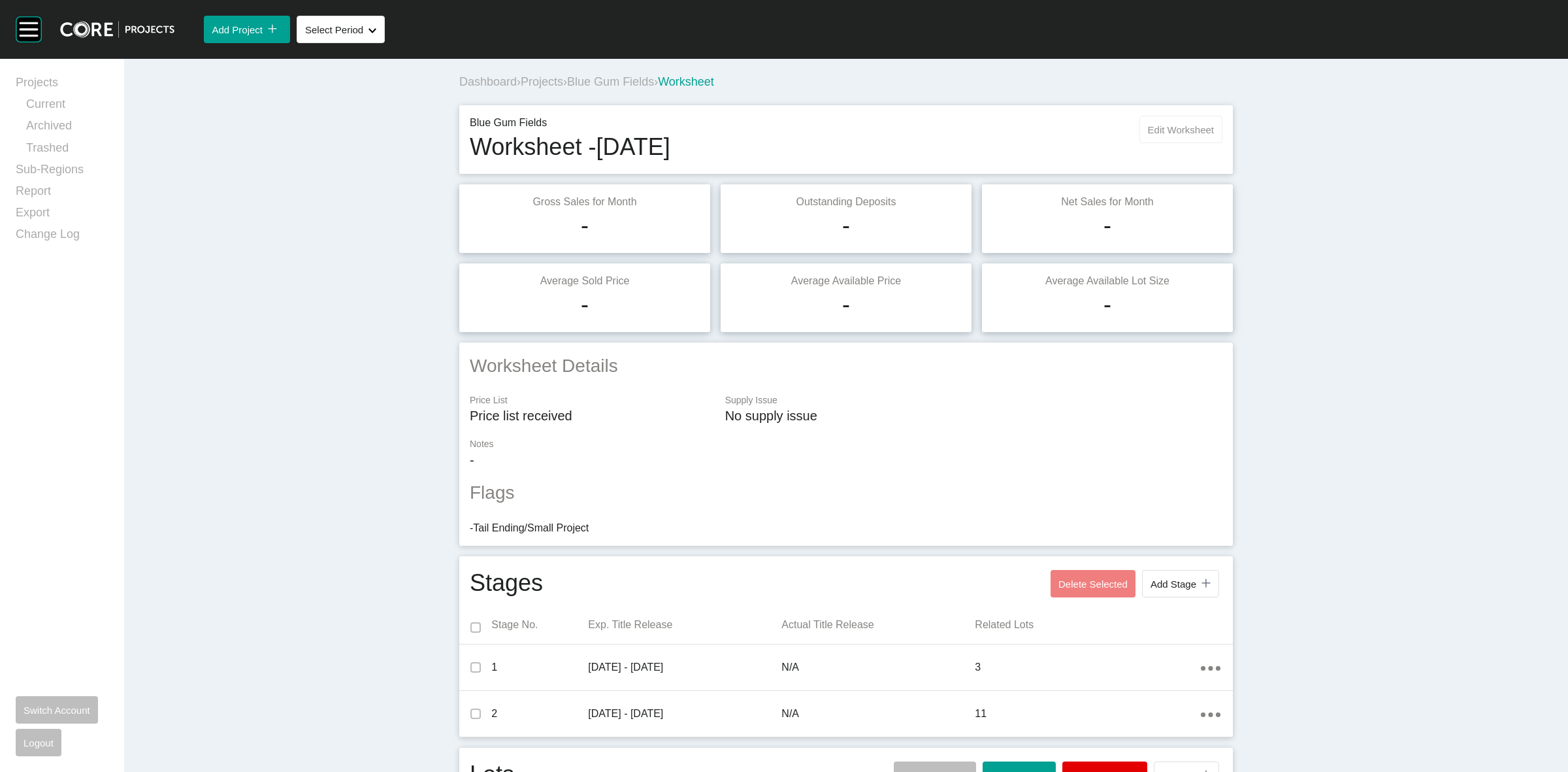
click at [1167, 131] on span "Edit Worksheet" at bounding box center [1181, 130] width 66 height 11
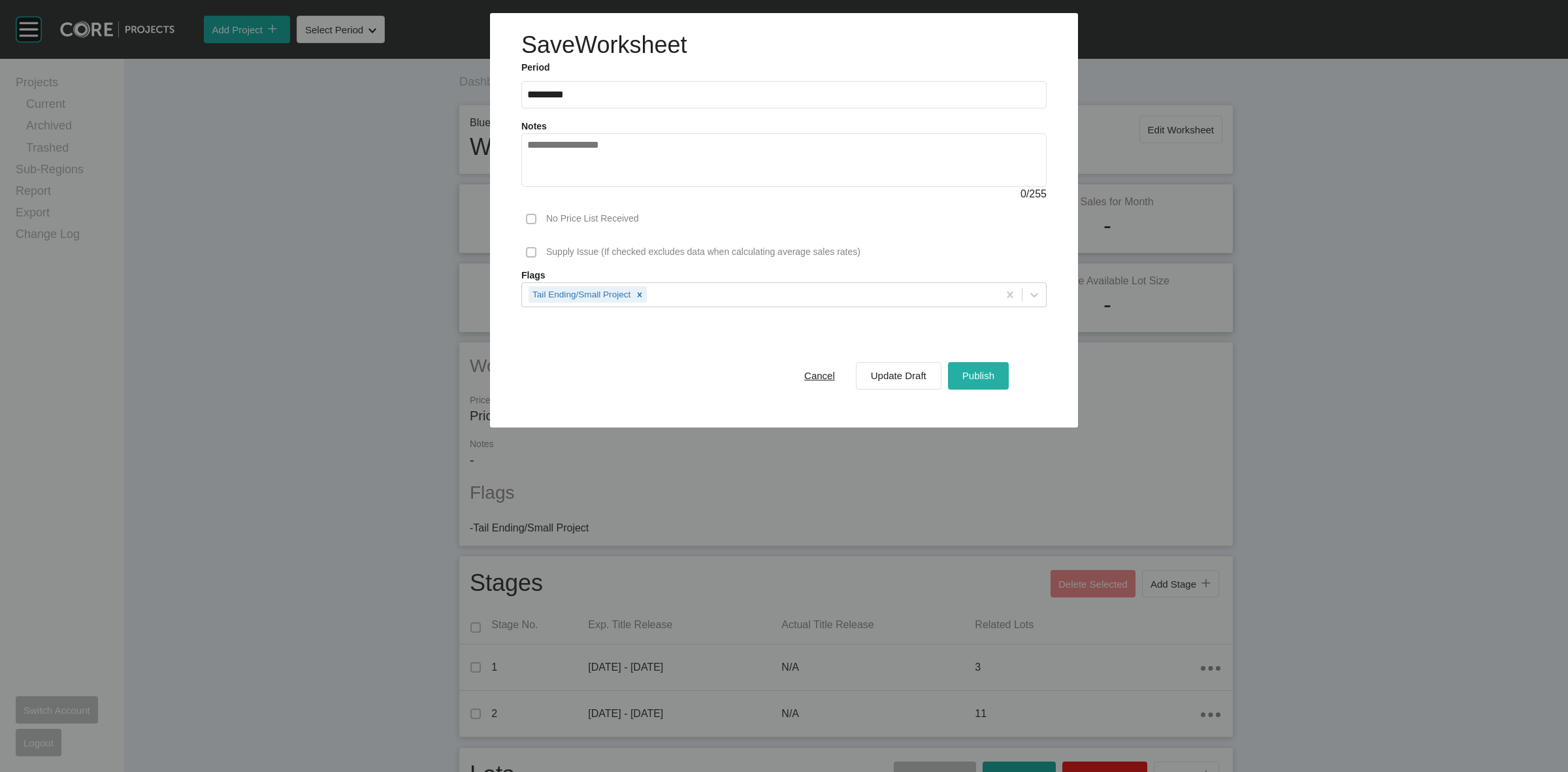
click at [973, 376] on span "Publish" at bounding box center [979, 376] width 32 height 11
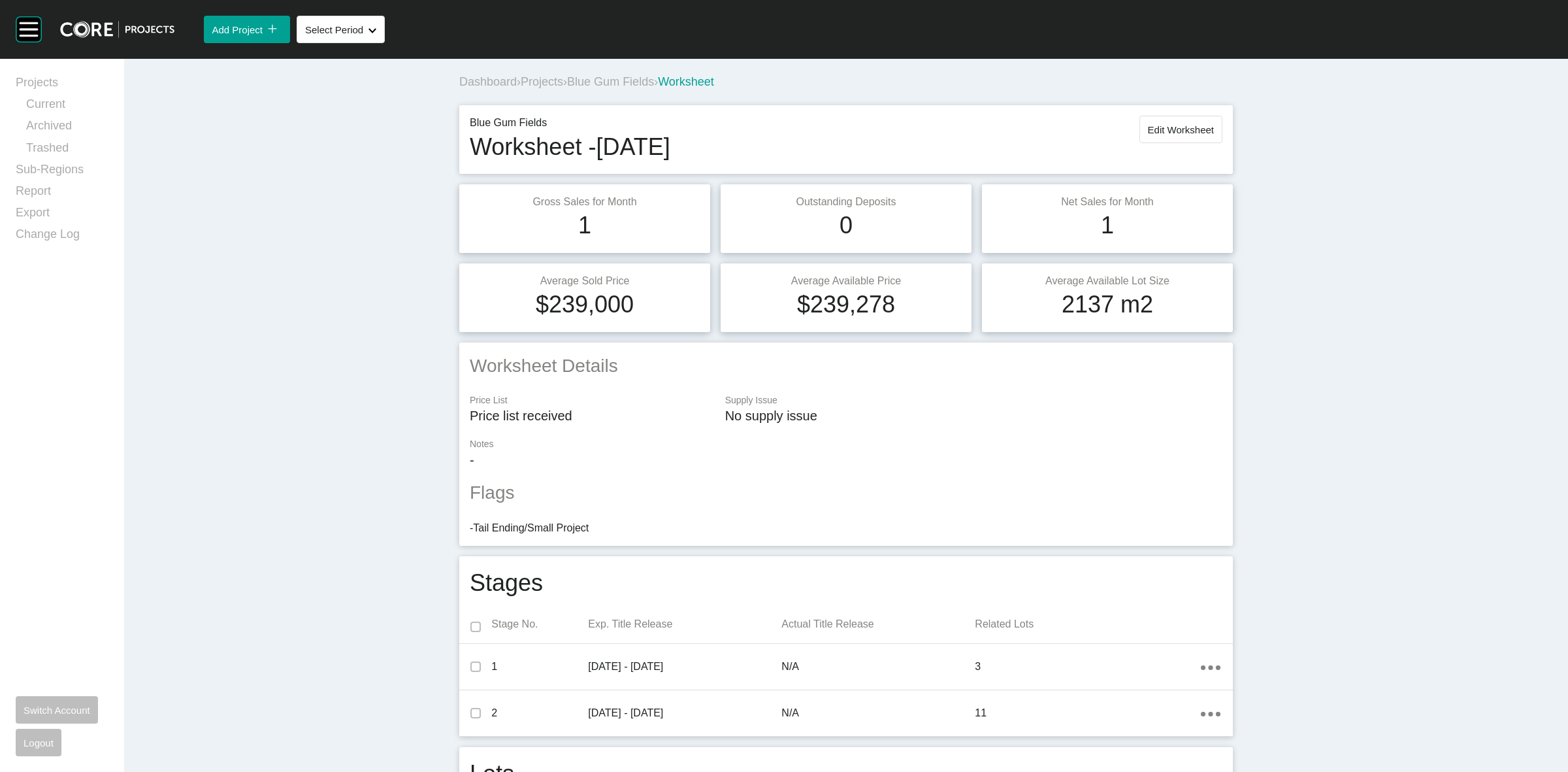
click at [628, 82] on span "Blue Gum Fields" at bounding box center [610, 82] width 87 height 13
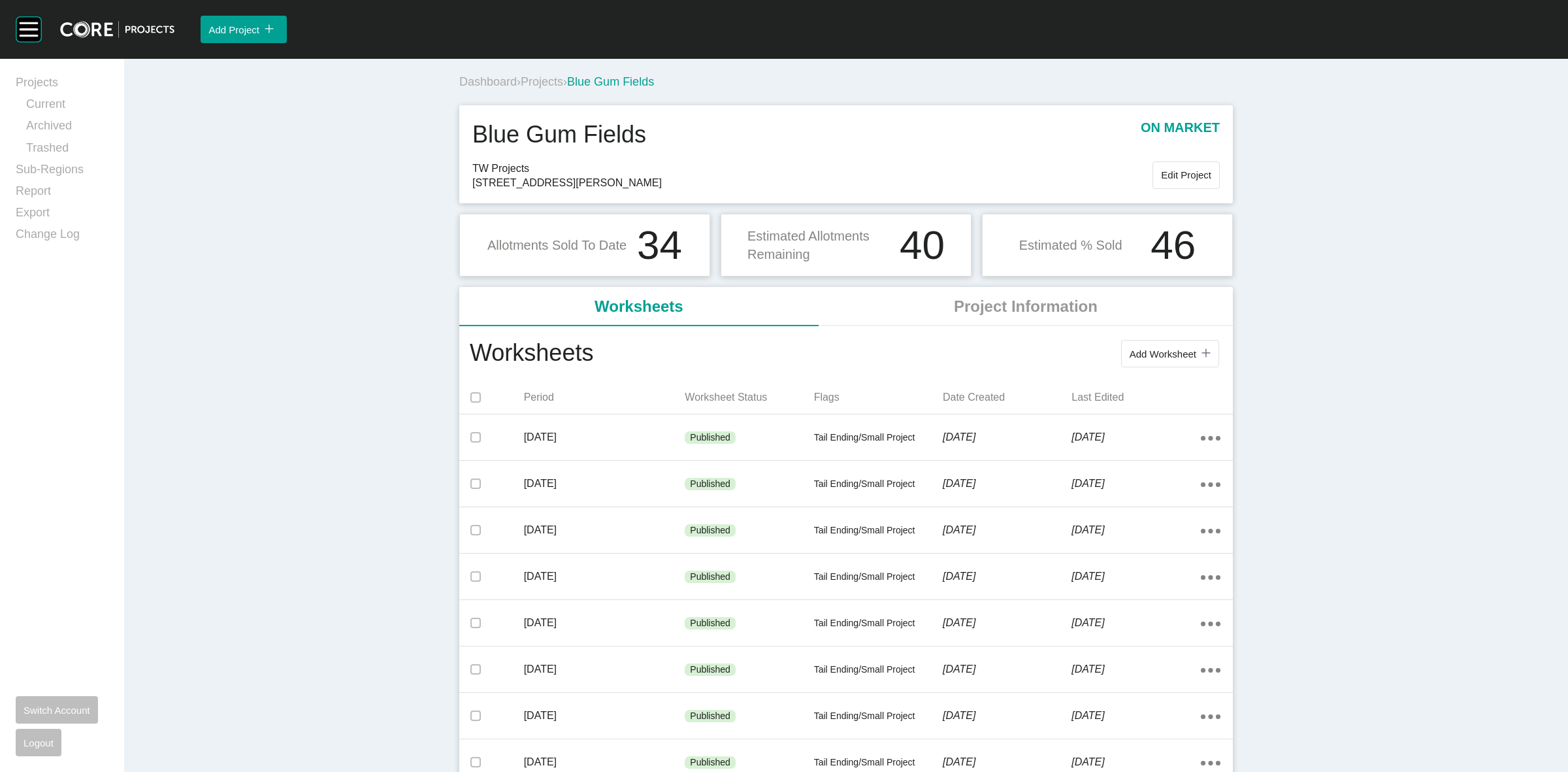
click at [544, 80] on span "Projects" at bounding box center [542, 82] width 43 height 13
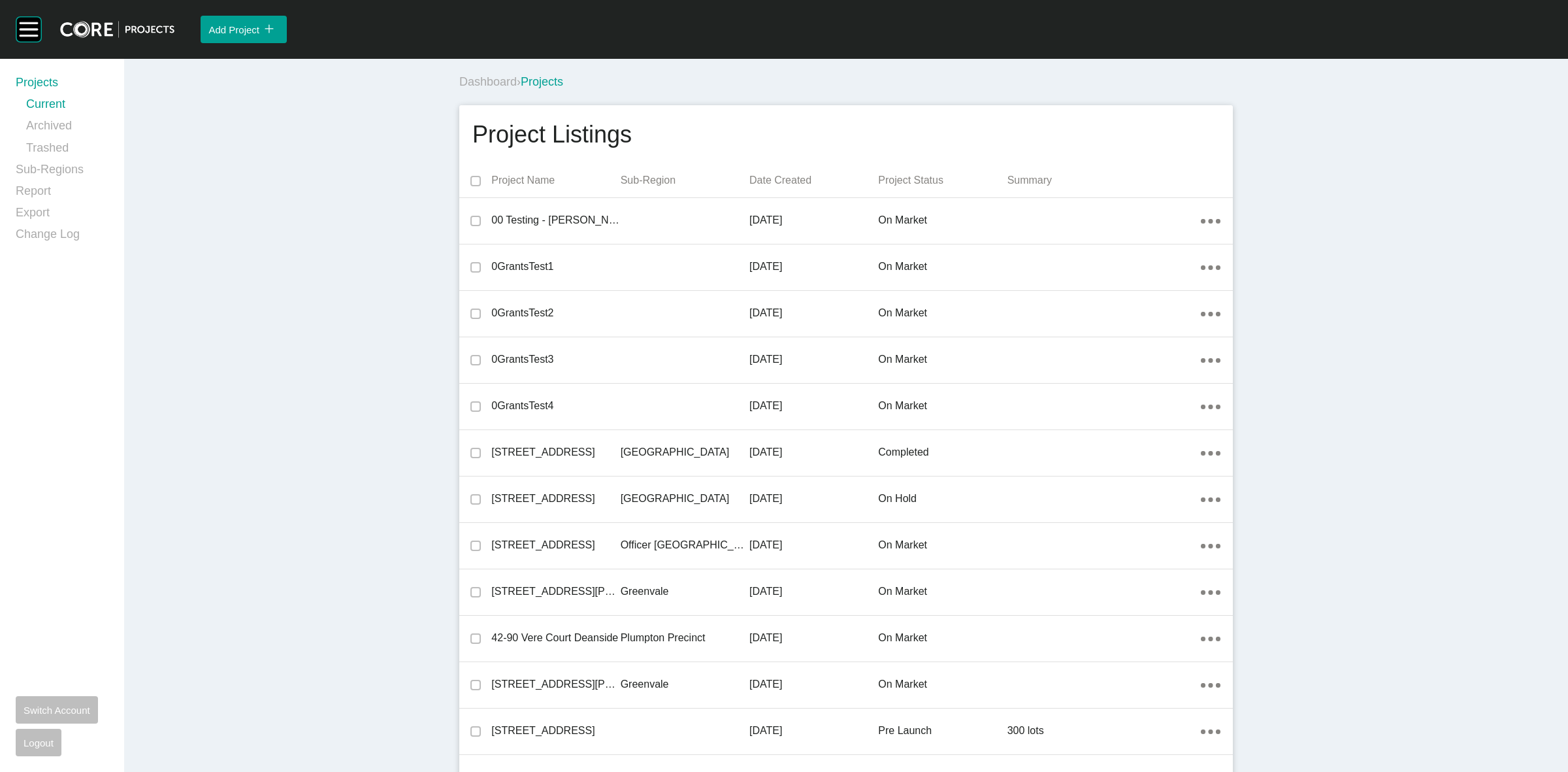
scroll to position [30765, 0]
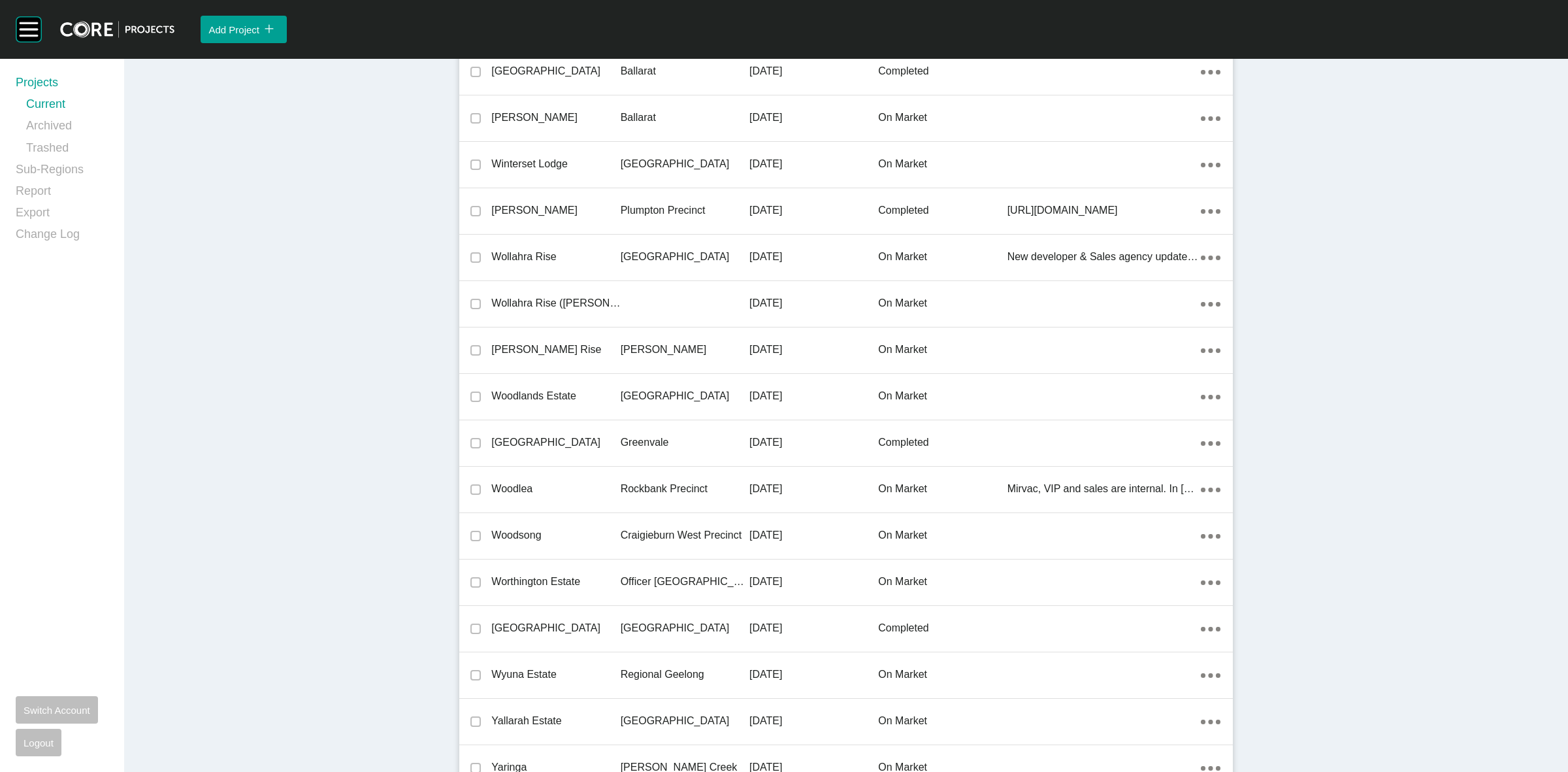
click at [642, 388] on p "[GEOGRAPHIC_DATA]" at bounding box center [684, 395] width 129 height 14
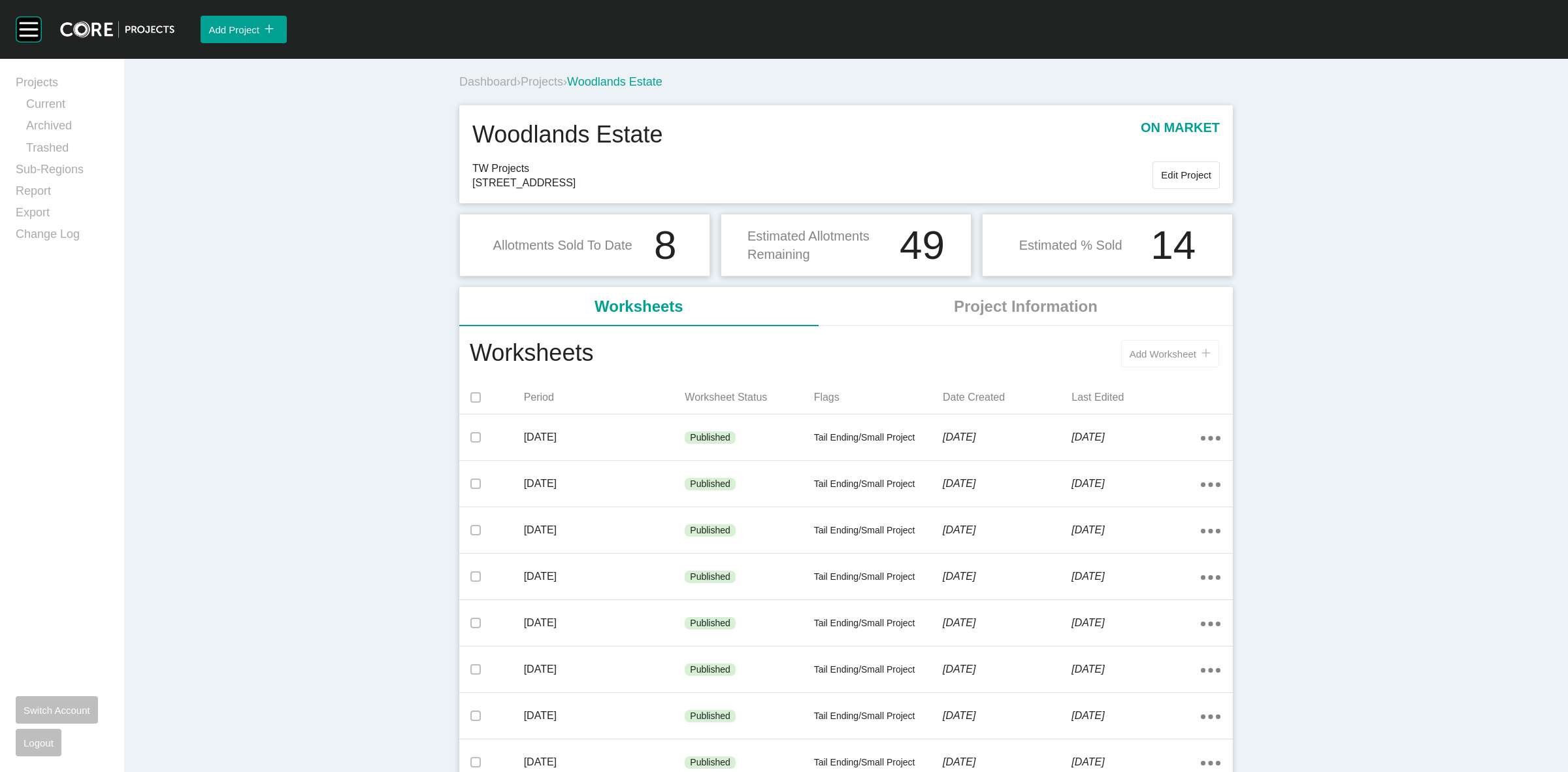
click at [1160, 356] on span "Add Worksheet" at bounding box center [1163, 354] width 67 height 11
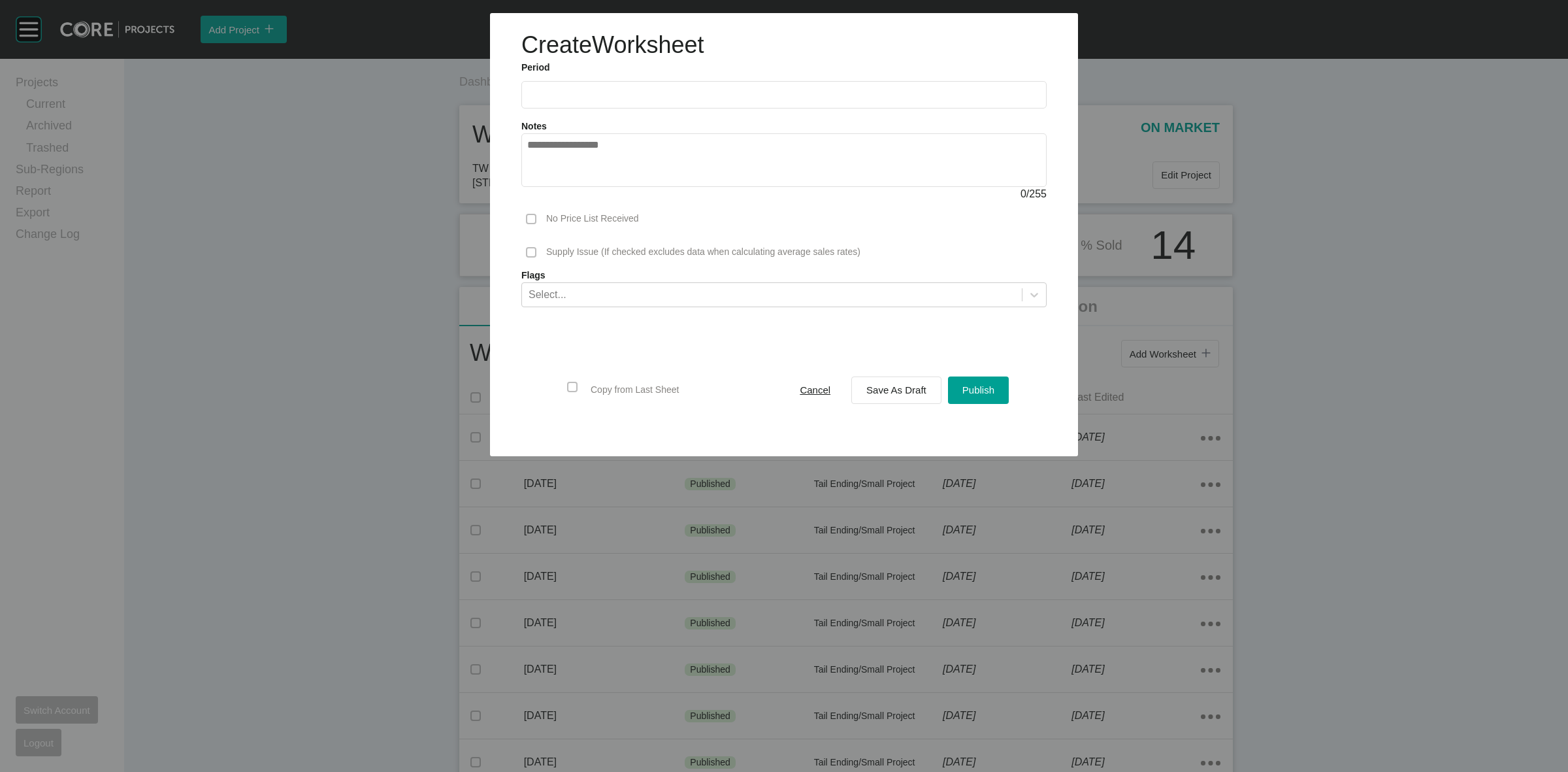
click at [604, 95] on input "text" at bounding box center [784, 94] width 513 height 11
click at [532, 185] on li "[DATE]" at bounding box center [547, 190] width 44 height 22
type input "*********"
click at [967, 381] on div "Publish" at bounding box center [978, 389] width 38 height 17
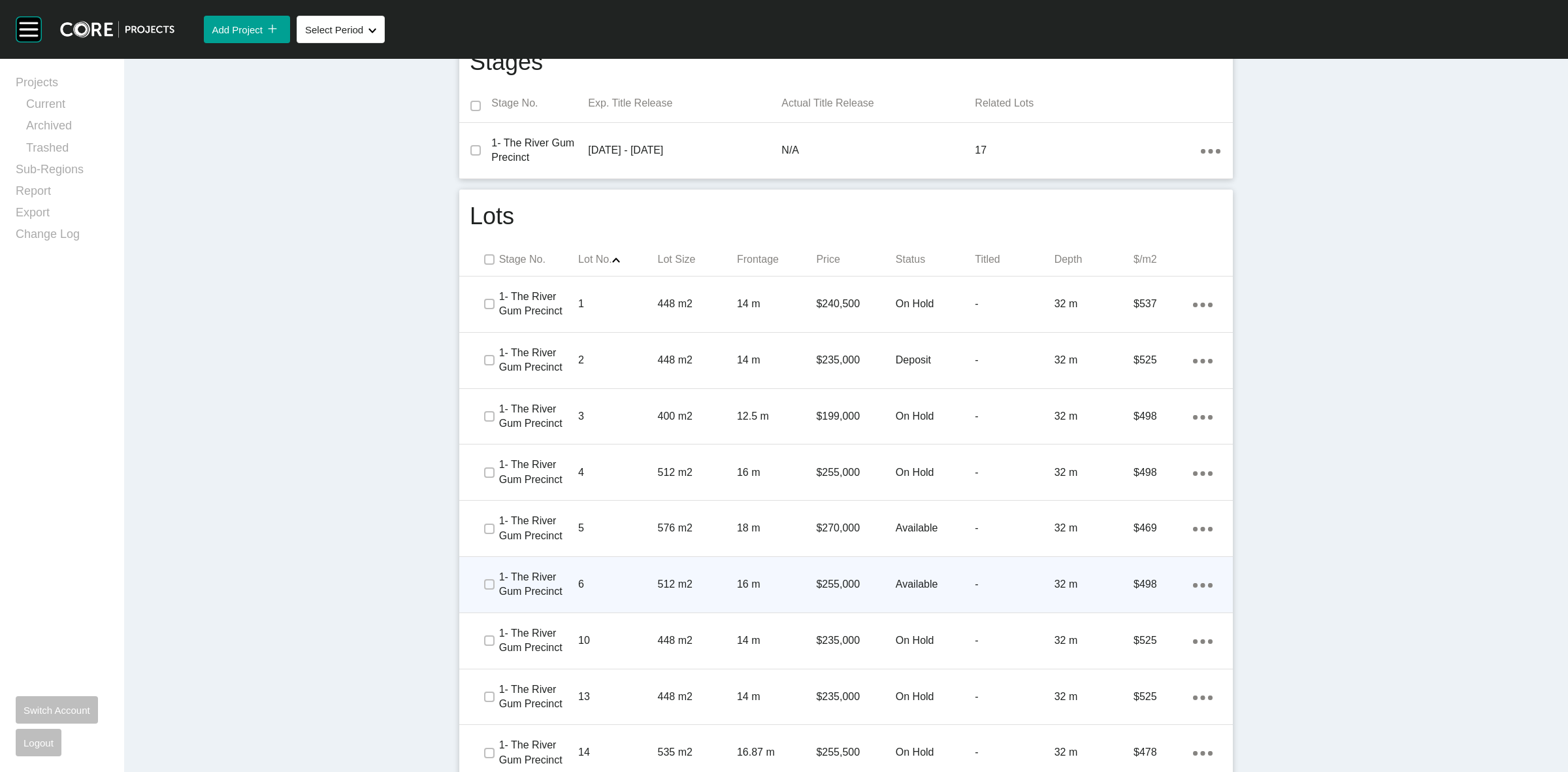
scroll to position [572, 0]
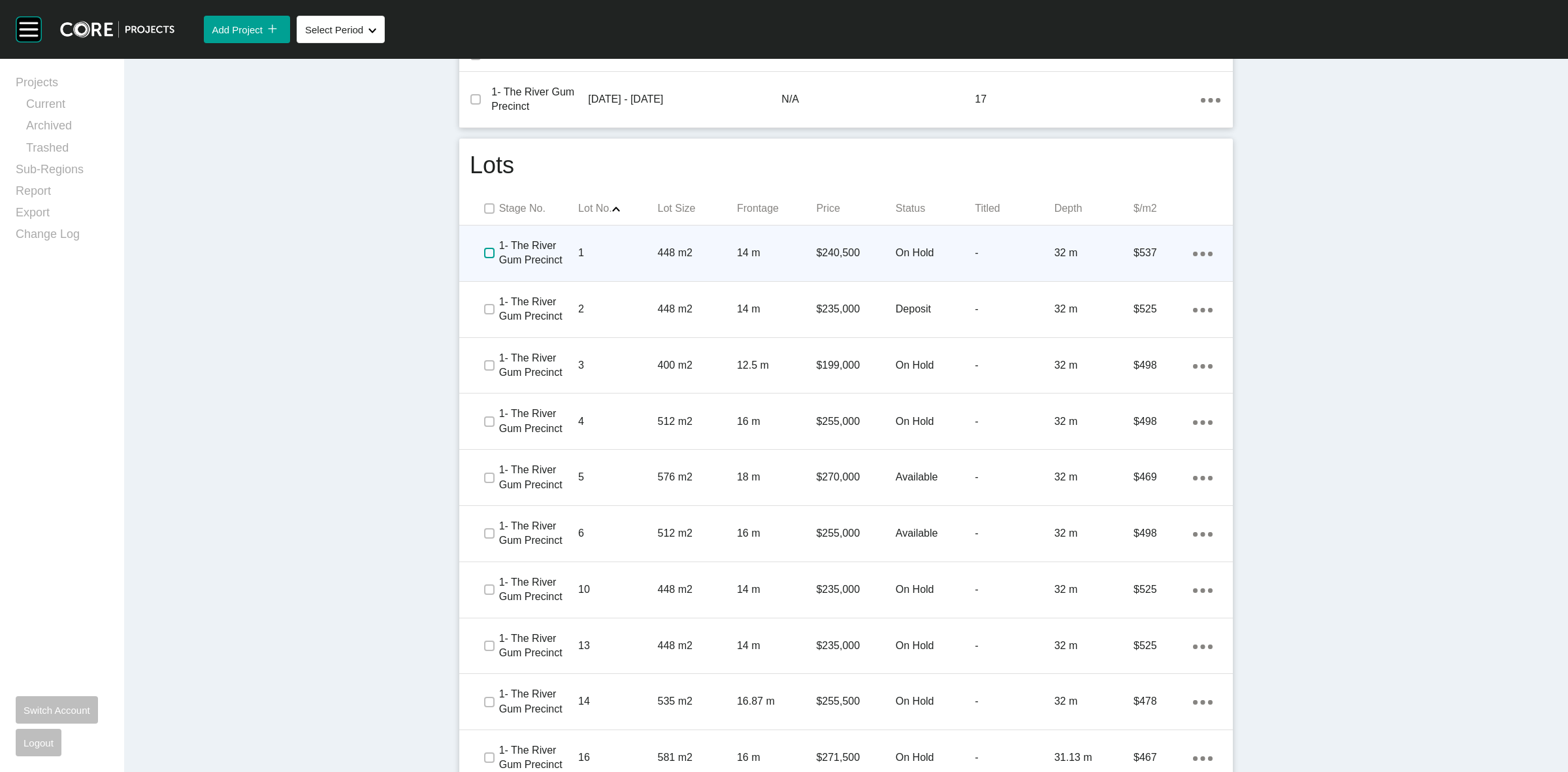
click at [484, 253] on label at bounding box center [489, 252] width 10 height 10
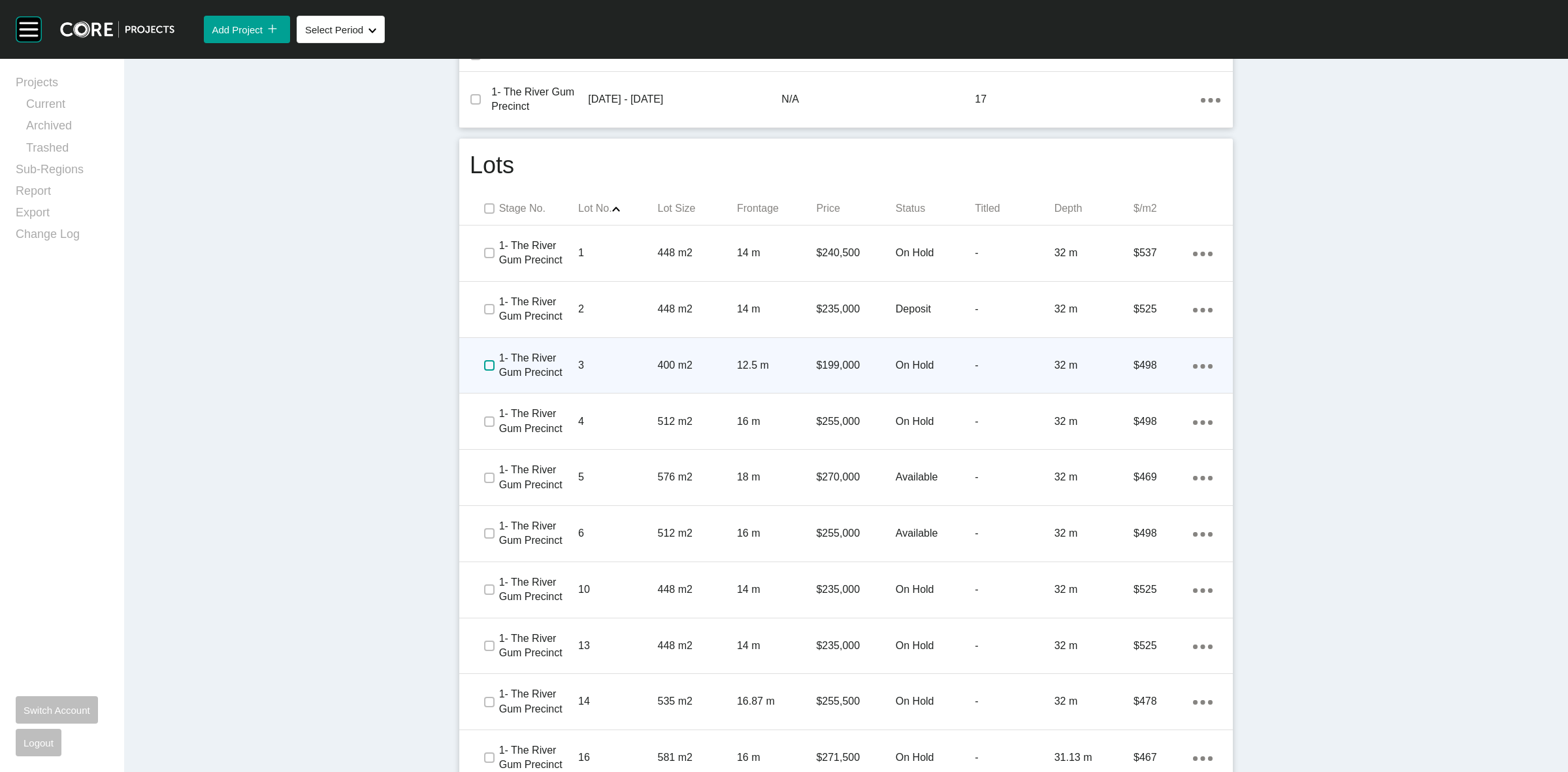
click at [484, 364] on label at bounding box center [489, 365] width 10 height 10
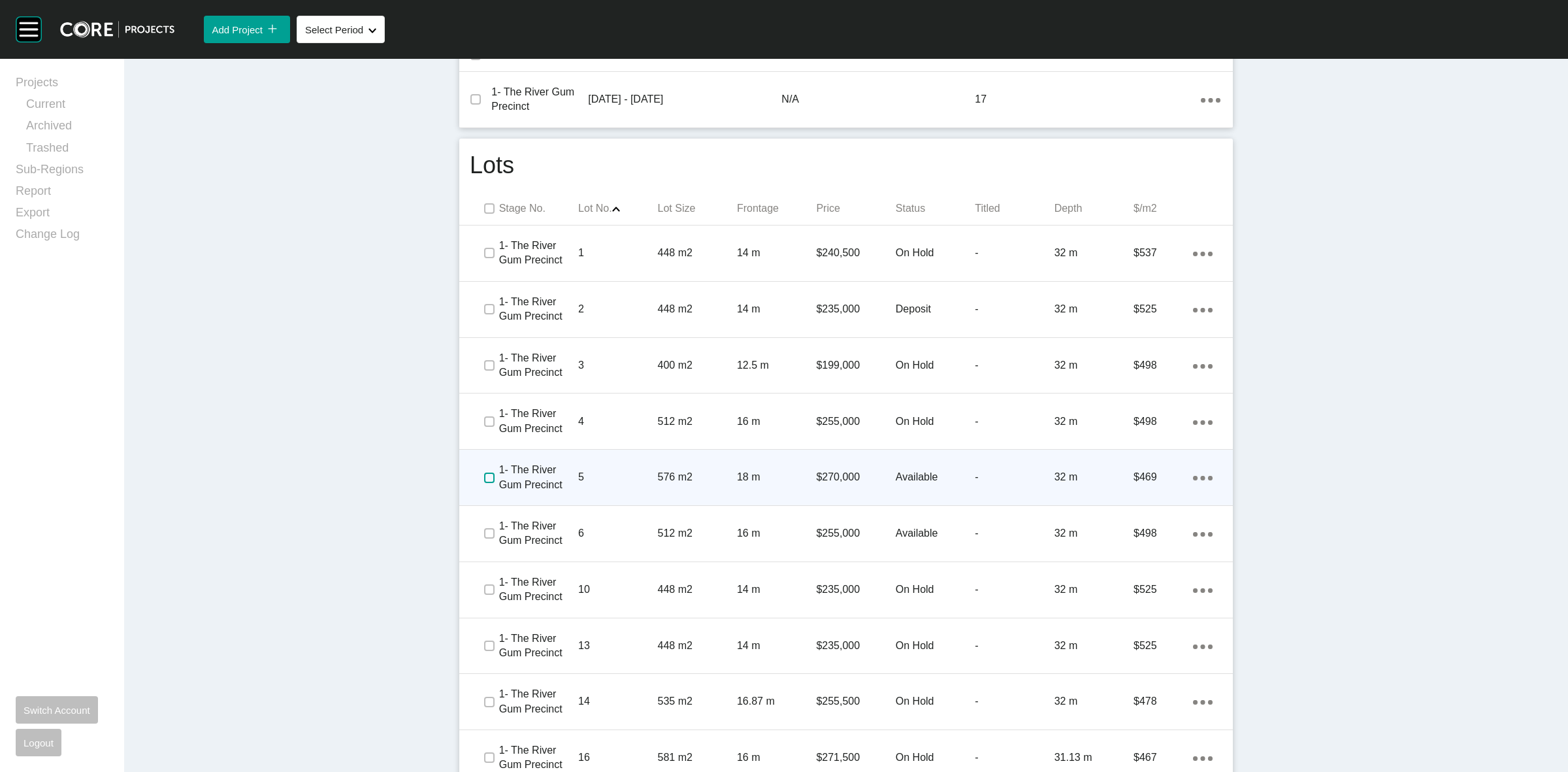
click at [484, 473] on label at bounding box center [489, 477] width 10 height 10
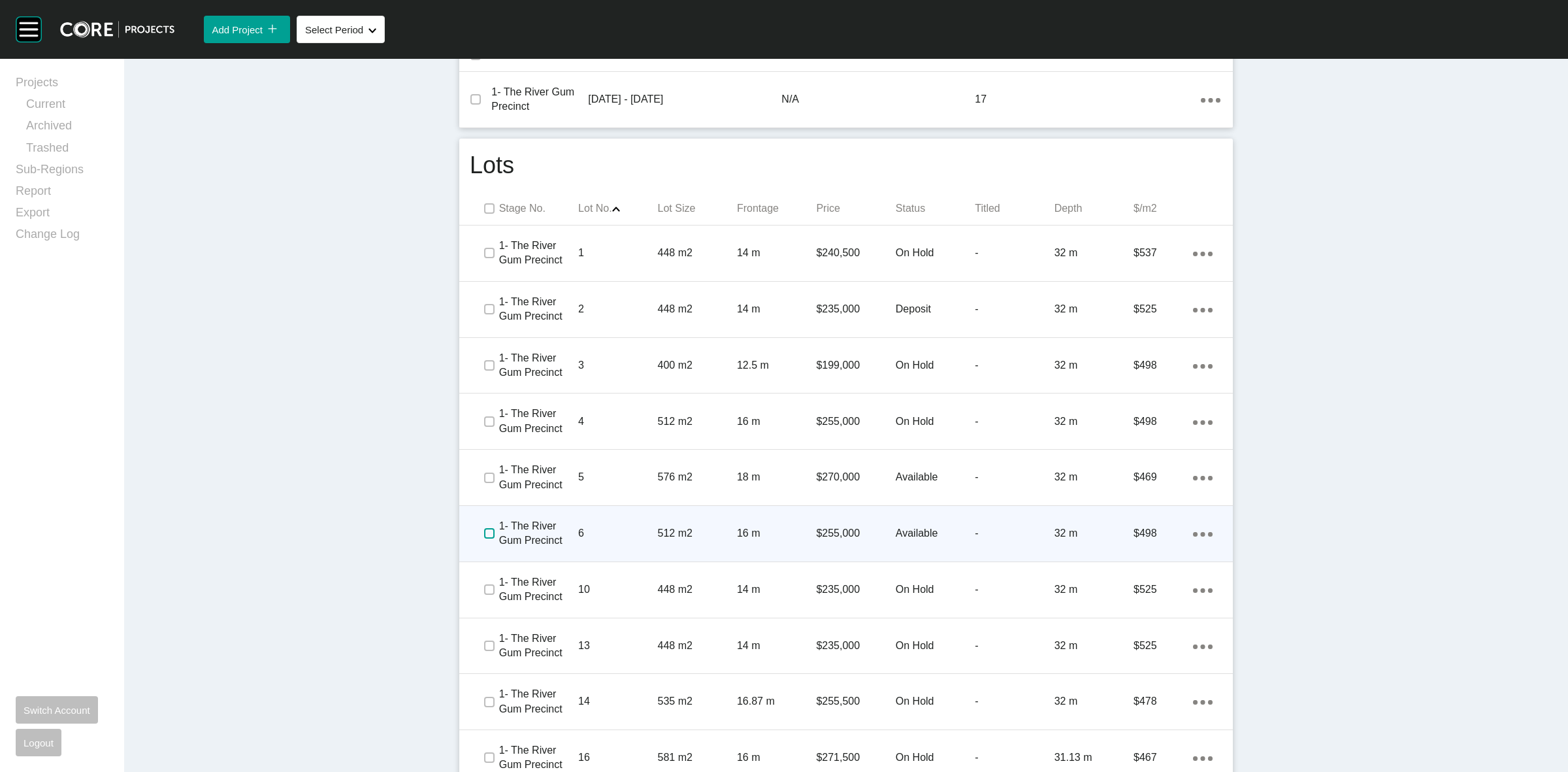
click at [484, 533] on label at bounding box center [489, 532] width 10 height 10
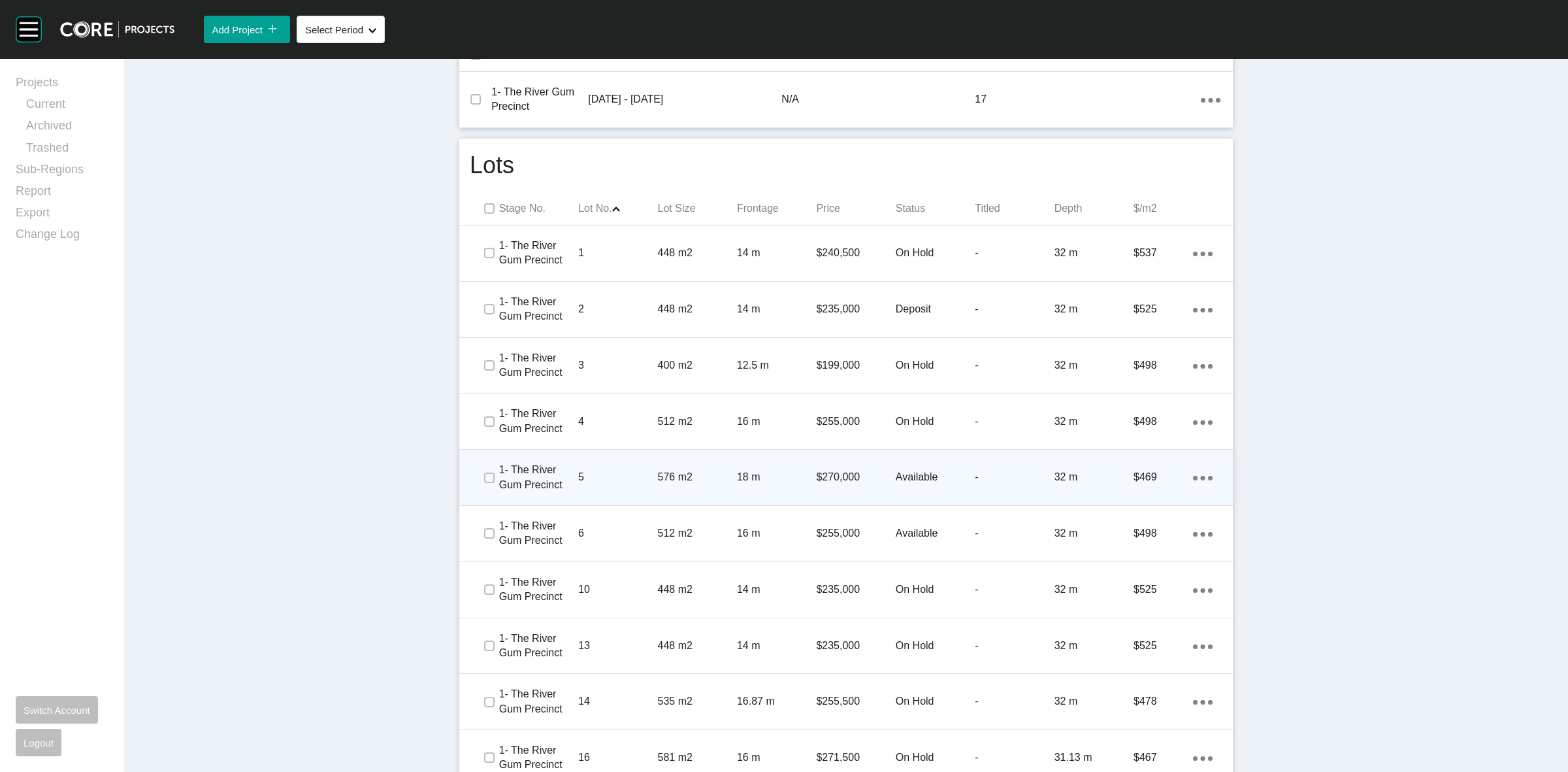
click at [626, 473] on p "5" at bounding box center [617, 476] width 79 height 14
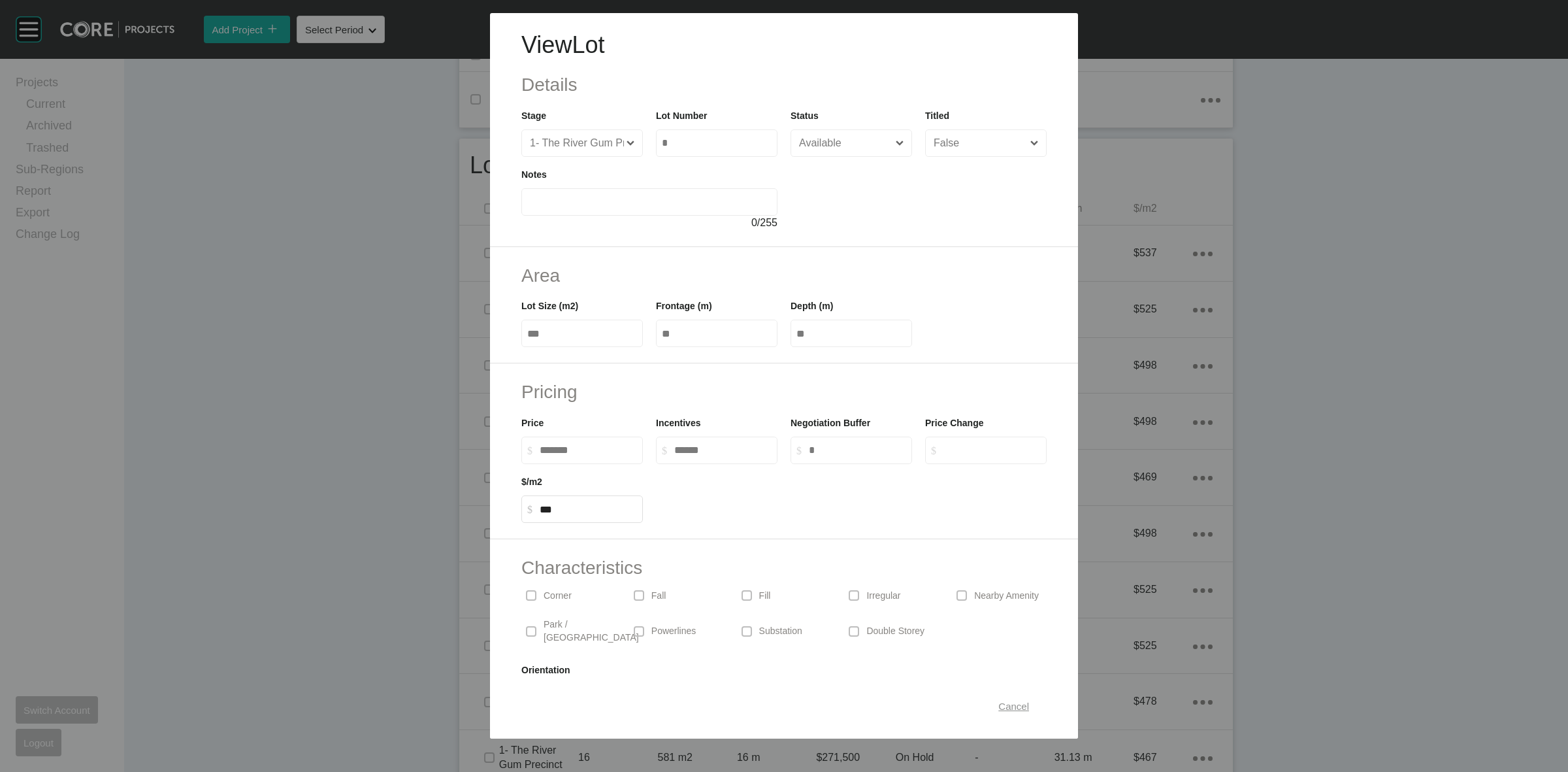
click at [998, 705] on span "Cancel" at bounding box center [1014, 706] width 31 height 11
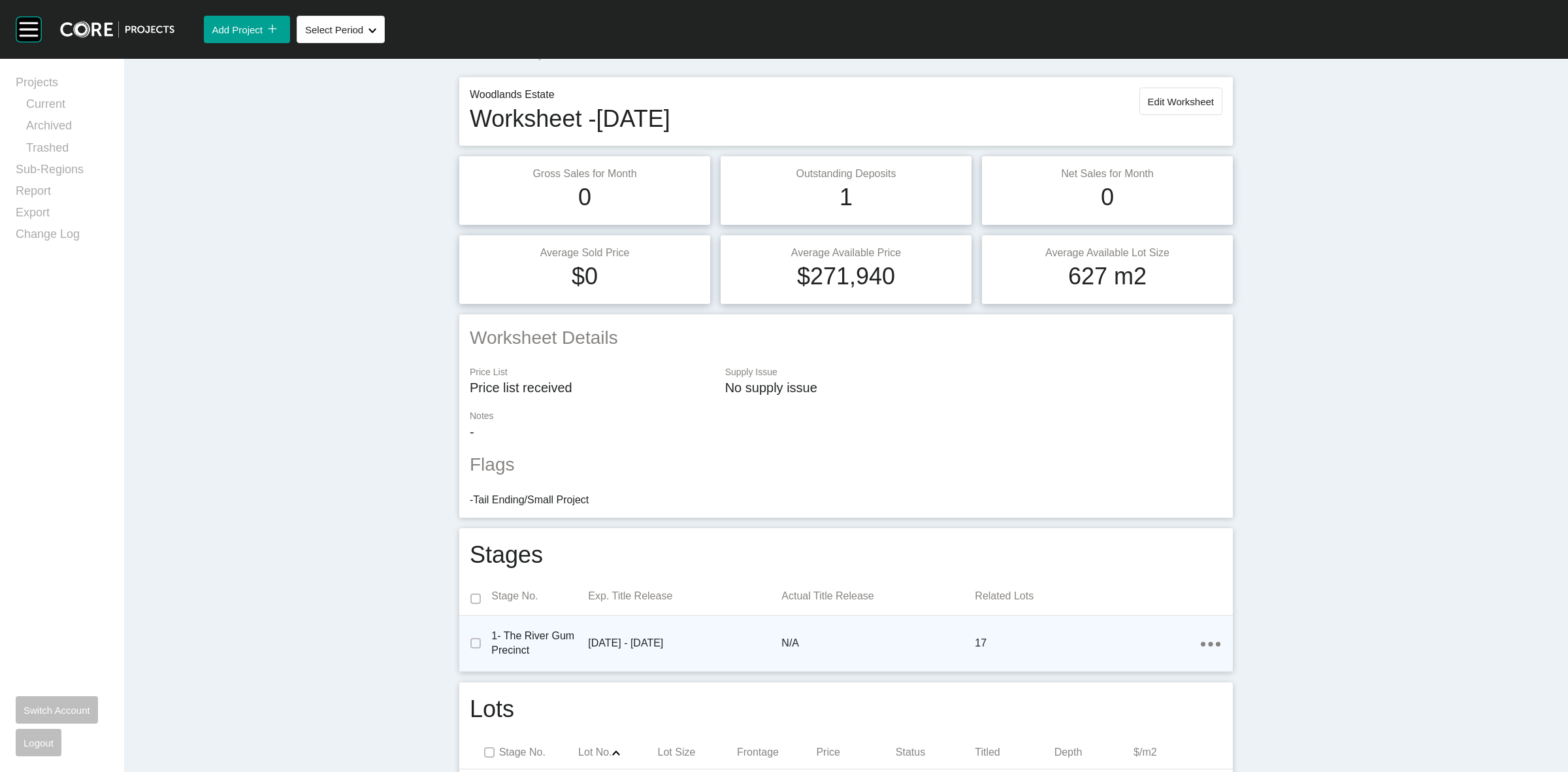
scroll to position [0, 0]
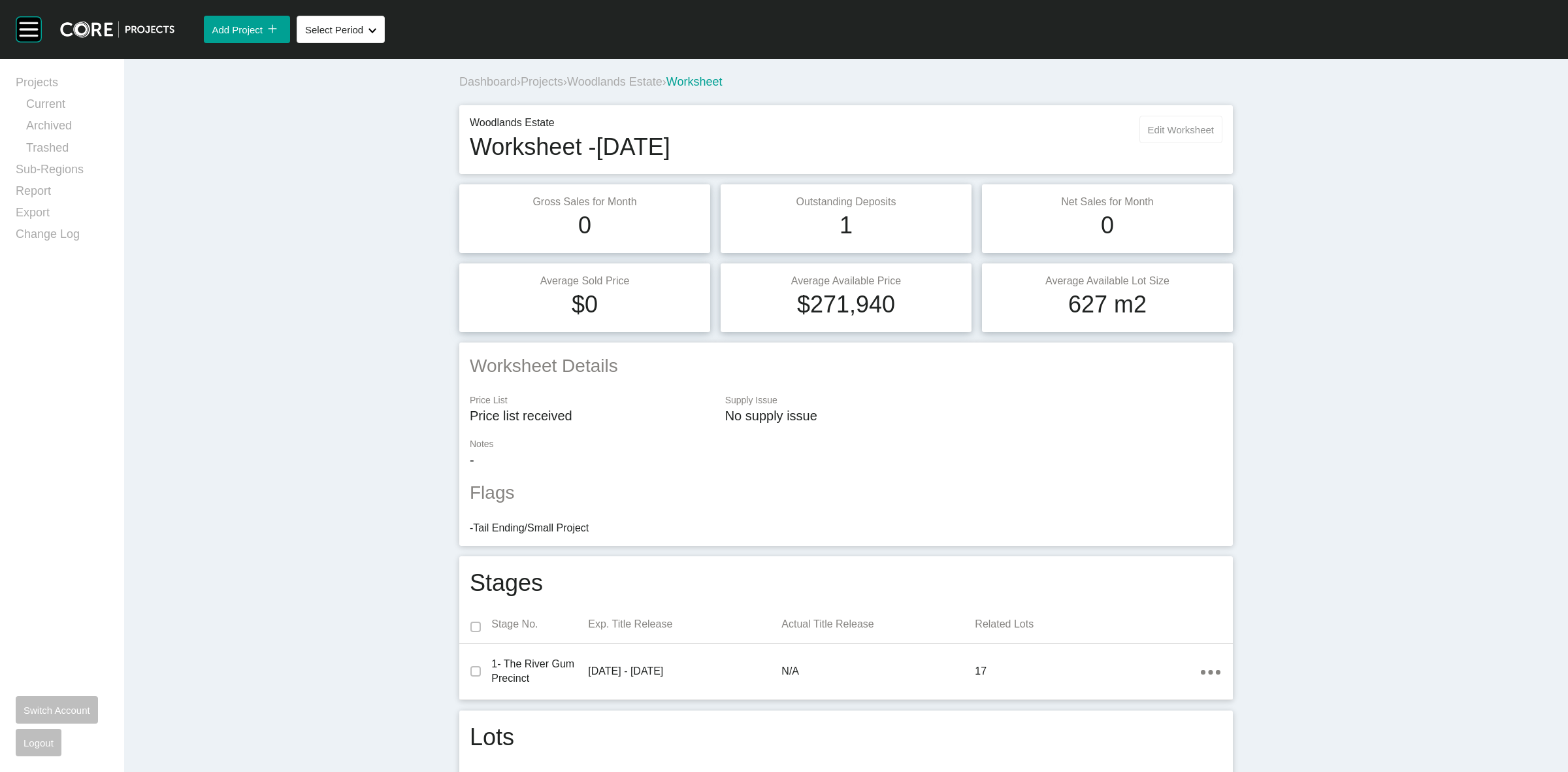
click at [1181, 122] on button "Edit Worksheet" at bounding box center [1181, 129] width 83 height 28
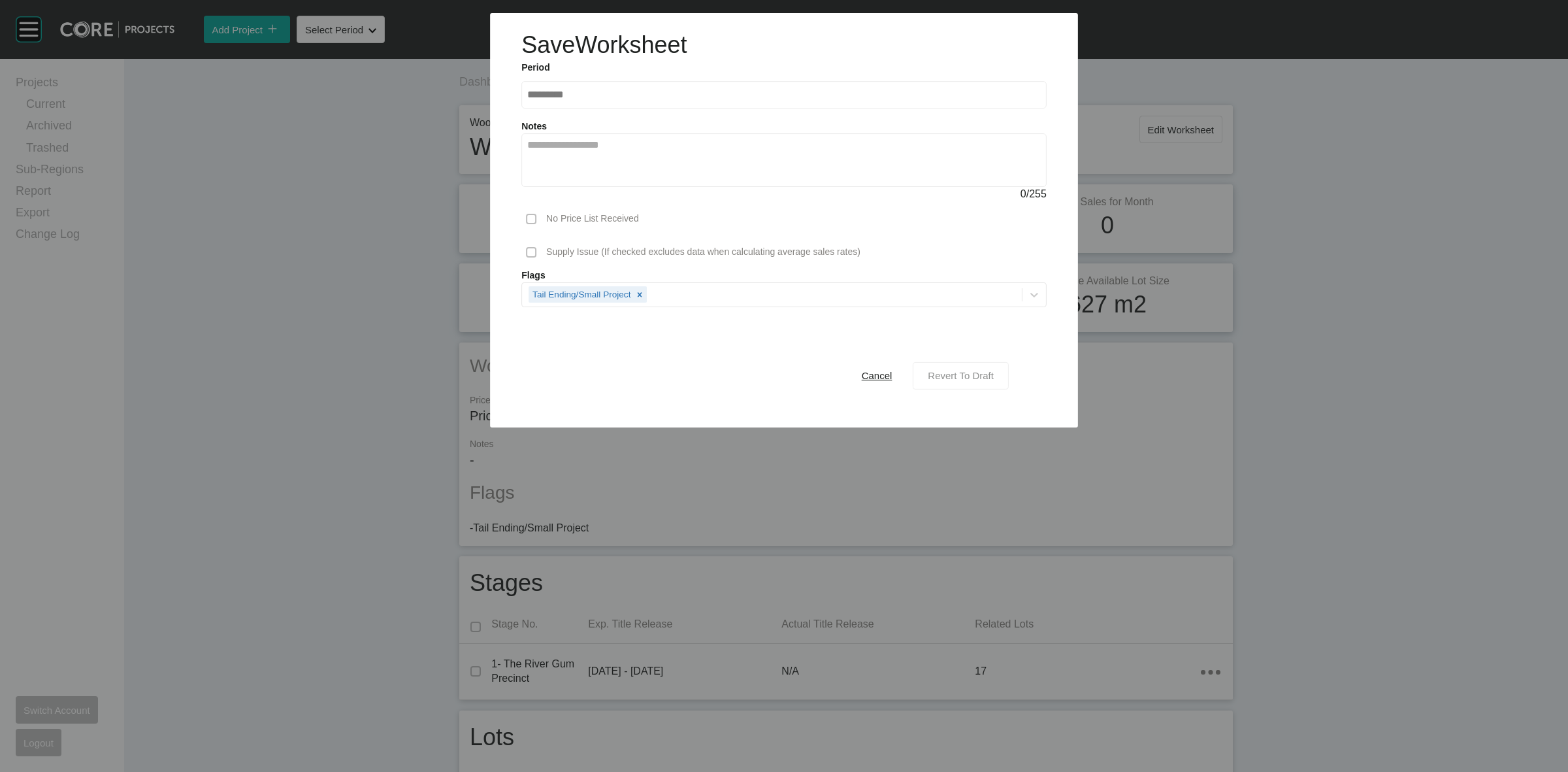
click at [946, 370] on span "Revert To Draft" at bounding box center [960, 376] width 66 height 11
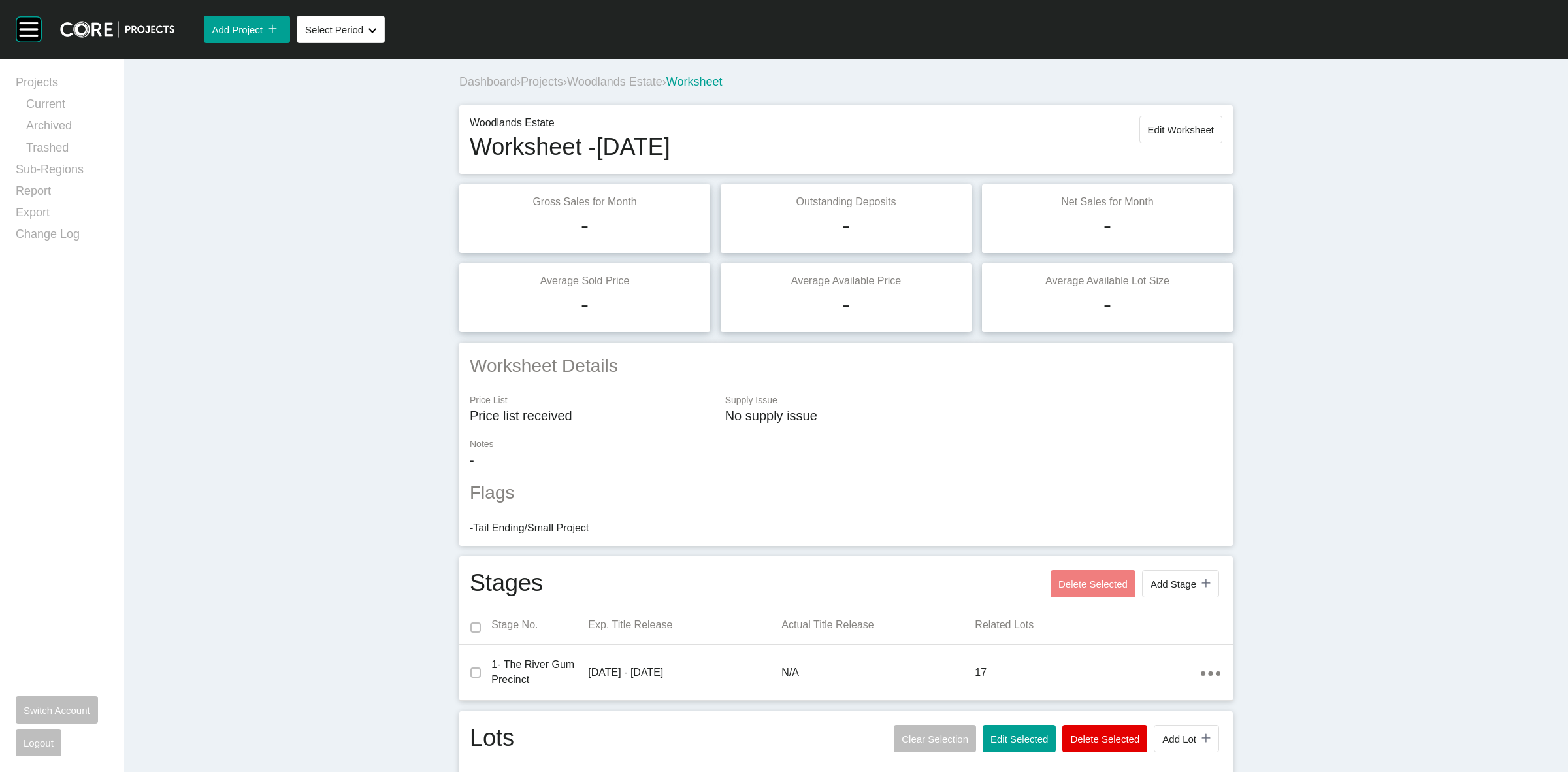
click at [634, 82] on span "Woodlands Estate" at bounding box center [615, 82] width 95 height 13
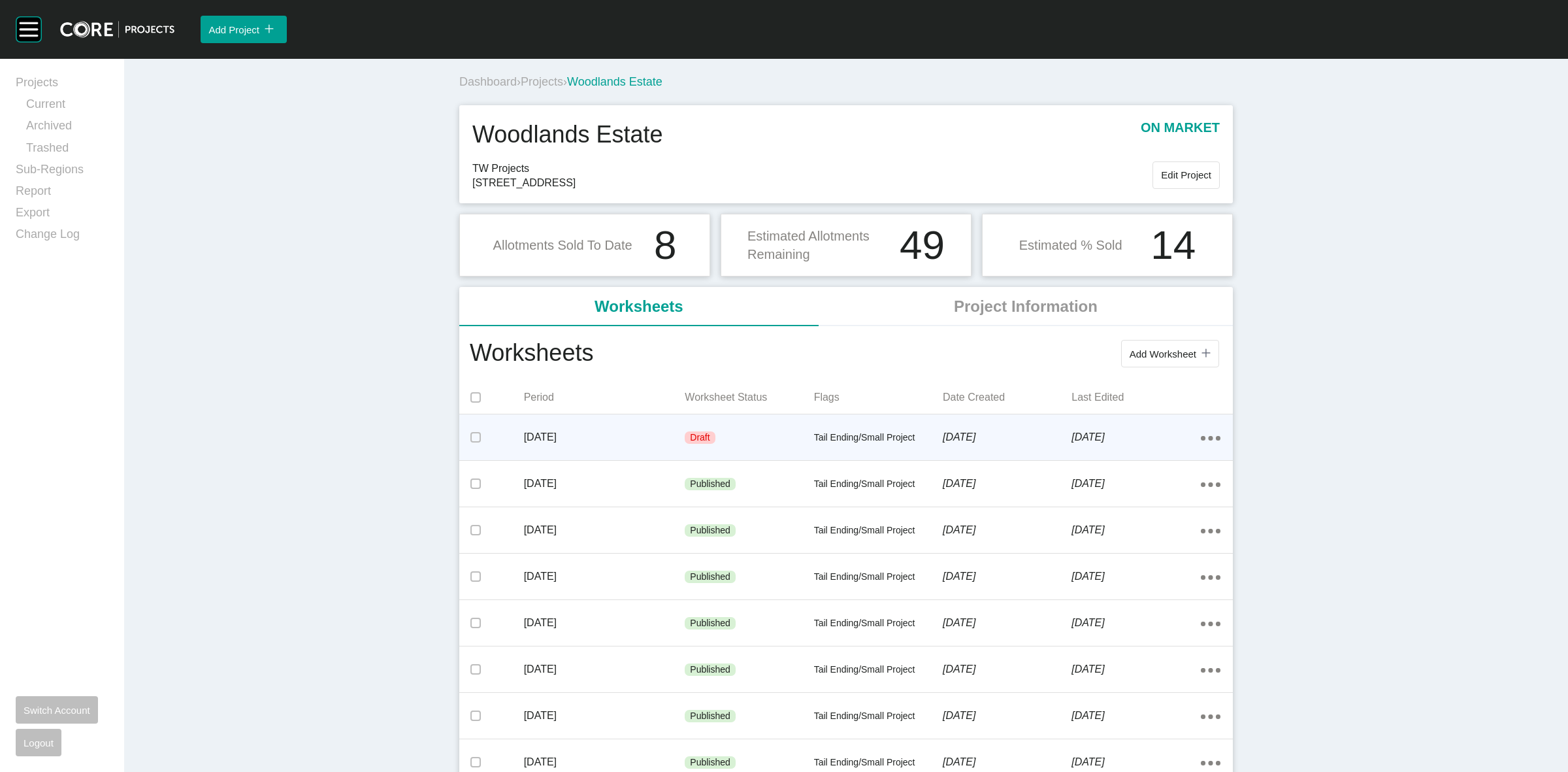
click at [662, 433] on p "[DATE]" at bounding box center [604, 437] width 161 height 14
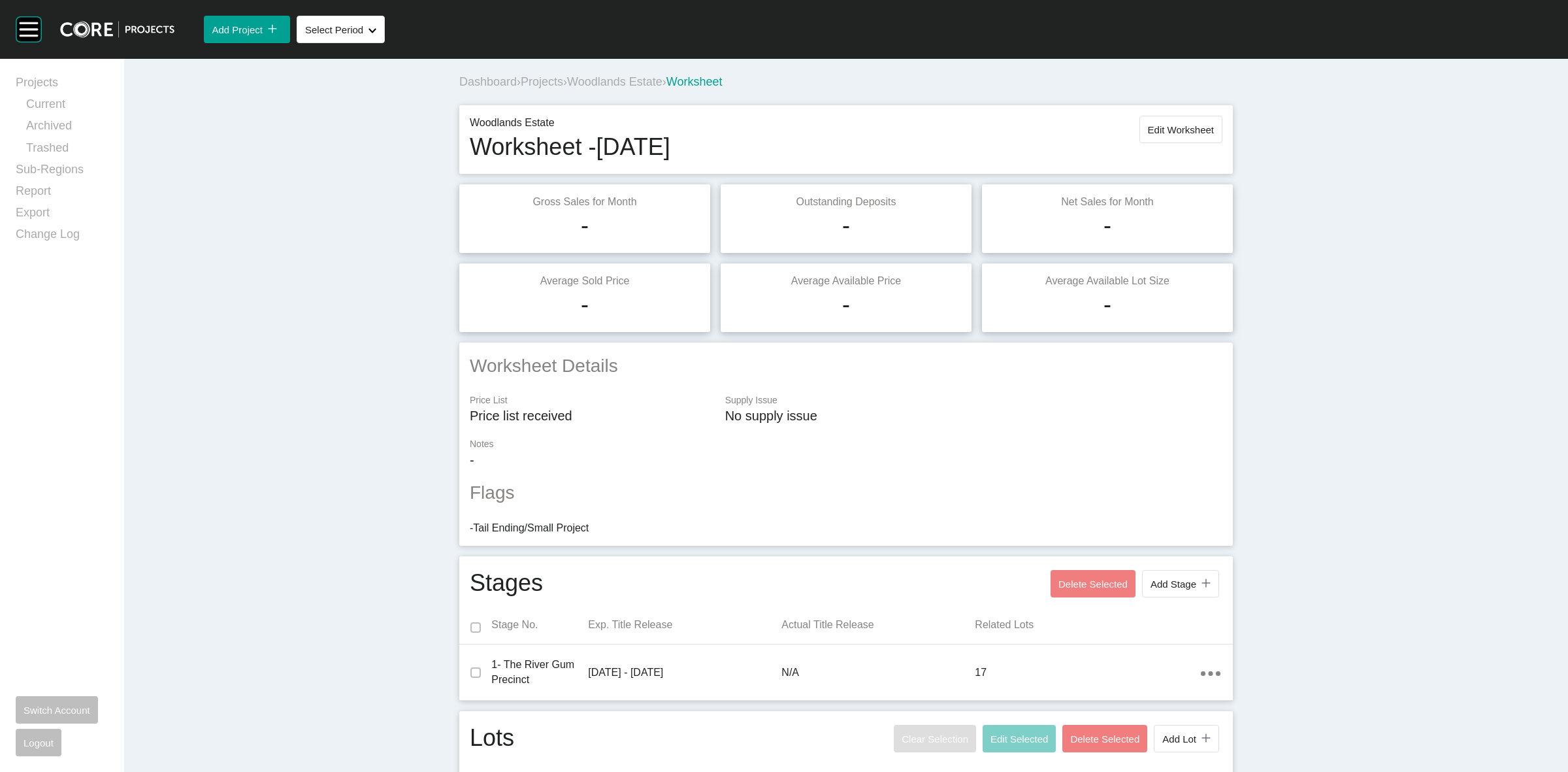
click at [626, 82] on span "Woodlands Estate" at bounding box center [615, 82] width 95 height 13
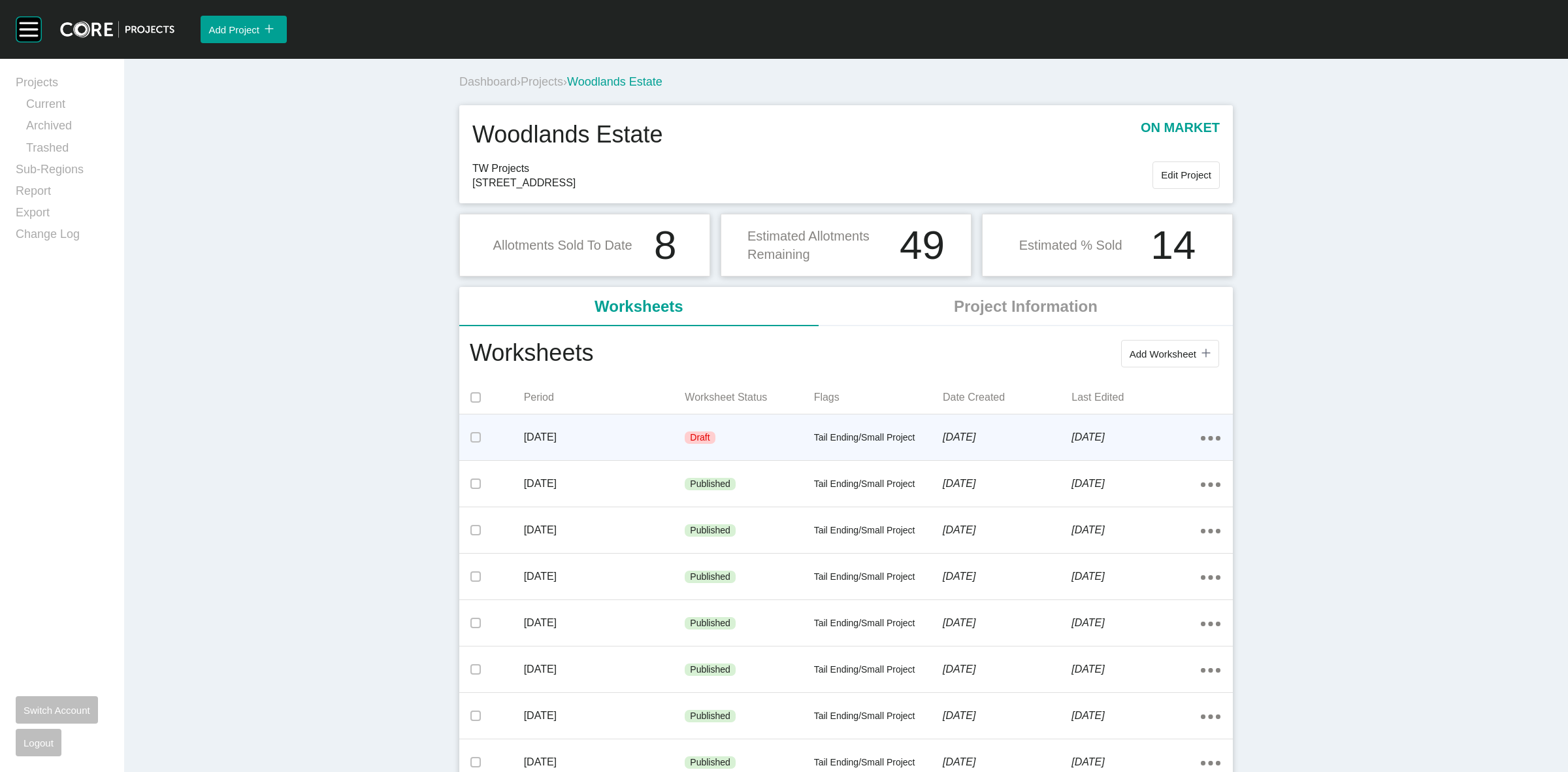
click at [1201, 435] on div "Action Menu Dots Copy 6 Created with Sketch." at bounding box center [1210, 437] width 20 height 14
click at [1223, 429] on div "Action Menu Dots Copy 6 Created with Sketch." at bounding box center [1217, 437] width 32 height 40
click at [751, 429] on div "Draft" at bounding box center [749, 437] width 129 height 39
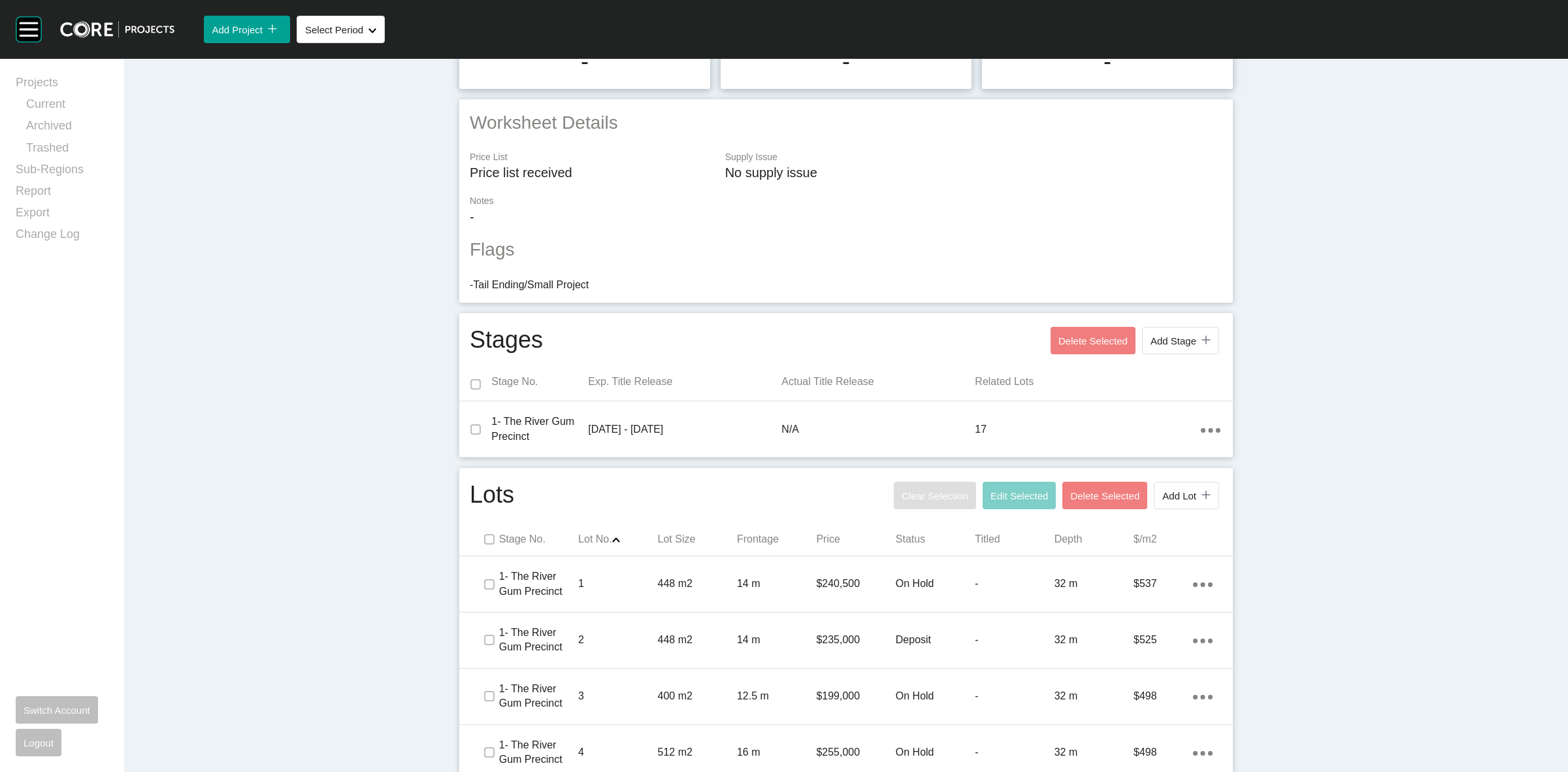
scroll to position [408, 0]
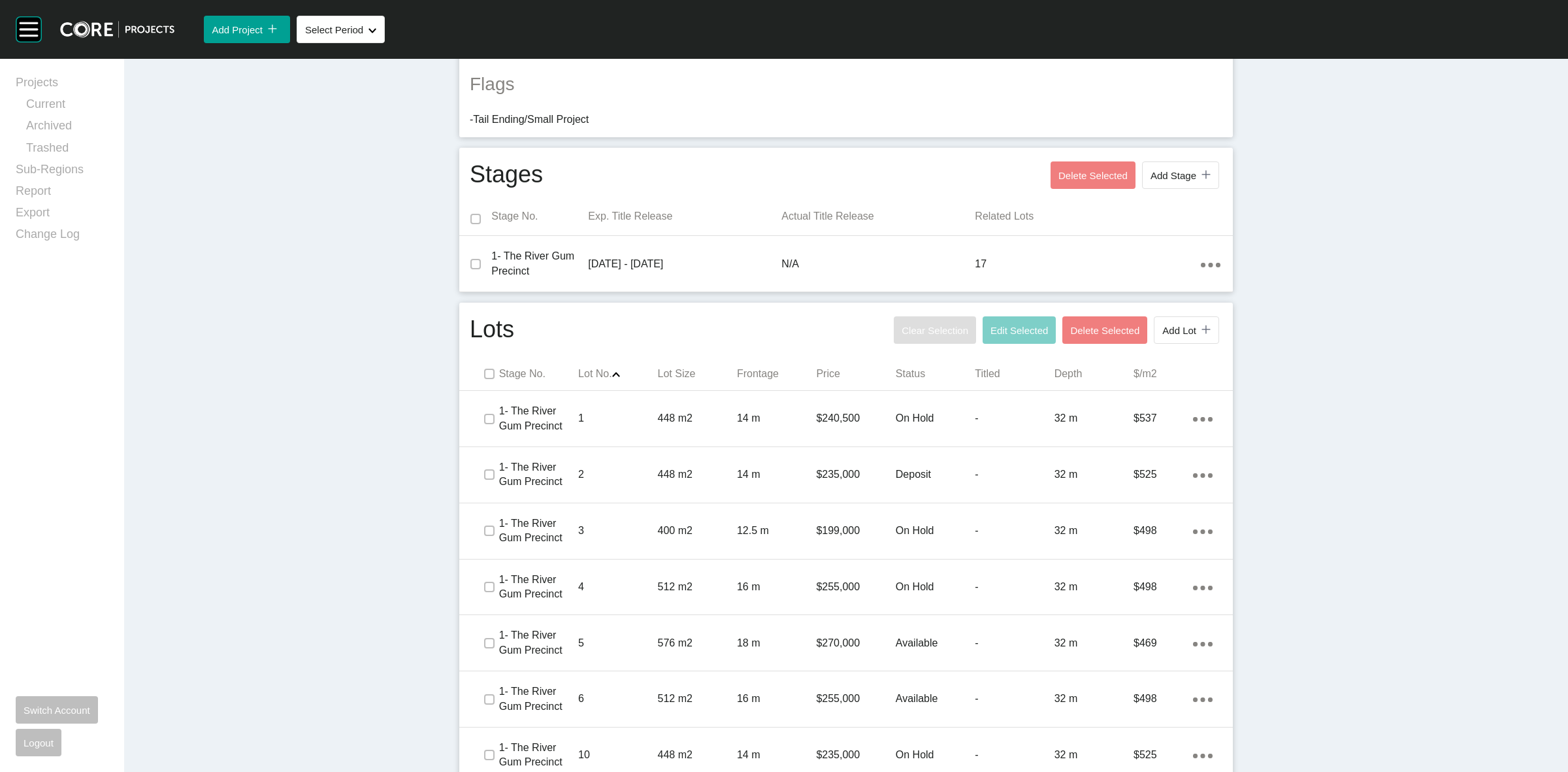
drag, startPoint x: 858, startPoint y: 555, endPoint x: 377, endPoint y: 544, distance: 481.1
click at [377, 544] on div "Dashboard › Projects › Woodlands Estate › Worksheet Woodlands Estate Worksheet …" at bounding box center [846, 500] width 1444 height 1699
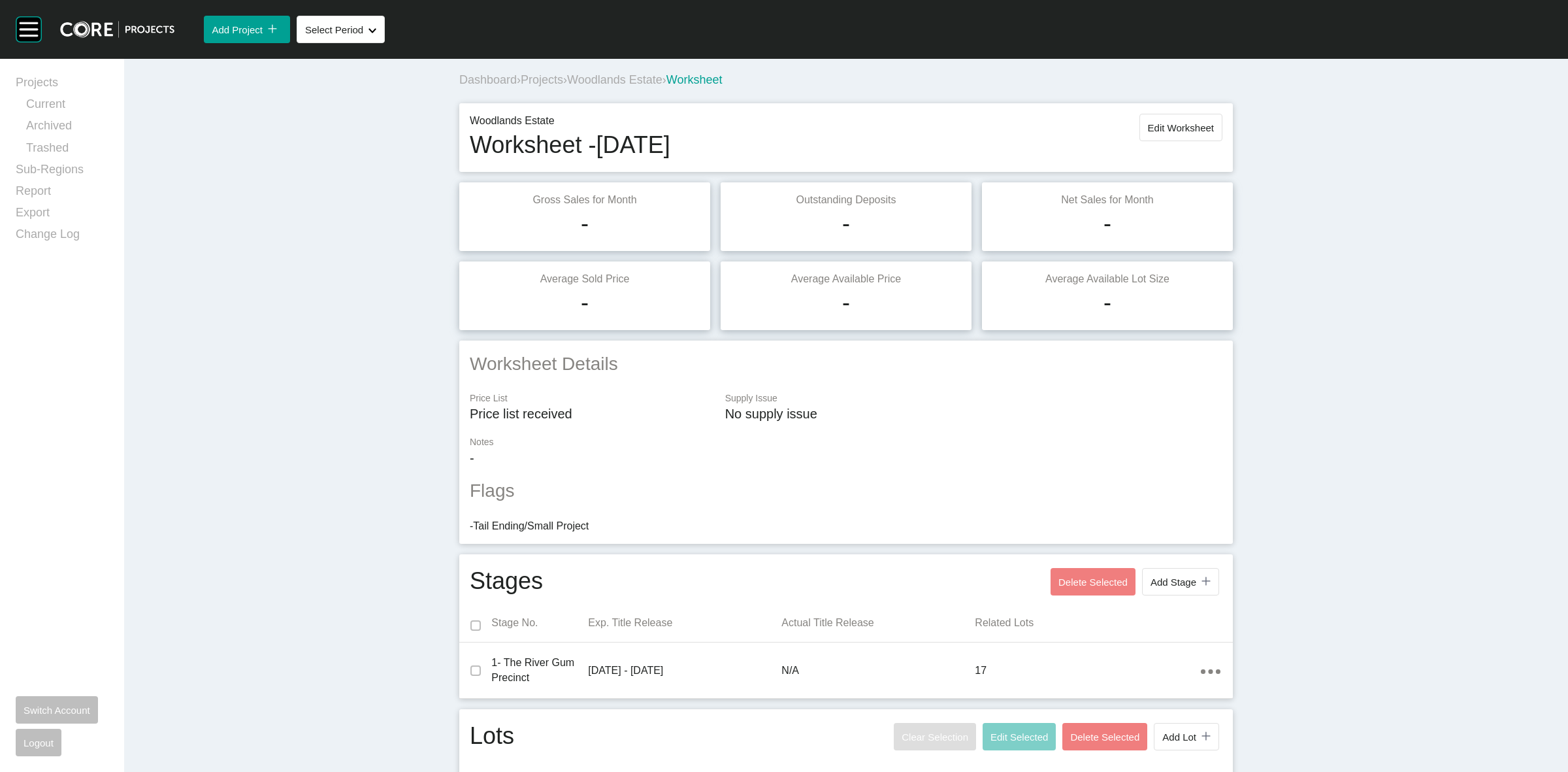
scroll to position [0, 0]
click at [1195, 122] on button "Edit Worksheet" at bounding box center [1181, 129] width 83 height 28
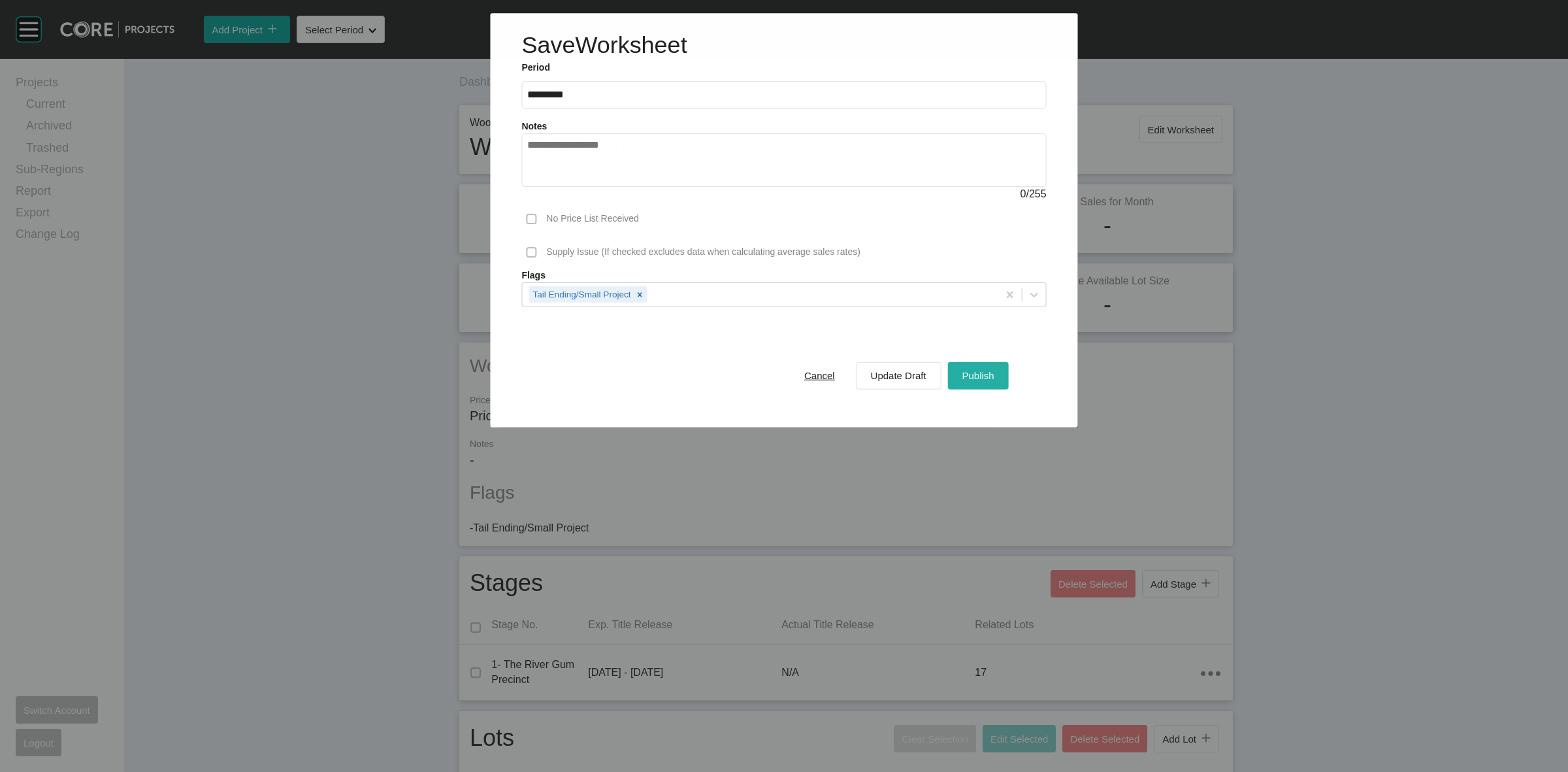
drag, startPoint x: 994, startPoint y: 386, endPoint x: 981, endPoint y: 374, distance: 17.7
click at [991, 383] on button "Publish" at bounding box center [978, 375] width 61 height 28
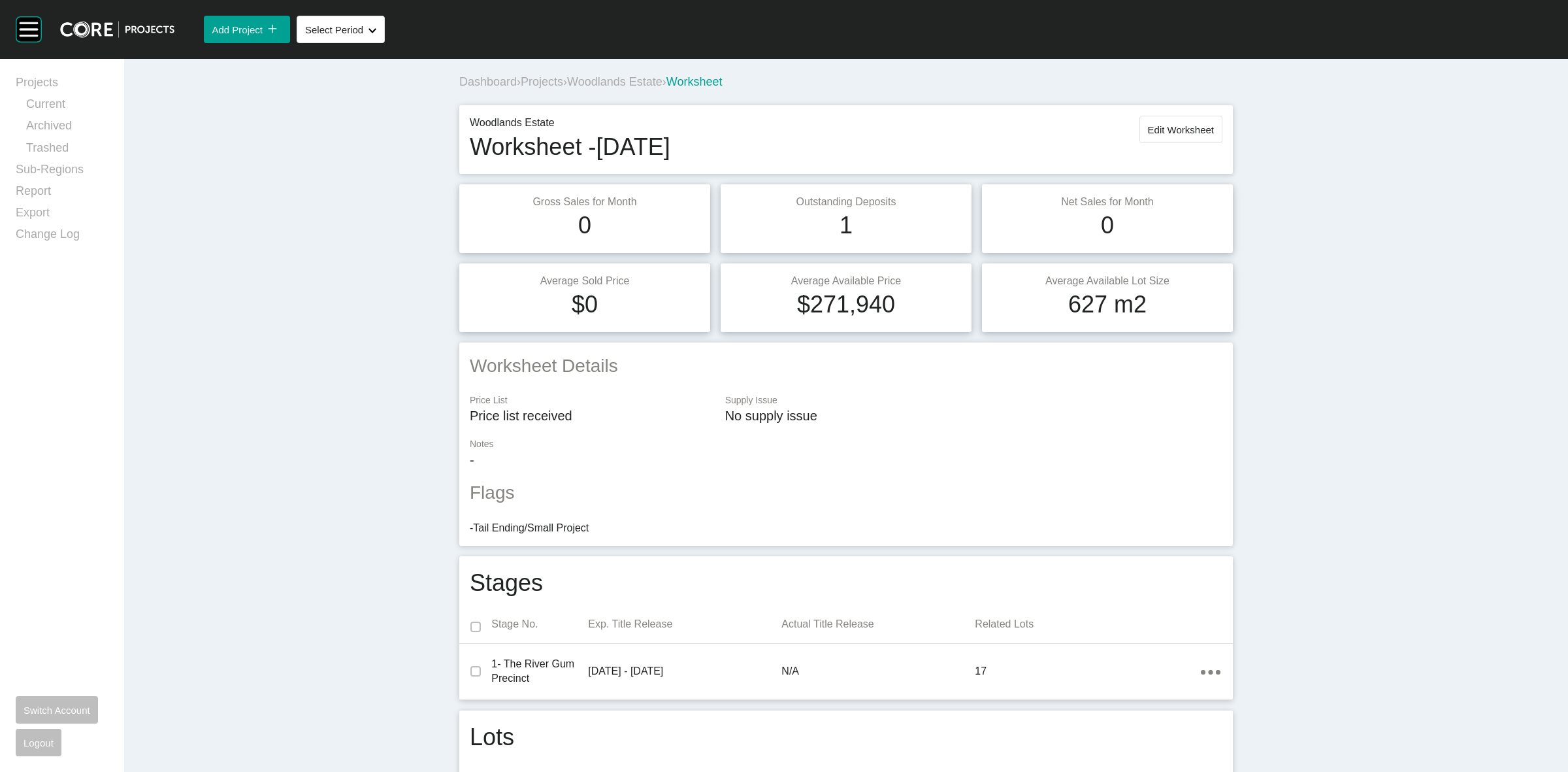
click at [547, 84] on span "Projects" at bounding box center [542, 82] width 43 height 13
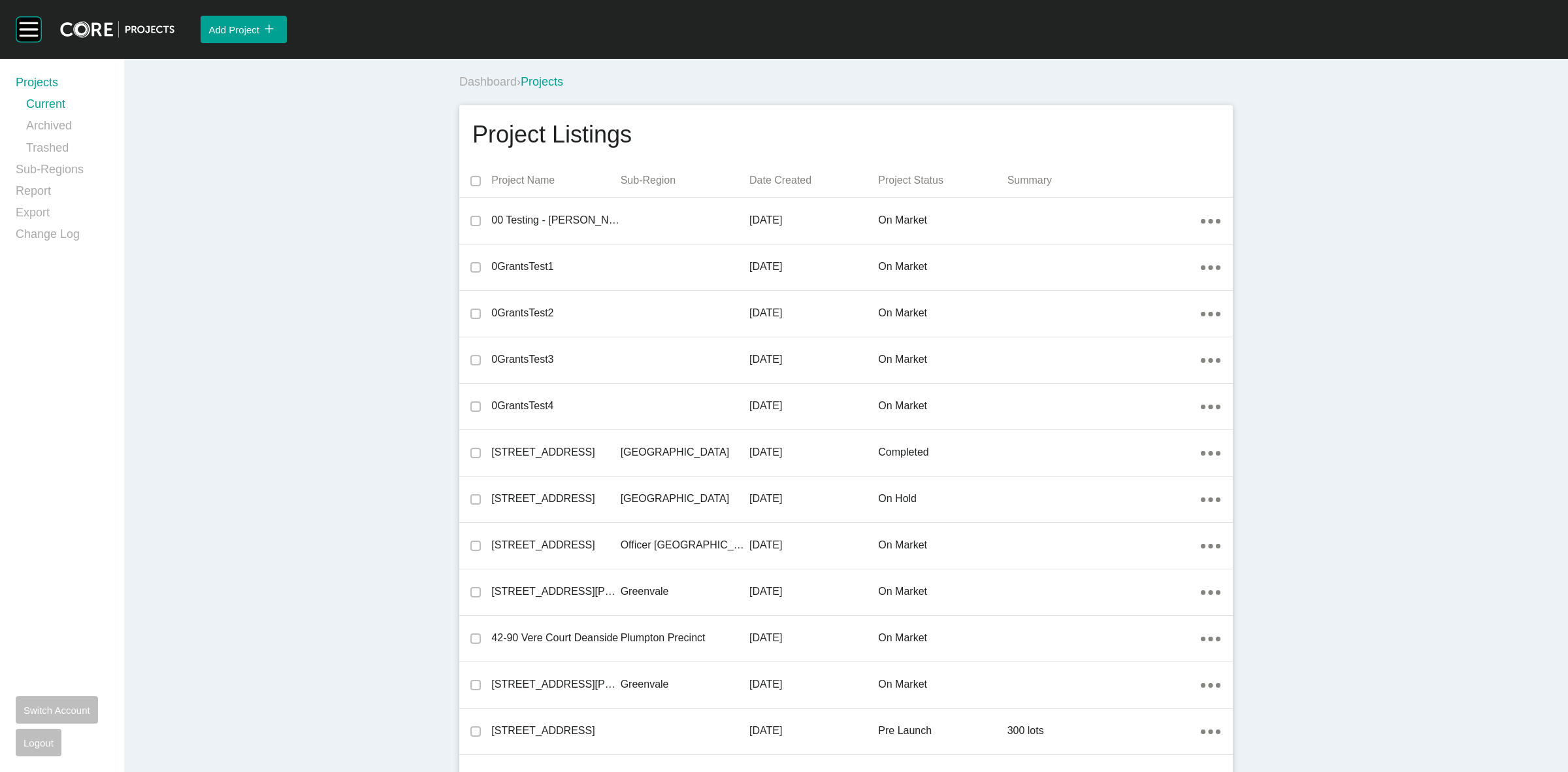
scroll to position [30765, 0]
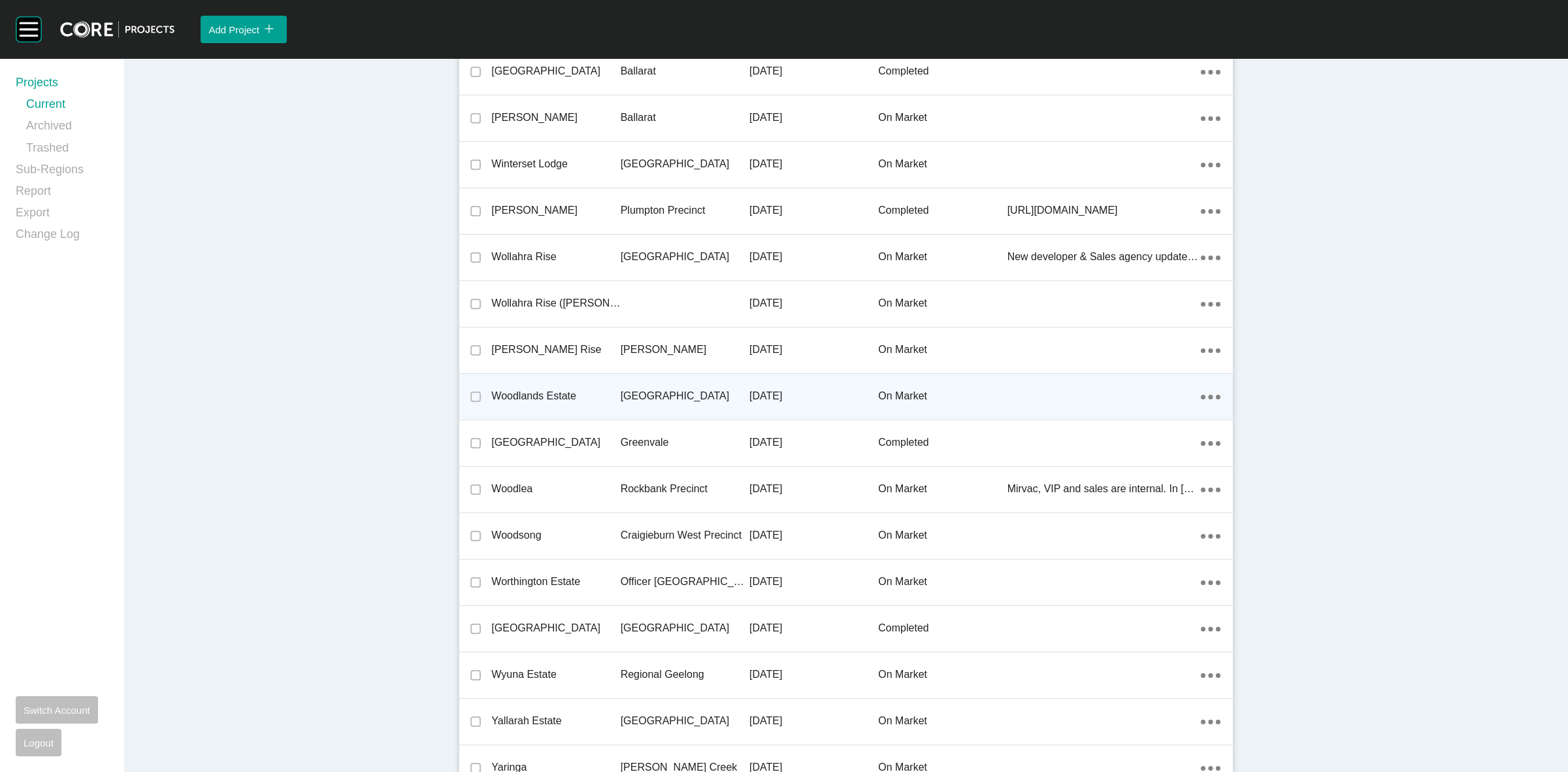
click at [638, 388] on p "[GEOGRAPHIC_DATA]" at bounding box center [684, 395] width 129 height 14
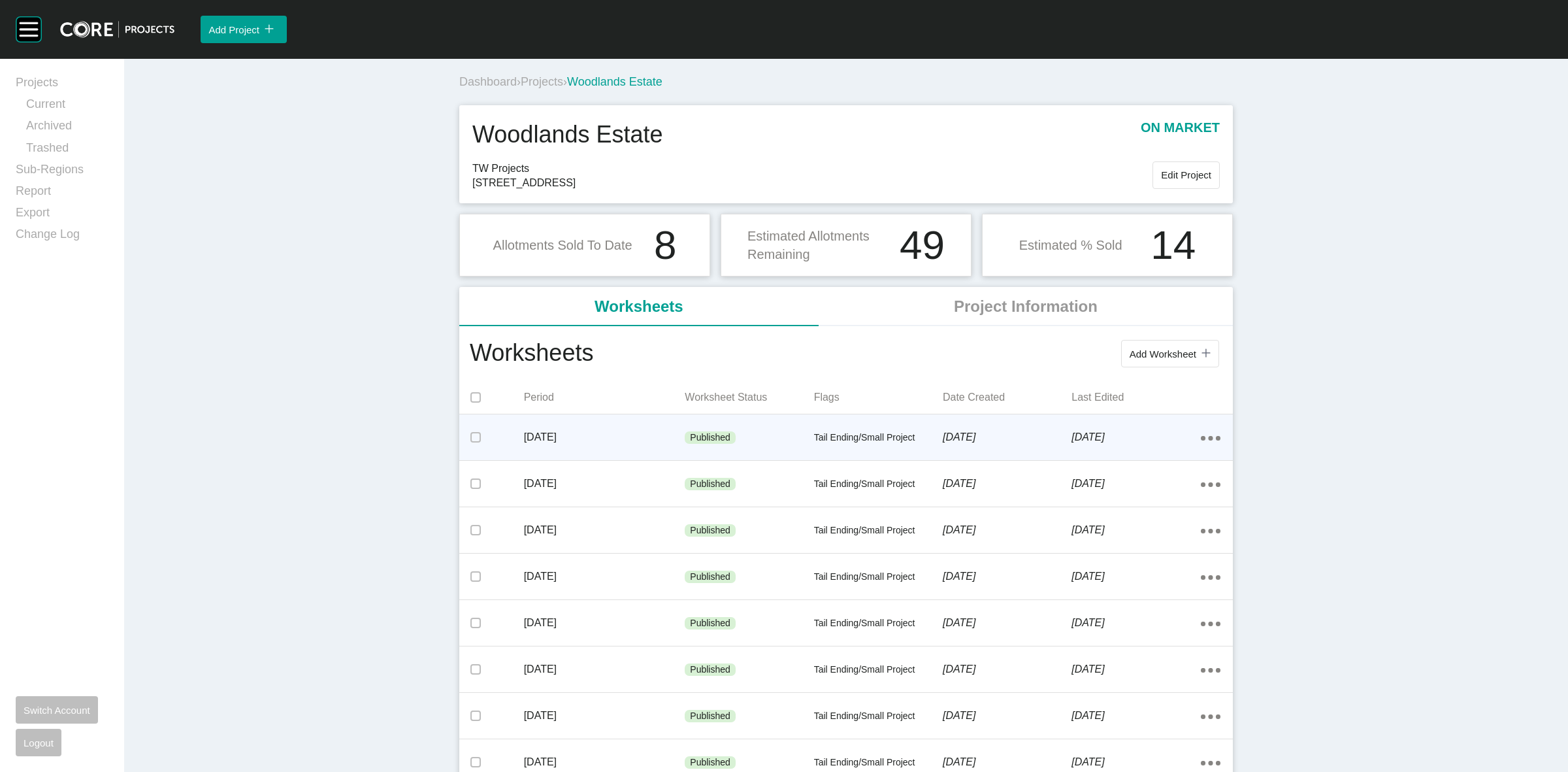
click at [1201, 439] on ellipse at bounding box center [1202, 438] width 5 height 5
click at [1158, 436] on link "Edit" at bounding box center [1157, 440] width 35 height 20
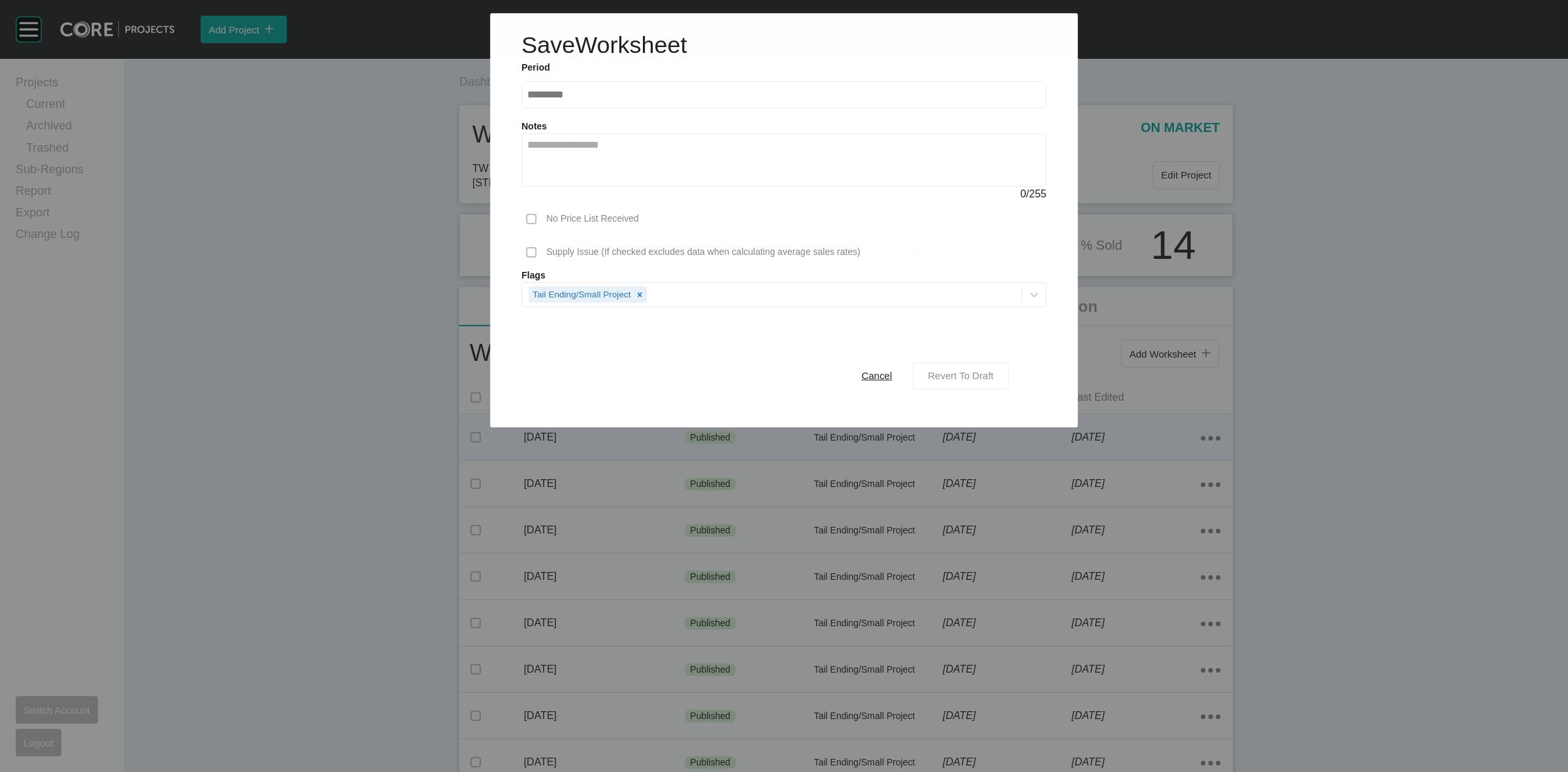
click at [942, 370] on div "Revert To Draft" at bounding box center [961, 375] width 73 height 17
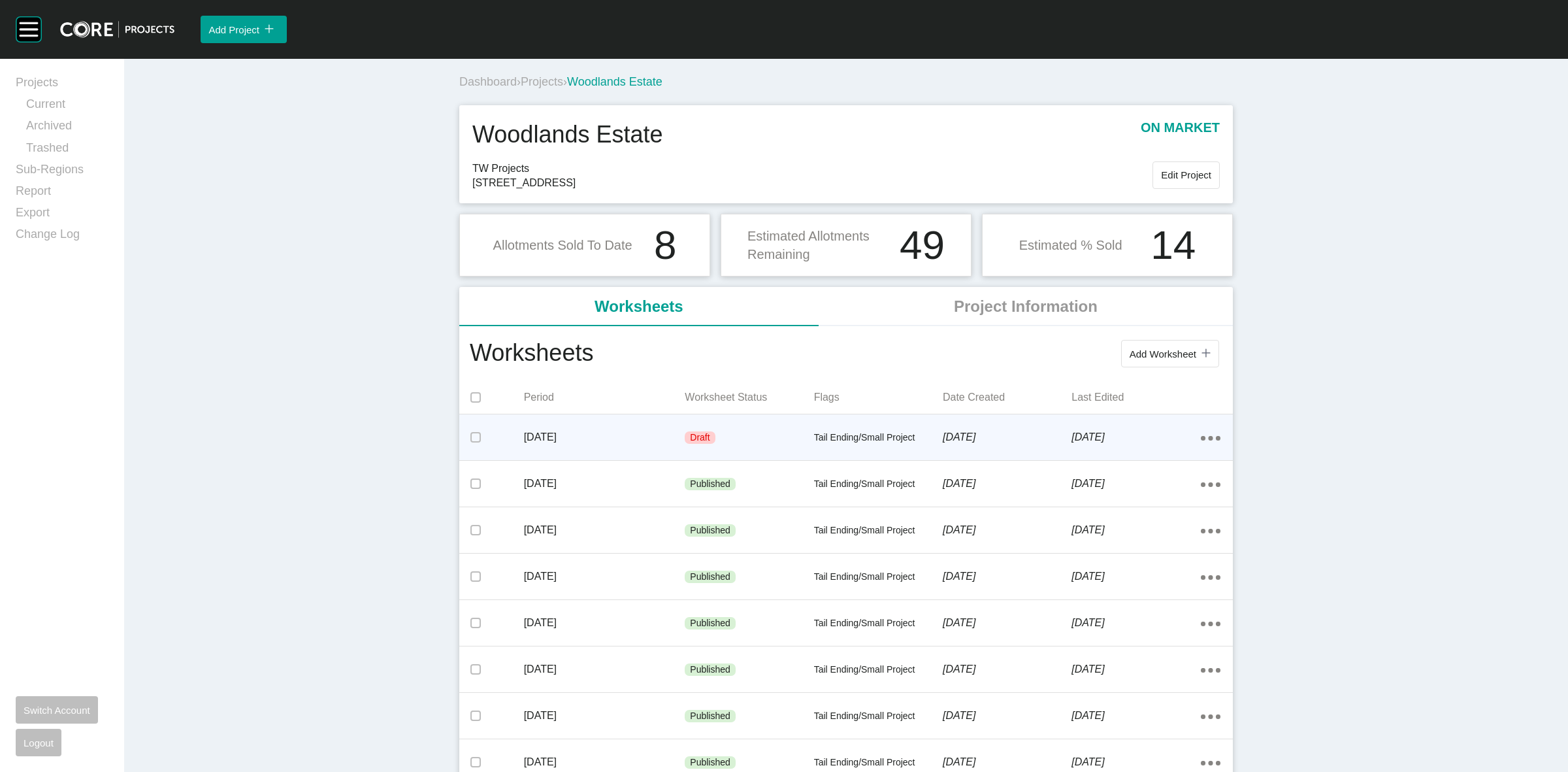
click at [618, 436] on p "[DATE]" at bounding box center [604, 437] width 161 height 14
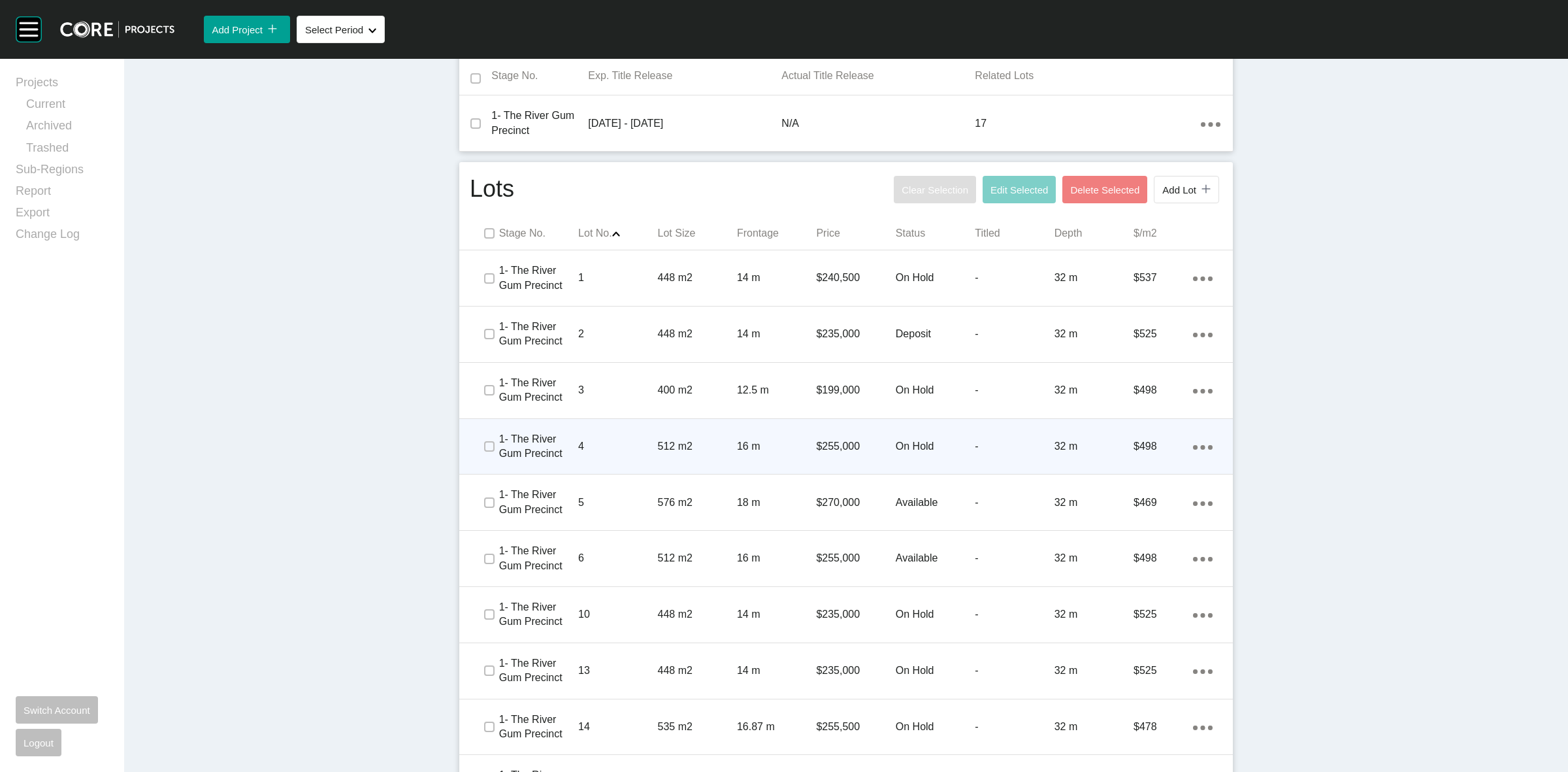
scroll to position [572, 0]
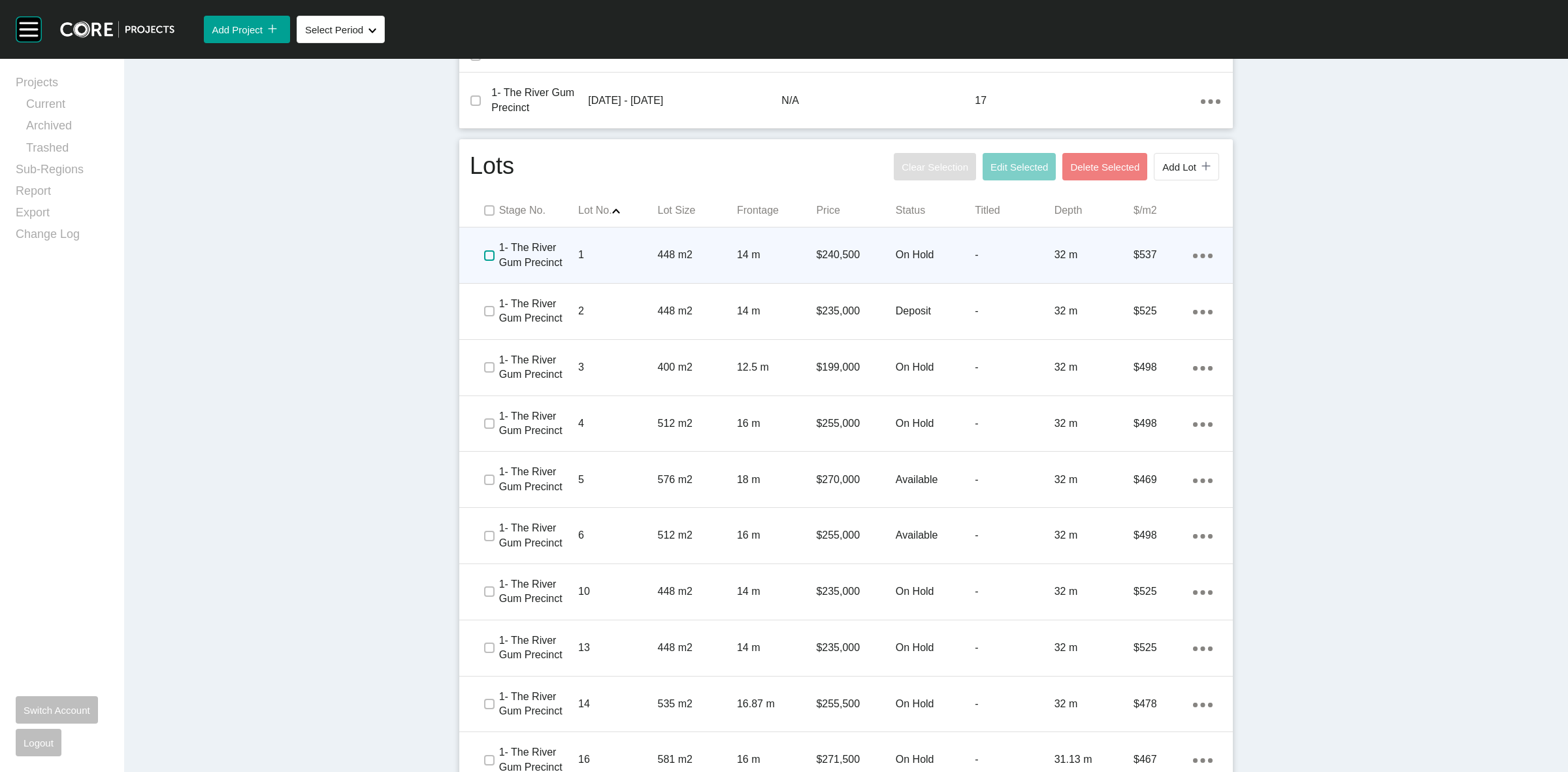
click at [484, 252] on label at bounding box center [489, 255] width 10 height 10
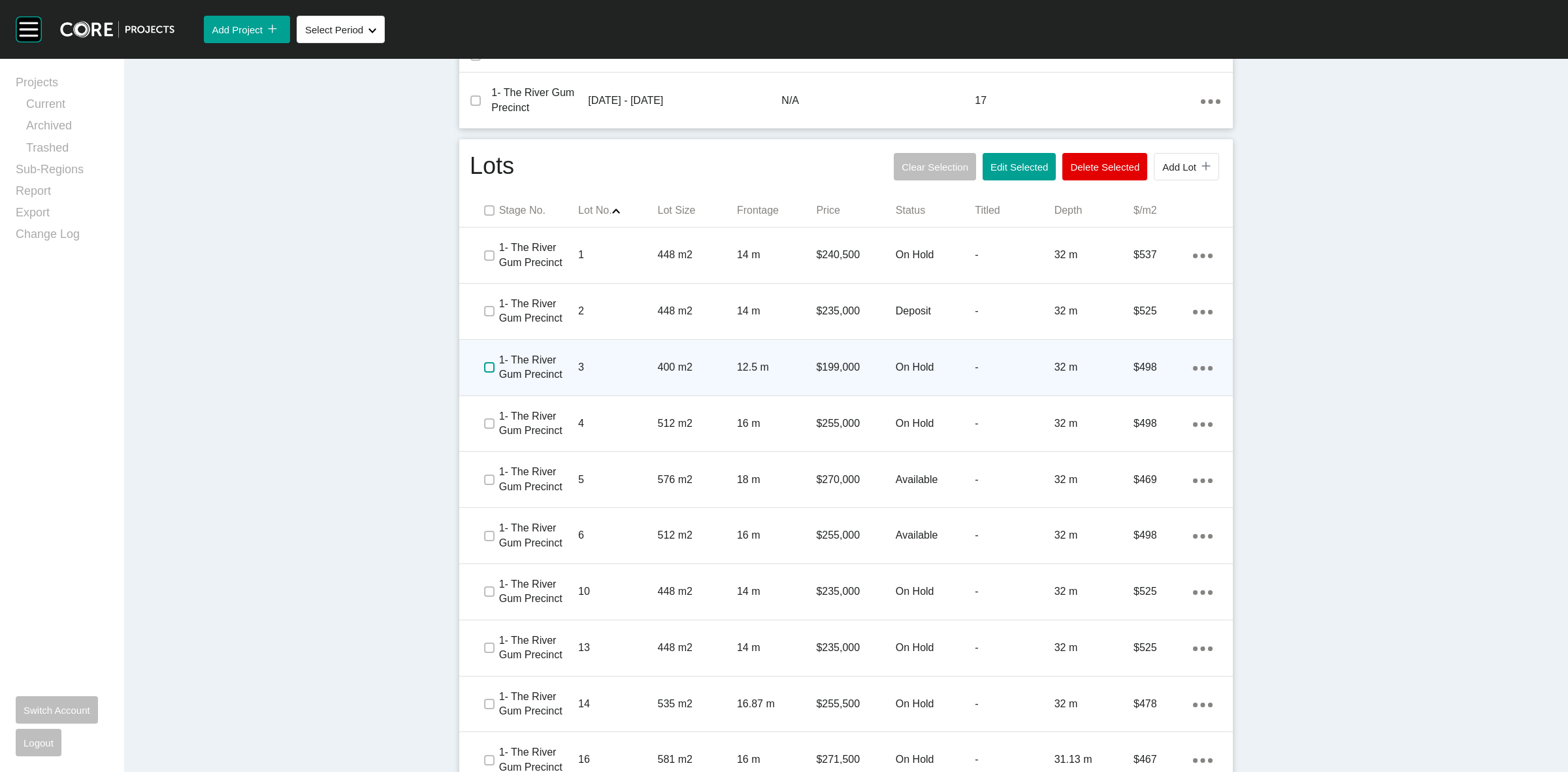
click at [486, 367] on label at bounding box center [489, 366] width 10 height 10
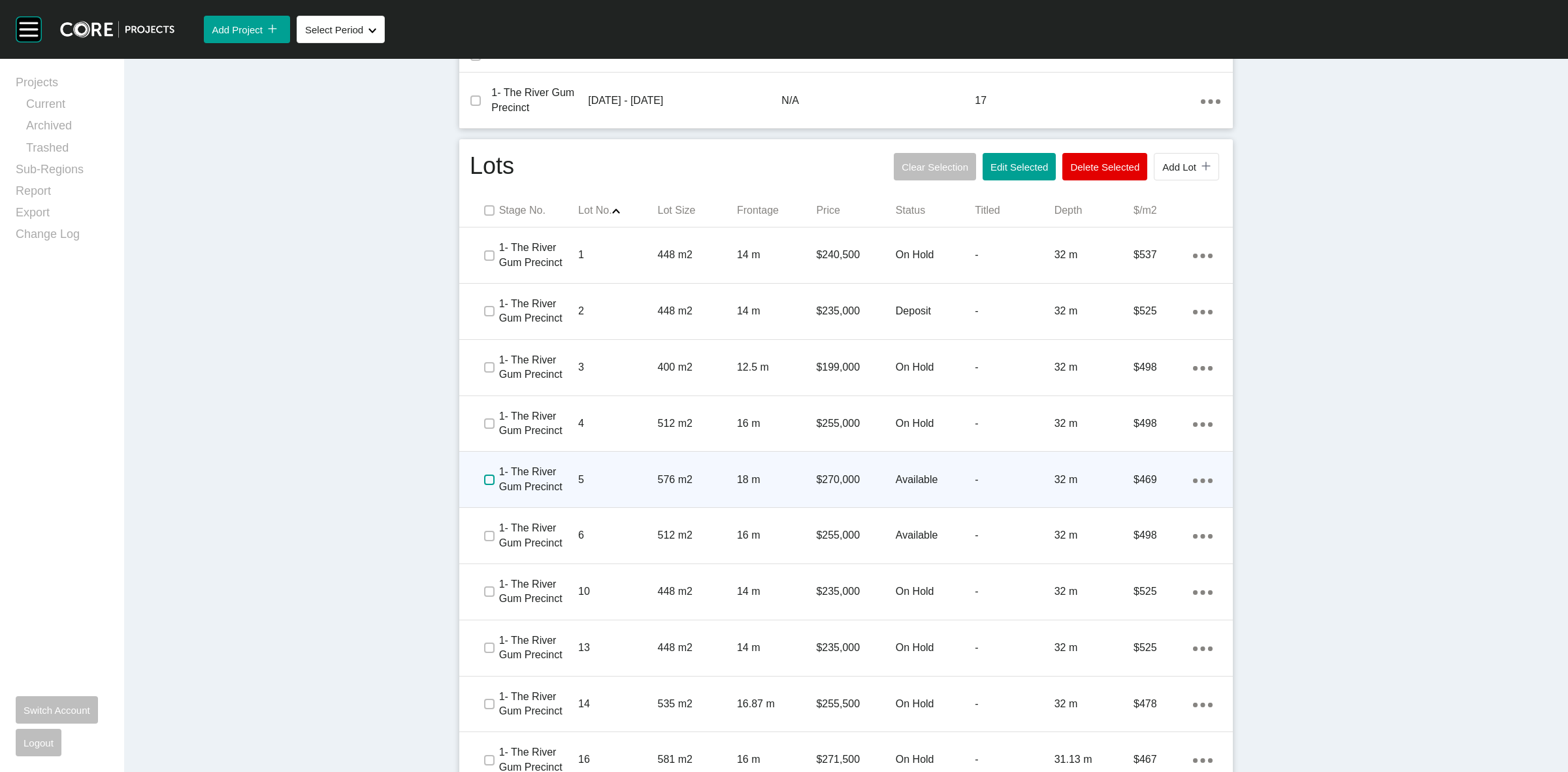
click at [484, 474] on label at bounding box center [489, 479] width 10 height 10
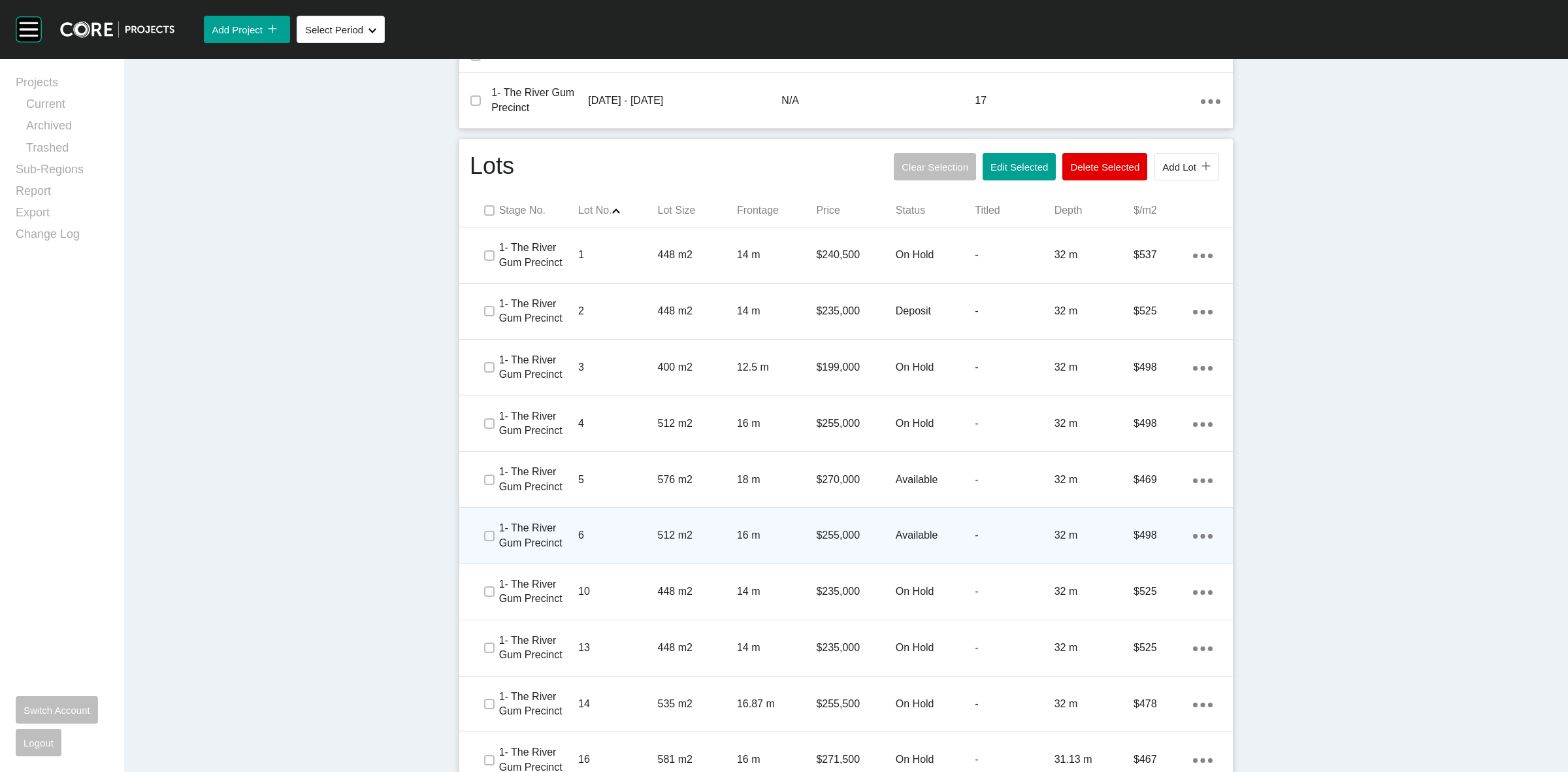
drag, startPoint x: 478, startPoint y: 544, endPoint x: 521, endPoint y: 516, distance: 51.3
click at [479, 544] on span at bounding box center [489, 535] width 20 height 20
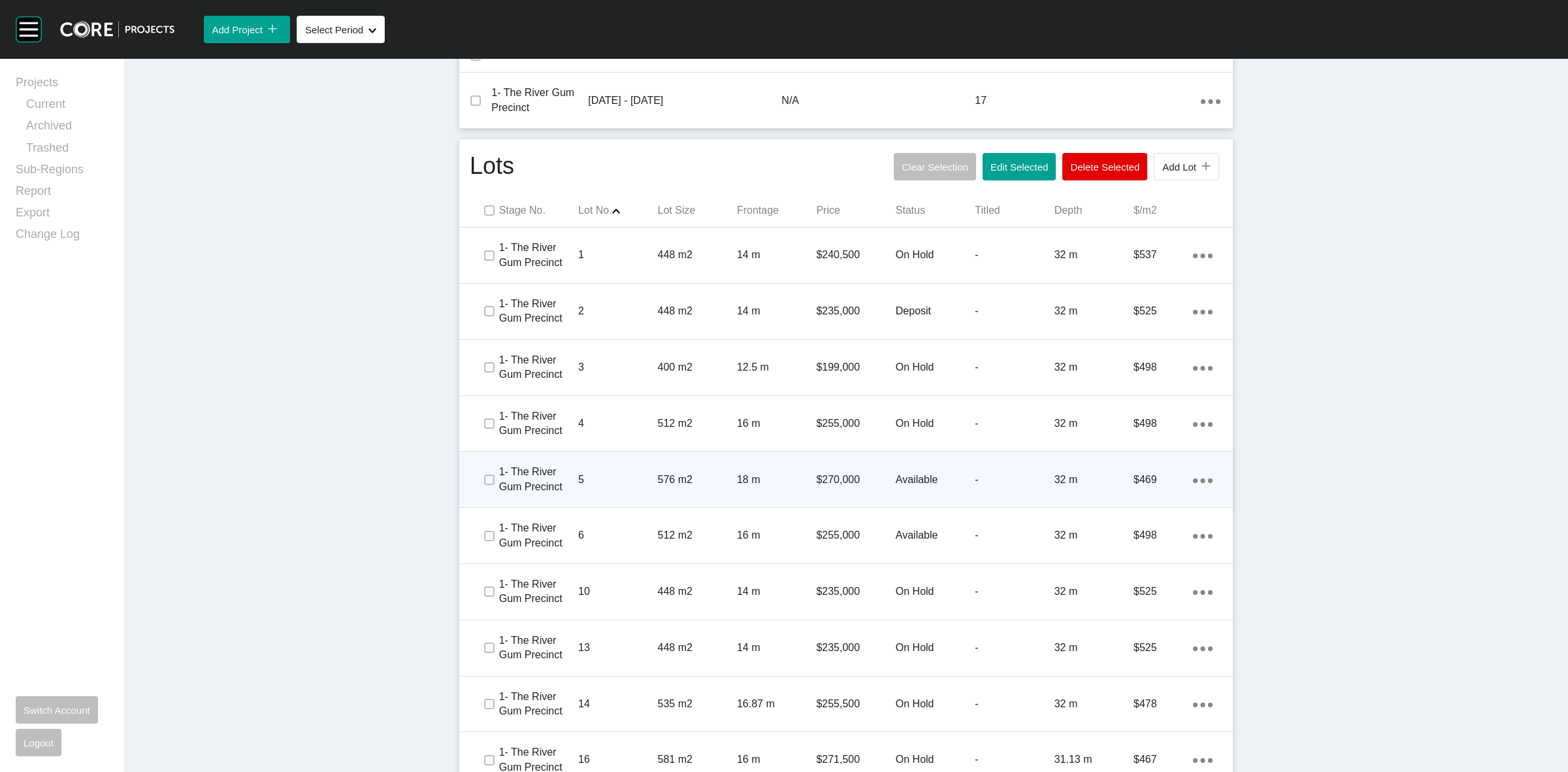
click at [585, 484] on p "5" at bounding box center [617, 479] width 79 height 14
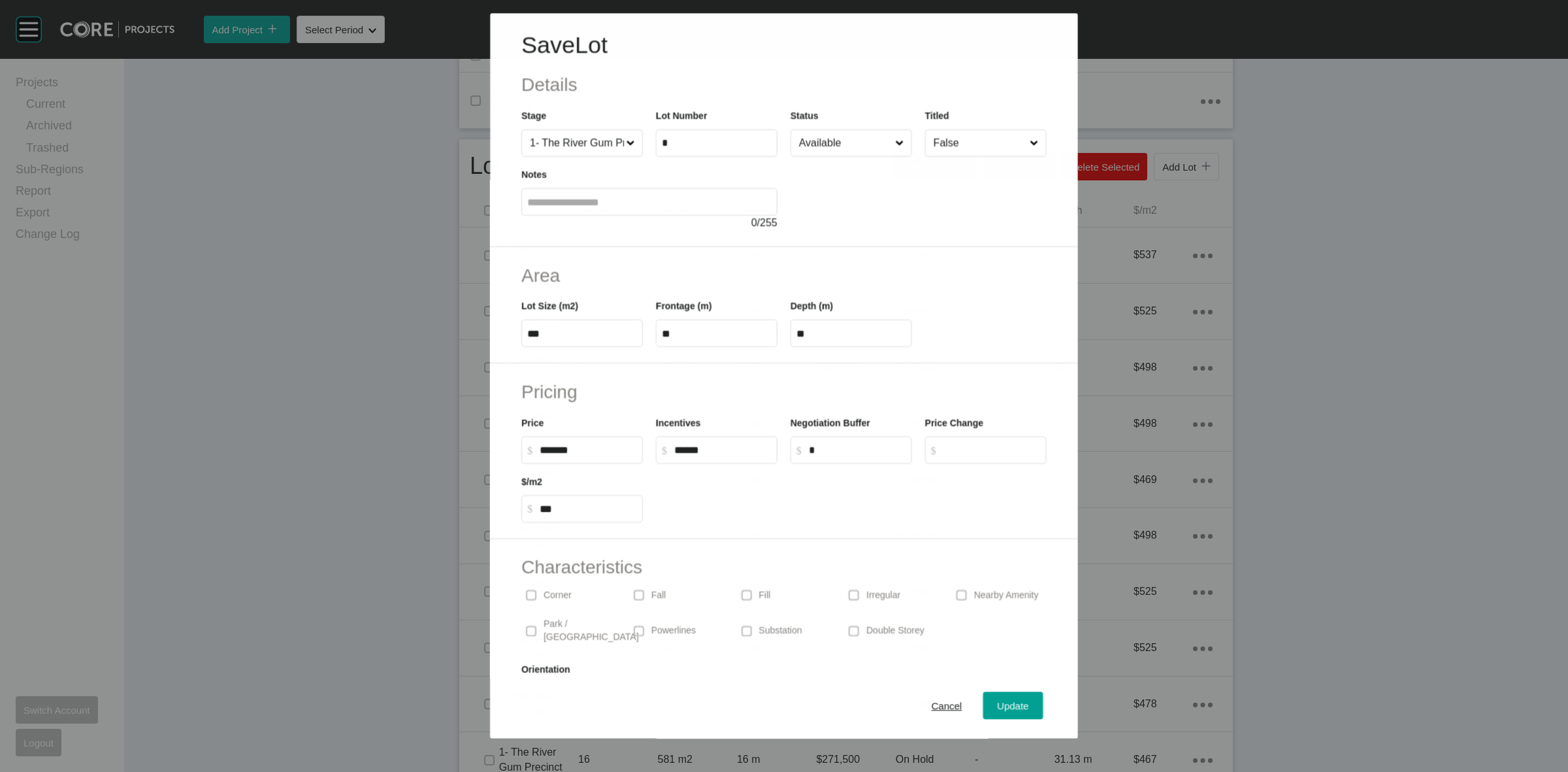
click at [815, 142] on input "Available" at bounding box center [845, 142] width 96 height 26
click at [1008, 707] on span "Update" at bounding box center [1013, 706] width 31 height 11
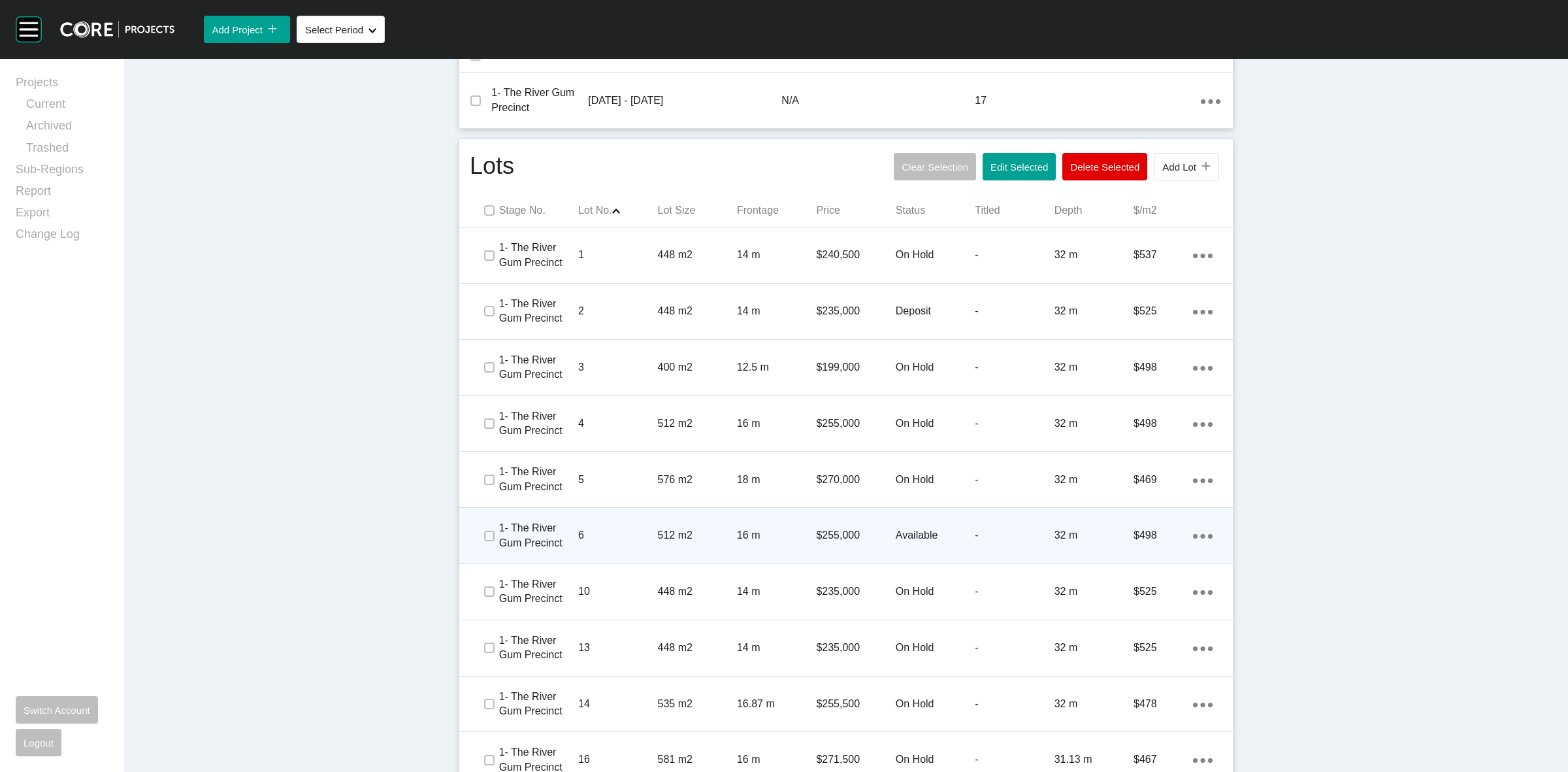
click at [610, 530] on p "6" at bounding box center [617, 534] width 79 height 14
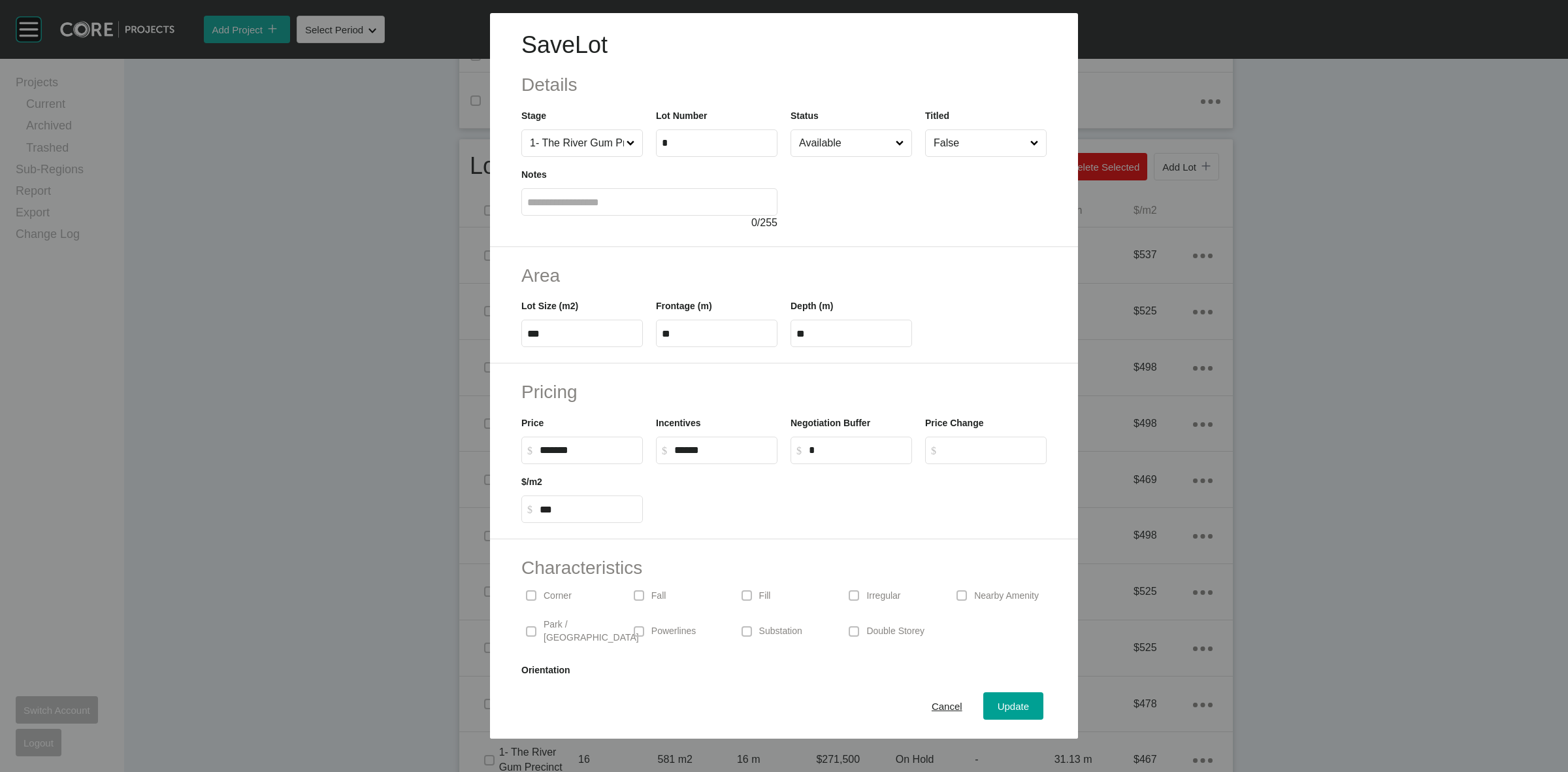
click at [815, 140] on input "Available" at bounding box center [845, 142] width 96 height 26
click at [994, 699] on div "Update" at bounding box center [1014, 706] width 38 height 17
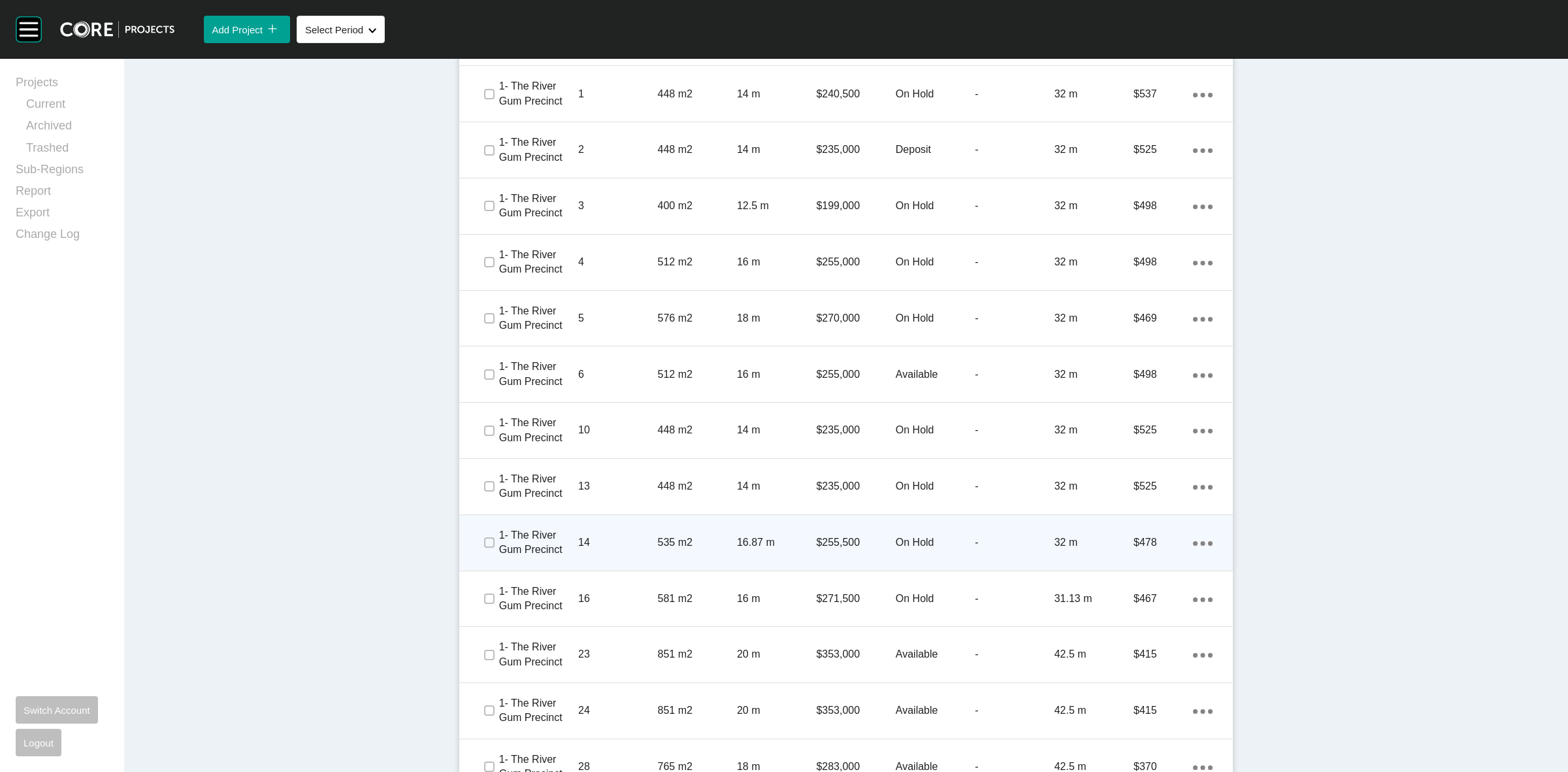
scroll to position [736, 0]
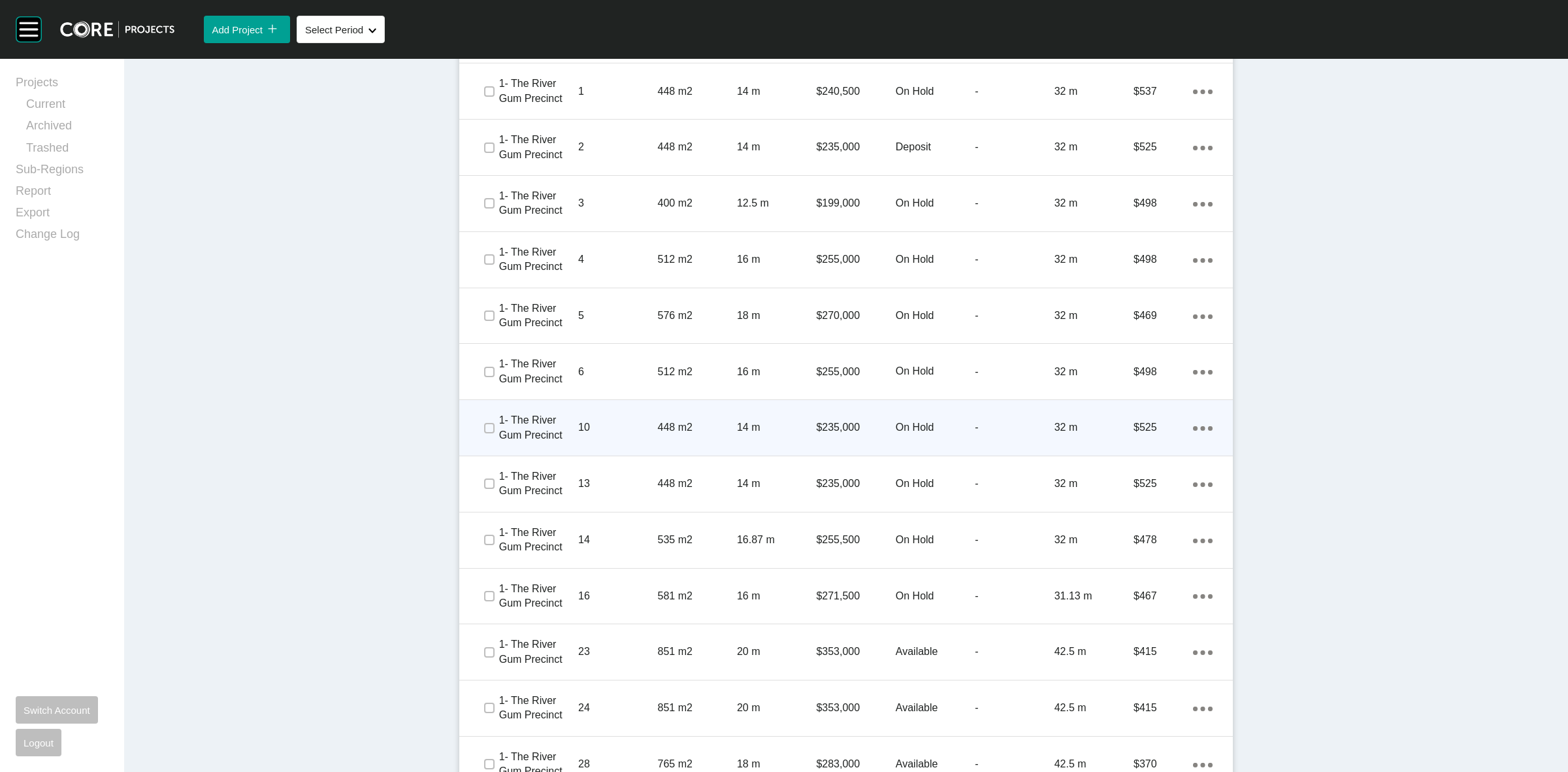
click at [479, 427] on span at bounding box center [489, 428] width 20 height 20
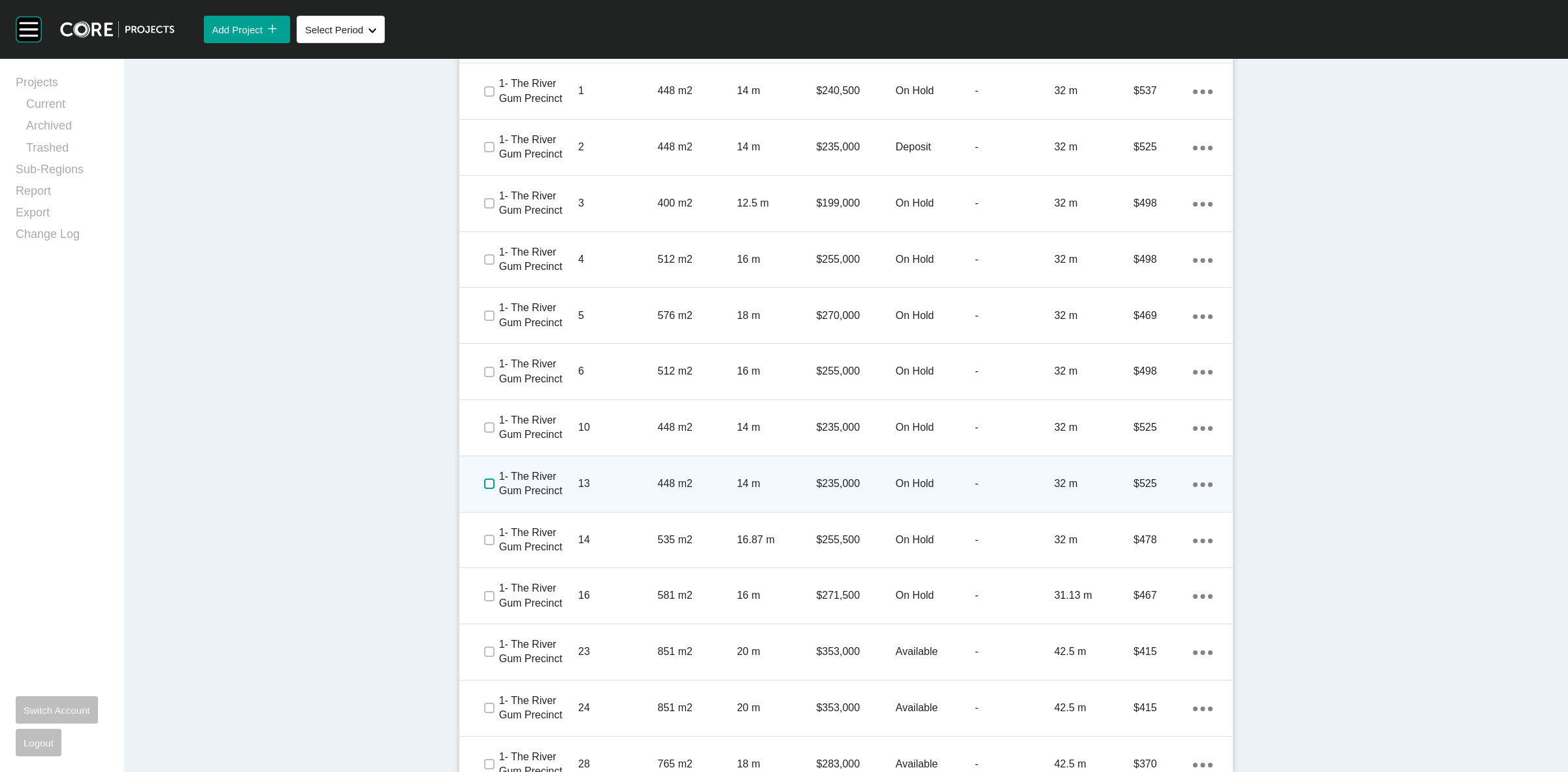
click at [484, 484] on label at bounding box center [489, 483] width 10 height 10
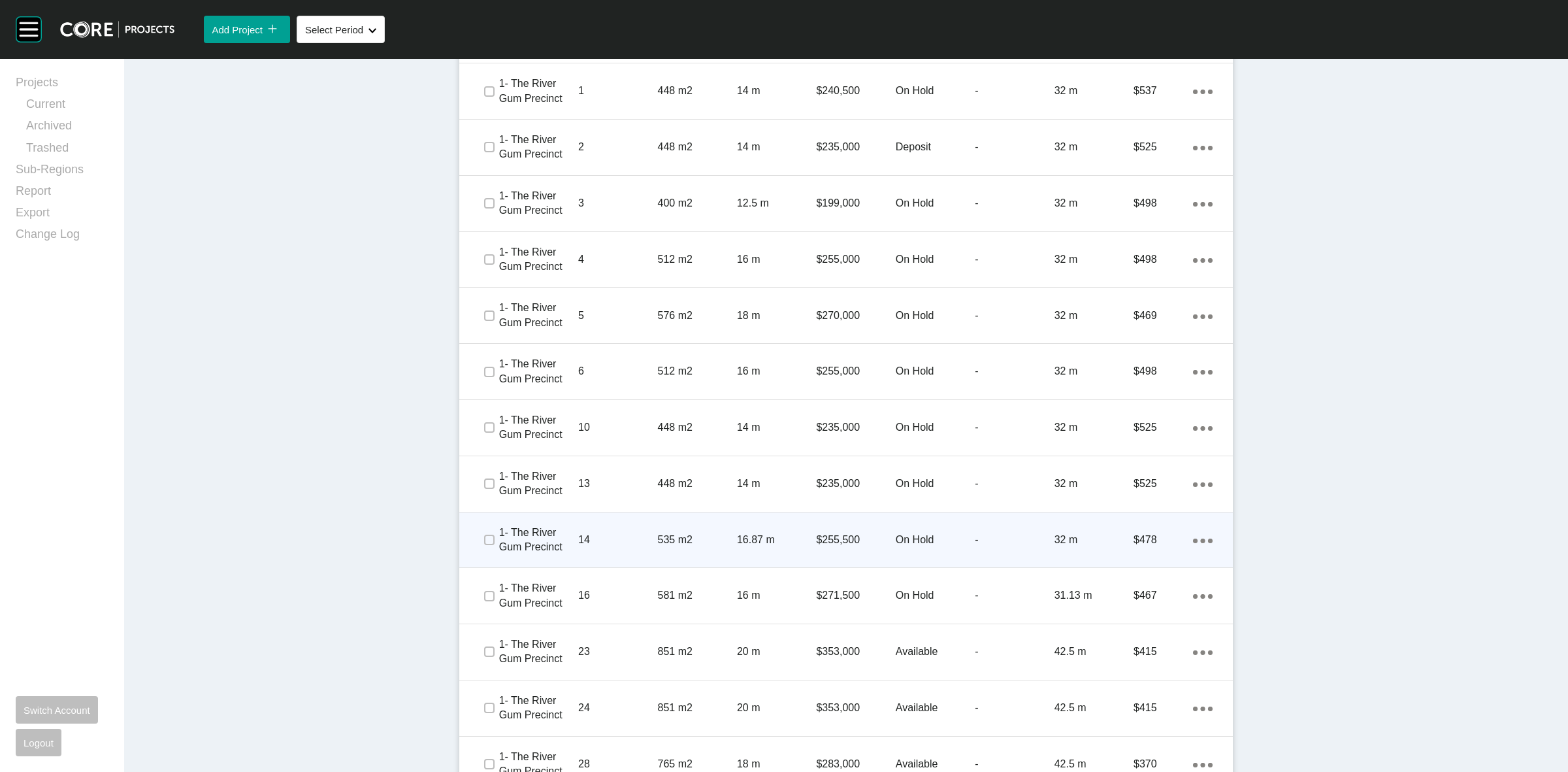
click at [488, 546] on span at bounding box center [489, 539] width 20 height 20
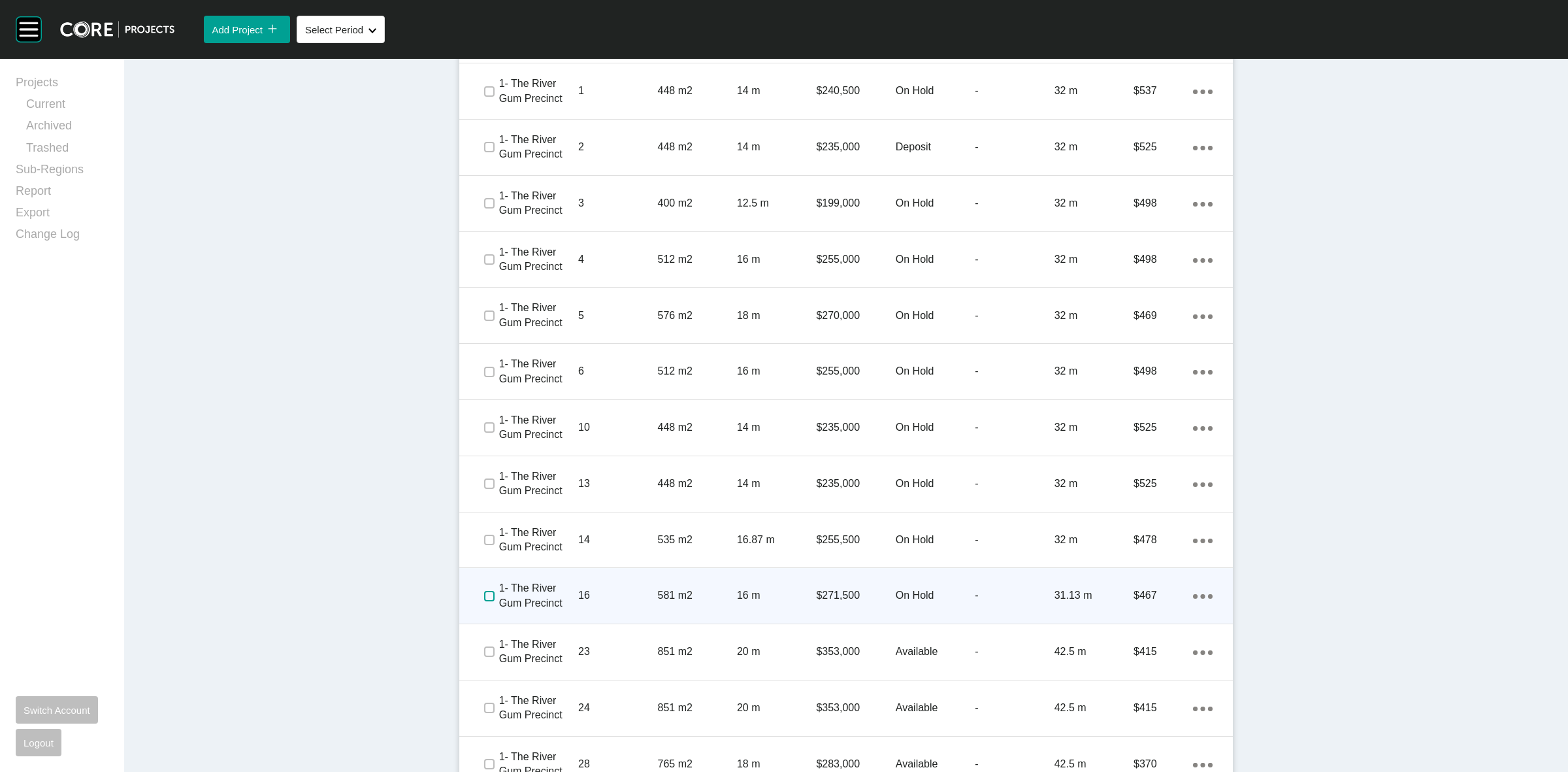
click at [484, 591] on label at bounding box center [489, 595] width 10 height 10
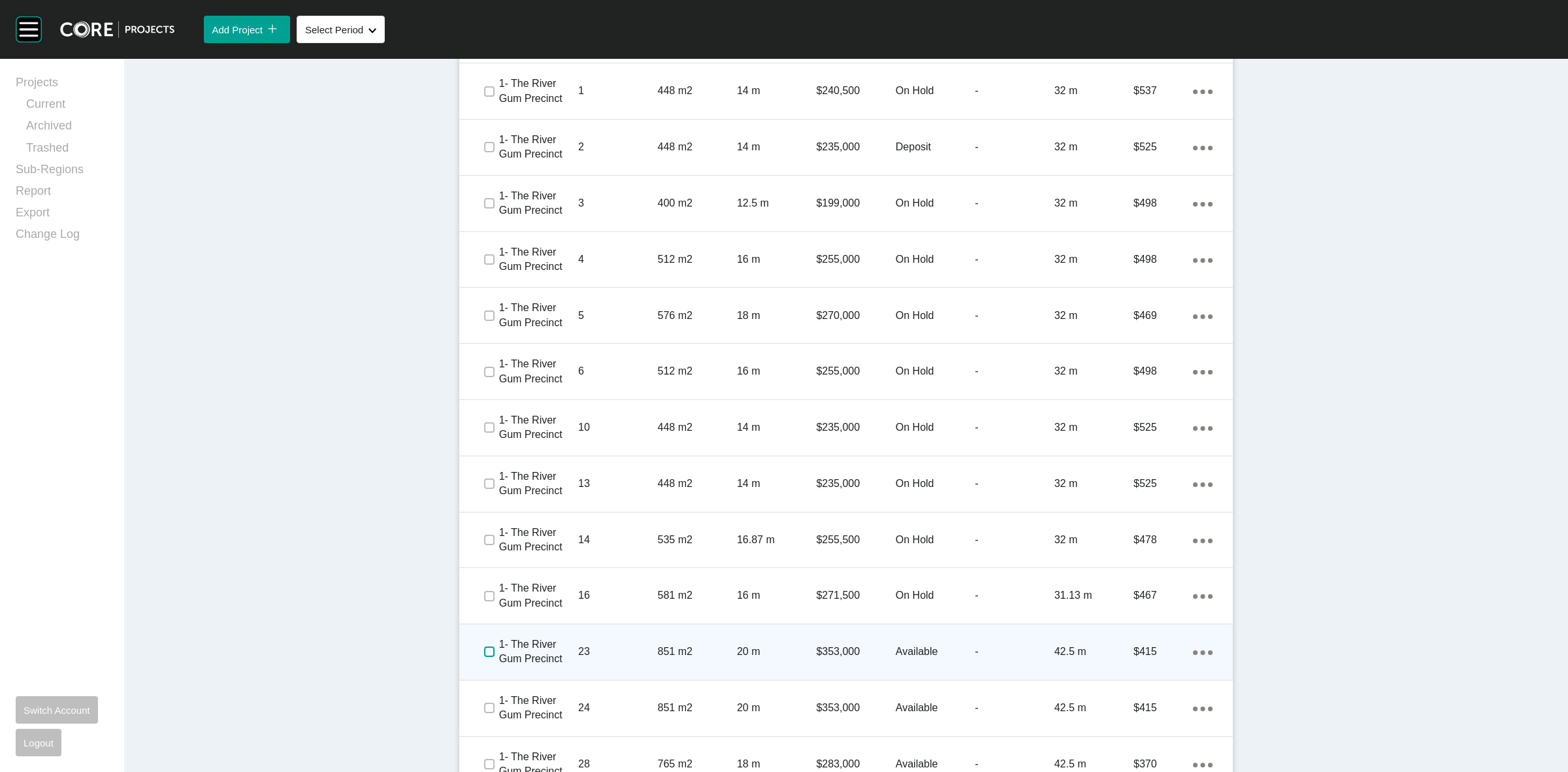
click at [486, 657] on label at bounding box center [489, 651] width 10 height 10
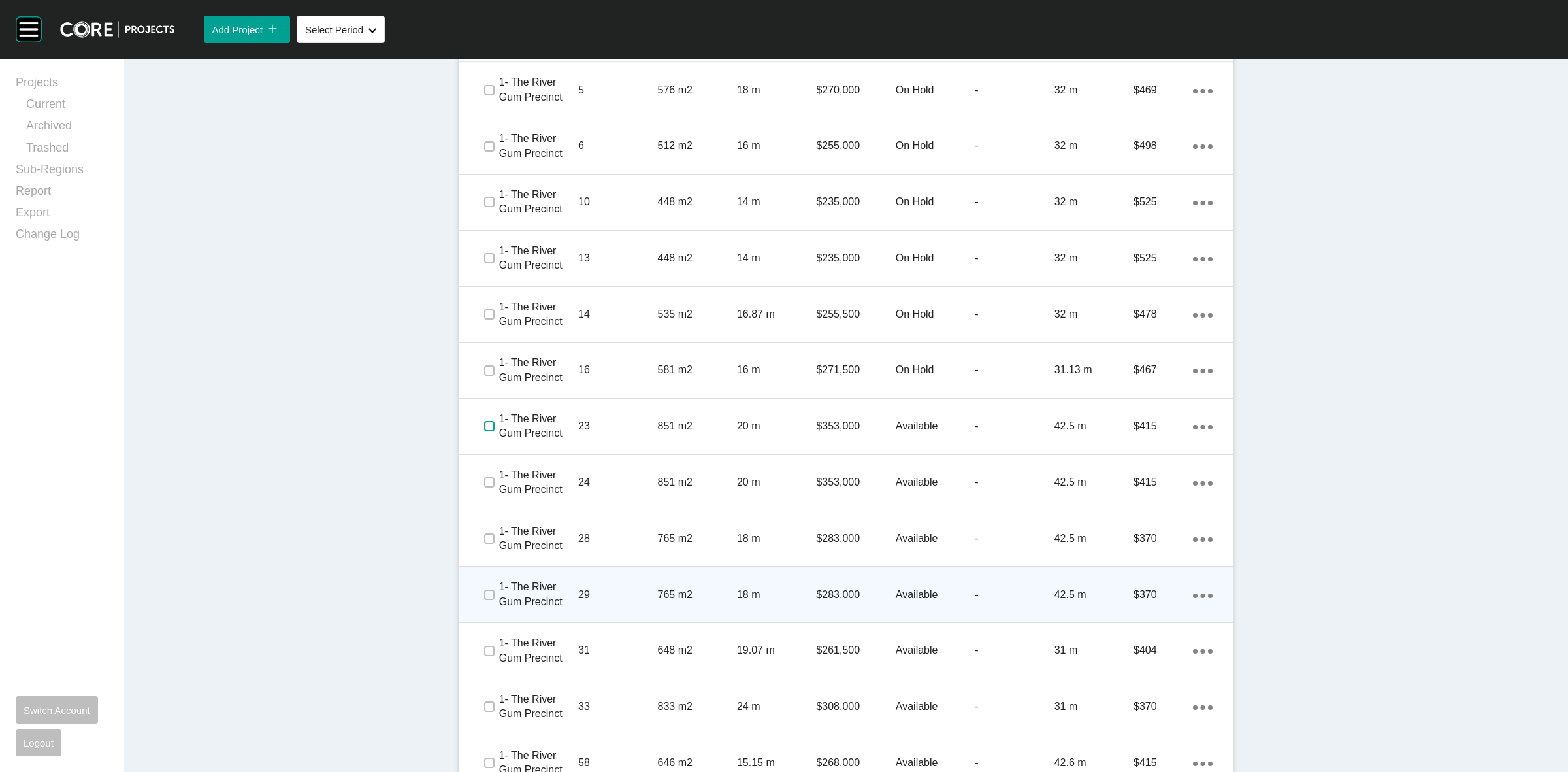
scroll to position [981, 0]
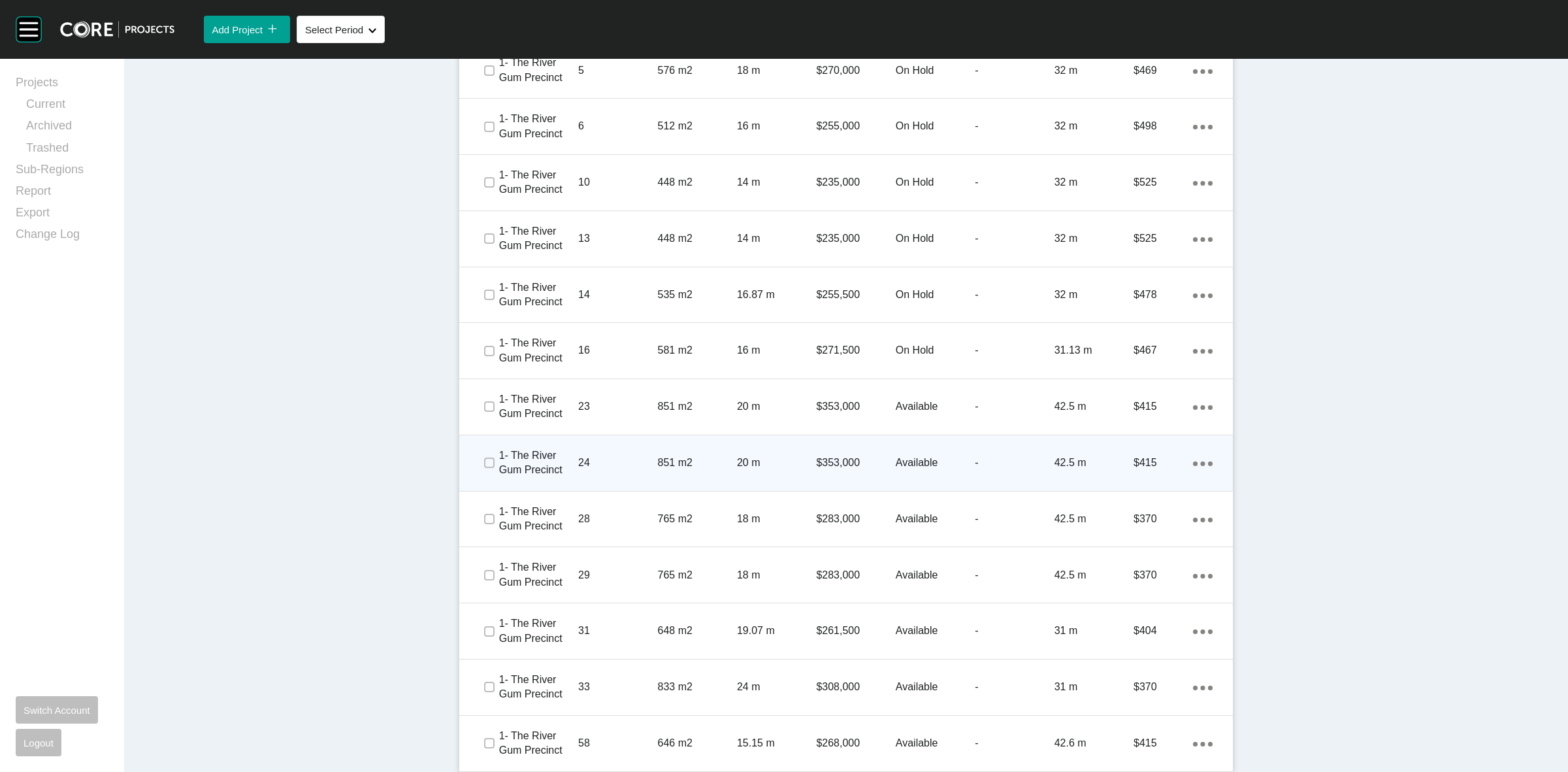
drag, startPoint x: 475, startPoint y: 459, endPoint x: 486, endPoint y: 490, distance: 32.9
click at [479, 459] on span at bounding box center [489, 462] width 20 height 20
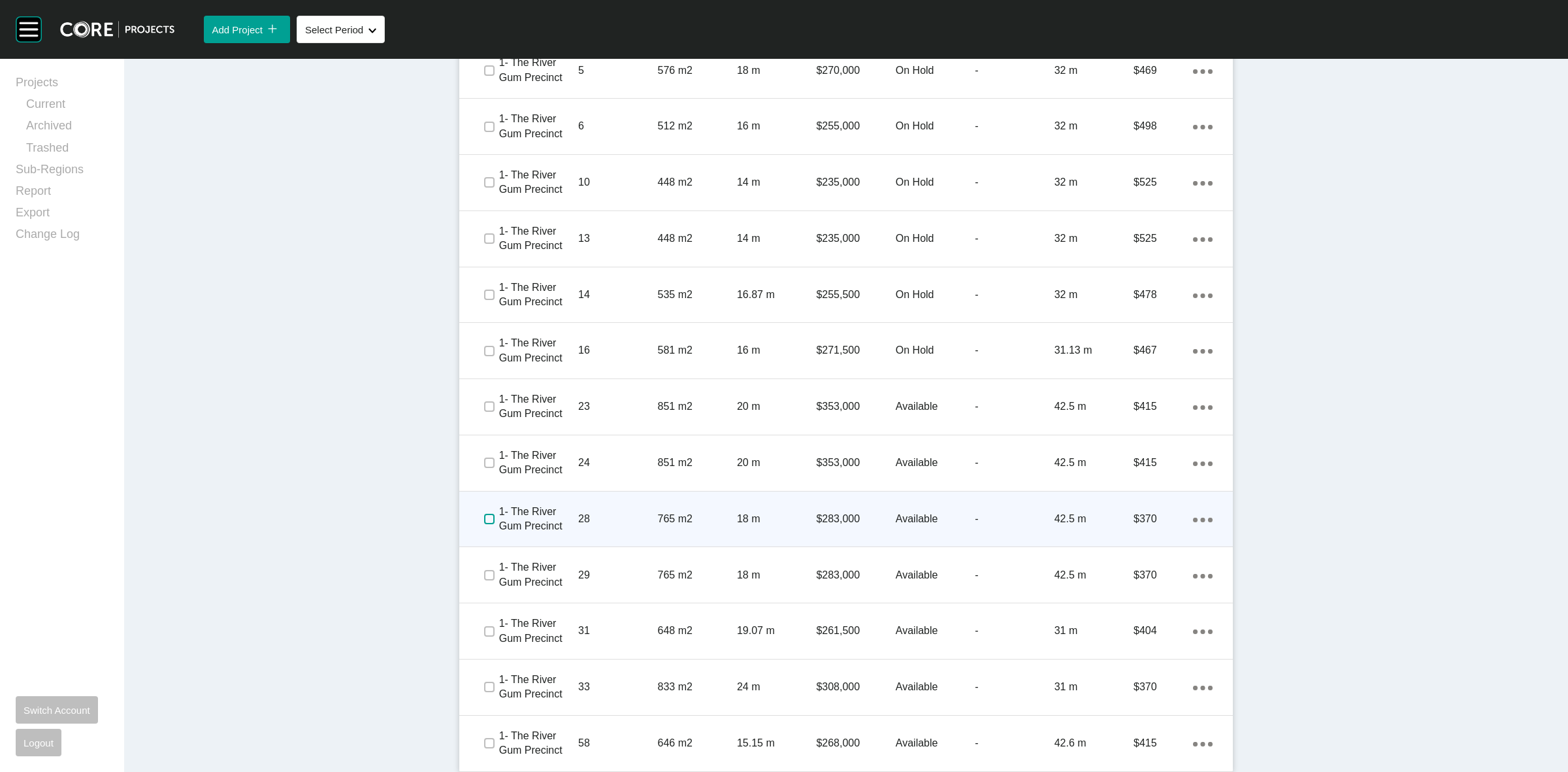
click at [484, 517] on label at bounding box center [489, 518] width 10 height 10
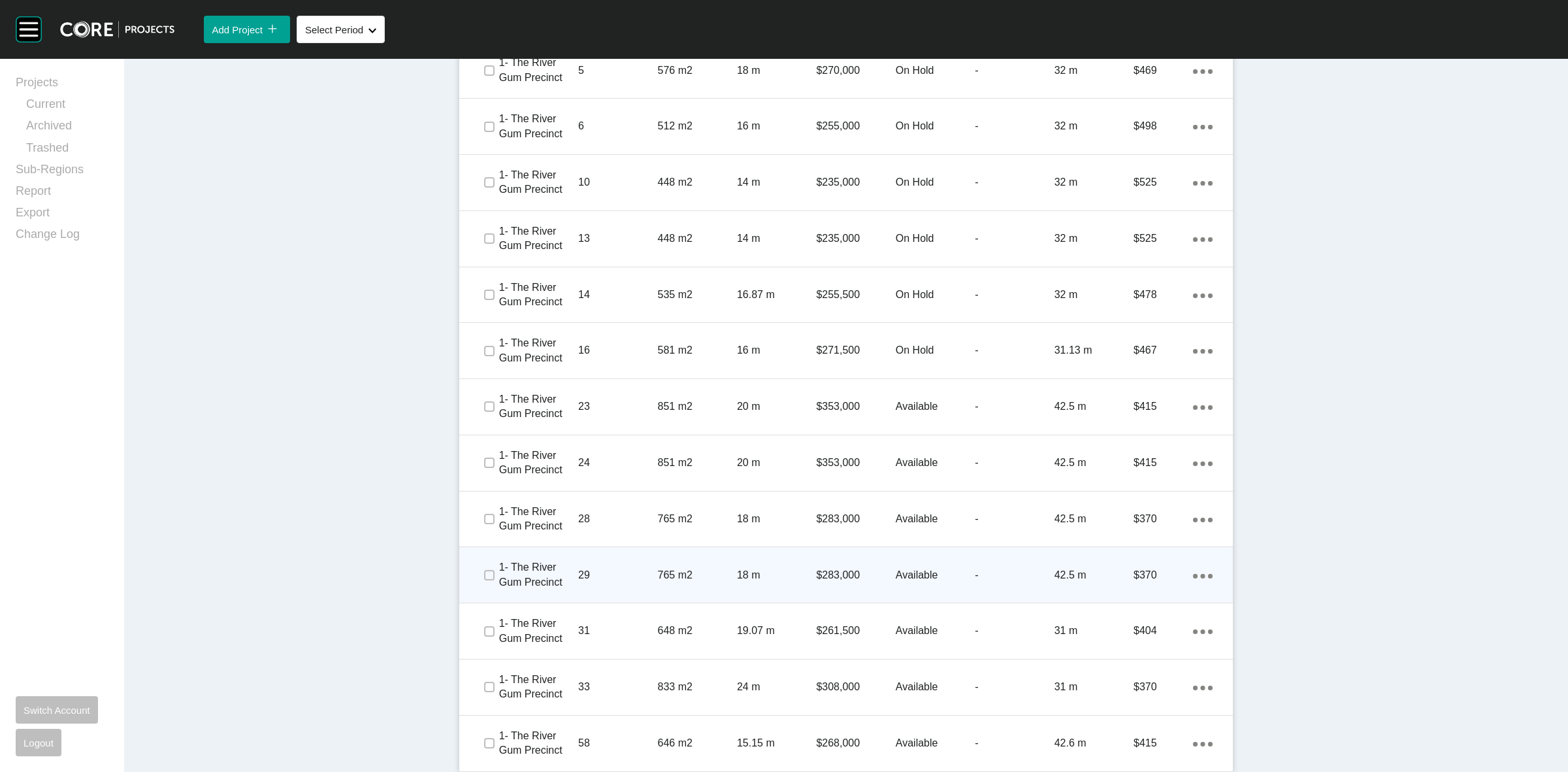
click at [471, 571] on div at bounding box center [469, 574] width 20 height 26
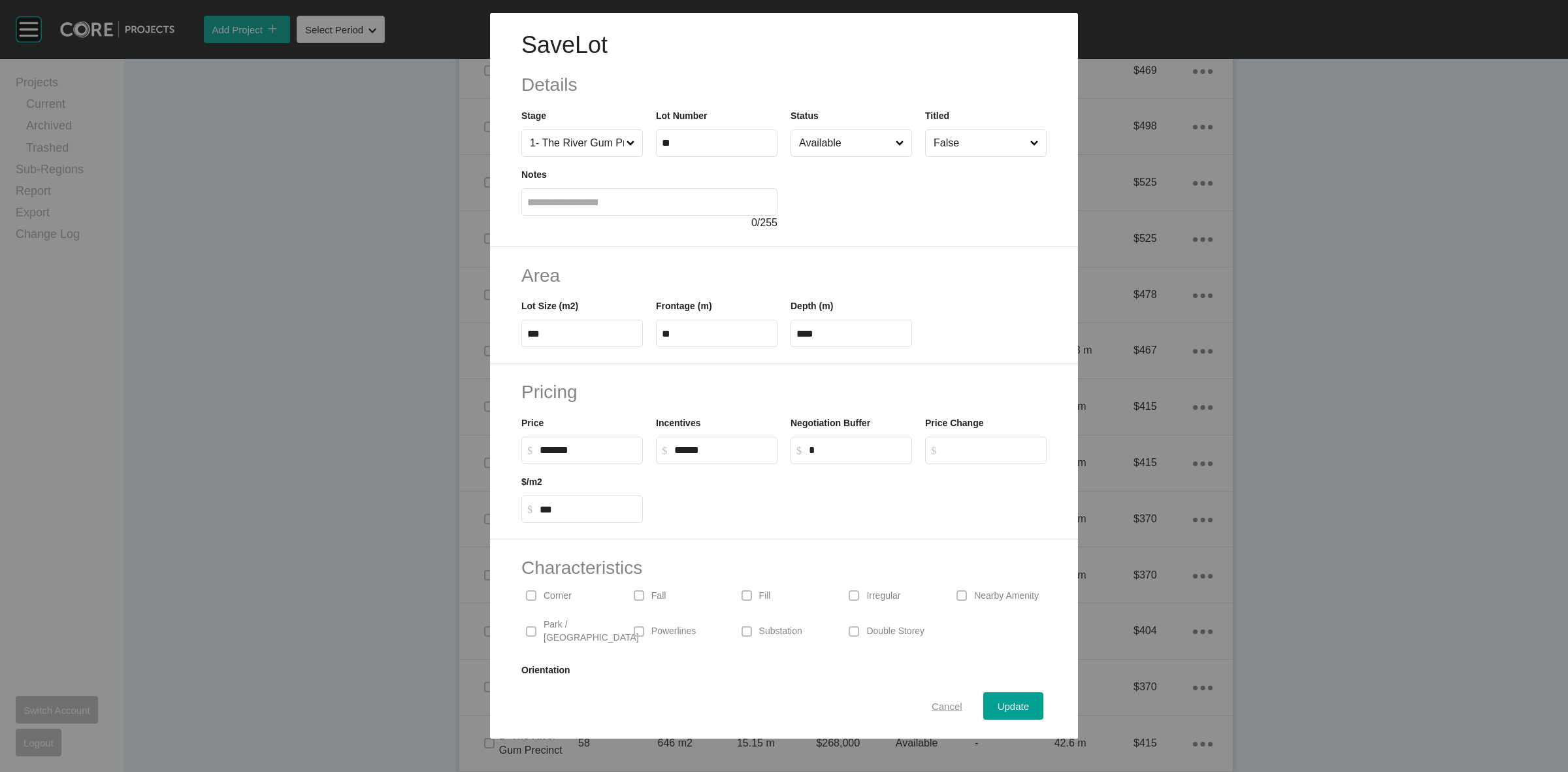
click at [937, 706] on span "Cancel" at bounding box center [947, 706] width 31 height 11
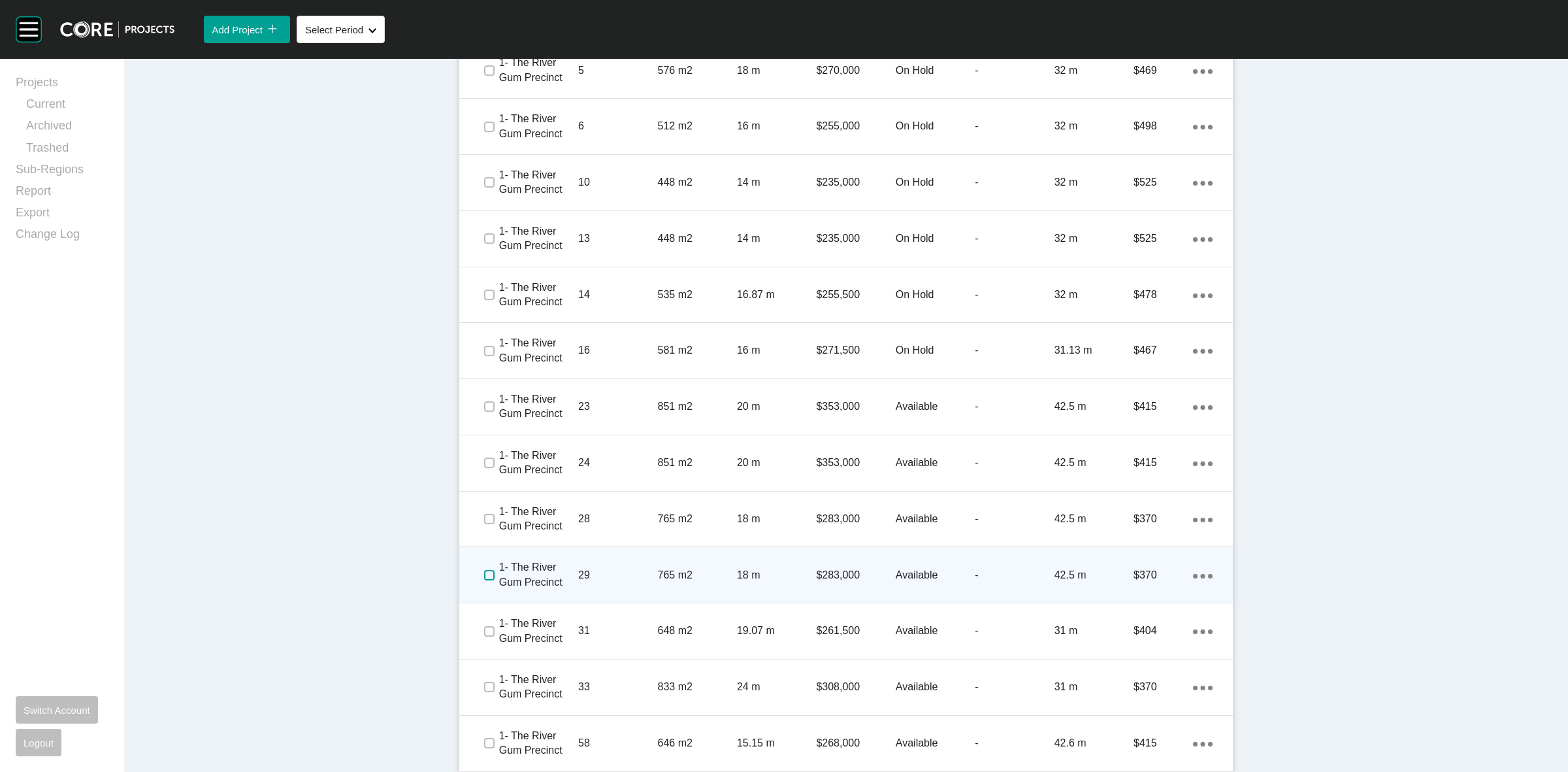
click at [484, 574] on label at bounding box center [489, 574] width 10 height 10
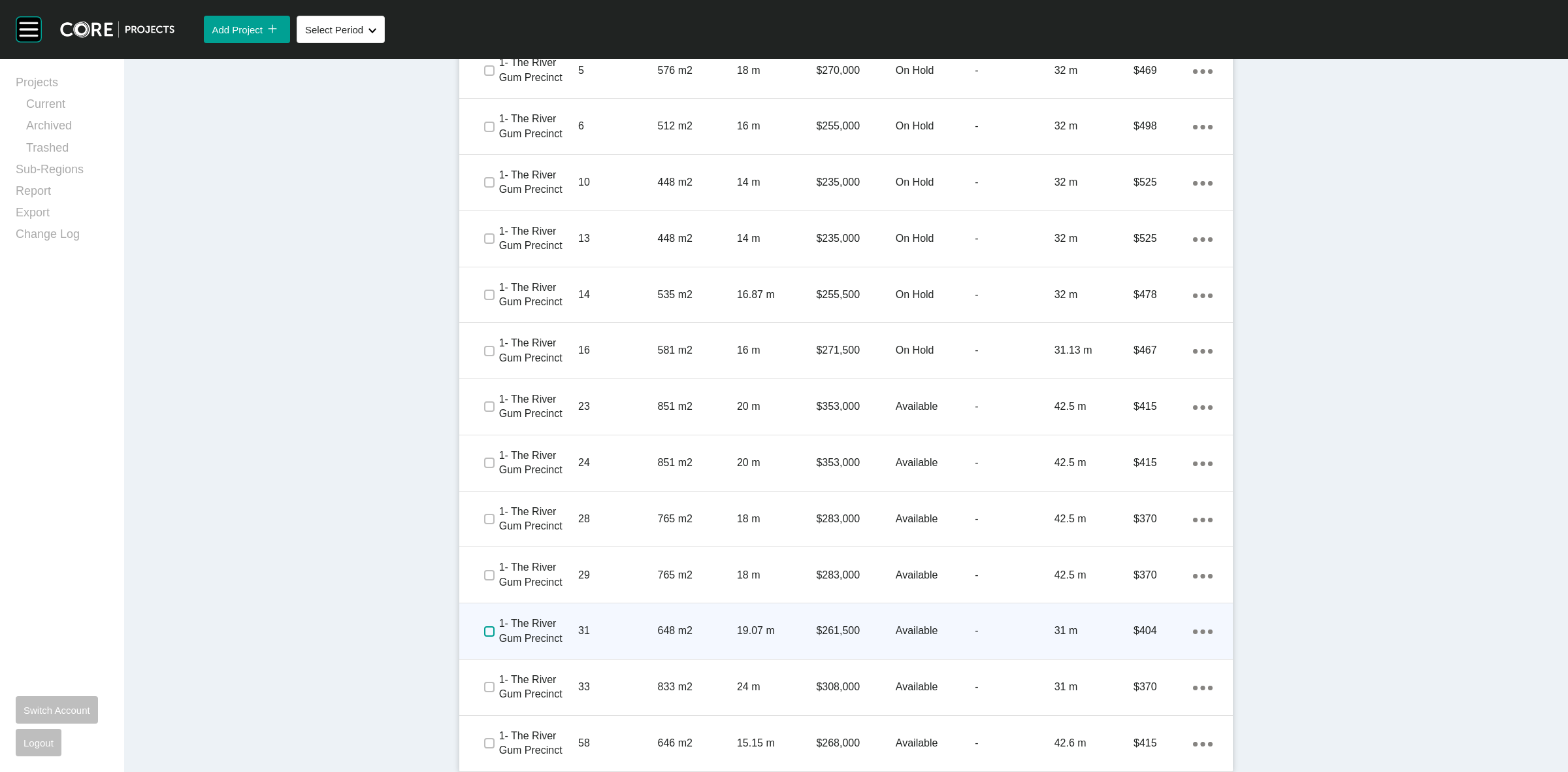
click at [488, 626] on label at bounding box center [489, 631] width 10 height 10
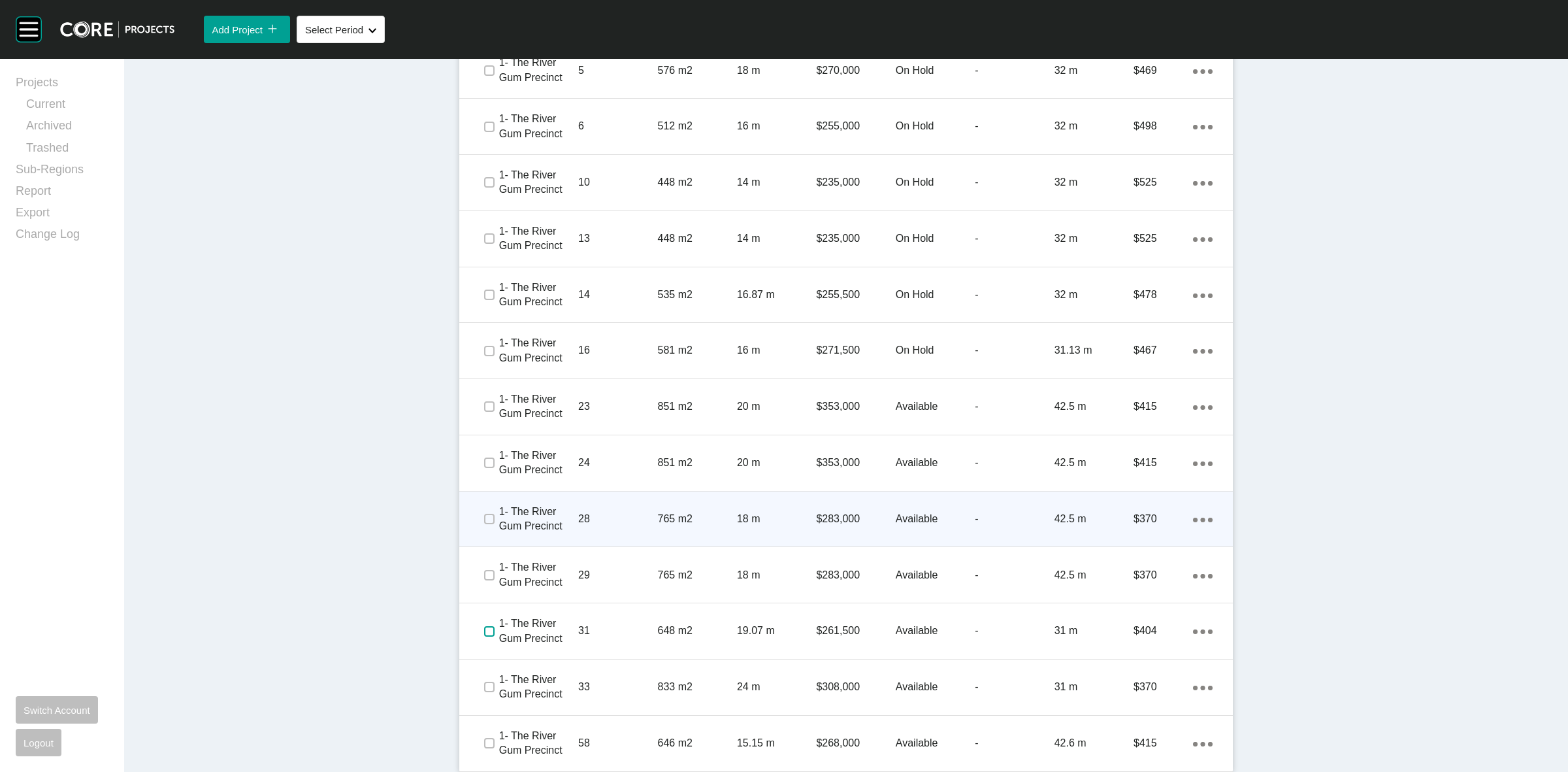
scroll to position [985, 0]
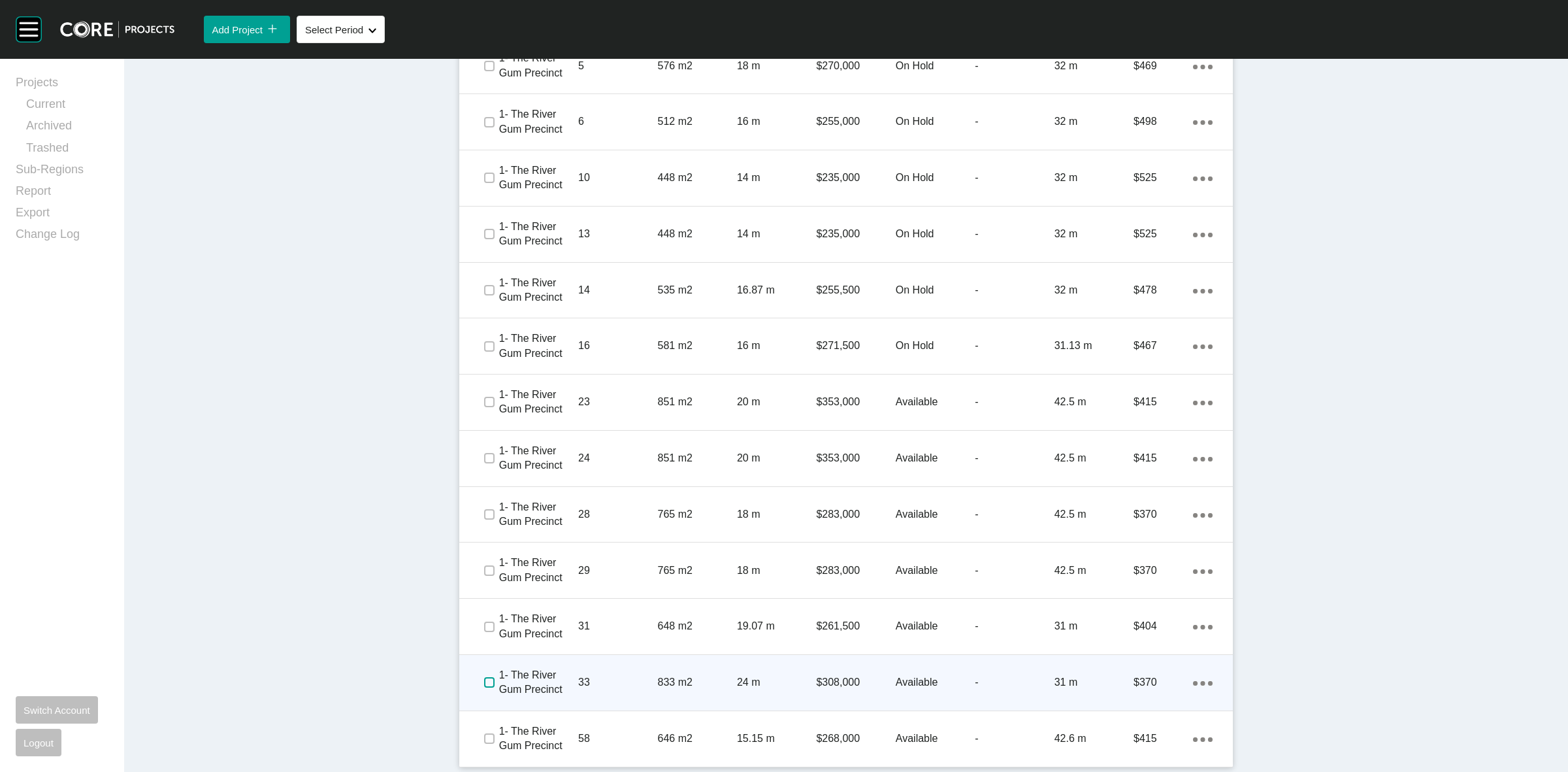
drag, startPoint x: 479, startPoint y: 679, endPoint x: 477, endPoint y: 711, distance: 32.1
click at [484, 682] on label at bounding box center [489, 681] width 10 height 10
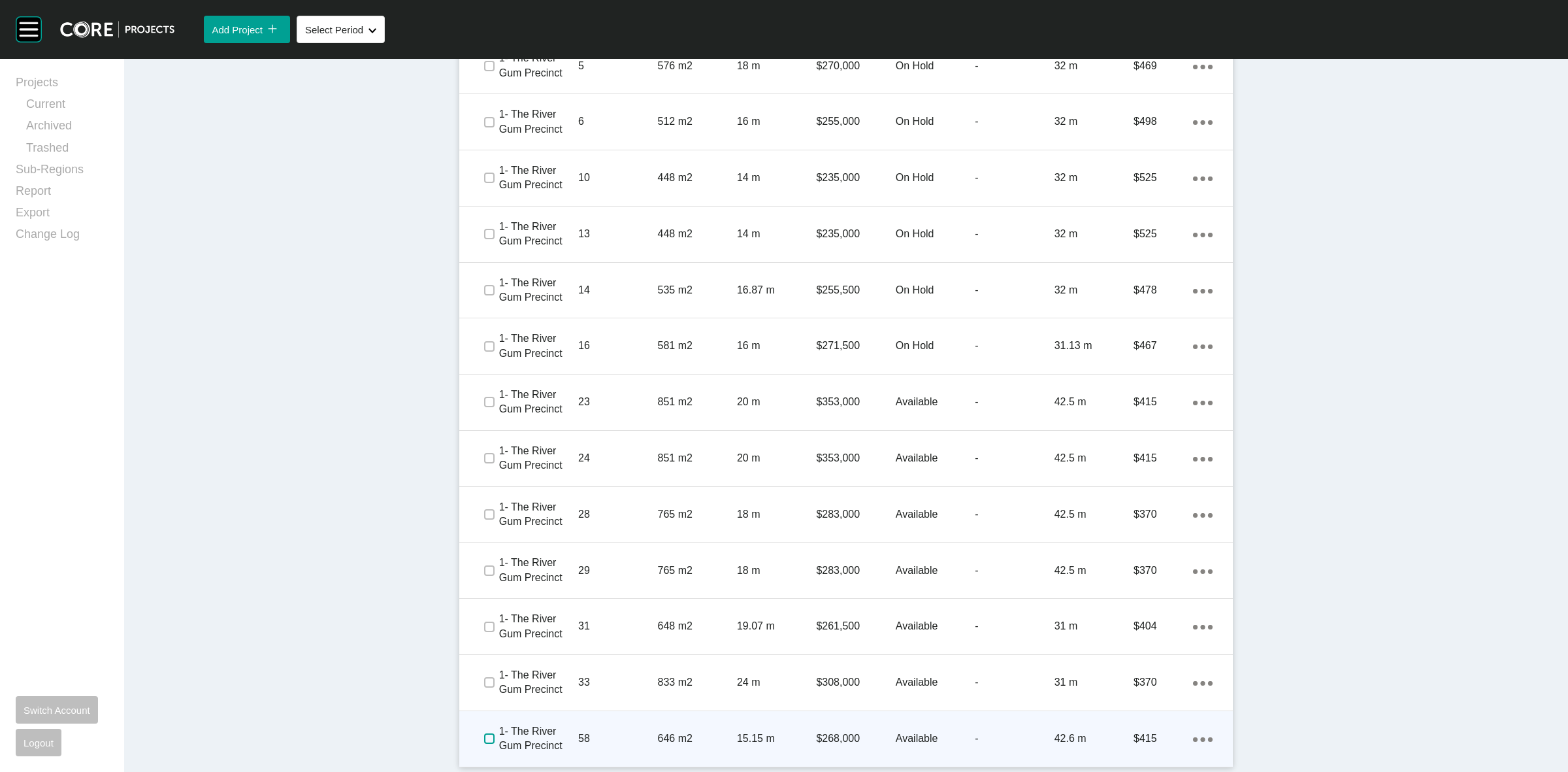
click at [484, 739] on label at bounding box center [489, 738] width 10 height 10
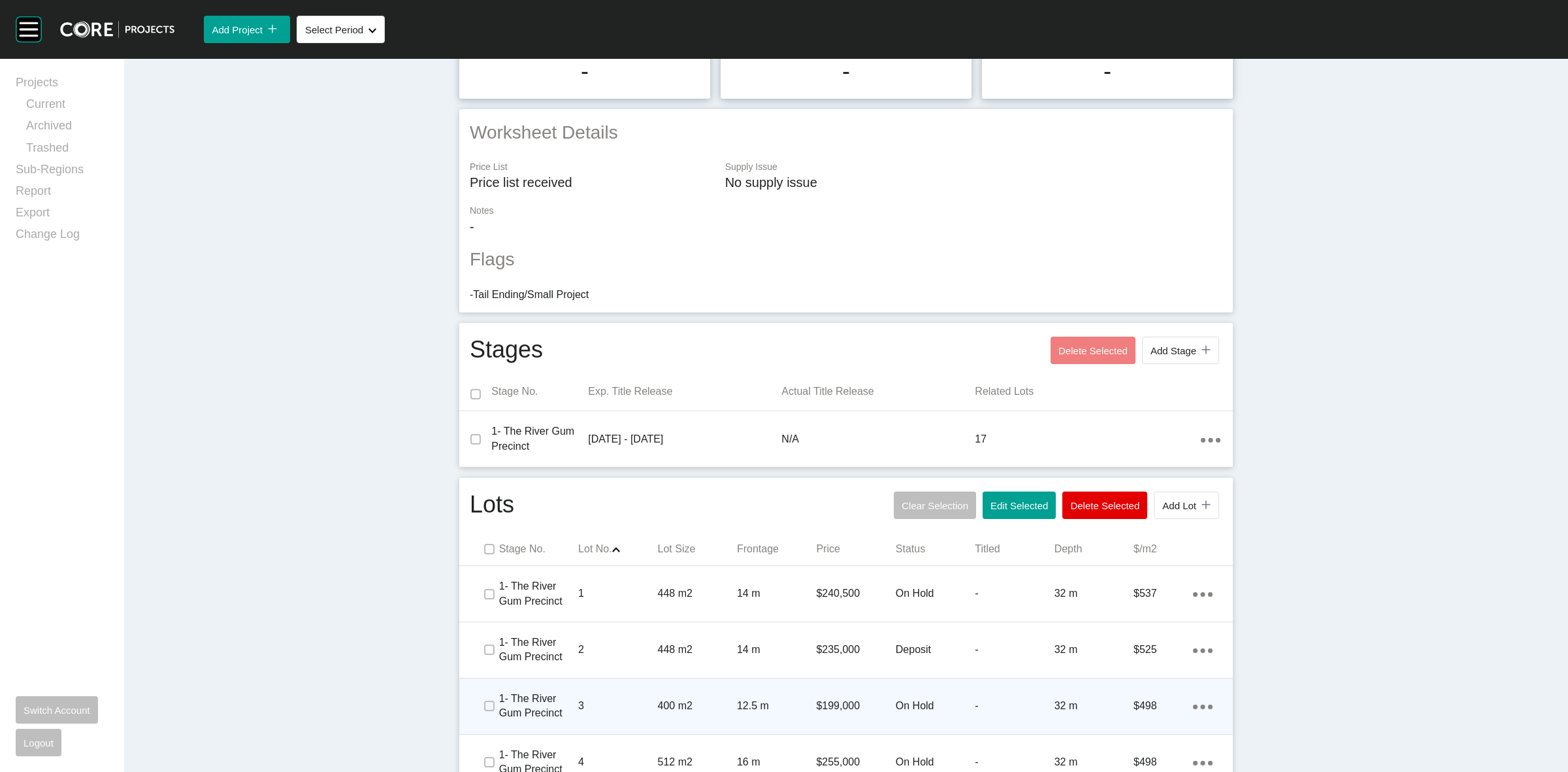
scroll to position [332, 0]
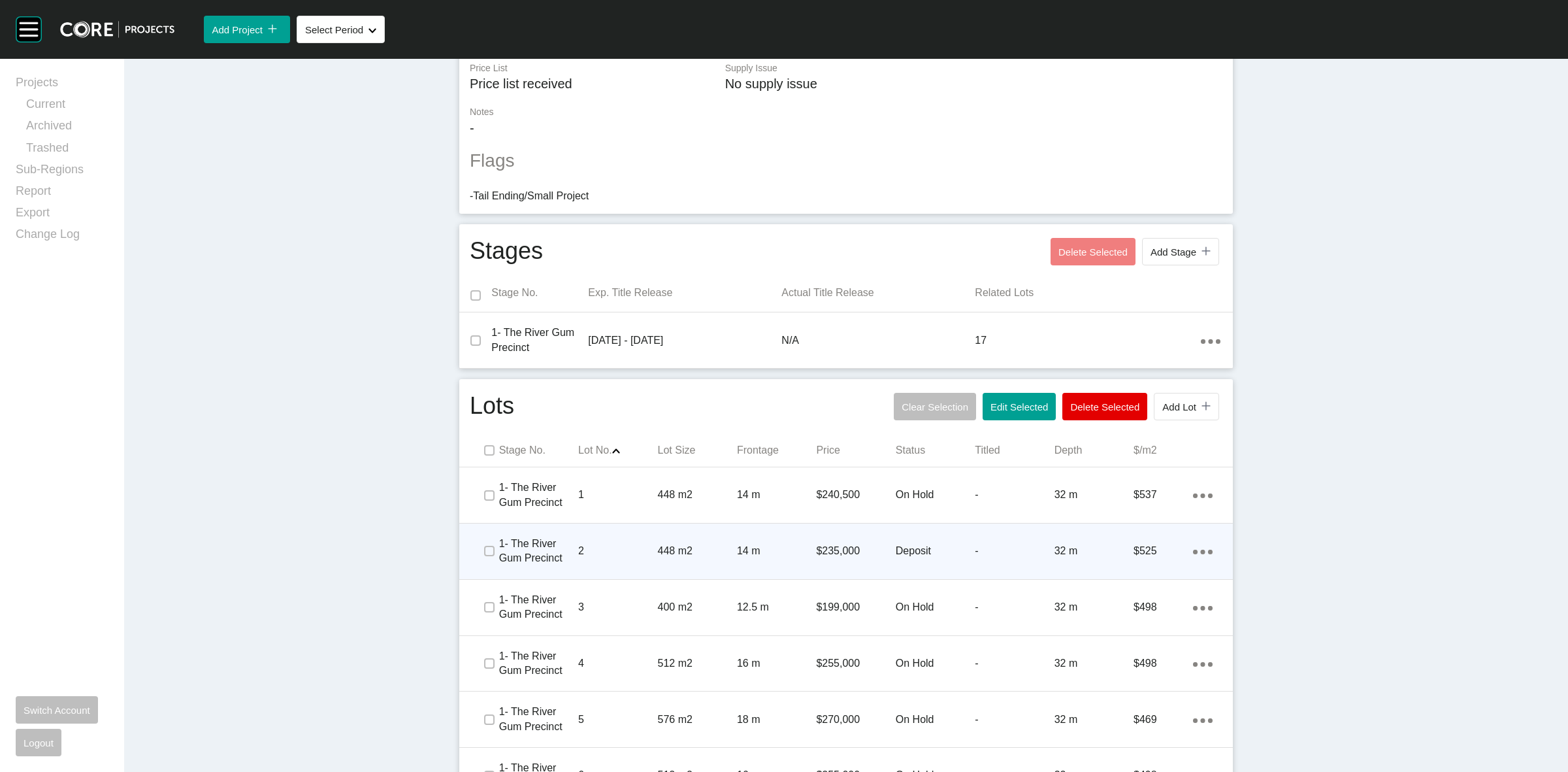
click at [672, 556] on p "448 m2" at bounding box center [697, 551] width 79 height 14
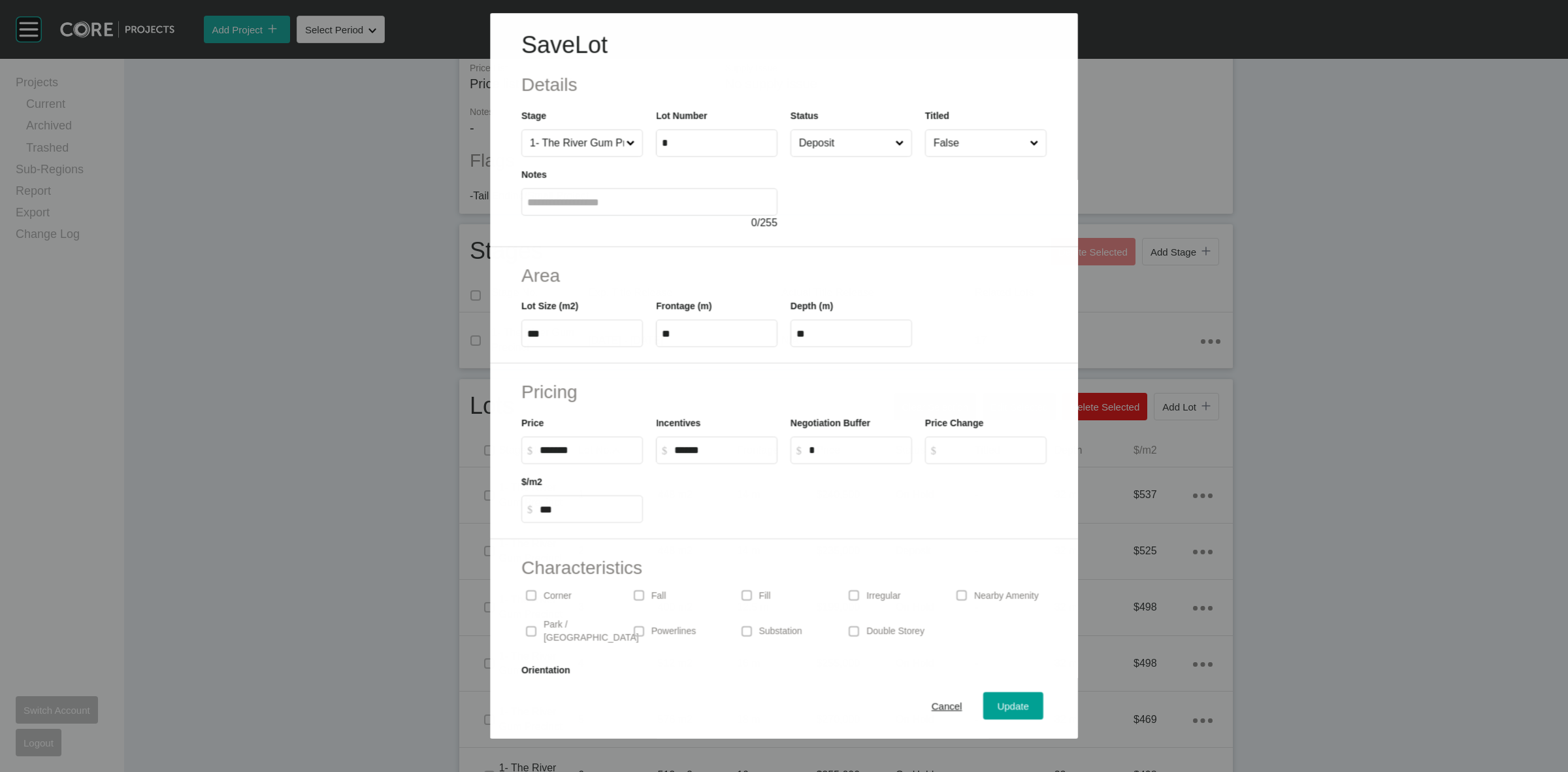
click at [871, 149] on input "Deposit" at bounding box center [845, 142] width 96 height 26
click at [1000, 707] on span "Update" at bounding box center [1013, 706] width 31 height 11
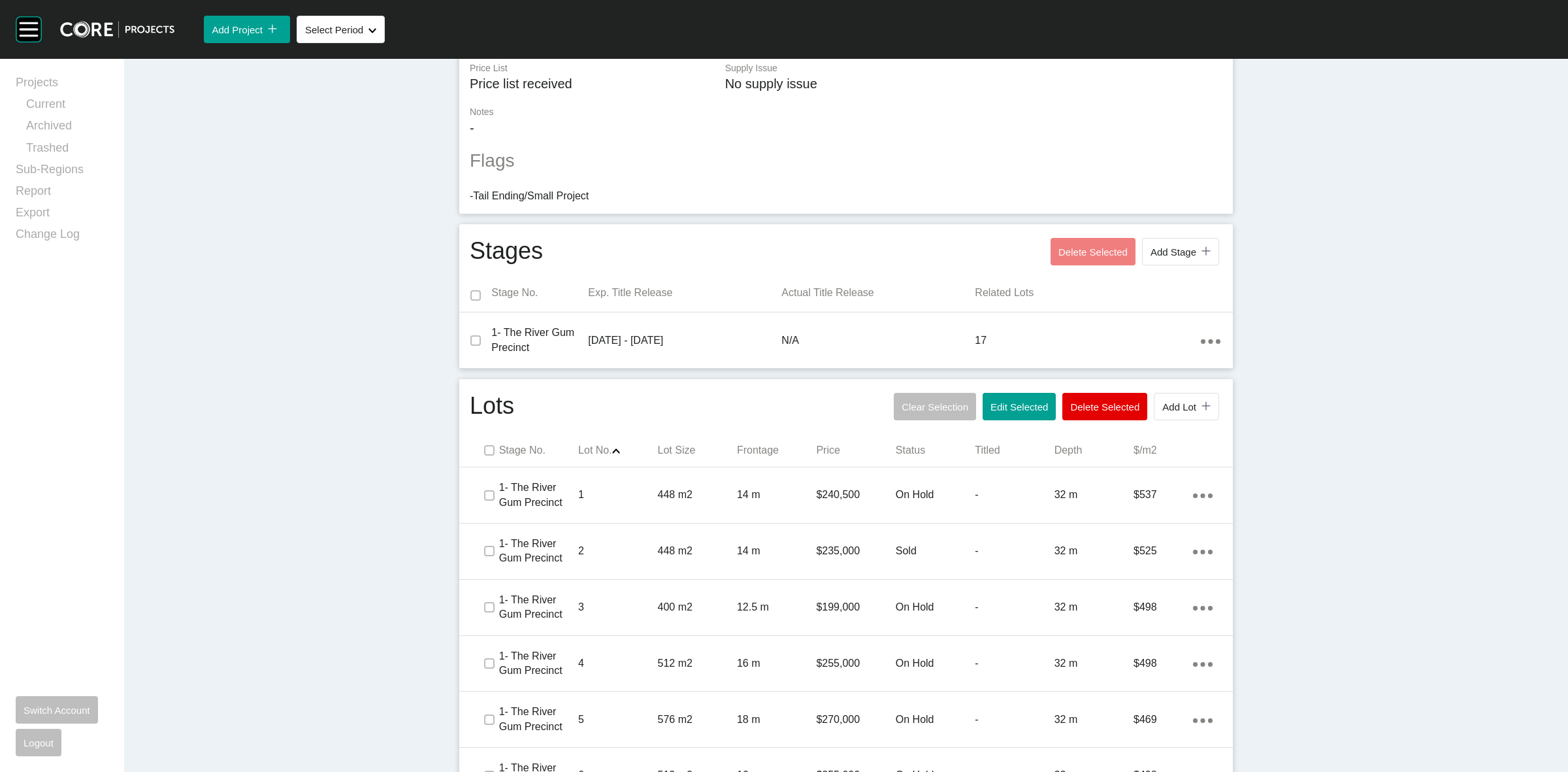
click at [611, 658] on p "4" at bounding box center [617, 662] width 79 height 14
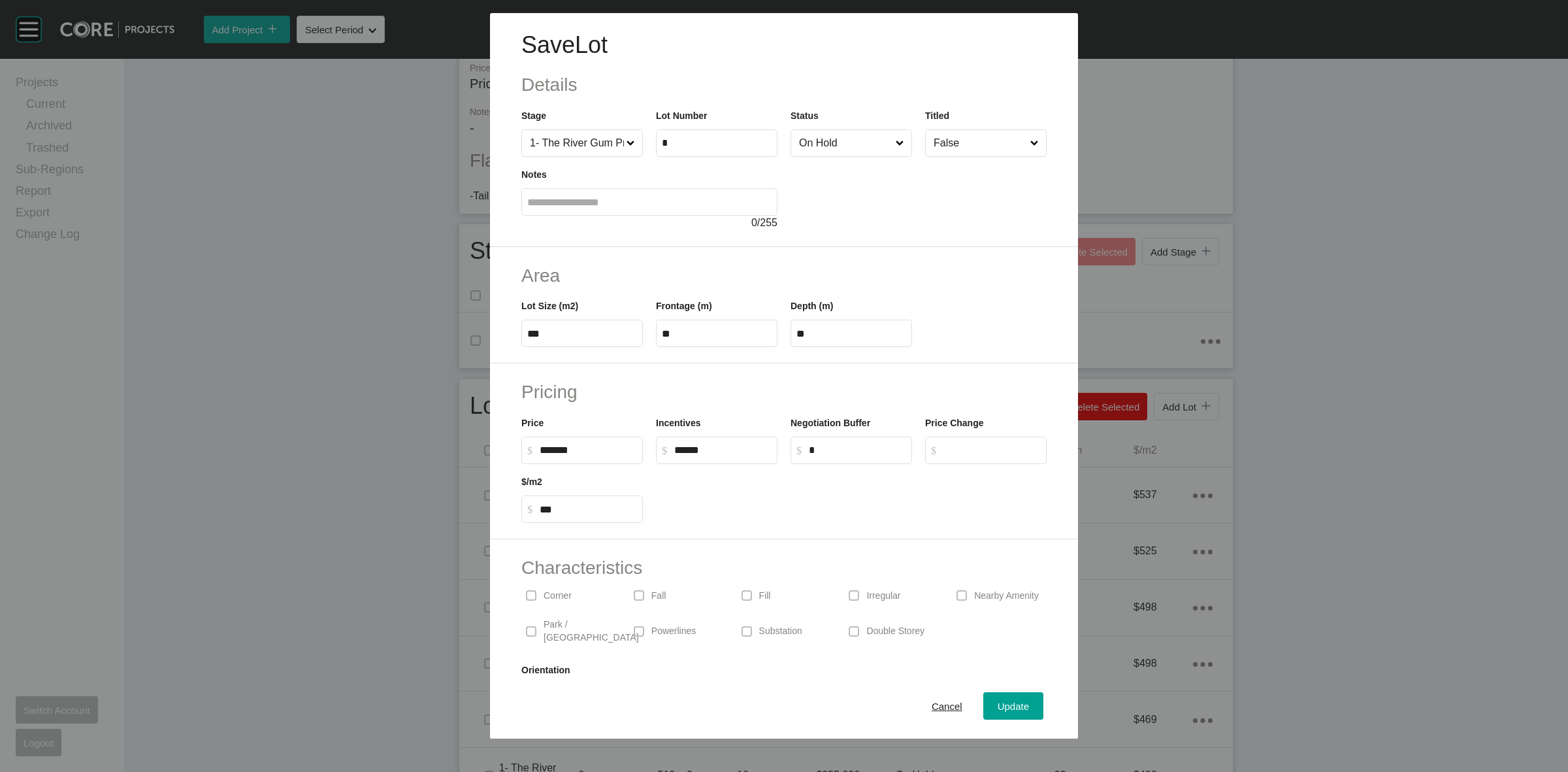
click at [833, 138] on input "On Hold" at bounding box center [845, 142] width 96 height 26
drag, startPoint x: 716, startPoint y: 442, endPoint x: 645, endPoint y: 462, distance: 73.8
click at [638, 468] on div "Pricing Price $ Created with Sketch. $ ******* Incentives $ Created with Sketch…" at bounding box center [784, 451] width 588 height 176
drag, startPoint x: 739, startPoint y: 445, endPoint x: 733, endPoint y: 452, distance: 9.2
click at [739, 446] on input "*****" at bounding box center [723, 450] width 97 height 11
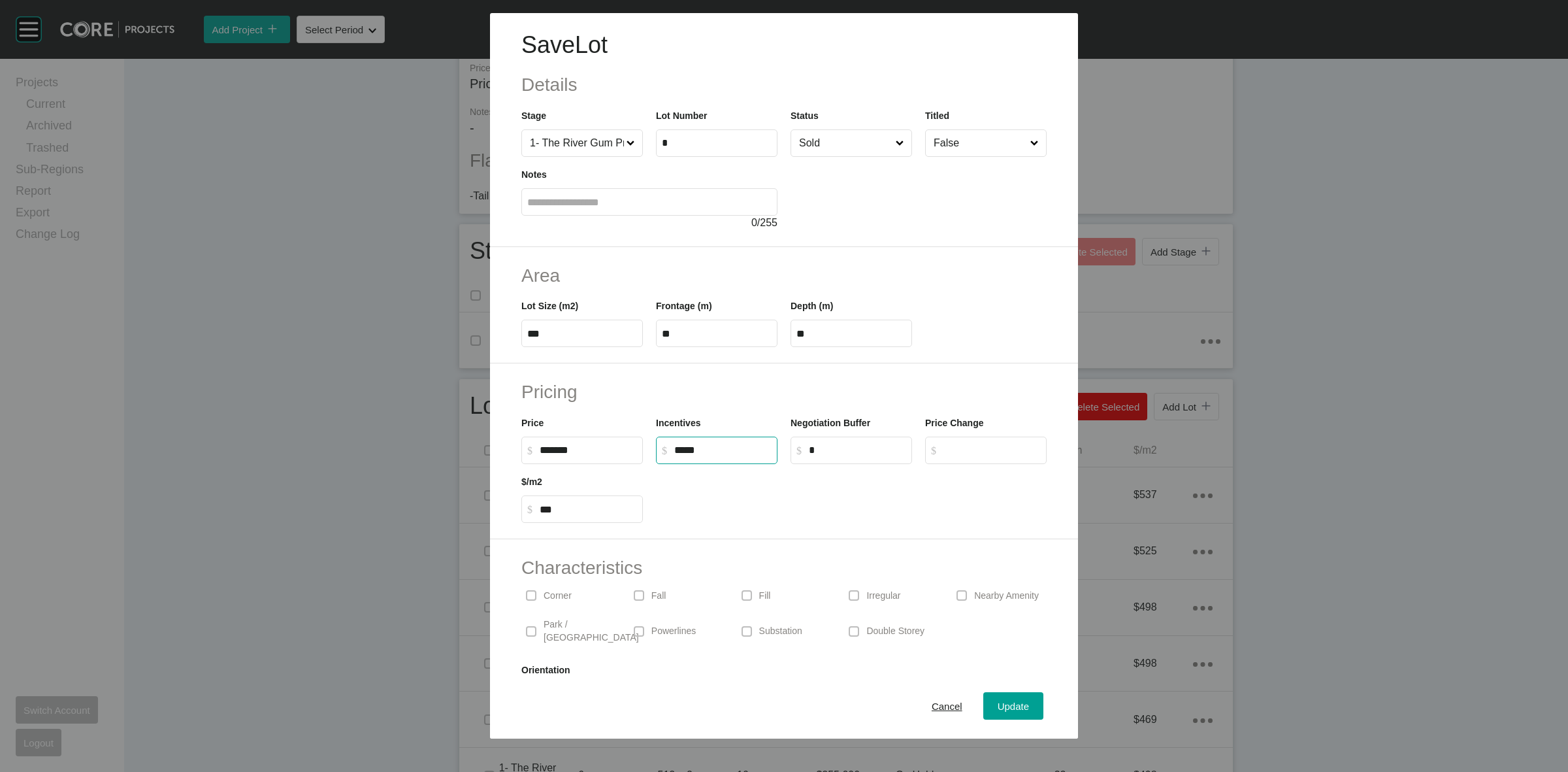
drag, startPoint x: 729, startPoint y: 452, endPoint x: 665, endPoint y: 446, distance: 64.3
click at [665, 446] on label "$ Created with Sketch. $ *****" at bounding box center [716, 449] width 121 height 28
type input "******"
click at [994, 699] on div "Update" at bounding box center [1014, 706] width 38 height 17
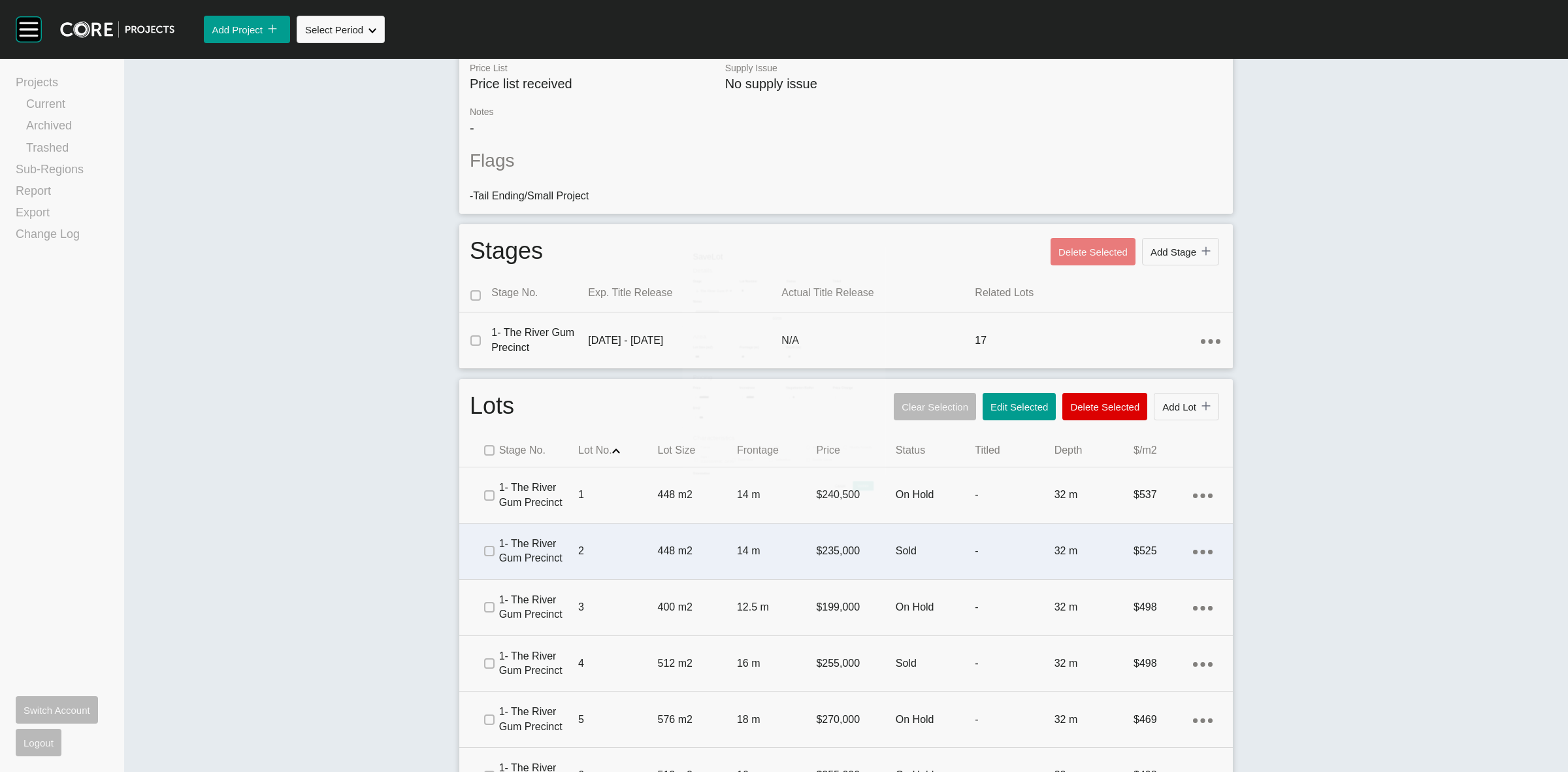
scroll to position [0, 0]
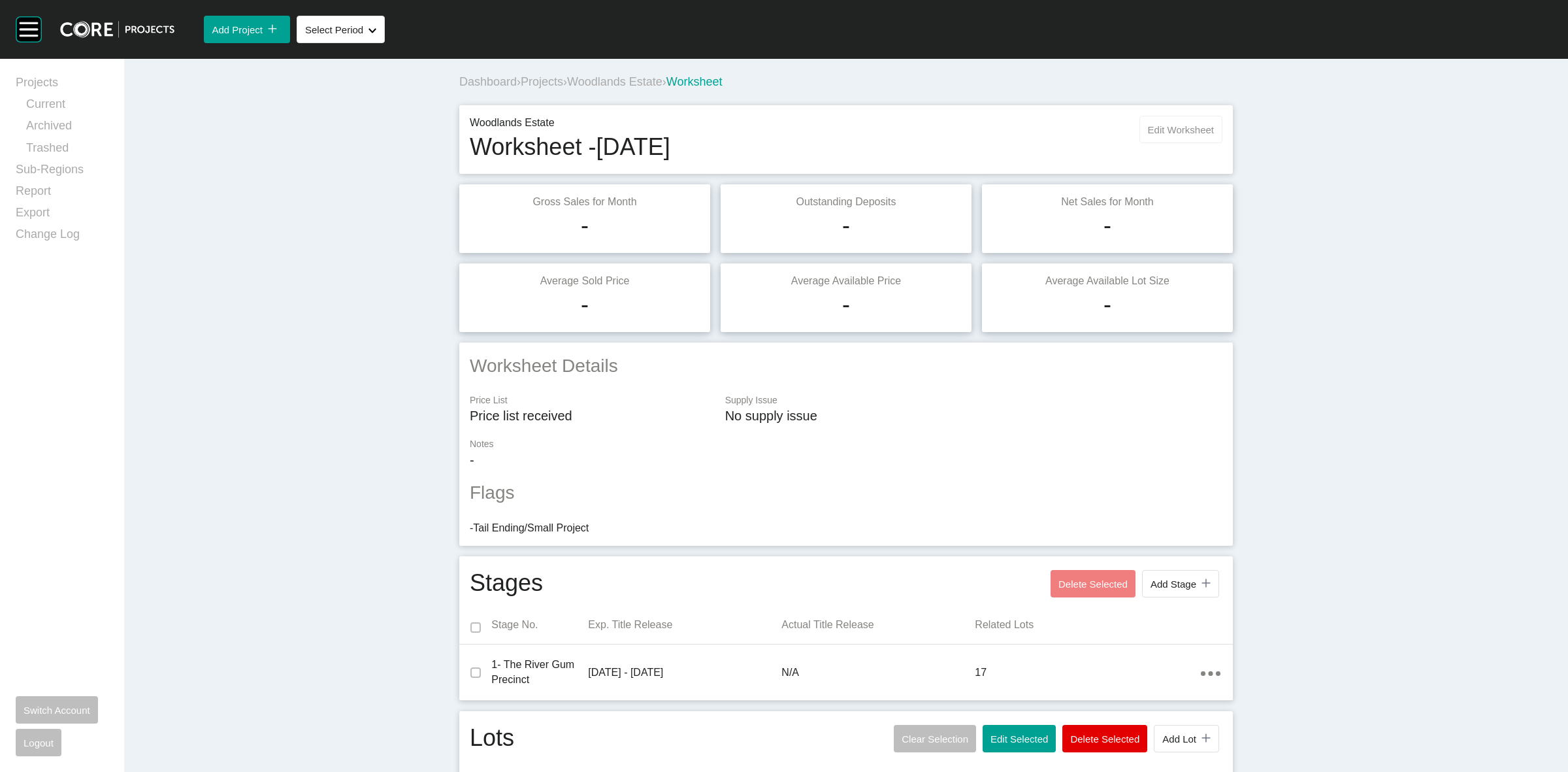
click at [1160, 129] on span "Edit Worksheet" at bounding box center [1181, 130] width 66 height 11
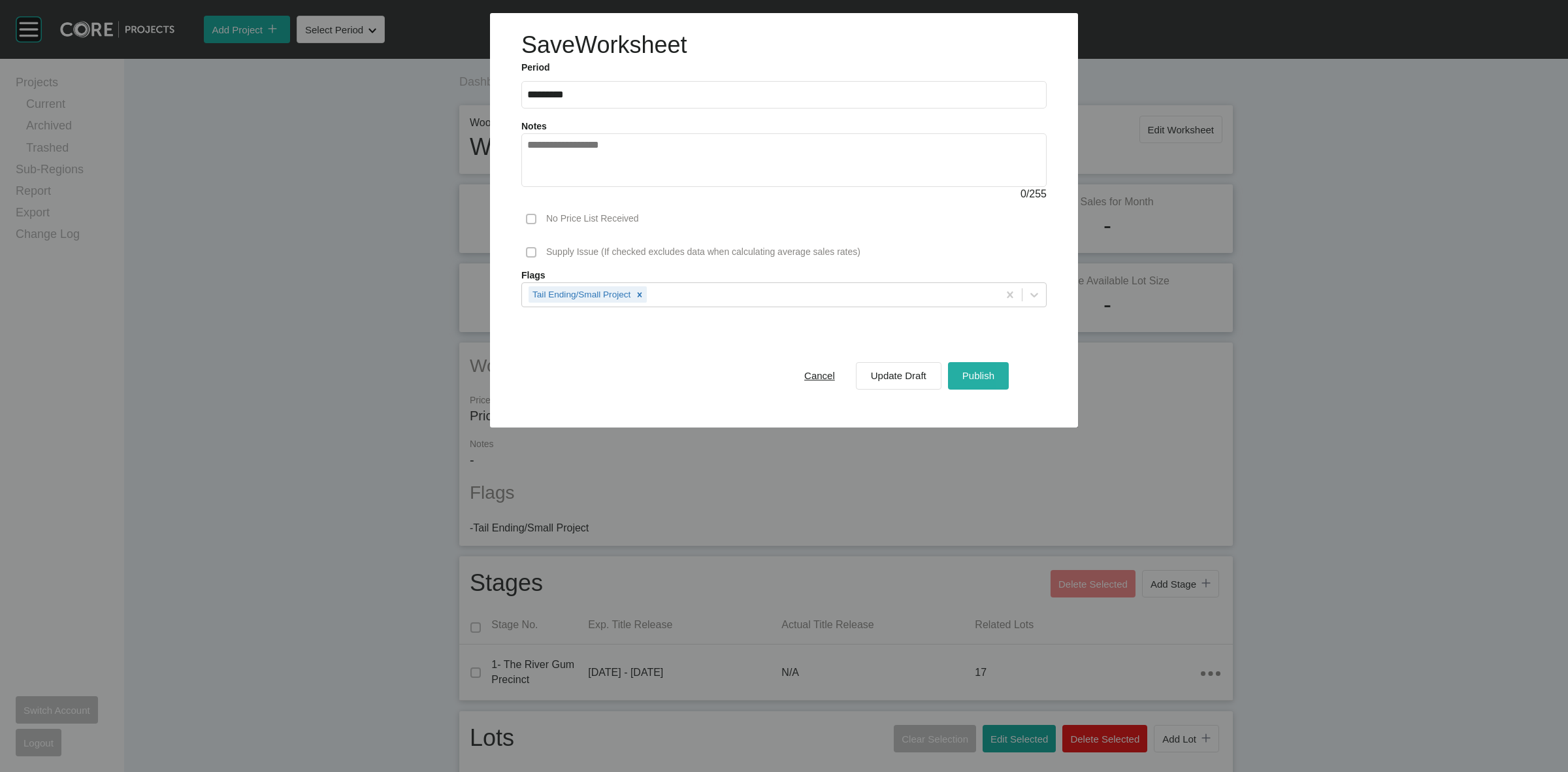
click at [967, 372] on span "Publish" at bounding box center [979, 376] width 32 height 11
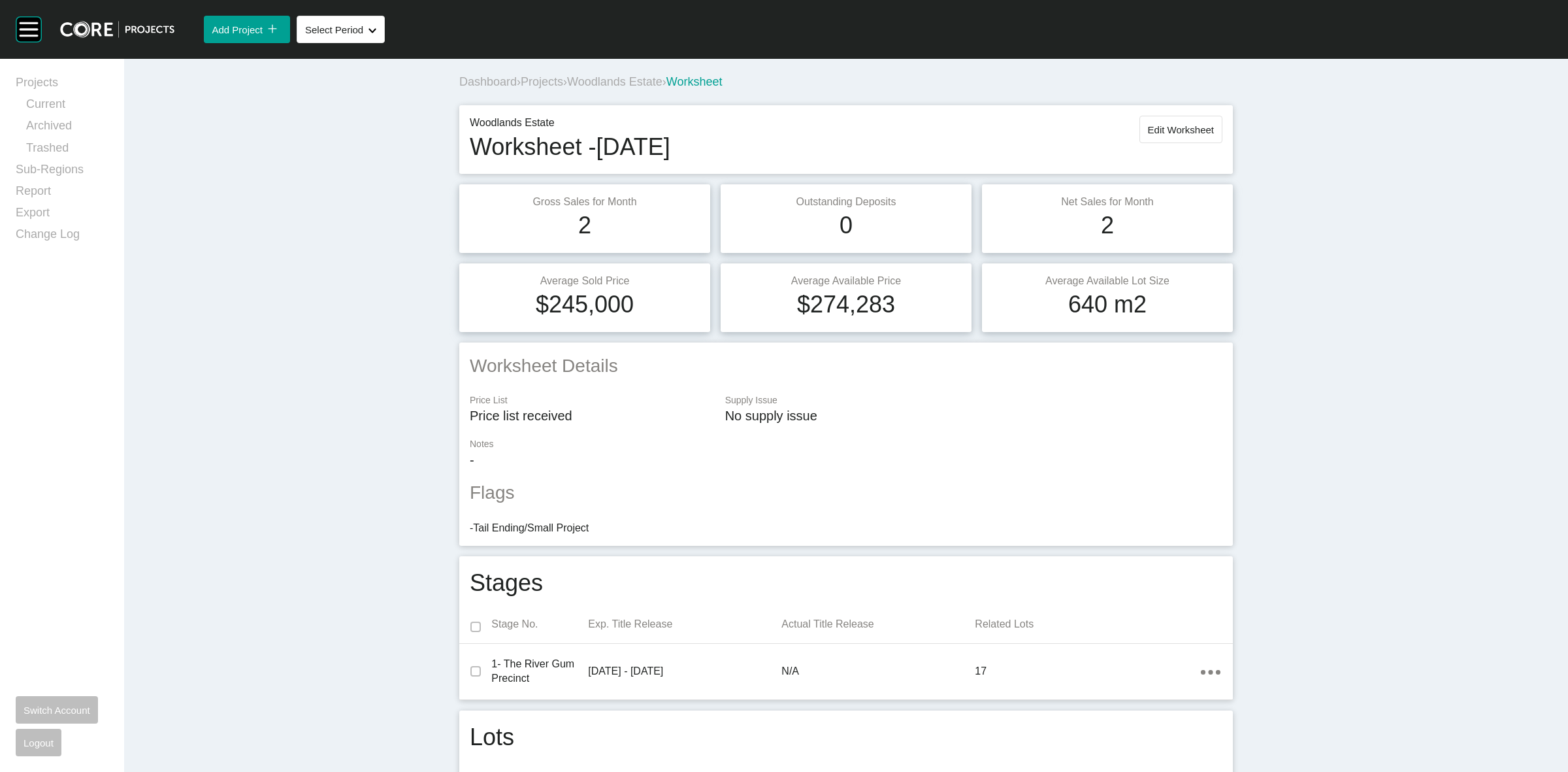
click at [593, 79] on span "Woodlands Estate" at bounding box center [615, 82] width 95 height 13
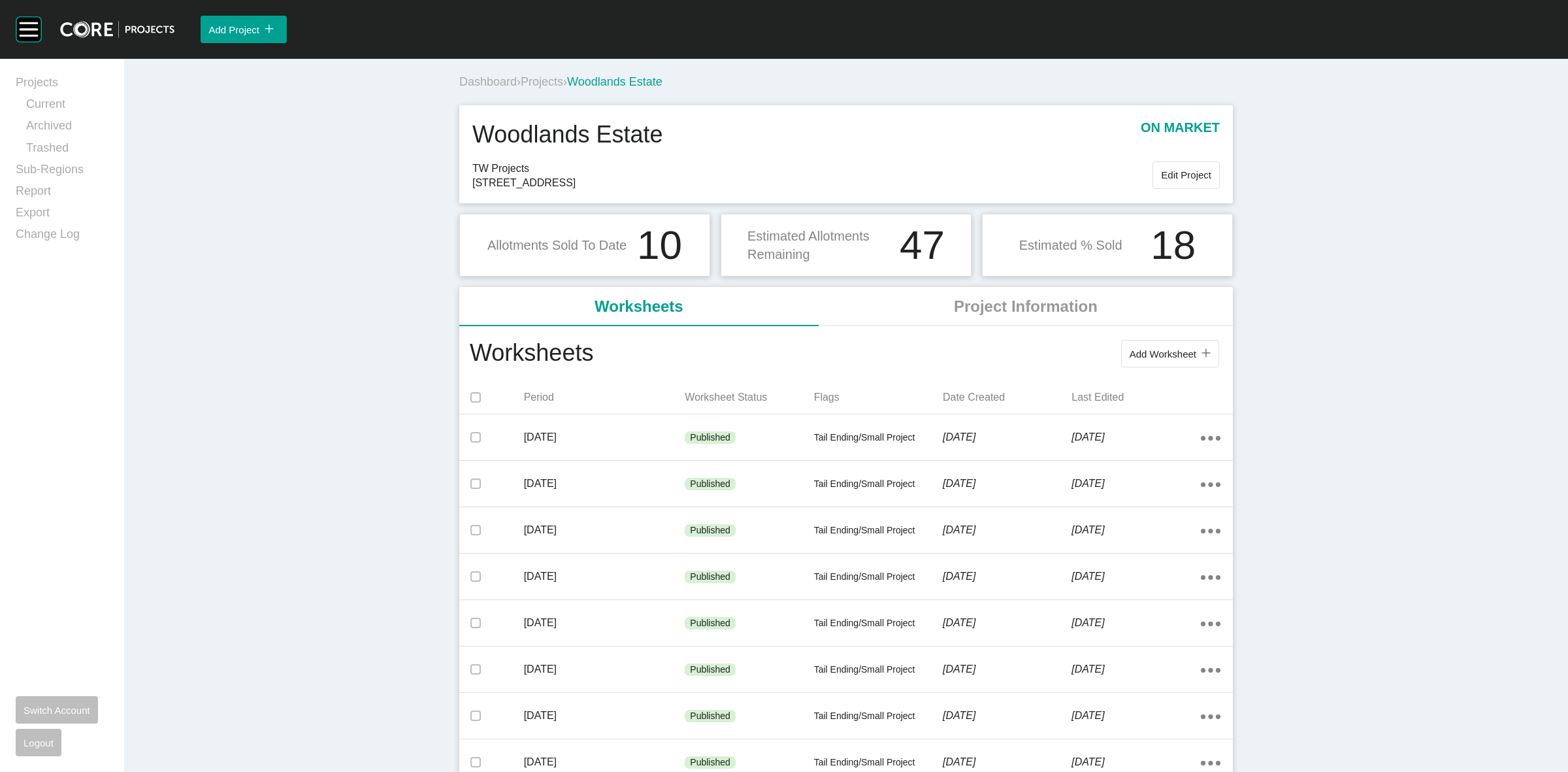
click at [533, 78] on span "Projects" at bounding box center [542, 82] width 43 height 13
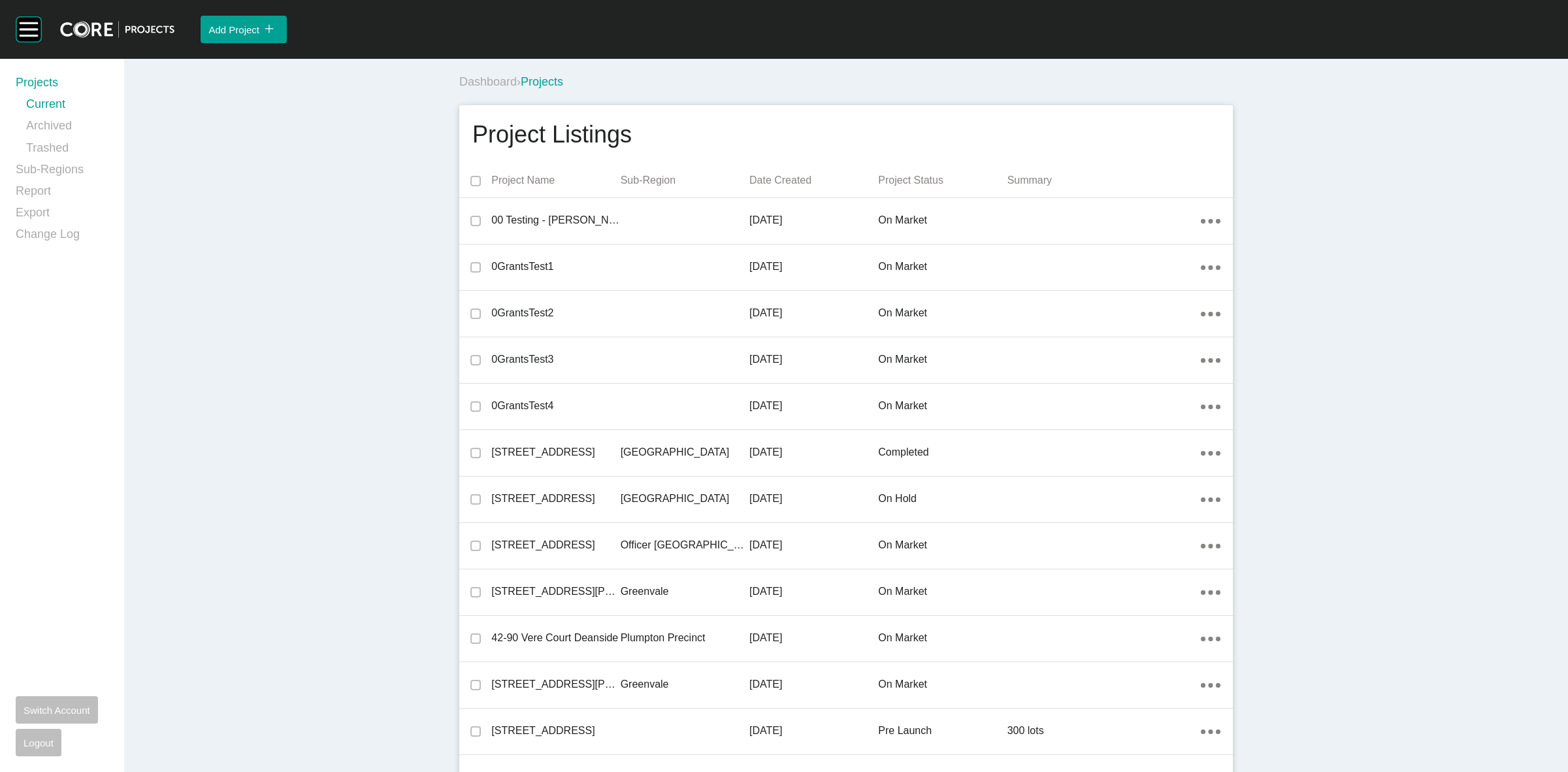
scroll to position [27055, 0]
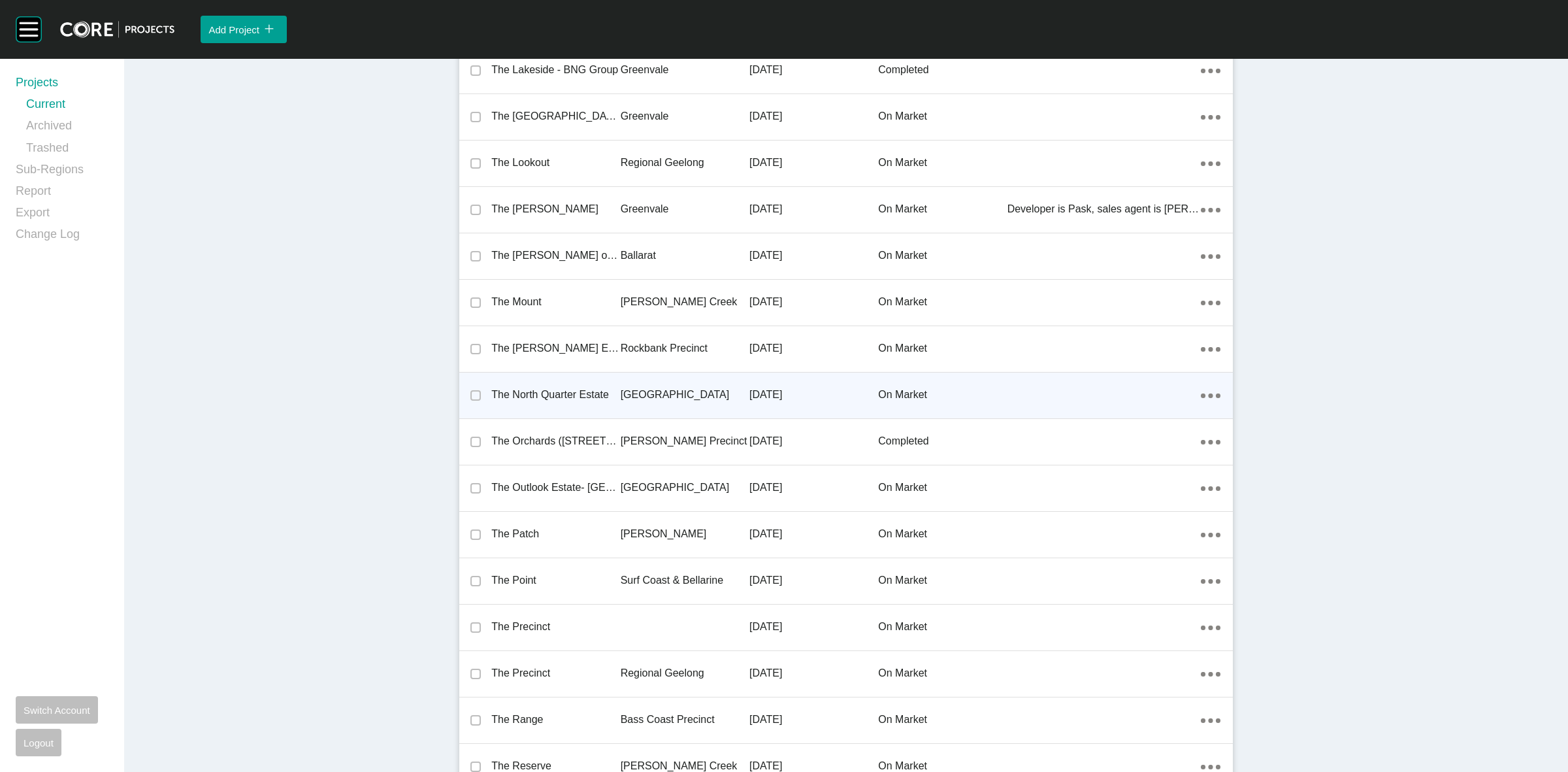
click at [635, 376] on div "[GEOGRAPHIC_DATA]" at bounding box center [684, 394] width 129 height 40
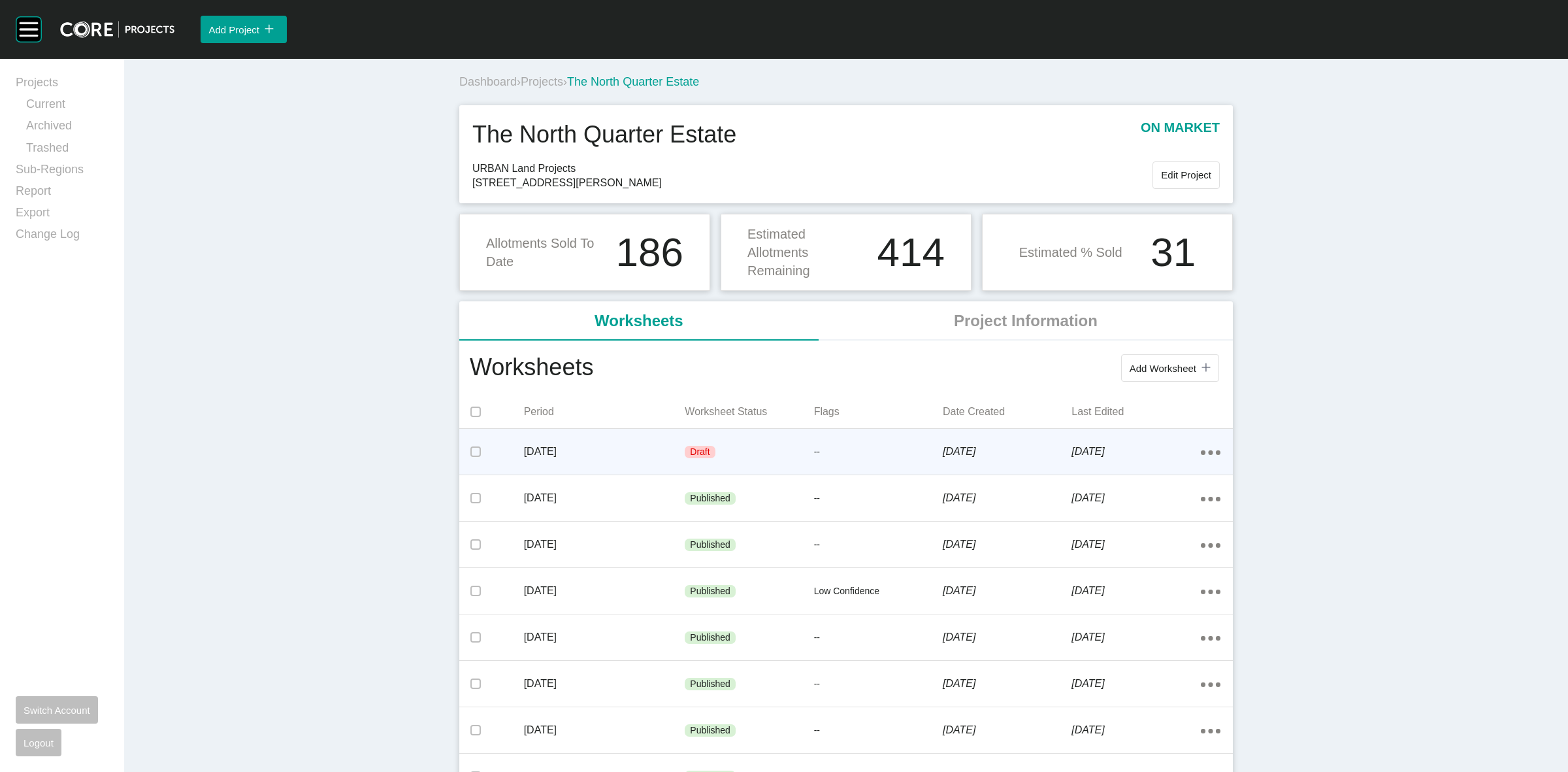
click at [849, 449] on p "--" at bounding box center [878, 452] width 129 height 13
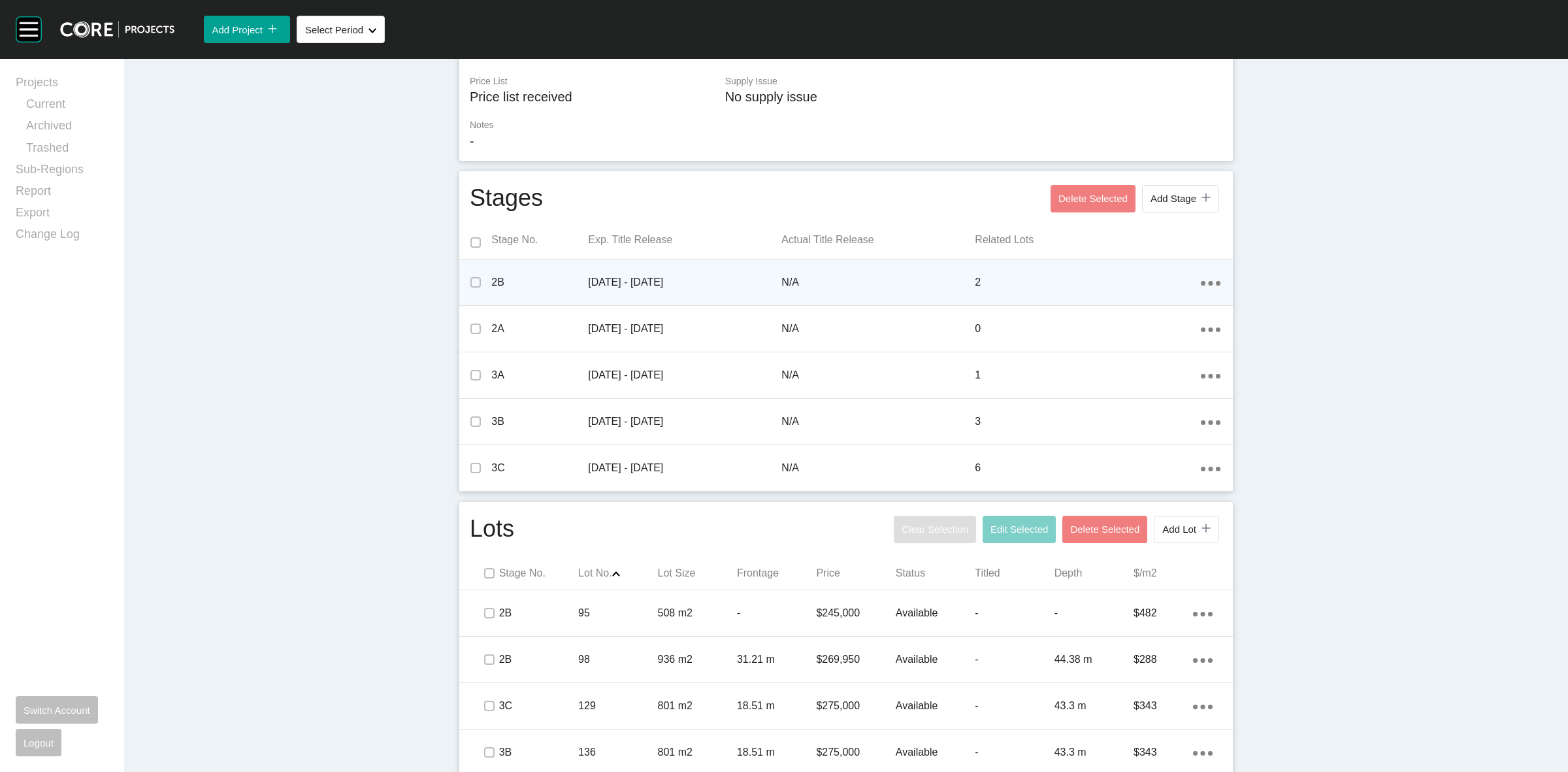
scroll to position [408, 0]
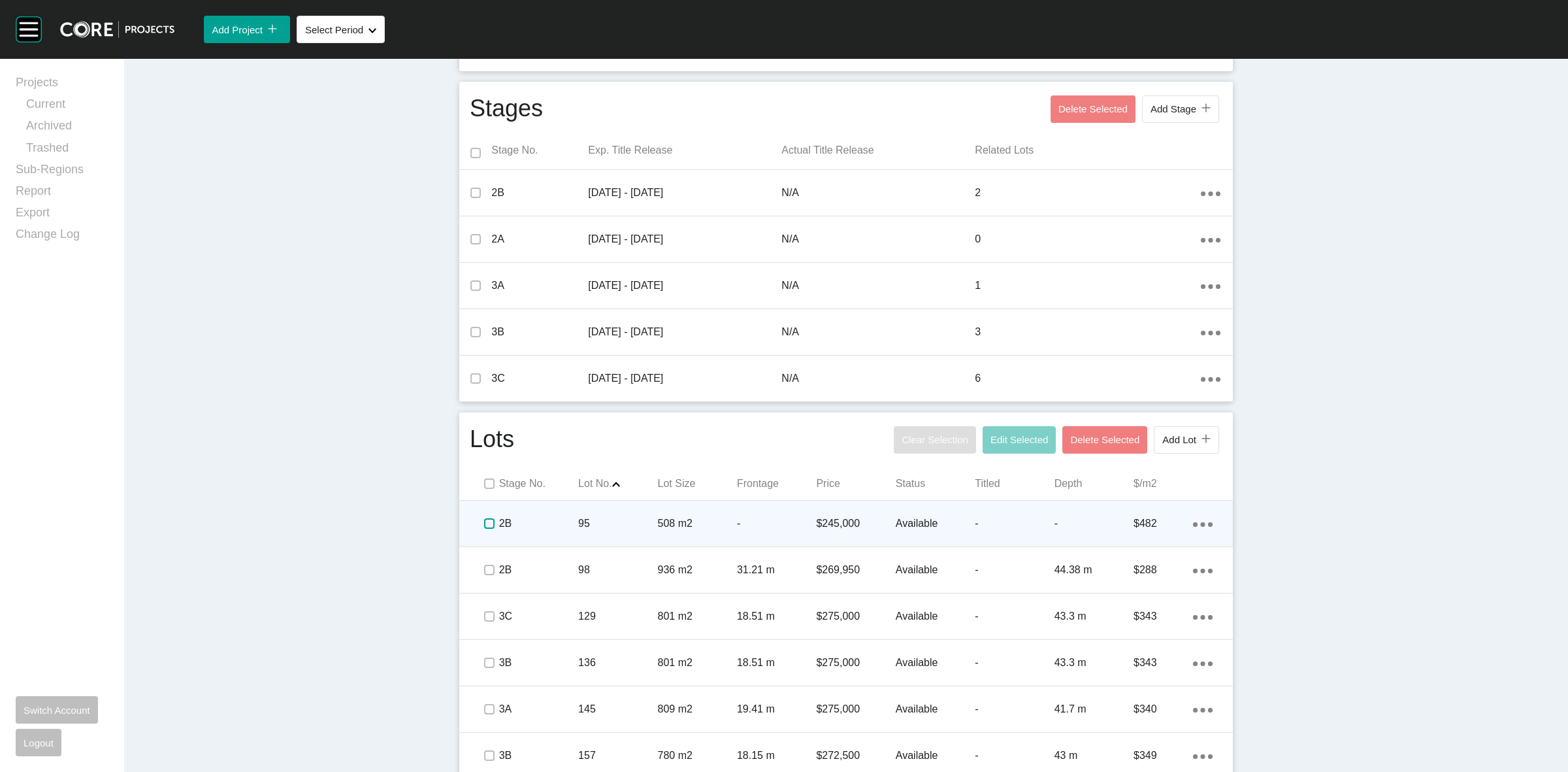
click at [484, 518] on label at bounding box center [489, 523] width 10 height 10
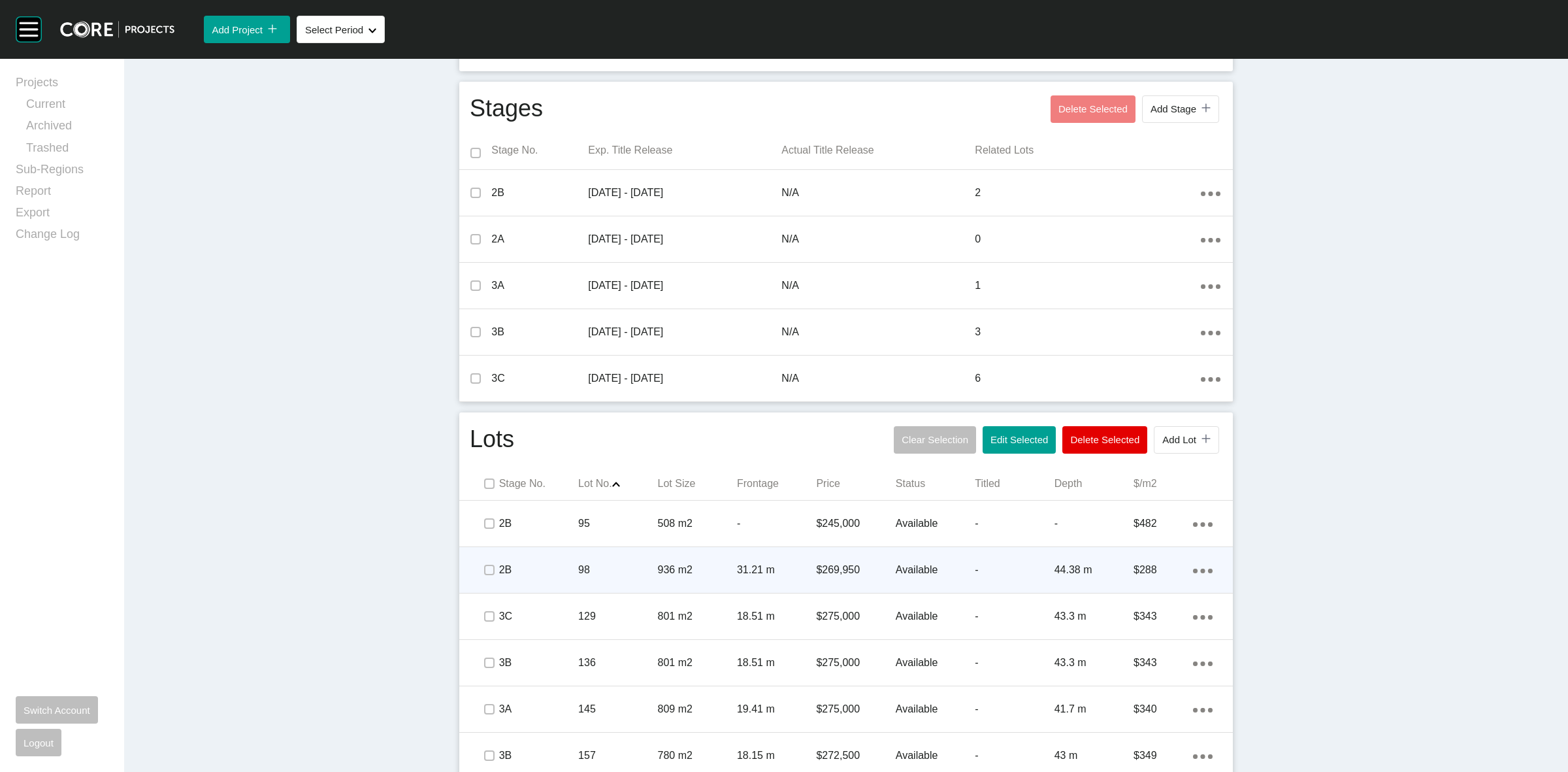
click at [725, 570] on p "936 m2" at bounding box center [697, 569] width 79 height 14
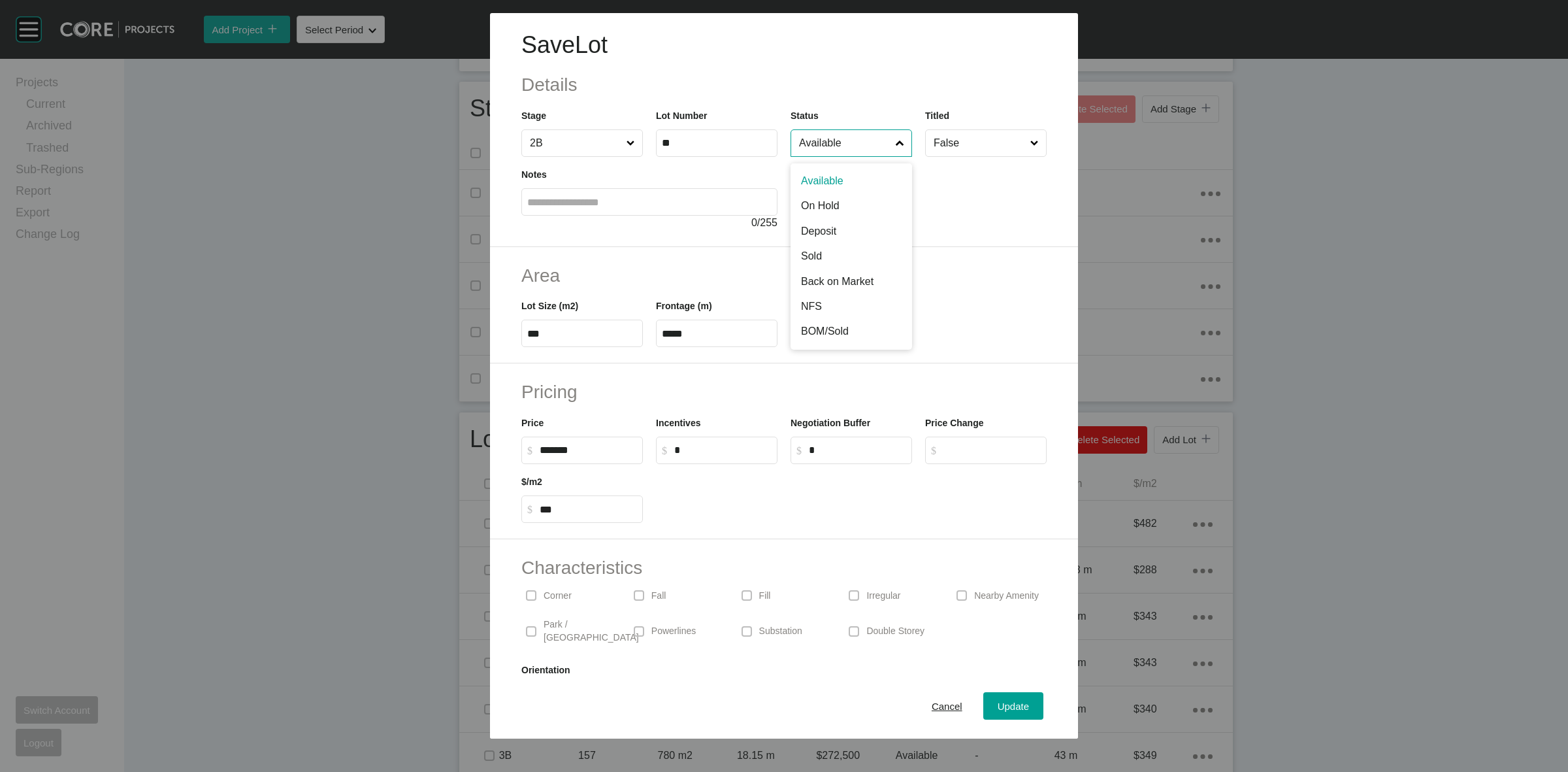
click at [847, 145] on input "Available" at bounding box center [845, 142] width 96 height 26
click at [994, 698] on div "Update" at bounding box center [1014, 706] width 38 height 17
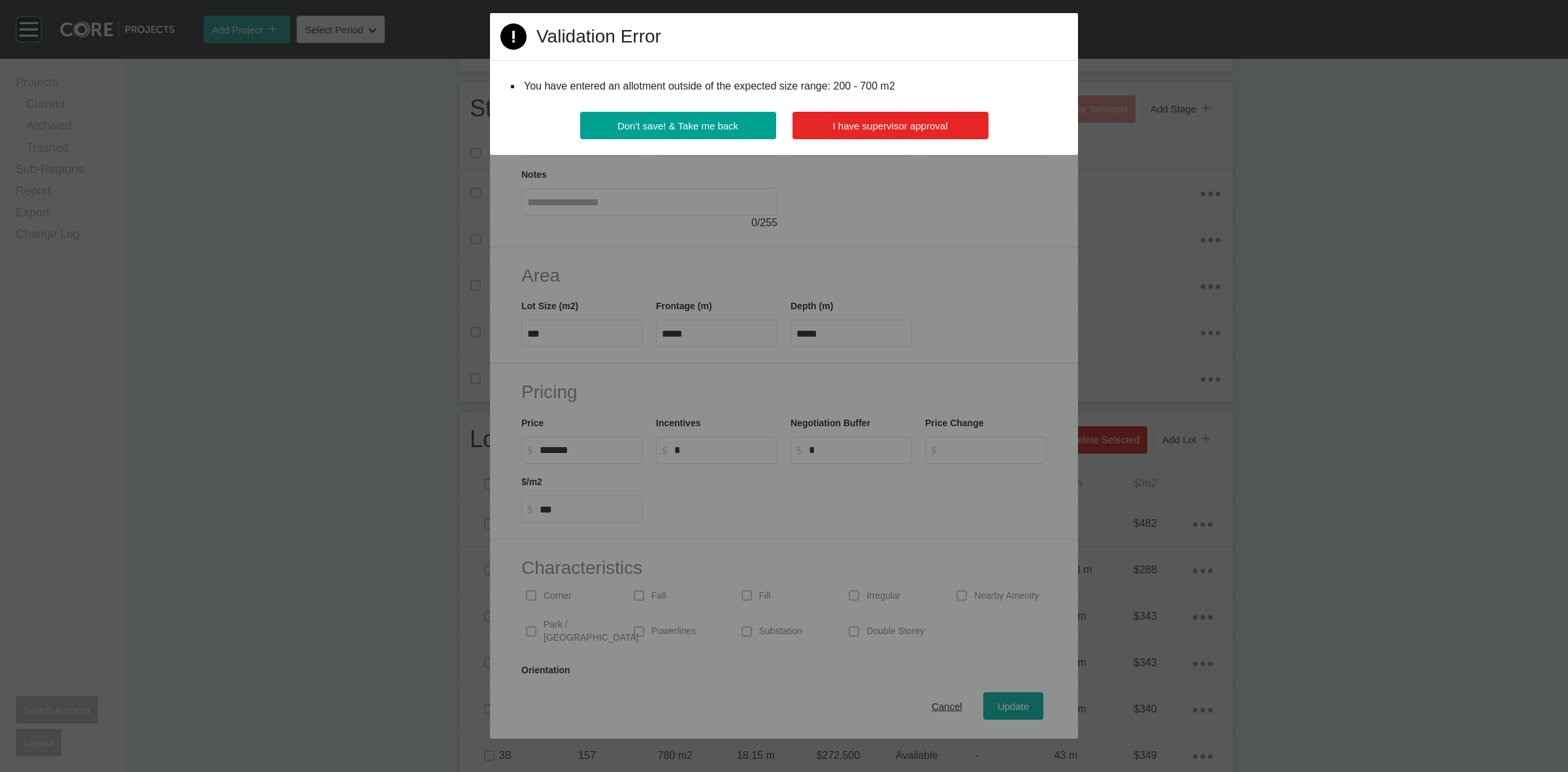
click at [919, 118] on button "I have supervisor approval" at bounding box center [889, 125] width 196 height 28
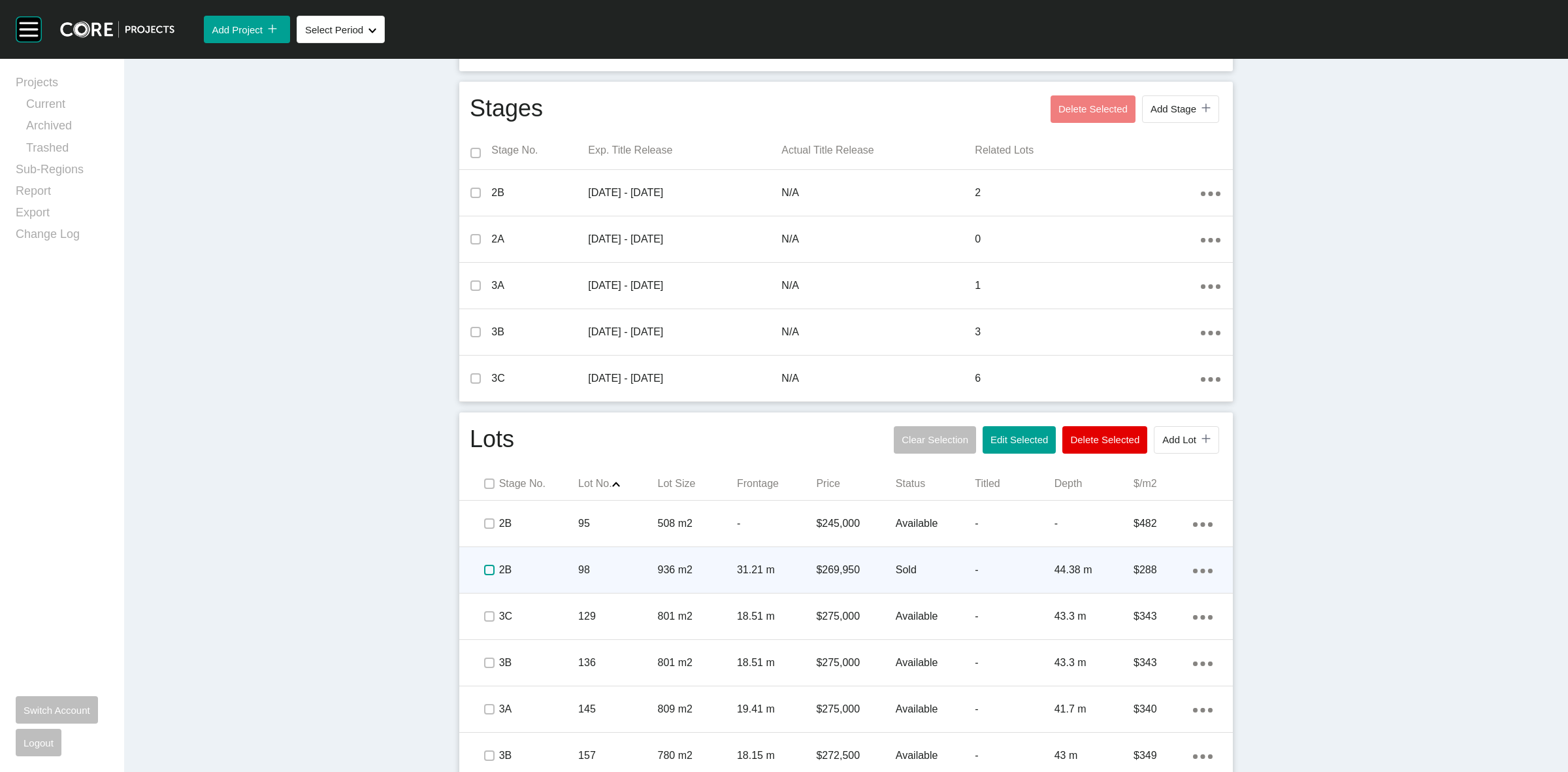
click at [484, 574] on label at bounding box center [489, 570] width 10 height 10
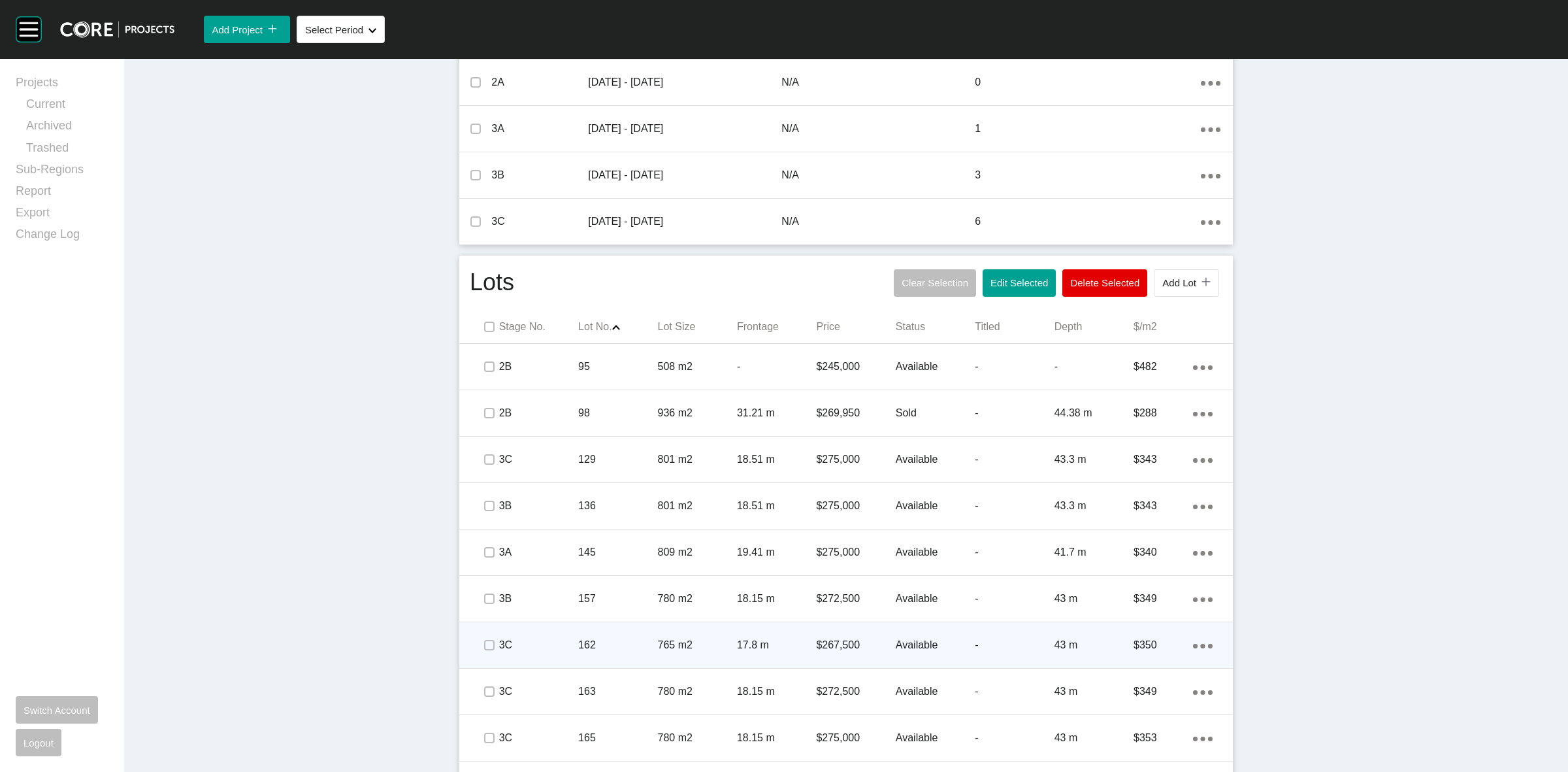
scroll to position [572, 0]
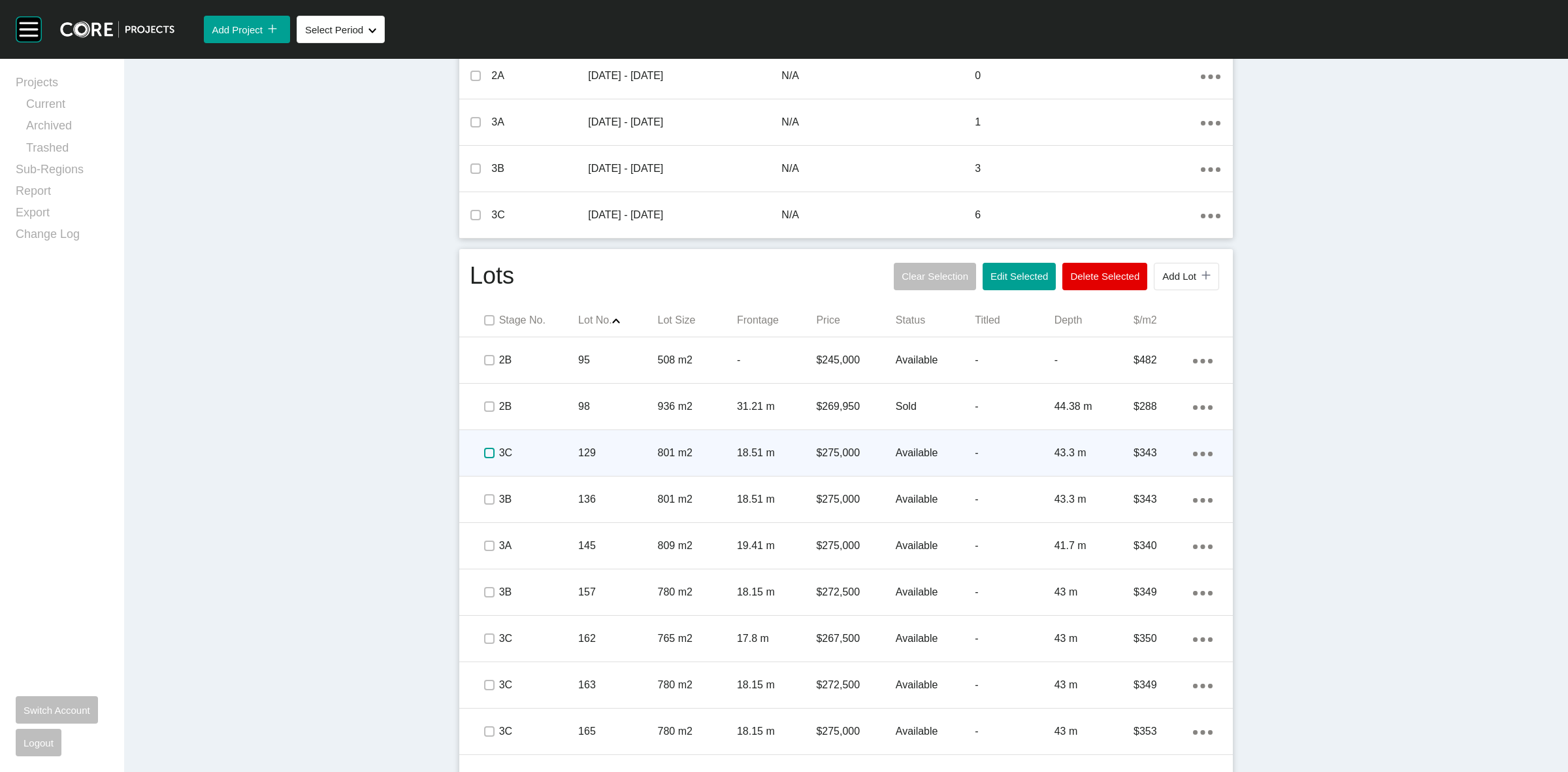
click at [484, 451] on label at bounding box center [489, 452] width 10 height 10
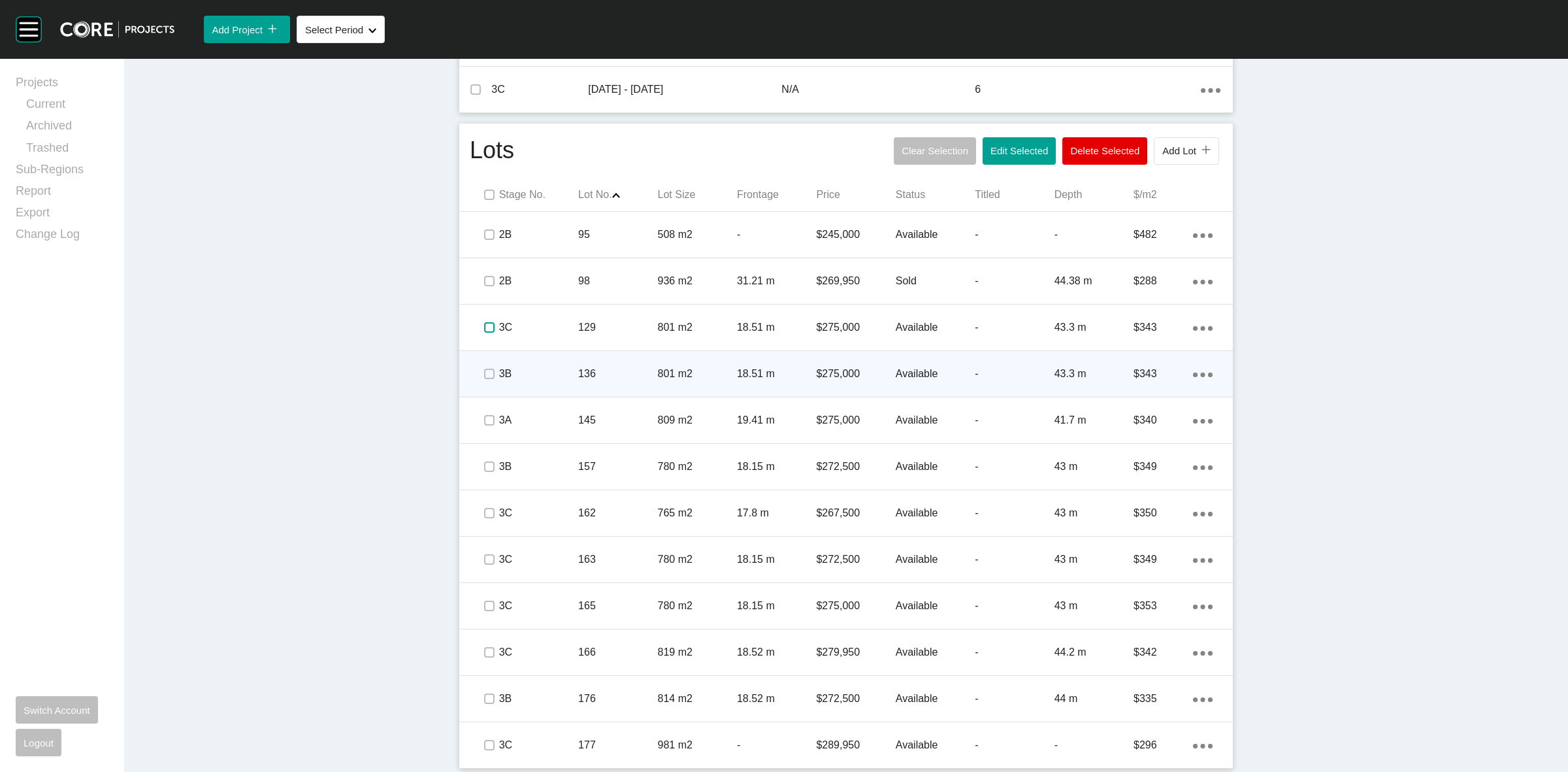
scroll to position [699, 0]
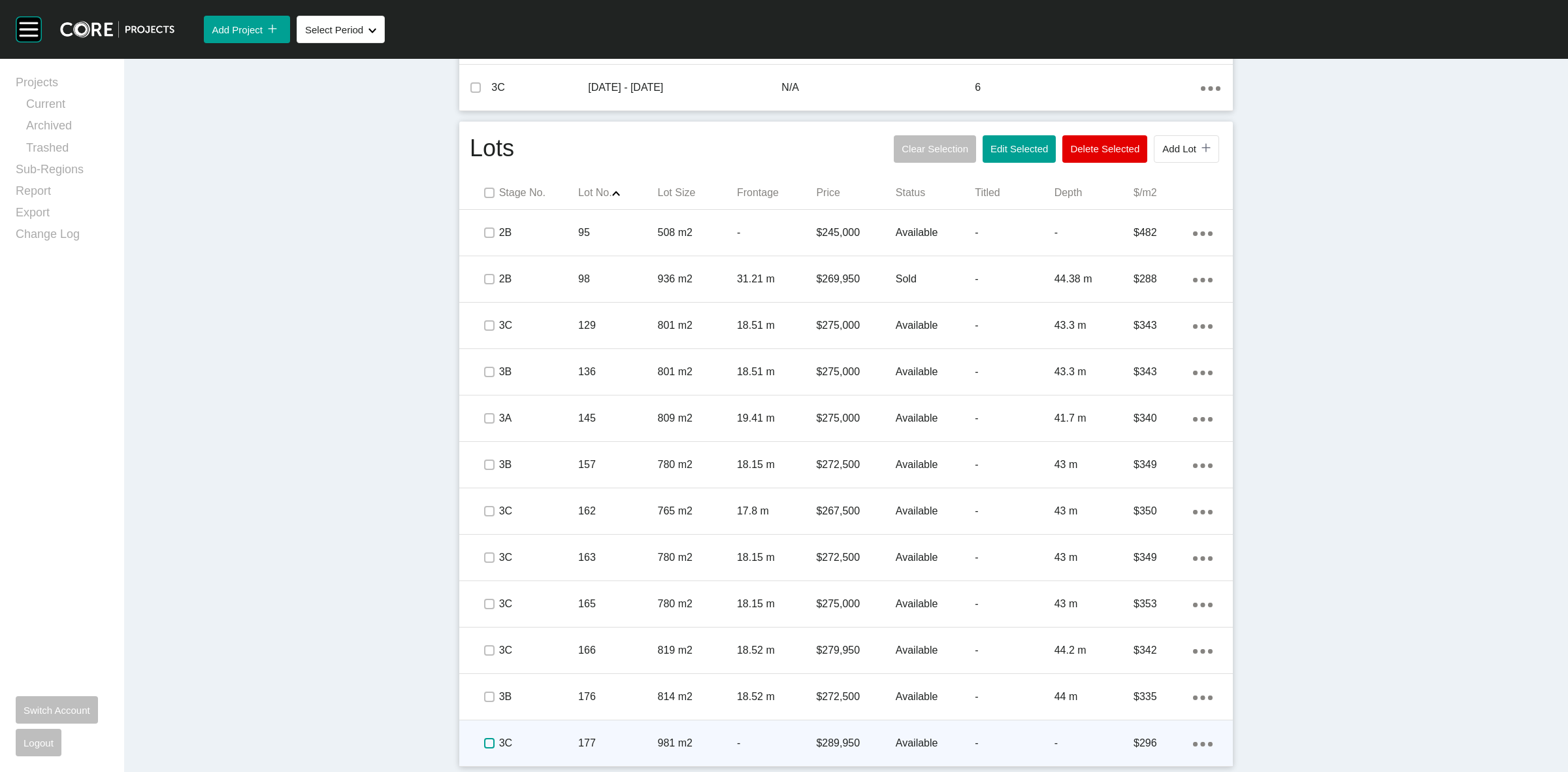
click at [486, 743] on label at bounding box center [489, 742] width 10 height 10
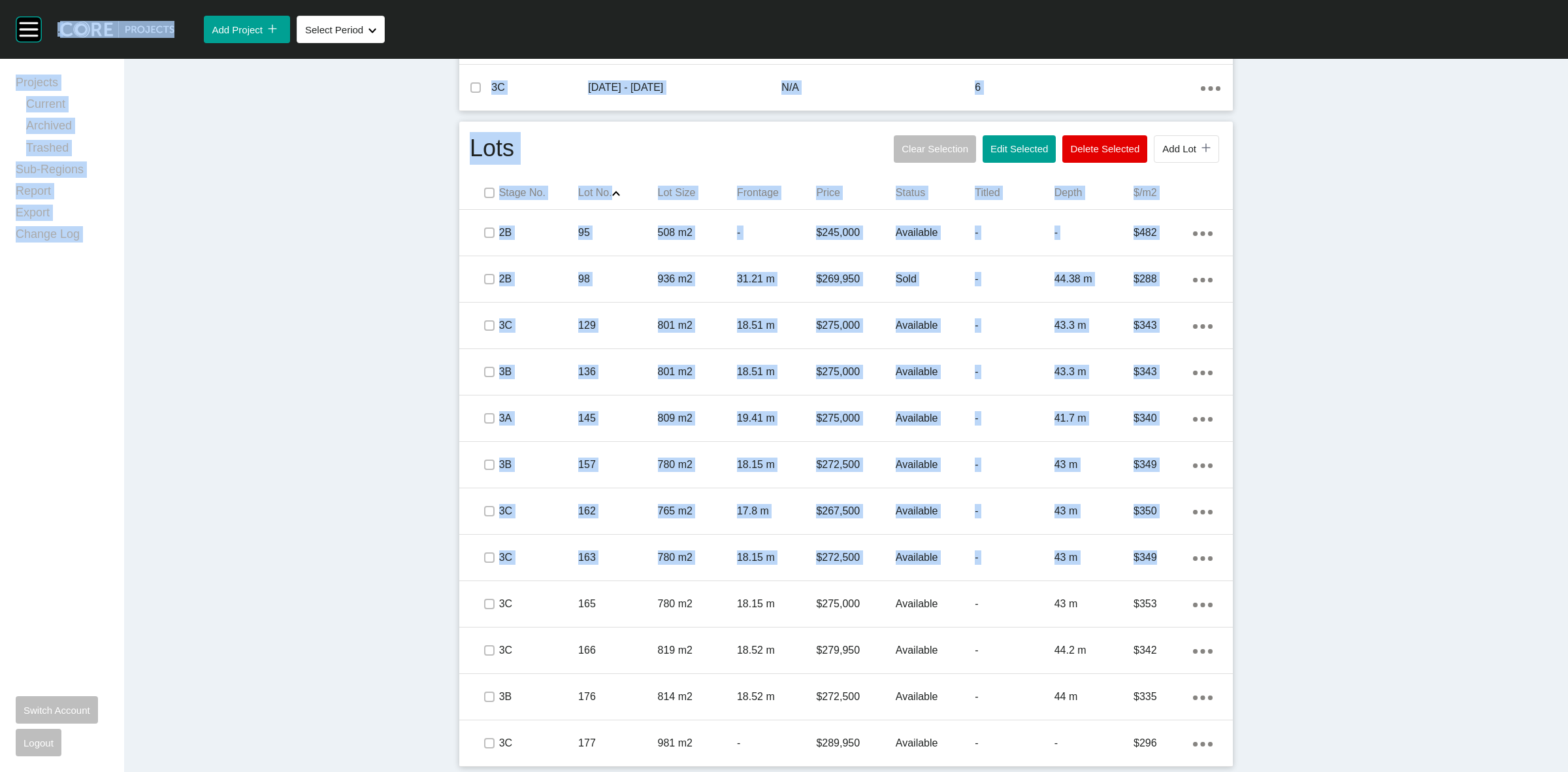
drag, startPoint x: 1455, startPoint y: 635, endPoint x: 1459, endPoint y: 810, distance: 175.0
click at [1459, 771] on html "Group 2 Created with Sketch. . Add Project icon/tick copy 11 Created with Sketc…" at bounding box center [784, 386] width 1568 height 772
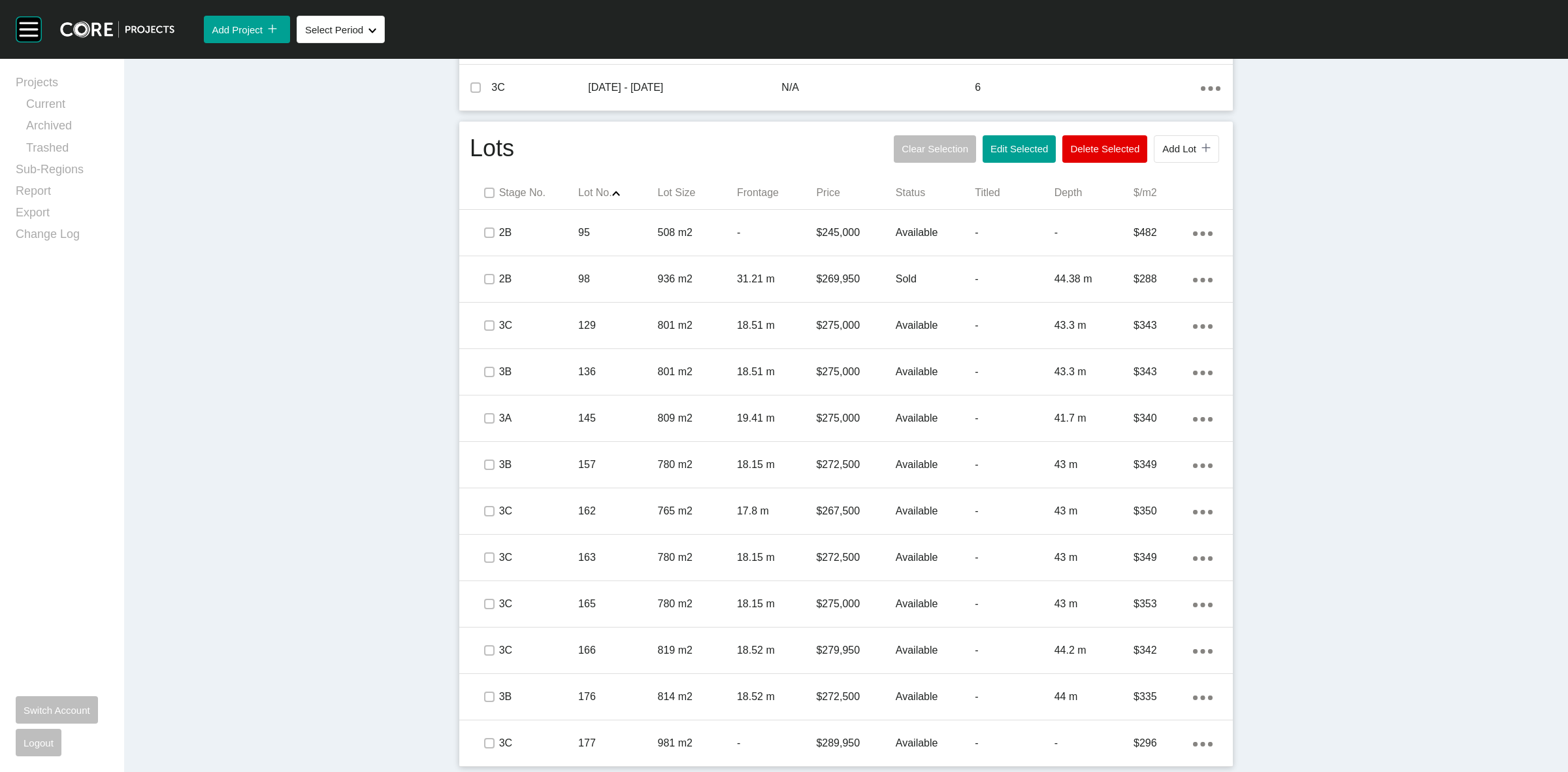
click at [358, 583] on div "Dashboard › Projects › The North Quarter Estate › Worksheet The North Quarter E…" at bounding box center [846, 66] width 1444 height 1412
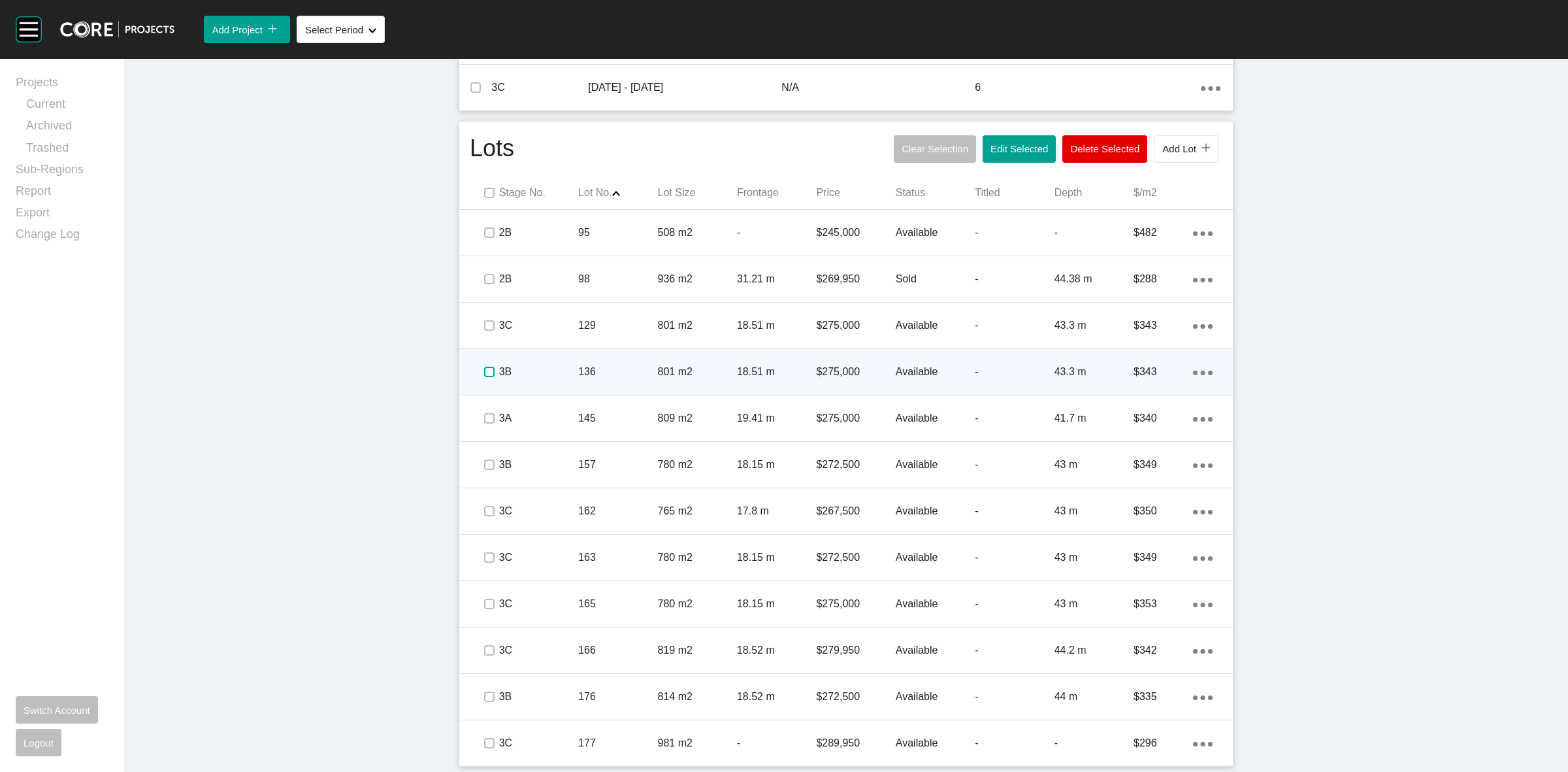
drag, startPoint x: 481, startPoint y: 370, endPoint x: 574, endPoint y: 374, distance: 93.1
click at [484, 370] on label at bounding box center [489, 371] width 10 height 10
click at [578, 374] on p "136" at bounding box center [617, 371] width 79 height 14
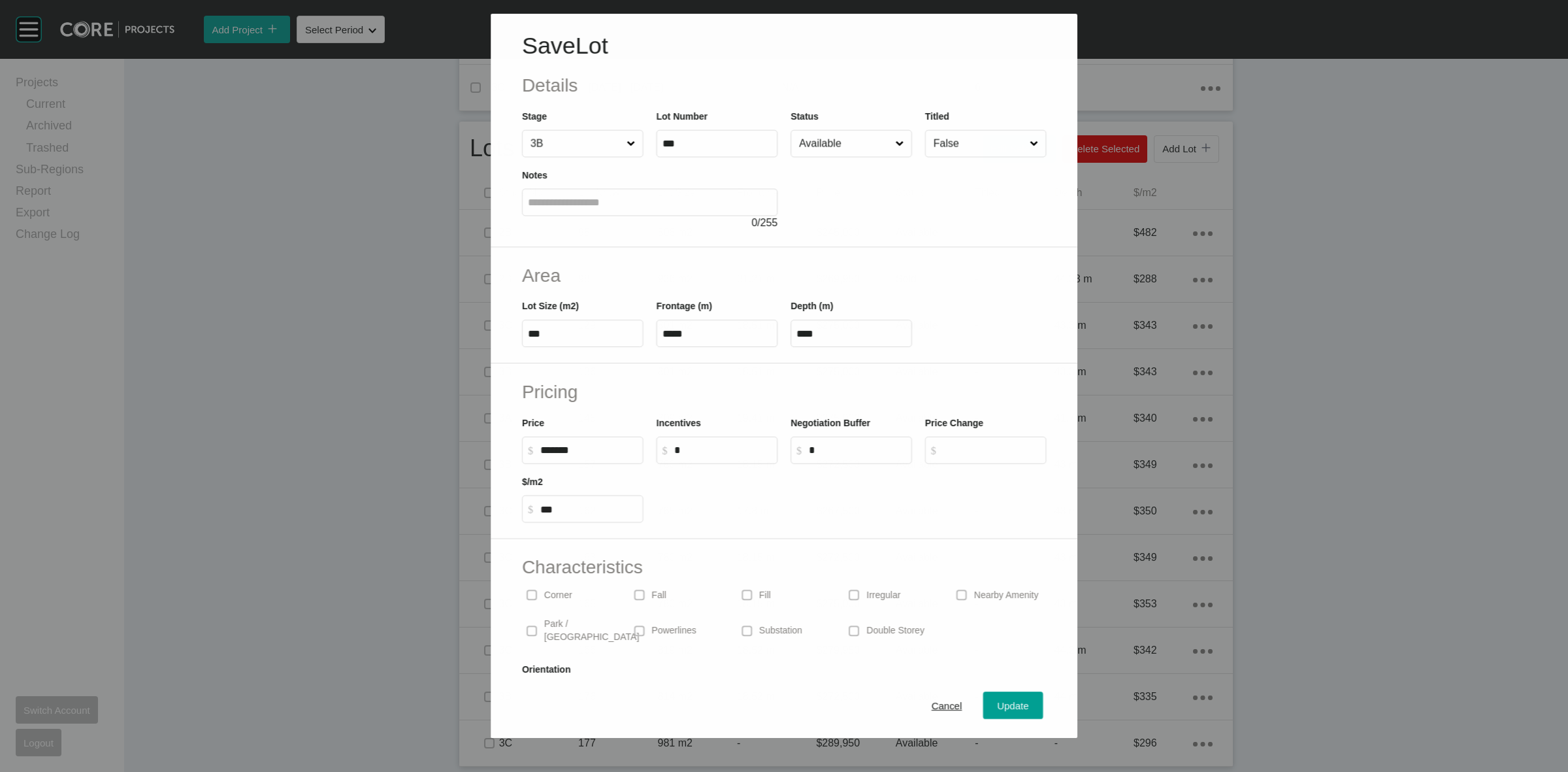
click at [831, 144] on input "Available" at bounding box center [845, 143] width 96 height 26
click at [1003, 701] on span "Update" at bounding box center [1013, 706] width 31 height 11
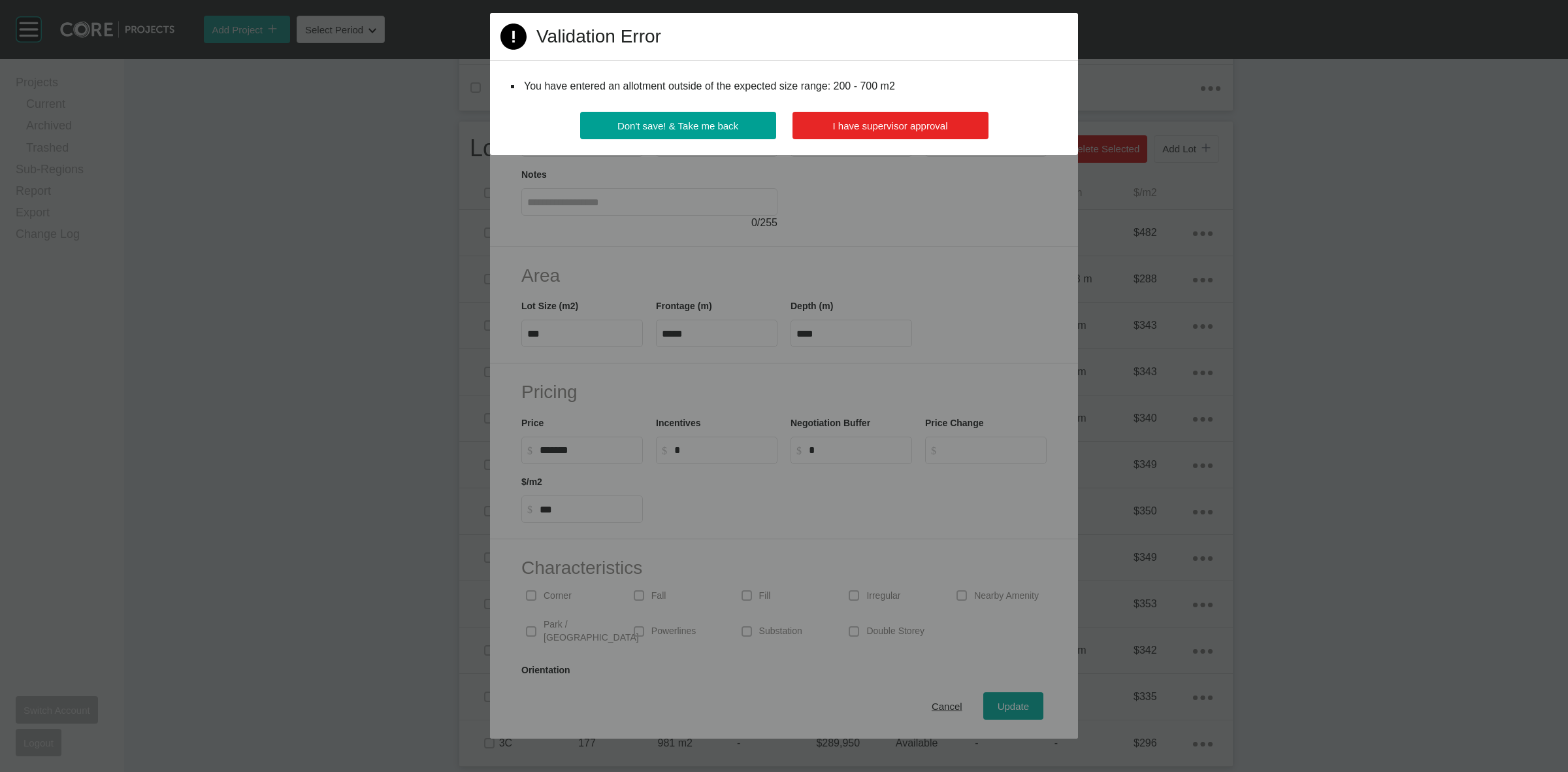
click at [909, 130] on span "I have supervisor approval" at bounding box center [890, 126] width 115 height 11
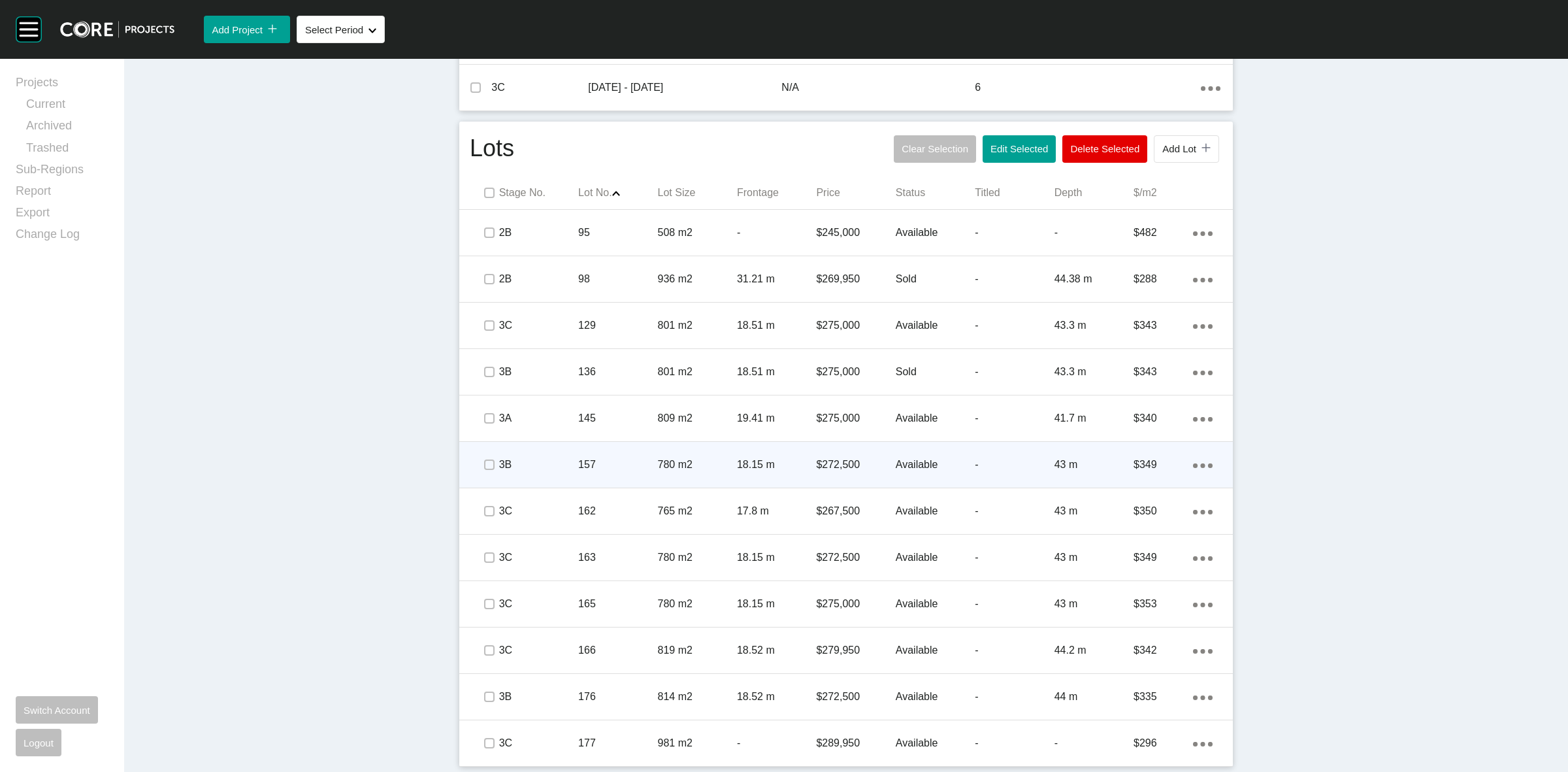
click at [479, 459] on span at bounding box center [489, 465] width 20 height 20
click at [542, 455] on div "3B" at bounding box center [538, 465] width 79 height 40
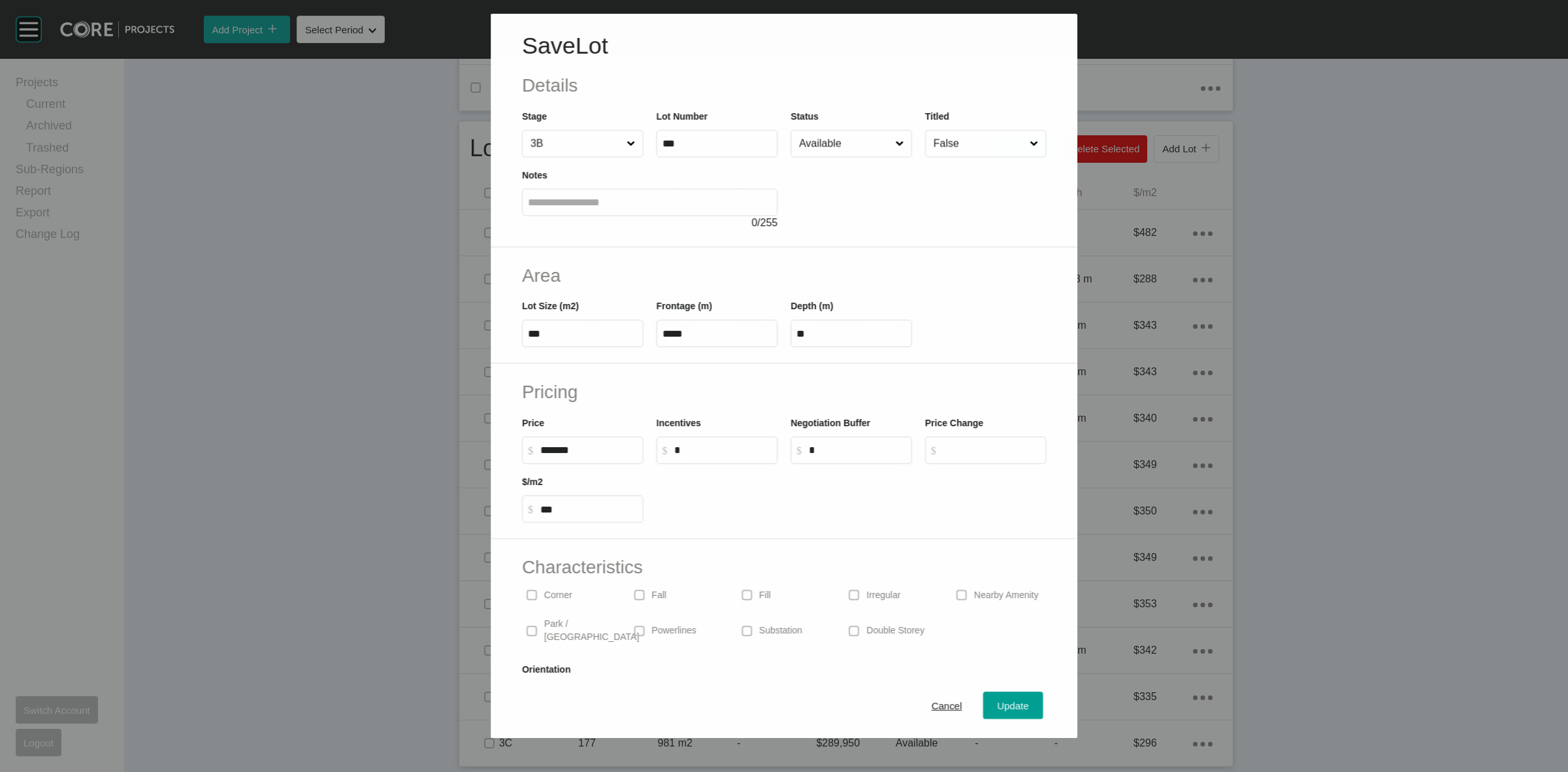
click at [821, 144] on input "Available" at bounding box center [845, 143] width 96 height 26
drag, startPoint x: 801, startPoint y: 249, endPoint x: 810, endPoint y: 275, distance: 27.5
click at [994, 699] on div "Update" at bounding box center [1014, 706] width 38 height 17
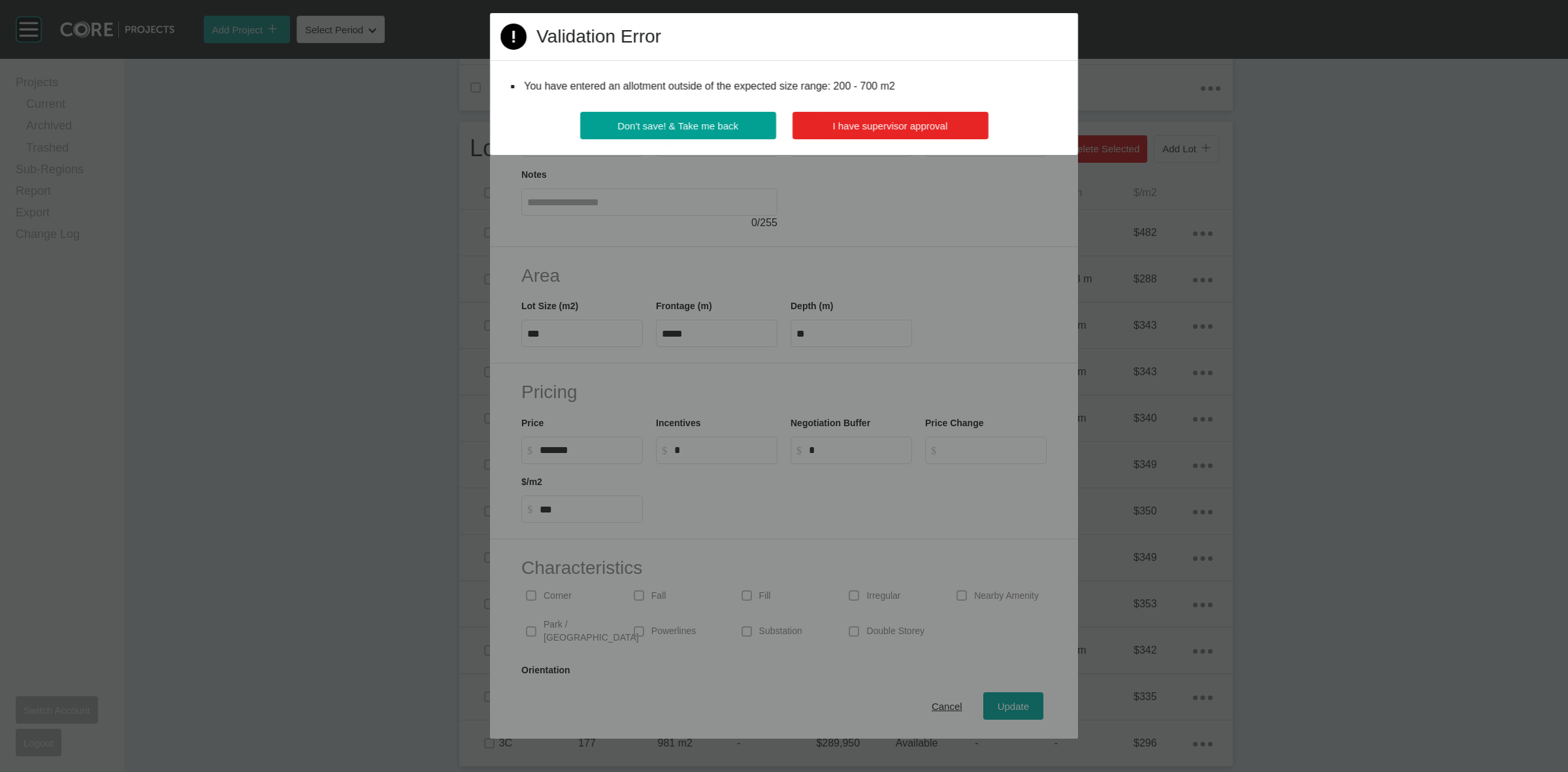
click at [892, 124] on span "I have supervisor approval" at bounding box center [890, 126] width 115 height 11
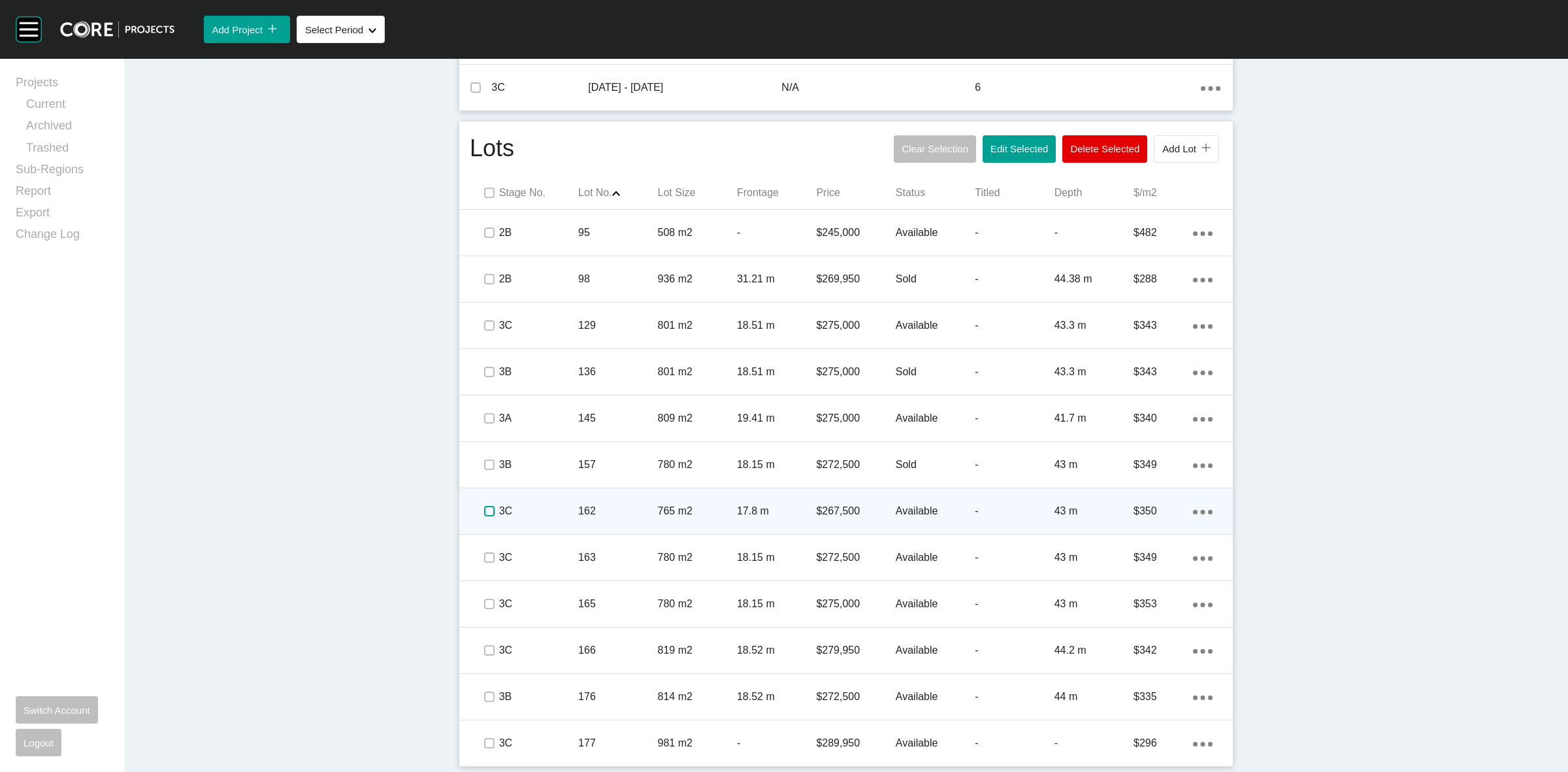
drag, startPoint x: 487, startPoint y: 511, endPoint x: 569, endPoint y: 518, distance: 82.3
click at [487, 511] on label at bounding box center [489, 511] width 10 height 10
click at [581, 516] on p "162" at bounding box center [617, 511] width 79 height 14
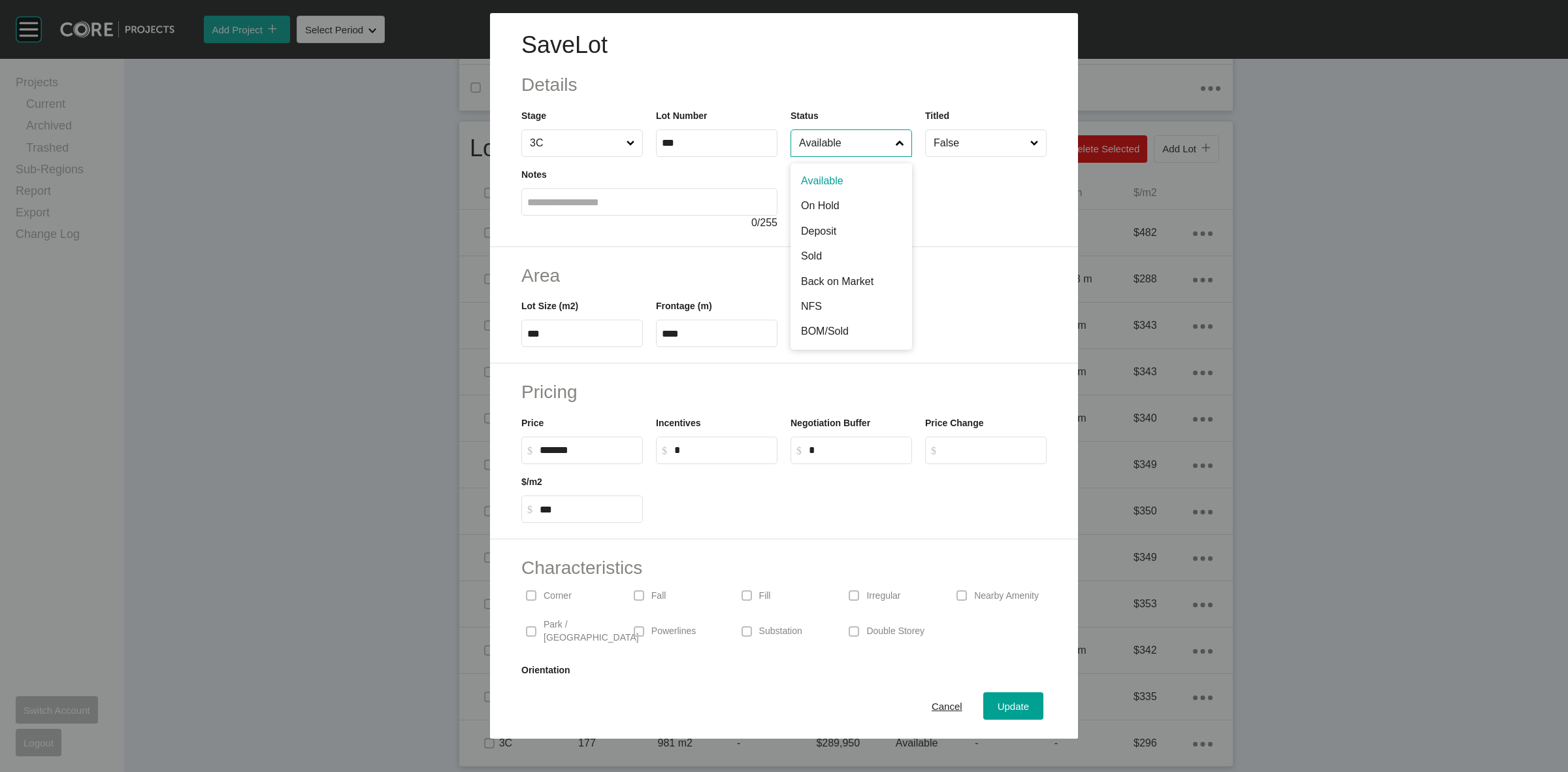
drag, startPoint x: 844, startPoint y: 140, endPoint x: 850, endPoint y: 242, distance: 102.2
click at [844, 141] on input "Available" at bounding box center [845, 142] width 96 height 26
click at [997, 701] on span "Update" at bounding box center [1013, 706] width 31 height 11
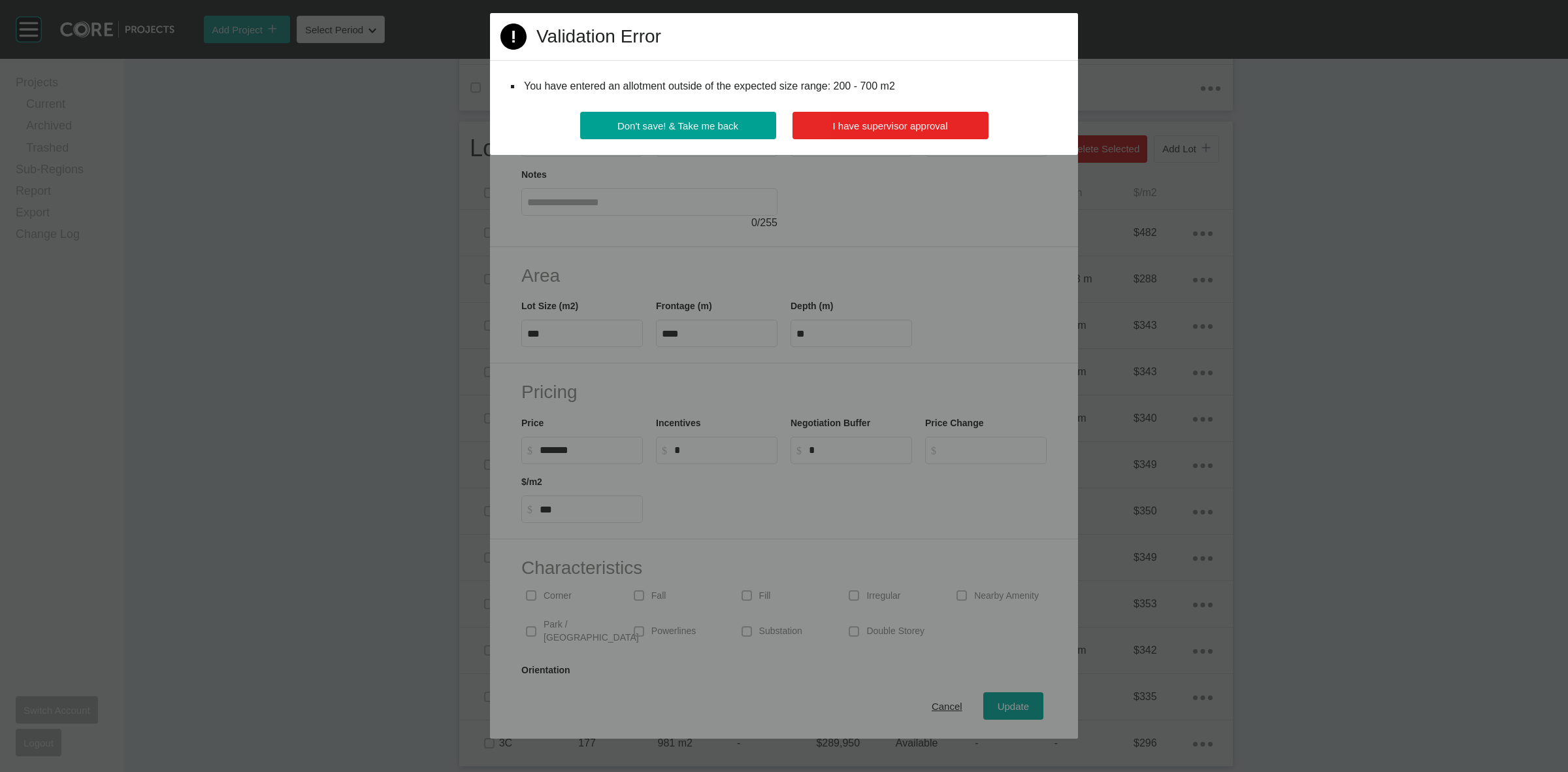
click at [886, 132] on button "I have supervisor approval" at bounding box center [889, 125] width 196 height 28
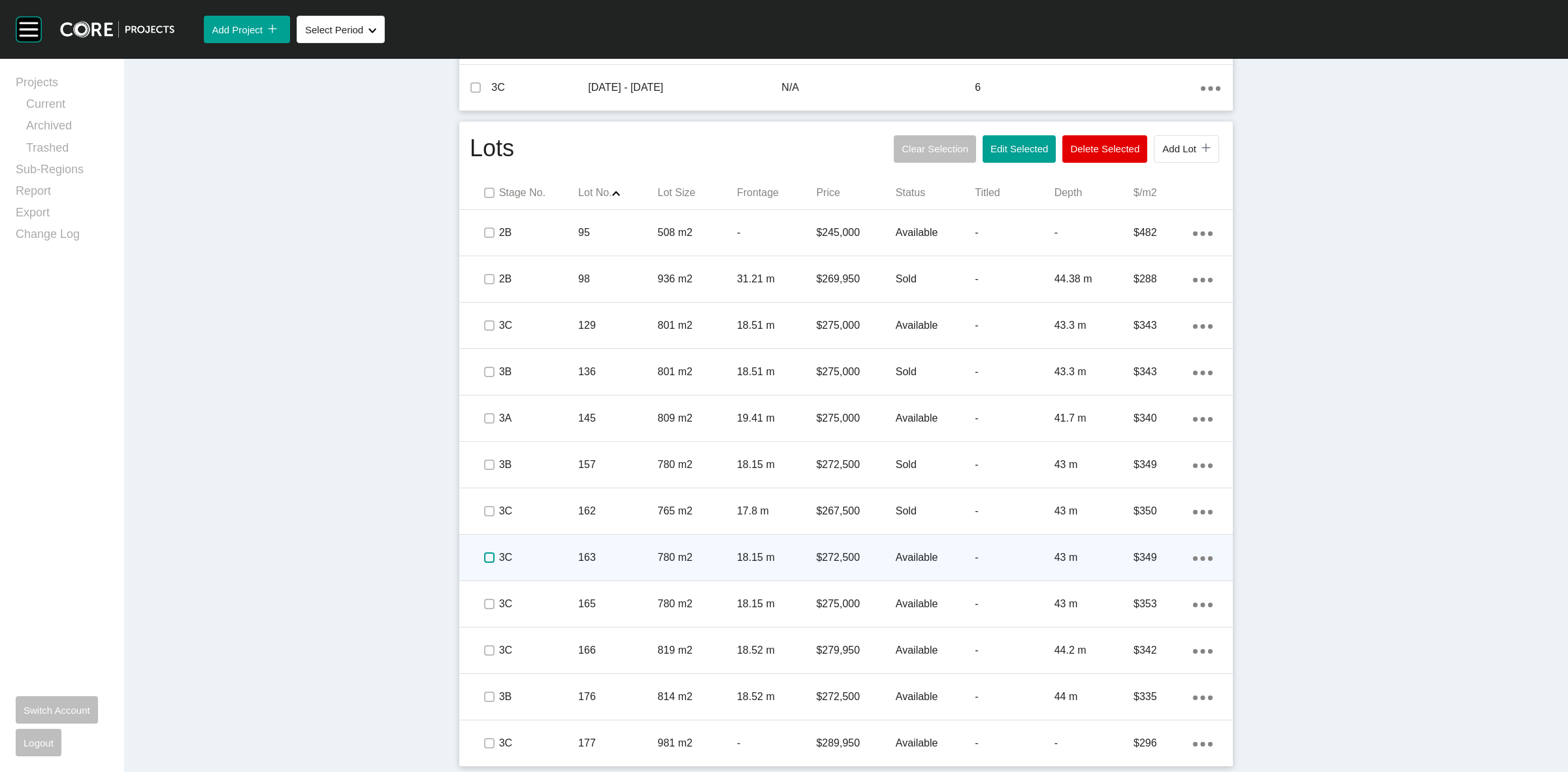
click at [487, 557] on label at bounding box center [489, 557] width 10 height 10
click at [578, 558] on p "163" at bounding box center [617, 556] width 79 height 14
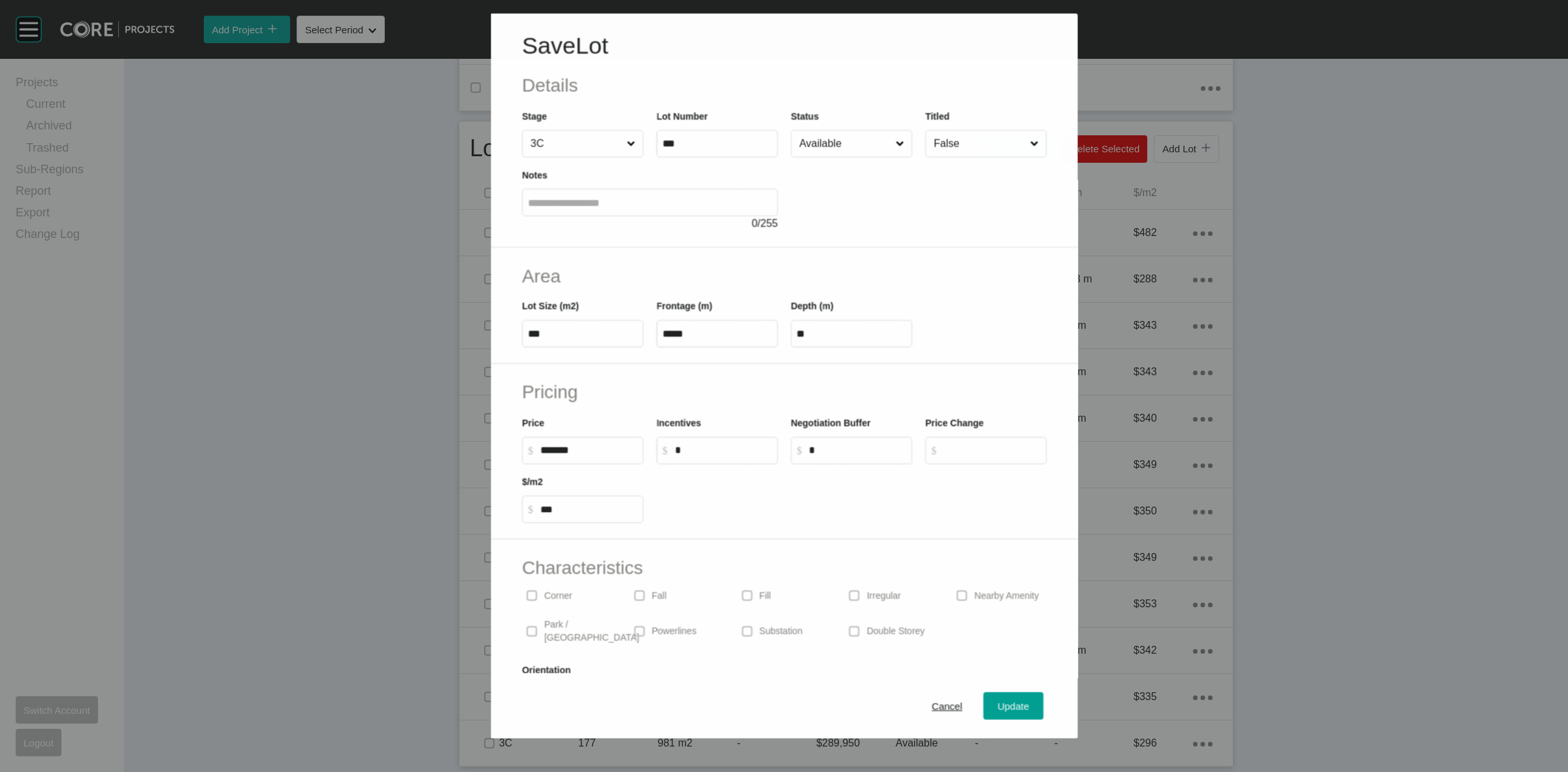
click at [826, 147] on input "Available" at bounding box center [845, 142] width 96 height 26
drag, startPoint x: 827, startPoint y: 243, endPoint x: 828, endPoint y: 255, distance: 12.0
click at [997, 700] on span "Update" at bounding box center [1013, 706] width 31 height 11
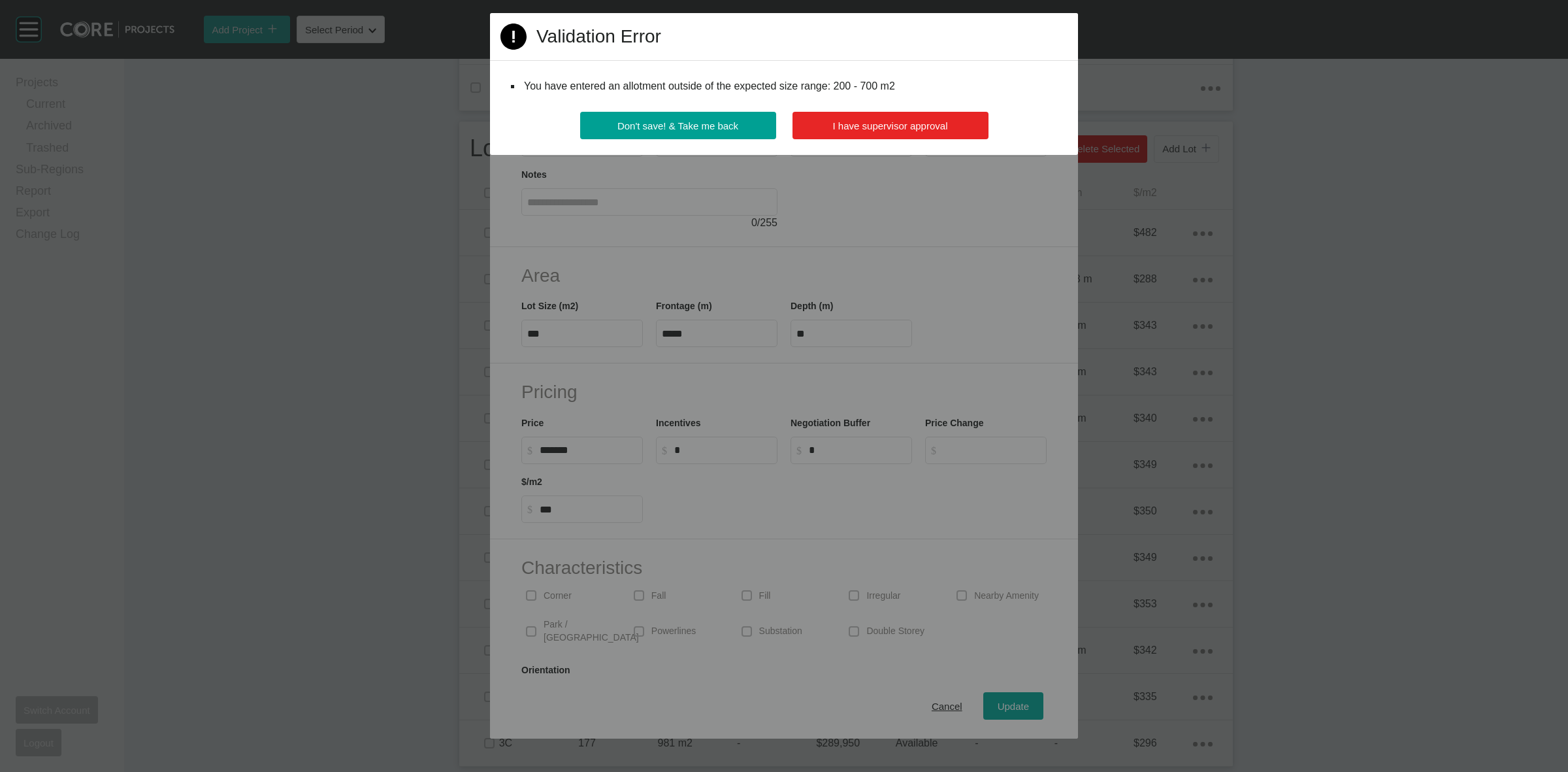
click at [890, 132] on span "I have supervisor approval" at bounding box center [890, 126] width 115 height 11
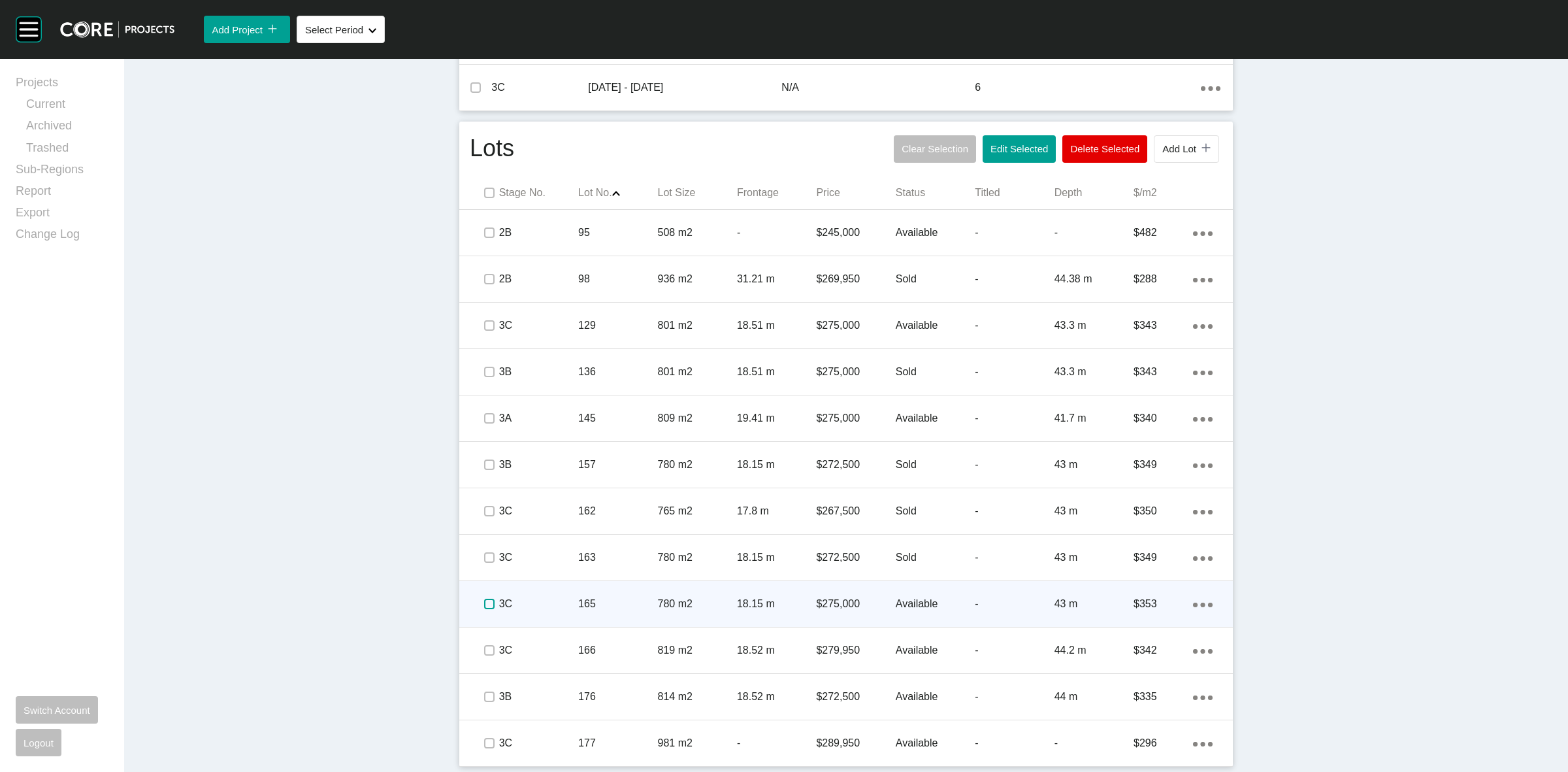
click at [487, 604] on label at bounding box center [489, 603] width 10 height 10
click at [579, 594] on div "165" at bounding box center [617, 603] width 79 height 40
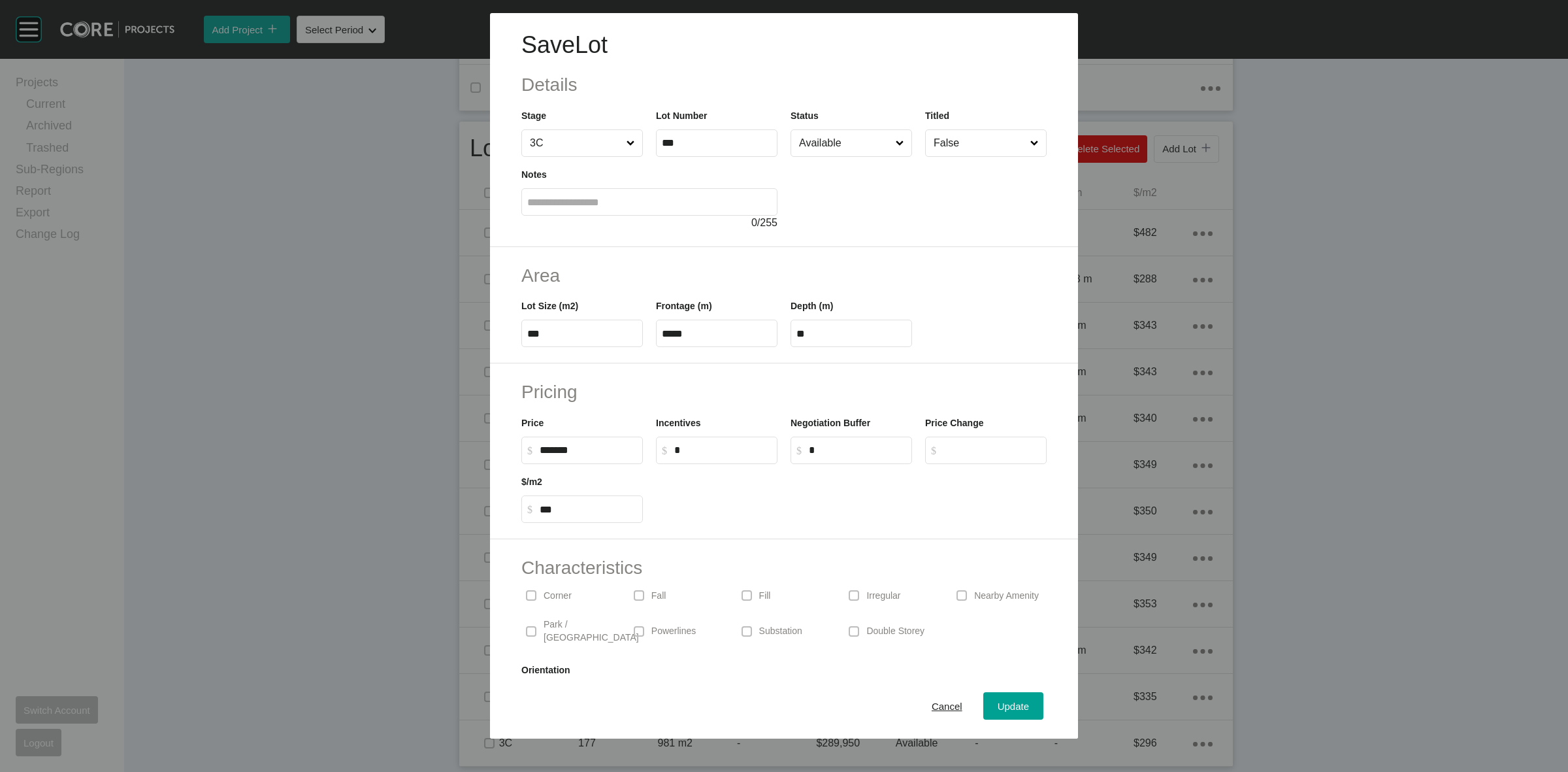
click at [840, 142] on input "Available" at bounding box center [845, 142] width 96 height 26
click at [983, 707] on button "Update" at bounding box center [1013, 705] width 60 height 28
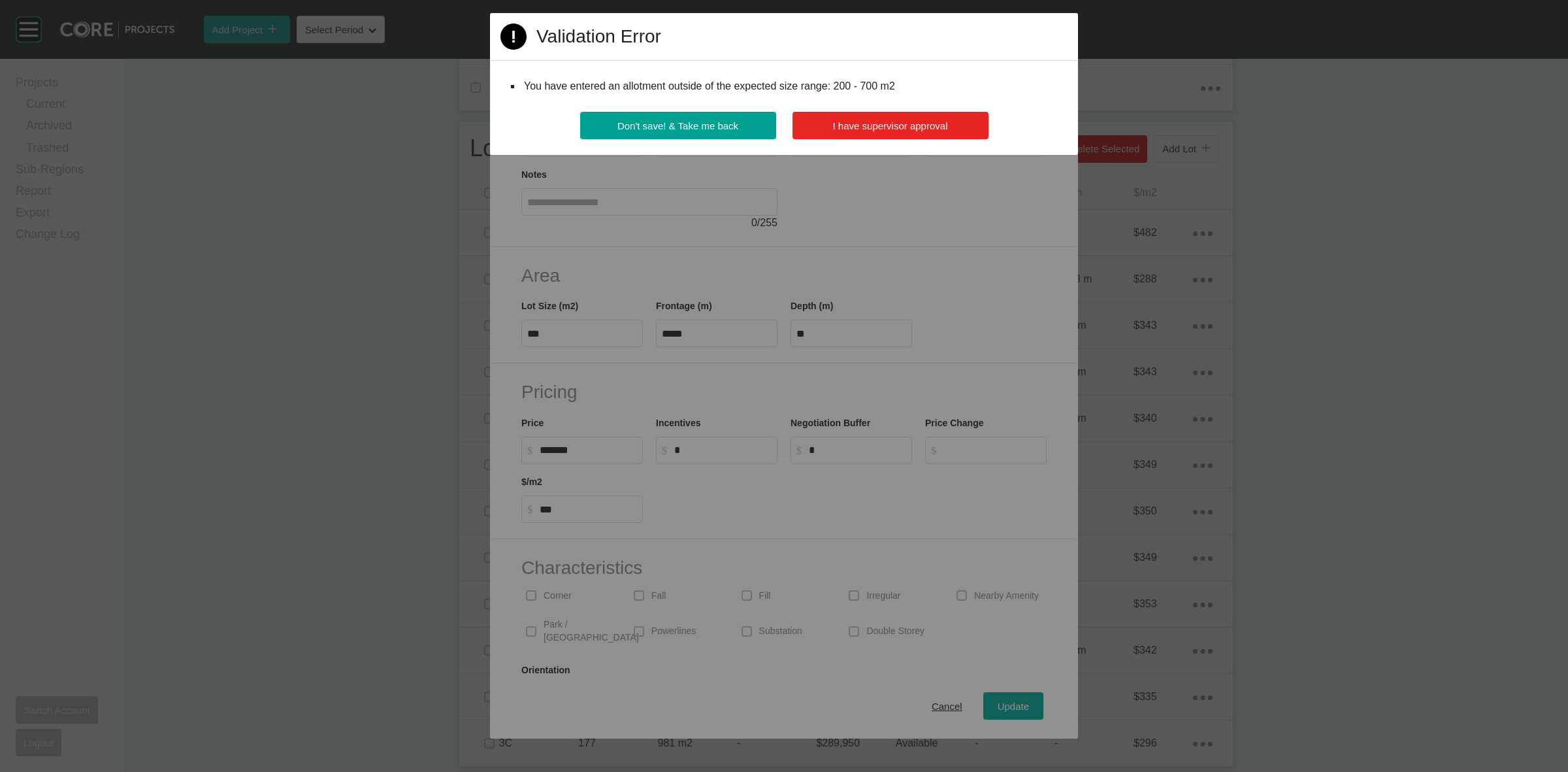
click at [892, 130] on span "I have supervisor approval" at bounding box center [890, 126] width 115 height 11
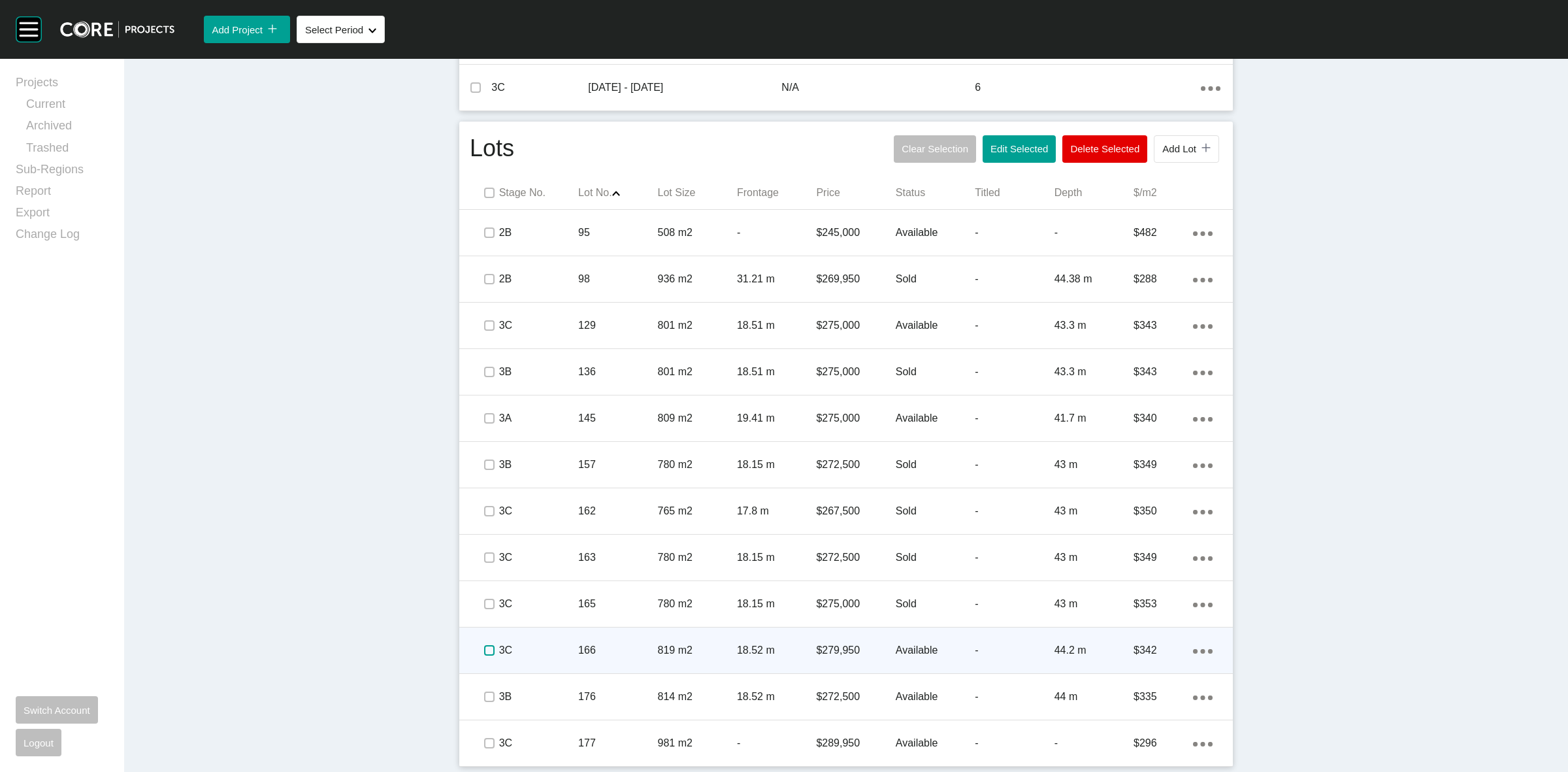
click at [484, 652] on label at bounding box center [489, 650] width 10 height 10
click at [569, 648] on p "3C" at bounding box center [538, 650] width 79 height 14
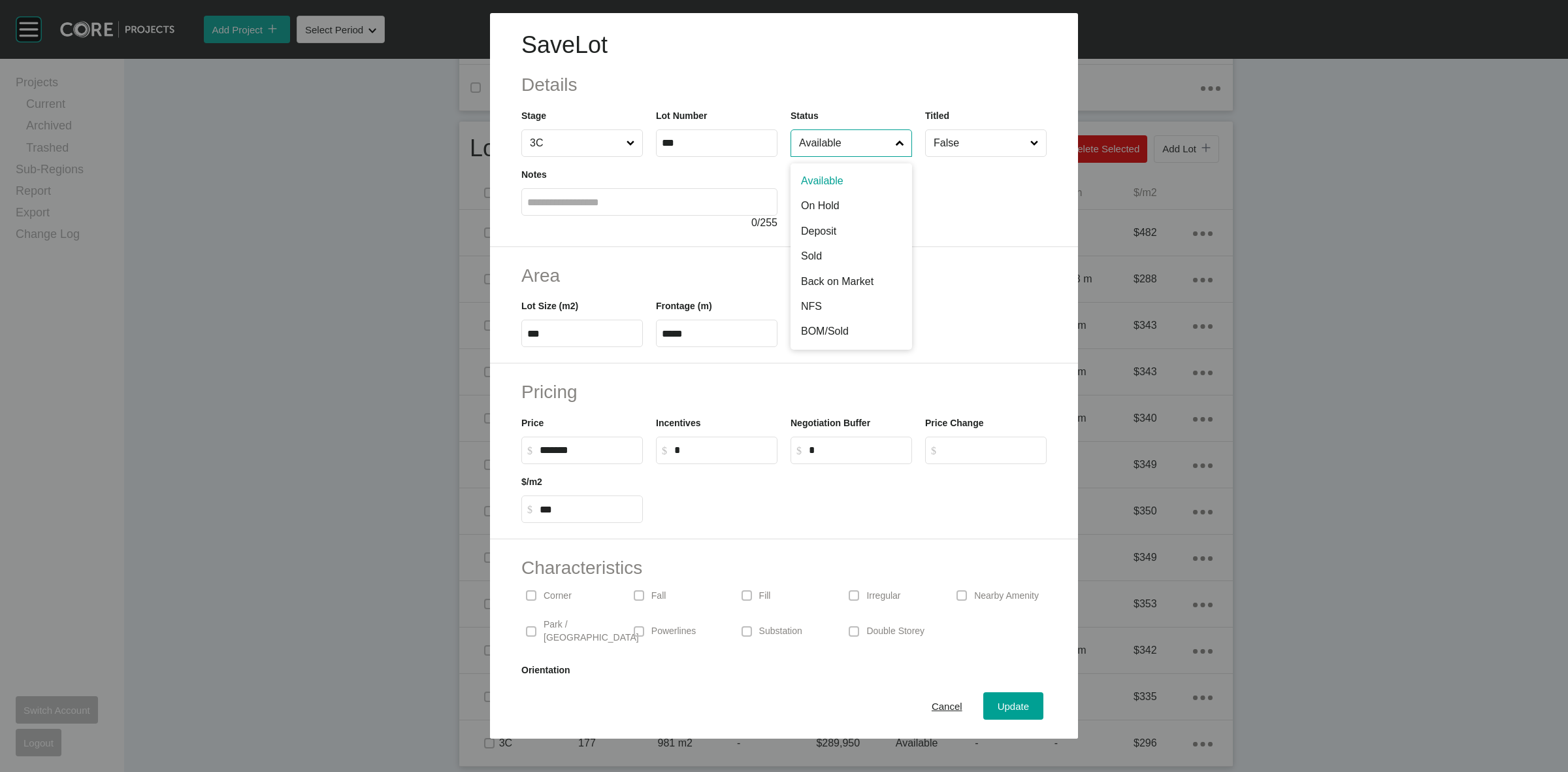
click at [834, 152] on input "Available" at bounding box center [845, 142] width 96 height 26
drag, startPoint x: 827, startPoint y: 248, endPoint x: 907, endPoint y: 468, distance: 234.1
drag, startPoint x: 1001, startPoint y: 705, endPoint x: 982, endPoint y: 709, distance: 19.4
click at [1000, 705] on span "Update" at bounding box center [1013, 706] width 31 height 11
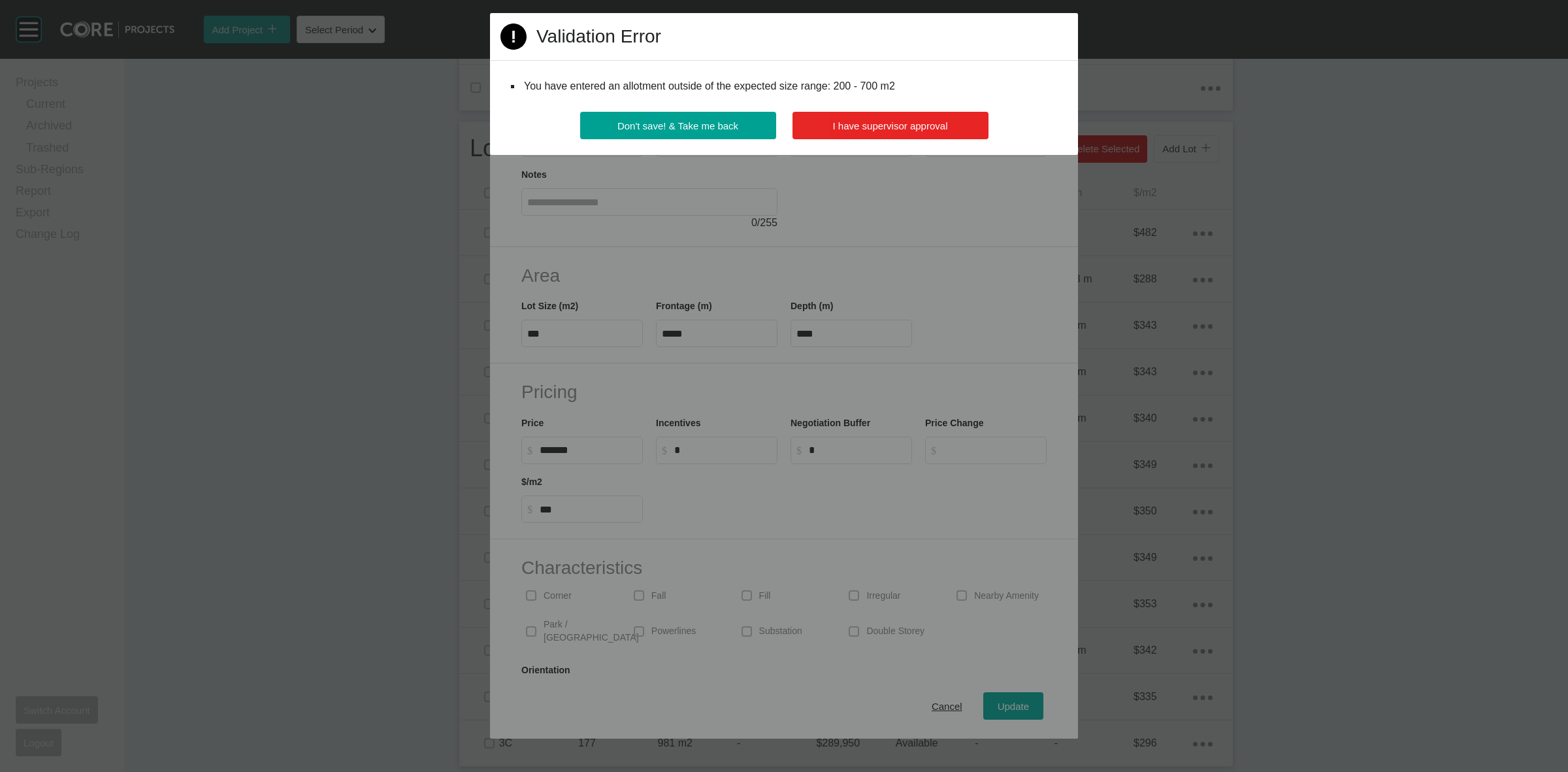
click at [859, 132] on button "I have supervisor approval" at bounding box center [889, 125] width 196 height 28
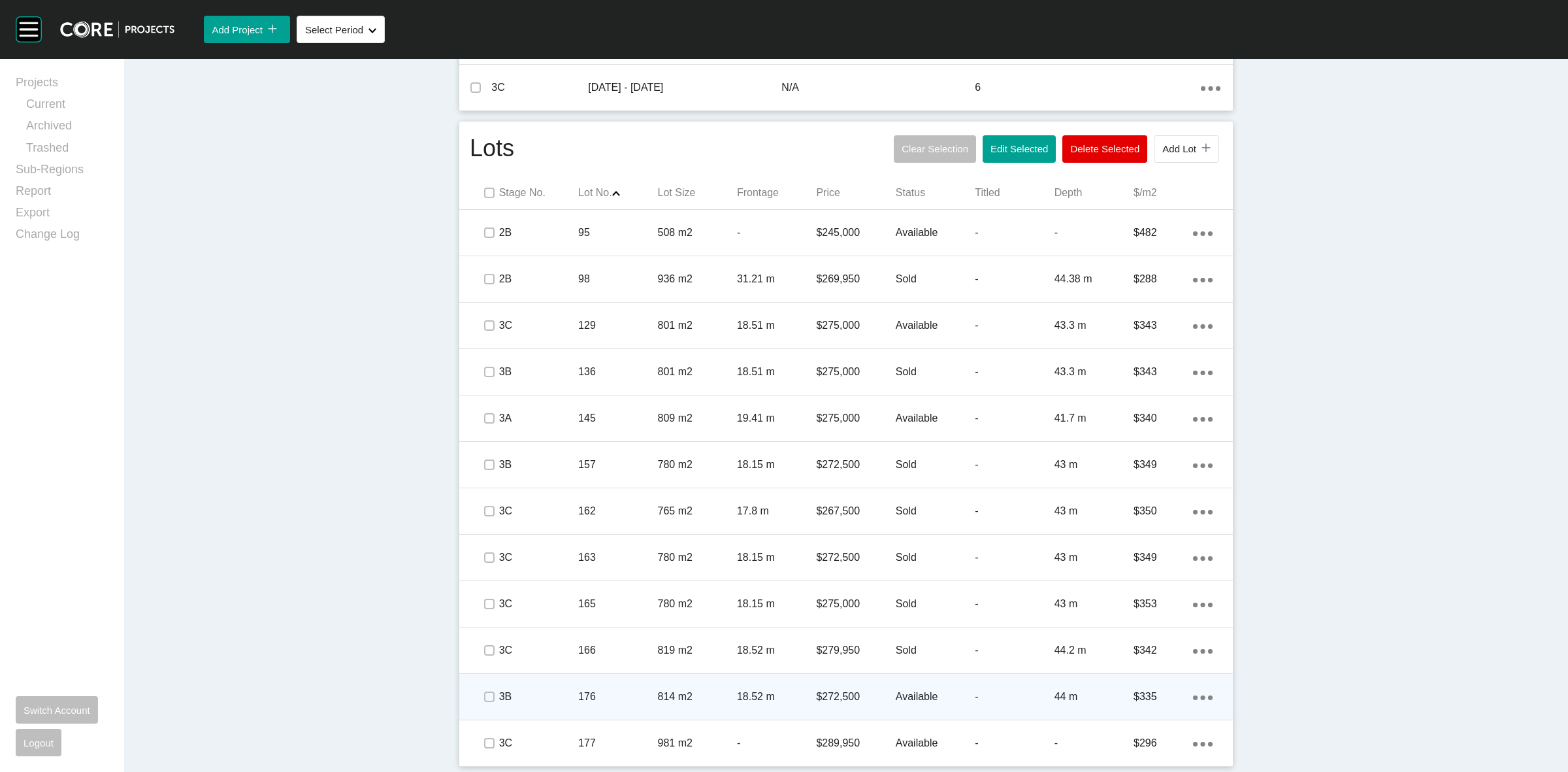
click at [795, 698] on p "18.52 m" at bounding box center [776, 696] width 79 height 14
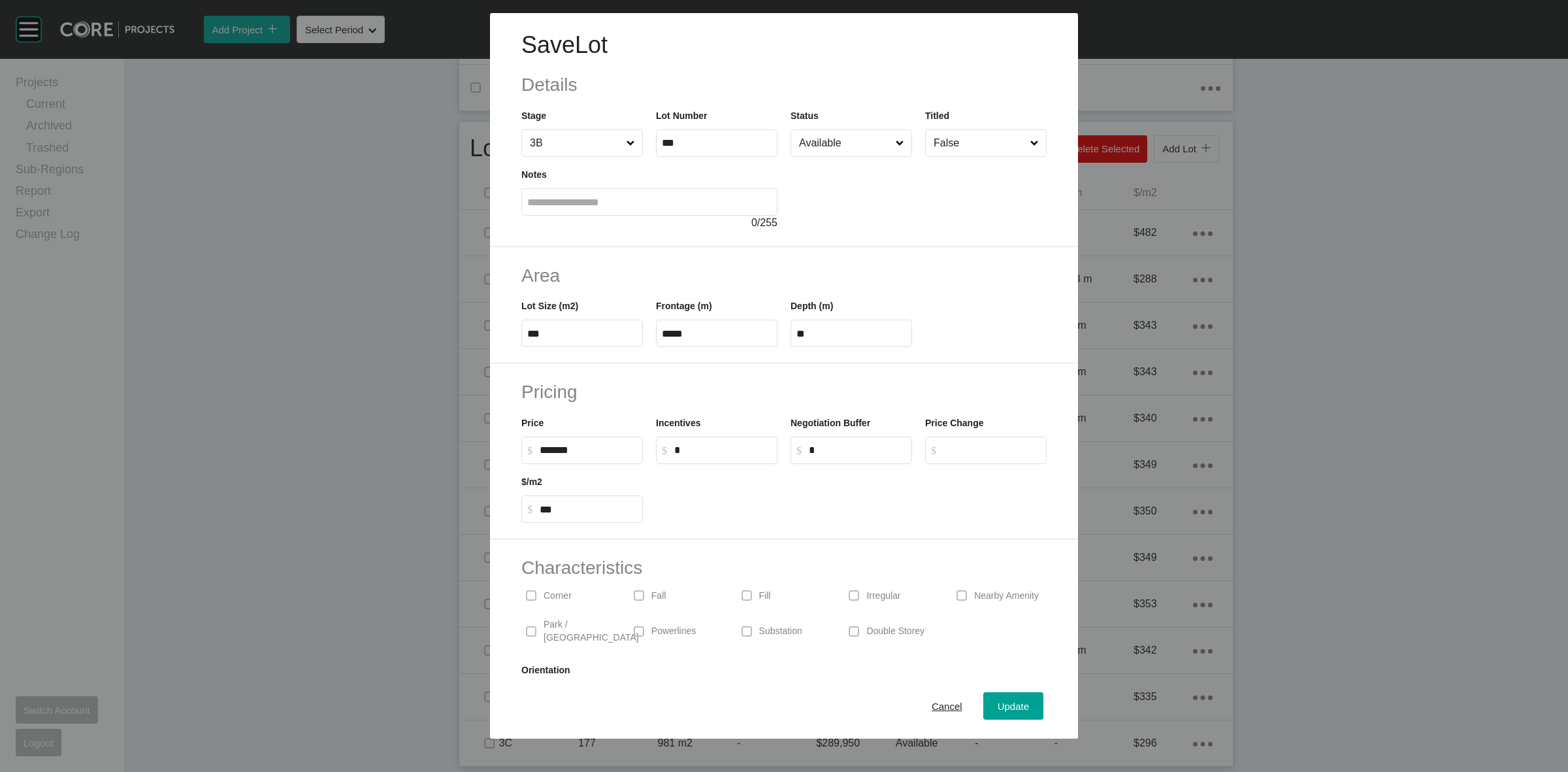
click at [861, 136] on input "Available" at bounding box center [845, 142] width 96 height 26
drag, startPoint x: 811, startPoint y: 252, endPoint x: 824, endPoint y: 260, distance: 15.3
click at [997, 702] on span "Update" at bounding box center [1013, 706] width 31 height 11
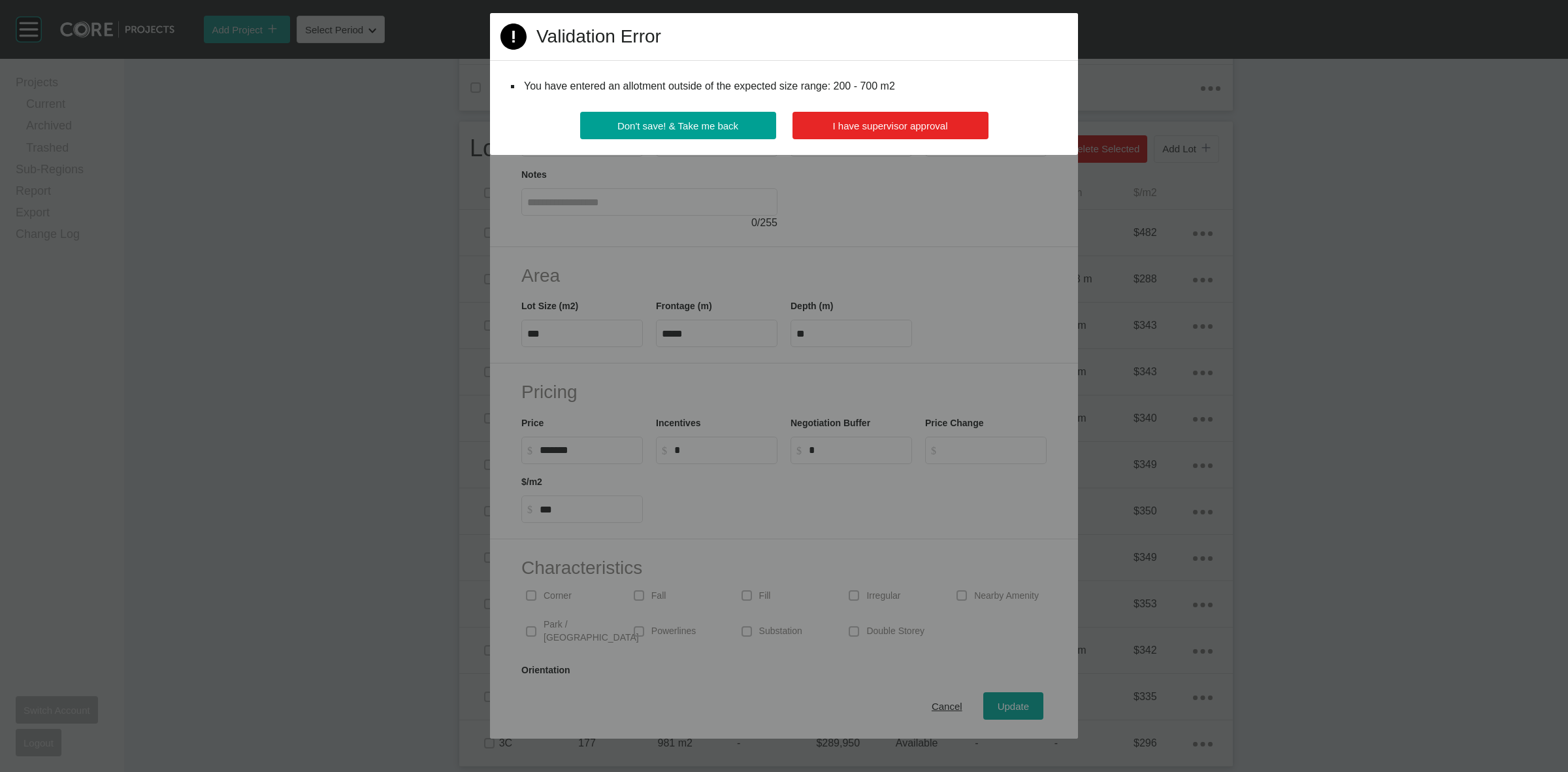
click at [848, 128] on span "I have supervisor approval" at bounding box center [890, 126] width 115 height 11
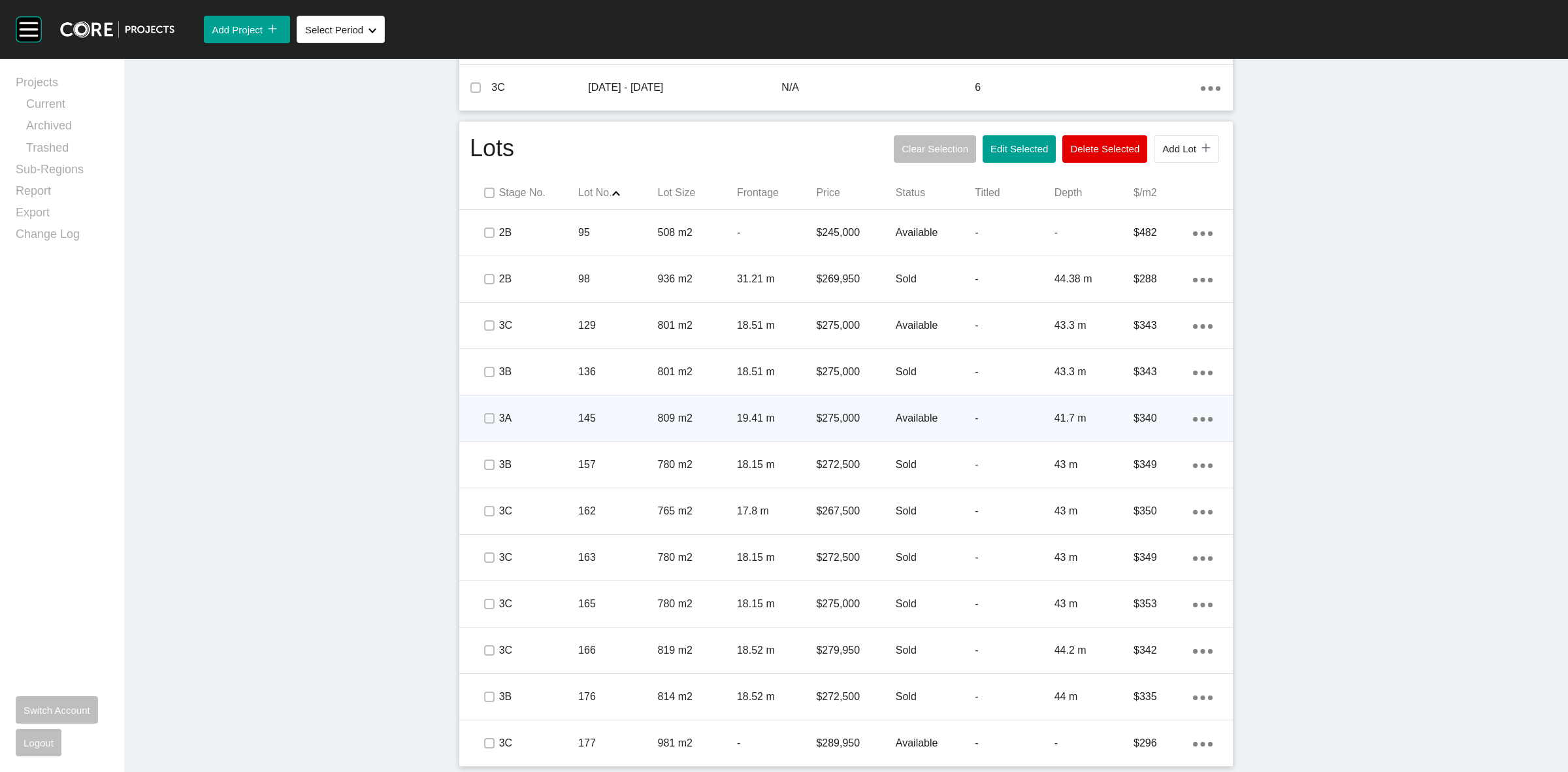
click at [714, 423] on p "809 m2" at bounding box center [697, 418] width 79 height 14
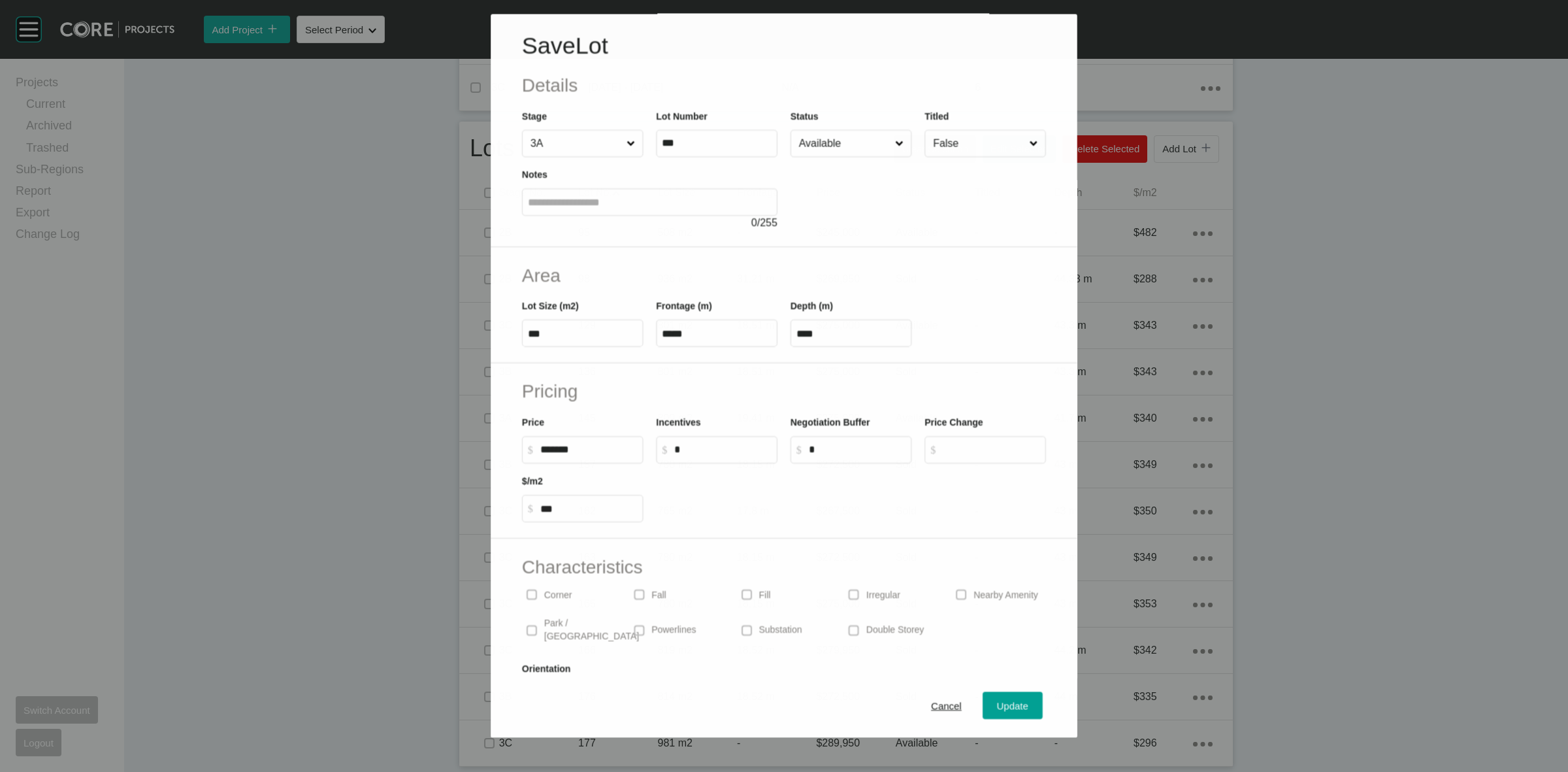
click at [811, 142] on input "Available" at bounding box center [845, 143] width 96 height 26
click at [1010, 707] on span "Update" at bounding box center [1013, 706] width 31 height 11
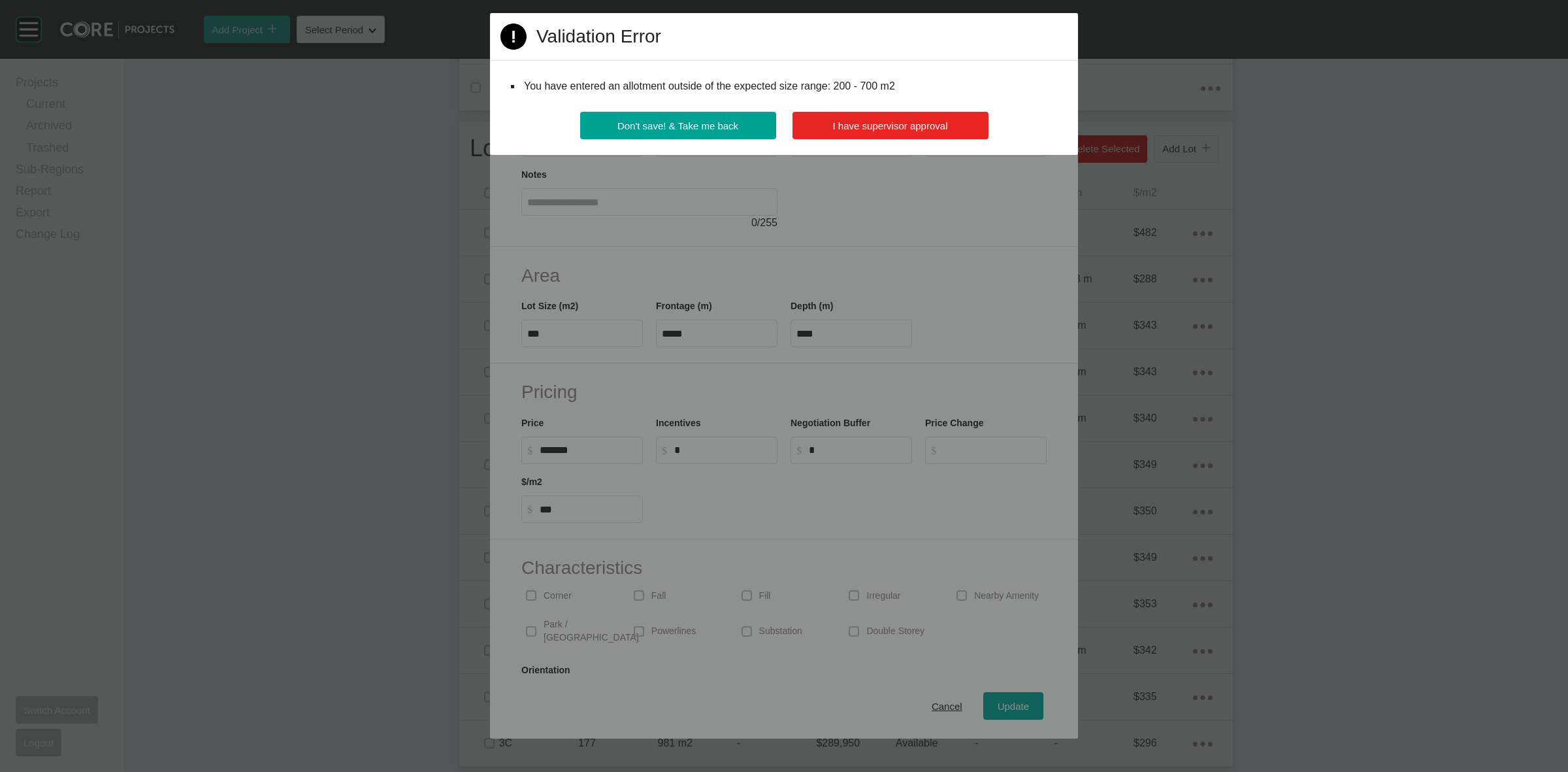
click at [875, 124] on span "I have supervisor approval" at bounding box center [890, 126] width 115 height 11
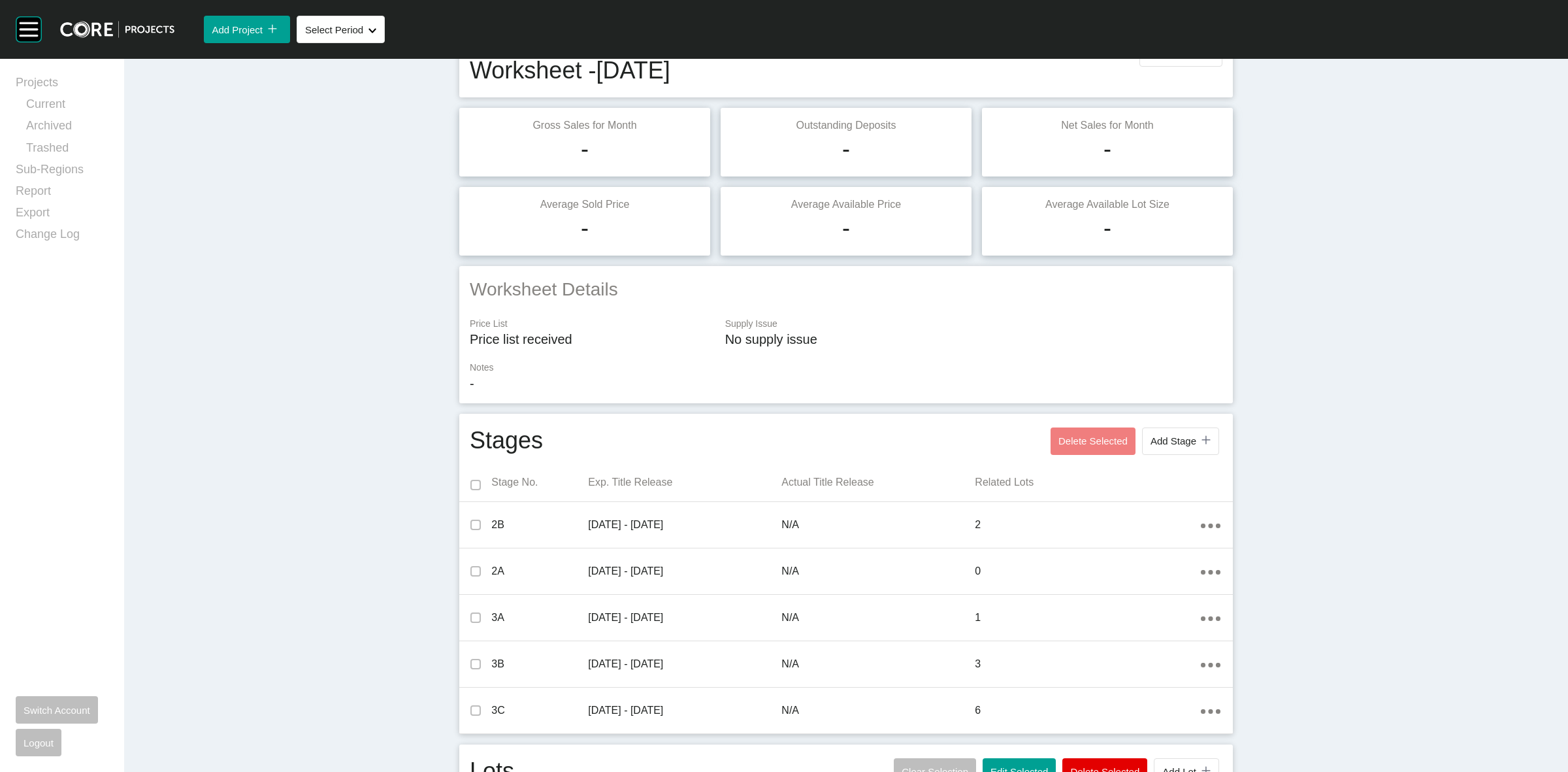
scroll to position [0, 0]
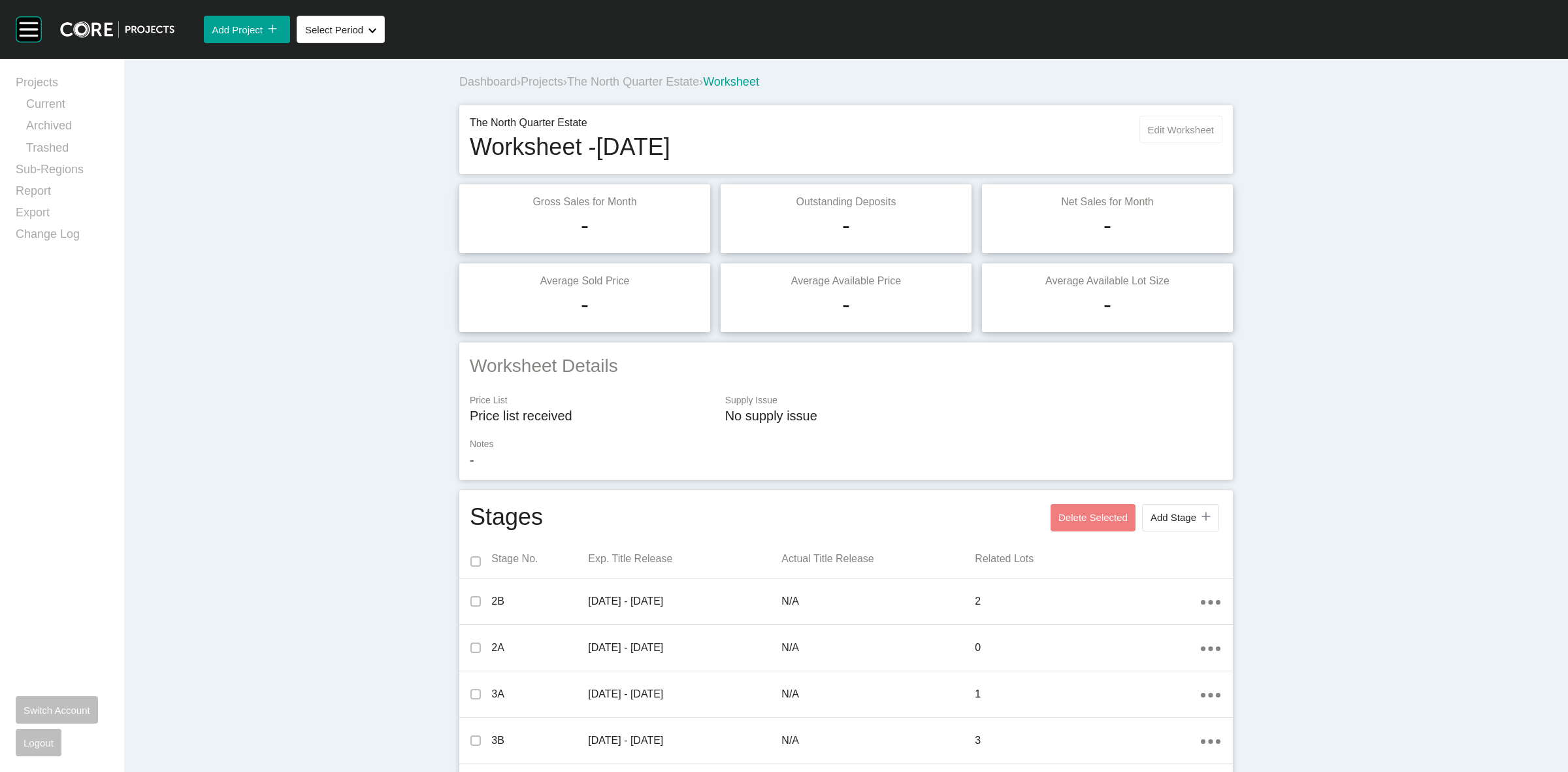
click at [1155, 128] on span "Edit Worksheet" at bounding box center [1181, 130] width 66 height 11
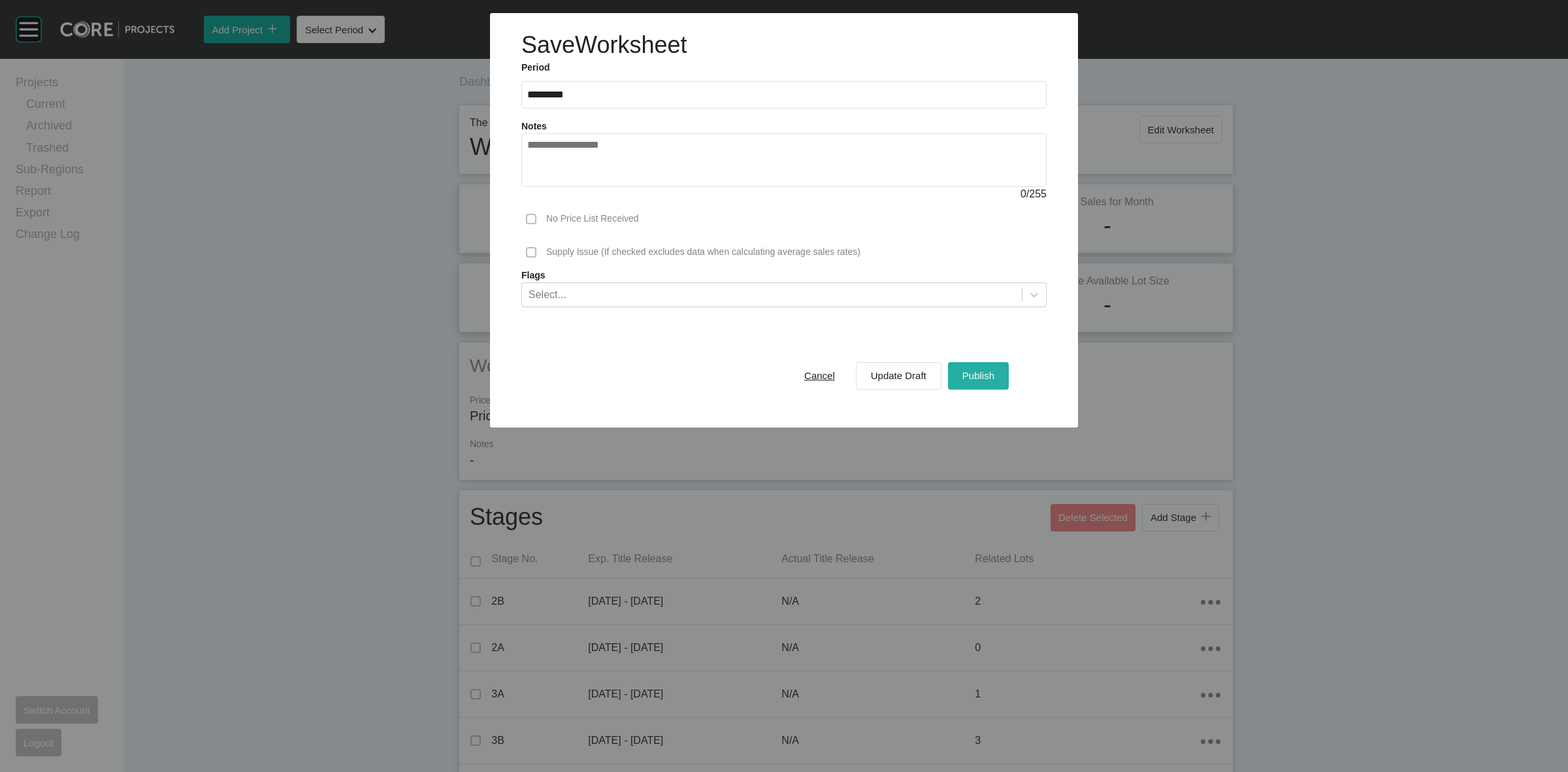
click at [985, 376] on span "Publish" at bounding box center [979, 376] width 32 height 11
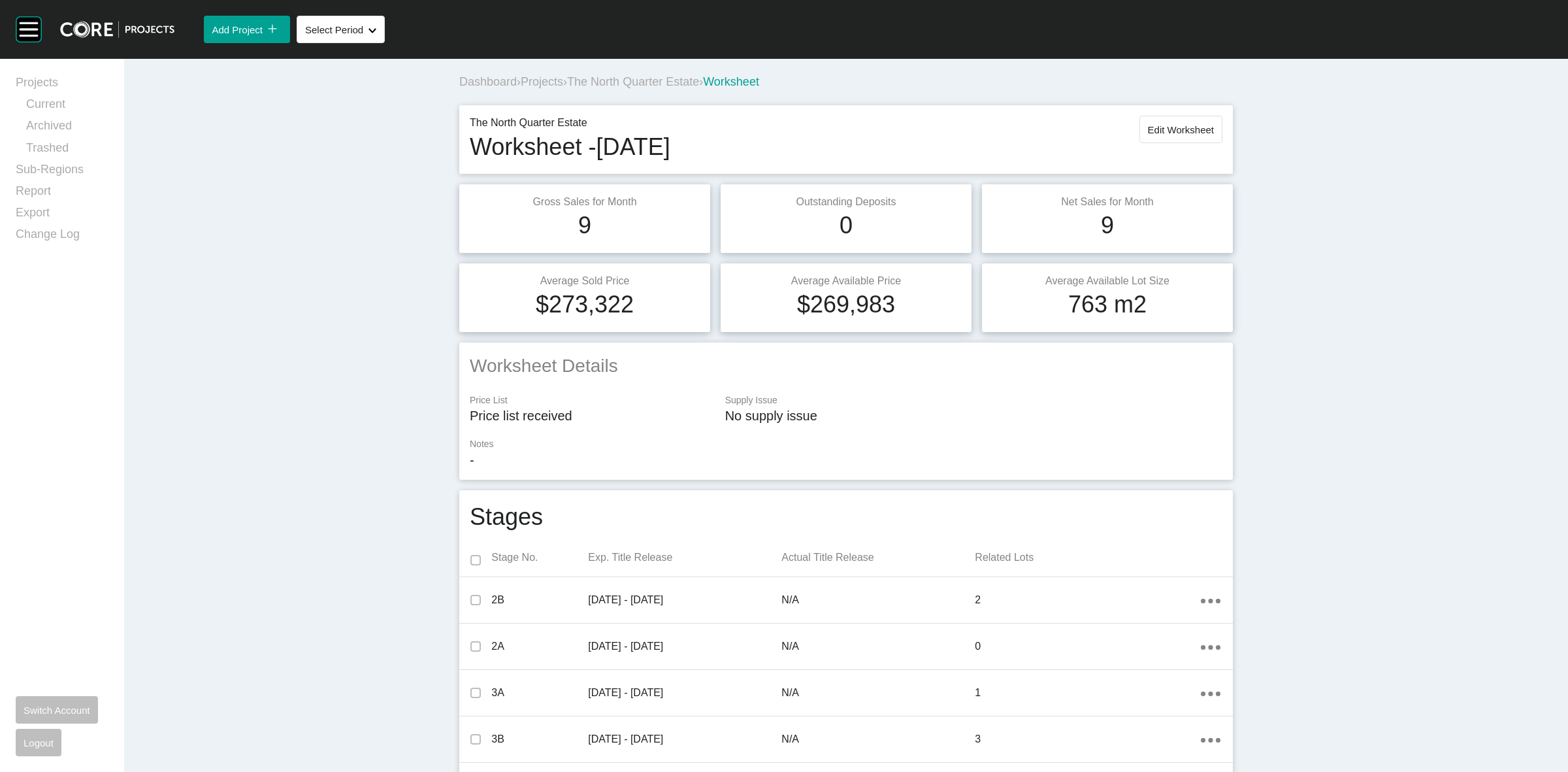
click at [627, 75] on span "The North Quarter Estate" at bounding box center [633, 82] width 132 height 13
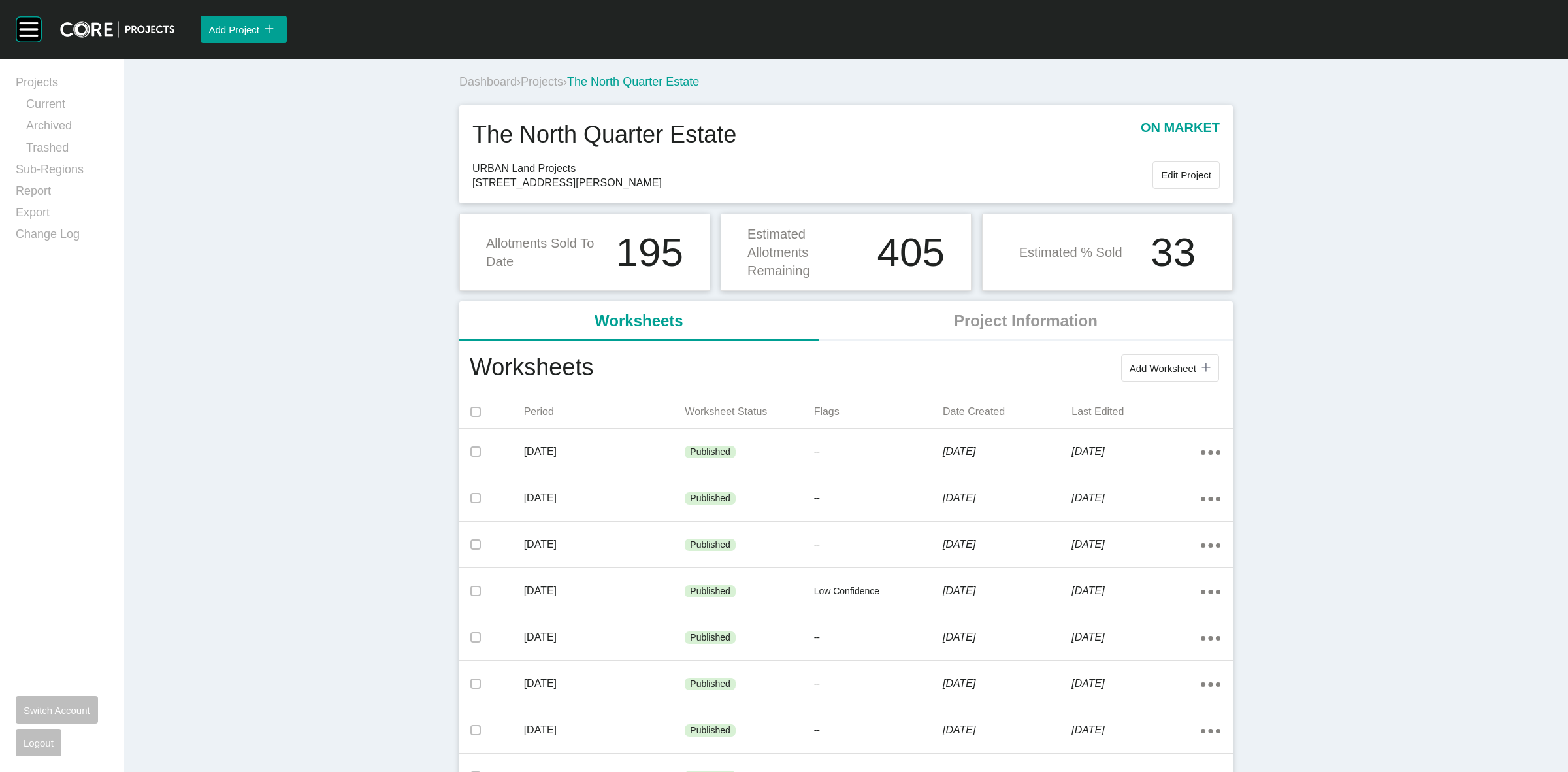
click at [541, 80] on span "Projects" at bounding box center [542, 82] width 43 height 13
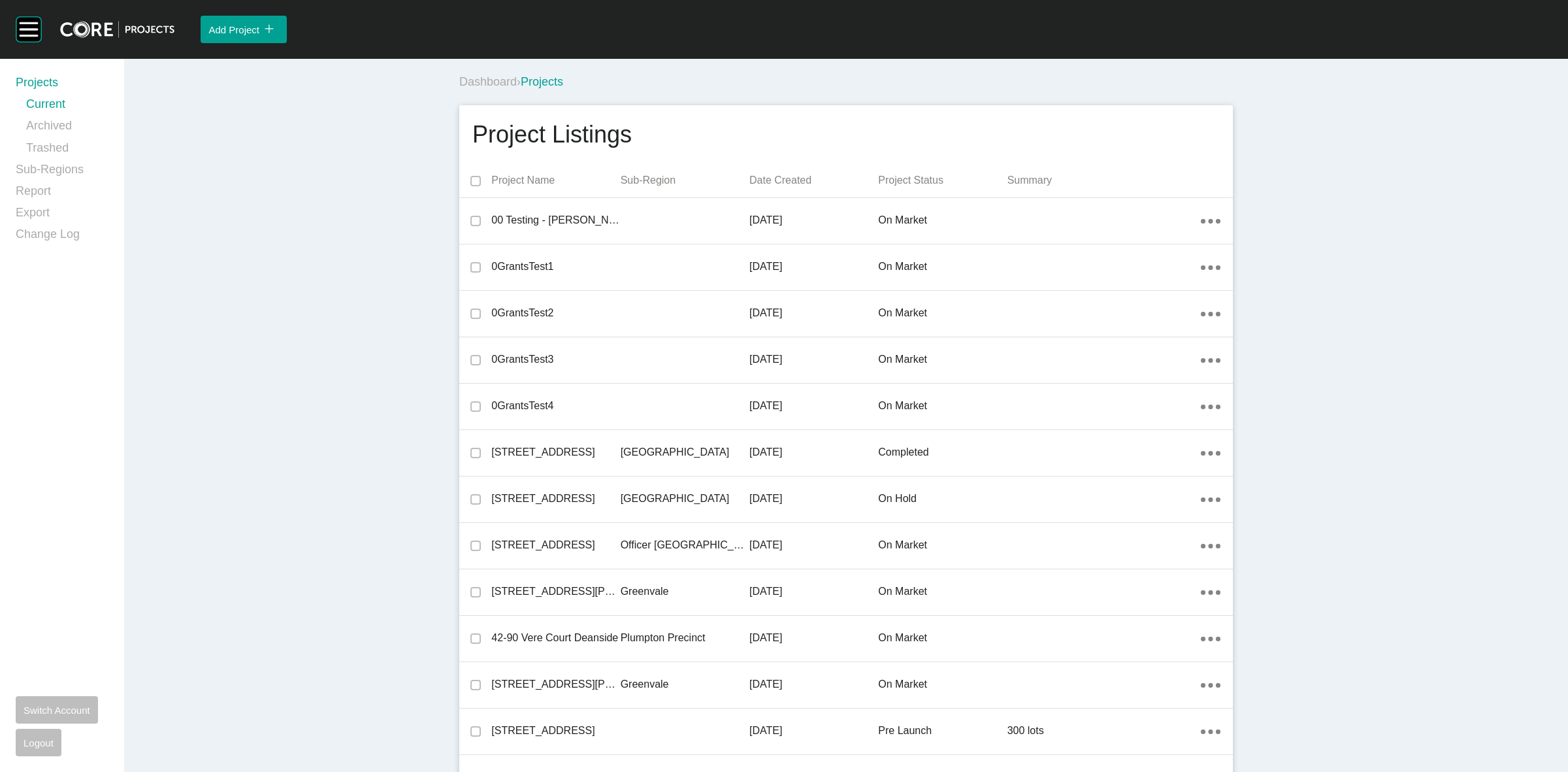
scroll to position [23810, 0]
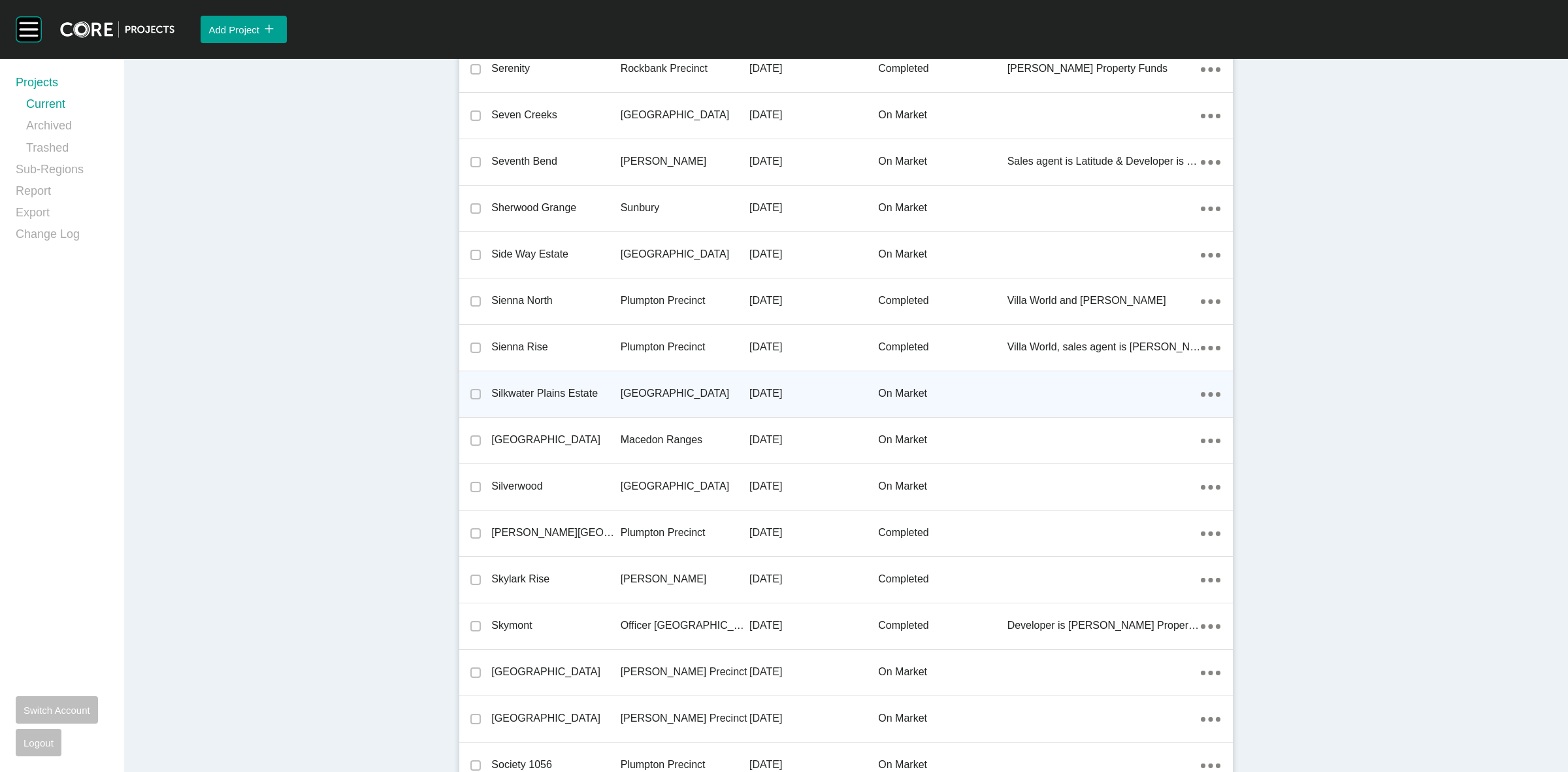
click at [636, 388] on p "[GEOGRAPHIC_DATA]" at bounding box center [684, 393] width 129 height 14
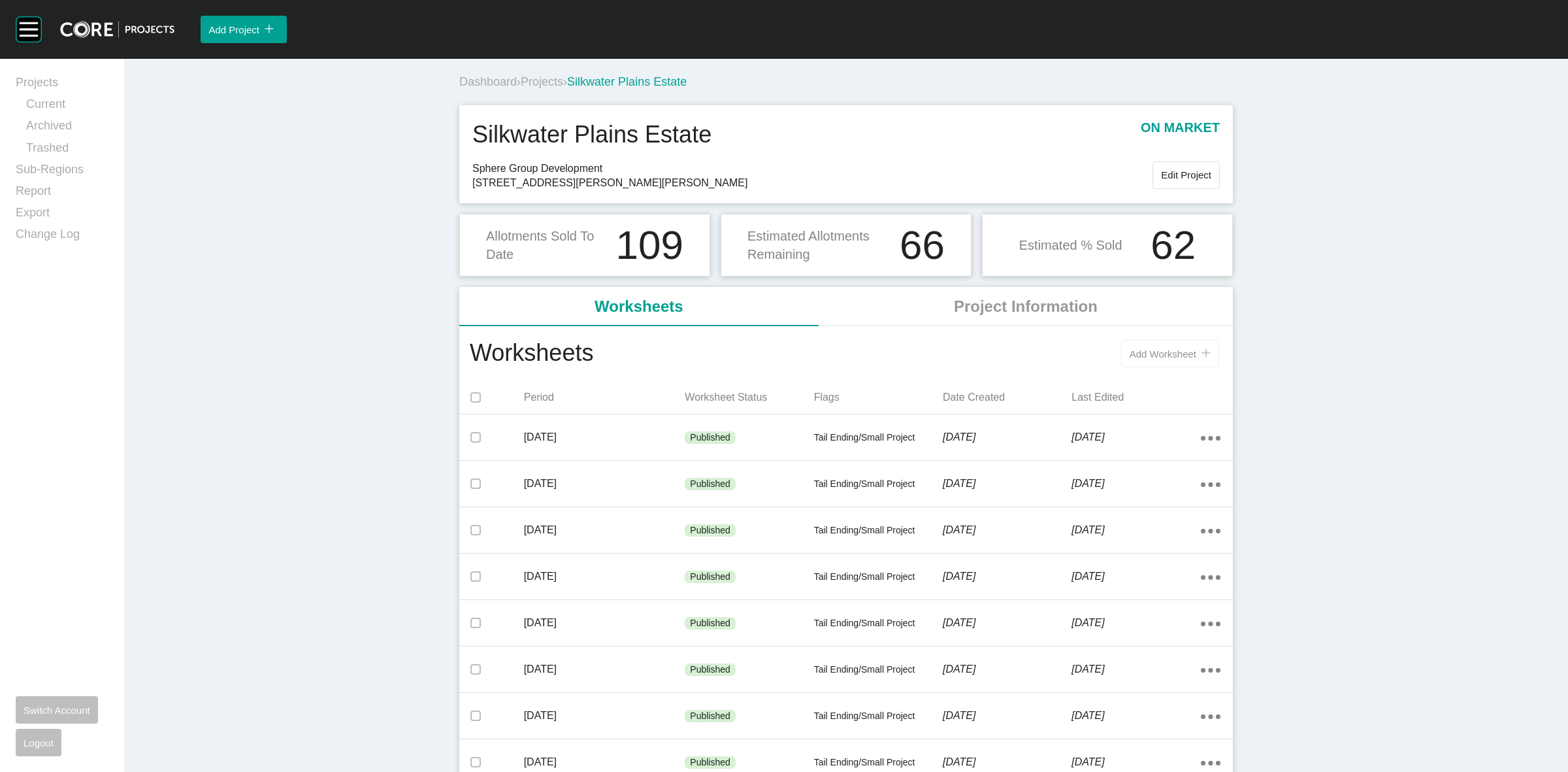
click at [1141, 353] on span "Add Worksheet" at bounding box center [1163, 354] width 67 height 11
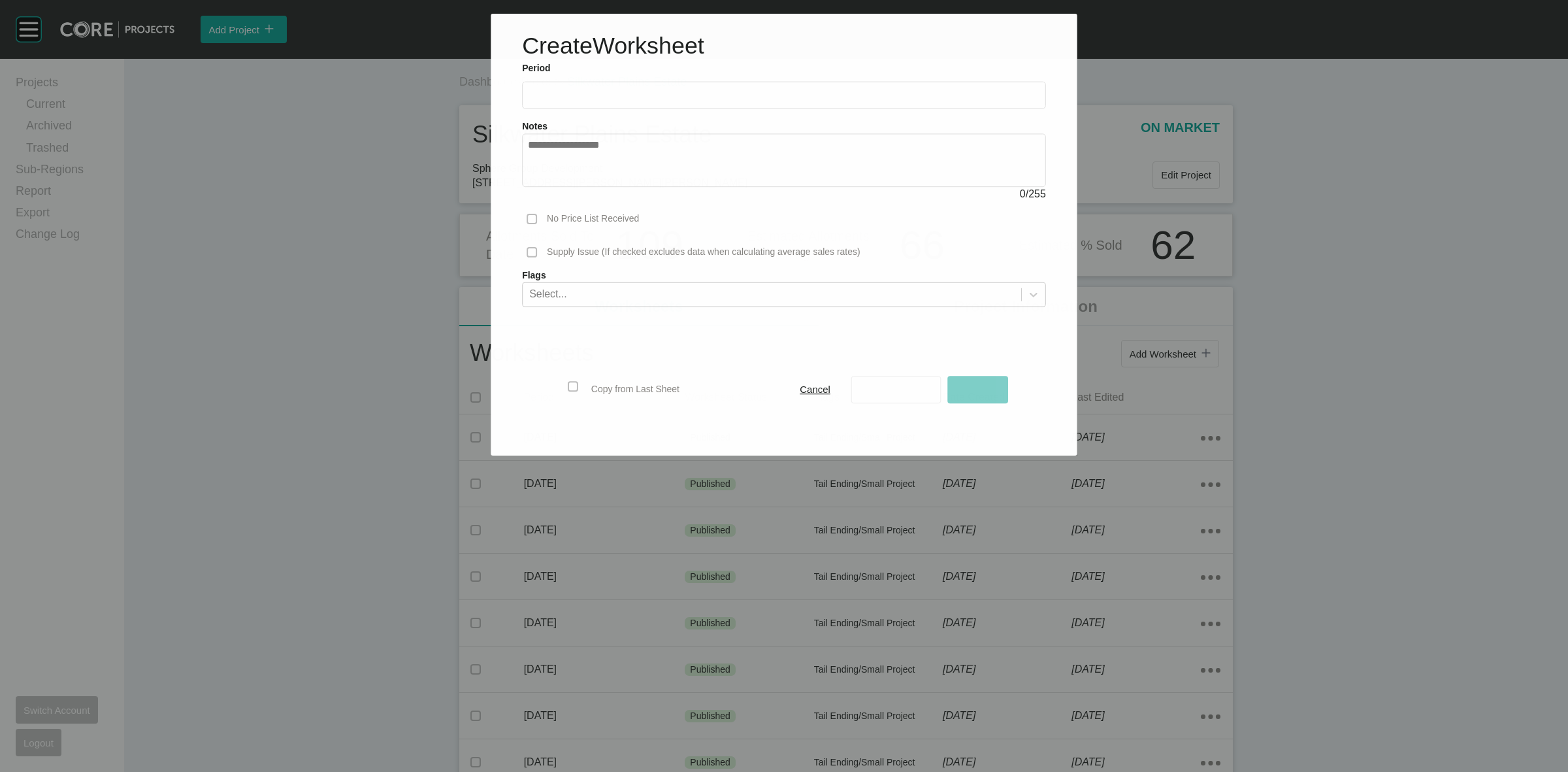
click at [658, 98] on input "text" at bounding box center [784, 95] width 512 height 11
click at [575, 99] on input "text" at bounding box center [784, 94] width 513 height 11
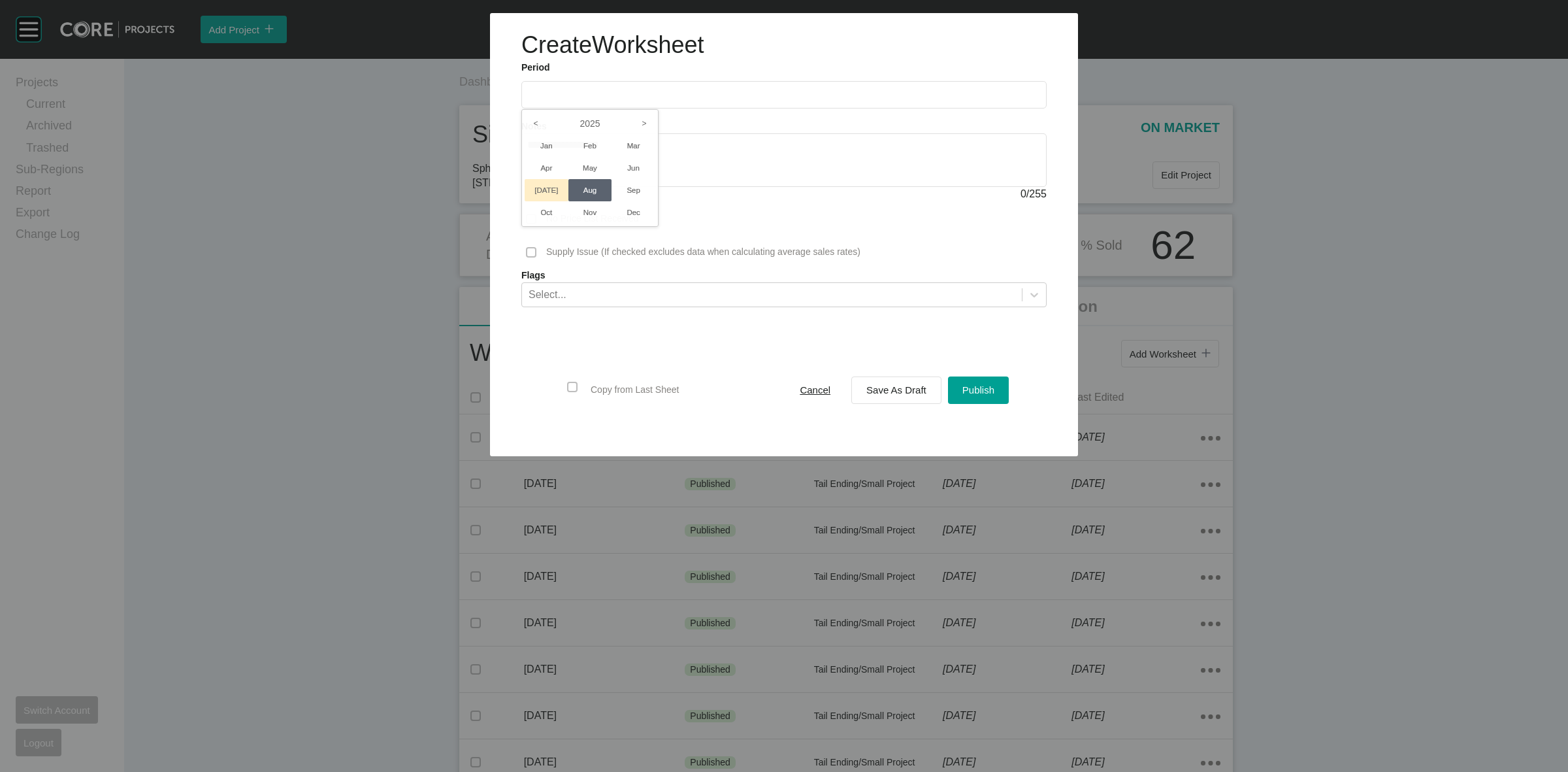
click at [547, 184] on li "[DATE]" at bounding box center [547, 190] width 44 height 22
type input "*********"
click at [915, 386] on span "Save As Draft" at bounding box center [896, 390] width 60 height 11
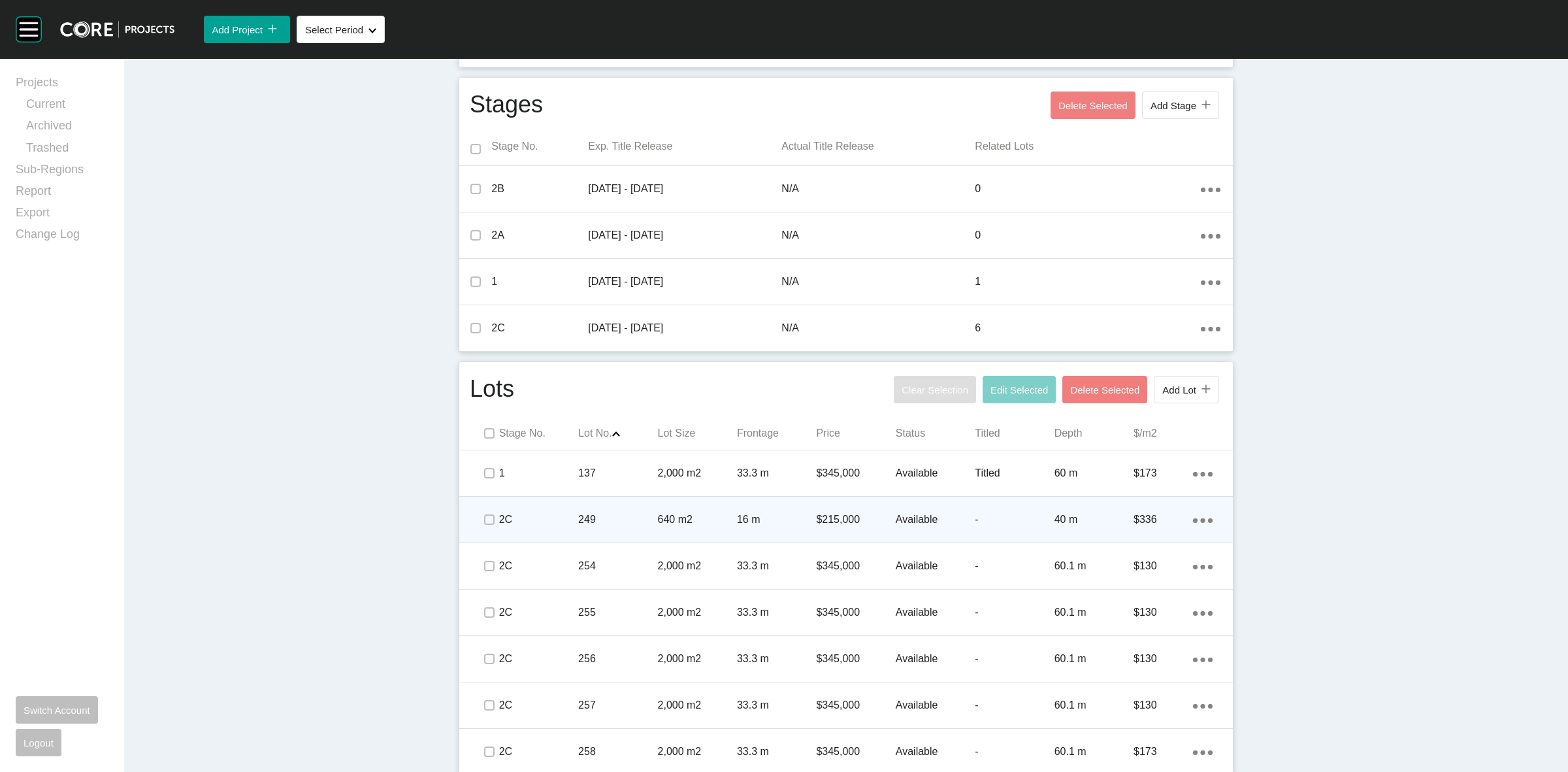
scroll to position [488, 0]
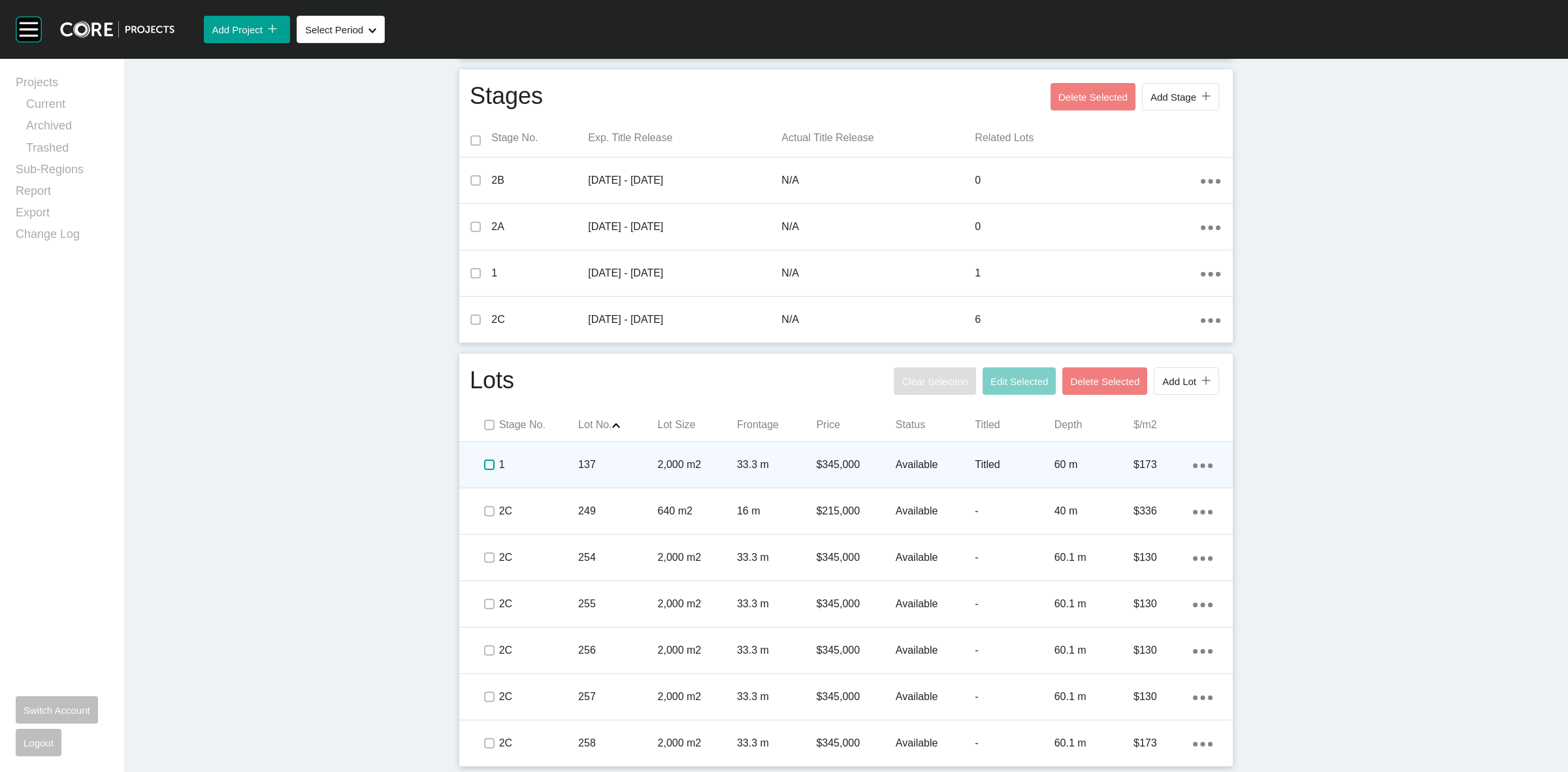
drag, startPoint x: 482, startPoint y: 461, endPoint x: 488, endPoint y: 521, distance: 60.3
click at [484, 462] on label at bounding box center [489, 464] width 10 height 10
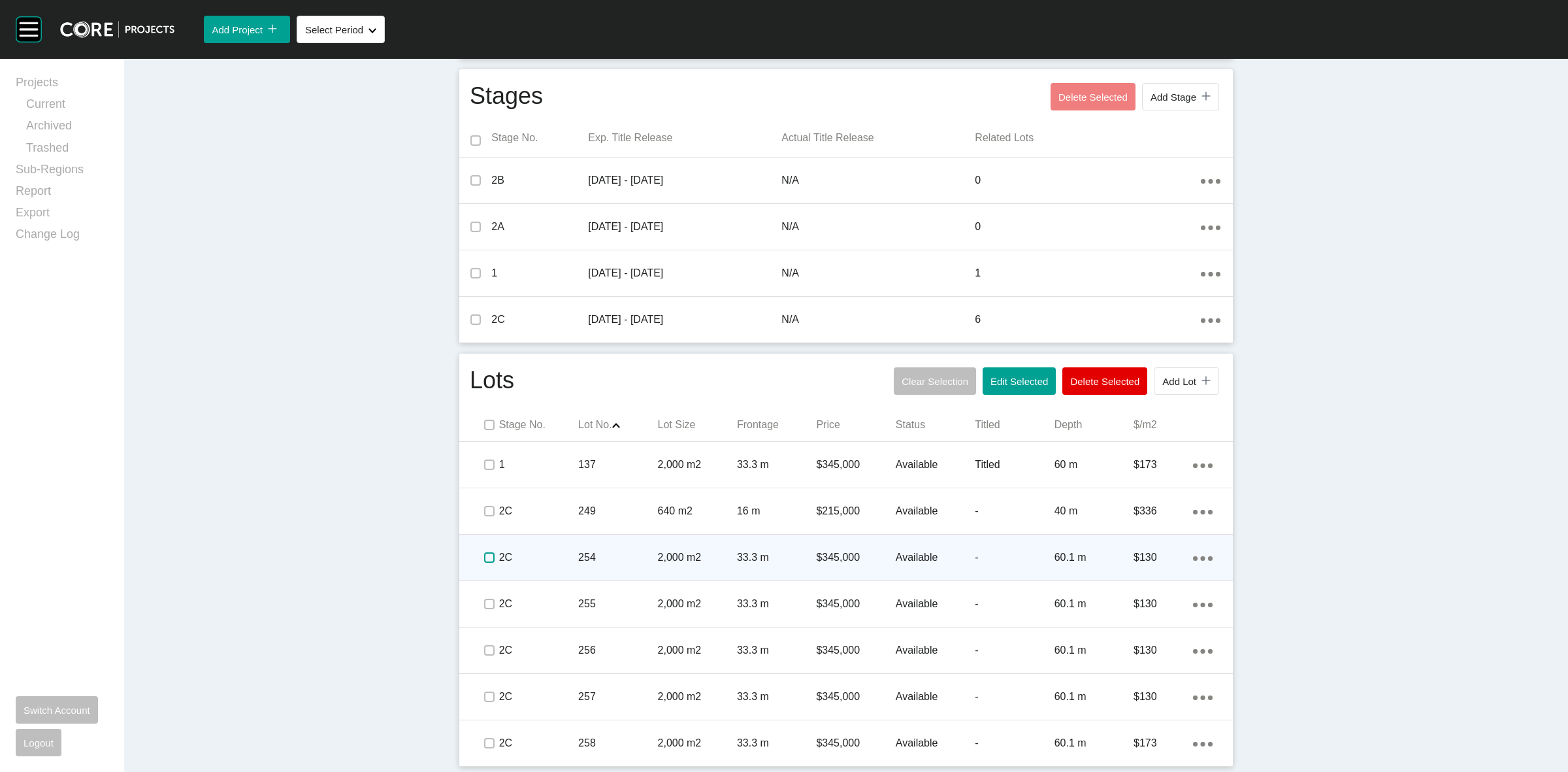
click at [484, 556] on label at bounding box center [489, 557] width 10 height 10
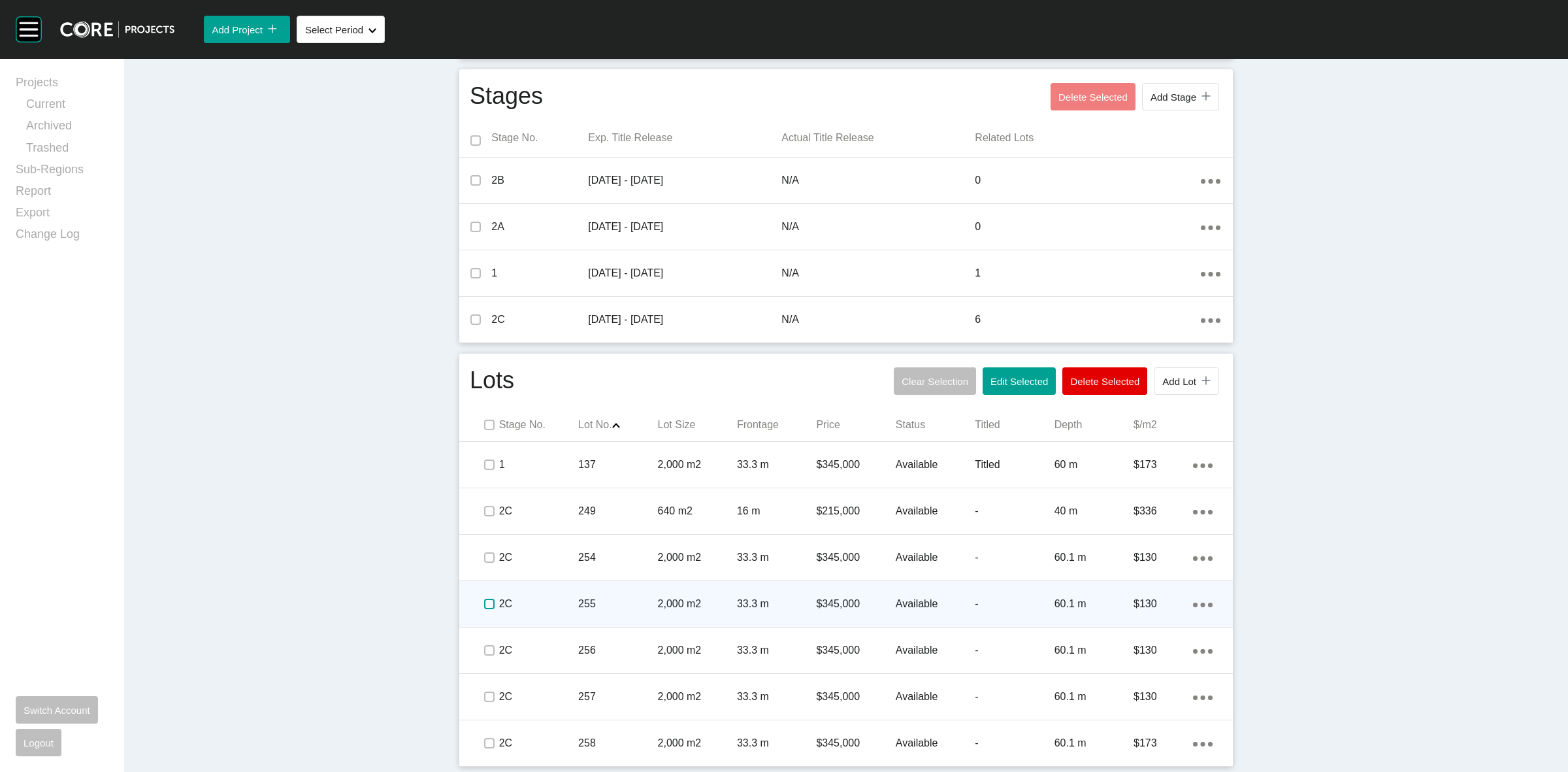
click at [484, 598] on label at bounding box center [489, 603] width 10 height 10
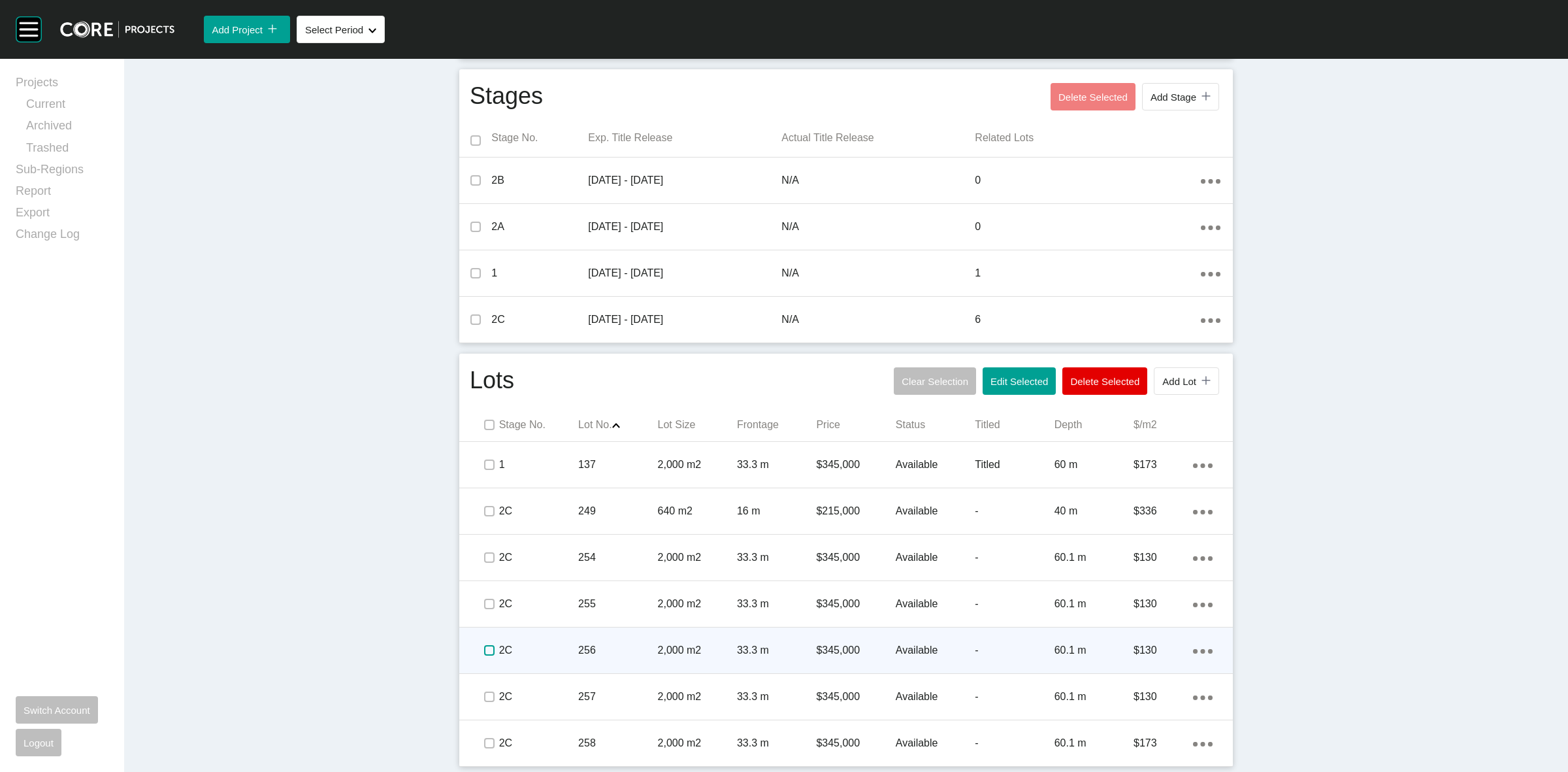
drag, startPoint x: 480, startPoint y: 645, endPoint x: 477, endPoint y: 660, distance: 15.3
click at [484, 645] on label at bounding box center [489, 650] width 10 height 10
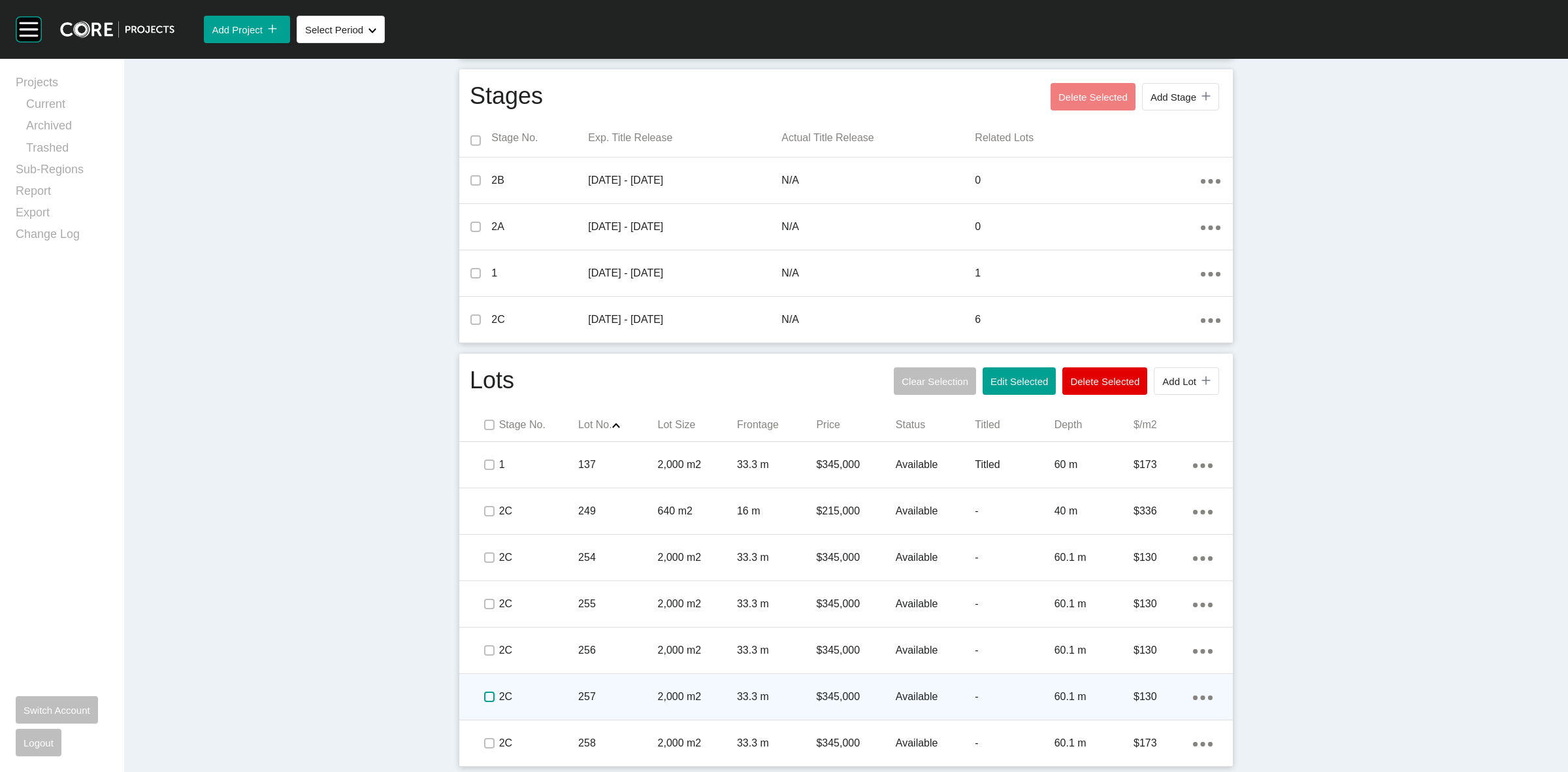
click at [484, 701] on label at bounding box center [489, 696] width 10 height 10
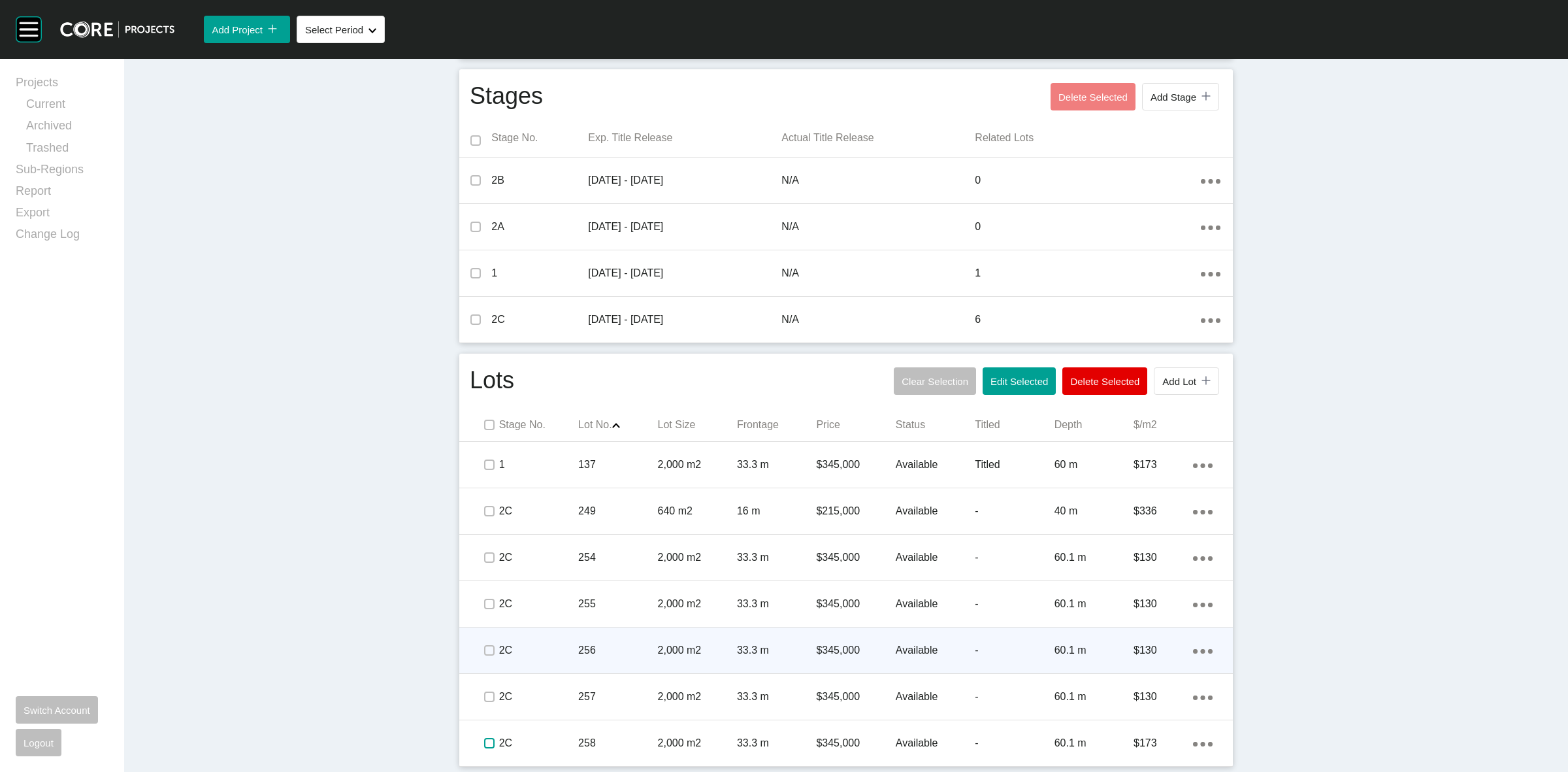
drag, startPoint x: 478, startPoint y: 745, endPoint x: 555, endPoint y: 664, distance: 111.8
click at [484, 738] on label at bounding box center [489, 742] width 10 height 10
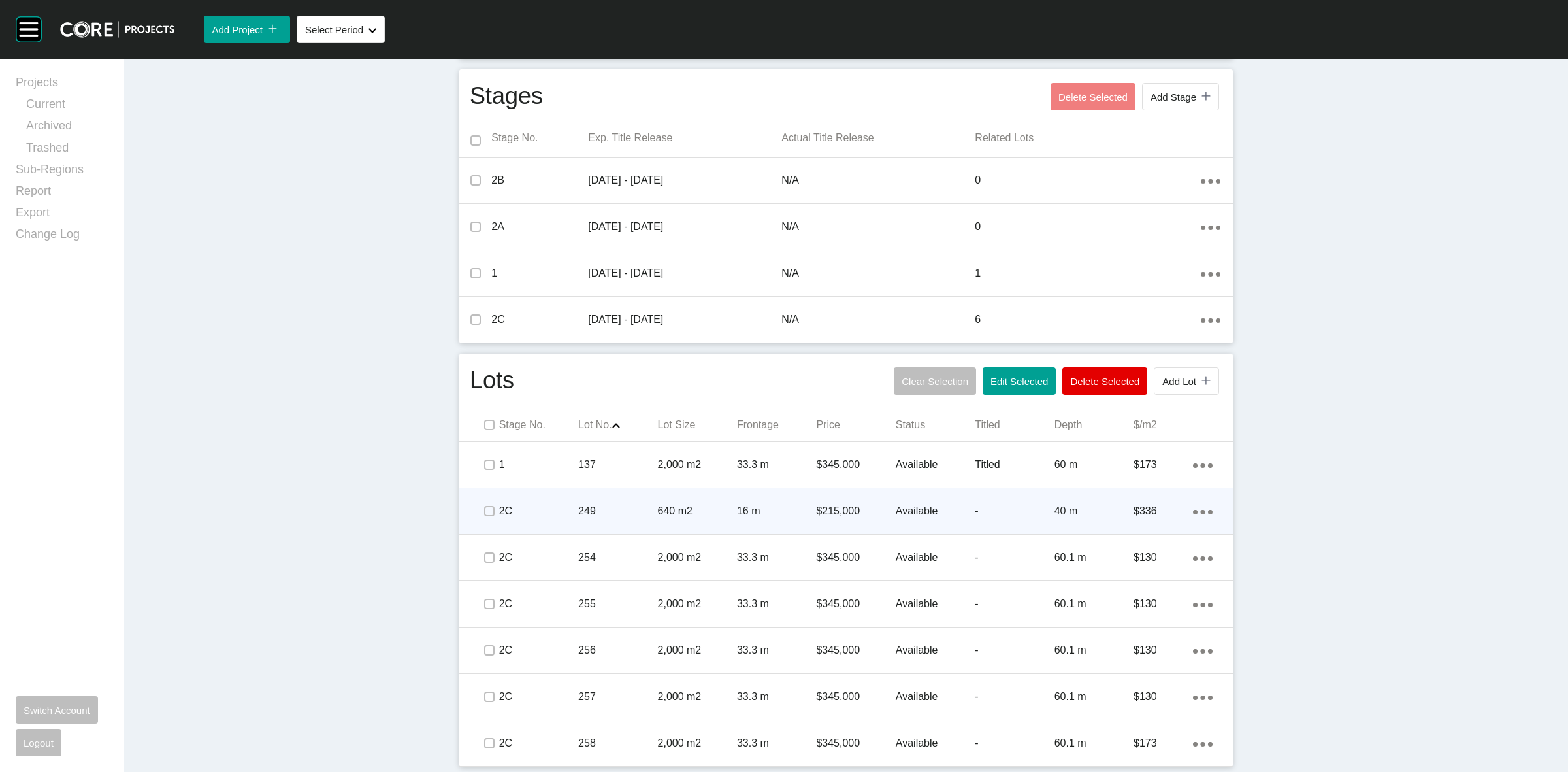
click at [560, 513] on p "2C" at bounding box center [538, 511] width 79 height 14
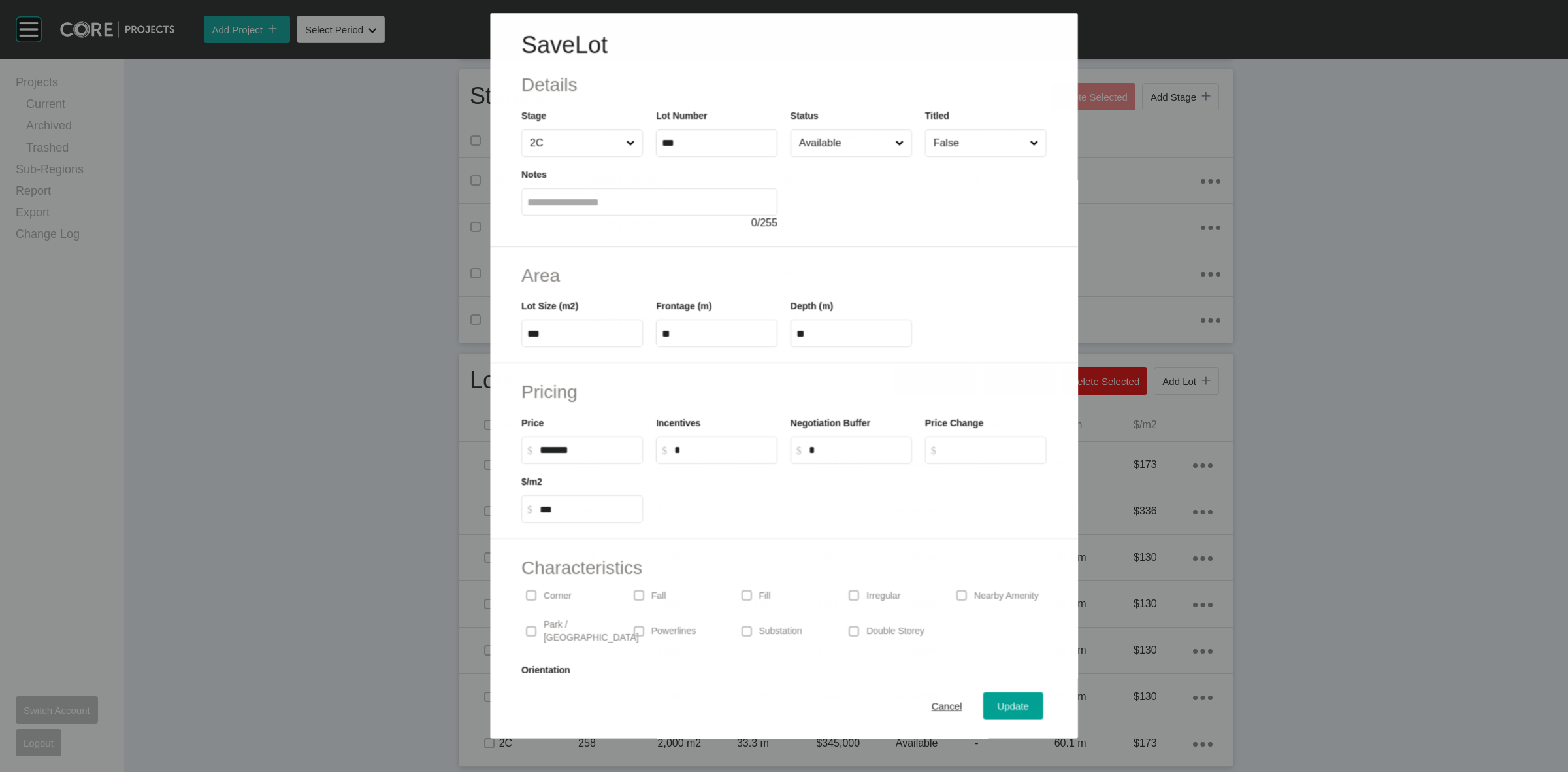
click at [851, 151] on input "Available" at bounding box center [845, 142] width 96 height 26
drag, startPoint x: 998, startPoint y: 710, endPoint x: 1031, endPoint y: 711, distance: 33.0
click at [998, 707] on span "Update" at bounding box center [1013, 706] width 31 height 11
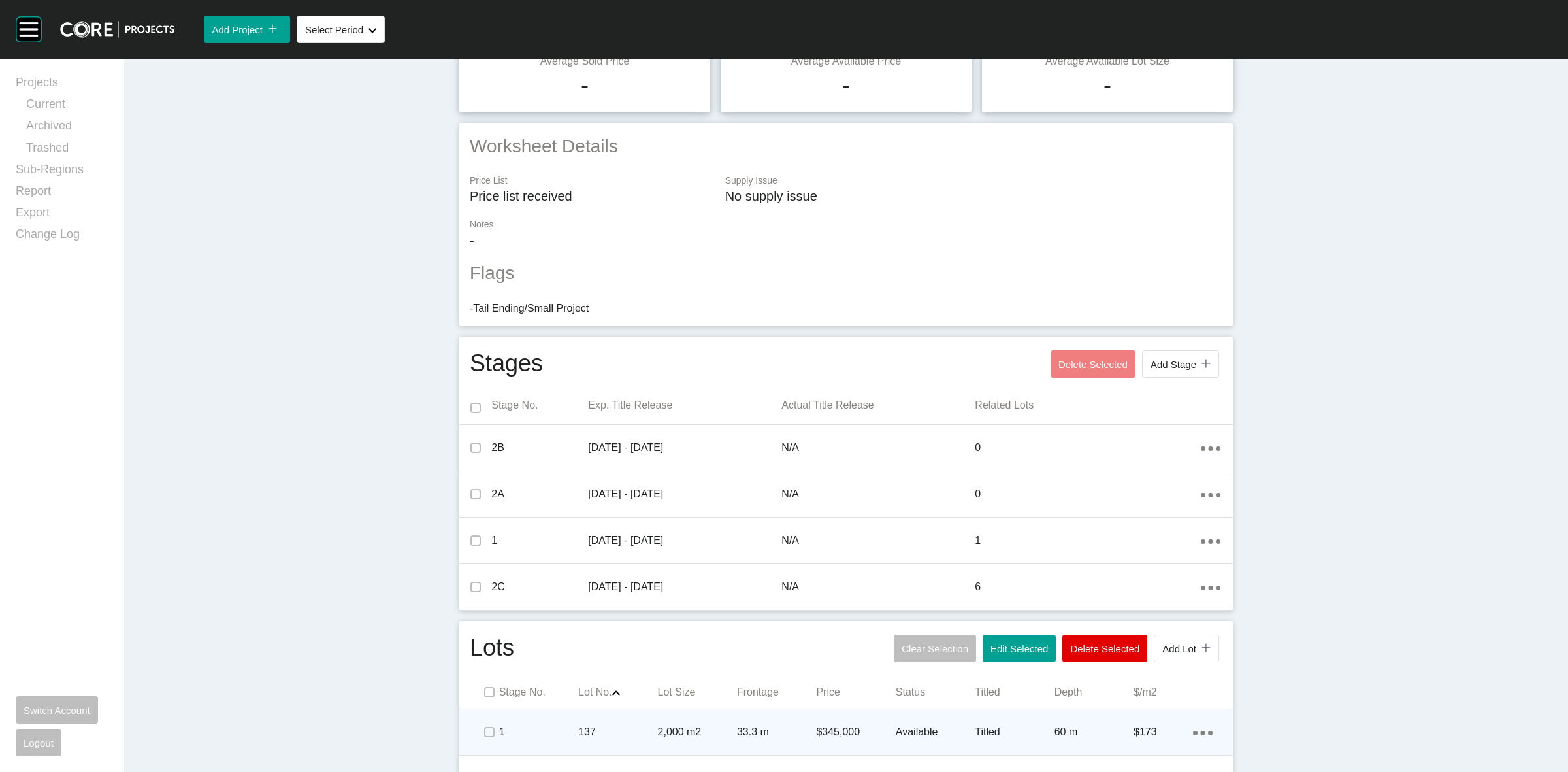
scroll to position [0, 0]
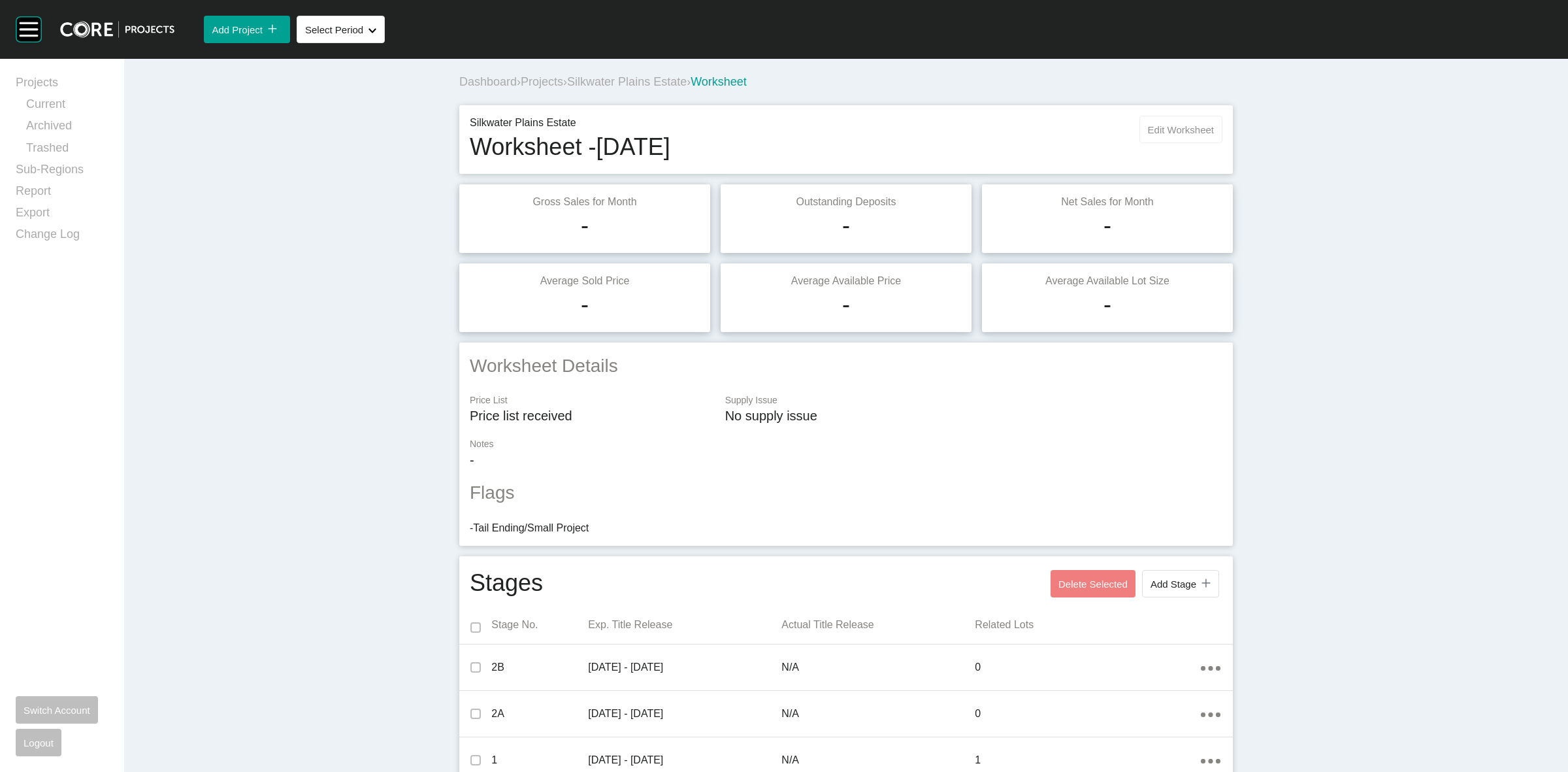
click at [1164, 116] on button "Edit Worksheet" at bounding box center [1181, 129] width 83 height 28
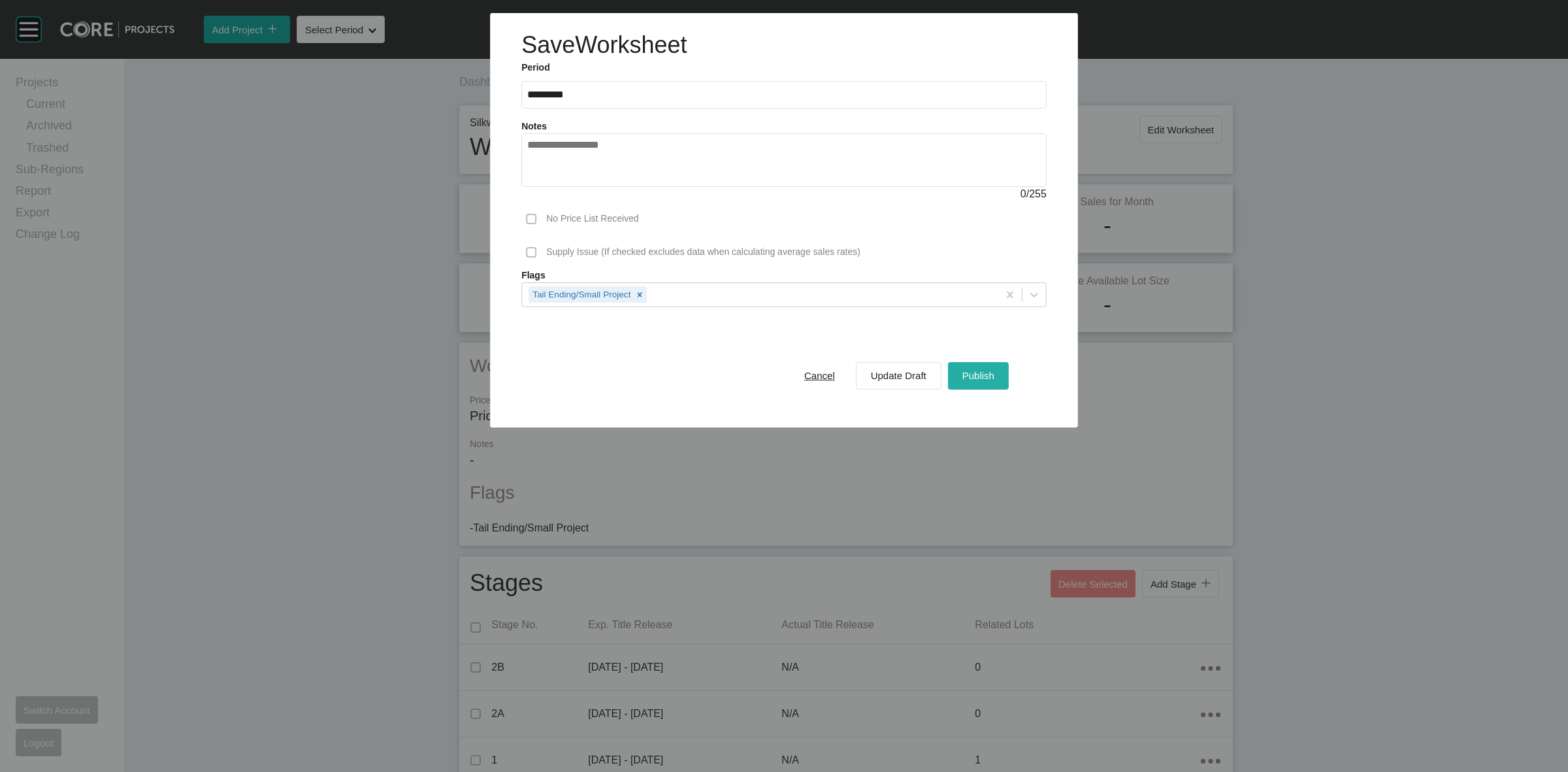
click at [984, 371] on span "Publish" at bounding box center [979, 376] width 32 height 11
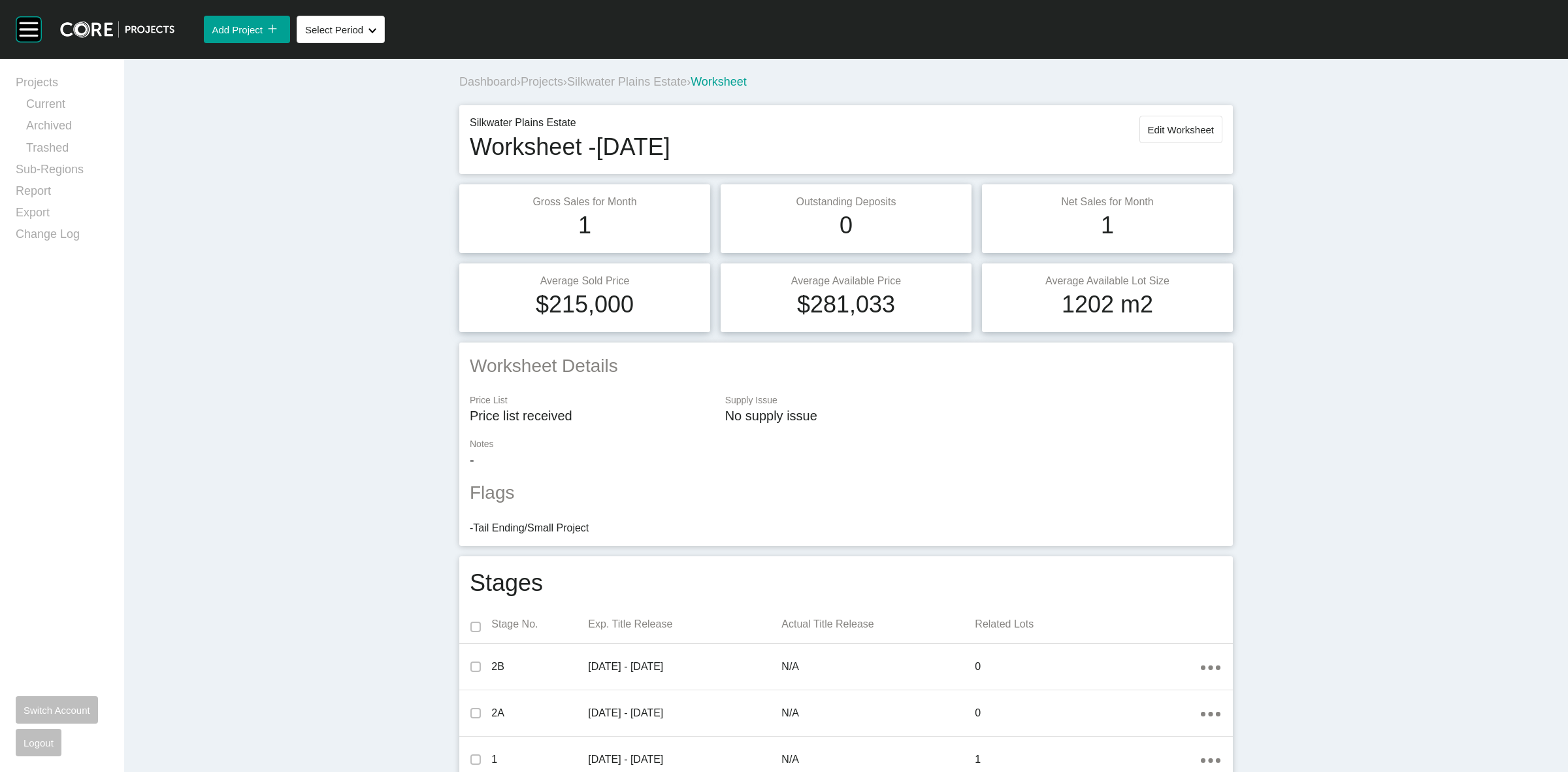
click at [629, 83] on span "Silkwater Plains Estate" at bounding box center [626, 82] width 119 height 13
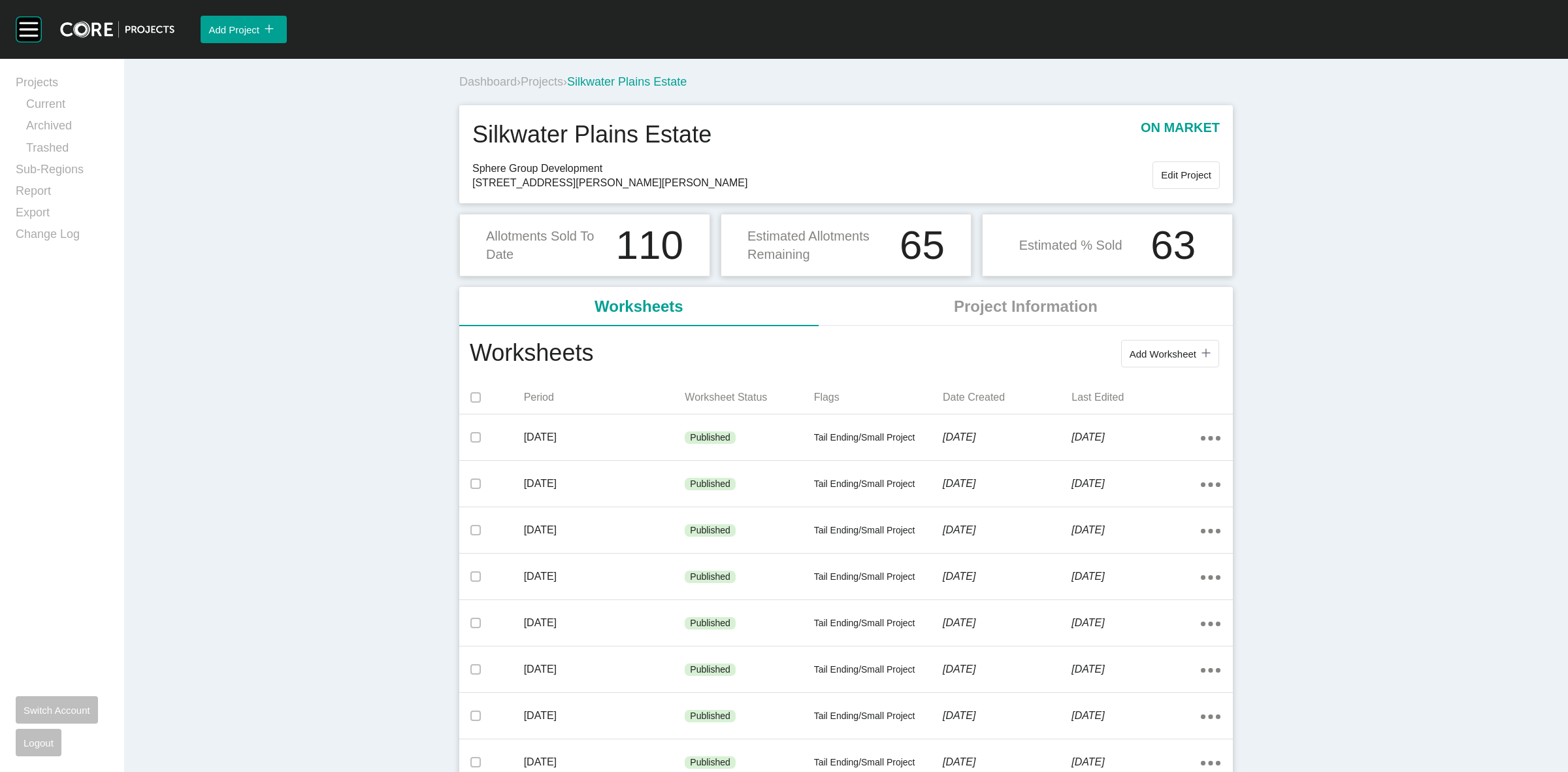
click at [544, 80] on span "Projects" at bounding box center [542, 82] width 43 height 13
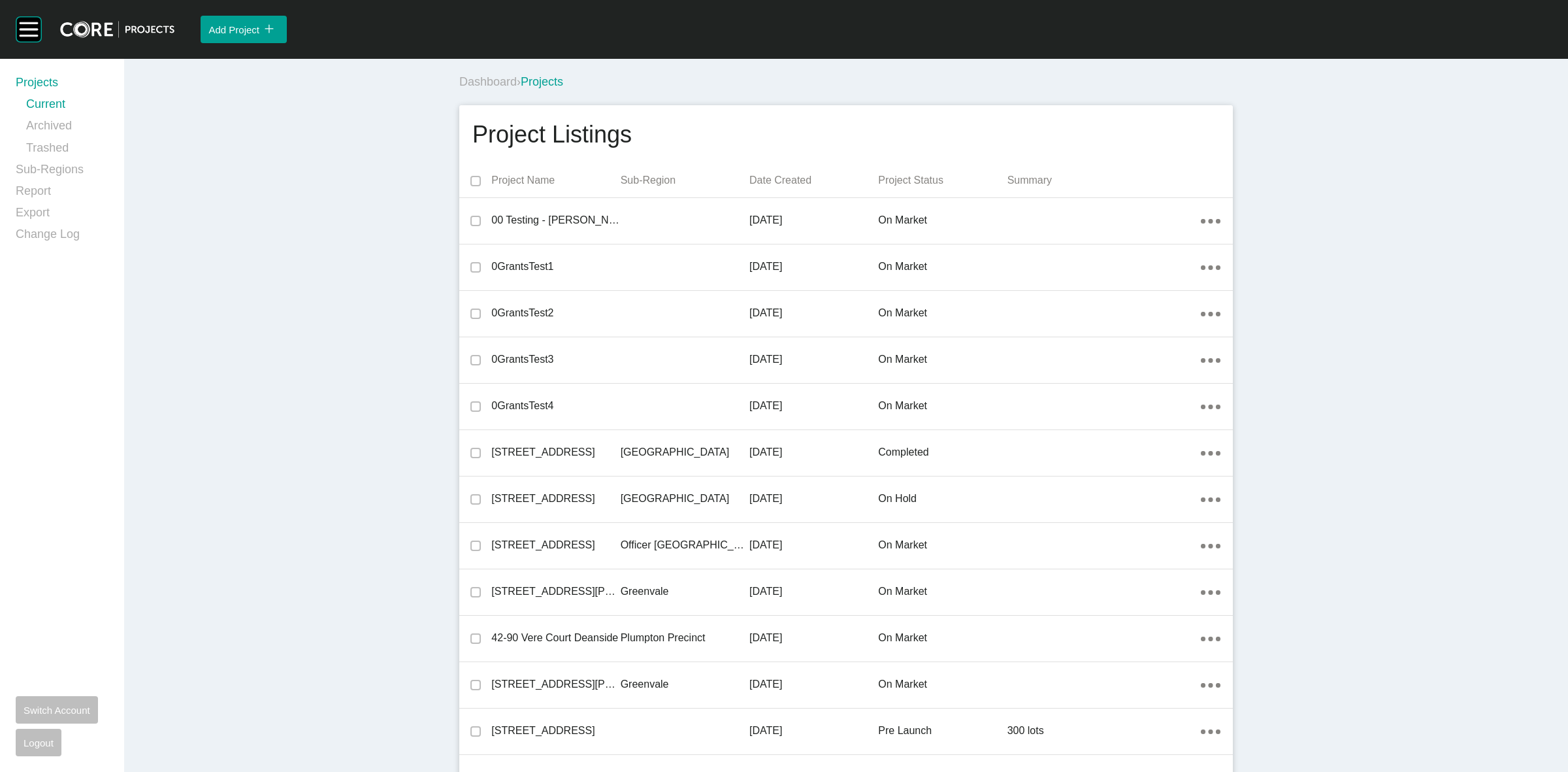
scroll to position [25570, 0]
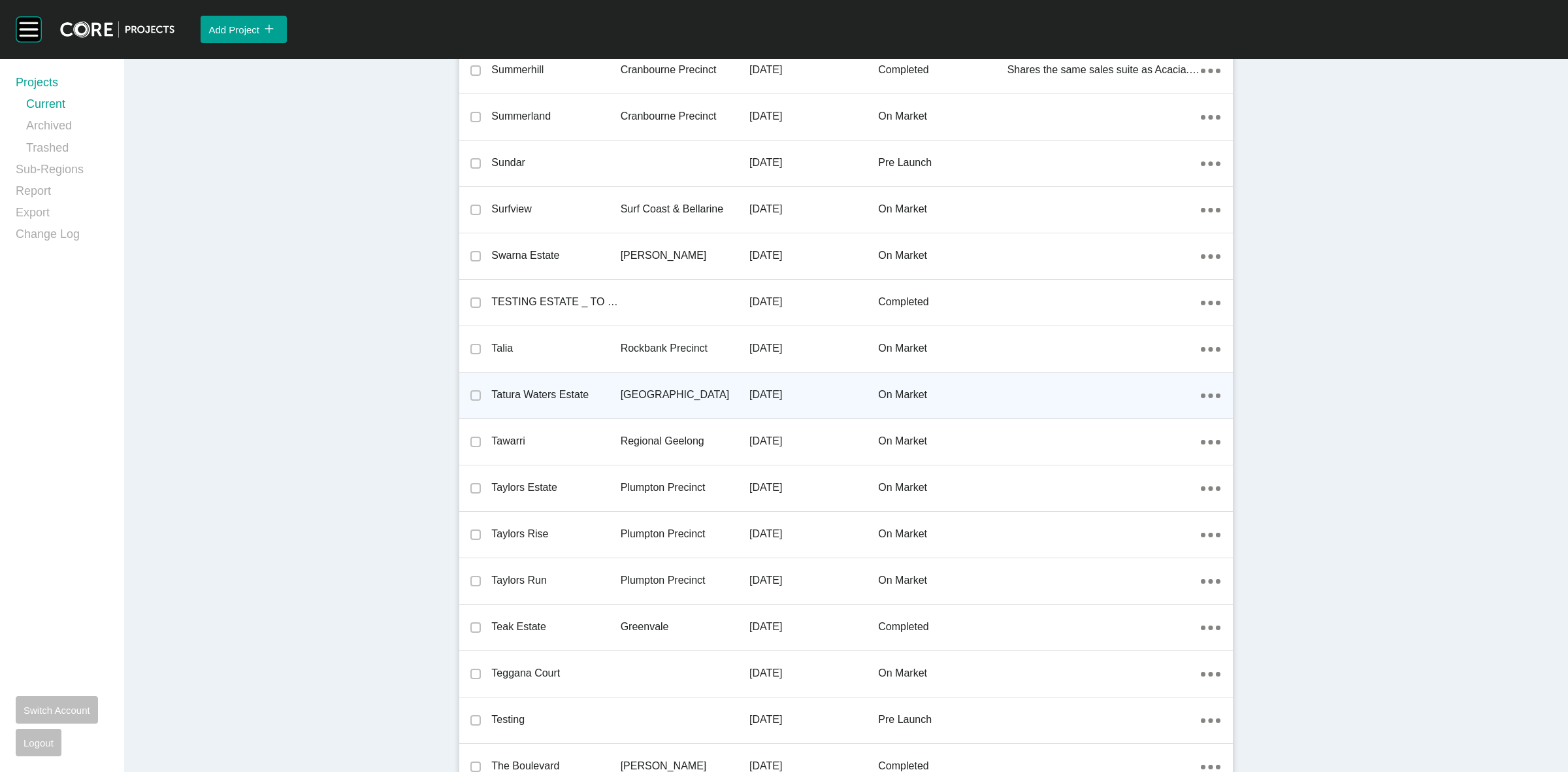
click at [633, 389] on p "[GEOGRAPHIC_DATA]" at bounding box center [684, 394] width 129 height 14
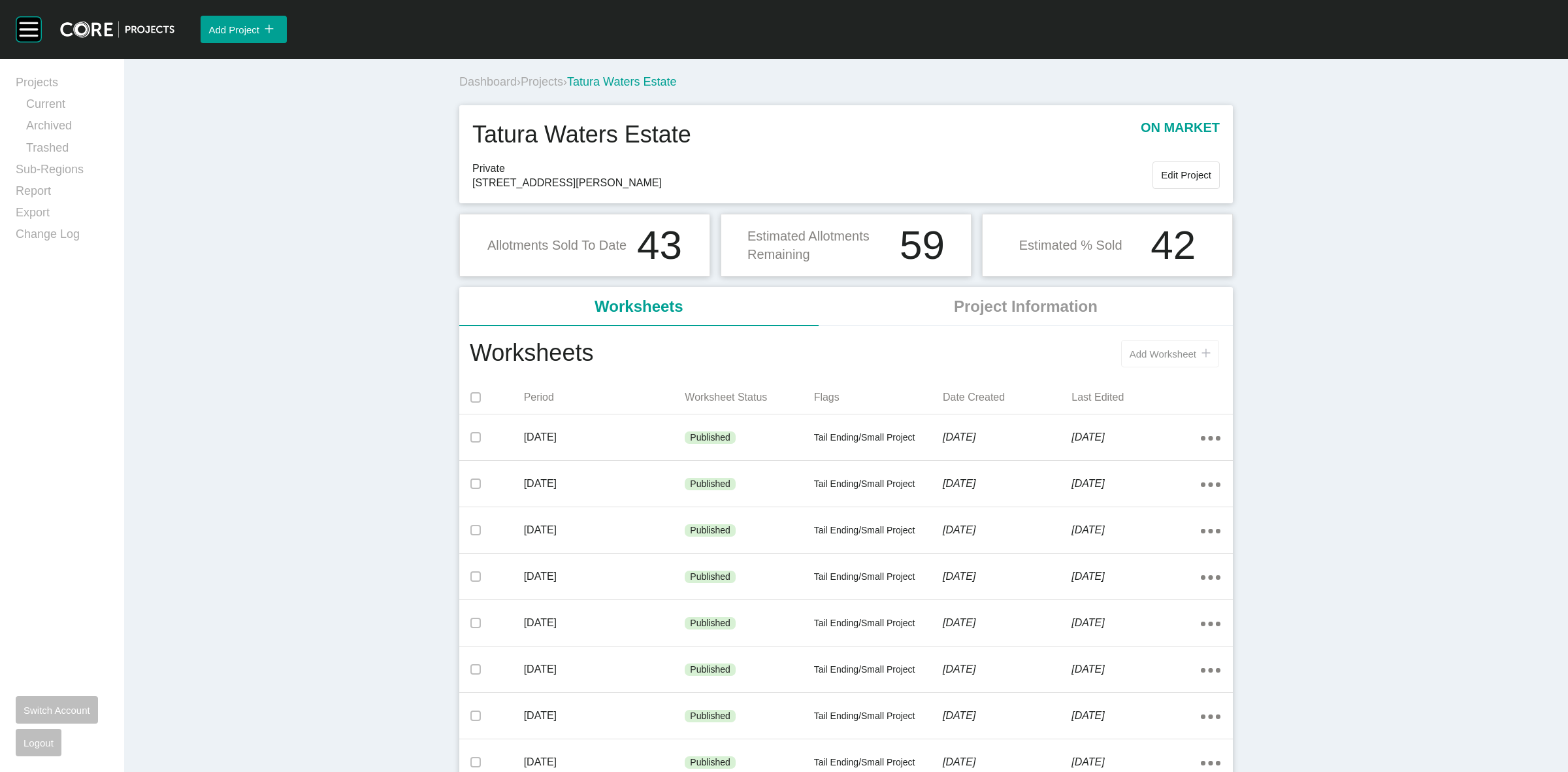
click at [1121, 341] on button "Add Worksheet icon/tick copy 11 Created with Sketch." at bounding box center [1170, 353] width 98 height 28
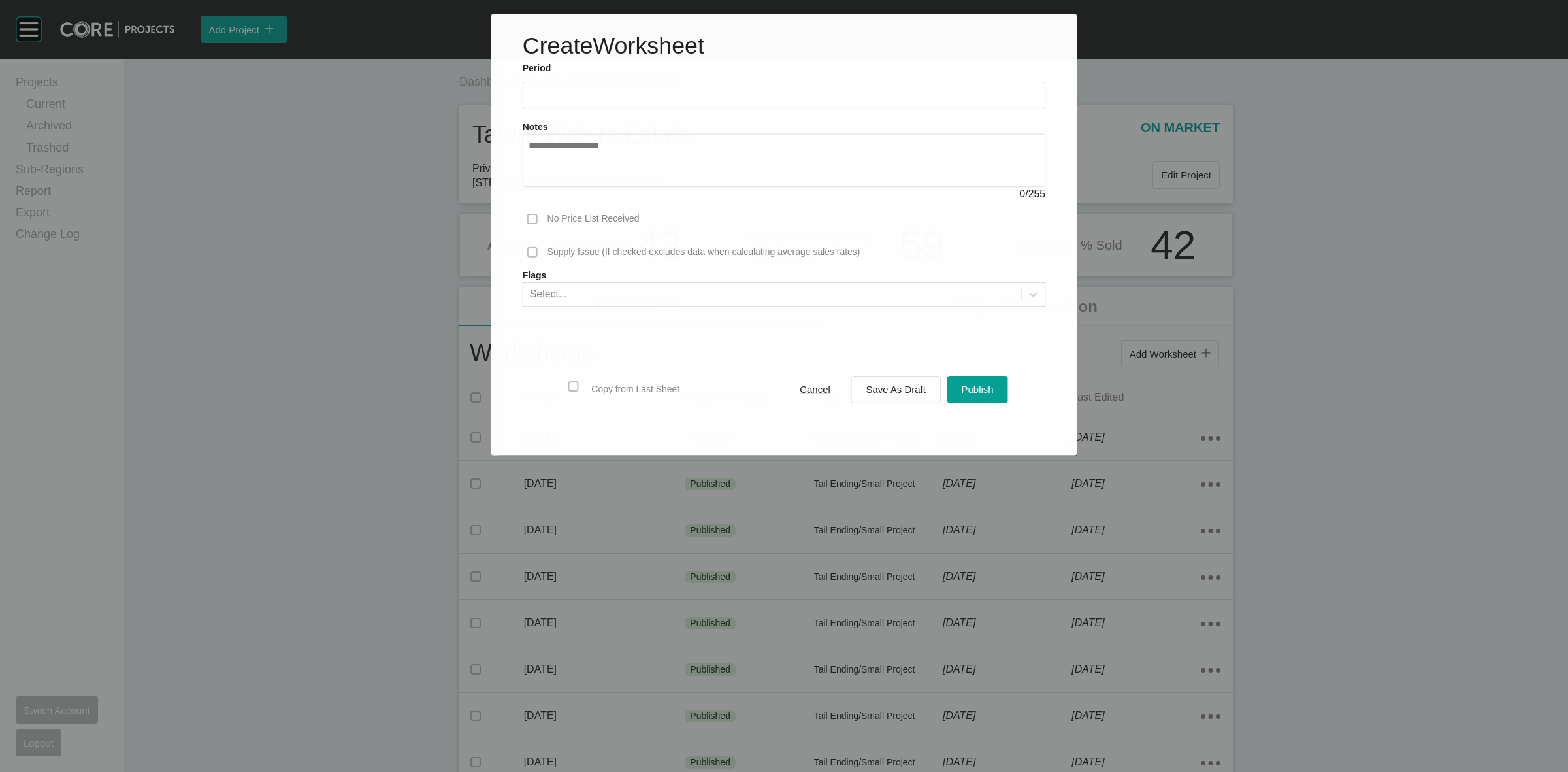
click at [648, 98] on input "text" at bounding box center [784, 95] width 511 height 11
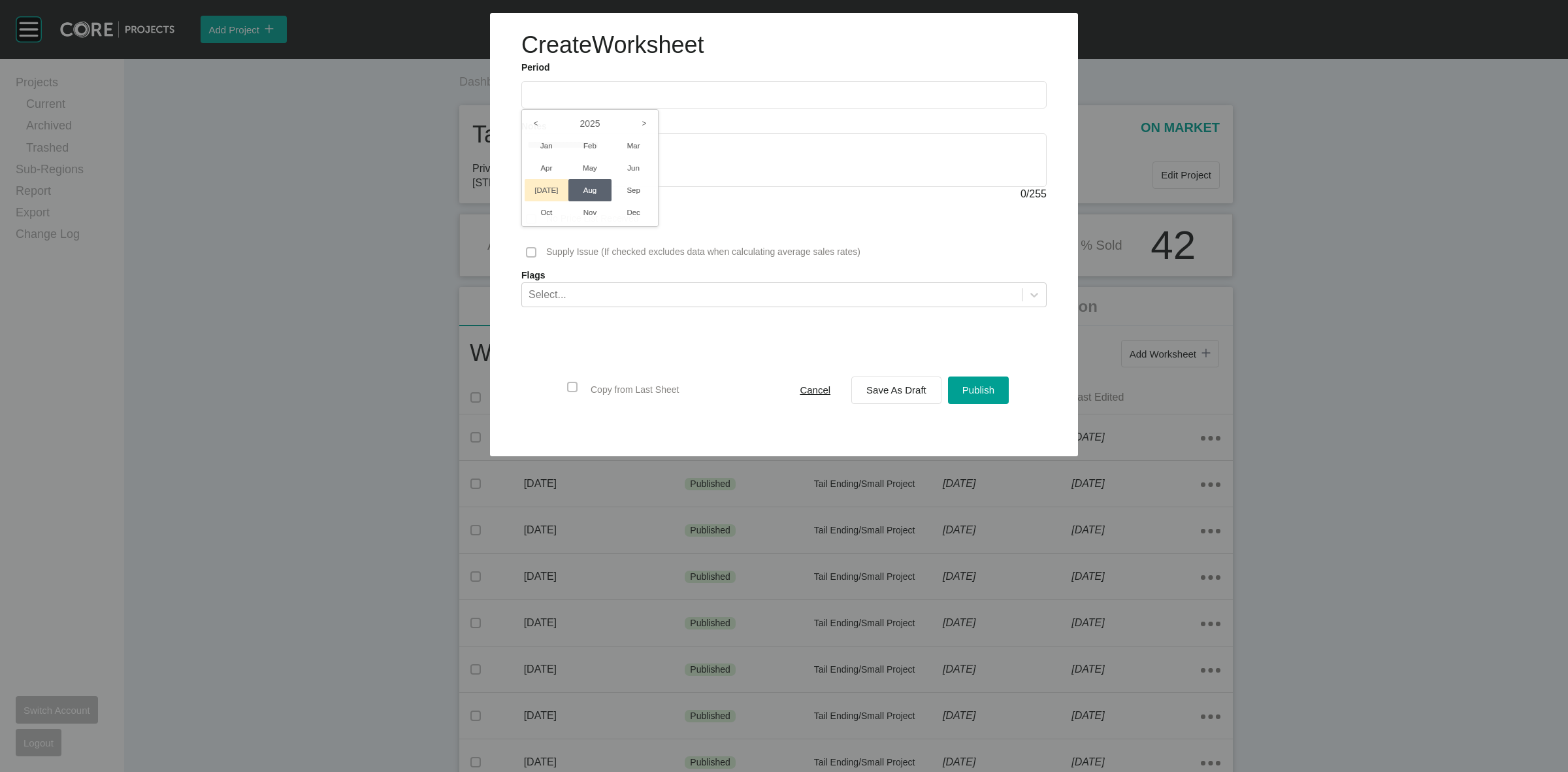
click at [532, 194] on li "[DATE]" at bounding box center [547, 190] width 44 height 22
type input "*********"
click at [900, 387] on span "Save As Draft" at bounding box center [896, 390] width 60 height 11
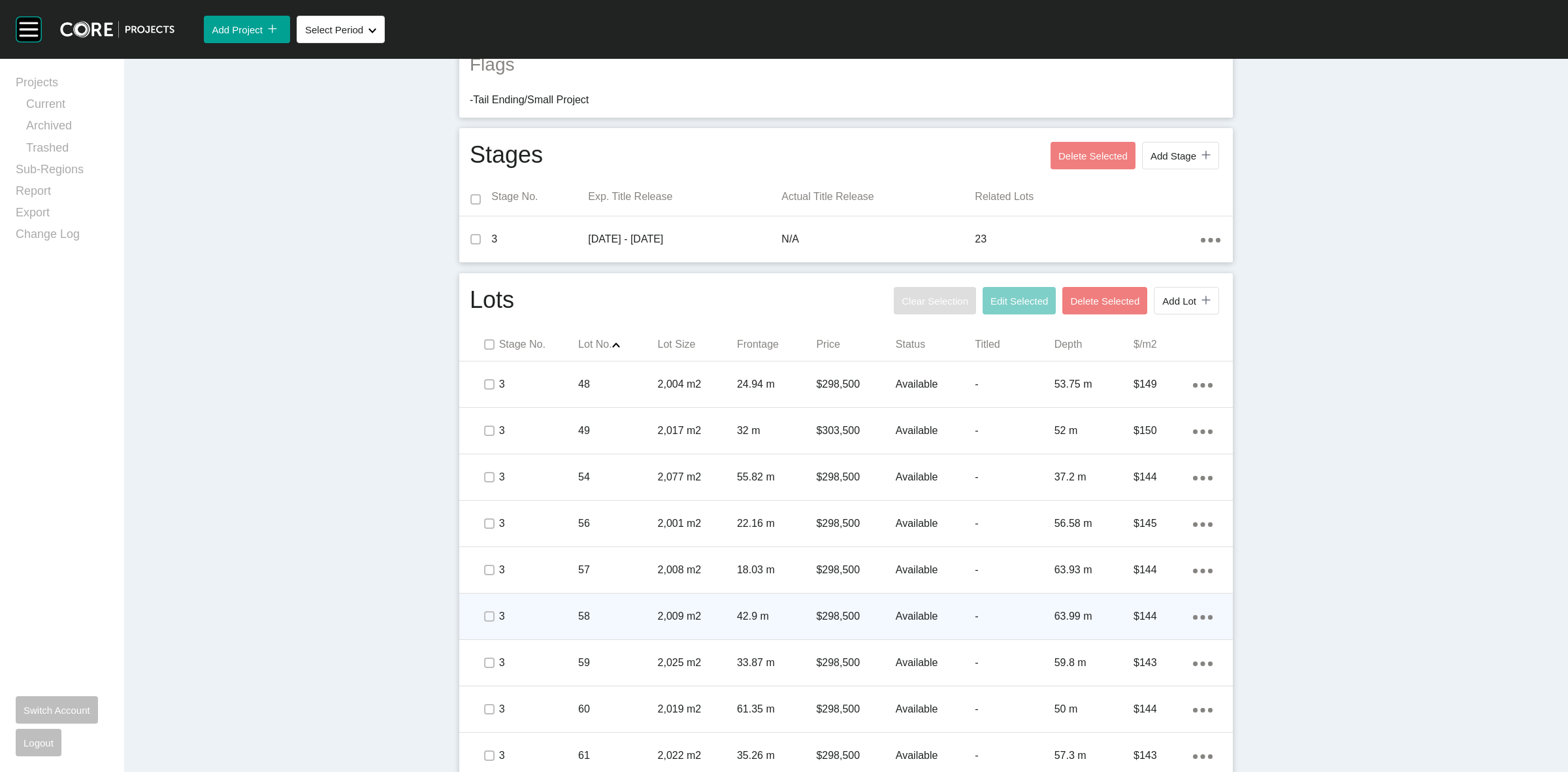
scroll to position [572, 0]
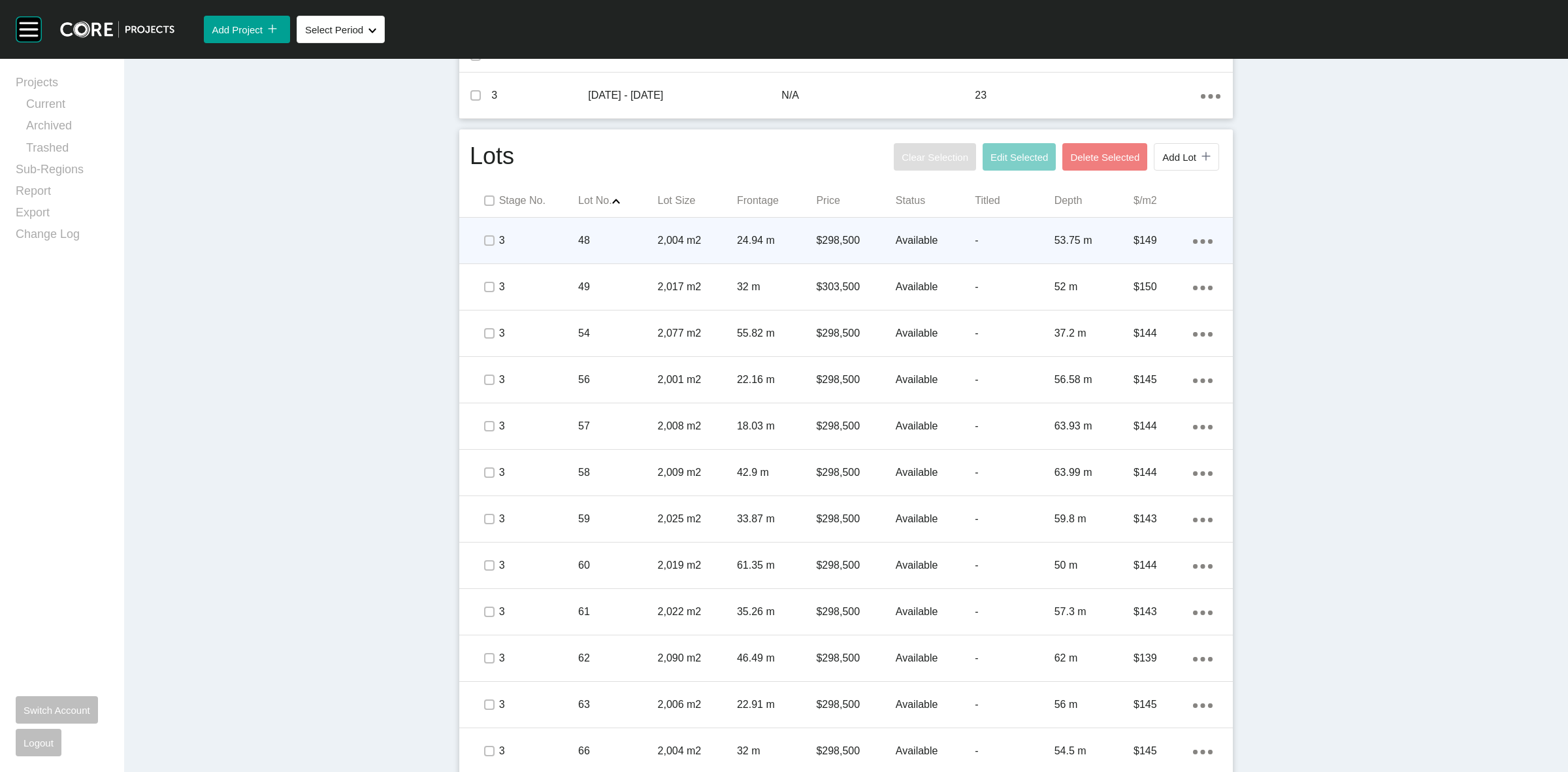
click at [680, 233] on p "2,004 m2" at bounding box center [697, 240] width 79 height 14
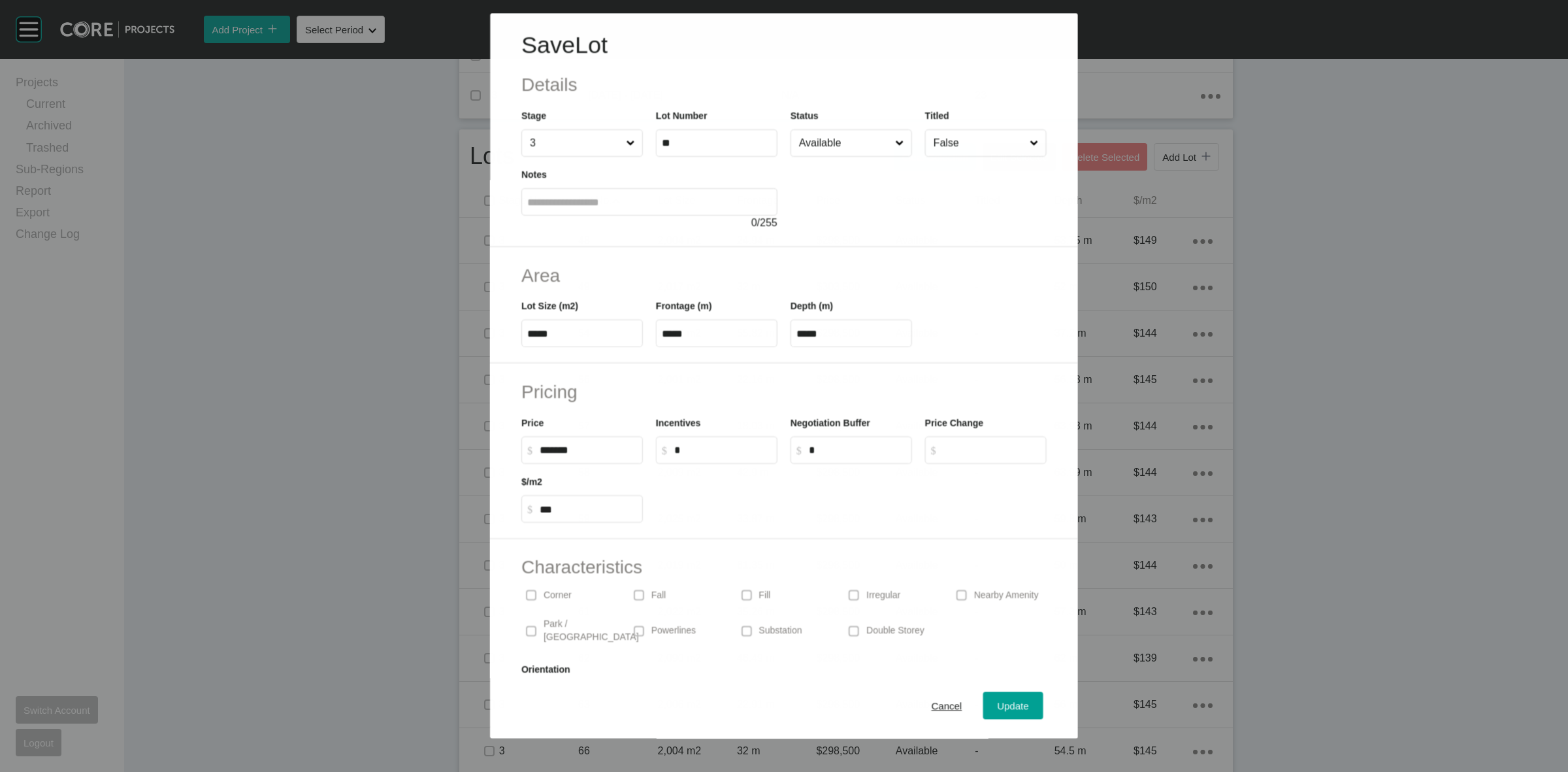
click at [826, 148] on input "Available" at bounding box center [845, 142] width 96 height 26
click at [1001, 698] on div "Update" at bounding box center [1014, 706] width 38 height 17
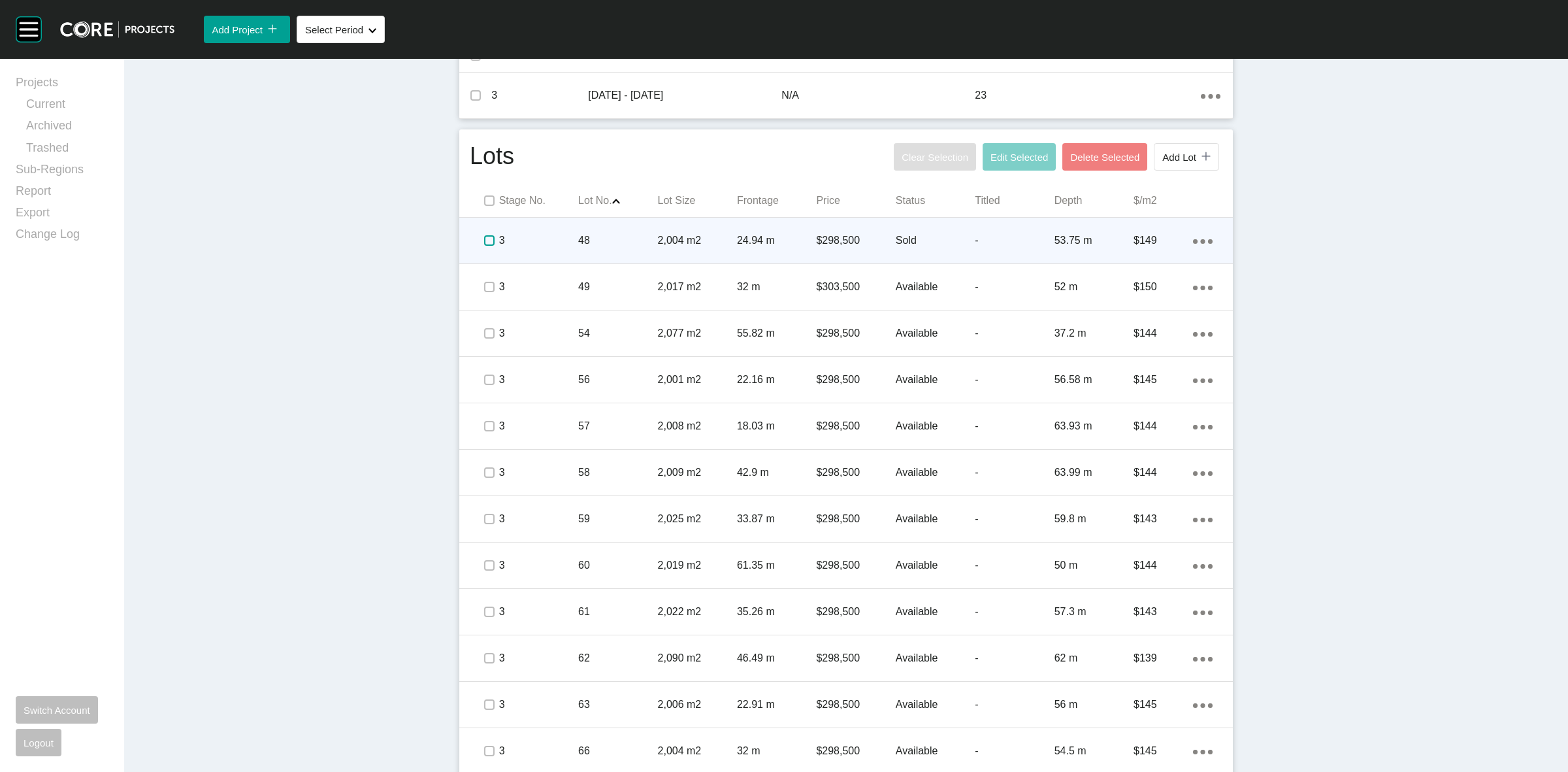
click at [484, 235] on label at bounding box center [489, 240] width 10 height 10
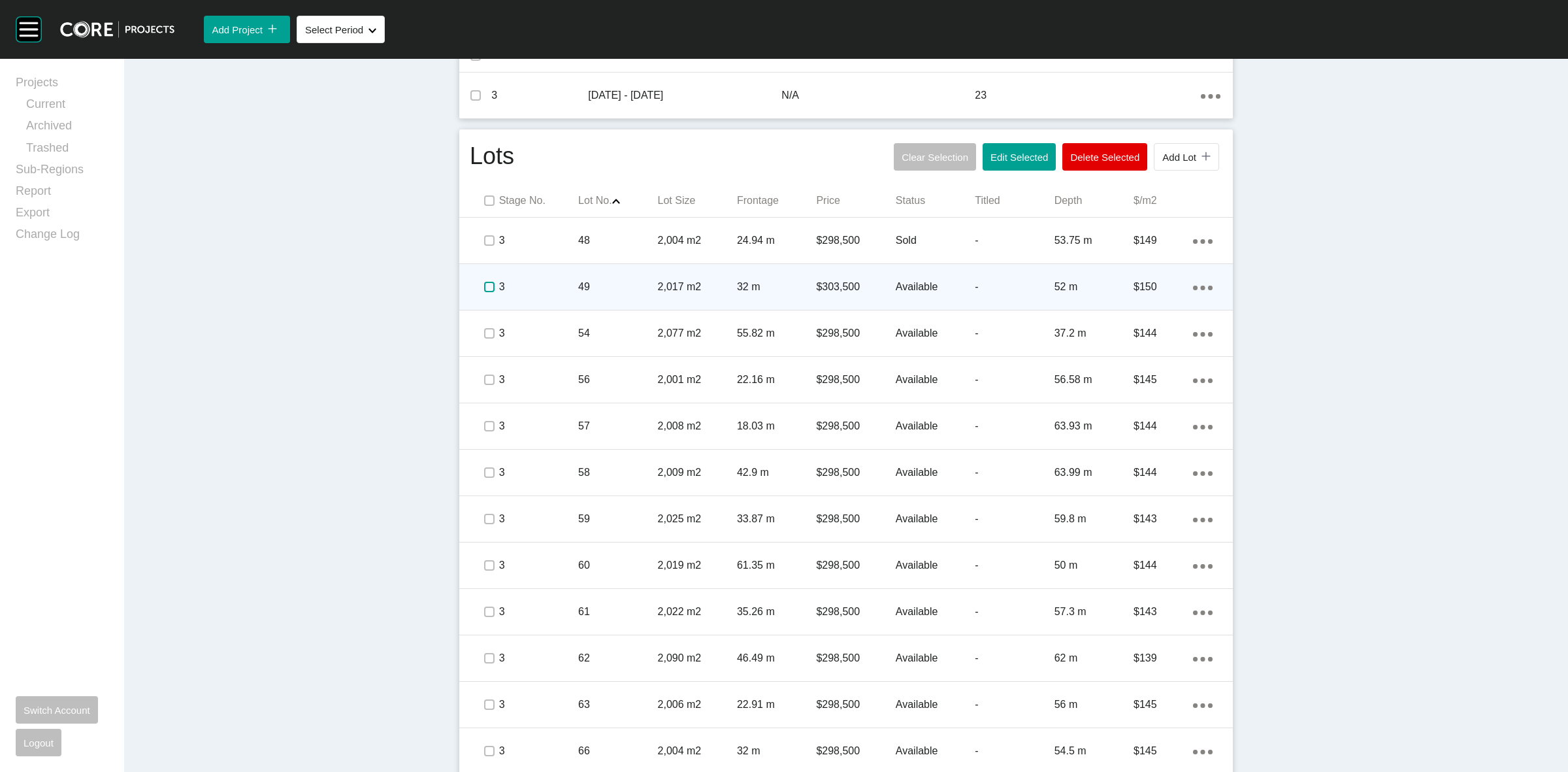
click at [484, 282] on label at bounding box center [489, 286] width 10 height 10
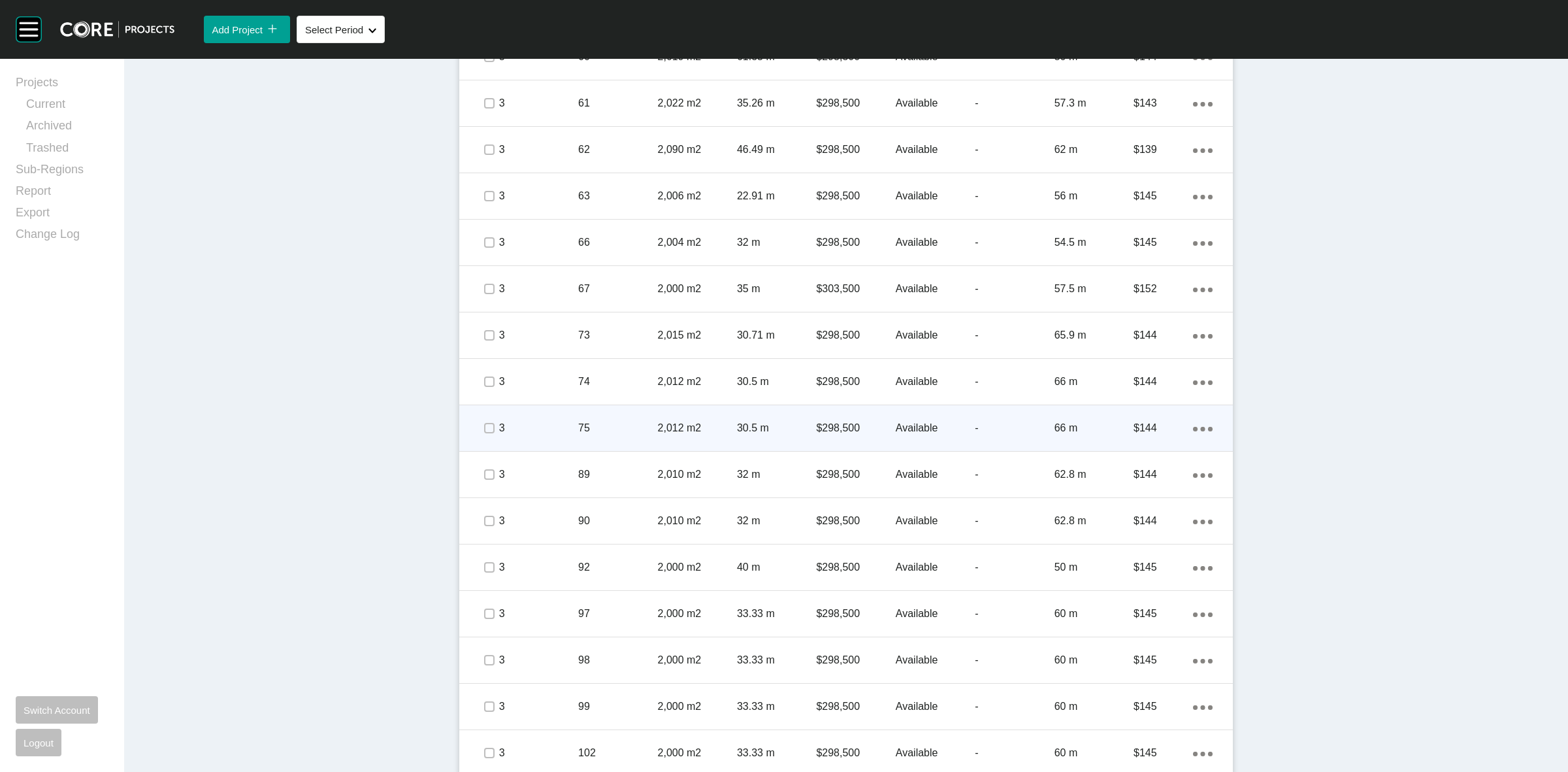
scroll to position [1090, 0]
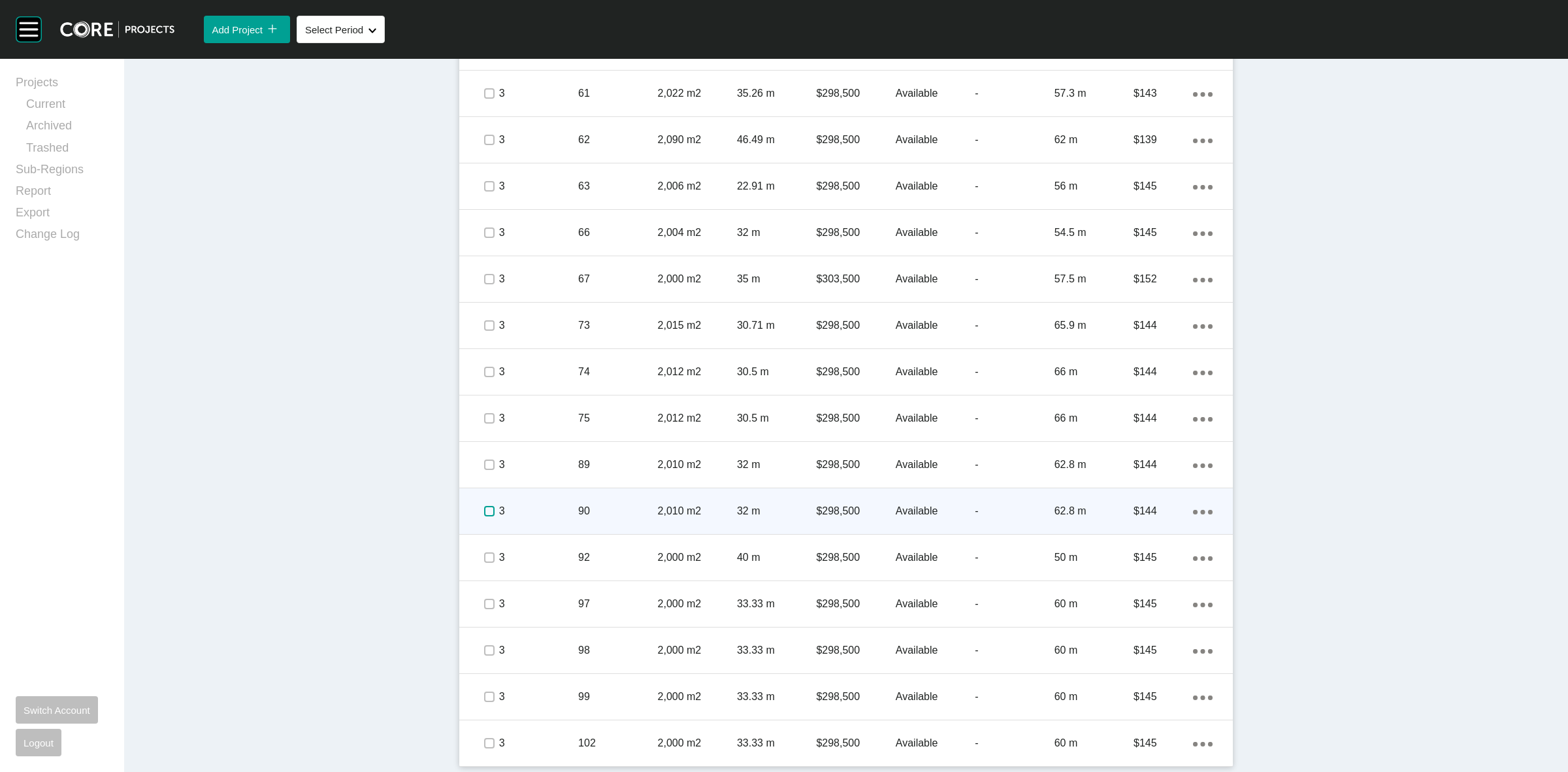
click at [484, 508] on label at bounding box center [489, 511] width 10 height 10
click at [533, 505] on p "3" at bounding box center [538, 511] width 79 height 14
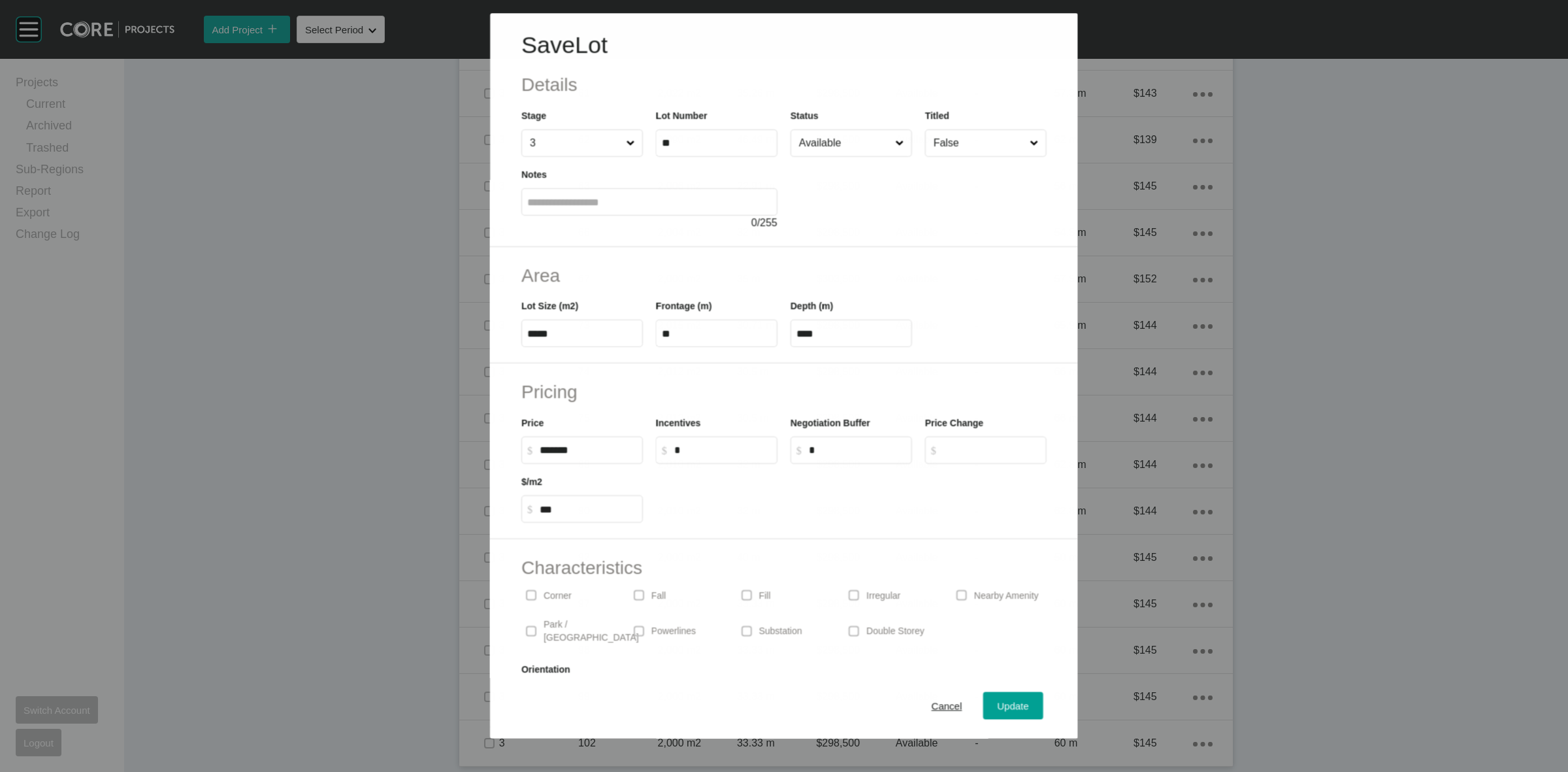
click at [851, 144] on input "Available" at bounding box center [845, 142] width 96 height 26
drag, startPoint x: 809, startPoint y: 243, endPoint x: 811, endPoint y: 254, distance: 11.2
click at [997, 706] on span "Update" at bounding box center [1013, 706] width 31 height 11
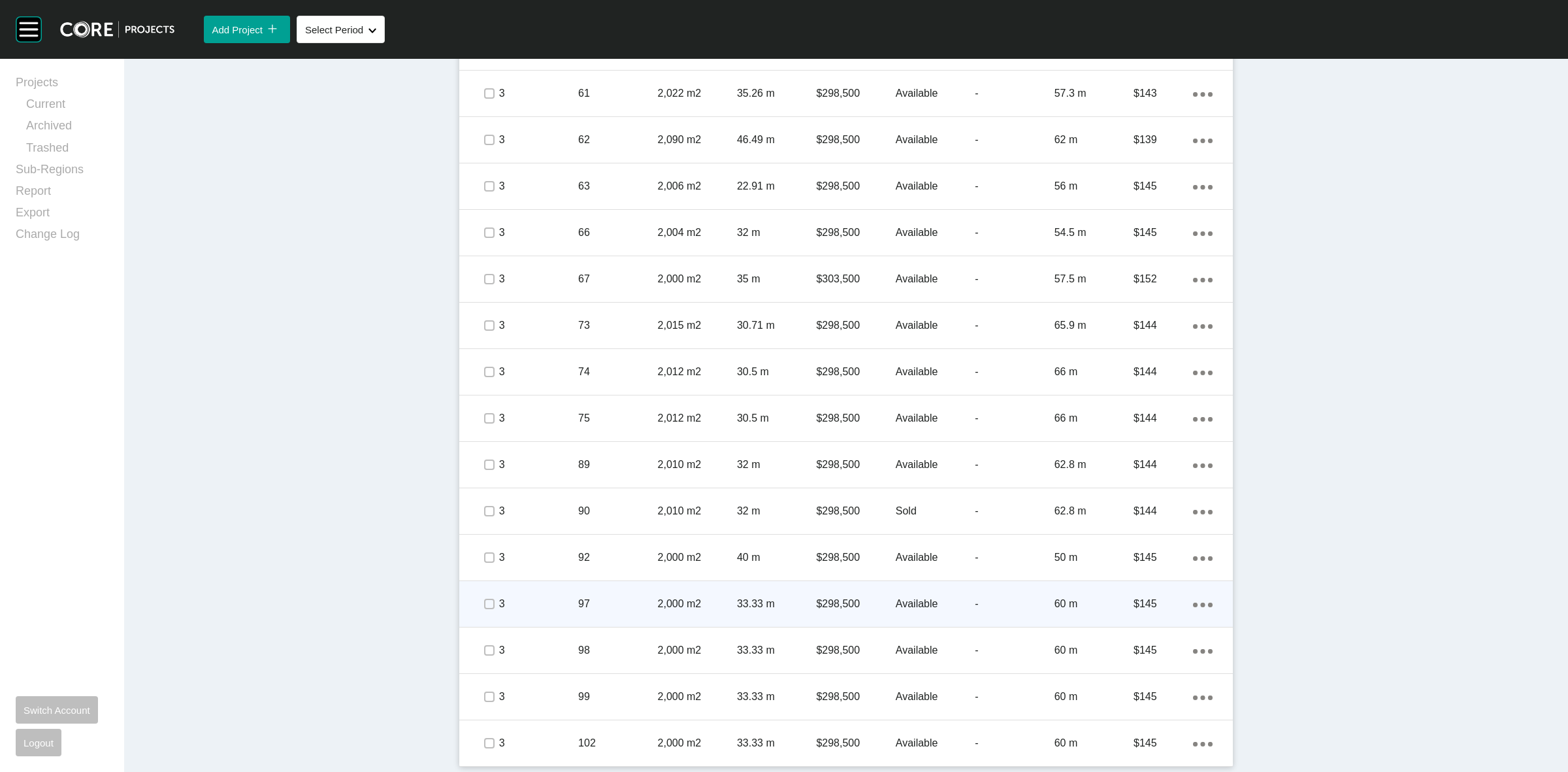
click at [536, 602] on p "3" at bounding box center [538, 603] width 79 height 14
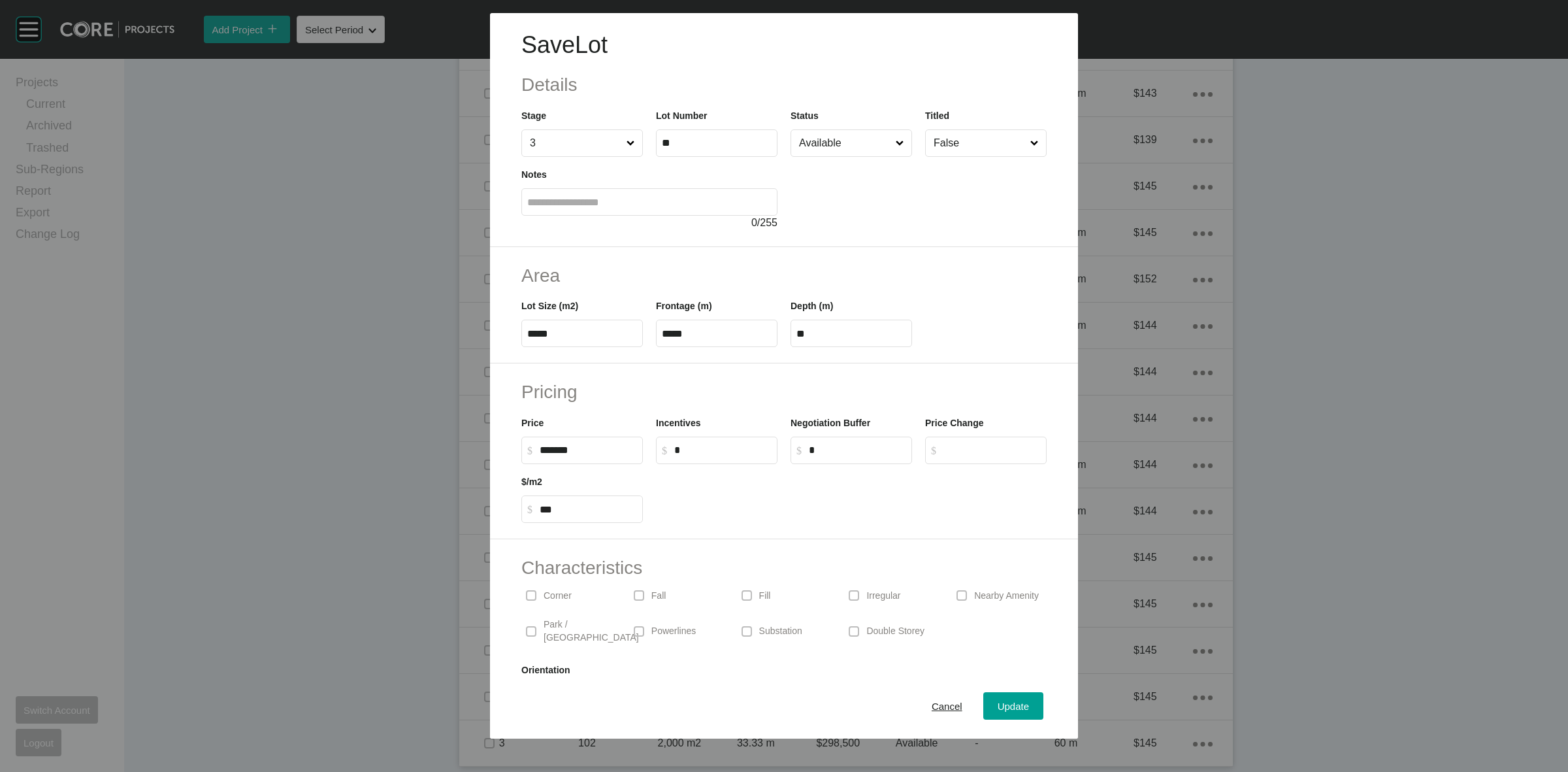
click at [835, 149] on input "Available" at bounding box center [845, 142] width 96 height 26
click at [996, 712] on div "Update" at bounding box center [1014, 706] width 38 height 17
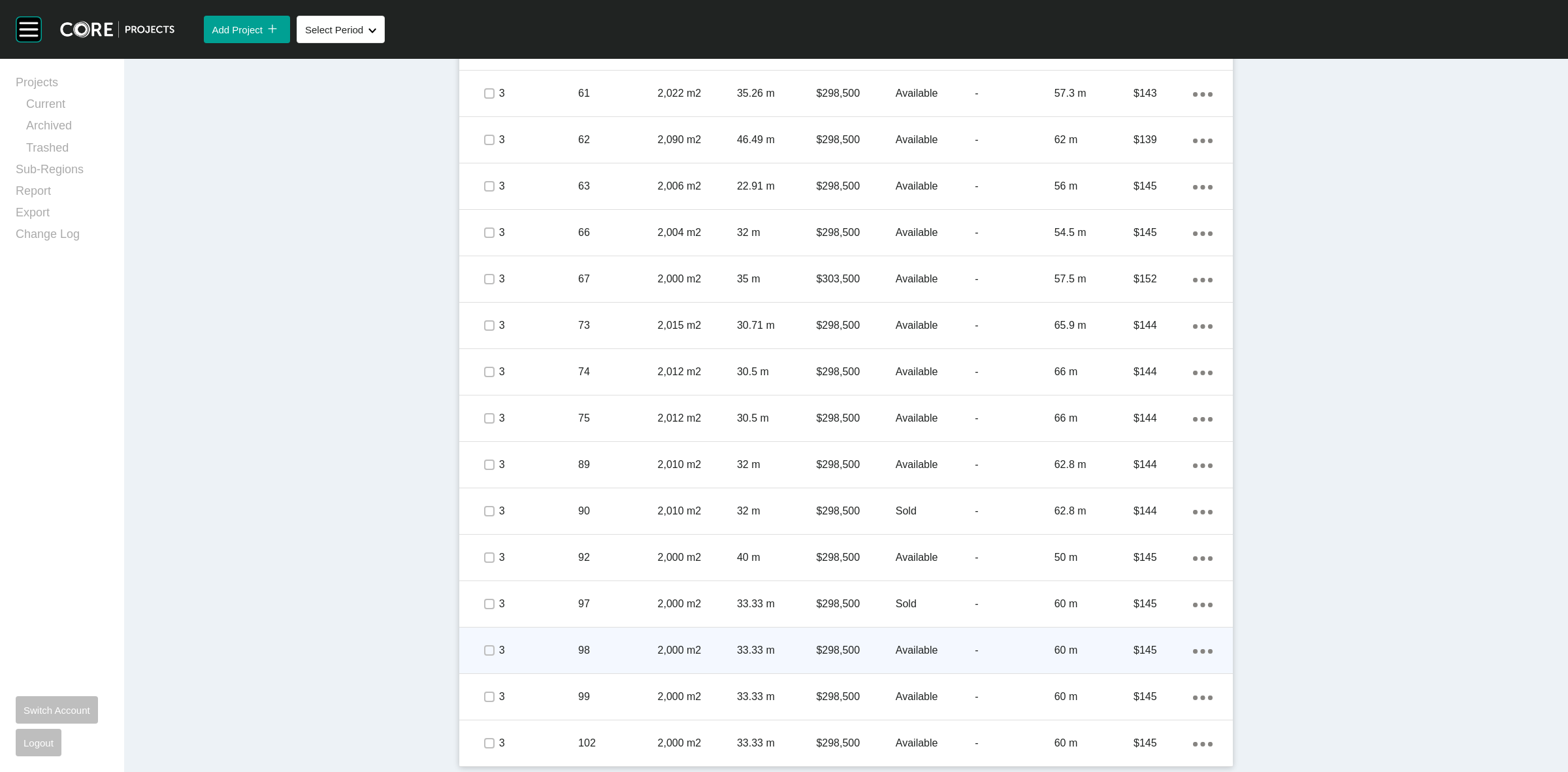
click at [578, 643] on p "98" at bounding box center [617, 650] width 79 height 14
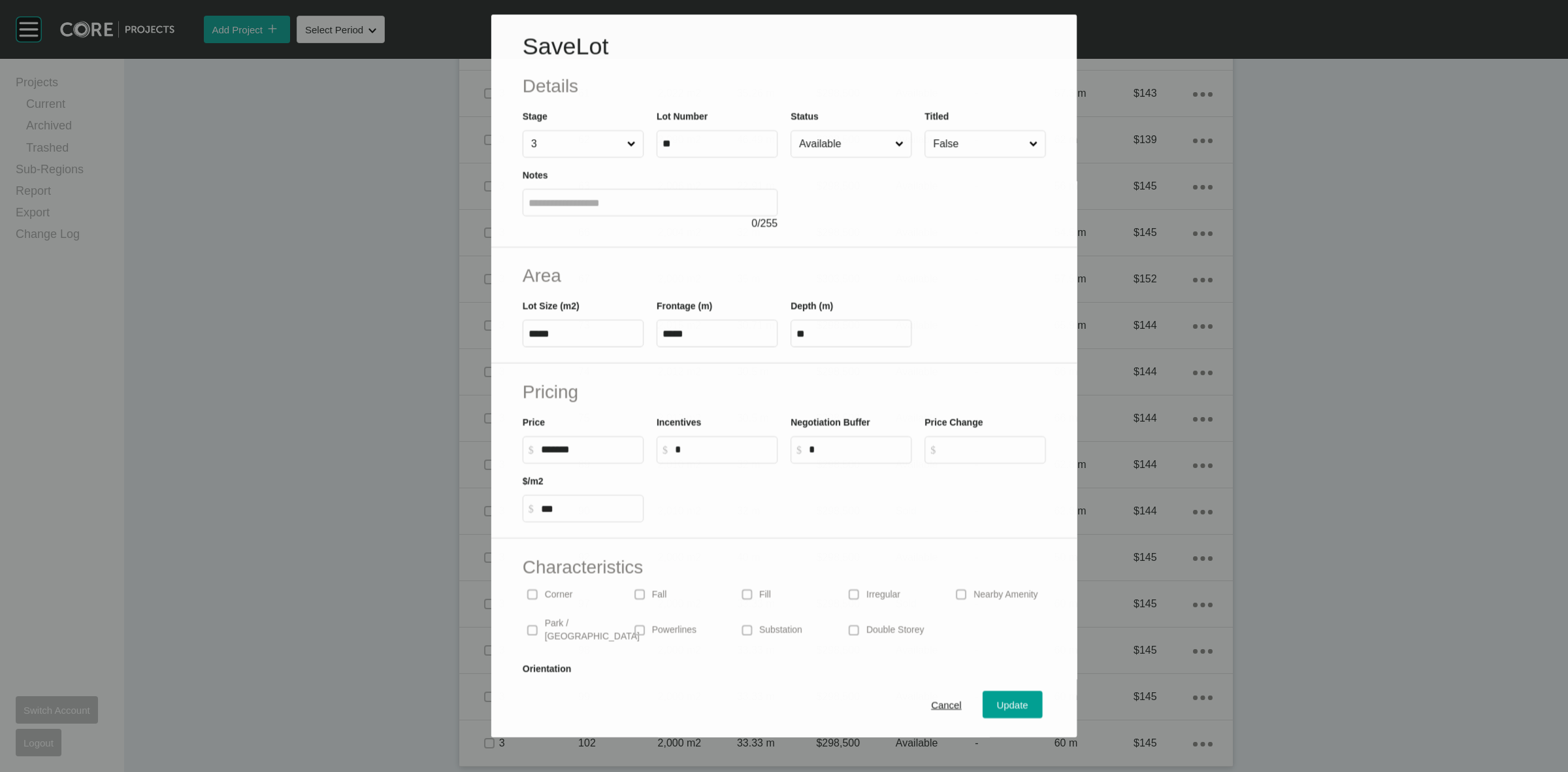
click at [797, 141] on input "Available" at bounding box center [845, 143] width 96 height 26
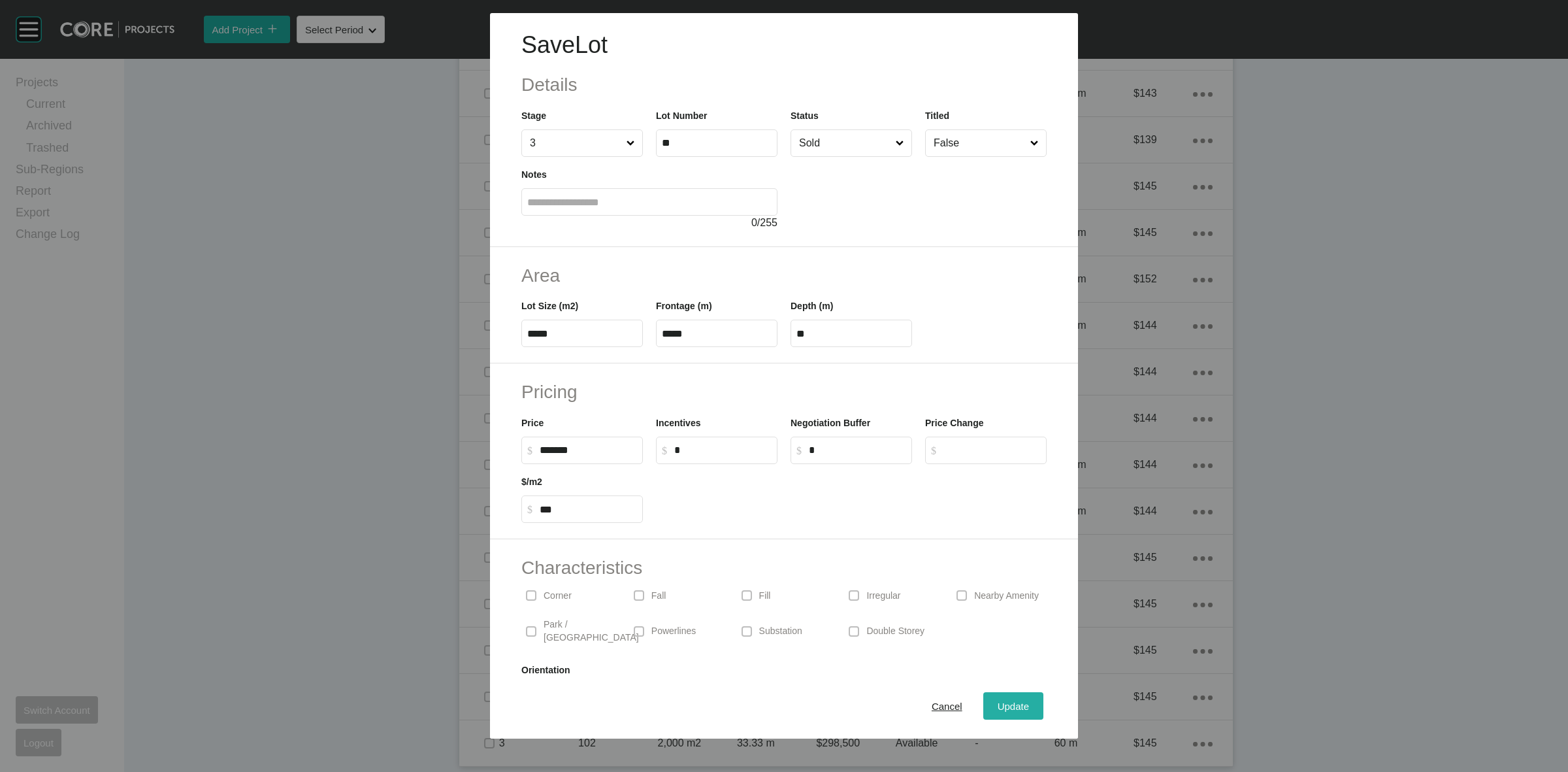
click at [997, 707] on span "Update" at bounding box center [1013, 706] width 31 height 11
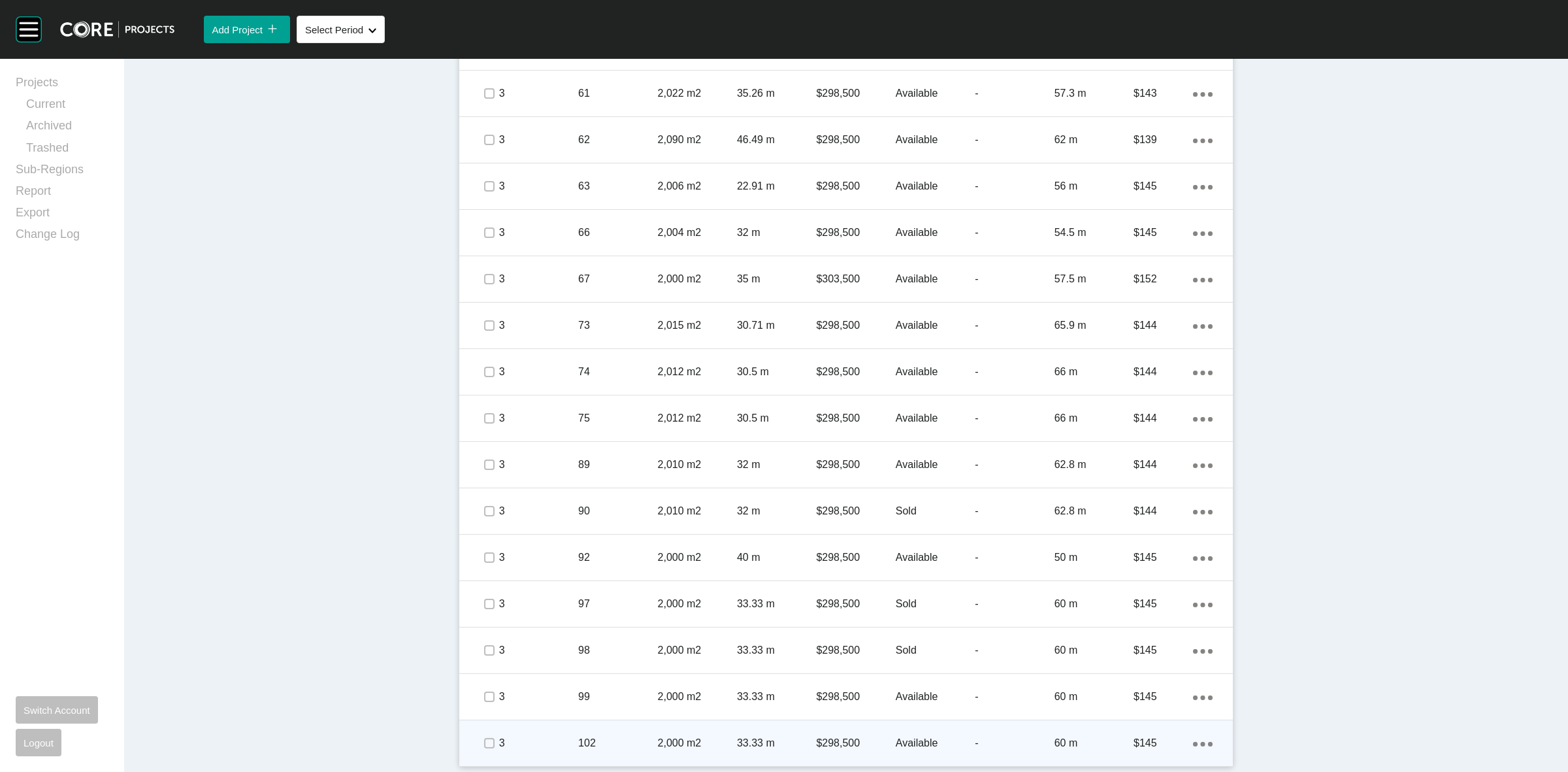
click at [861, 730] on div "$298,500" at bounding box center [855, 742] width 79 height 40
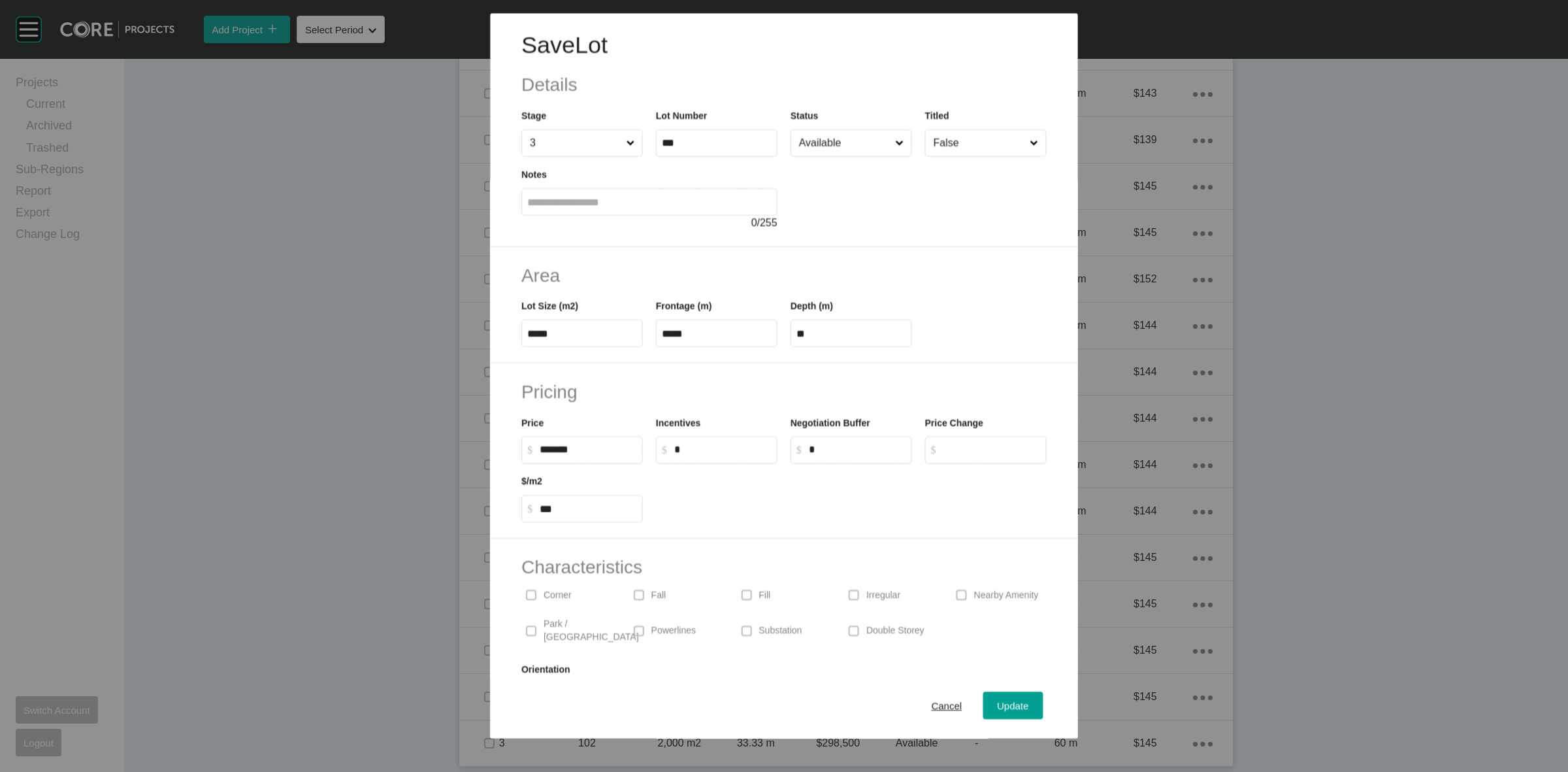
click at [849, 140] on input "Available" at bounding box center [845, 142] width 96 height 26
drag, startPoint x: 840, startPoint y: 254, endPoint x: 840, endPoint y: 275, distance: 21.0
click at [997, 705] on span "Update" at bounding box center [1013, 706] width 31 height 11
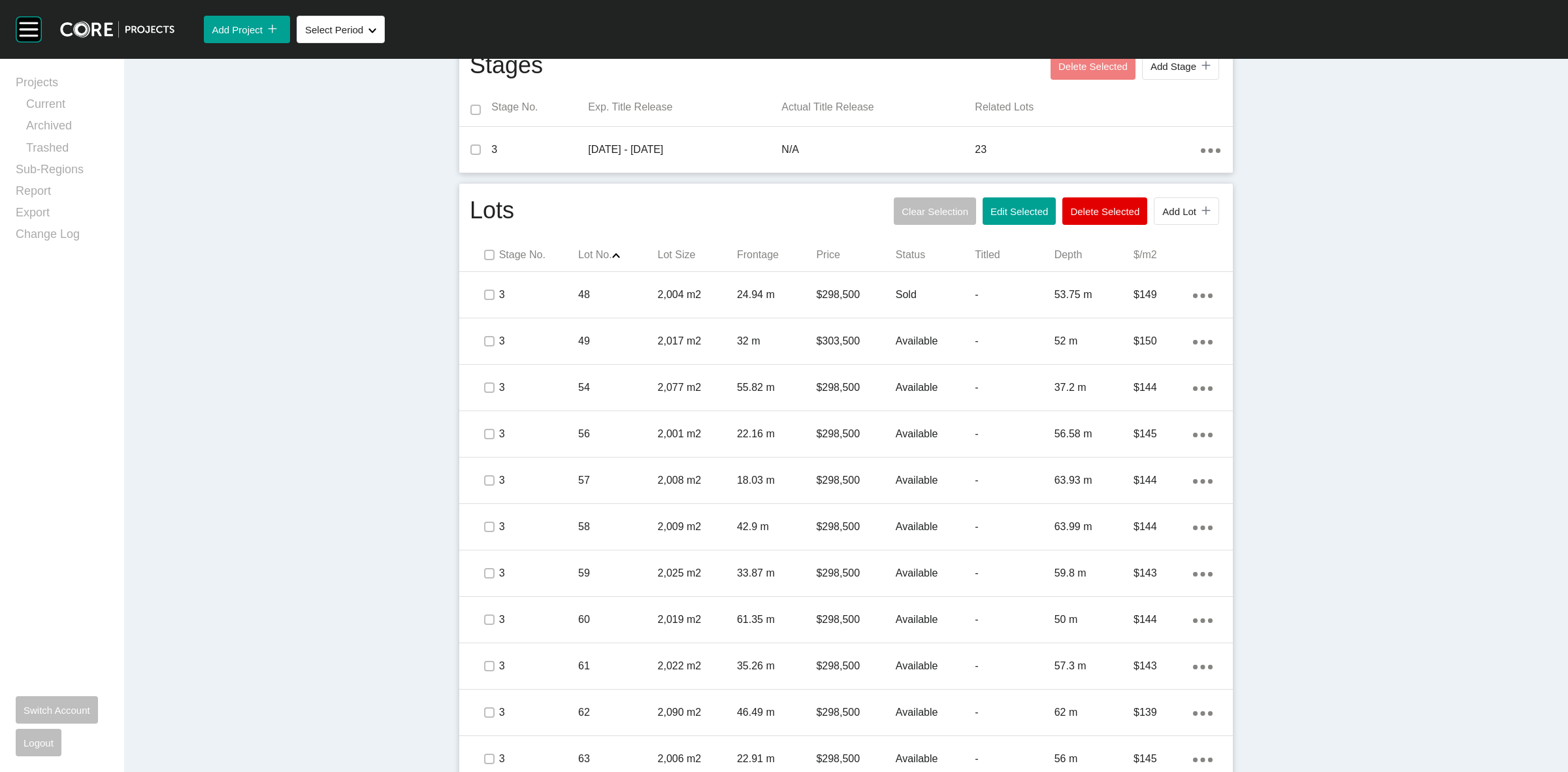
scroll to position [0, 0]
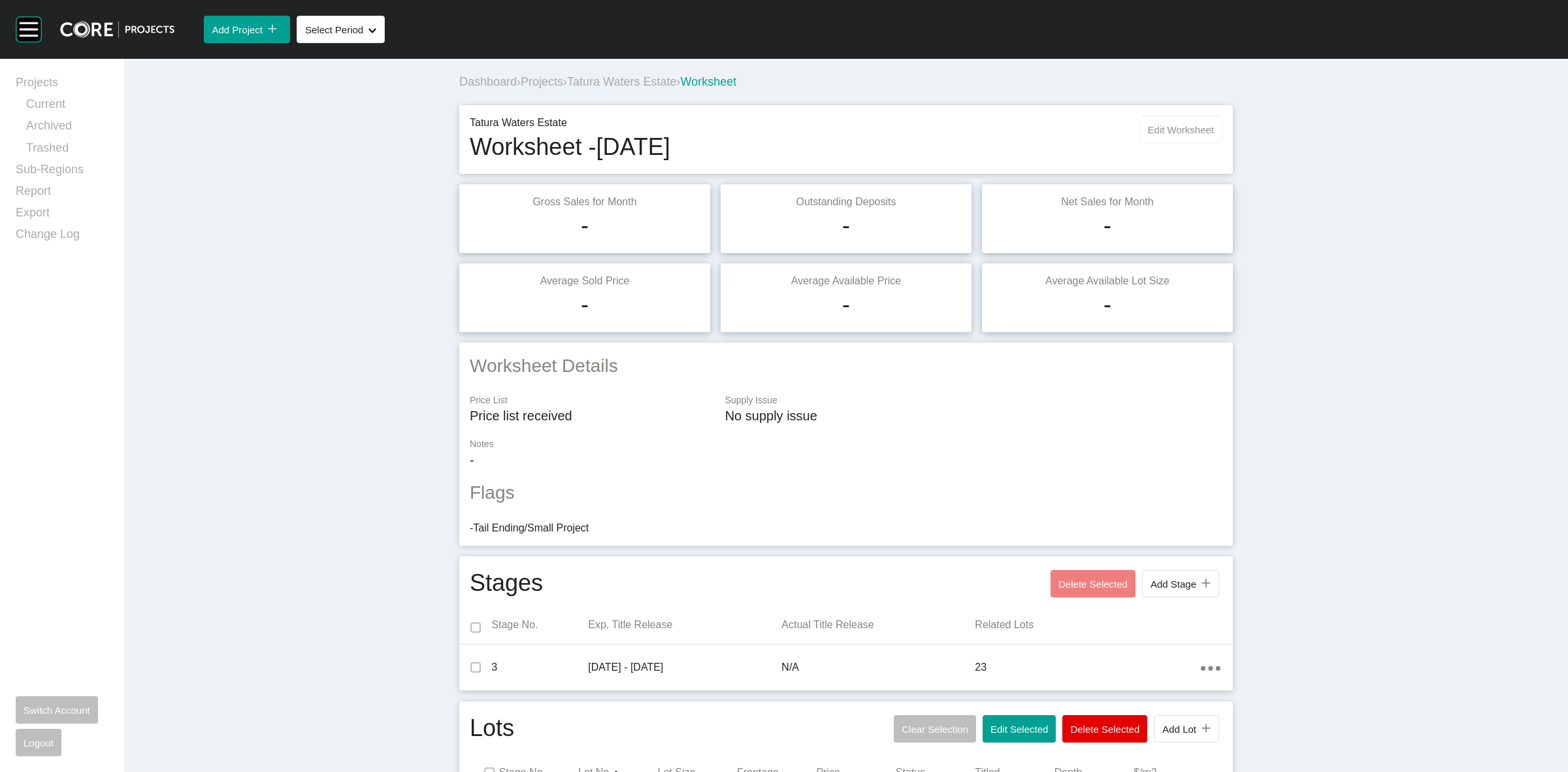
click at [1171, 117] on button "Edit Worksheet" at bounding box center [1181, 129] width 83 height 28
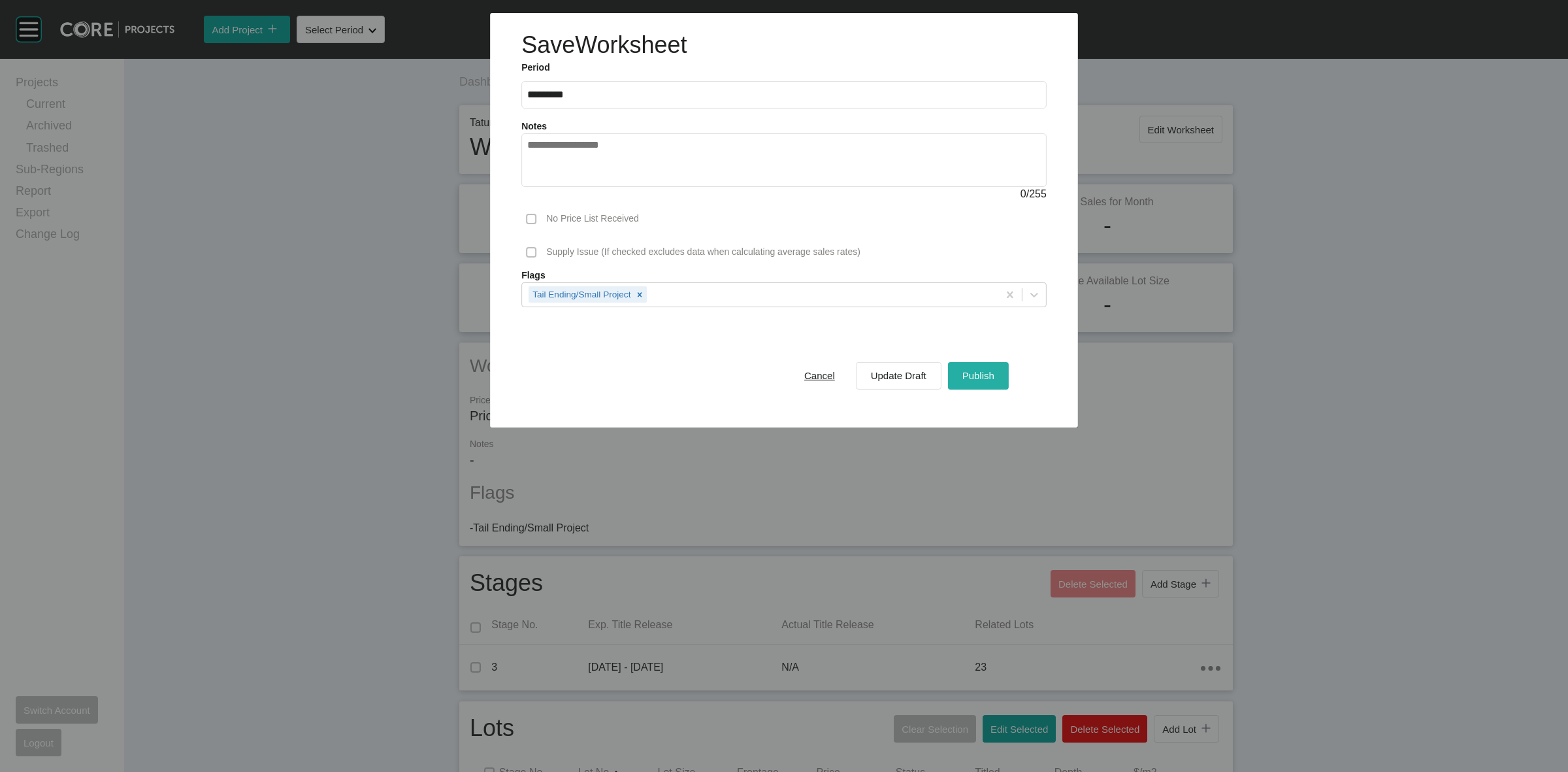
click at [994, 367] on div "Publish" at bounding box center [978, 375] width 38 height 17
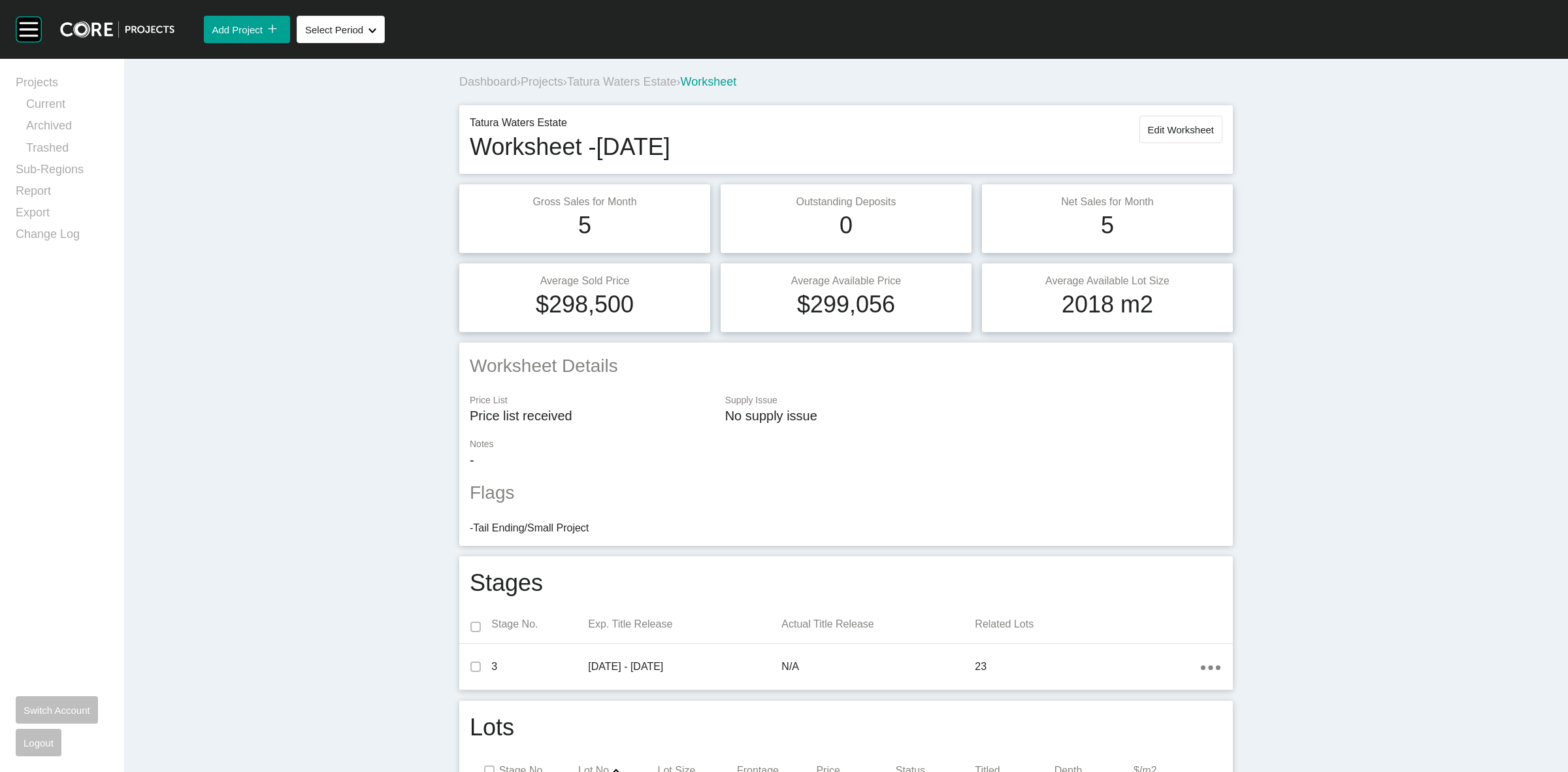
drag, startPoint x: 1399, startPoint y: 456, endPoint x: 1210, endPoint y: 435, distance: 190.2
click at [633, 76] on span "Tatura Waters Estate" at bounding box center [621, 82] width 109 height 13
